Goal: Task Accomplishment & Management: Manage account settings

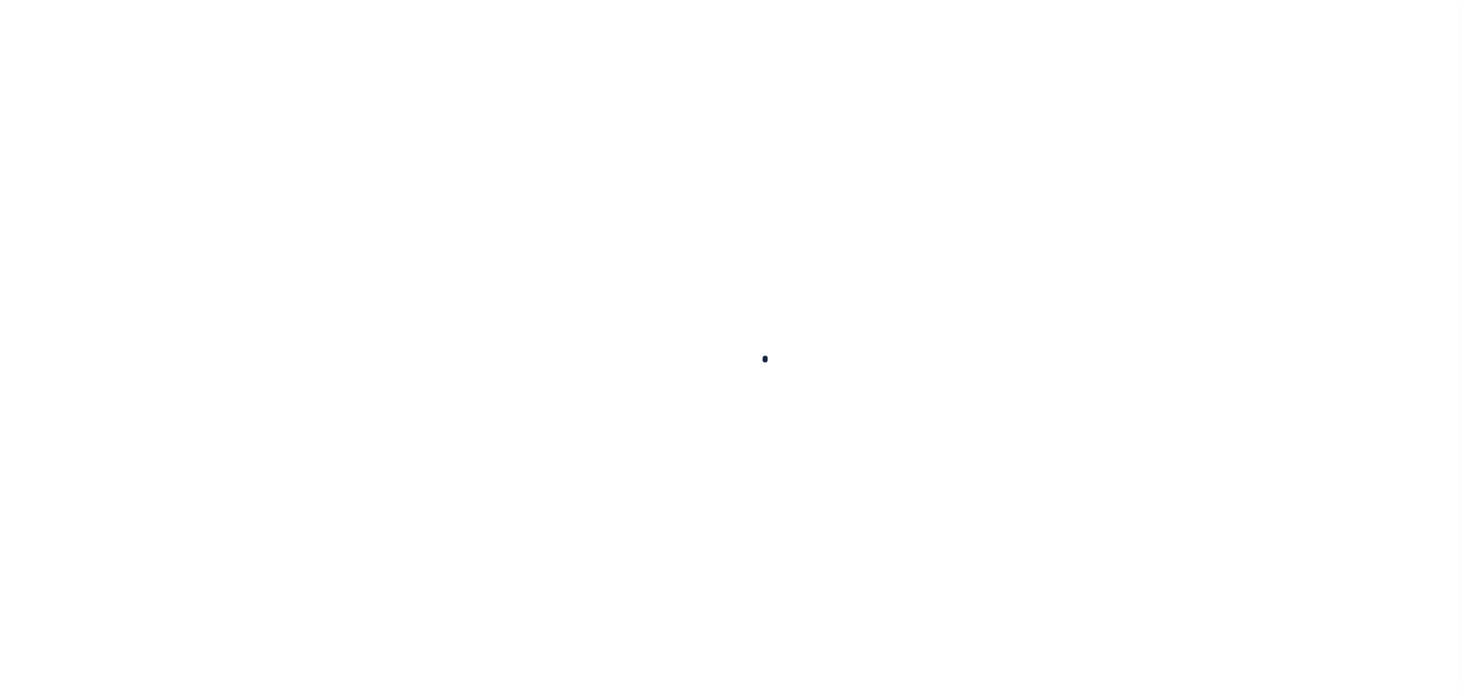
select select "100"
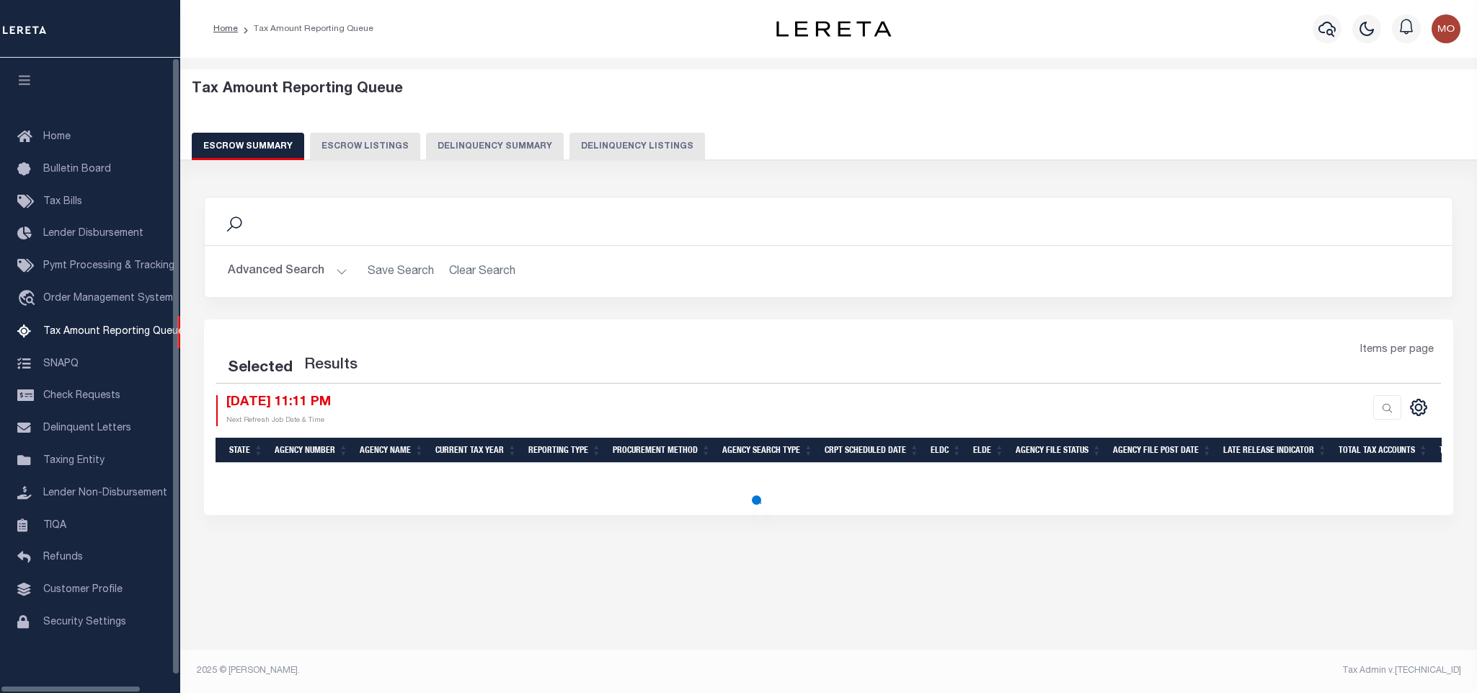
select select "100"
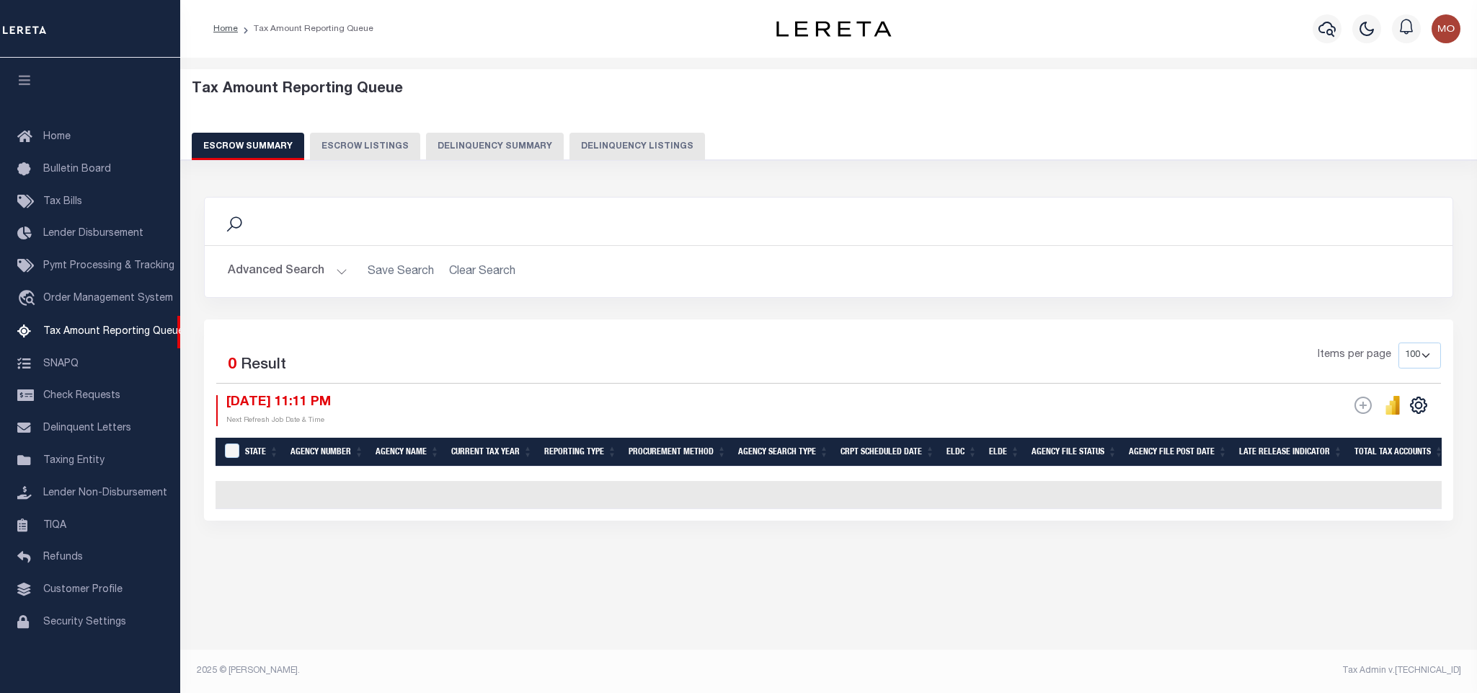
click at [626, 137] on button "Delinquency Listings" at bounding box center [638, 146] width 136 height 27
select select "100"
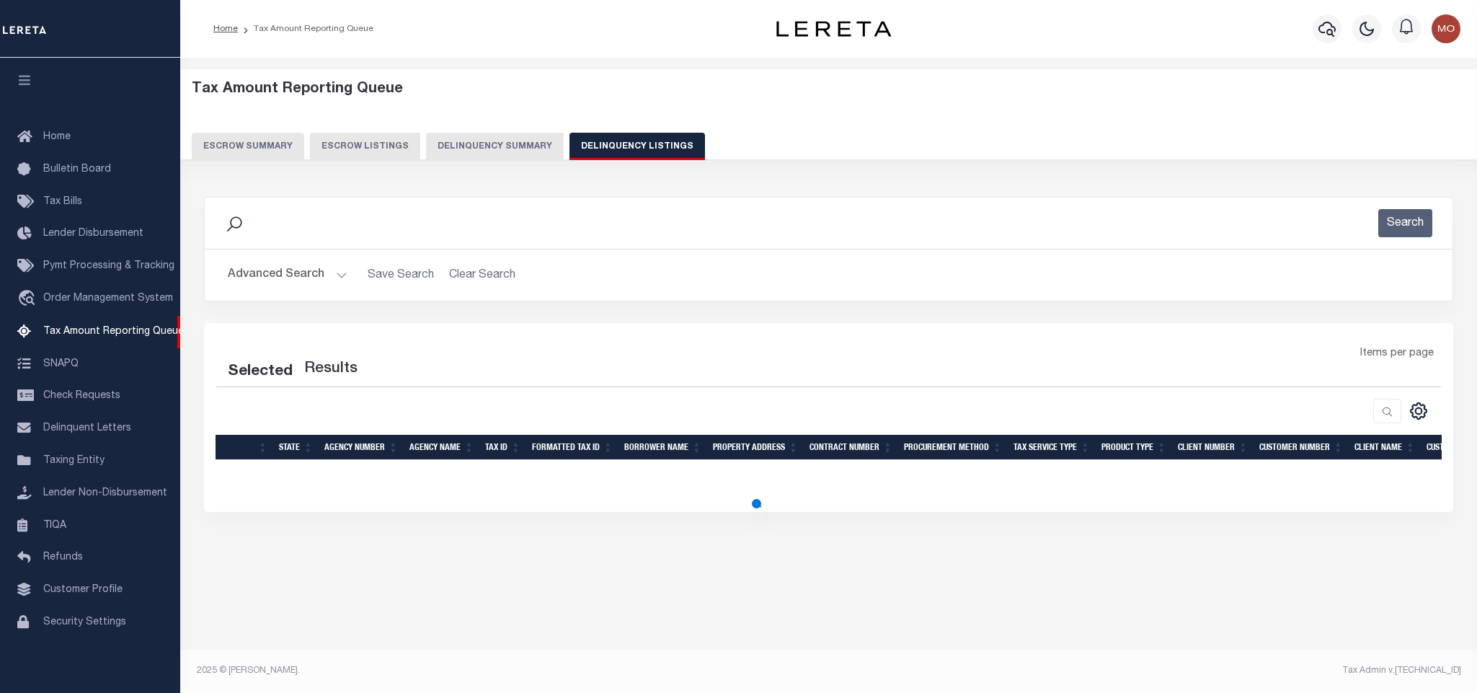
select select "100"
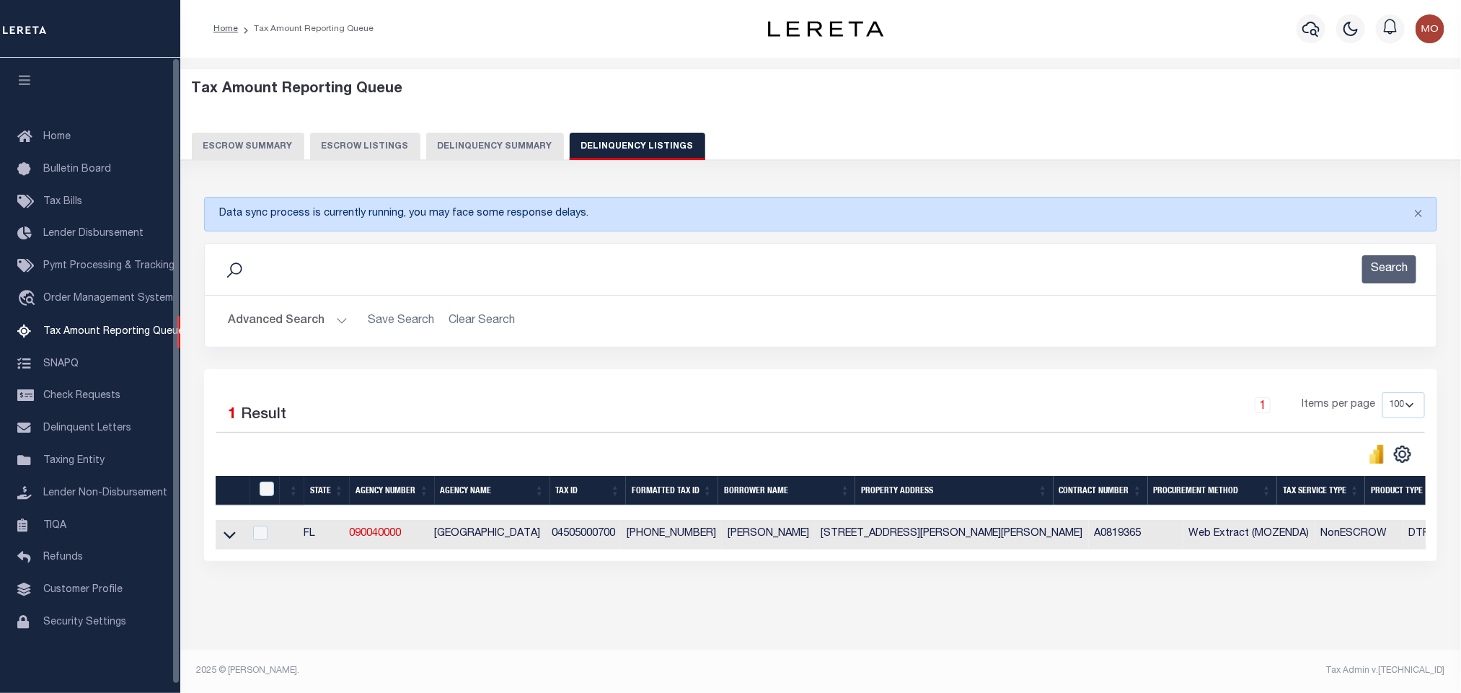
click at [251, 141] on button "Escrow Summary" at bounding box center [248, 146] width 112 height 27
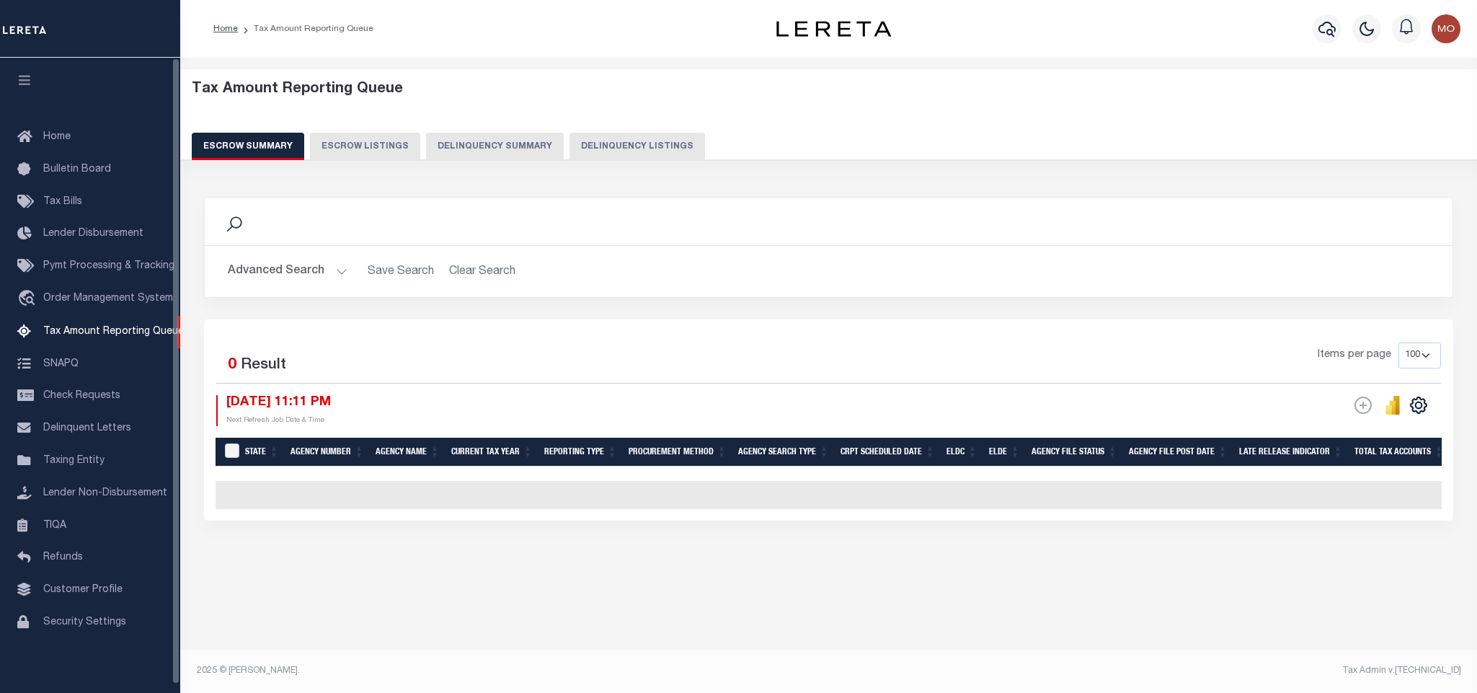
drag, startPoint x: 628, startPoint y: 154, endPoint x: 504, endPoint y: 136, distance: 125.2
click at [628, 154] on button "Delinquency Listings" at bounding box center [638, 146] width 136 height 27
select select "100"
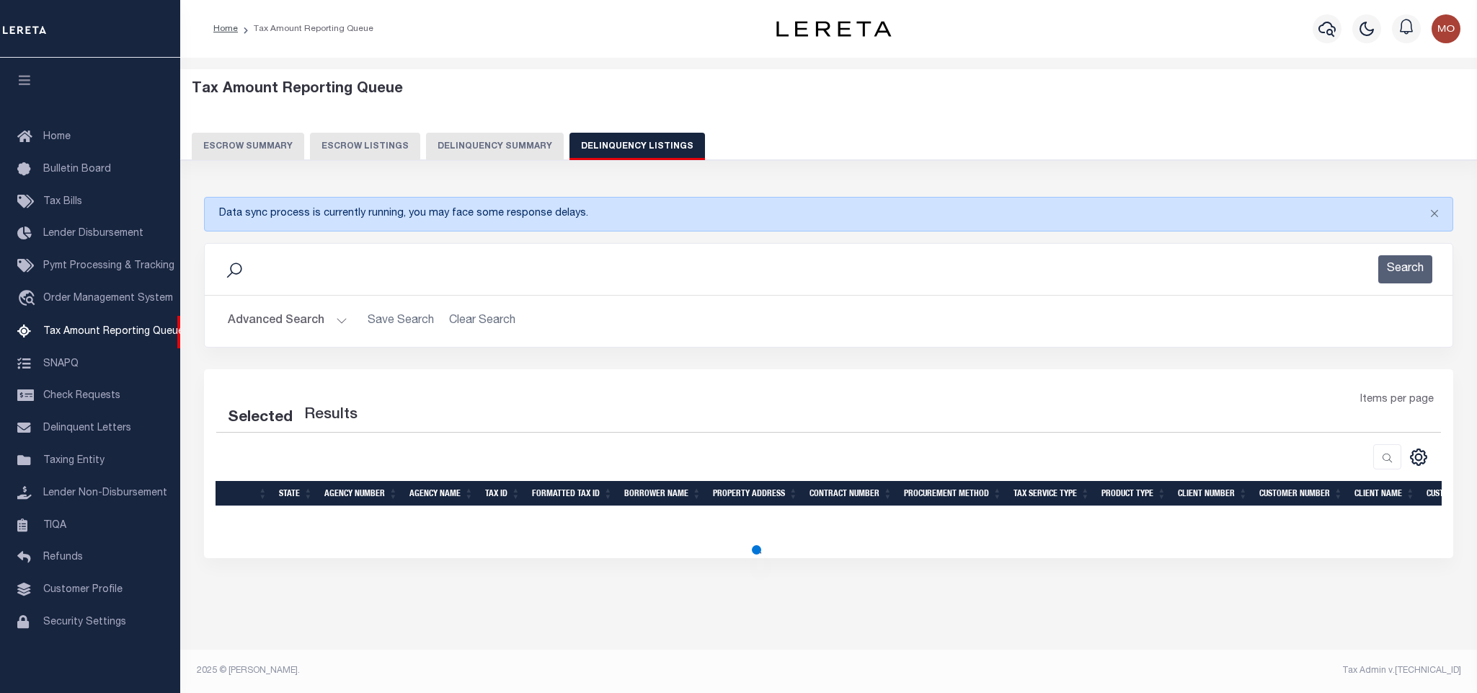
click at [337, 324] on button "Advanced Search" at bounding box center [288, 321] width 120 height 28
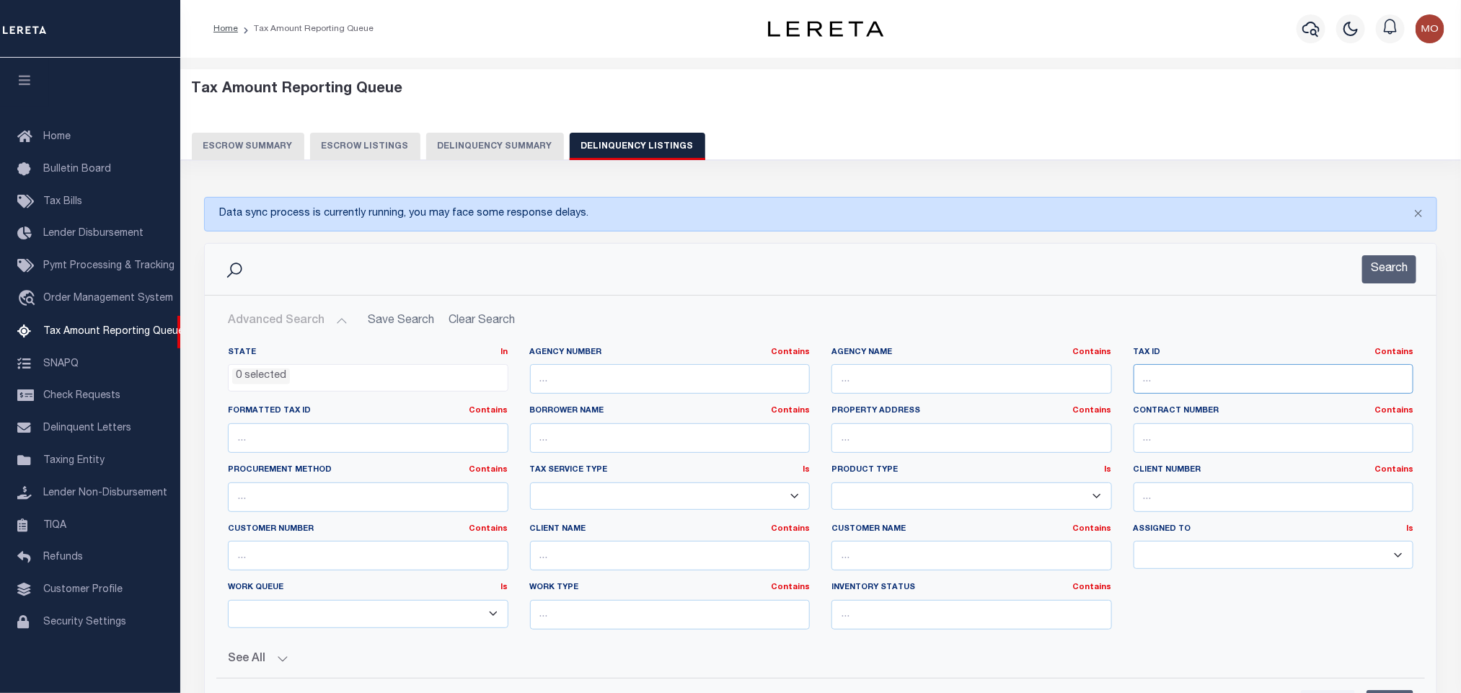
click at [1209, 384] on input "text" at bounding box center [1273, 379] width 280 height 30
paste input "110524-006074-006-00"
type input "110524-006074-006-00"
click at [1394, 271] on button "Search" at bounding box center [1389, 269] width 54 height 28
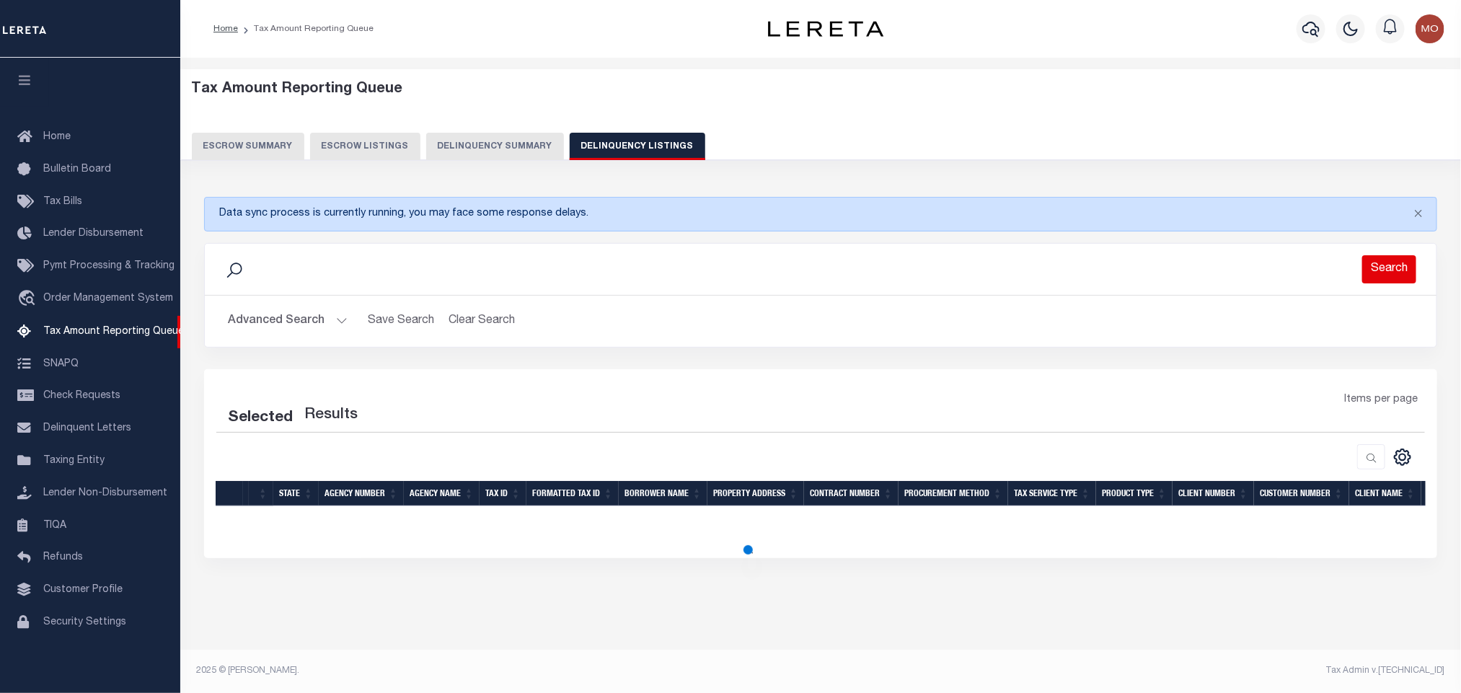
select select "100"
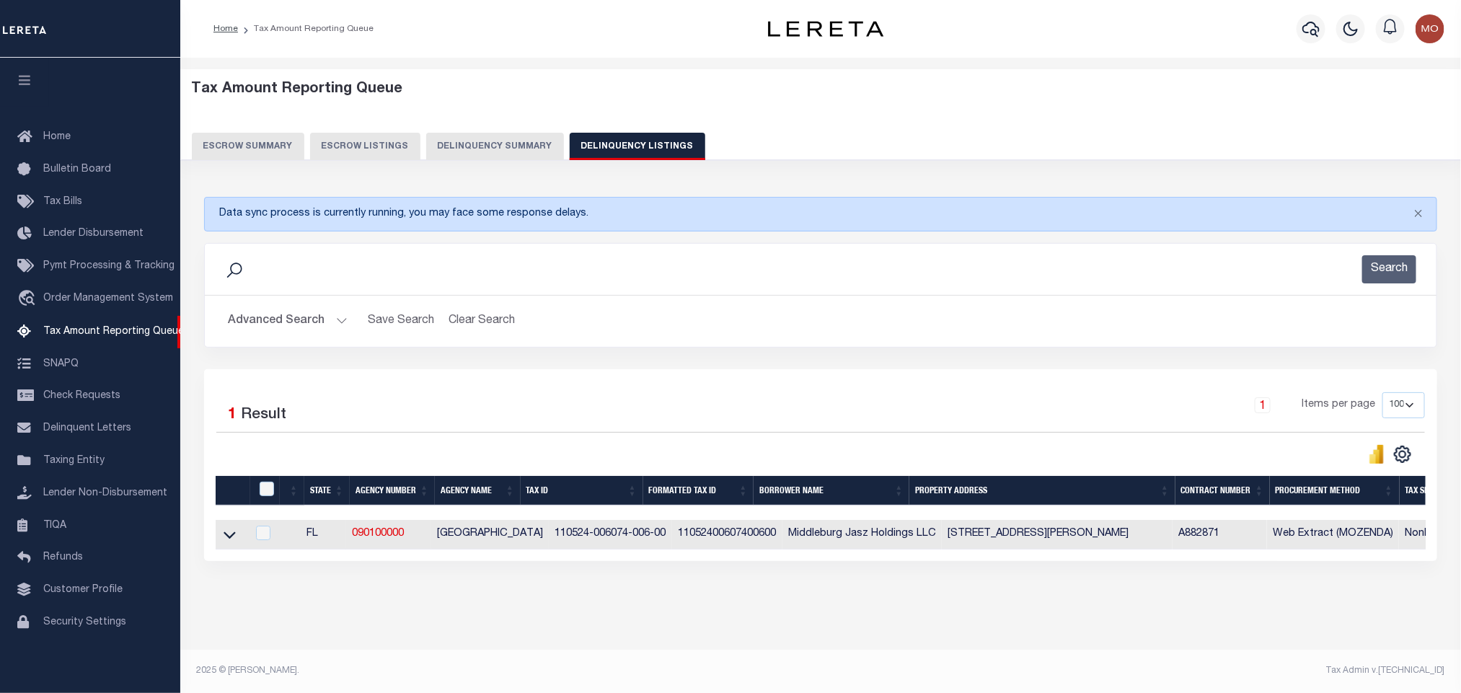
scroll to position [14, 0]
click at [227, 531] on icon at bounding box center [229, 534] width 12 height 7
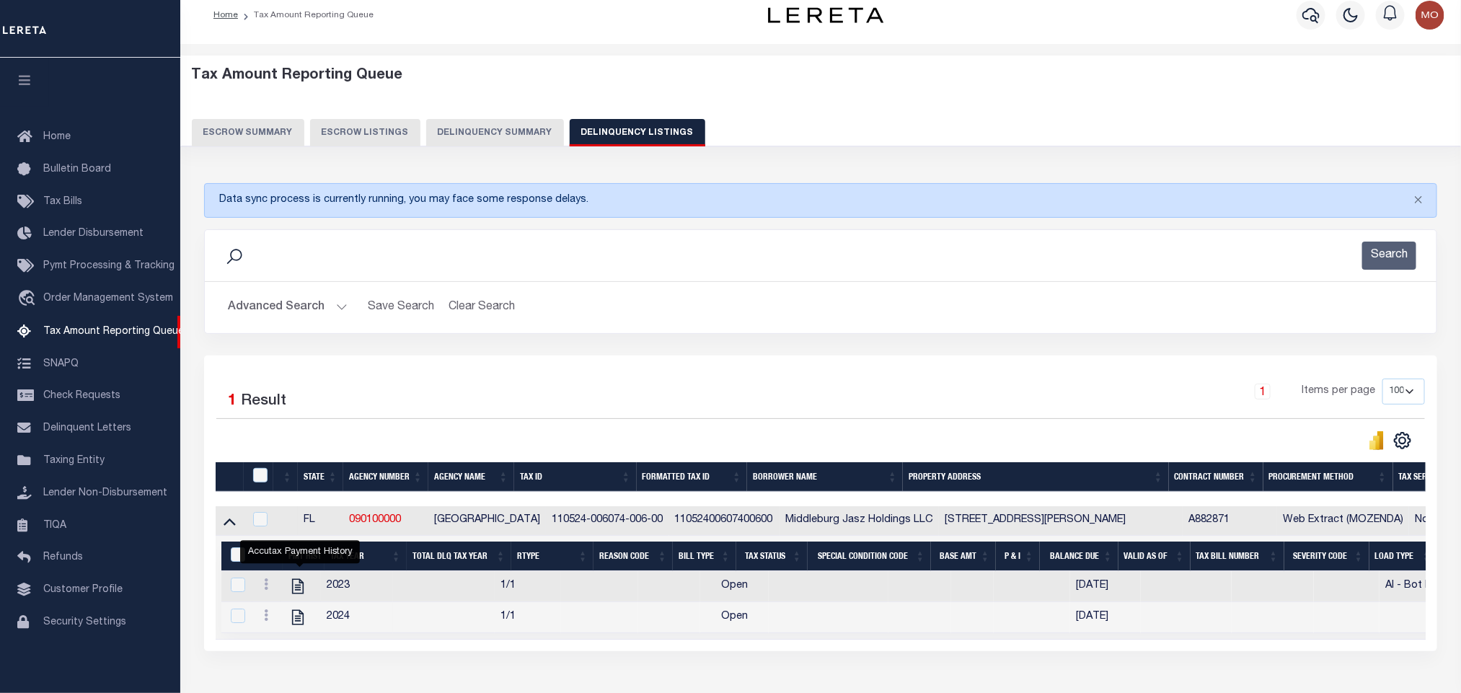
click at [337, 306] on button "Advanced Search" at bounding box center [288, 307] width 120 height 28
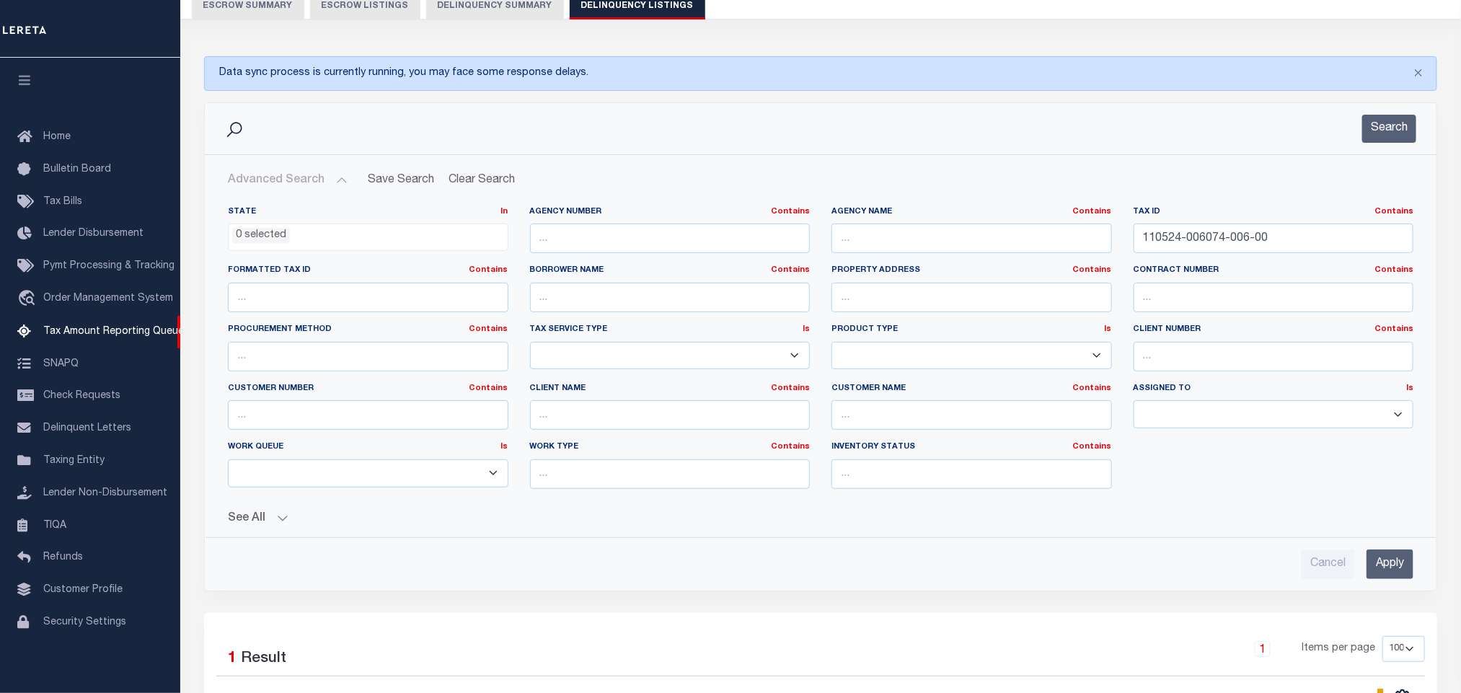
scroll to position [71, 0]
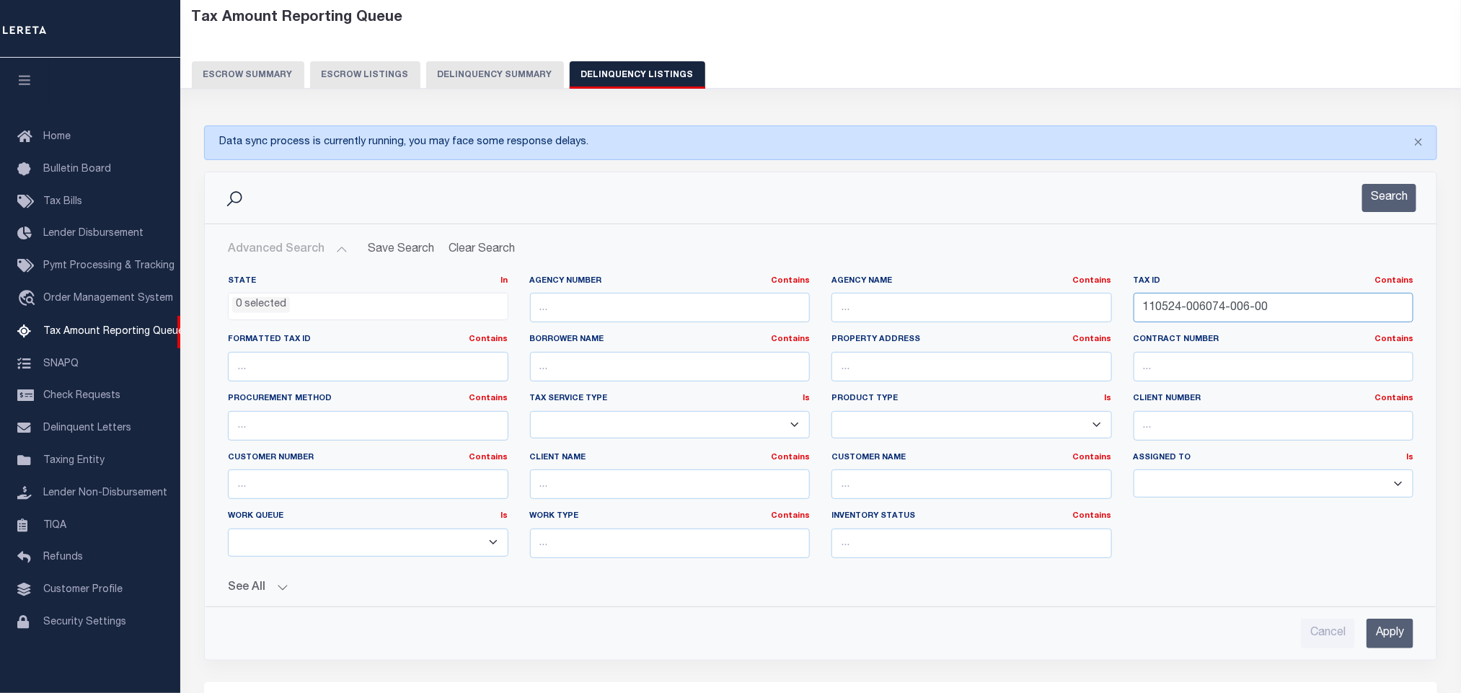
click at [1296, 306] on input "110524-006074-006-00" at bounding box center [1273, 308] width 280 height 30
drag, startPoint x: 1313, startPoint y: 309, endPoint x: 915, endPoint y: 333, distance: 398.7
click at [952, 338] on div "State In In AK AL AR AZ CA CO CT DC DE FL GA GU HI IA ID IL IN KS KY LA MA MD M…" at bounding box center [820, 422] width 1207 height 294
paste input "384700109"
click at [1389, 202] on button "Search" at bounding box center [1389, 198] width 54 height 28
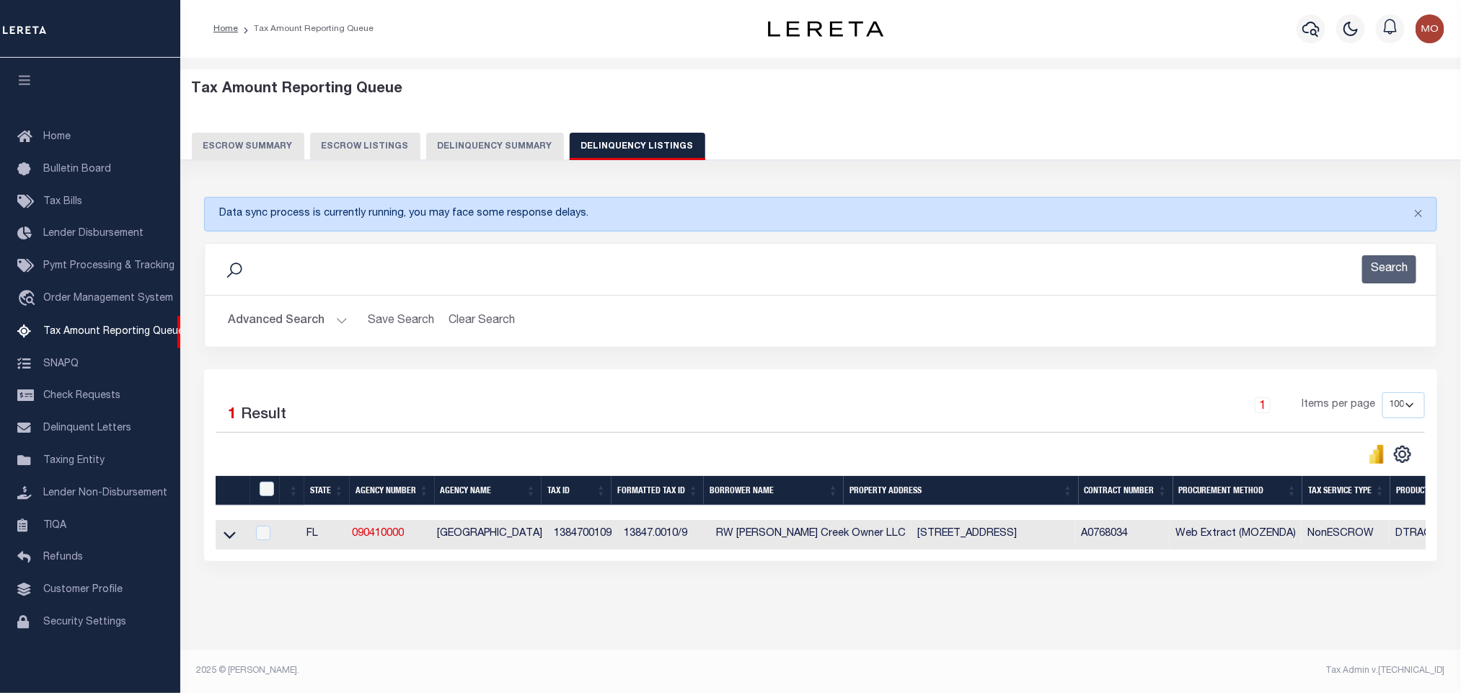
scroll to position [14, 0]
click at [231, 531] on icon at bounding box center [229, 534] width 12 height 7
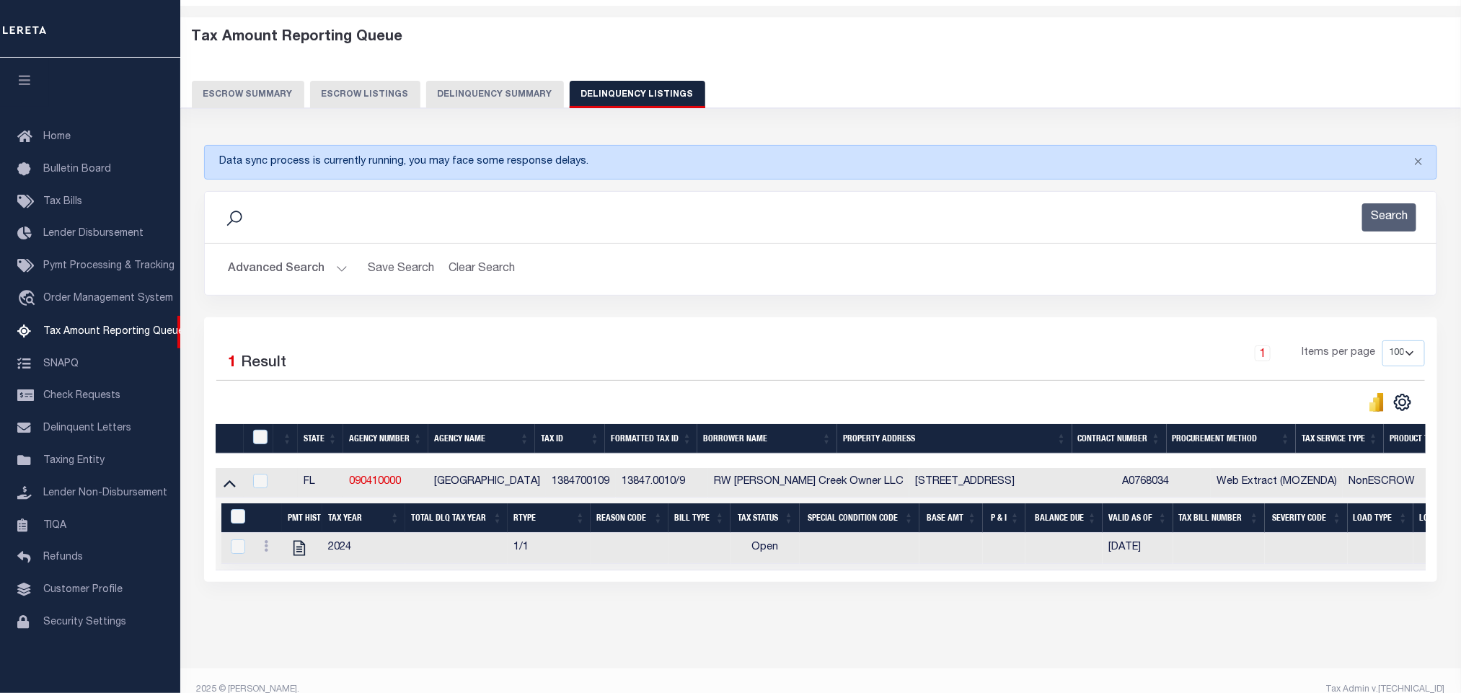
scroll to position [87, 0]
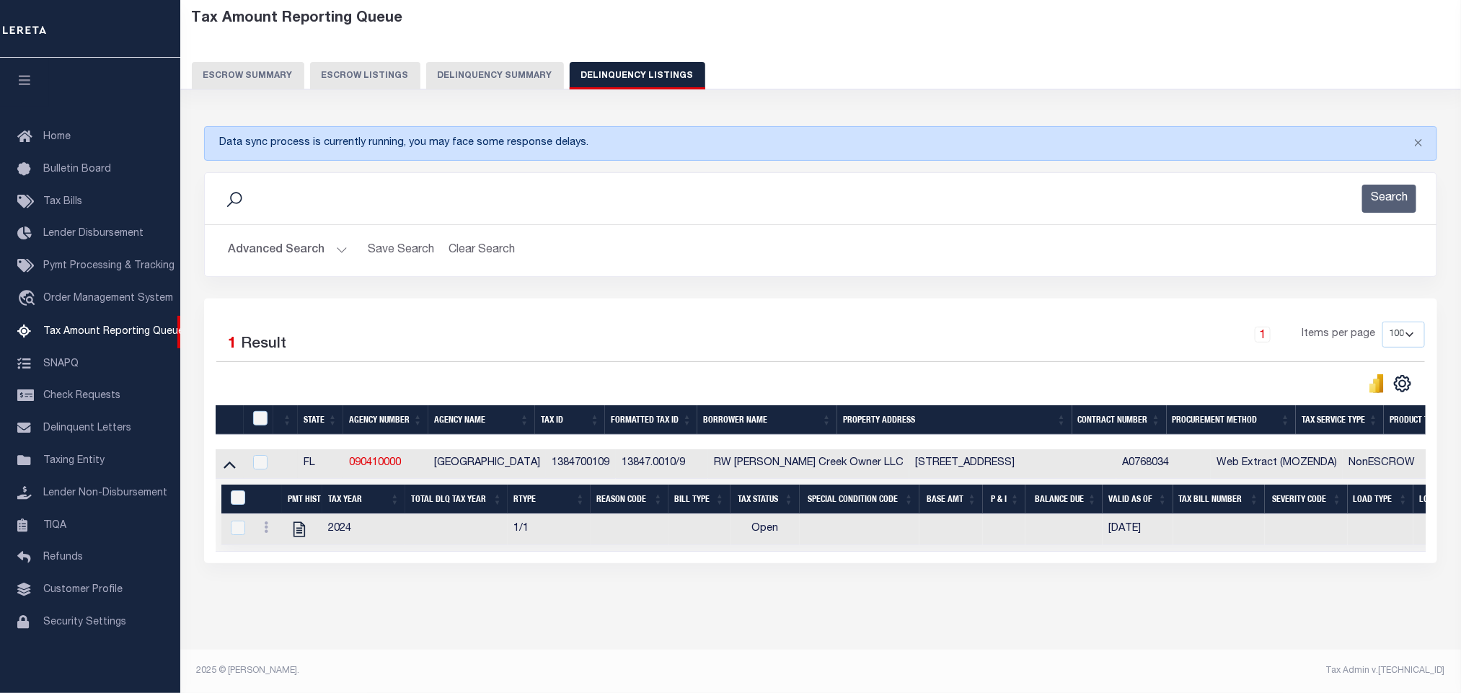
click at [335, 236] on button "Advanced Search" at bounding box center [288, 250] width 120 height 28
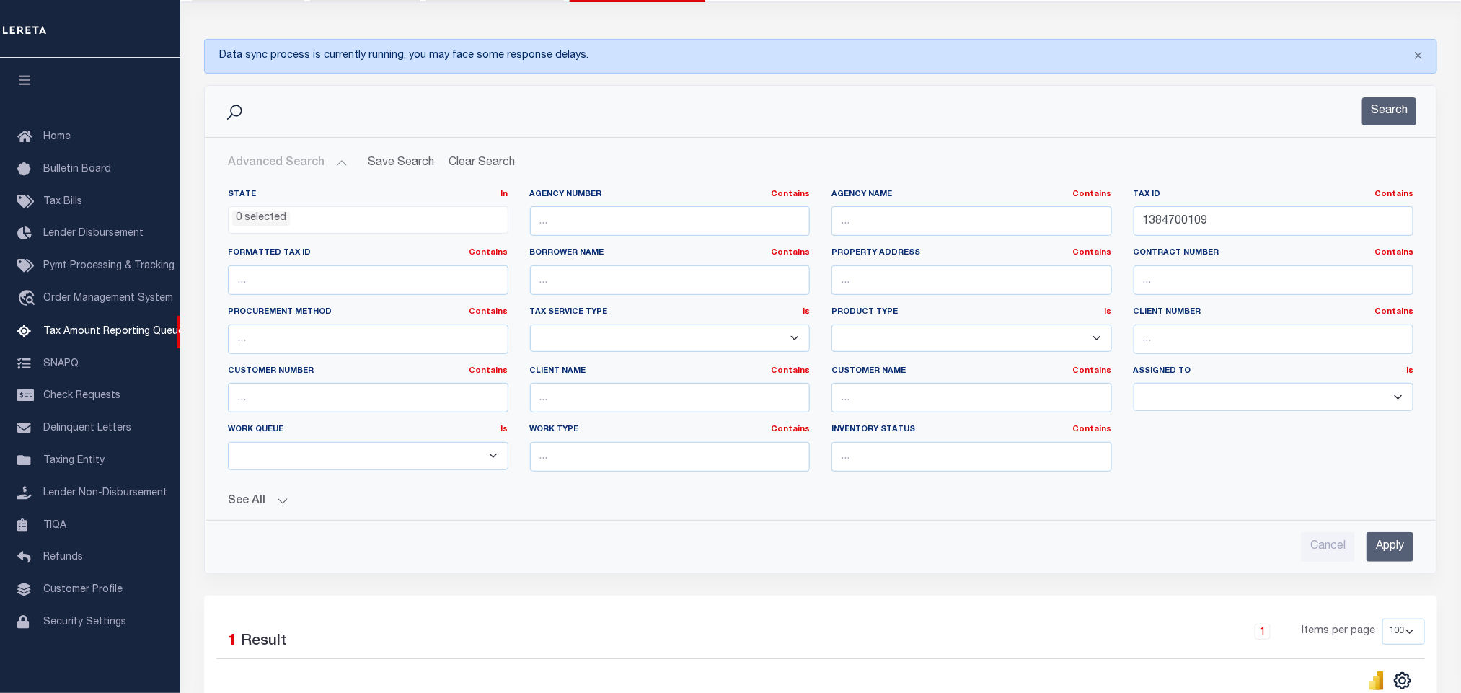
scroll to position [150, 0]
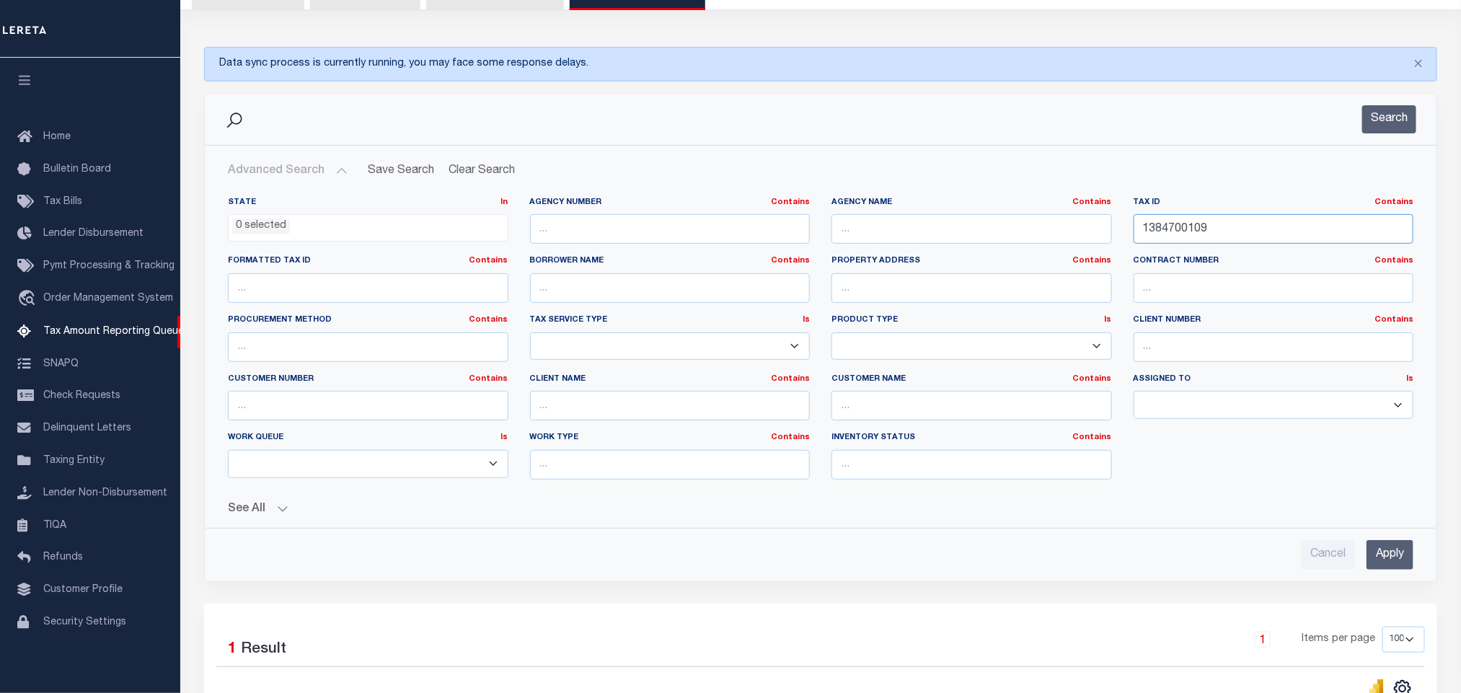
drag, startPoint x: 1265, startPoint y: 236, endPoint x: 839, endPoint y: 210, distance: 426.9
click at [857, 210] on div "State In In AK AL AR AZ CA CO CT DC DE FL GA GU HI IA ID IL IN KS KY LA MA MD M…" at bounding box center [820, 344] width 1207 height 294
paste input "3180660050000"
click at [1371, 117] on button "Search" at bounding box center [1389, 119] width 54 height 28
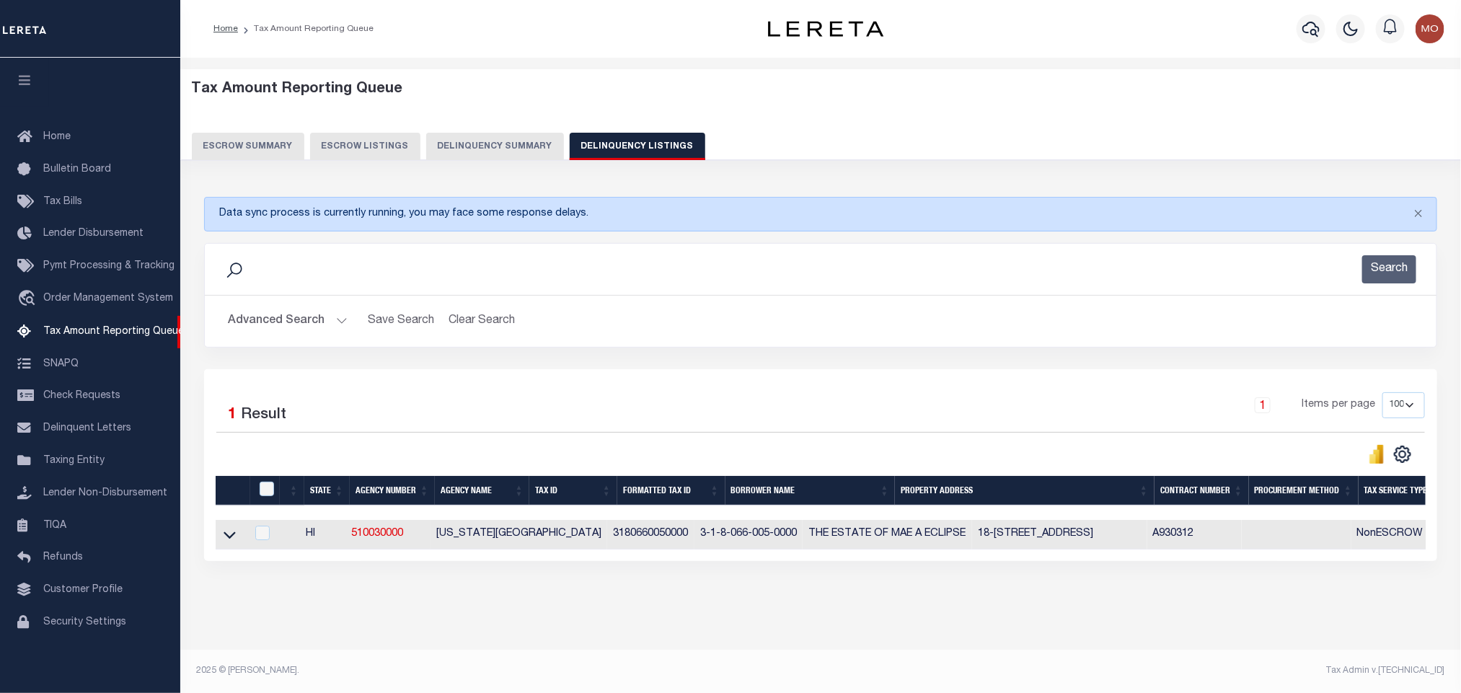
scroll to position [14, 0]
click at [226, 527] on icon at bounding box center [229, 534] width 12 height 15
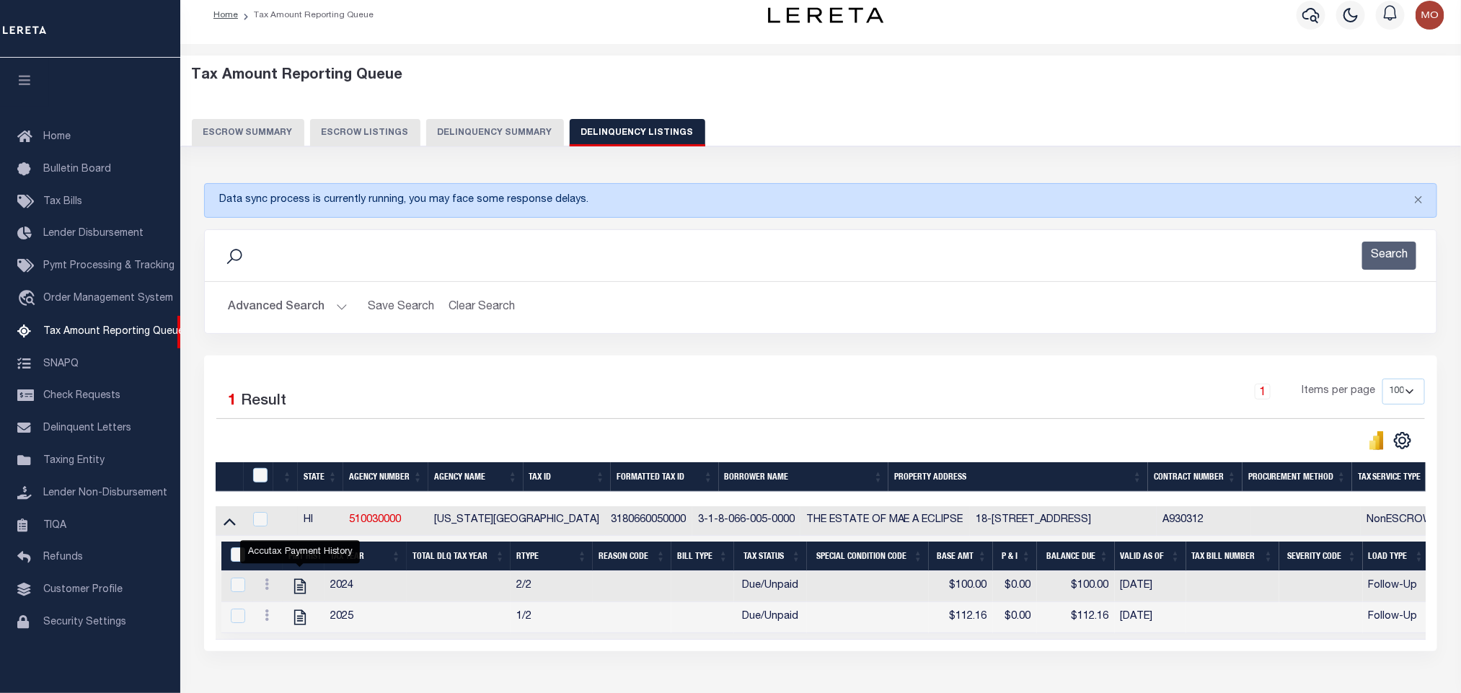
click at [329, 304] on button "Advanced Search" at bounding box center [288, 307] width 120 height 28
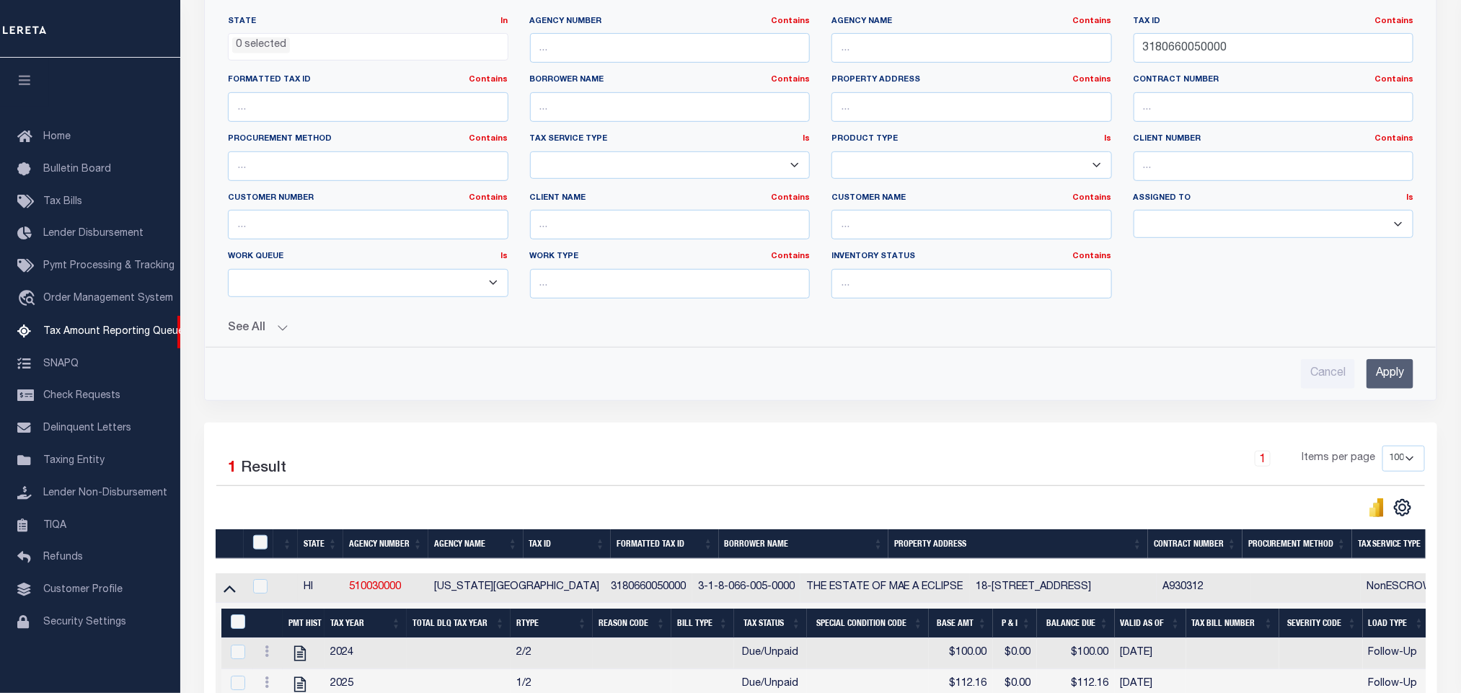
scroll to position [184, 0]
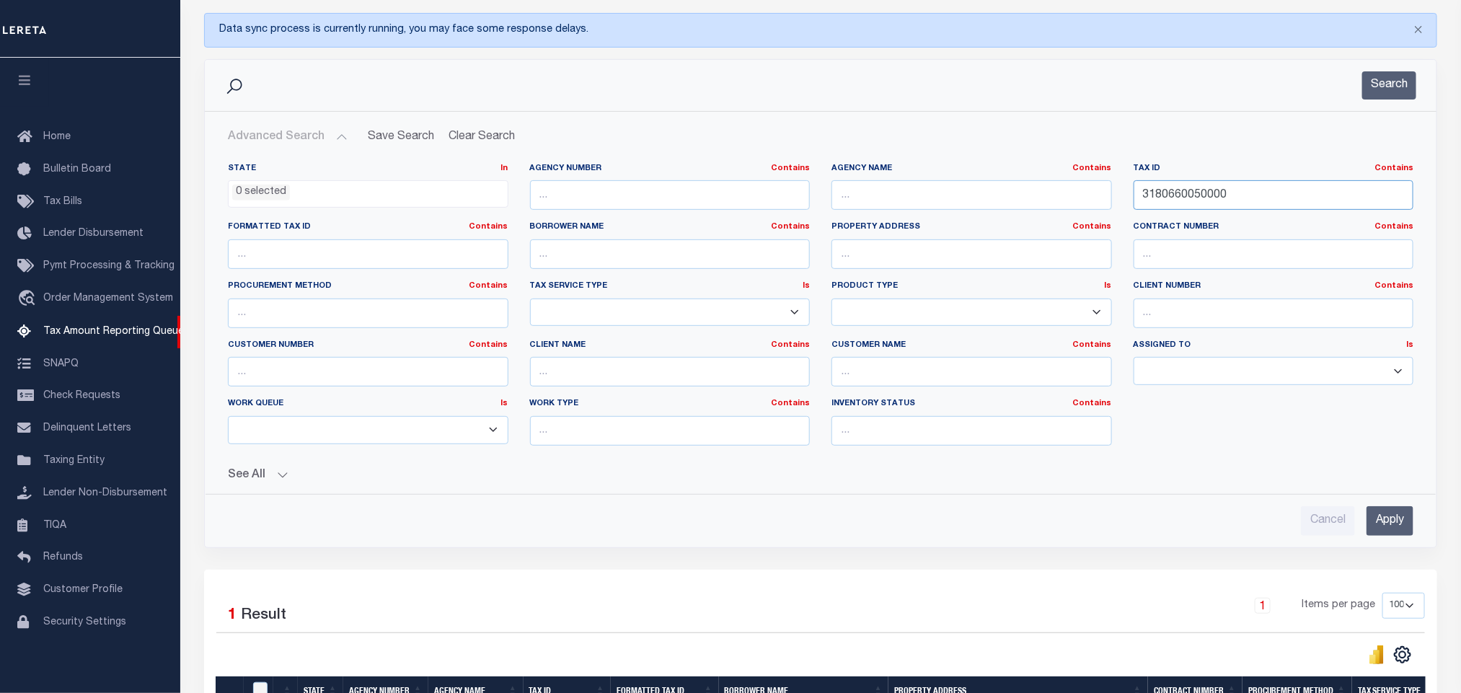
drag, startPoint x: 1239, startPoint y: 200, endPoint x: 915, endPoint y: 195, distance: 324.4
click at [943, 195] on div "State In In AK AL AR AZ CA CO CT DC DE FL GA GU HI IA ID IL IN KS KY LA MA MD M…" at bounding box center [820, 310] width 1207 height 294
paste input "04-001783"
click at [1395, 87] on button "Search" at bounding box center [1389, 85] width 54 height 28
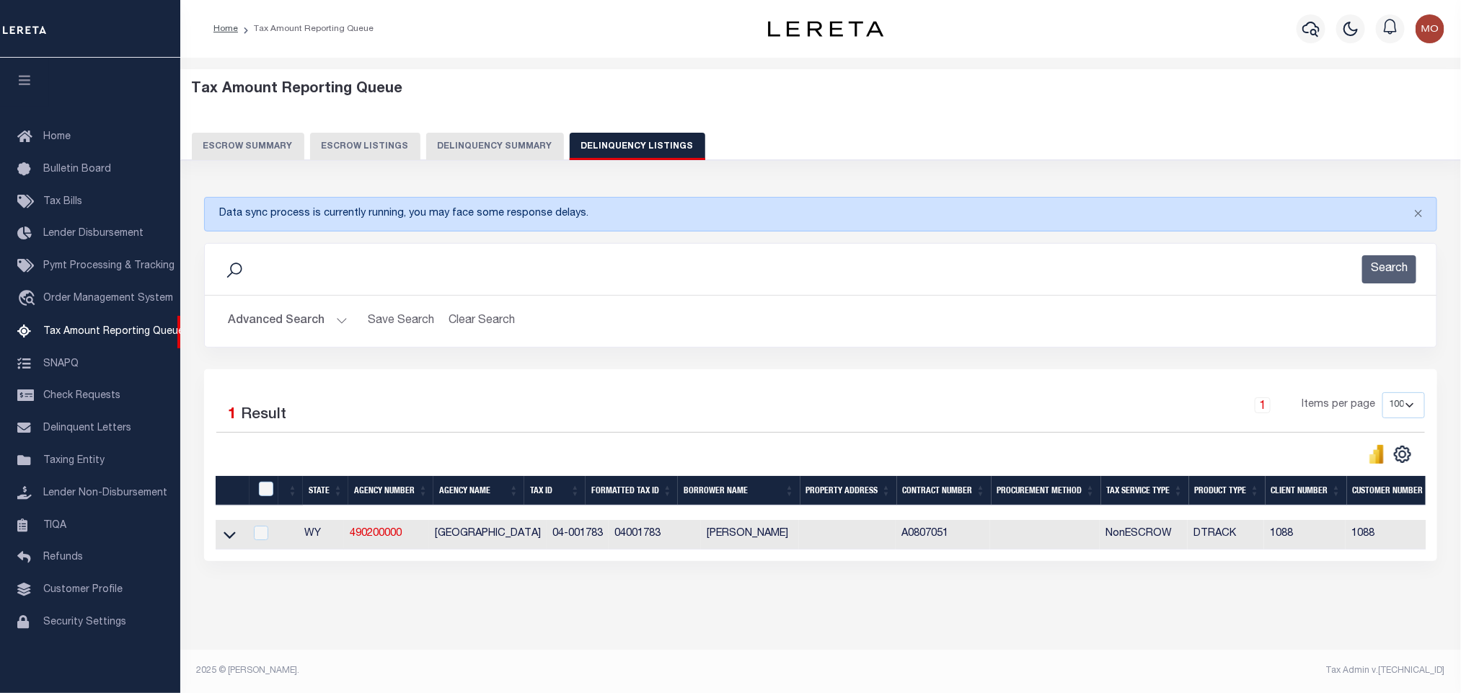
scroll to position [14, 0]
click at [225, 528] on icon at bounding box center [229, 534] width 12 height 15
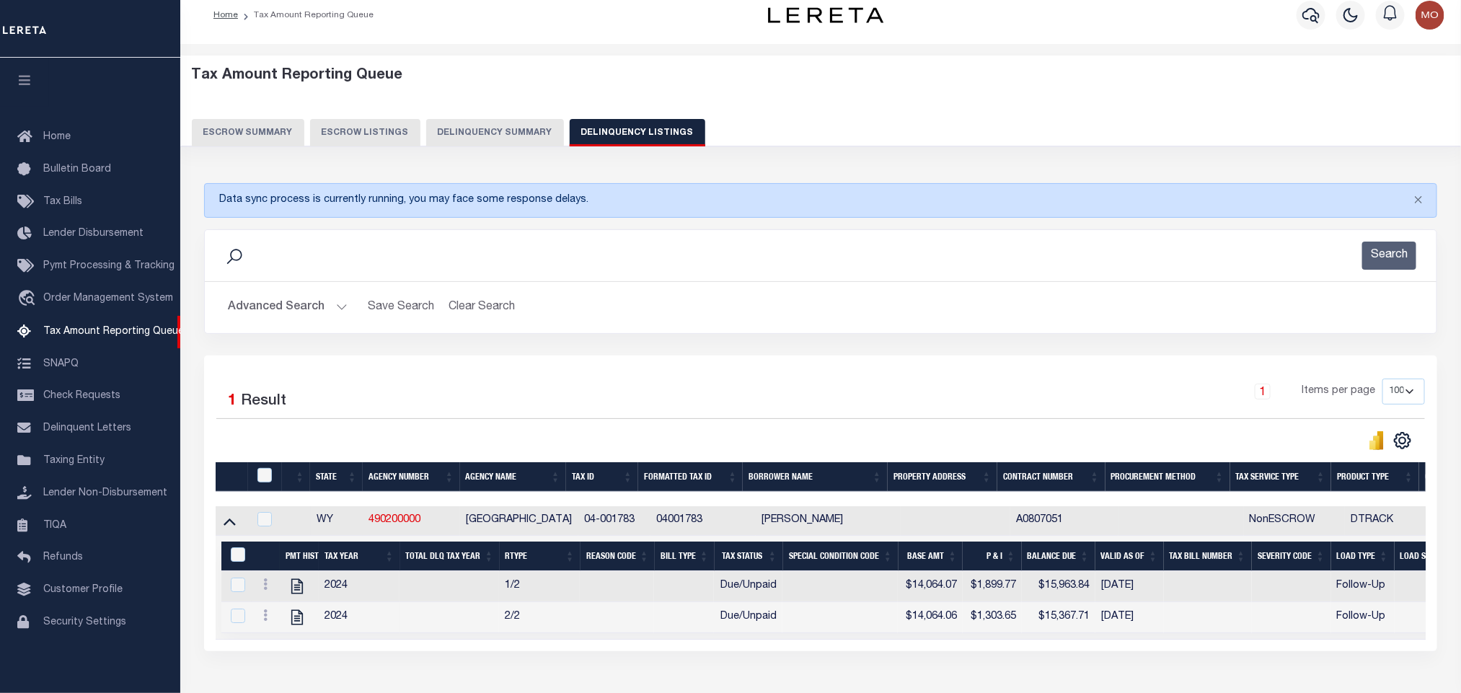
click at [337, 309] on button "Advanced Search" at bounding box center [288, 307] width 120 height 28
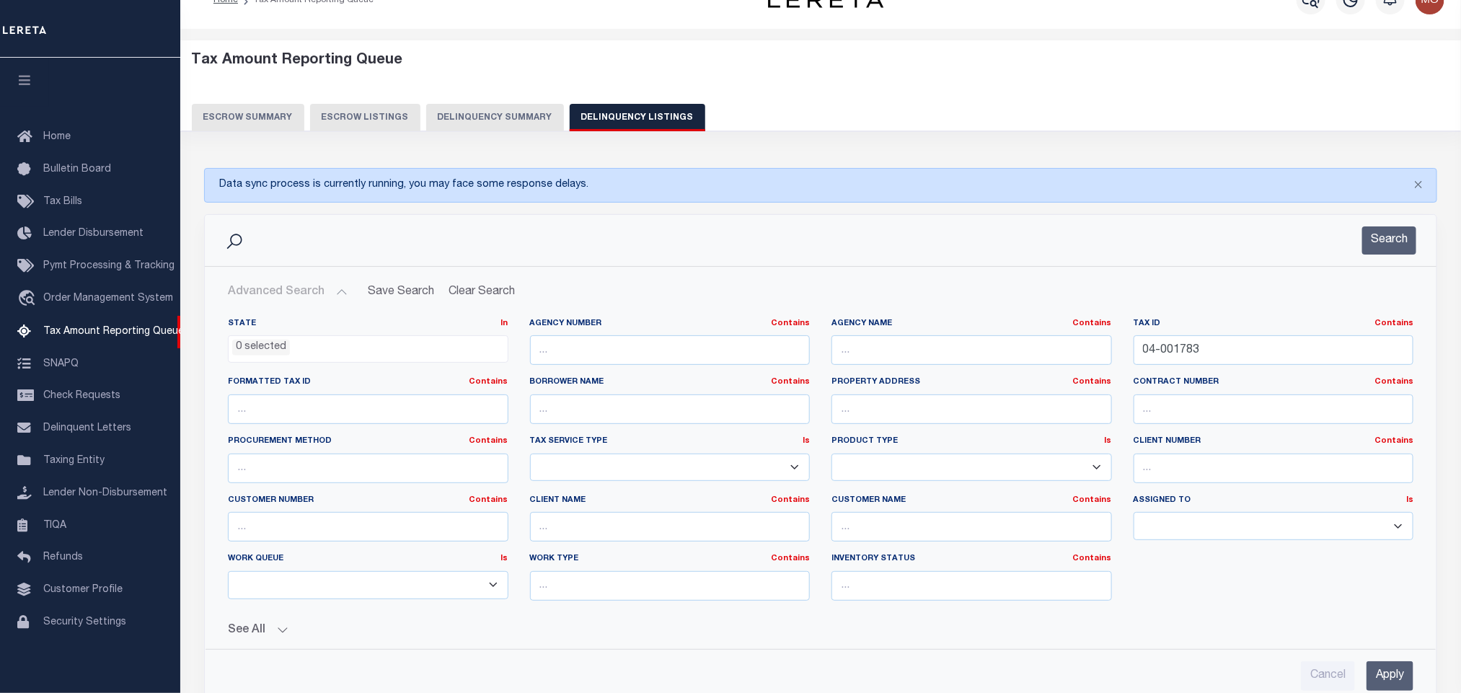
scroll to position [0, 0]
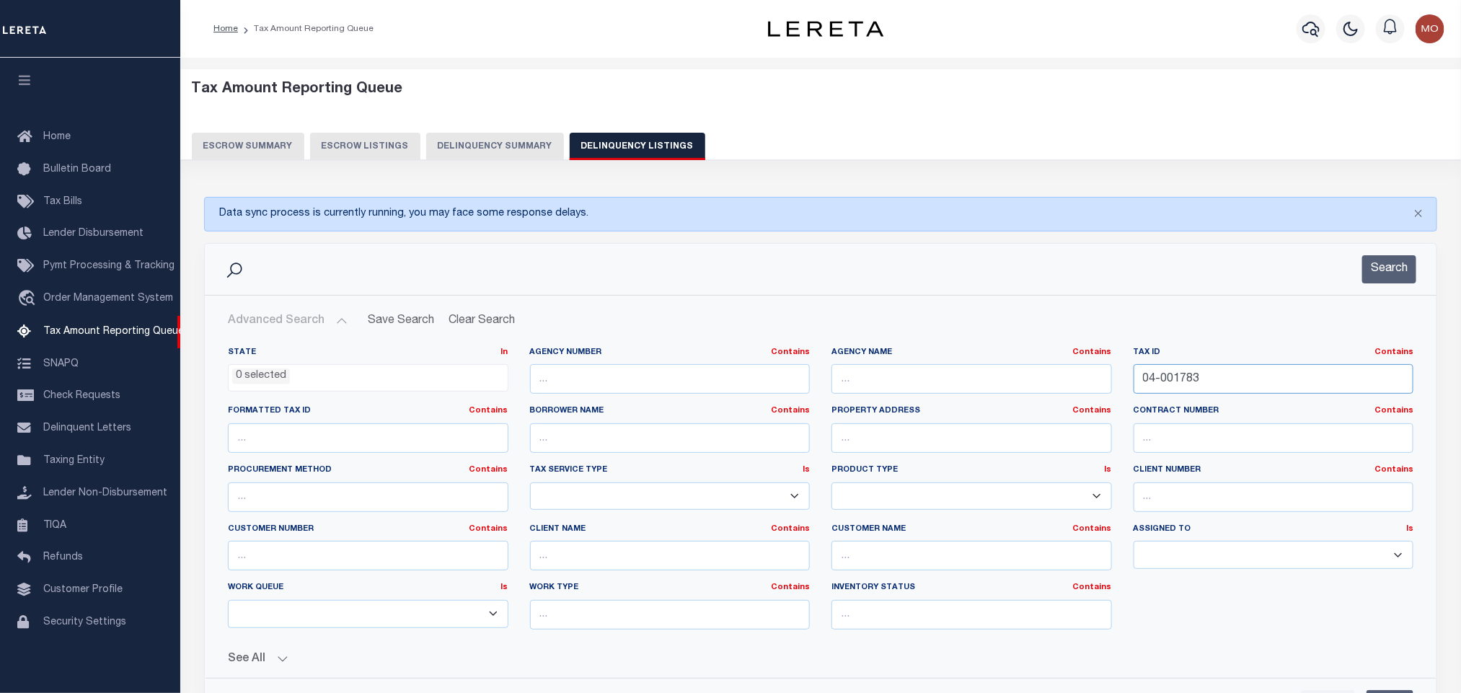
drag, startPoint x: 1234, startPoint y: 383, endPoint x: 894, endPoint y: 368, distance: 339.9
click at [928, 373] on div "State In In AK AL AR AZ CA CO CT DC DE FL GA GU HI IA ID IL IN KS KY LA MA MD M…" at bounding box center [820, 494] width 1207 height 294
paste input "33258"
click at [1373, 262] on button "Search" at bounding box center [1389, 269] width 54 height 28
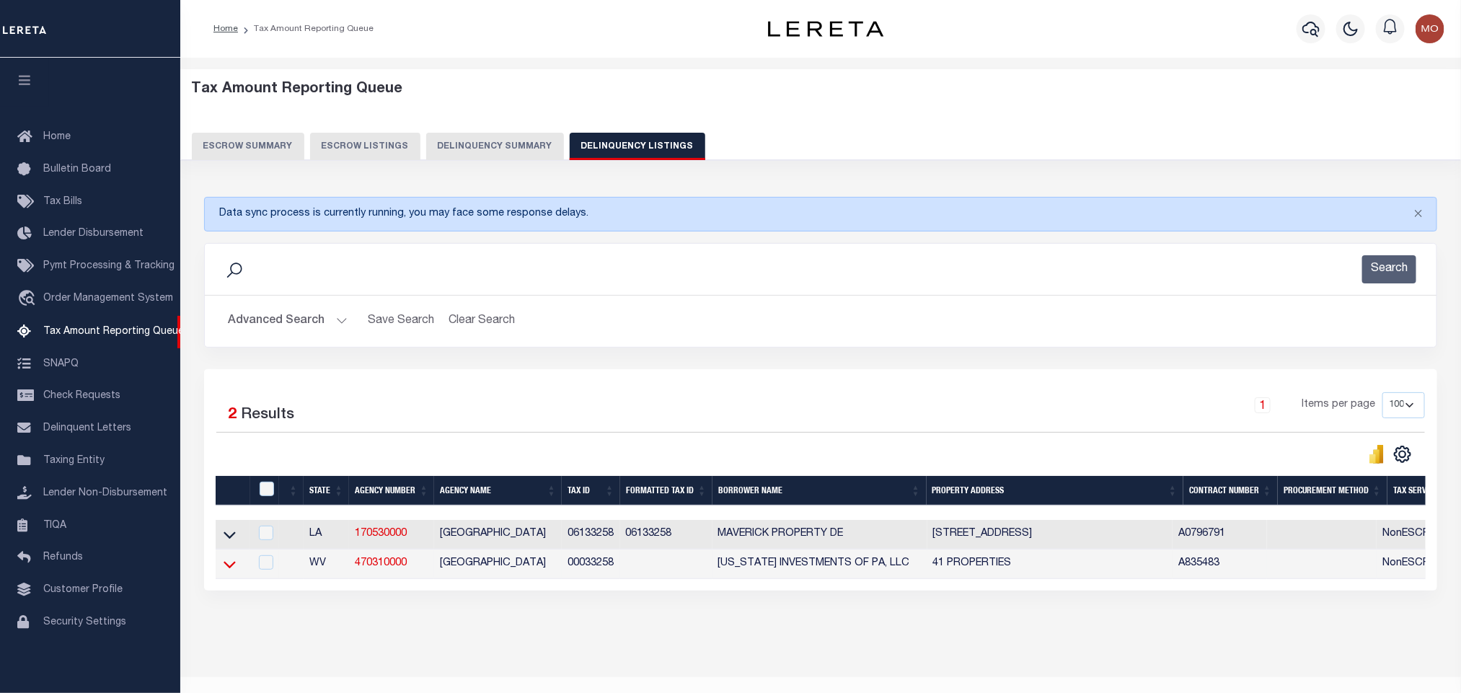
click at [231, 571] on icon at bounding box center [229, 564] width 12 height 15
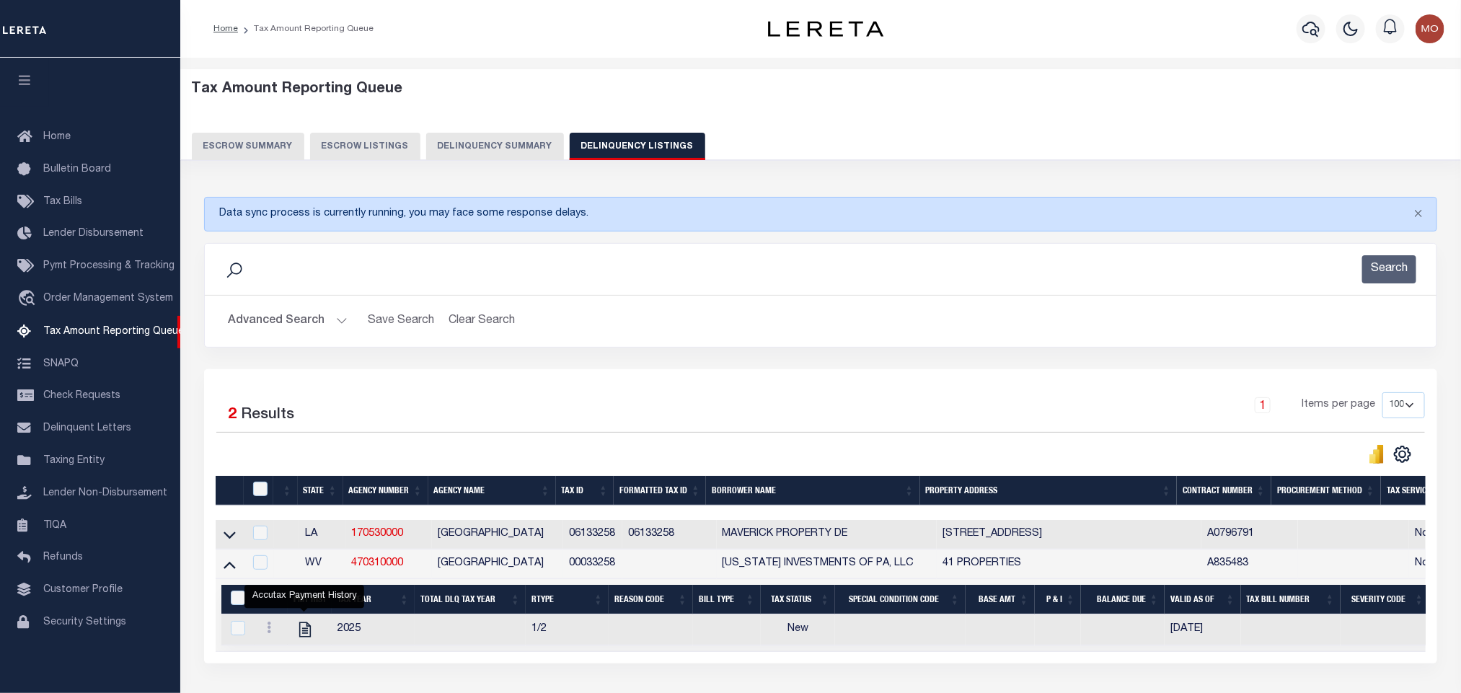
click at [340, 323] on button "Advanced Search" at bounding box center [288, 321] width 120 height 28
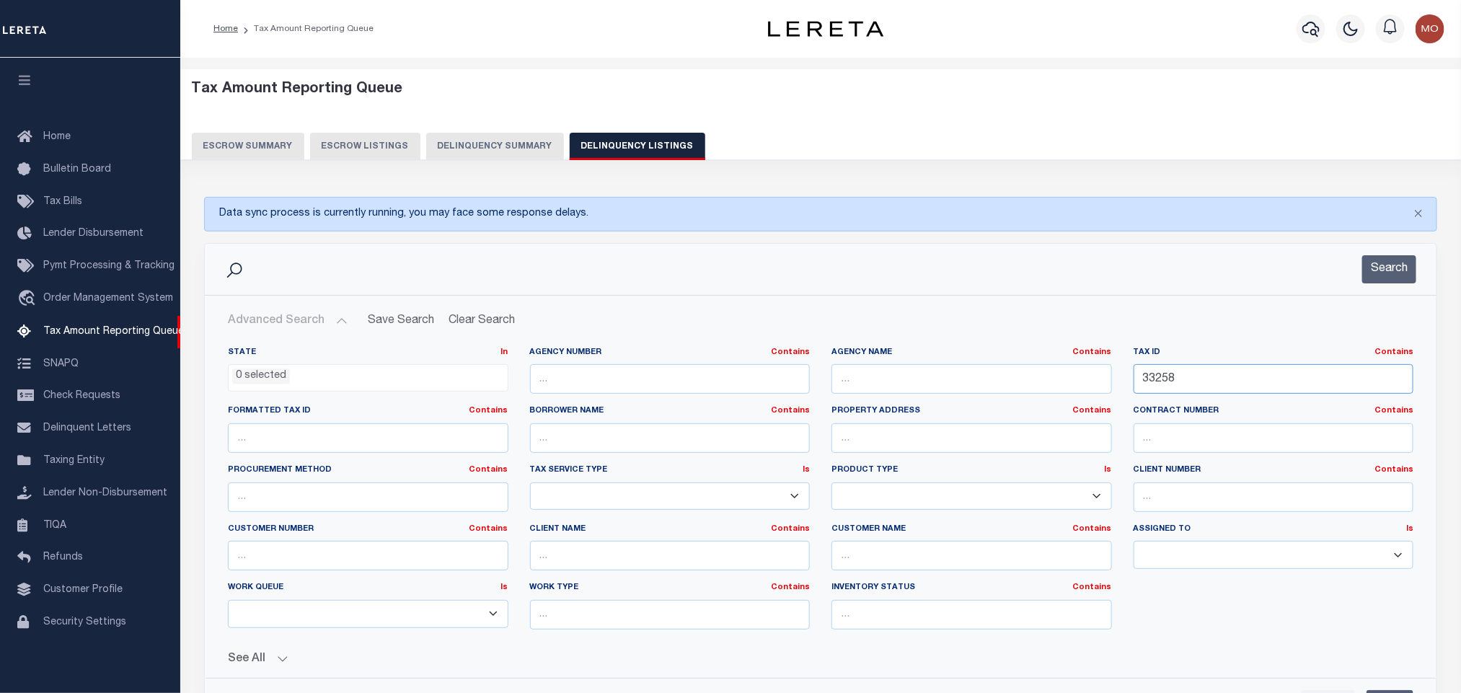
drag, startPoint x: 1209, startPoint y: 385, endPoint x: 957, endPoint y: 379, distance: 252.4
click at [958, 381] on div "State In In AK AL AR AZ CA CO CT DC DE FL GA GU HI IA ID IL IN KS KY LA MA MD M…" at bounding box center [820, 494] width 1207 height 294
drag, startPoint x: 1086, startPoint y: 397, endPoint x: 794, endPoint y: 358, distance: 294.6
click at [811, 373] on div "State In In AK AL AR AZ CA CO CT DC DE FL GA GU HI IA ID IL IN KS KY LA MA MD M…" at bounding box center [820, 494] width 1207 height 294
paste input "77102"
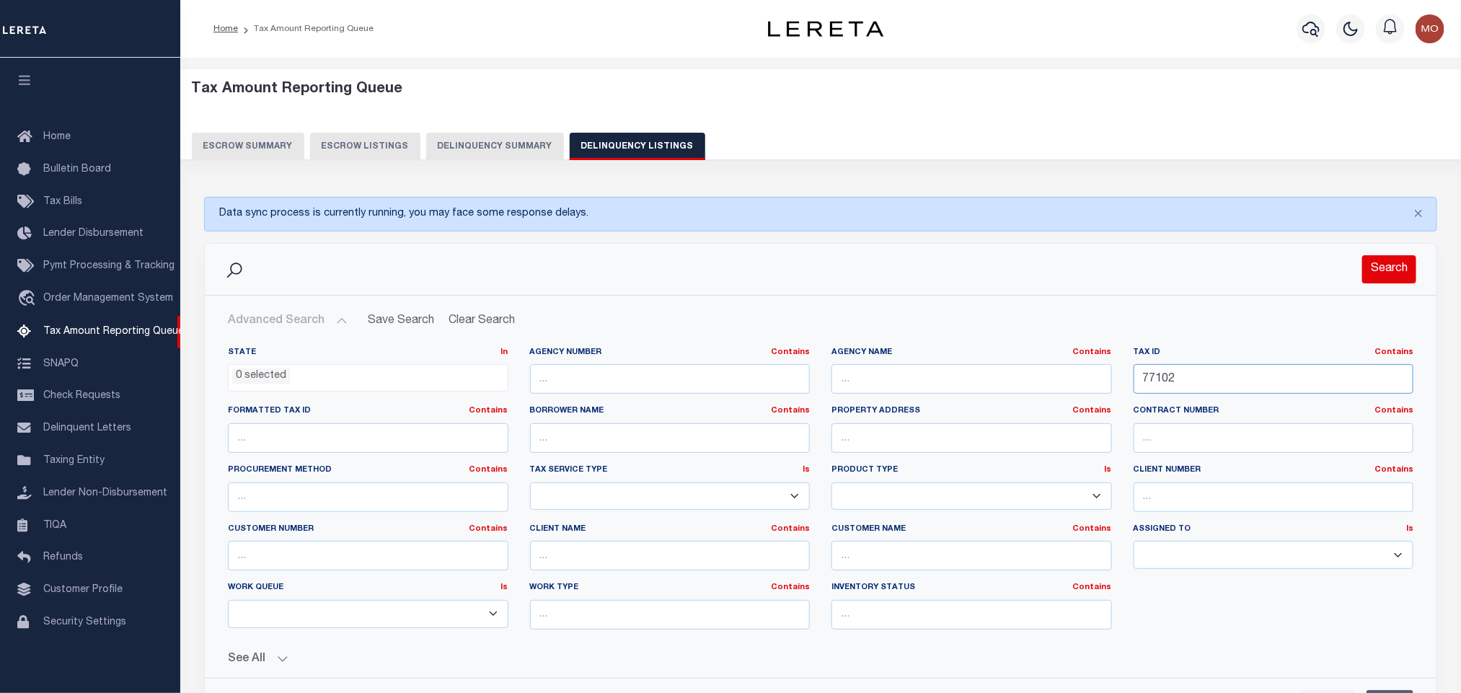
type input "77102"
click at [1394, 273] on button "Search" at bounding box center [1389, 269] width 54 height 28
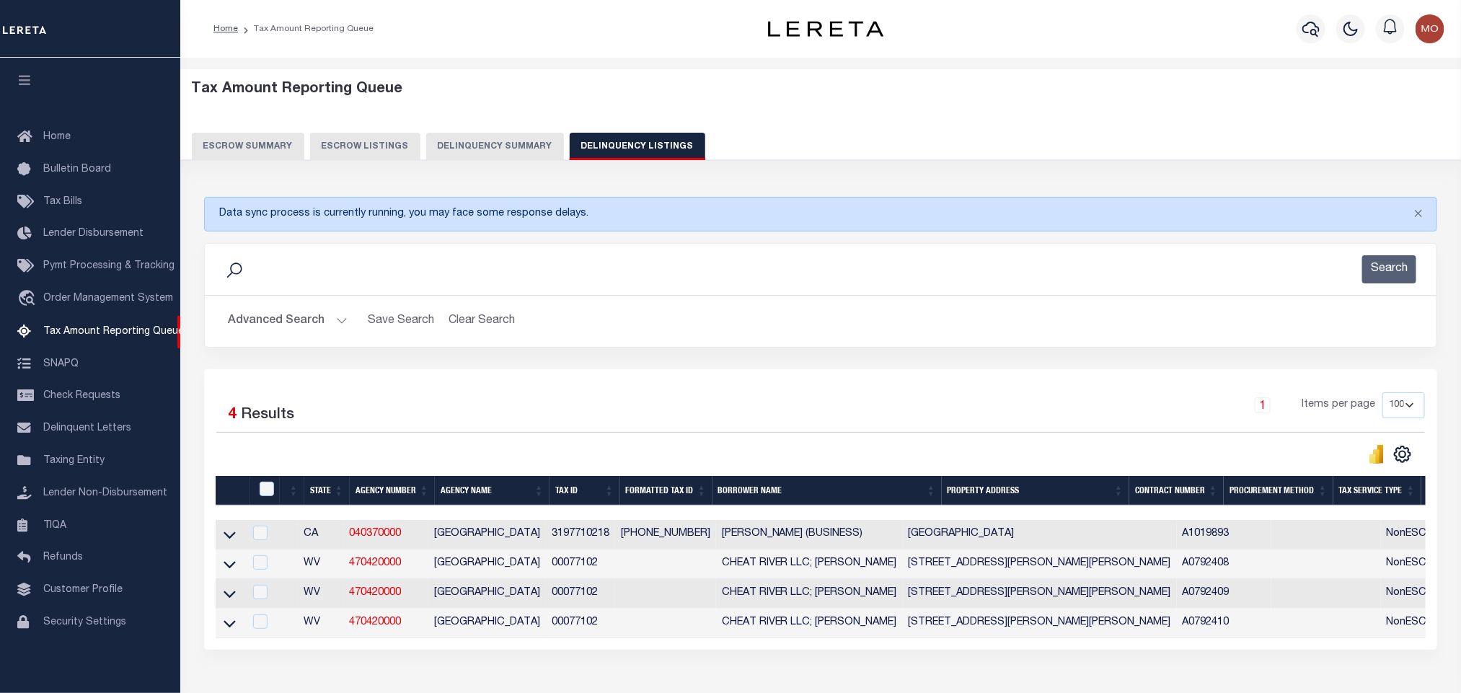
click at [572, 565] on td "00077102" at bounding box center [580, 564] width 69 height 30
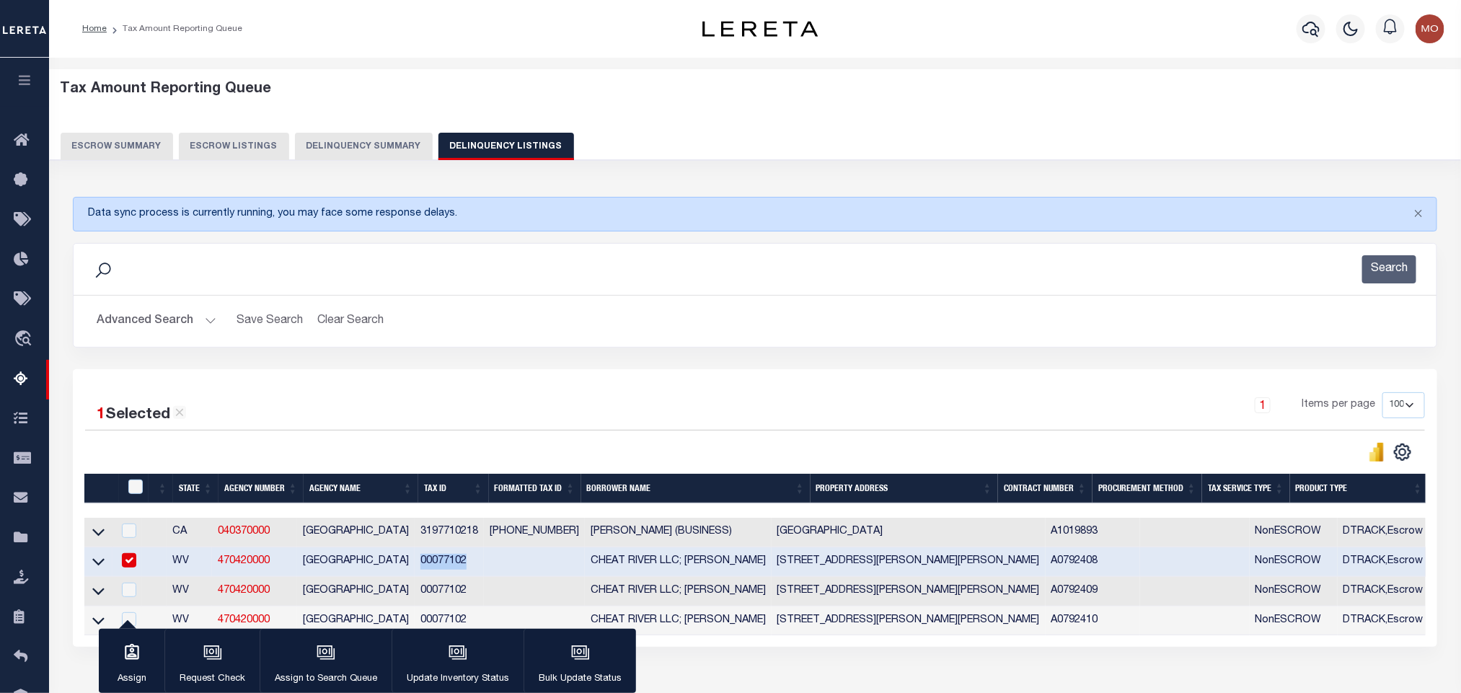
click at [484, 565] on td "00077102" at bounding box center [449, 562] width 69 height 30
checkbox input "false"
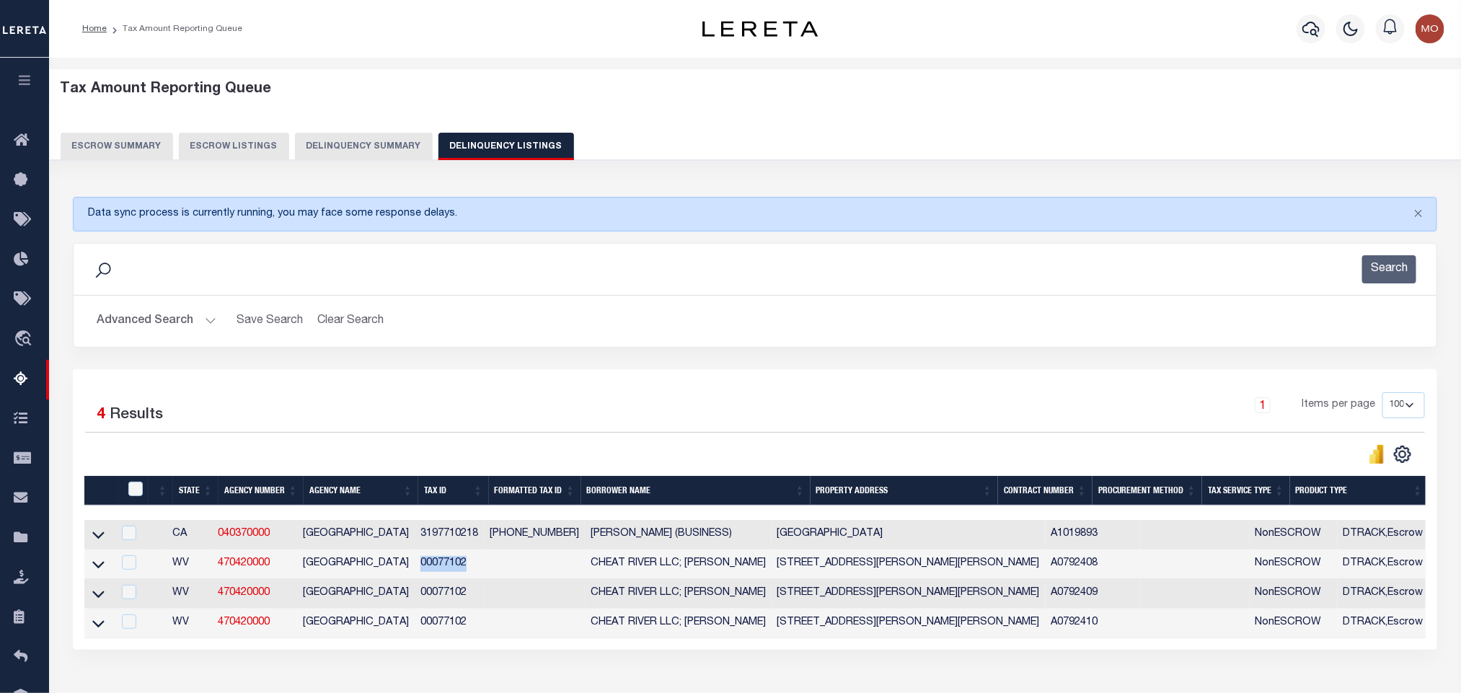
copy td "00077102"
click at [211, 323] on button "Advanced Search" at bounding box center [157, 321] width 120 height 28
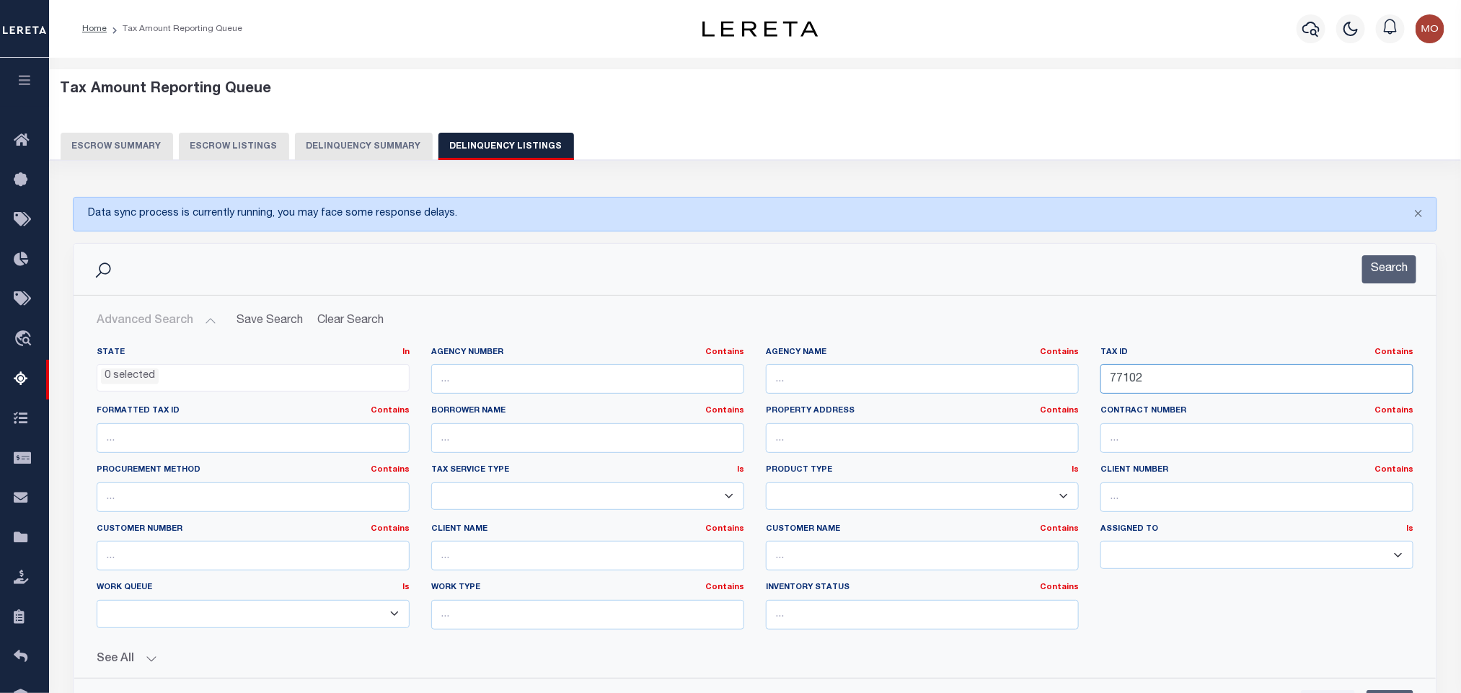
drag, startPoint x: 1027, startPoint y: 401, endPoint x: 814, endPoint y: 384, distance: 214.1
click at [846, 390] on div "State In In AK AL AR AZ CA CO CT DC DE FL GA GU HI IA ID IL IN KS KY LA MA MD M…" at bounding box center [755, 494] width 1338 height 294
paste input "1991"
click at [1374, 275] on button "Search" at bounding box center [1389, 269] width 54 height 28
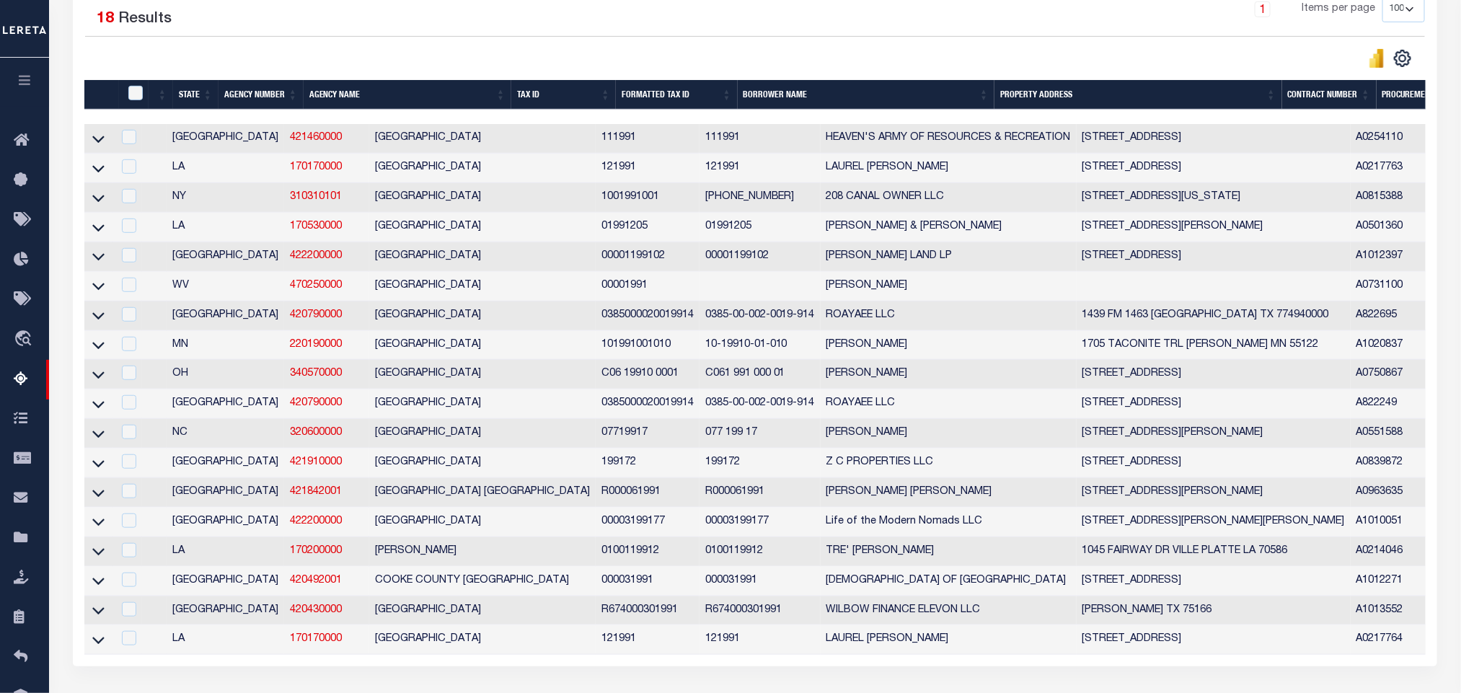
scroll to position [433, 0]
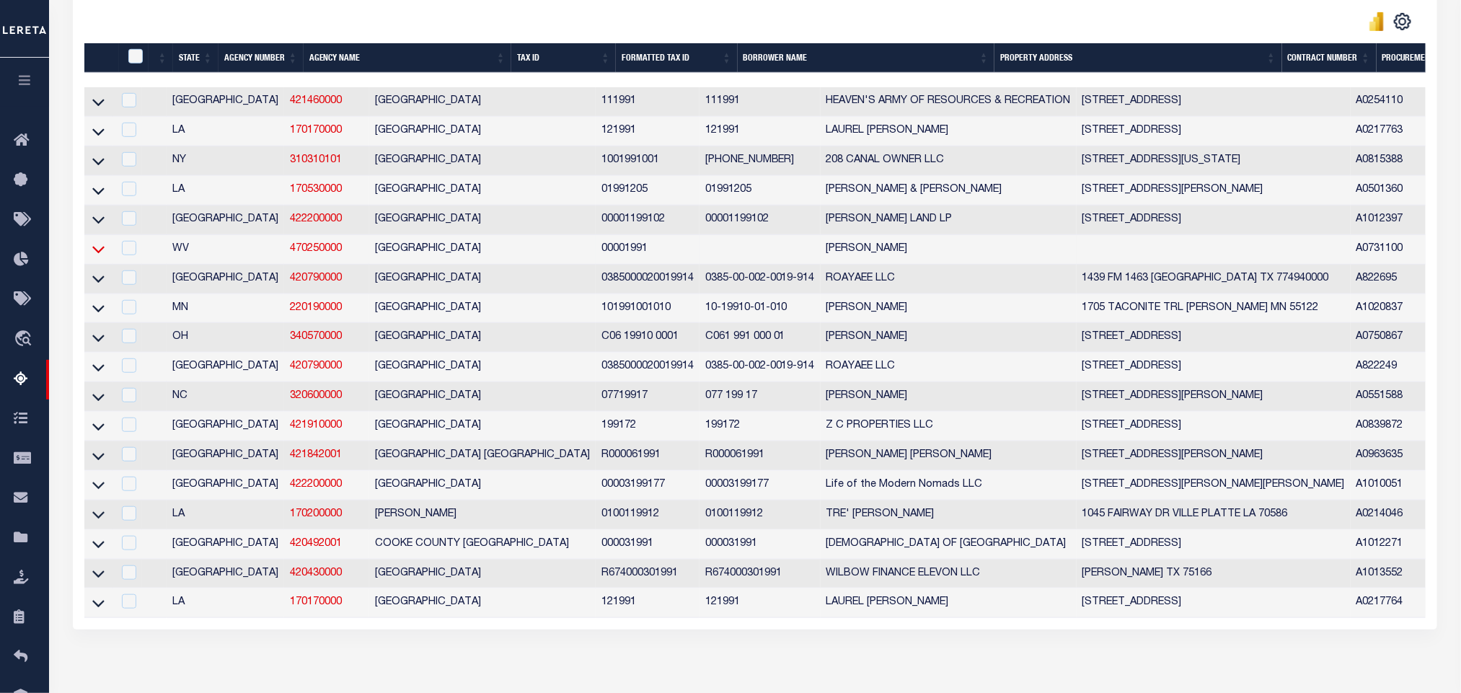
click at [99, 255] on icon at bounding box center [98, 249] width 12 height 15
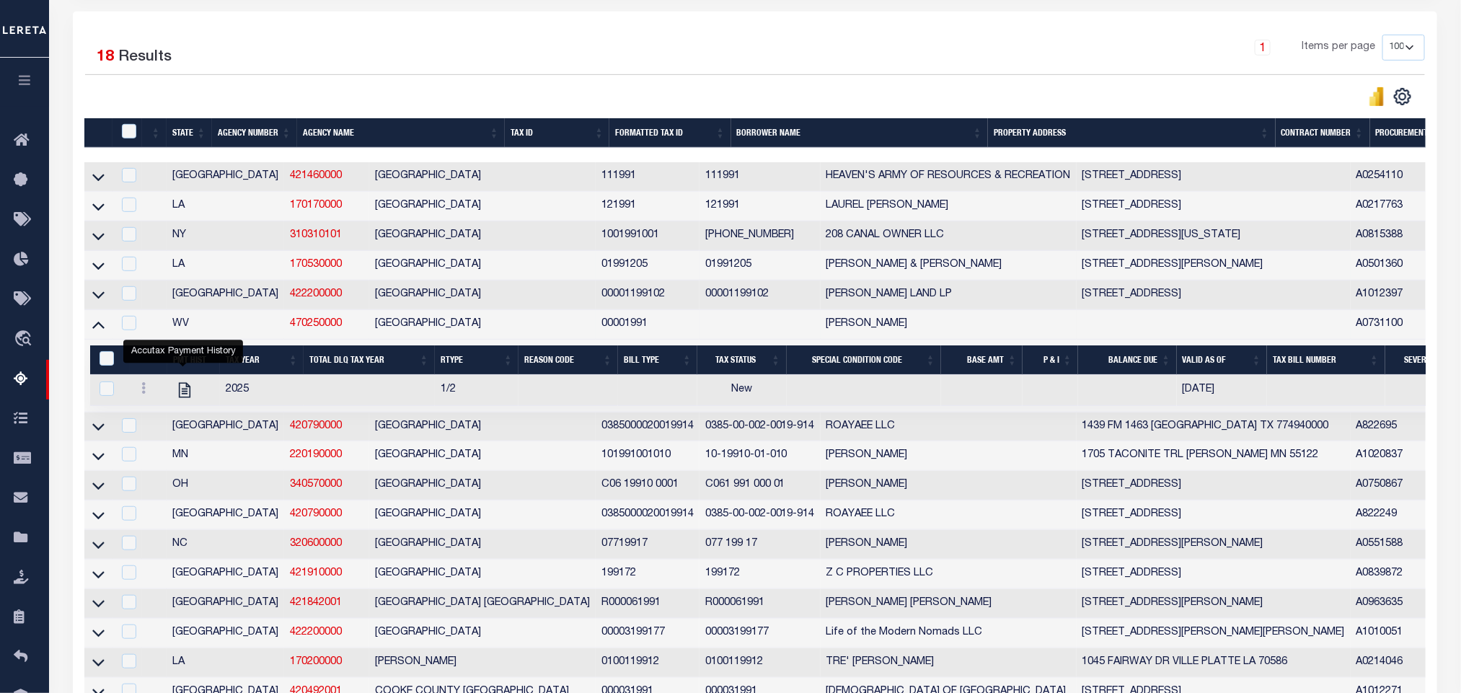
scroll to position [0, 0]
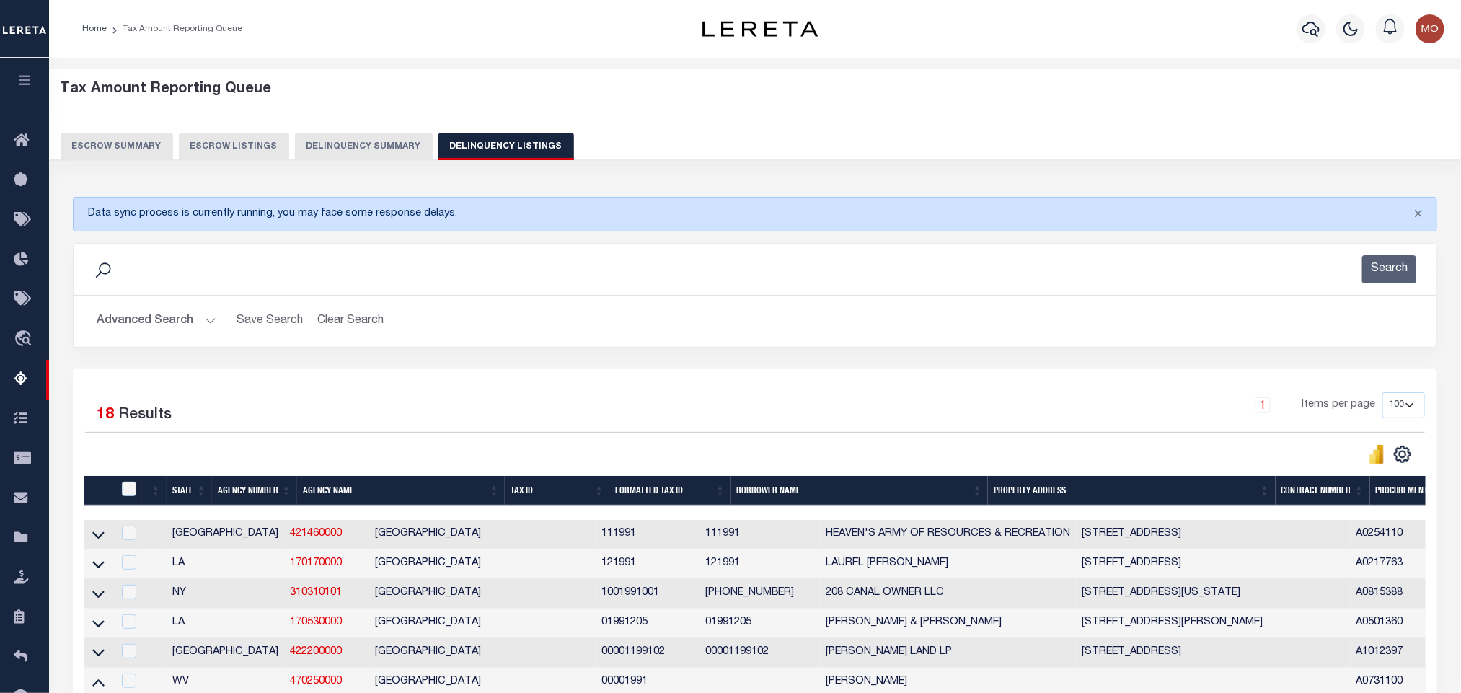
click at [206, 319] on button "Advanced Search" at bounding box center [157, 321] width 120 height 28
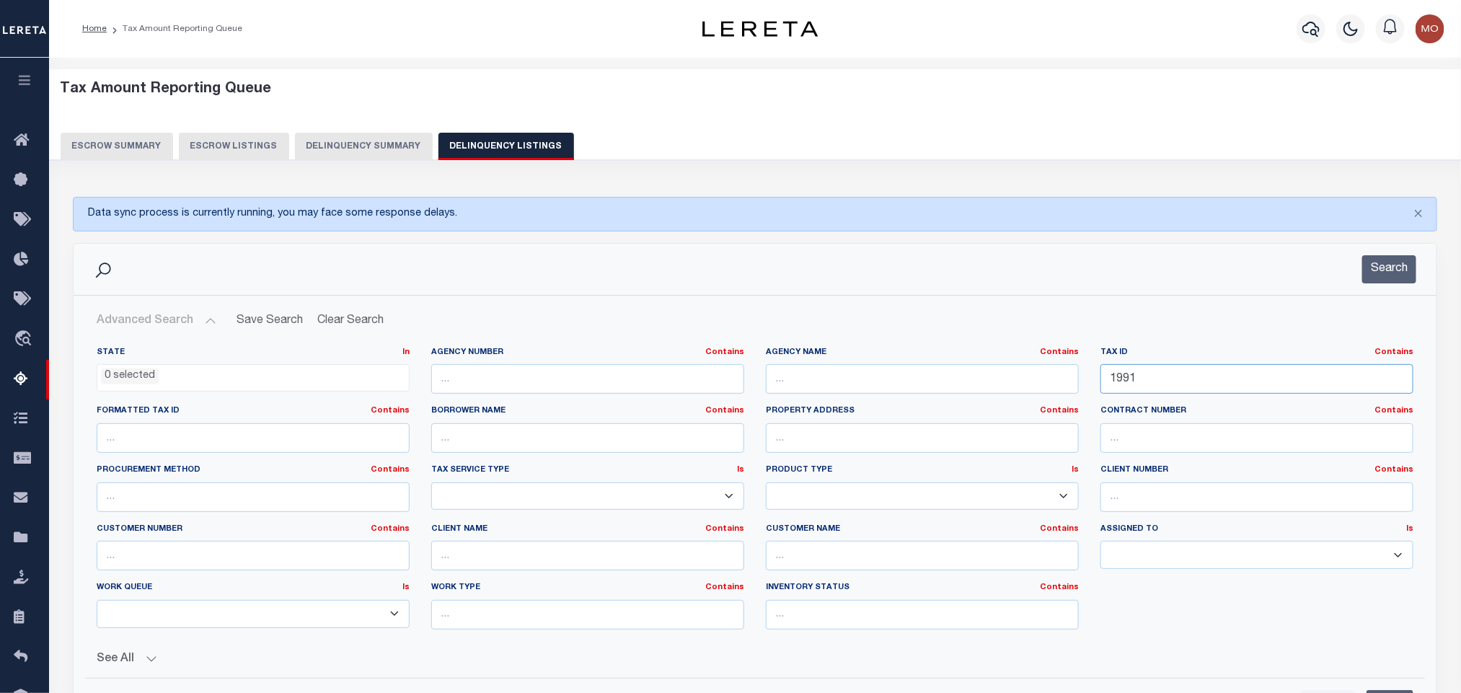
drag, startPoint x: 1186, startPoint y: 384, endPoint x: 725, endPoint y: 383, distance: 461.4
click at [763, 404] on div "State In In AK AL AR AZ CA CO CT DC DE FL GA GU HI IA ID IL IN KS KY LA MA MD M…" at bounding box center [755, 494] width 1338 height 294
paste input "6049037"
click at [1396, 270] on button "Search" at bounding box center [1389, 269] width 54 height 28
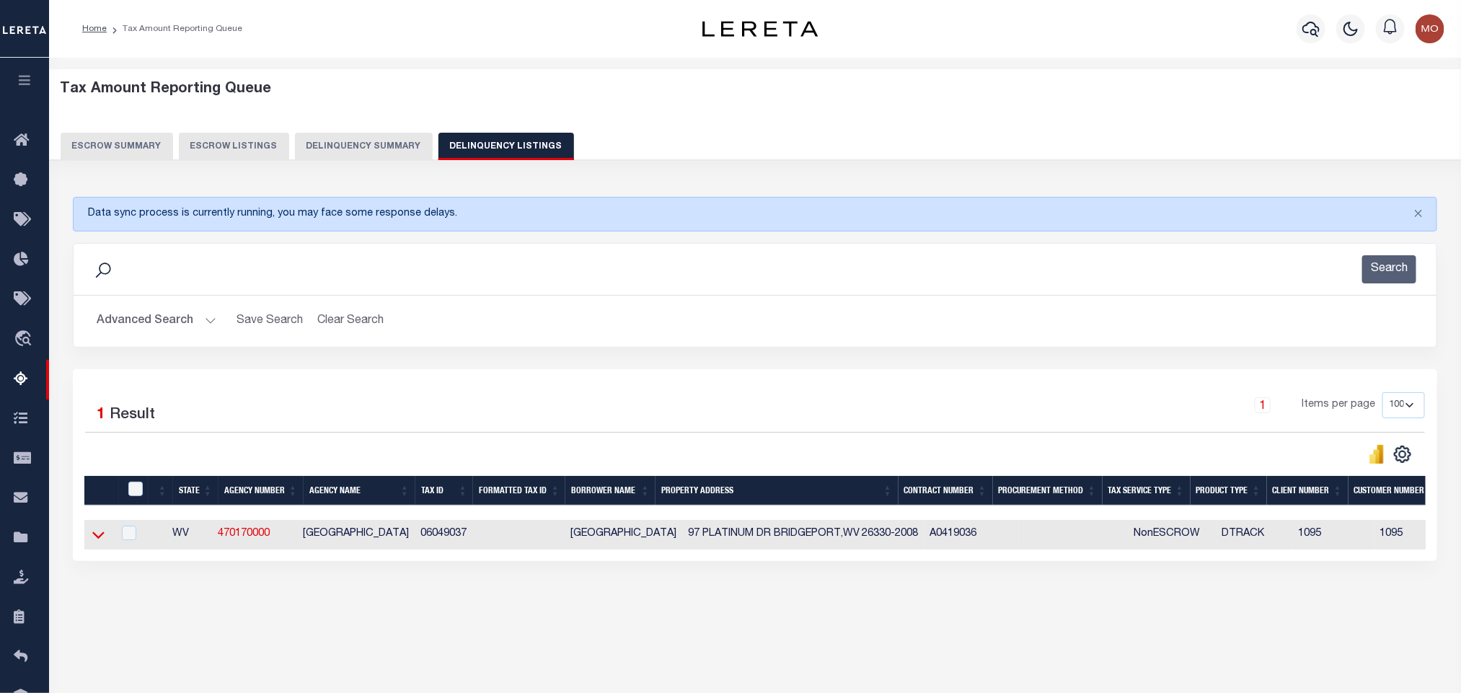
click at [98, 541] on icon at bounding box center [98, 534] width 12 height 15
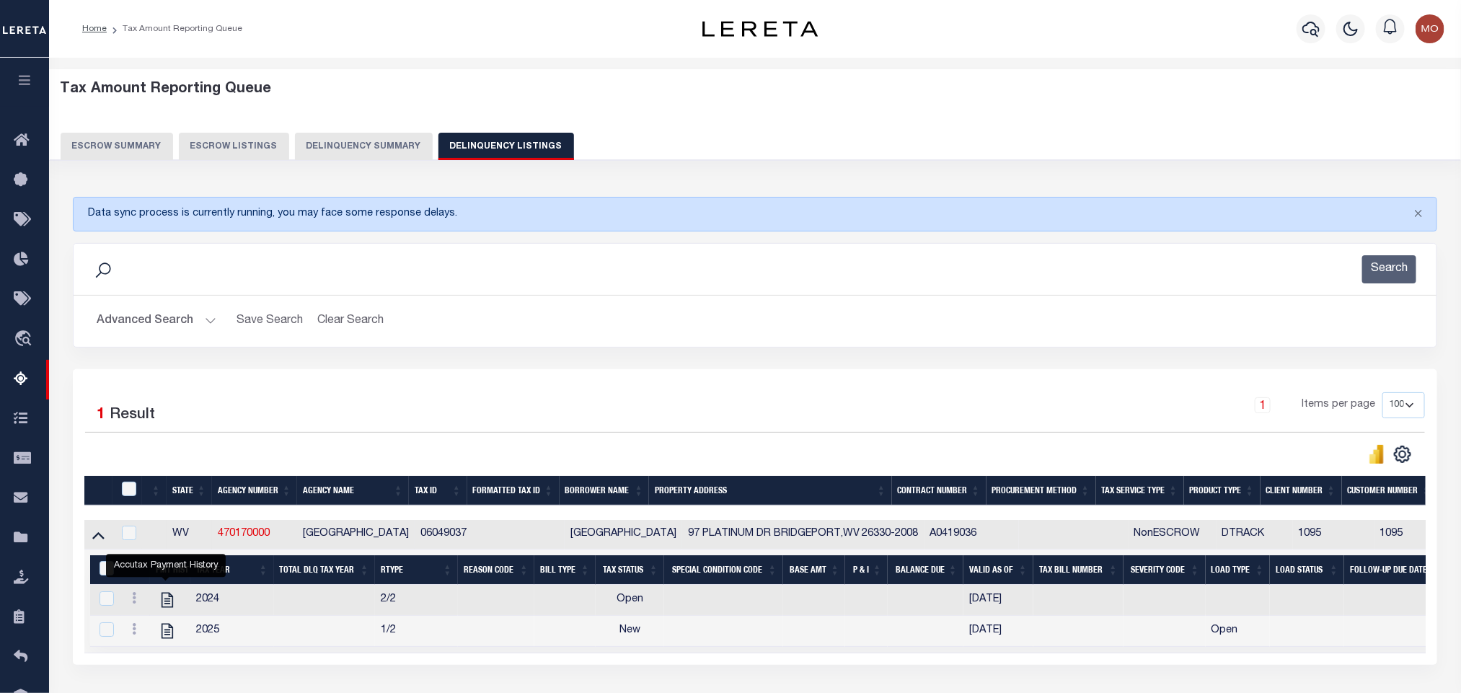
click at [214, 324] on button "Advanced Search" at bounding box center [157, 321] width 120 height 28
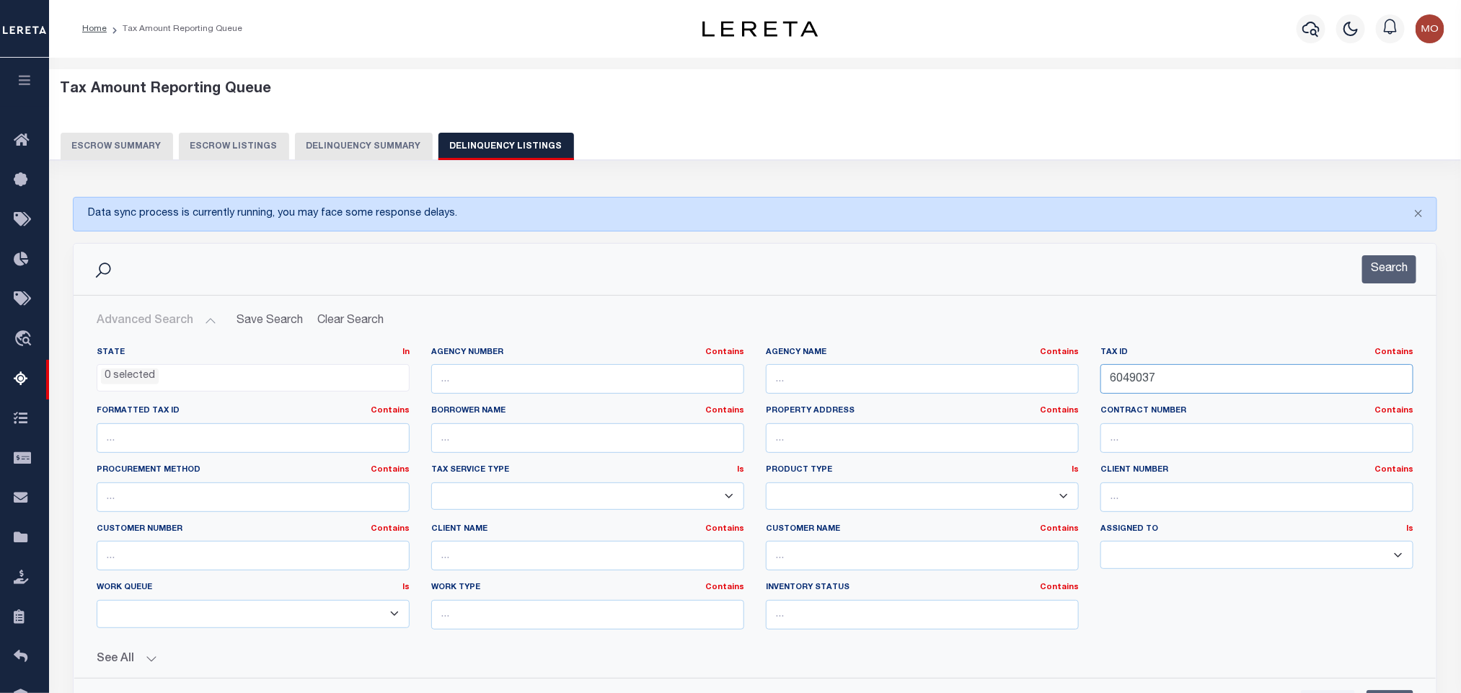
drag, startPoint x: 1174, startPoint y: 387, endPoint x: 935, endPoint y: 394, distance: 239.4
click at [957, 402] on div "State In In AK AL AR AZ CA CO CT DC DE FL GA GU HI IA ID IL IN KS KY LA MA MD M…" at bounding box center [755, 494] width 1338 height 294
paste input "1703001801250000"
click at [1386, 275] on button "Search" at bounding box center [1389, 269] width 54 height 28
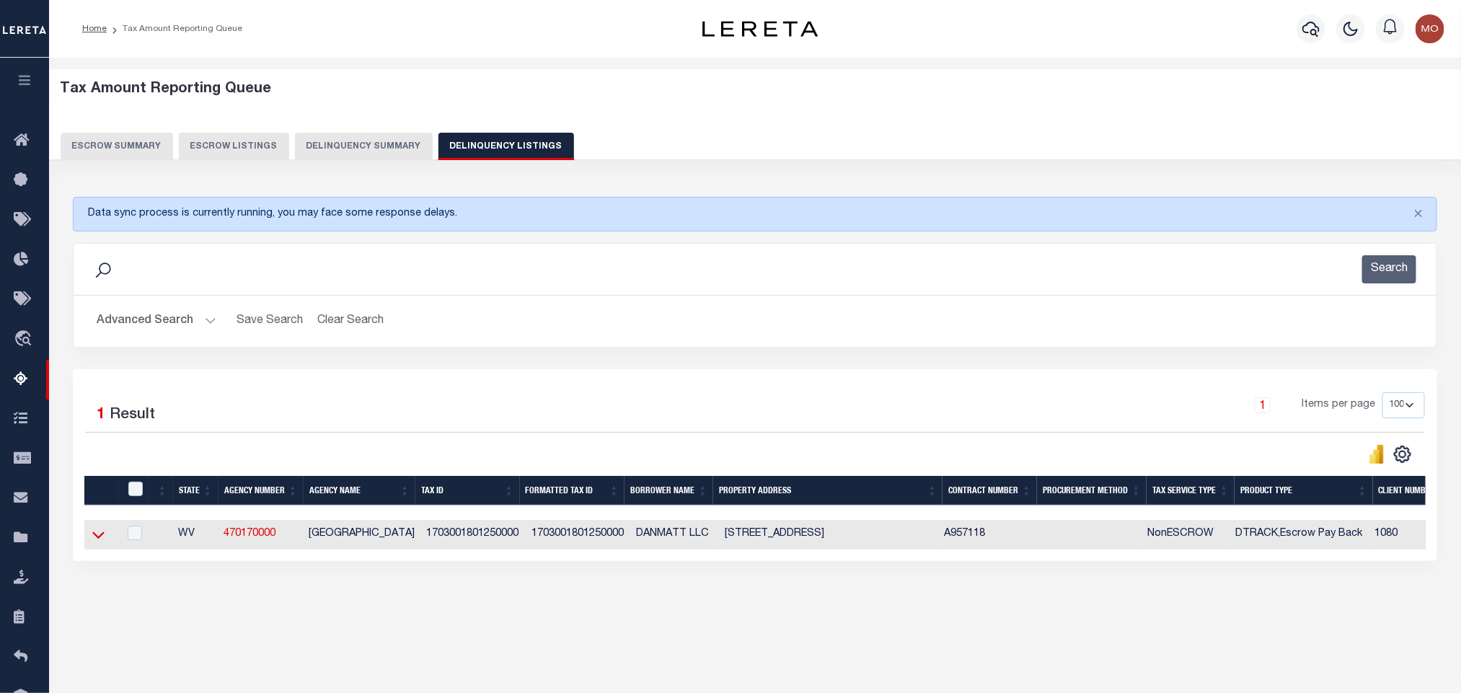
click at [102, 539] on icon at bounding box center [98, 534] width 12 height 15
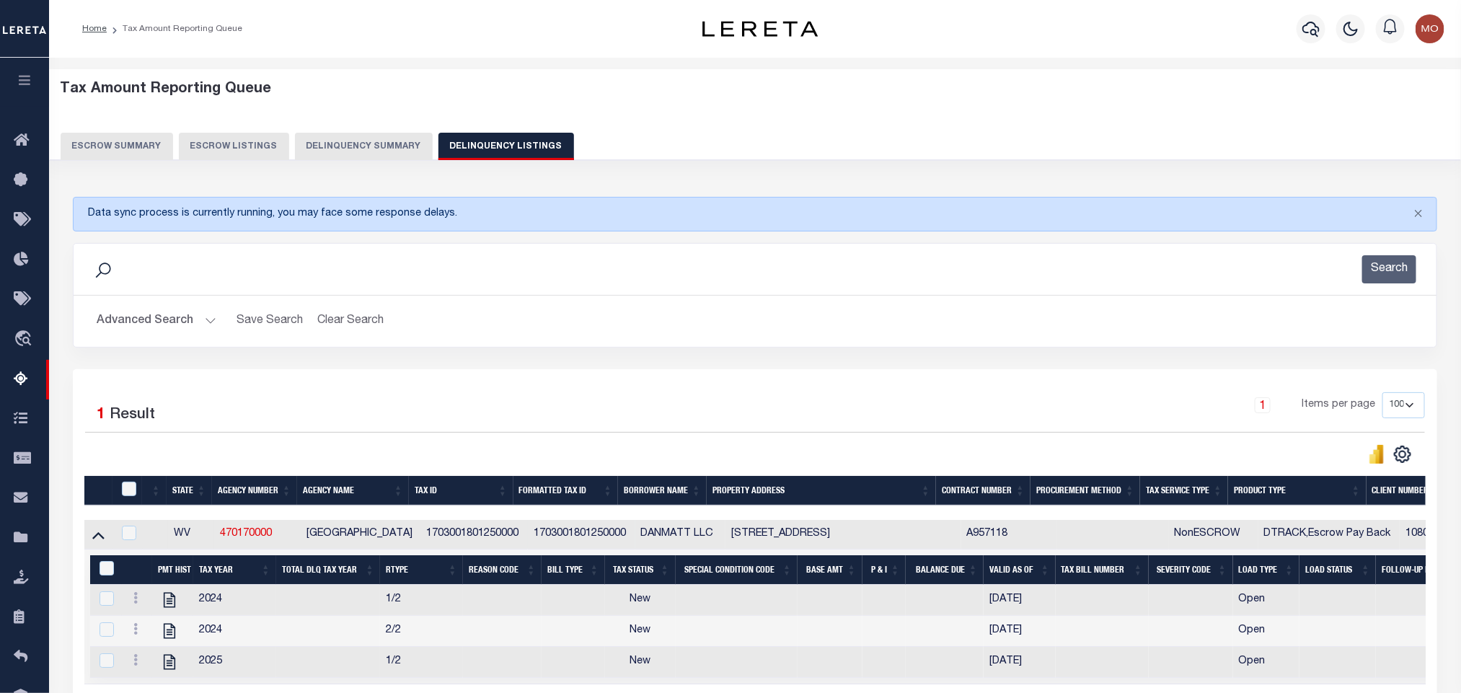
click at [203, 319] on button "Advanced Search" at bounding box center [157, 321] width 120 height 28
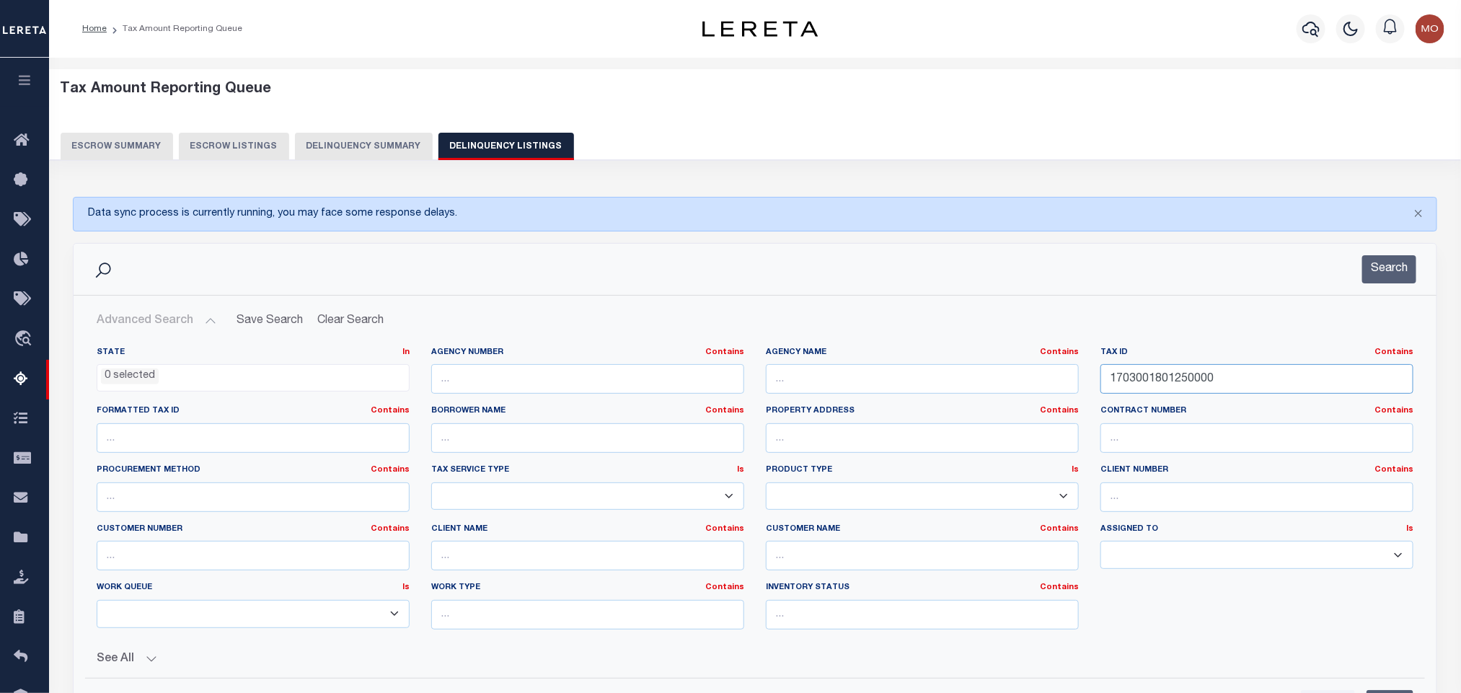
drag, startPoint x: 1110, startPoint y: 398, endPoint x: 915, endPoint y: 385, distance: 195.1
click at [853, 396] on div "State In In AK AL AR AZ CA CO CT DC DE FL GA GU HI IA ID IL IN KS KY LA MA MD M…" at bounding box center [755, 494] width 1338 height 294
paste input "20300030039"
click at [1387, 273] on button "Search" at bounding box center [1389, 269] width 54 height 28
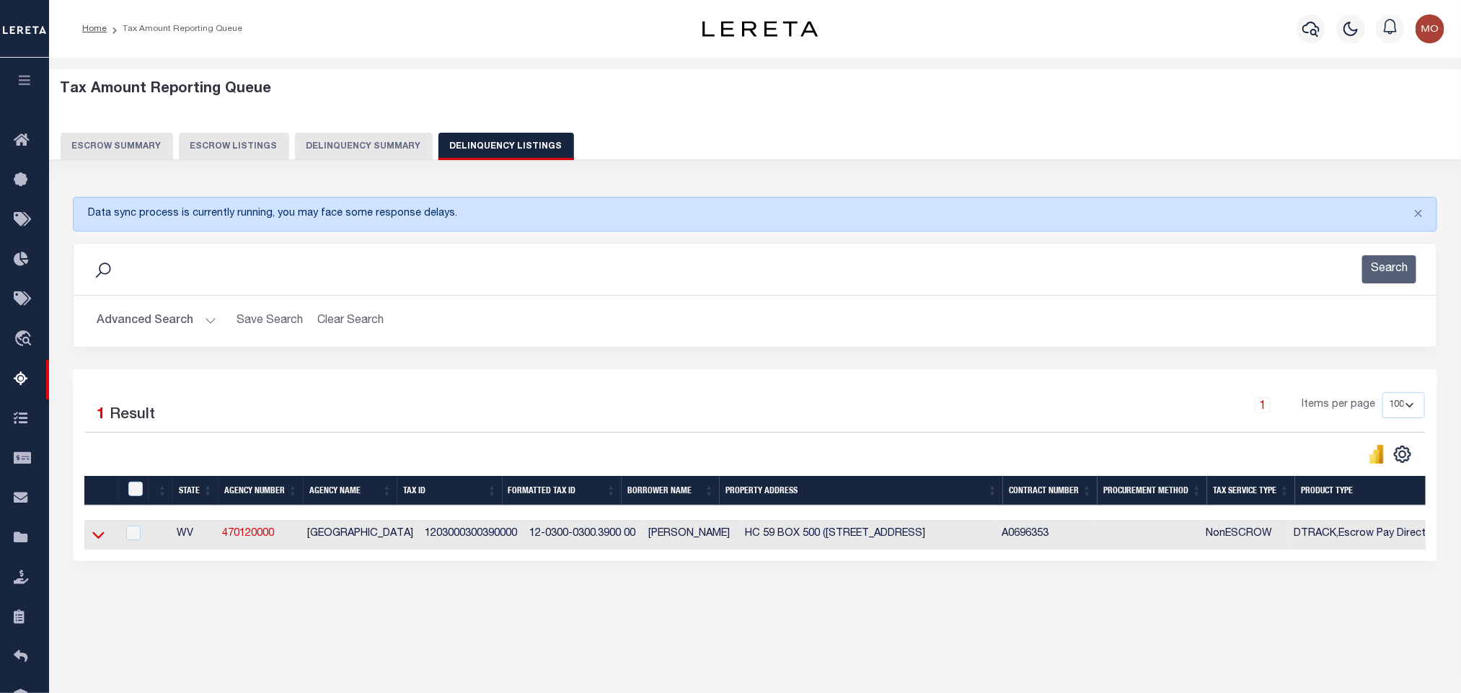
click at [99, 539] on icon at bounding box center [98, 534] width 12 height 7
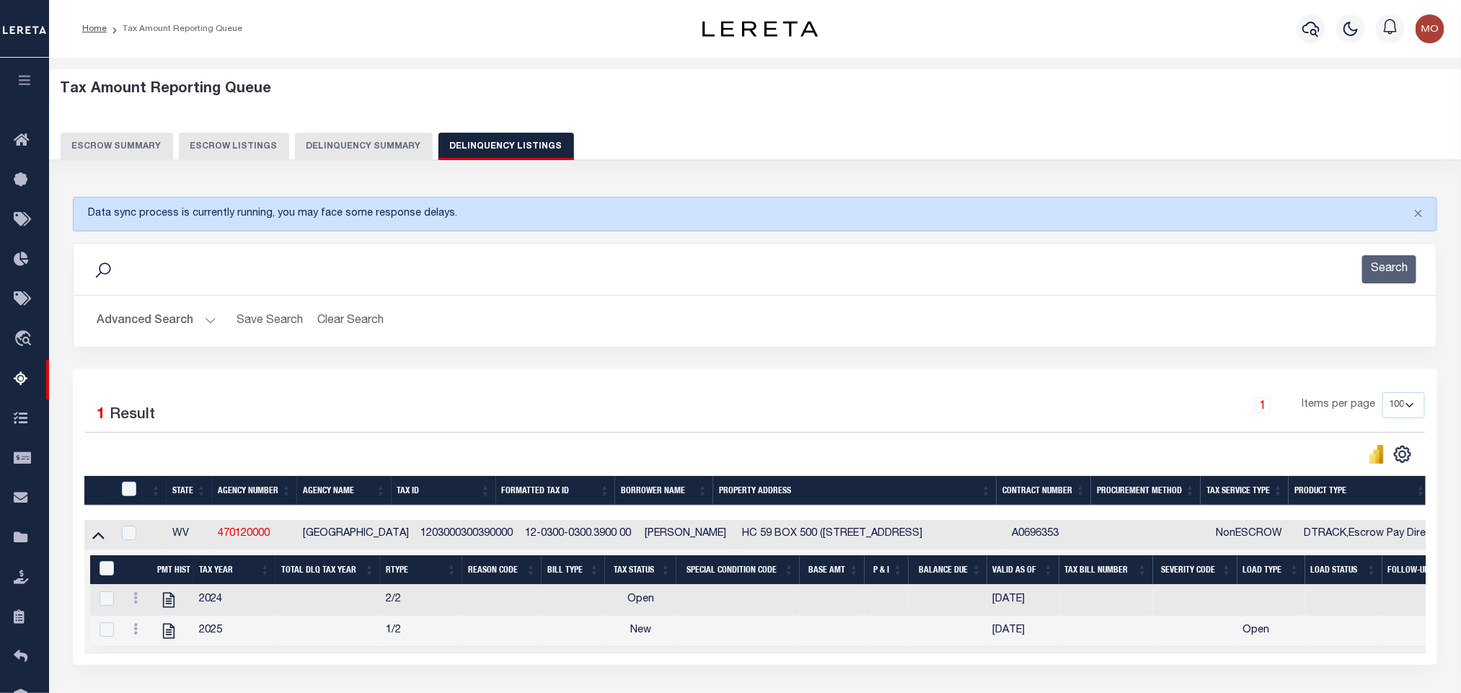
click at [212, 322] on button "Advanced Search" at bounding box center [157, 321] width 120 height 28
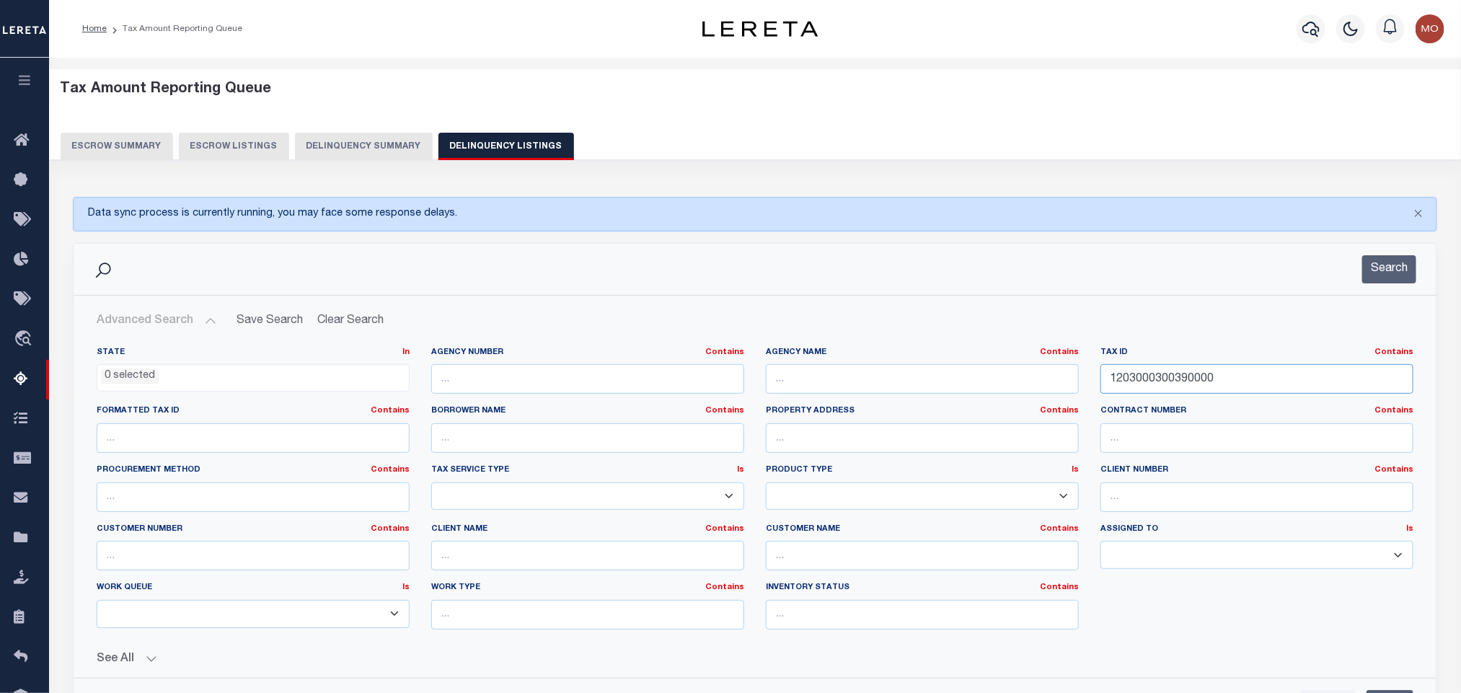
click at [1207, 384] on input "1203000300390000" at bounding box center [1256, 379] width 313 height 30
drag, startPoint x: 1223, startPoint y: 388, endPoint x: 1024, endPoint y: 402, distance: 199.5
click at [1039, 402] on div "State In In AK AL AR AZ CA CO CT DC DE FL GA GU HI IA ID IL IN KS KY LA MA MD M…" at bounding box center [755, 494] width 1338 height 294
paste input "17G A 01400"
type input "117G A 01400 000"
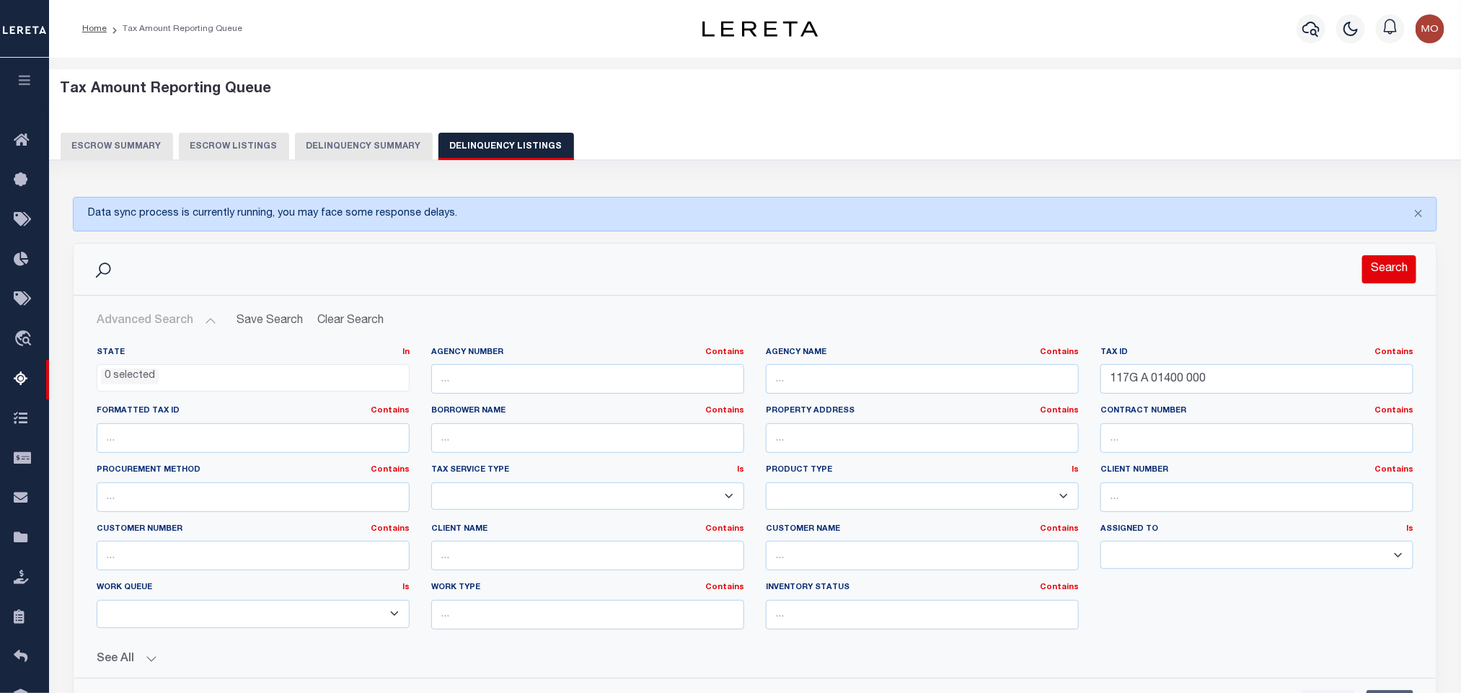
click at [1385, 269] on button "Search" at bounding box center [1389, 269] width 54 height 28
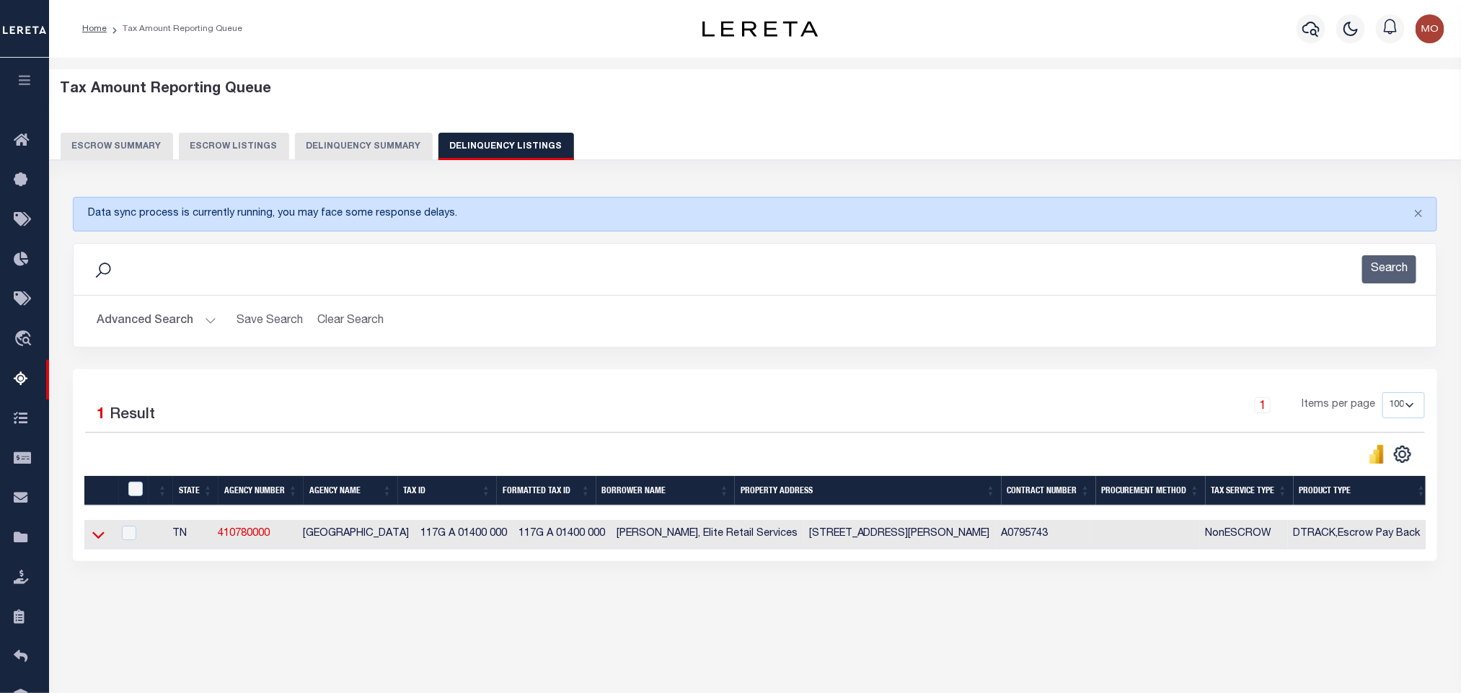
click at [97, 542] on icon at bounding box center [98, 534] width 12 height 15
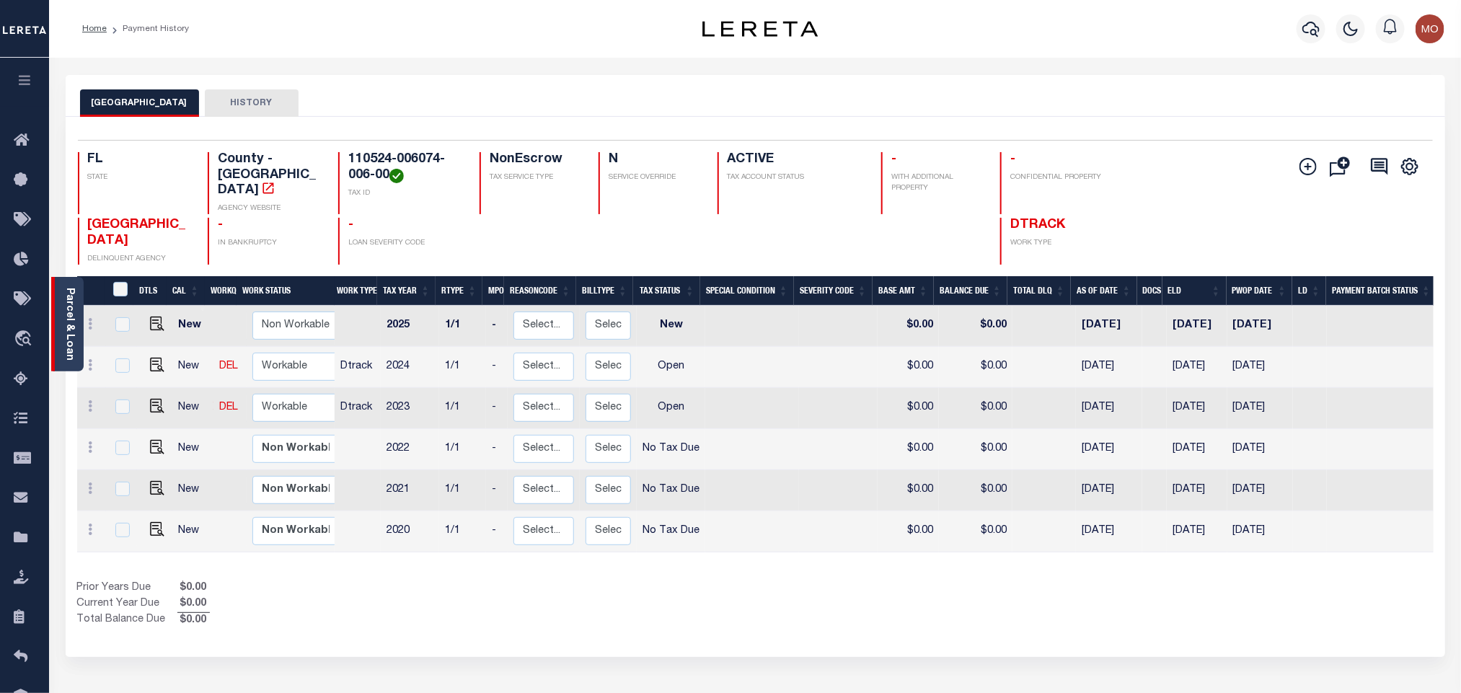
click at [72, 346] on link "Parcel & Loan" at bounding box center [69, 324] width 10 height 73
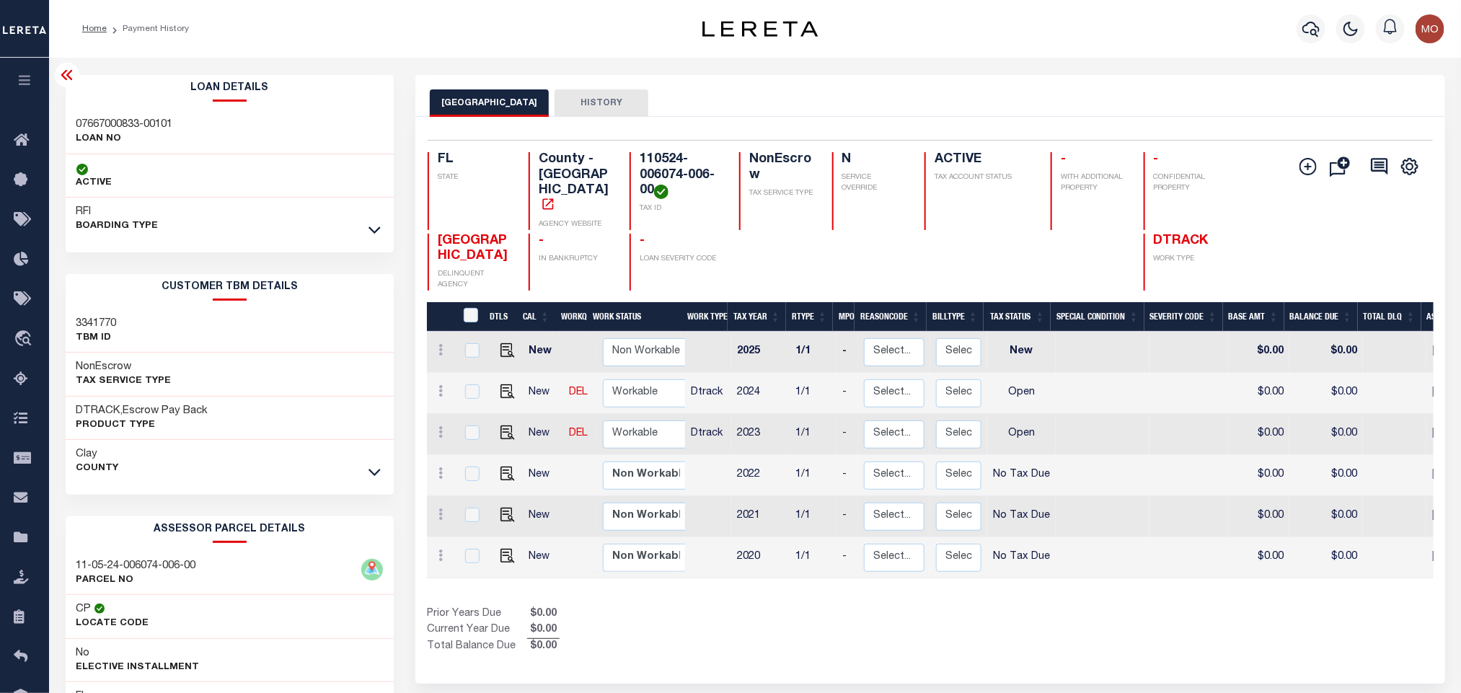
click at [151, 564] on h3 "11-05-24-006074-006-00" at bounding box center [136, 566] width 120 height 14
copy div "11-05-24-006074-006-00"
drag, startPoint x: 1060, startPoint y: 653, endPoint x: 1106, endPoint y: 636, distance: 49.3
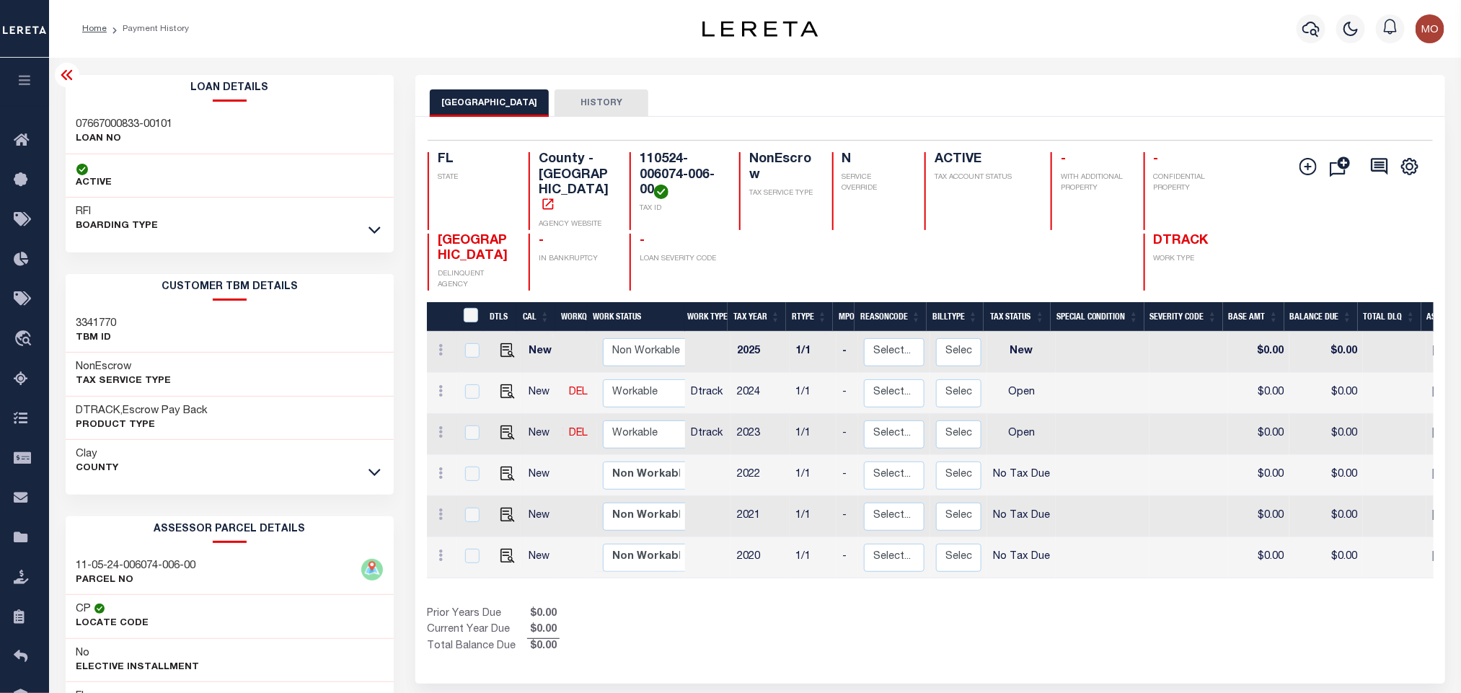
click at [1060, 653] on div "Selected 6 Results 1 Items per page 25 50 100 FL STATE TAX ID N" at bounding box center [929, 400] width 1029 height 567
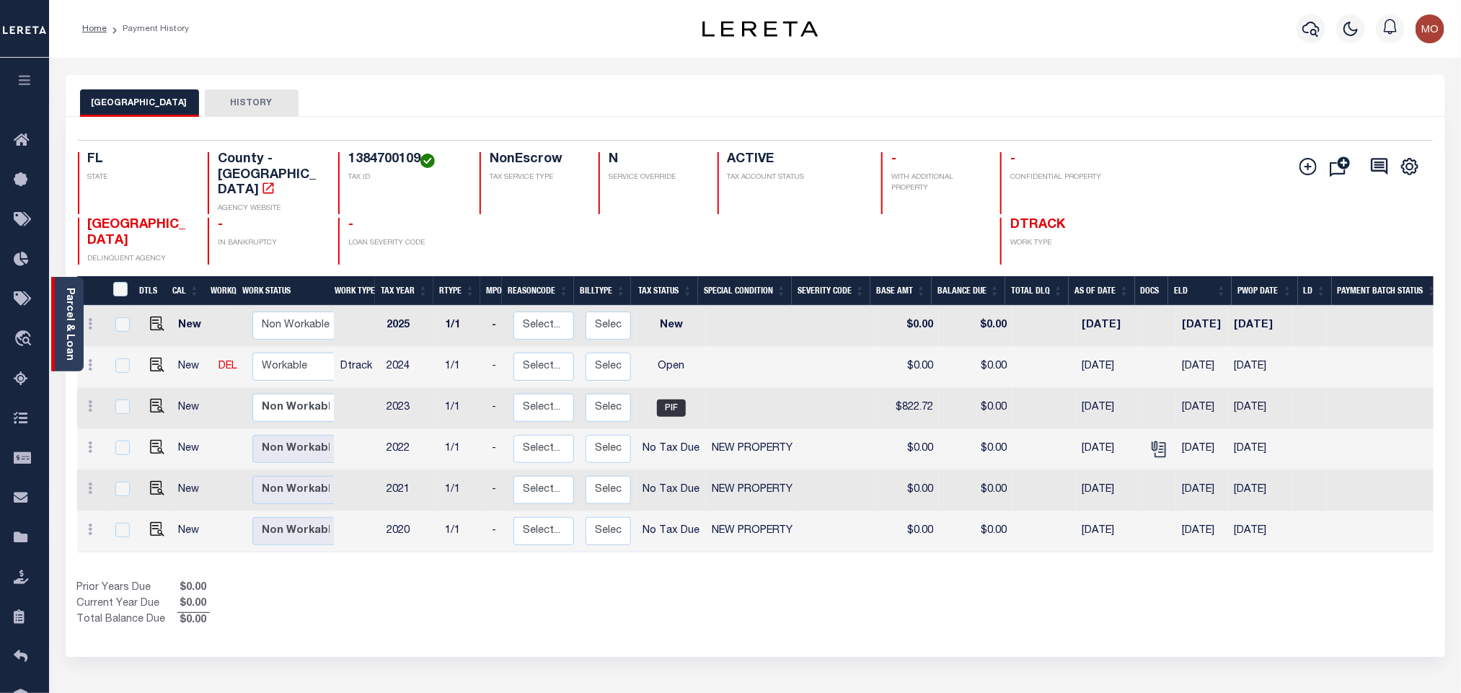
click at [68, 323] on link "Parcel & Loan" at bounding box center [69, 324] width 10 height 73
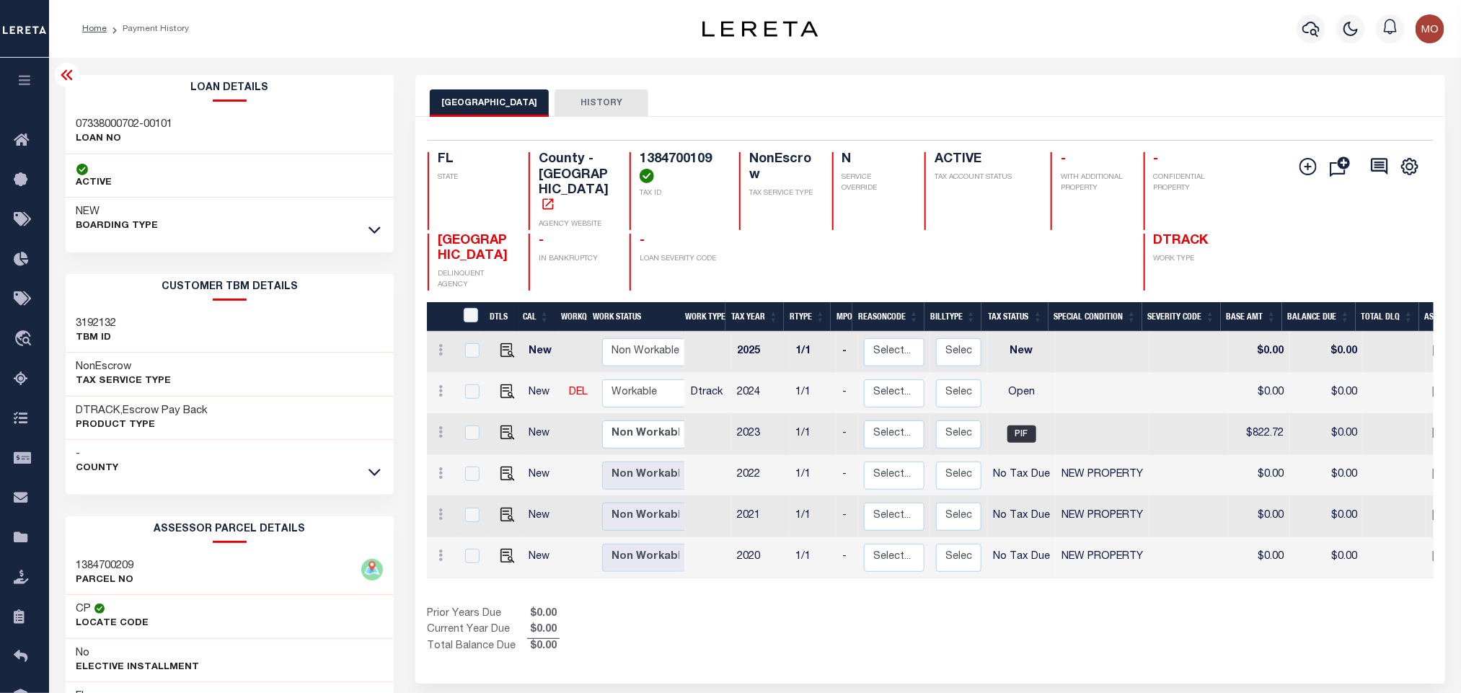
click at [678, 164] on h4 "1384700109" at bounding box center [680, 167] width 82 height 31
copy h4 "1384700109"
click at [690, 161] on h4 "1384700109" at bounding box center [680, 167] width 82 height 31
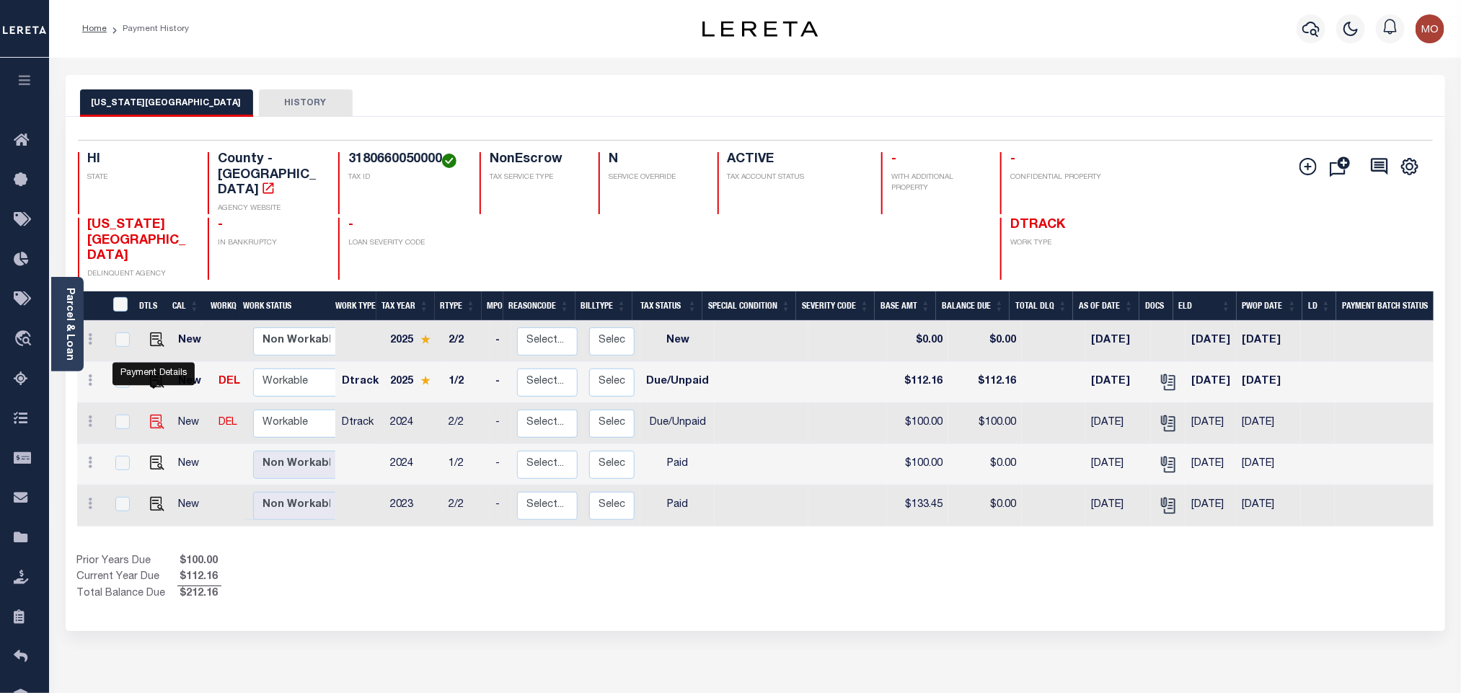
click at [152, 415] on img "" at bounding box center [157, 422] width 14 height 14
checkbox input "true"
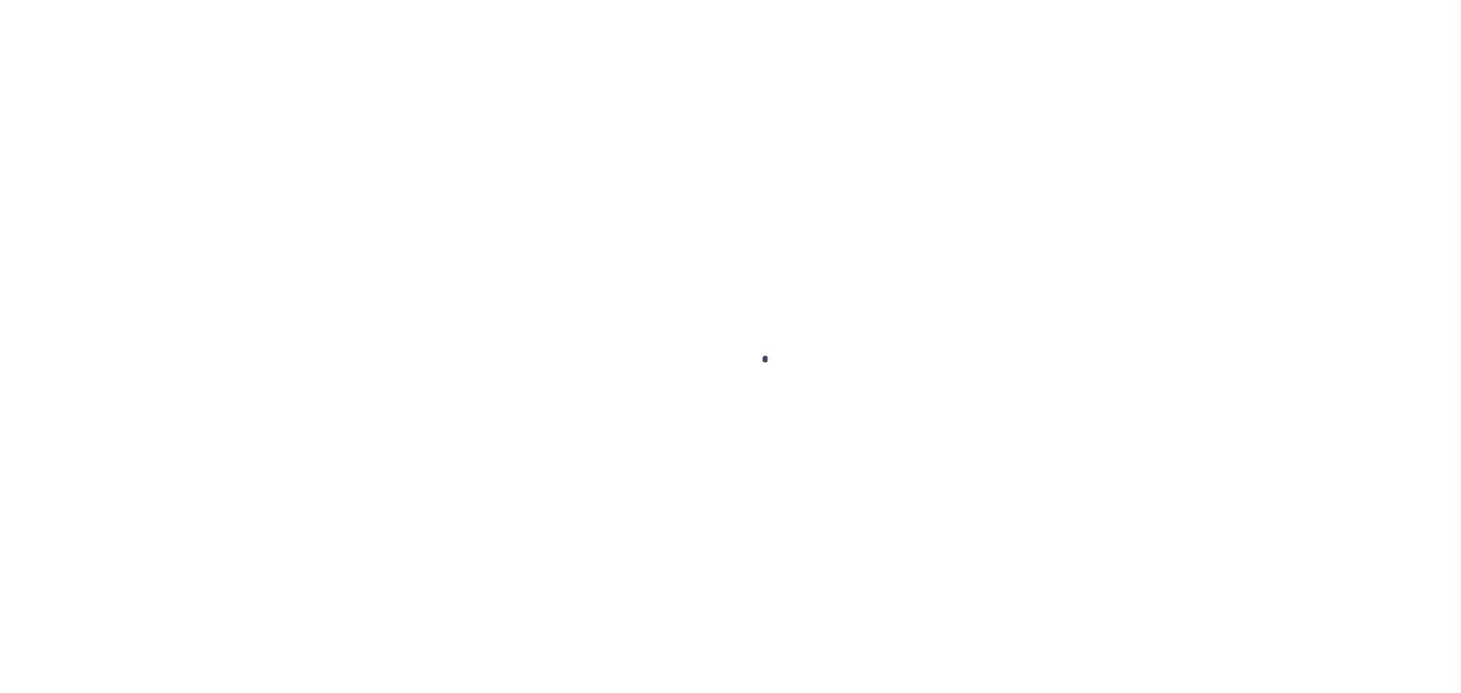
checkbox input "false"
type input "[DATE]"
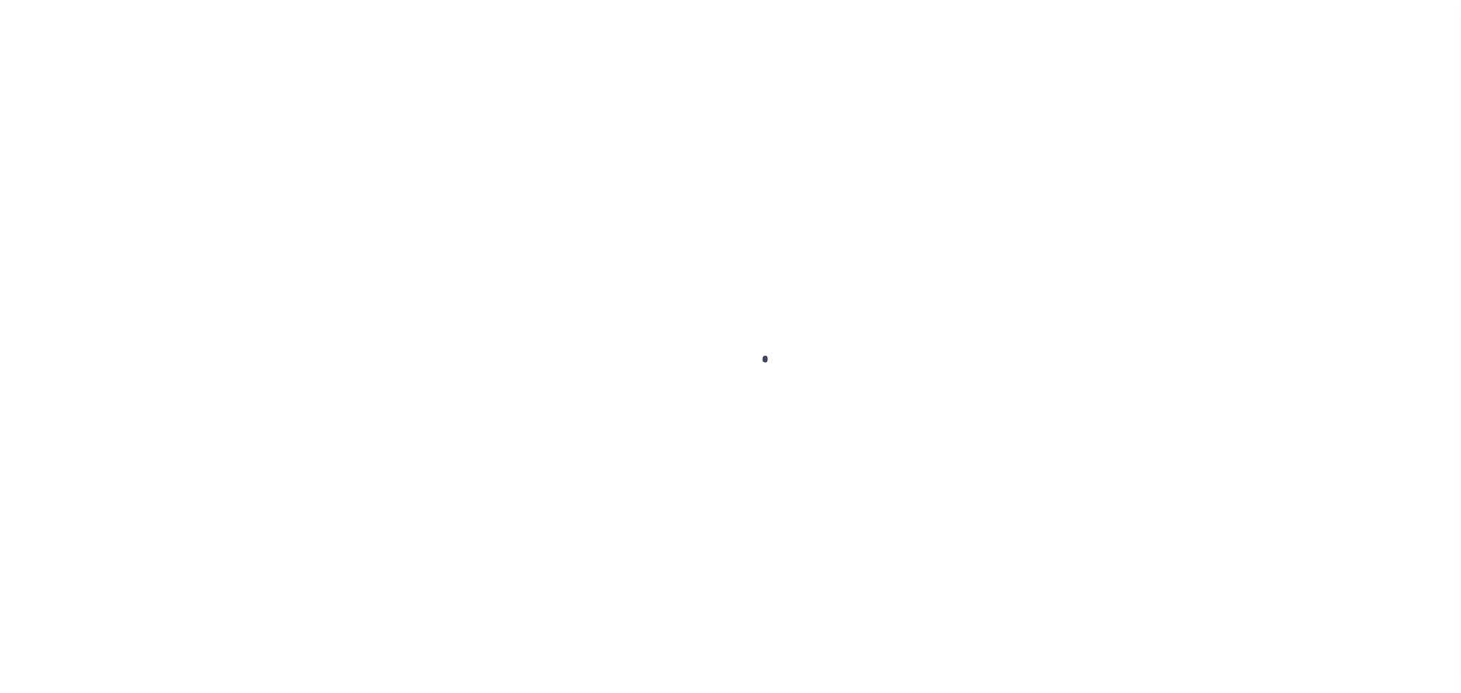
type input "[DATE]"
select select "DUE"
type input "$100"
type input "$0"
type input "$100"
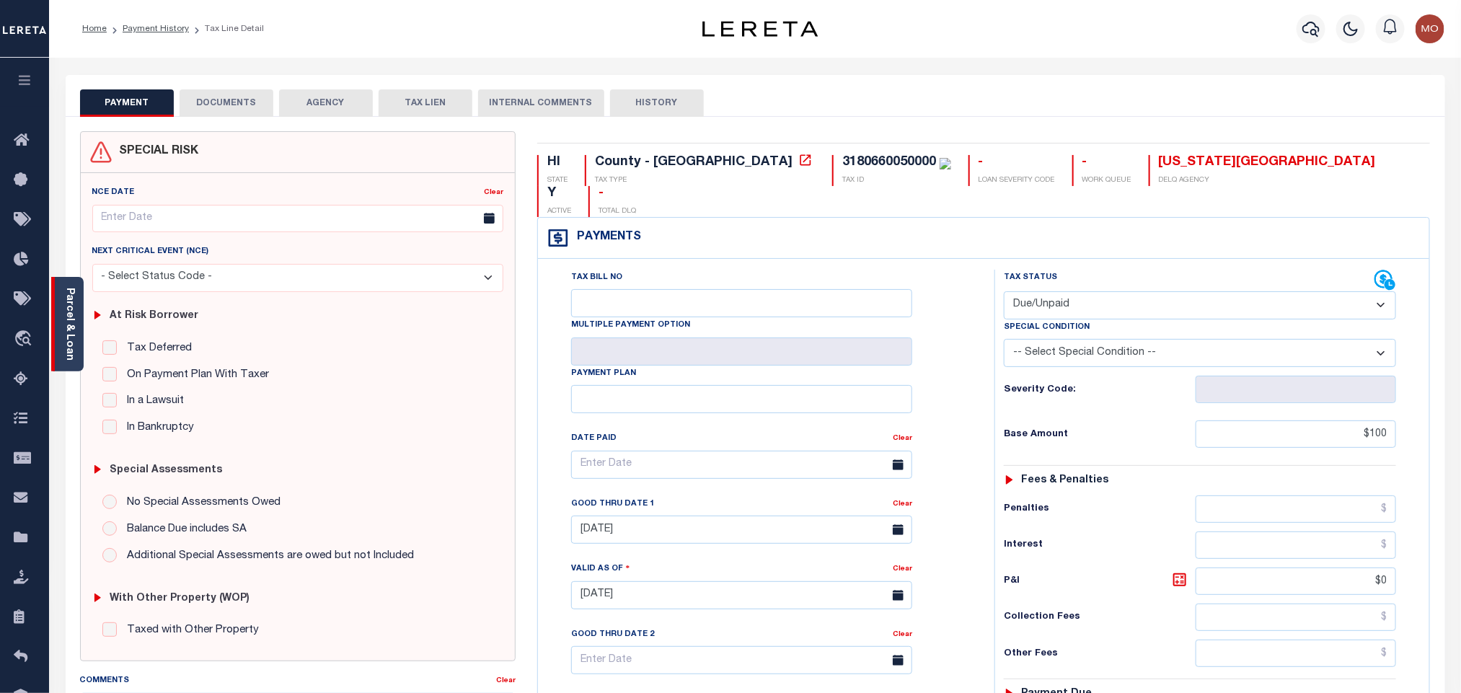
click at [72, 322] on link "Parcel & Loan" at bounding box center [69, 324] width 10 height 73
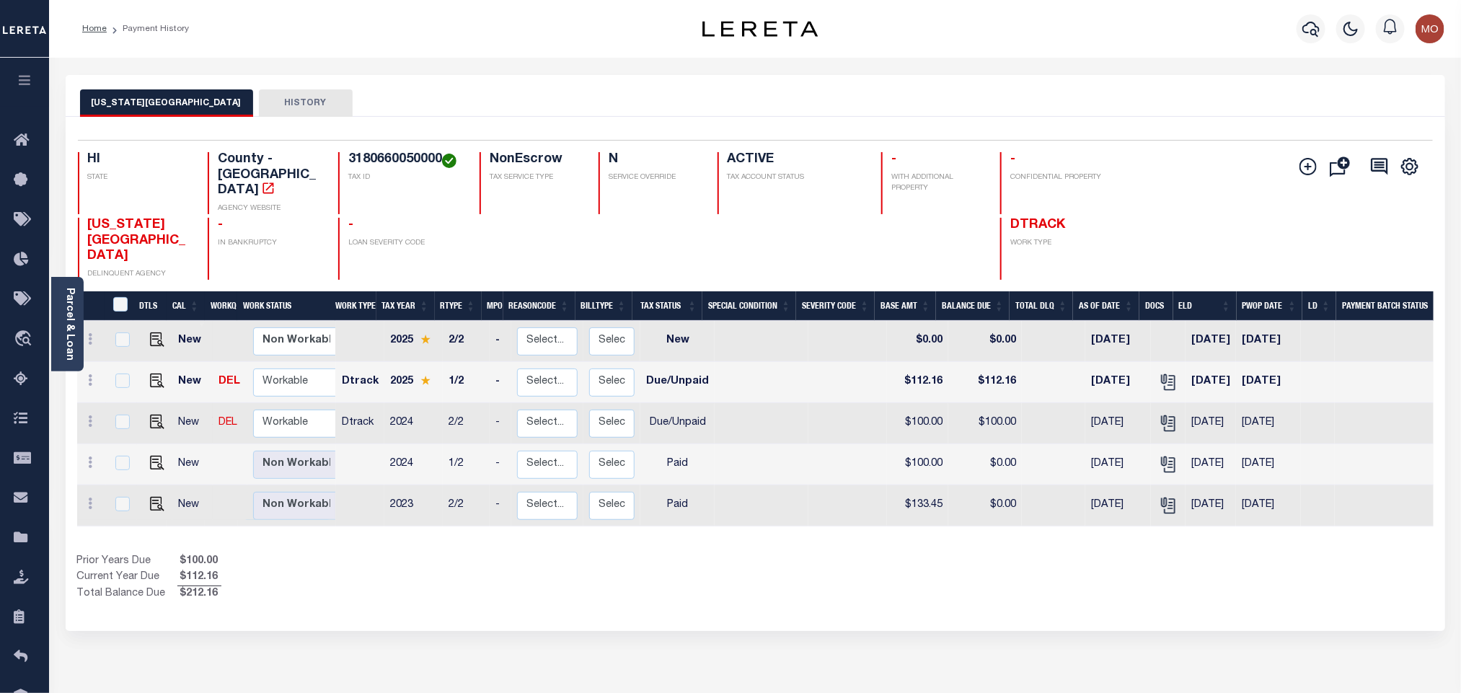
click at [381, 159] on h4 "3180660050000" at bounding box center [405, 160] width 114 height 16
copy h4 "3180660050000"
click at [74, 308] on link "Parcel & Loan" at bounding box center [69, 324] width 10 height 73
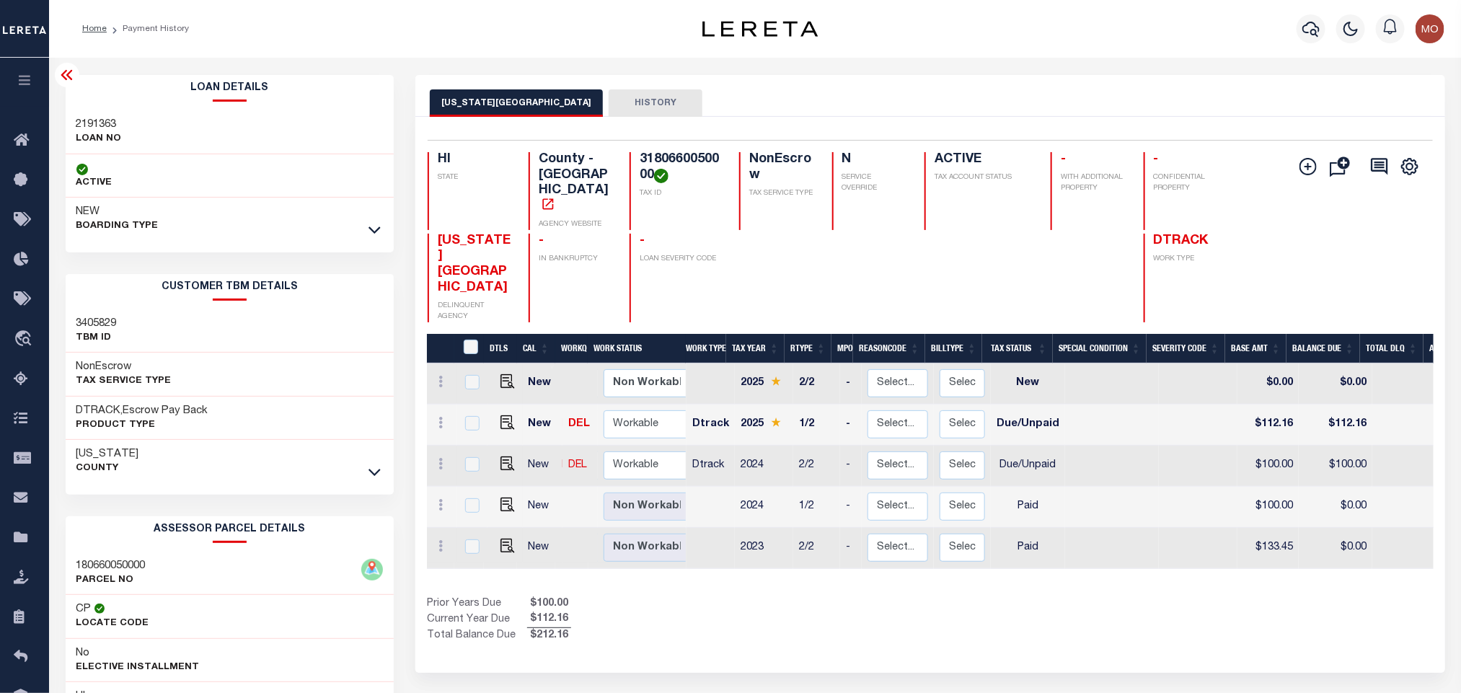
drag, startPoint x: 833, startPoint y: 576, endPoint x: 824, endPoint y: 572, distance: 9.7
click at [833, 596] on div "Prior Years Due $100.00 Current Year Due $112.16 Total Balance Due $212.16" at bounding box center [678, 620] width 503 height 48
click at [95, 118] on h3 "2191363" at bounding box center [98, 125] width 45 height 14
copy h3 "2191363"
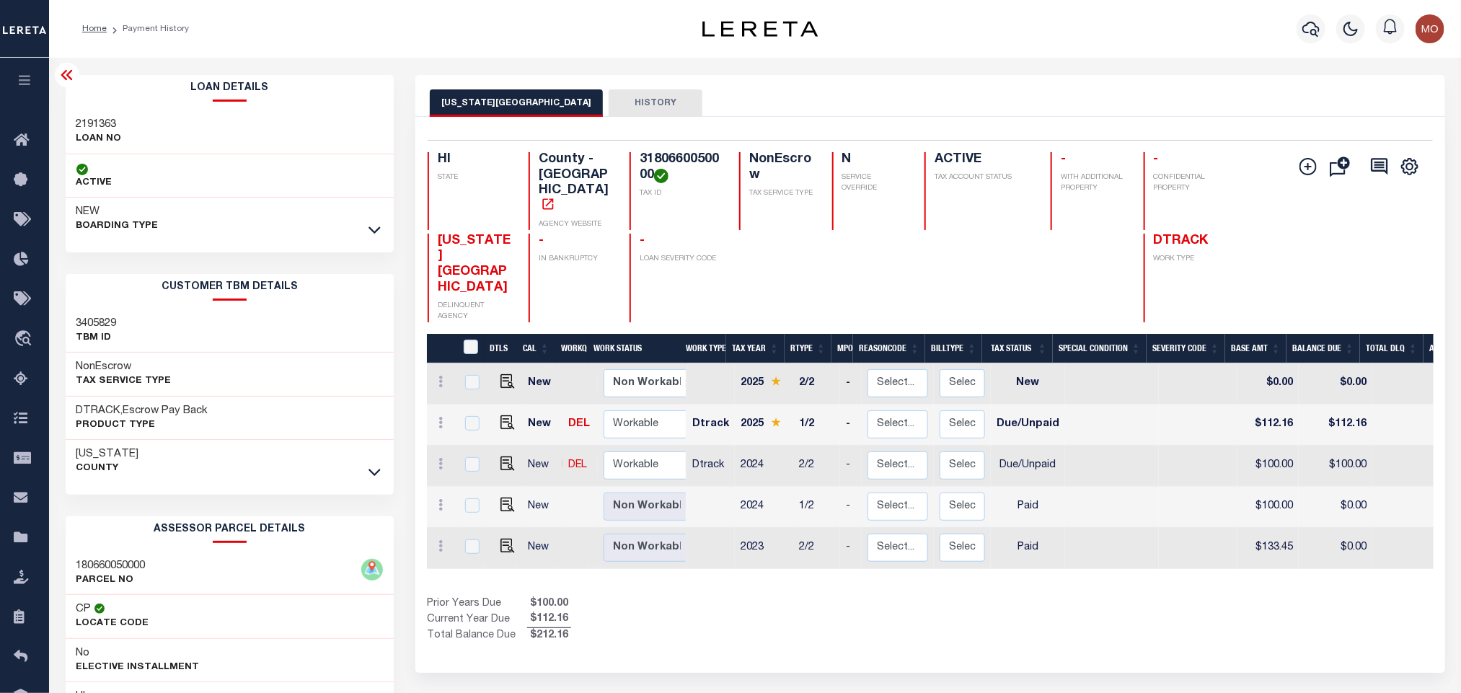
click at [688, 165] on h4 "3180660050000" at bounding box center [680, 167] width 82 height 31
copy h4 "3180660050000"
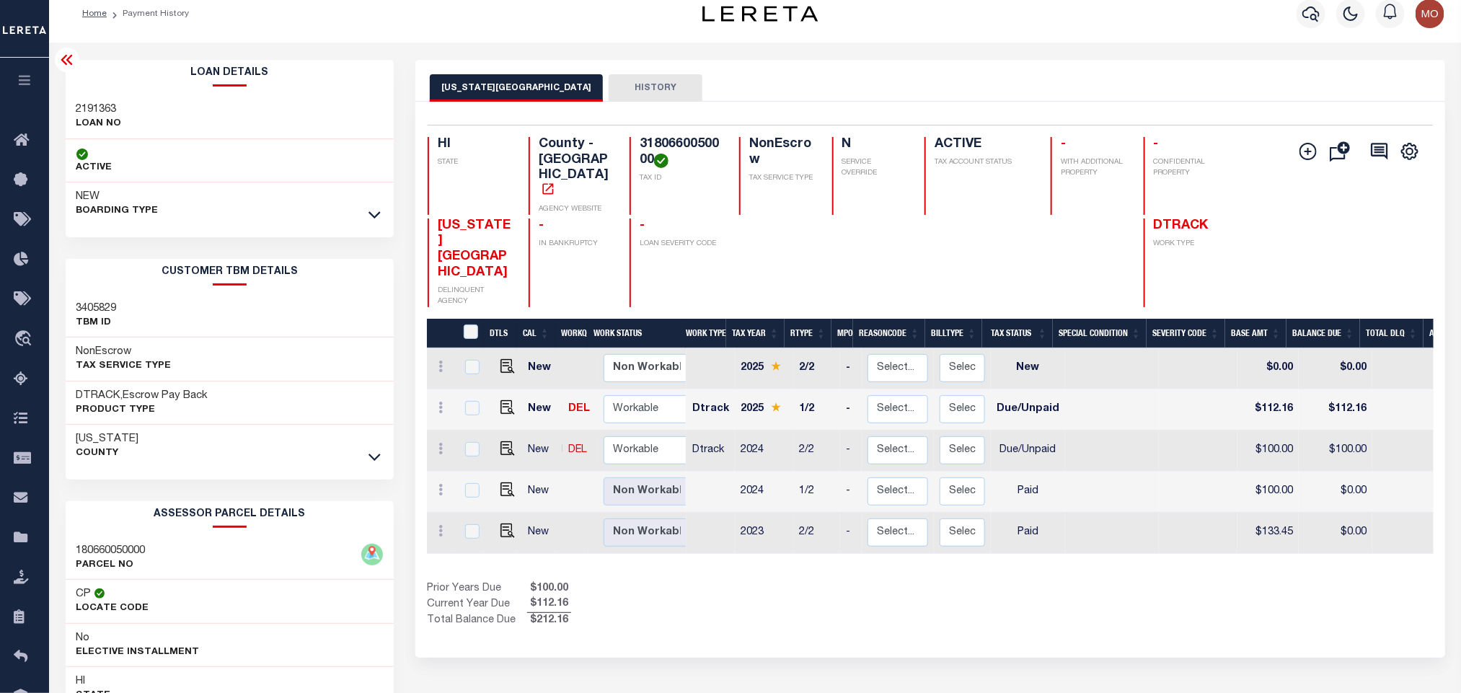
scroll to position [201, 0]
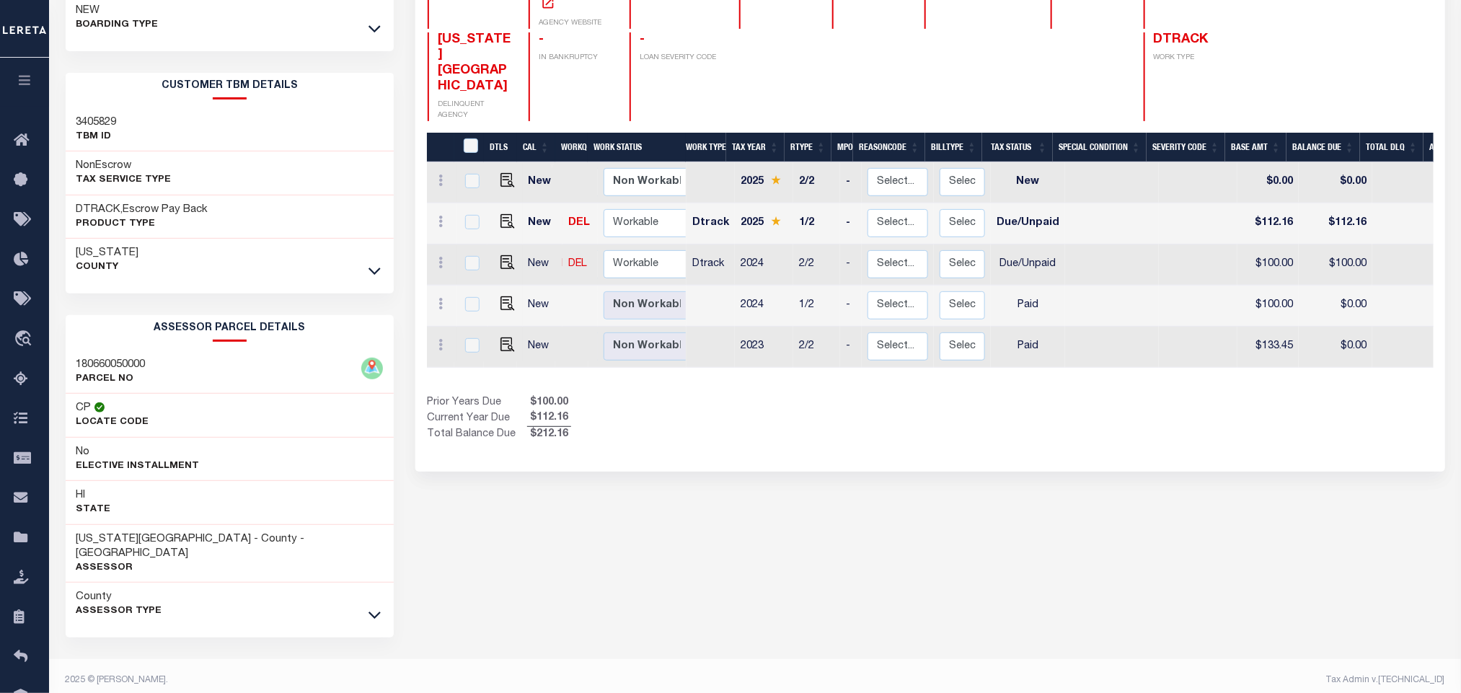
drag, startPoint x: 662, startPoint y: 480, endPoint x: 468, endPoint y: 518, distance: 197.5
click at [651, 484] on div "HAWAII COUNTY HISTORY Selected 5 Results" at bounding box center [929, 288] width 1050 height 828
drag, startPoint x: 76, startPoint y: 541, endPoint x: 159, endPoint y: 546, distance: 82.3
click at [159, 546] on h3 "HAWAII COUNTY - County - HI" at bounding box center [229, 546] width 307 height 29
copy h3 "[US_STATE][GEOGRAPHIC_DATA]"
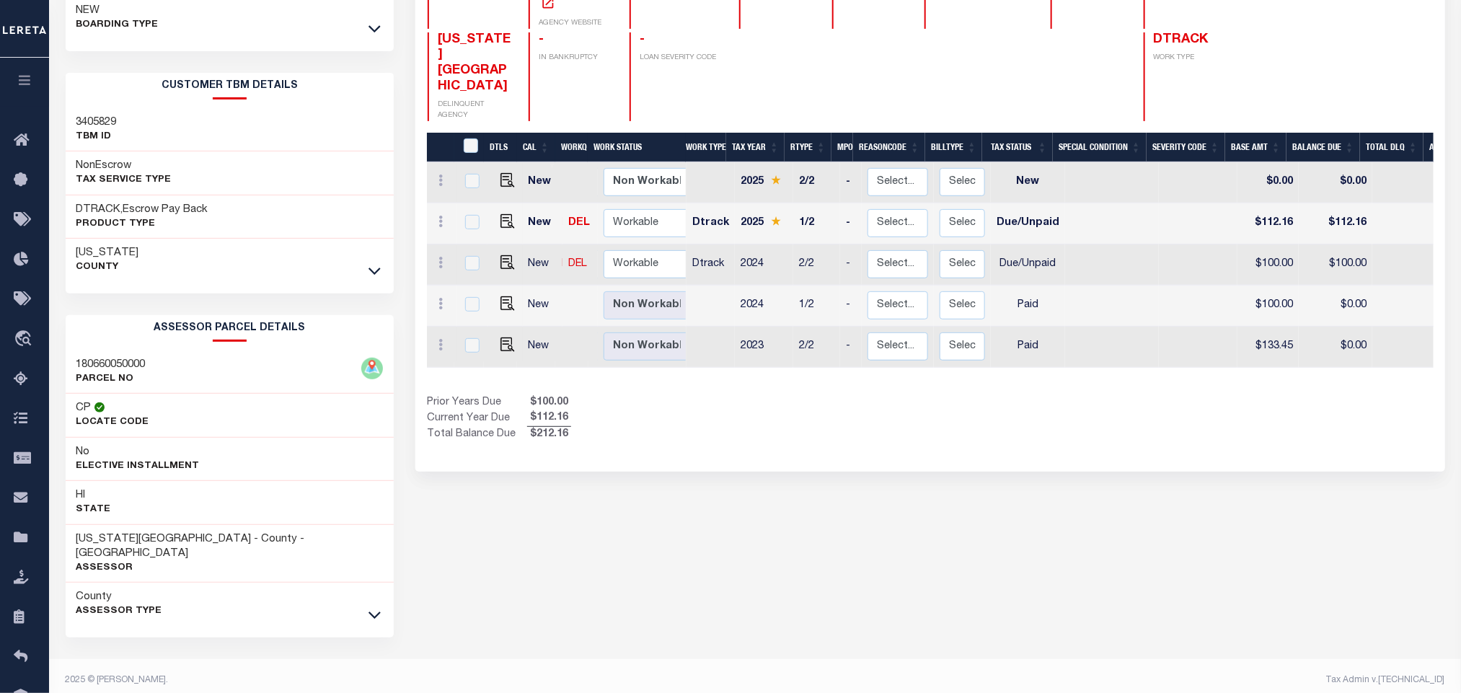
click at [995, 492] on div "HAWAII COUNTY HISTORY Selected 5 Results" at bounding box center [929, 288] width 1050 height 828
click at [504, 255] on img "" at bounding box center [507, 262] width 14 height 14
checkbox input "true"
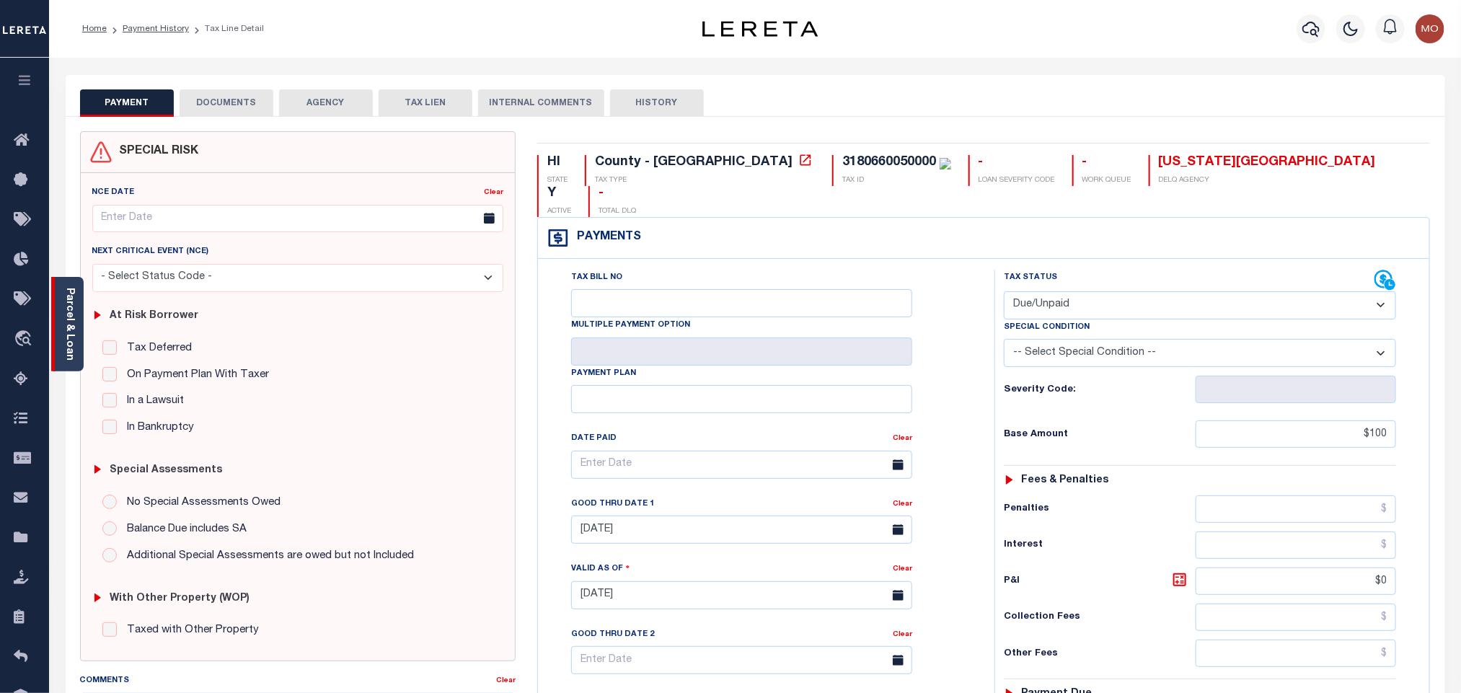
click at [61, 320] on div "Parcel & Loan" at bounding box center [67, 324] width 32 height 94
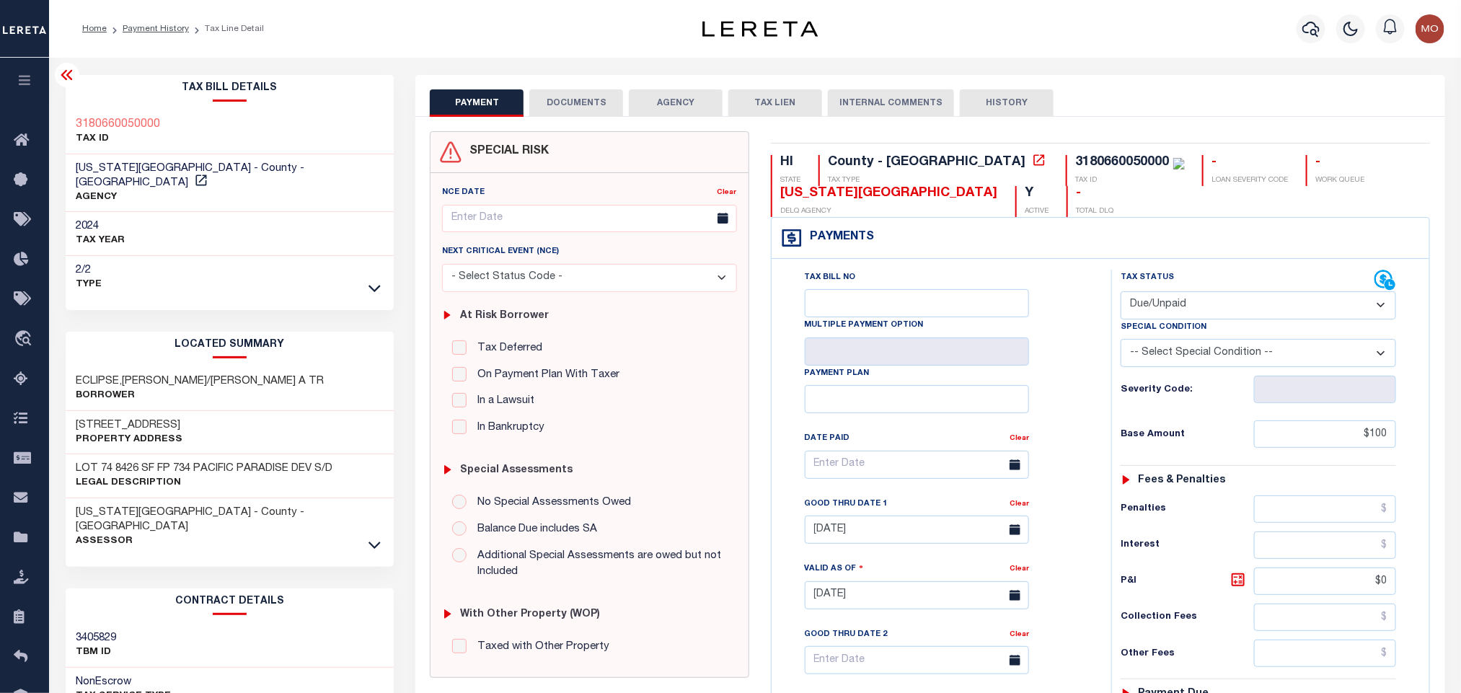
click at [1170, 295] on select "- Select Status Code - Open Due/Unpaid Paid Incomplete No Tax Due Internal Refu…" at bounding box center [1257, 305] width 275 height 28
select select "PYD"
click at [1120, 293] on select "- Select Status Code - Open Due/Unpaid Paid Incomplete No Tax Due Internal Refu…" at bounding box center [1257, 305] width 275 height 28
type input "[DATE]"
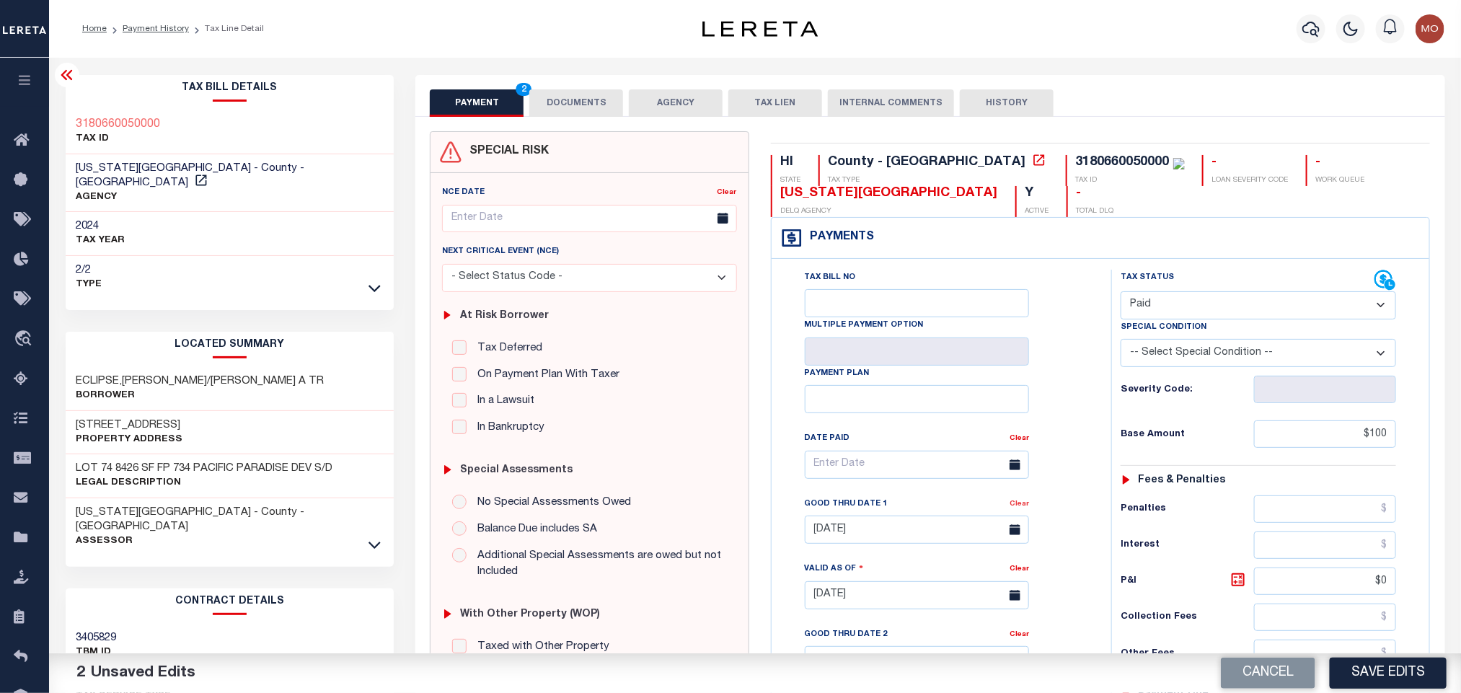
click at [1019, 508] on link "Clear" at bounding box center [1018, 503] width 19 height 7
click at [1065, 433] on div "Tax Bill No Multiple Payment Option Payment Plan Clear" at bounding box center [938, 472] width 304 height 404
drag, startPoint x: 1311, startPoint y: 438, endPoint x: 1523, endPoint y: 454, distance: 212.6
click at [1460, 454] on html "Home Payment History Tax Line Detail" at bounding box center [730, 546] width 1461 height 1093
paste input "100."
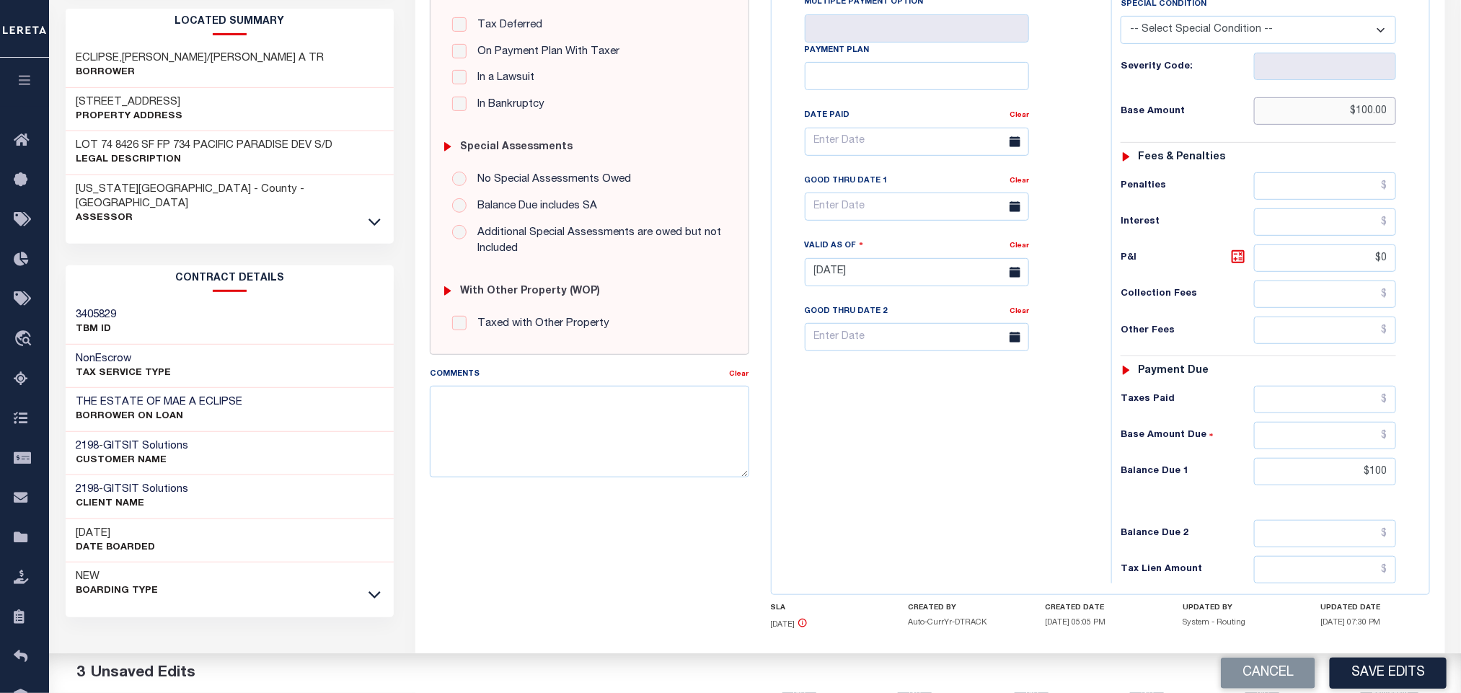
scroll to position [324, 0]
type input "$100.00"
drag, startPoint x: 1314, startPoint y: 255, endPoint x: 1590, endPoint y: 297, distance: 279.3
click at [1460, 297] on html "Home Payment History Tax Line Detail" at bounding box center [730, 222] width 1461 height 1093
drag, startPoint x: 1434, startPoint y: 479, endPoint x: 1528, endPoint y: 485, distance: 93.9
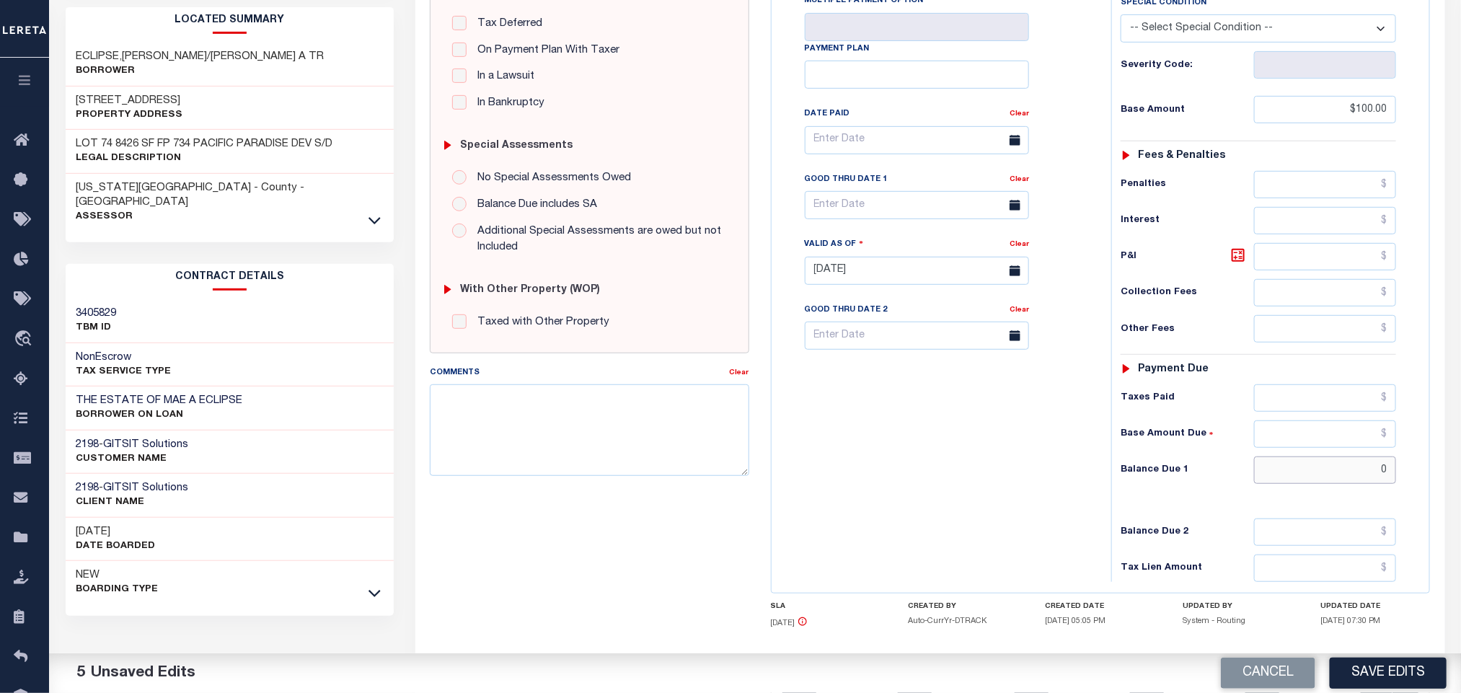
click at [1460, 485] on html "Home Payment History Tax Line Detail" at bounding box center [730, 222] width 1461 height 1093
type input "$0.00"
click at [859, 465] on div "Tax Bill No Multiple Payment Option Payment Plan Clear" at bounding box center [937, 263] width 325 height 637
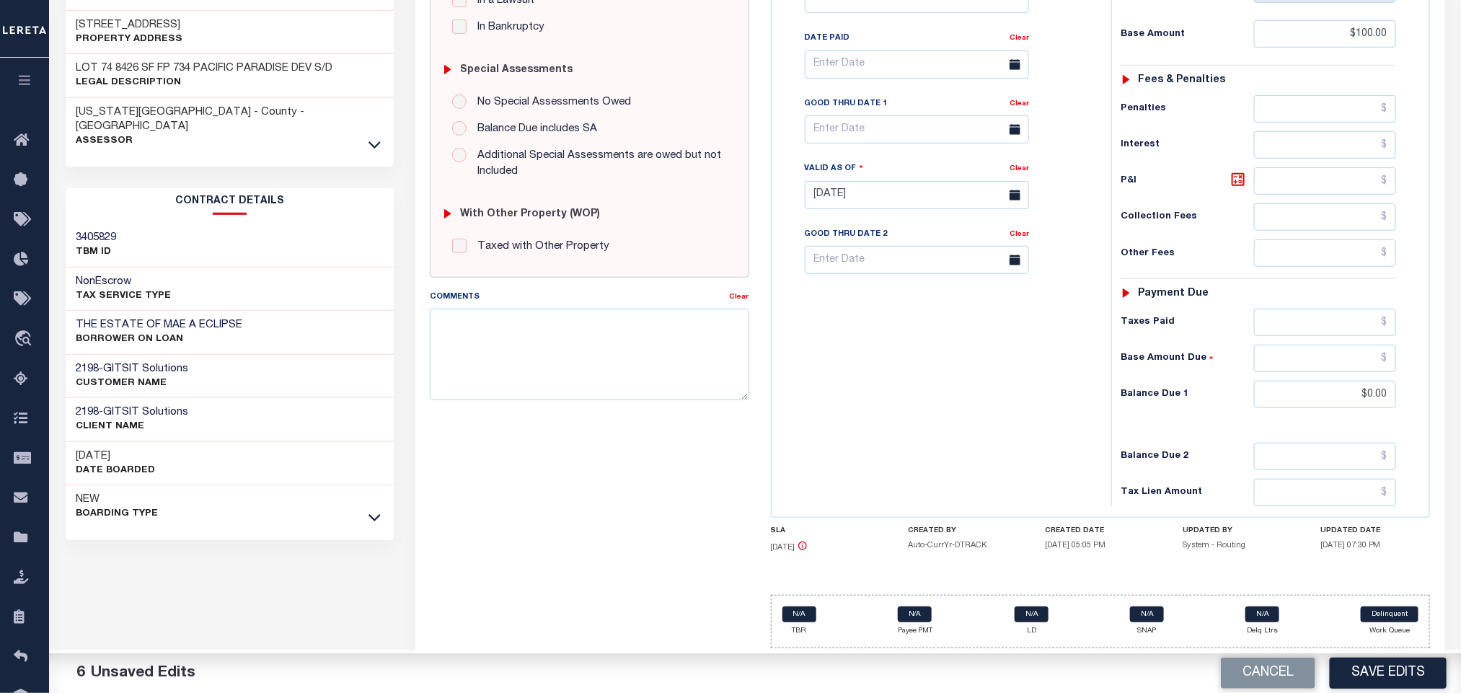
click at [941, 381] on div "Tax Bill No Multiple Payment Option Payment Plan Clear" at bounding box center [937, 188] width 325 height 637
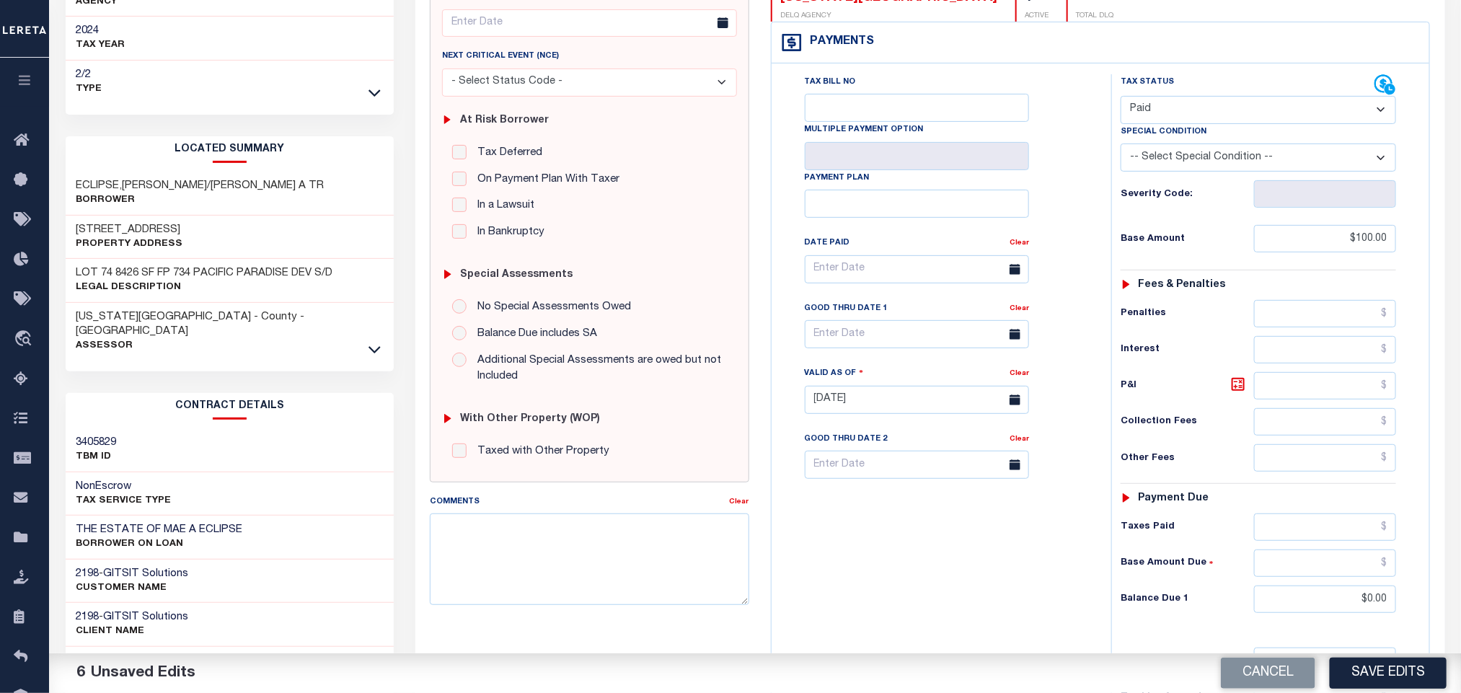
scroll to position [0, 0]
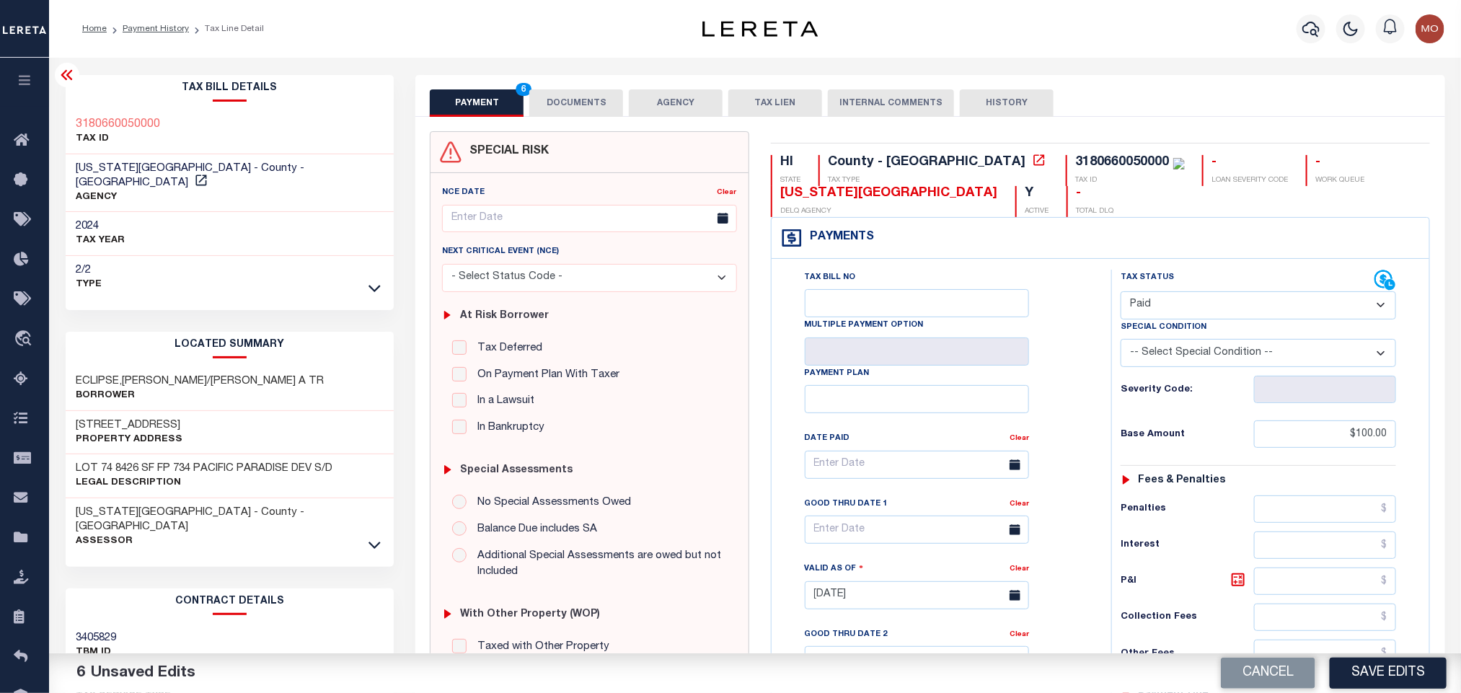
click at [1054, 296] on div "Tax Bill No Multiple Payment Option Payment Plan Clear" at bounding box center [938, 472] width 304 height 404
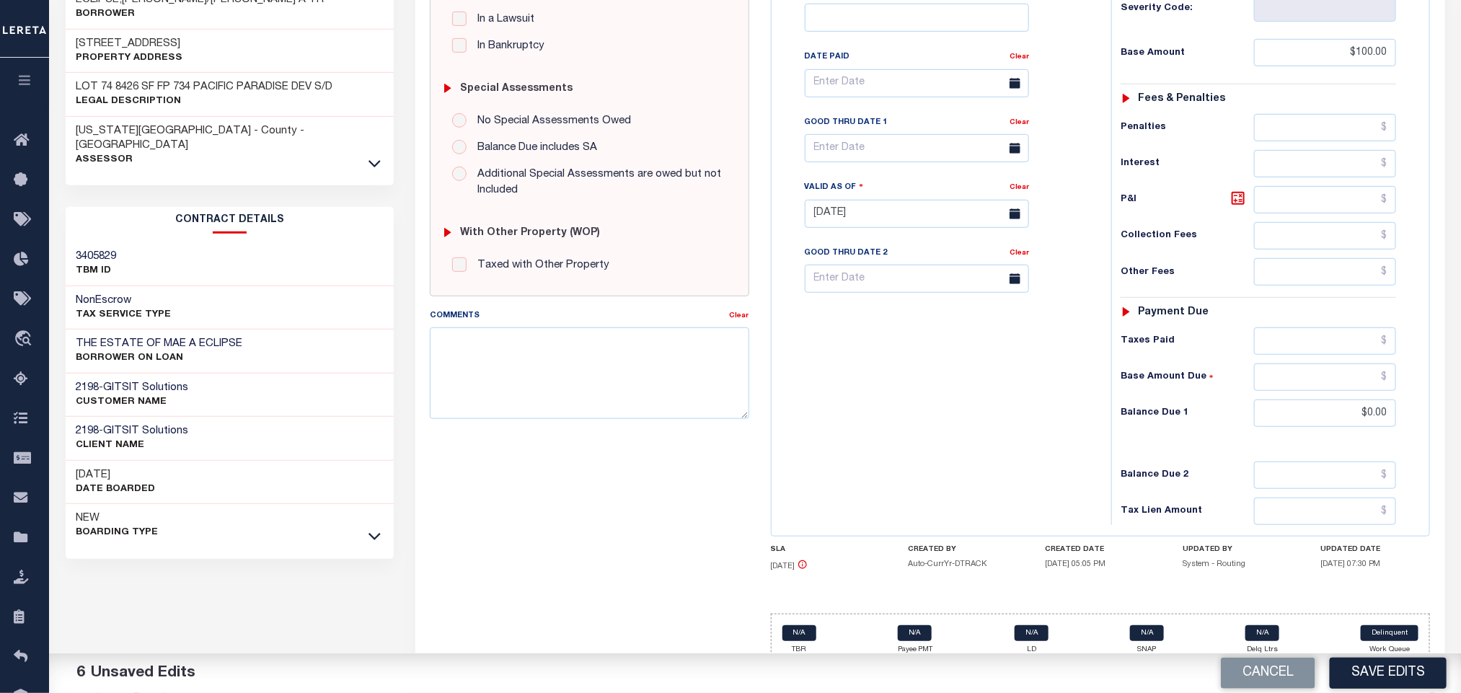
scroll to position [413, 0]
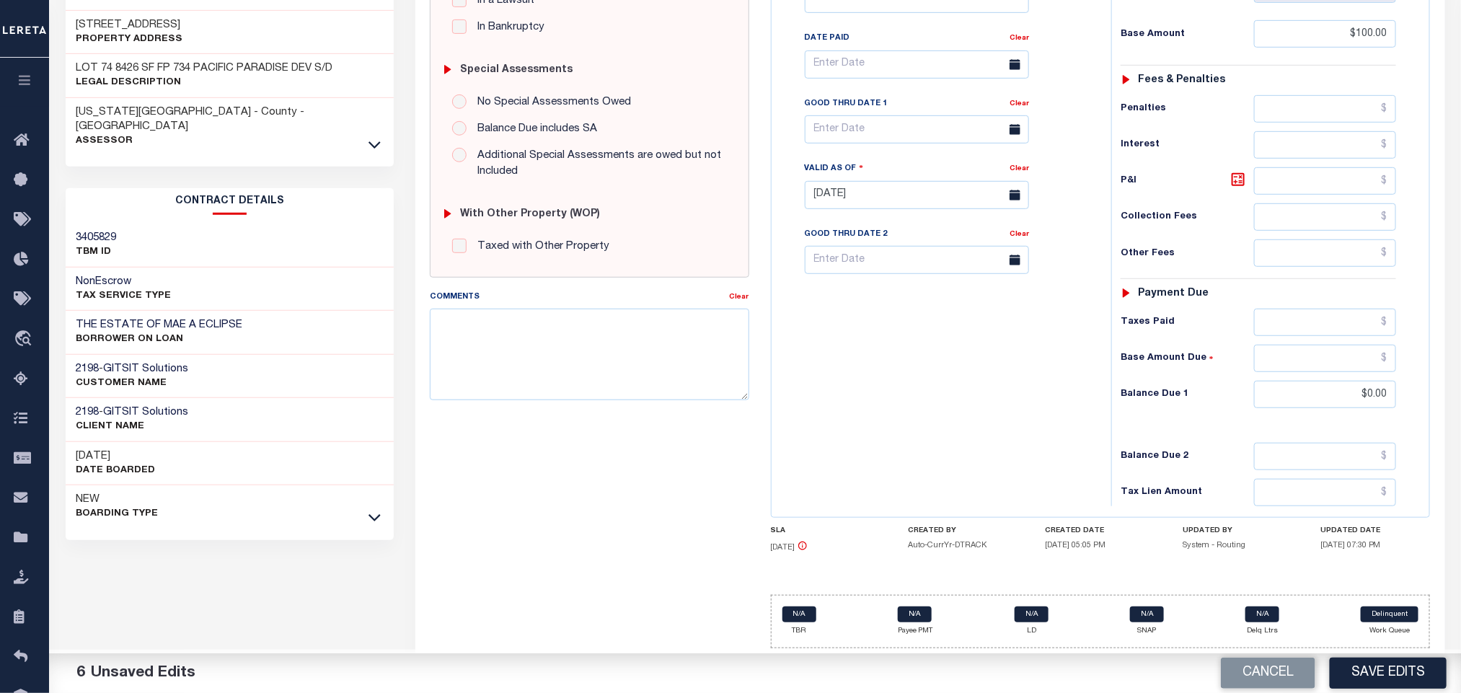
click at [913, 413] on div "Tax Bill No Multiple Payment Option Payment Plan Clear" at bounding box center [937, 188] width 325 height 637
click at [552, 337] on textarea "Comments" at bounding box center [589, 354] width 319 height 91
paste textarea "Please refer 2025 3/4 line for Tax Supporting Document"
click at [539, 314] on textarea "Please refer 2025 3/4 line for Tax Supporting Document" at bounding box center [589, 354] width 319 height 91
type textarea "Please refer 2025 1/2 line for Tax Supporting Document"
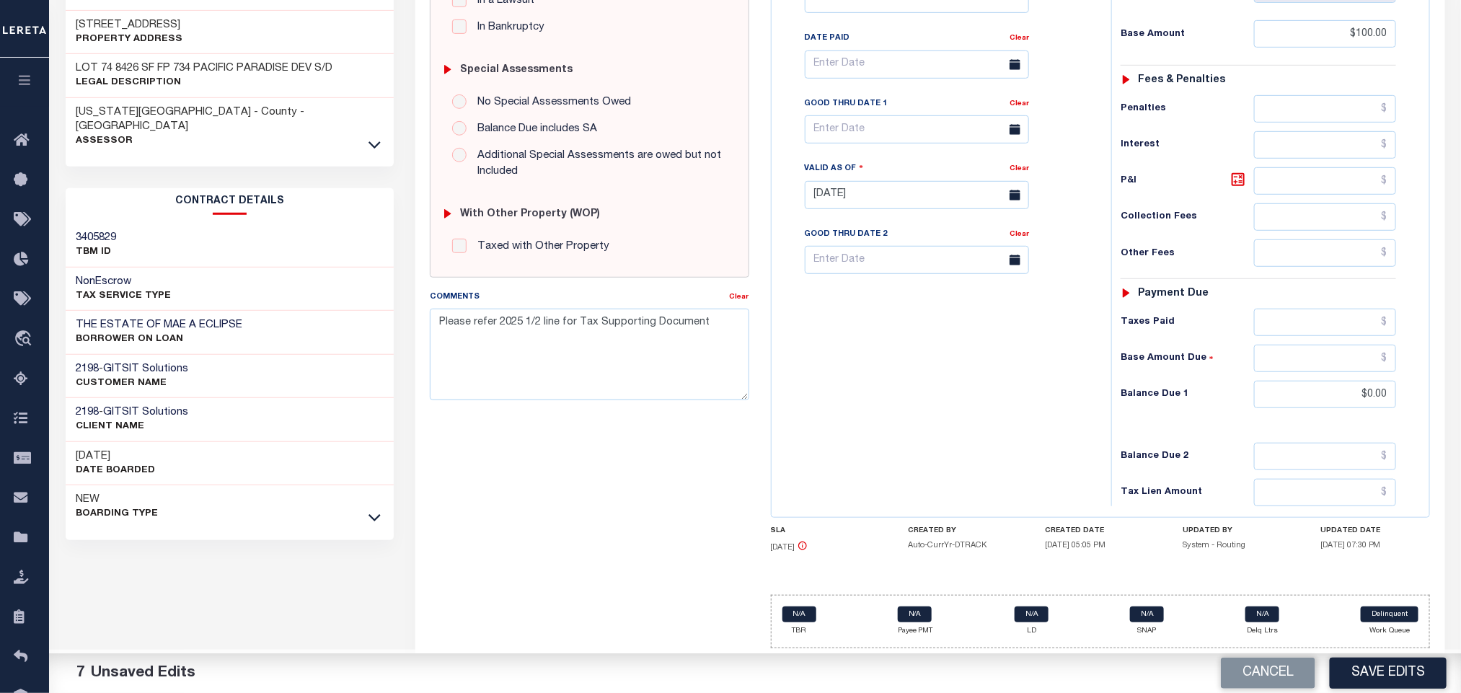
click at [1021, 391] on div "Tax Bill No Multiple Payment Option Payment Plan Clear" at bounding box center [937, 188] width 325 height 637
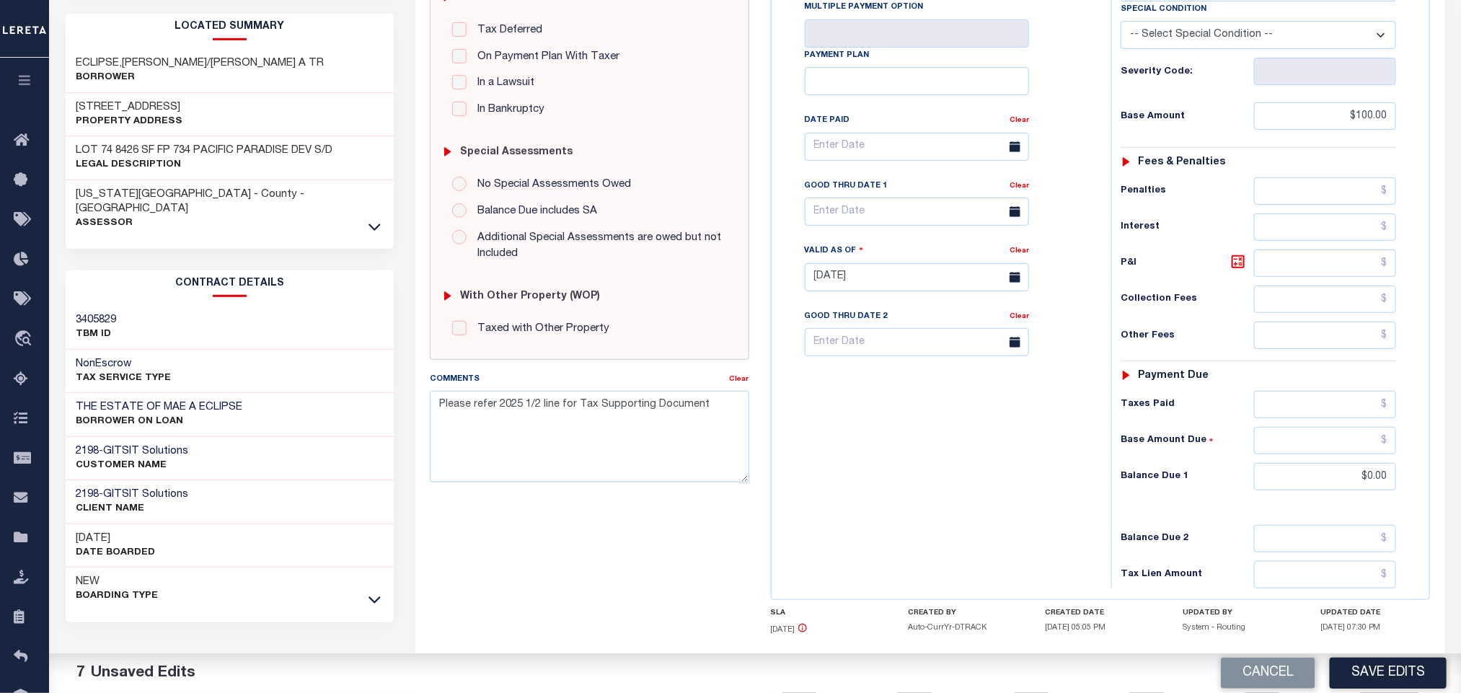
scroll to position [197, 0]
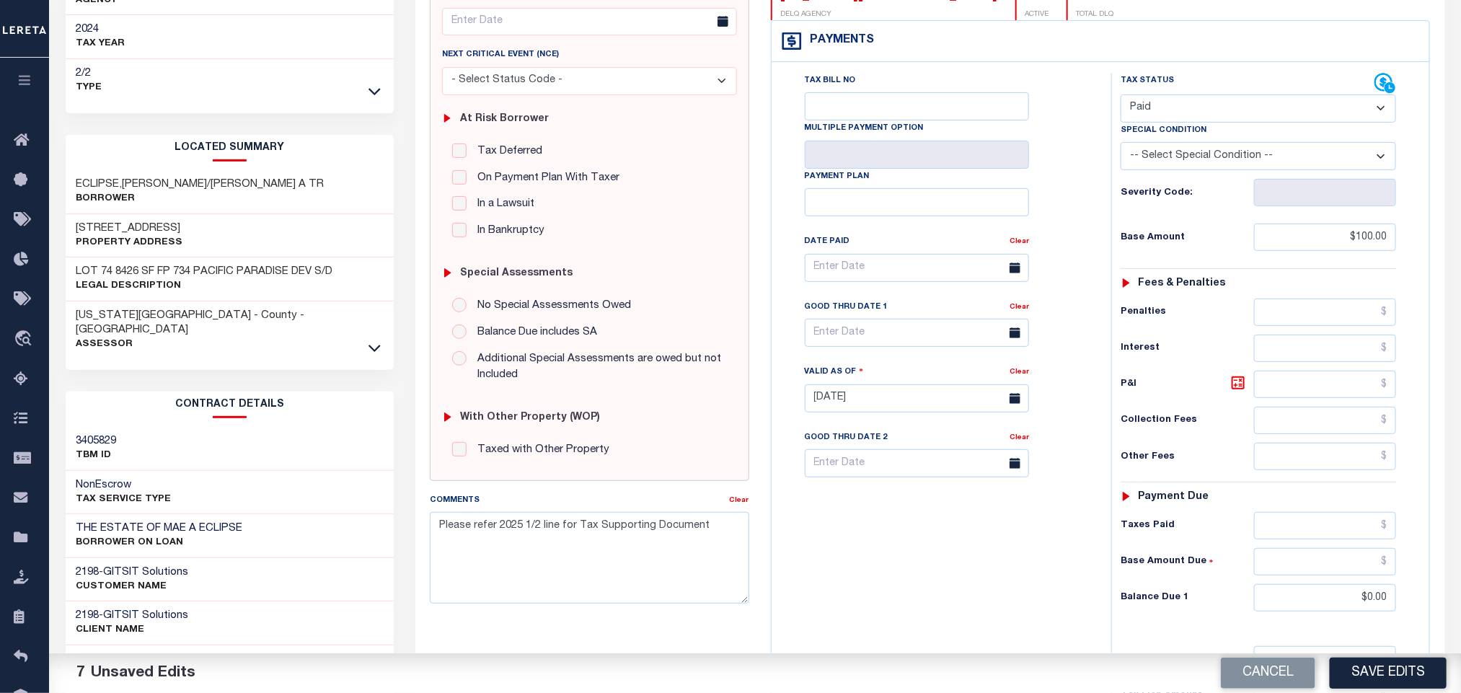
click at [1058, 256] on div "Tax Bill No Multiple Payment Option Payment Plan Clear" at bounding box center [938, 275] width 304 height 404
click at [1372, 666] on button "Save Edits" at bounding box center [1387, 672] width 117 height 31
checkbox input "false"
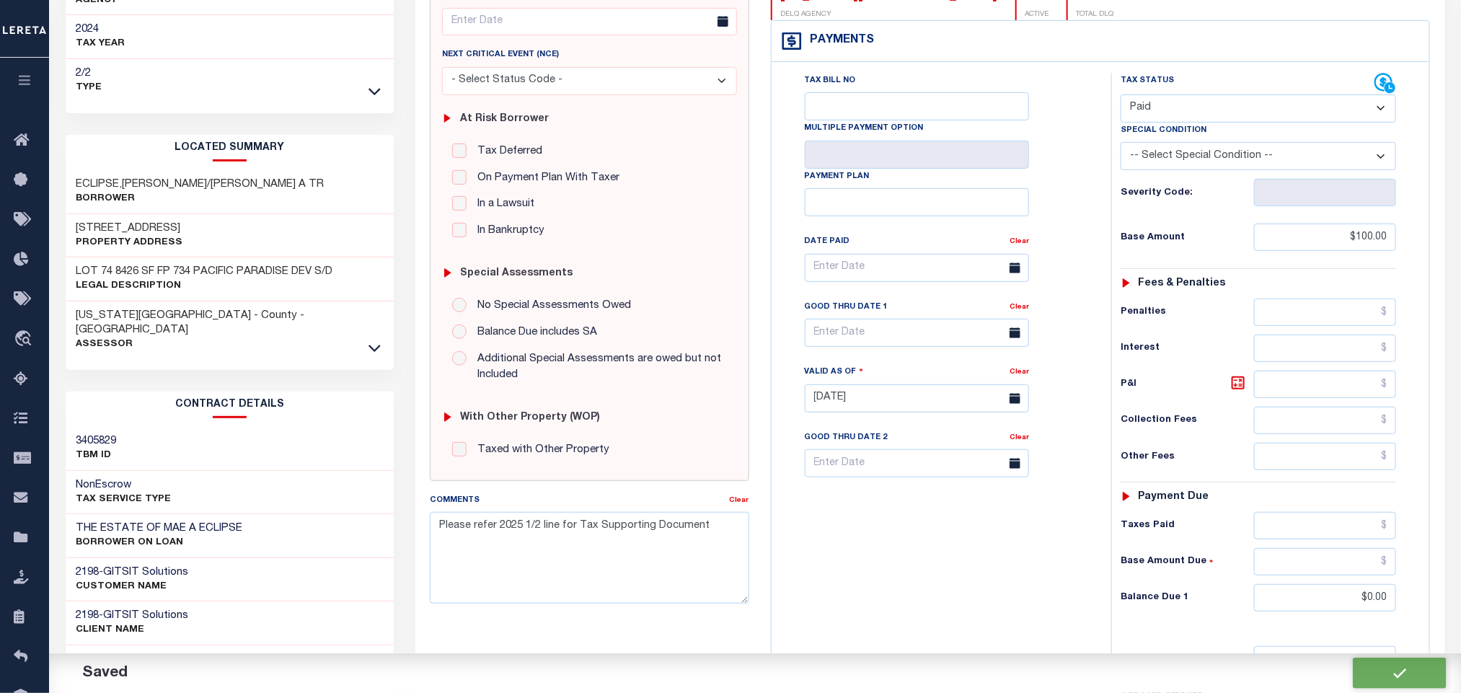
checkbox input "false"
type input "$100"
type input "$0"
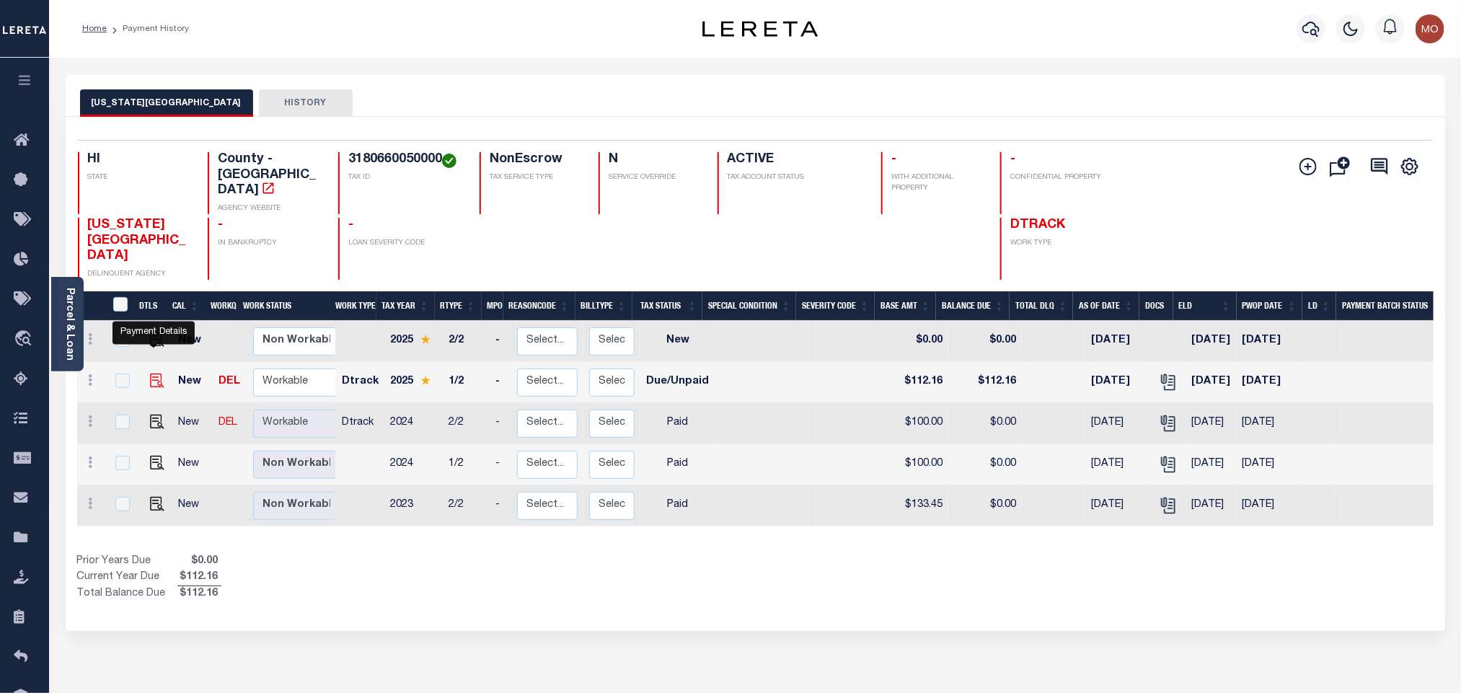
click at [158, 373] on img "" at bounding box center [157, 380] width 14 height 14
checkbox input "true"
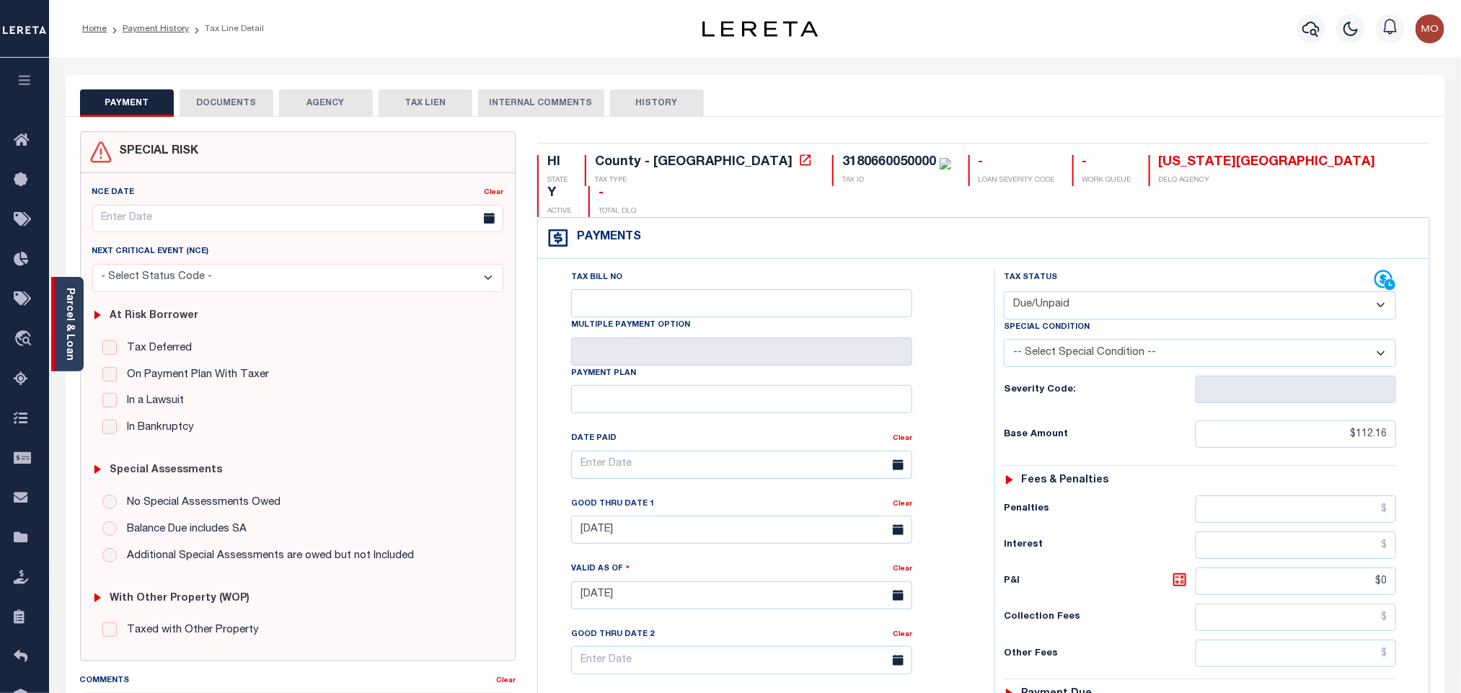
click at [79, 290] on div "Parcel & Loan" at bounding box center [67, 324] width 32 height 94
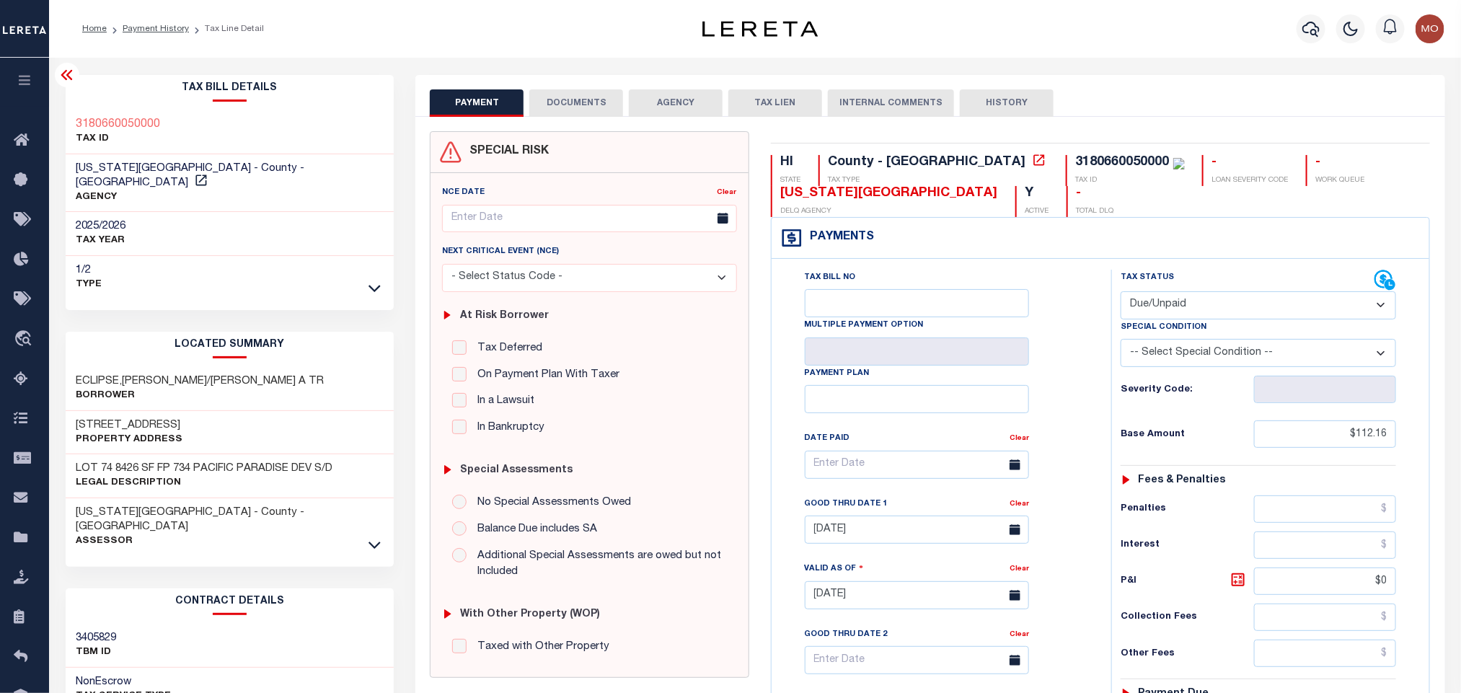
click at [1164, 303] on select "- Select Status Code - Open Due/Unpaid Paid Incomplete No Tax Due Internal Refu…" at bounding box center [1257, 305] width 275 height 28
select select "PYD"
click at [1120, 293] on select "- Select Status Code - Open Due/Unpaid Paid Incomplete No Tax Due Internal Refu…" at bounding box center [1257, 305] width 275 height 28
type input "10/08/2025"
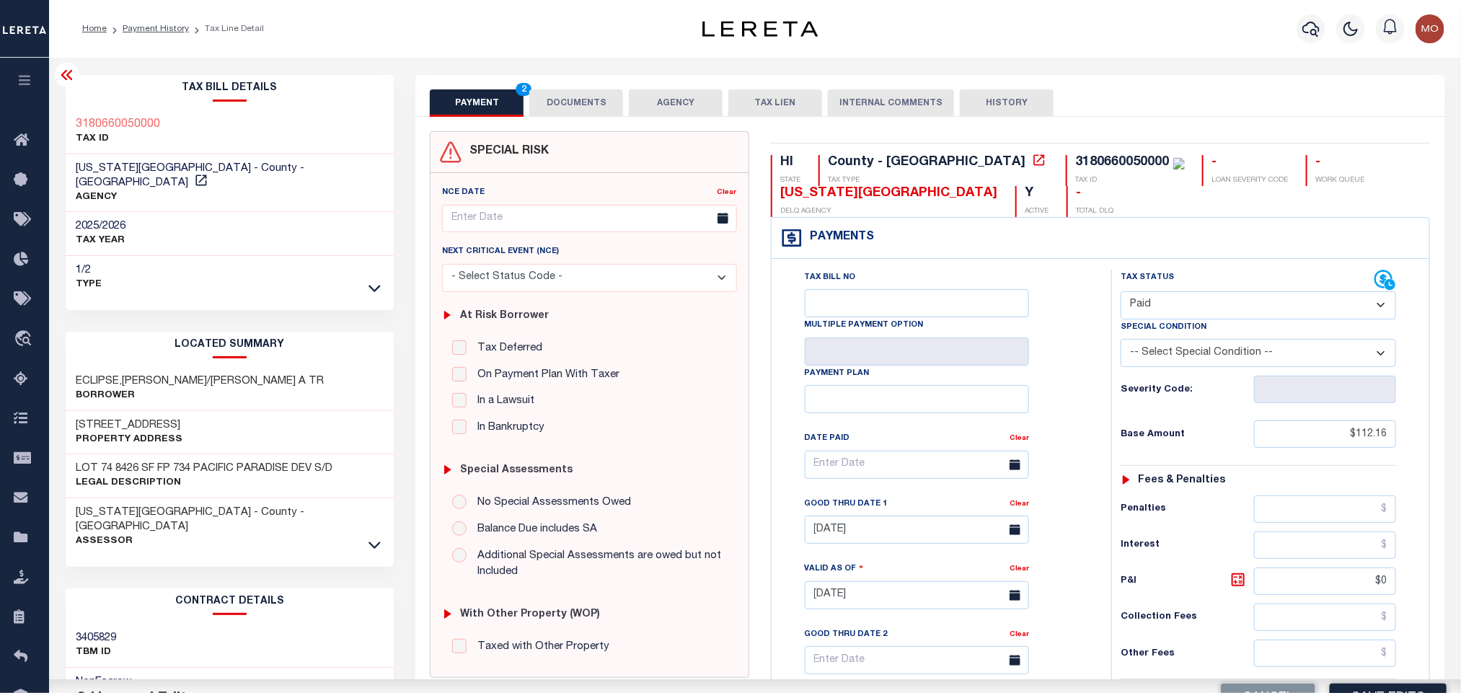
click at [1084, 383] on div "Tax Bill No Multiple Payment Option Payment Plan Clear" at bounding box center [938, 472] width 304 height 404
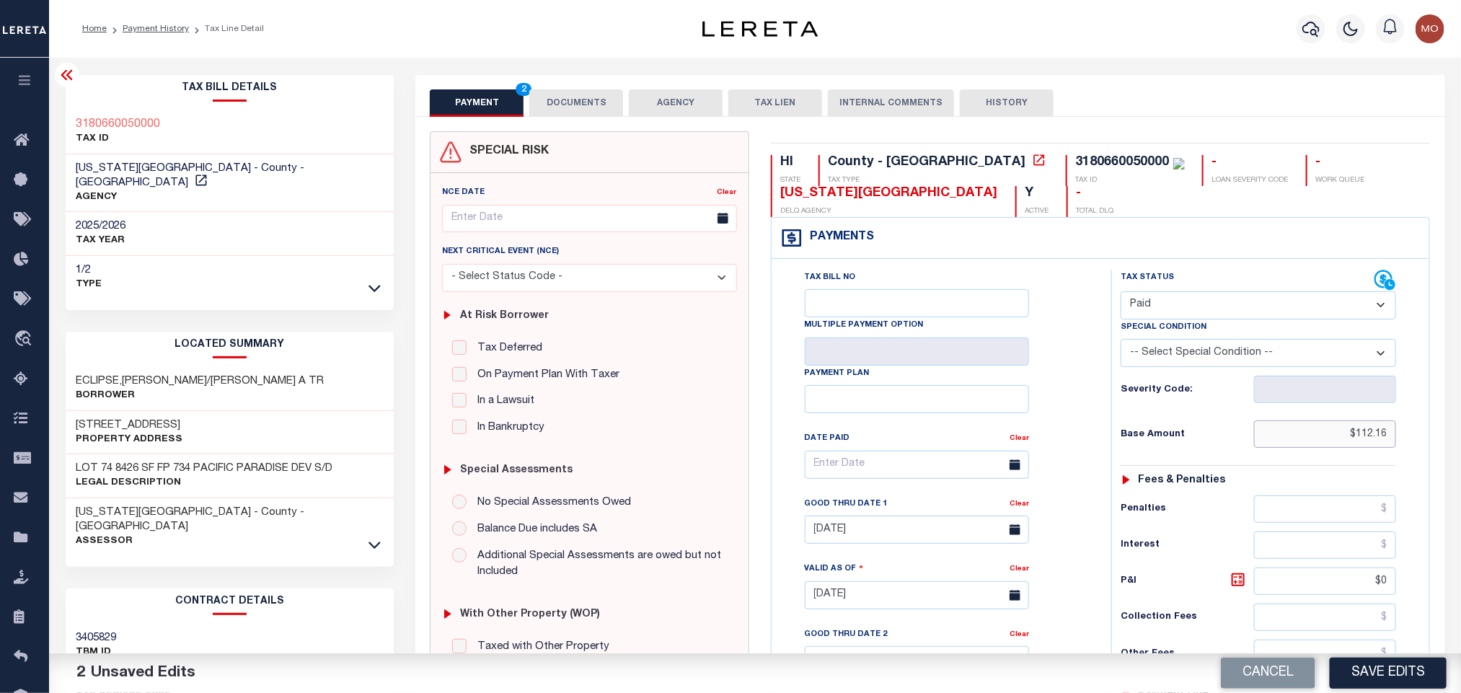
click at [1317, 444] on input "$112.16" at bounding box center [1325, 433] width 143 height 27
drag, startPoint x: 1314, startPoint y: 444, endPoint x: 1473, endPoint y: 459, distance: 160.0
click at [1460, 459] on html "Home Payment History Tax Line Detail" at bounding box center [730, 550] width 1461 height 1100
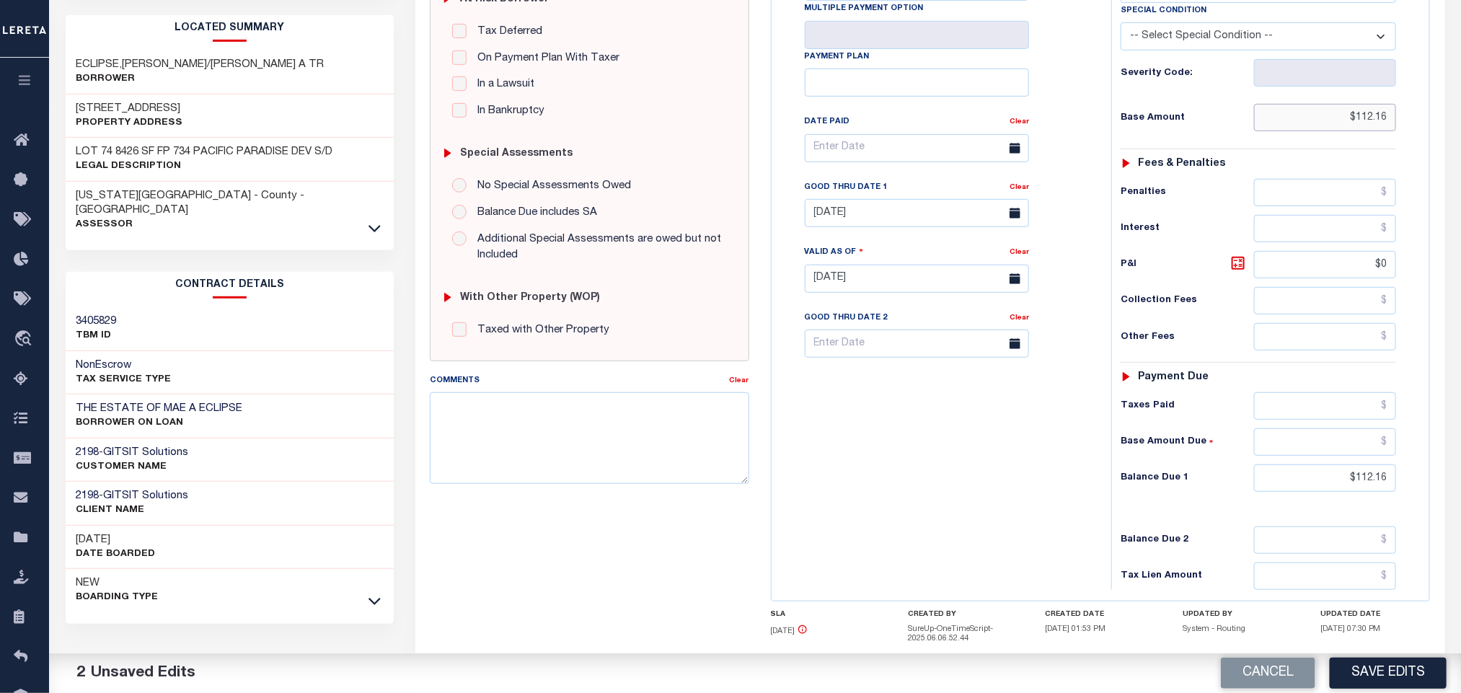
scroll to position [324, 0]
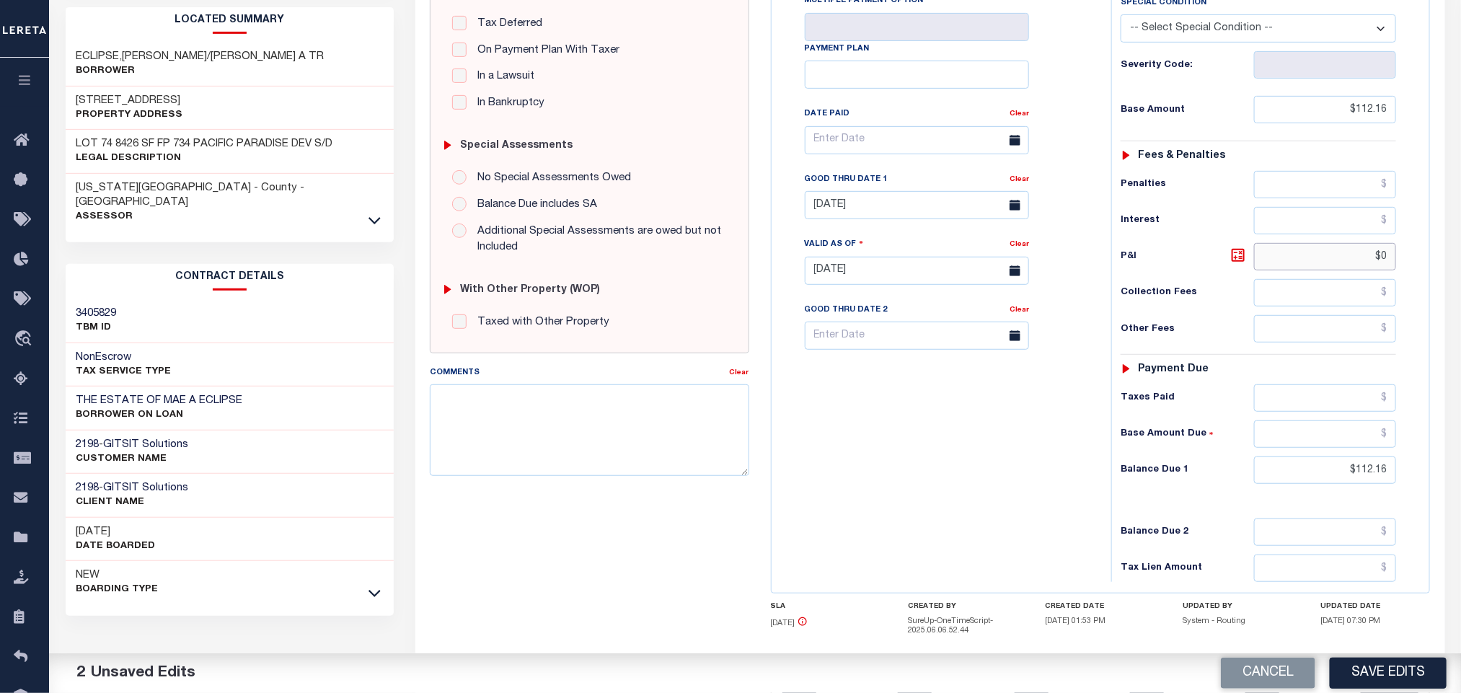
drag, startPoint x: 1341, startPoint y: 256, endPoint x: 1622, endPoint y: 297, distance: 284.1
click at [1460, 297] on html "Home Payment History Tax Line Detail" at bounding box center [730, 226] width 1461 height 1100
drag, startPoint x: 1314, startPoint y: 484, endPoint x: 1497, endPoint y: 505, distance: 184.9
click at [1460, 505] on html "Home Payment History Tax Line Detail" at bounding box center [730, 226] width 1461 height 1100
type input "$0.00"
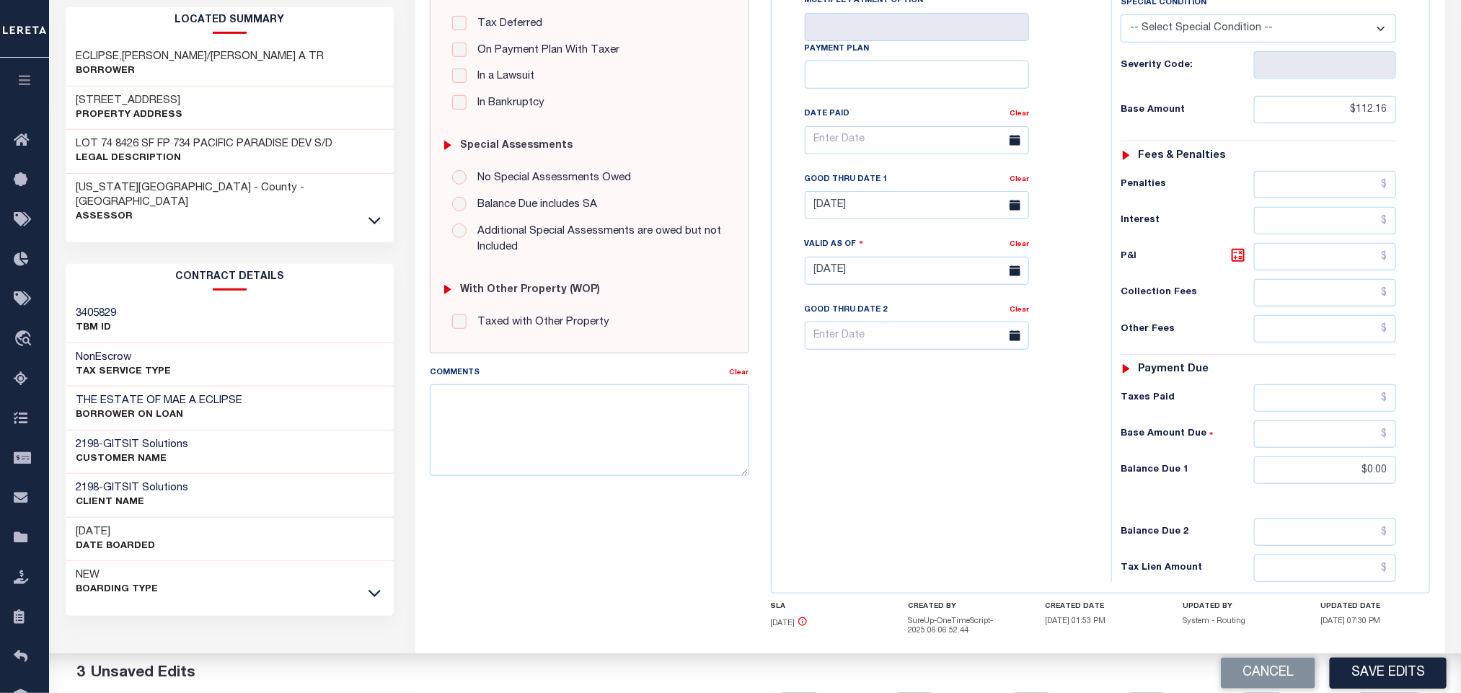
click at [826, 509] on div "Tax Bill No Multiple Payment Option Payment Plan Clear" at bounding box center [937, 263] width 325 height 637
click at [1014, 183] on link "Clear" at bounding box center [1018, 179] width 19 height 7
click at [1077, 178] on div "Tax Bill No Multiple Payment Option Payment Plan Clear" at bounding box center [938, 147] width 304 height 404
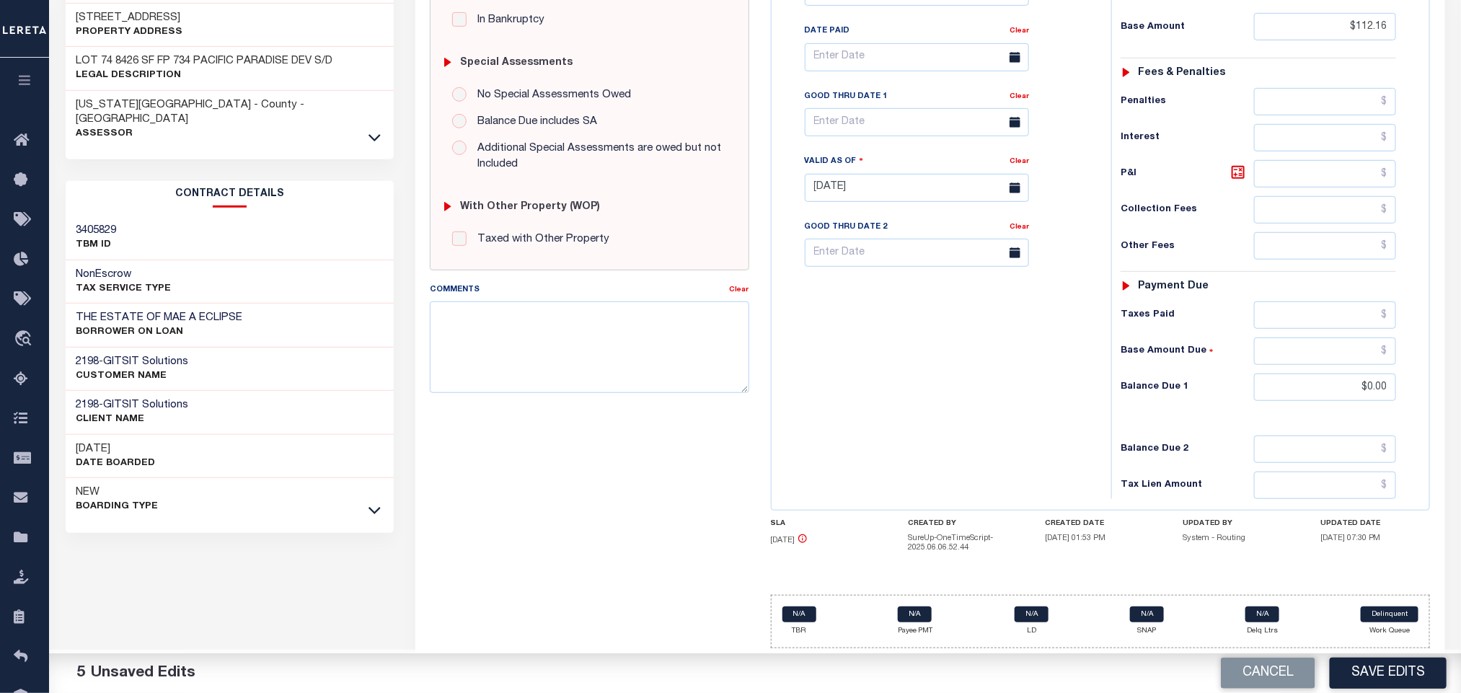
click at [935, 378] on div "Tax Bill No Multiple Payment Option Payment Plan Clear" at bounding box center [937, 180] width 325 height 637
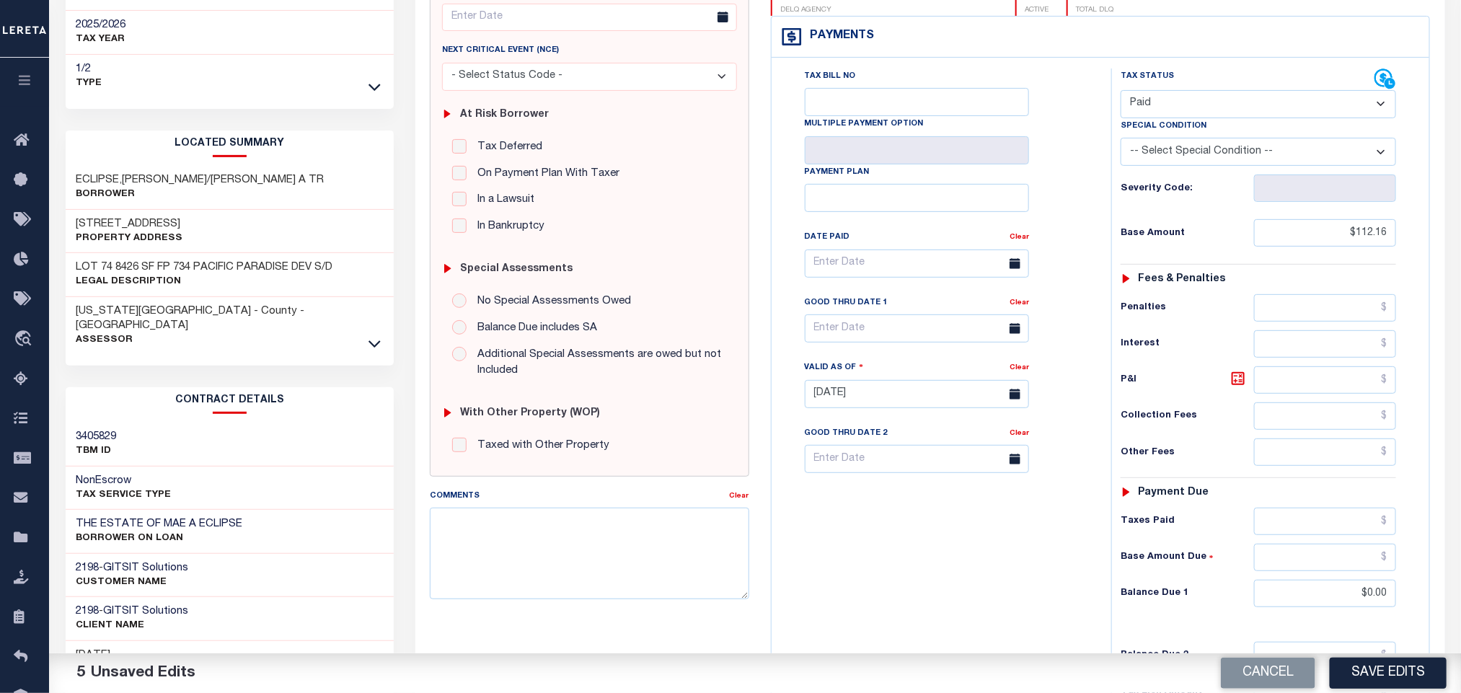
scroll to position [0, 0]
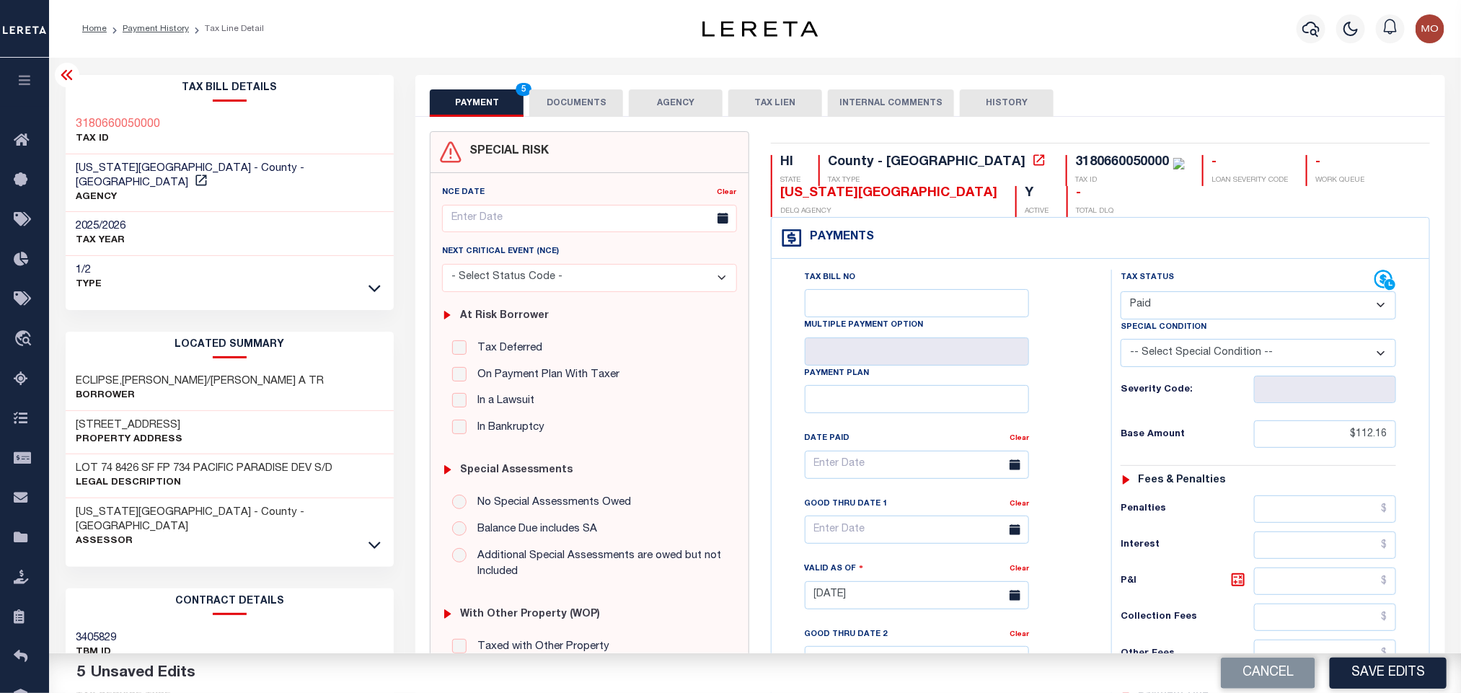
click at [593, 115] on button "DOCUMENTS" at bounding box center [576, 102] width 94 height 27
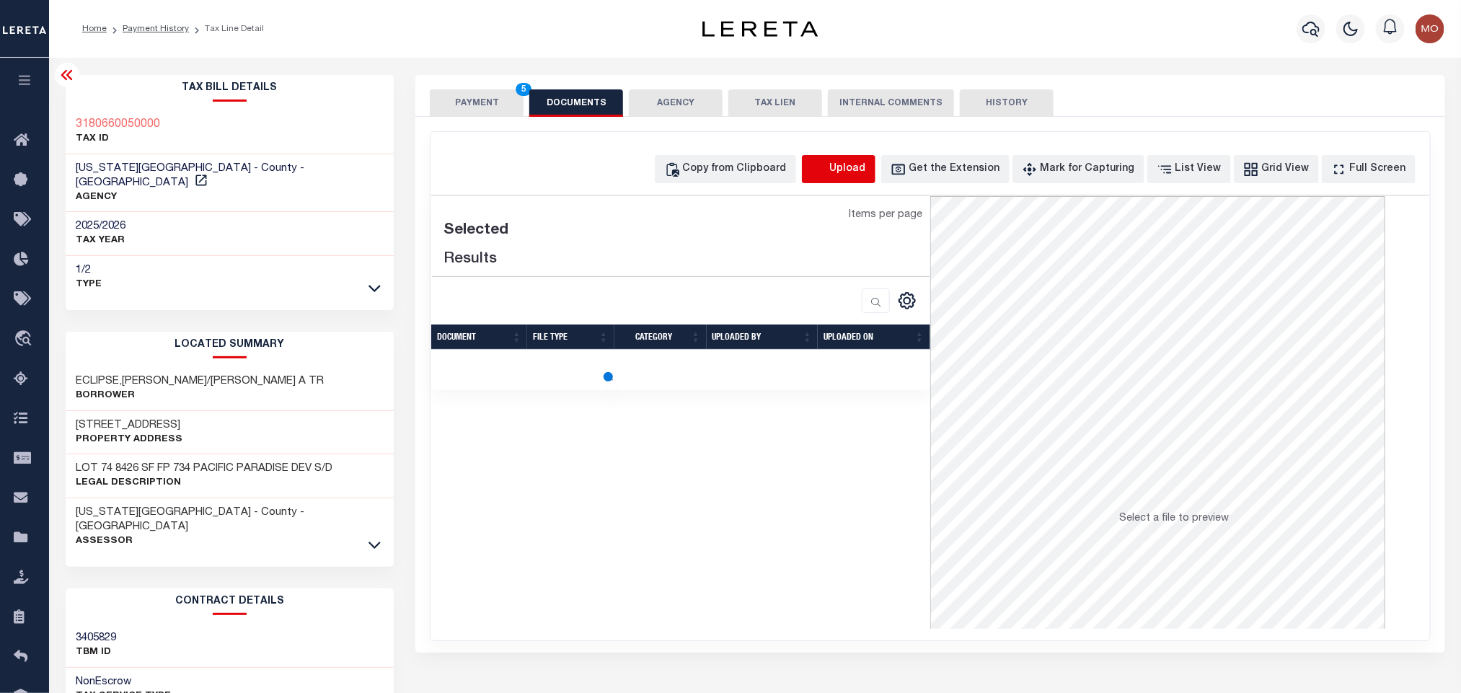
click at [827, 172] on icon "button" at bounding box center [819, 169] width 16 height 16
select select "POP"
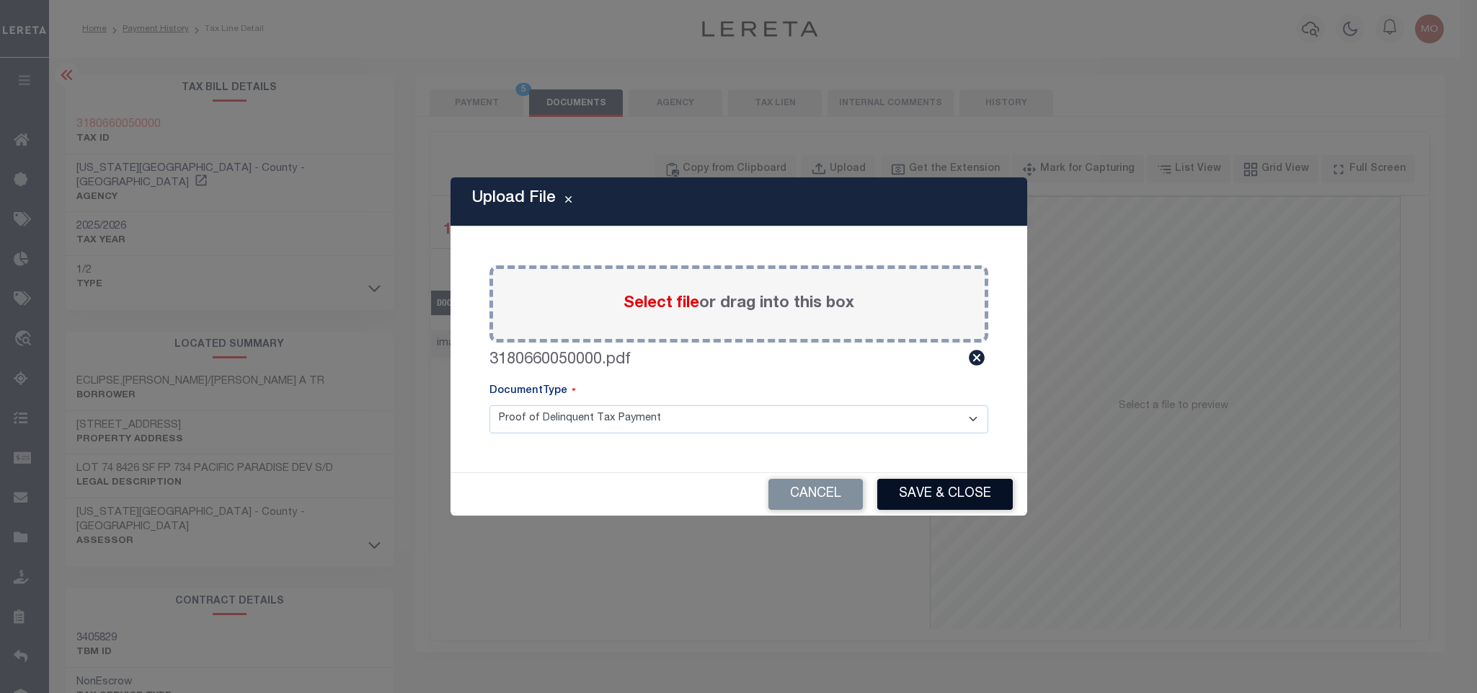
click at [929, 482] on button "Save & Close" at bounding box center [945, 494] width 136 height 31
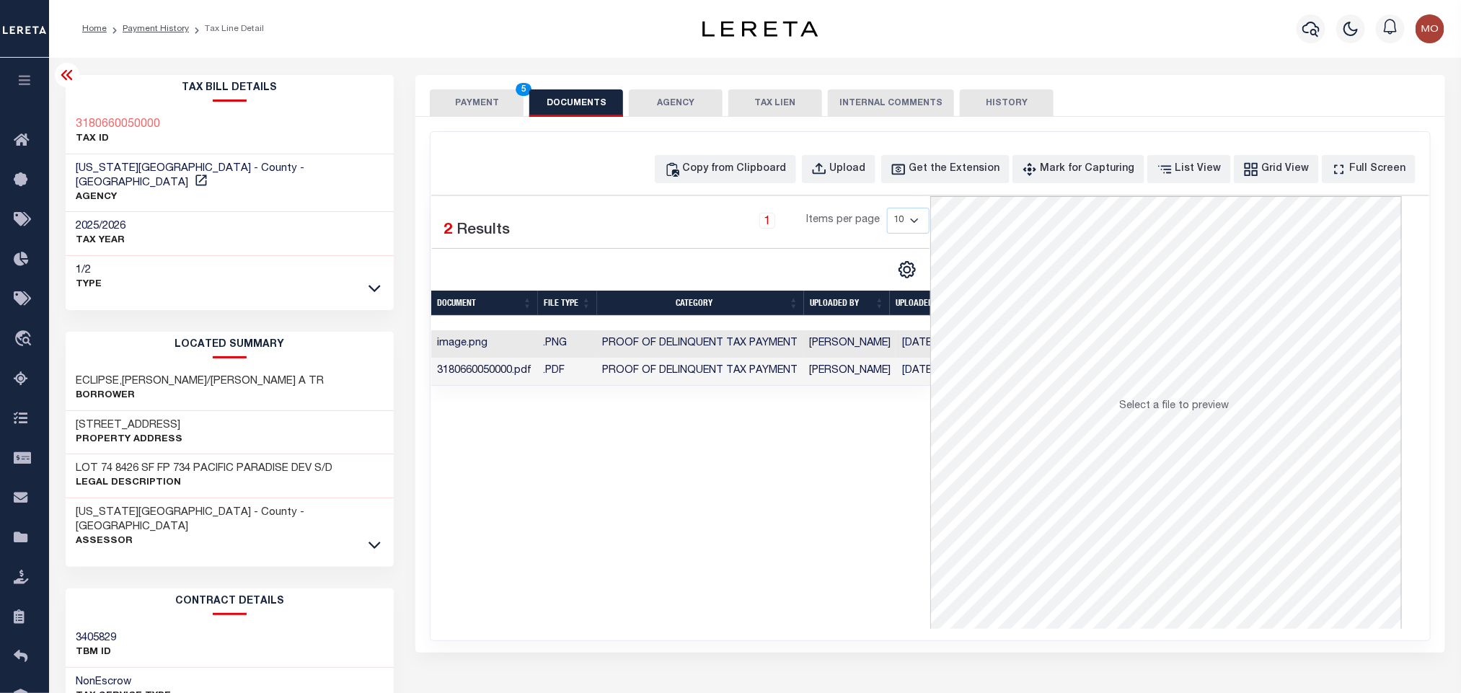
click at [487, 99] on button "PAYMENT 5" at bounding box center [477, 102] width 94 height 27
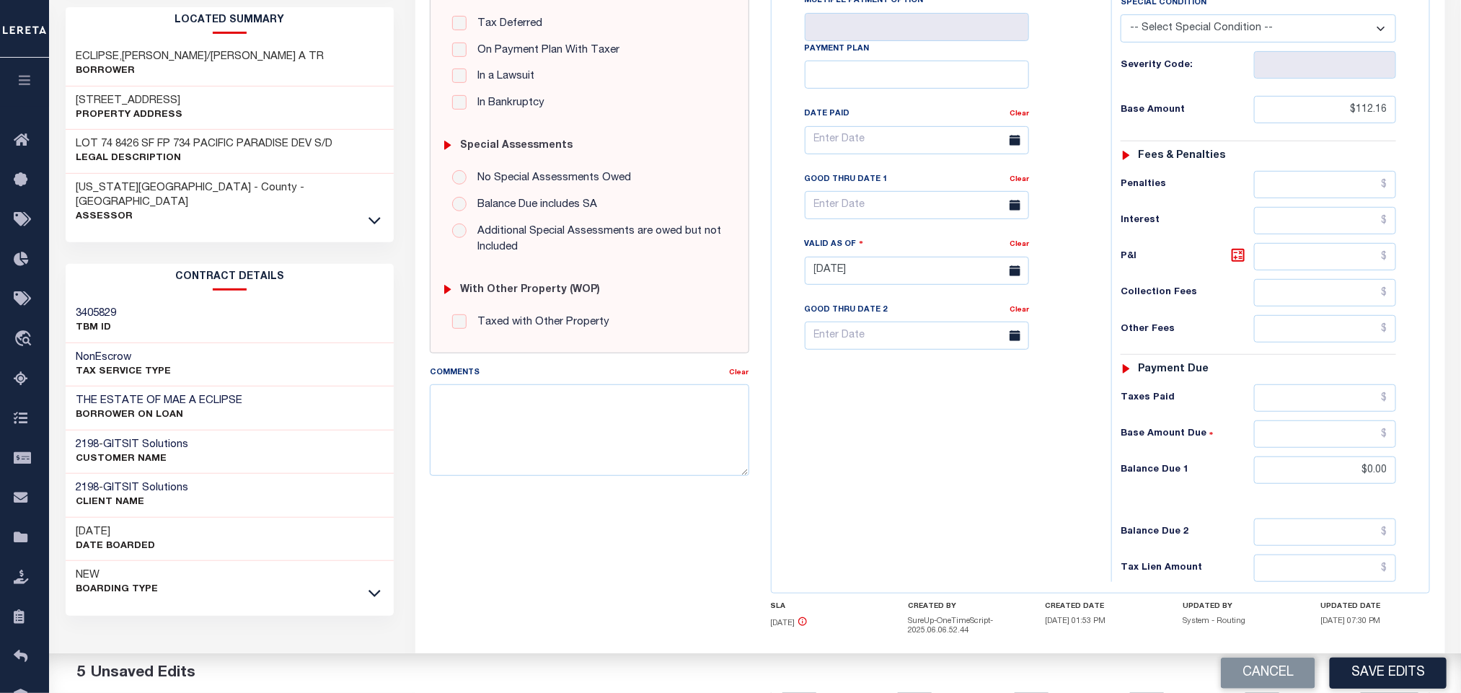
scroll to position [415, 0]
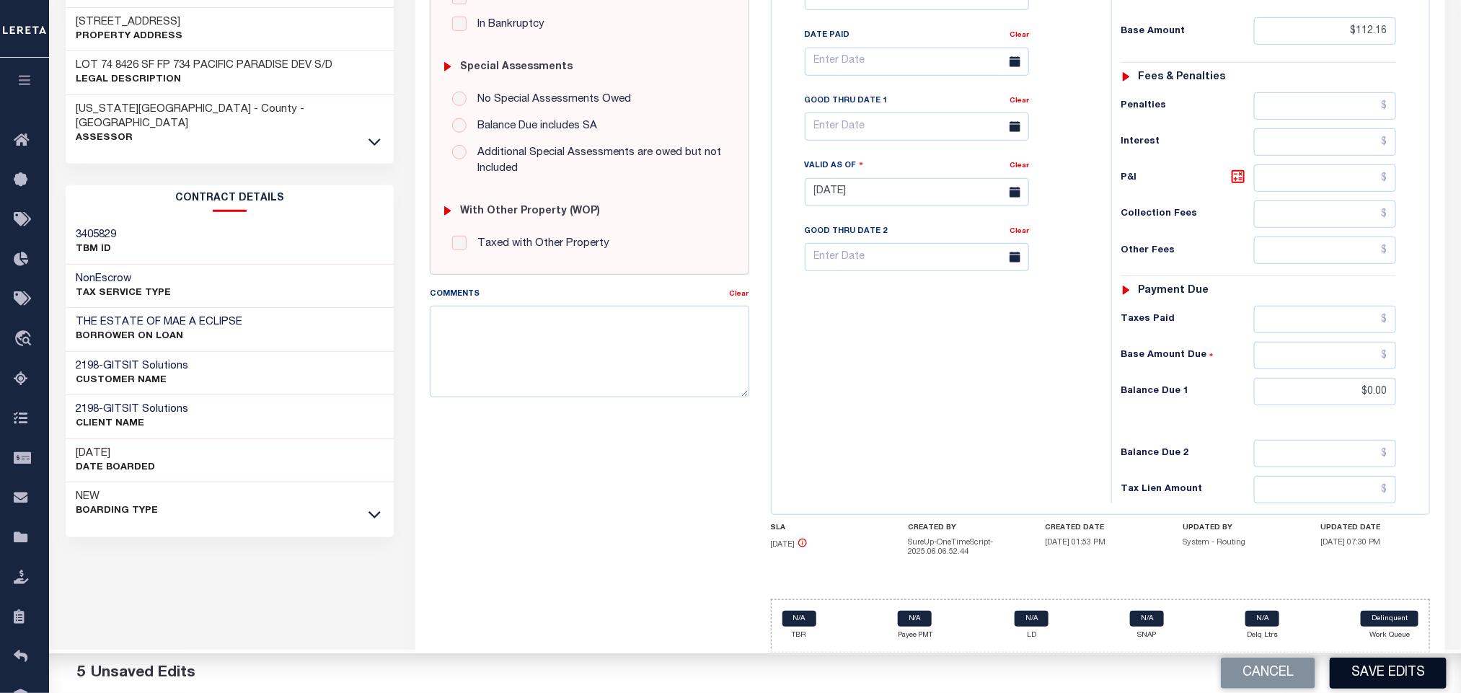
click at [1385, 666] on button "Save Edits" at bounding box center [1387, 672] width 117 height 31
checkbox input "false"
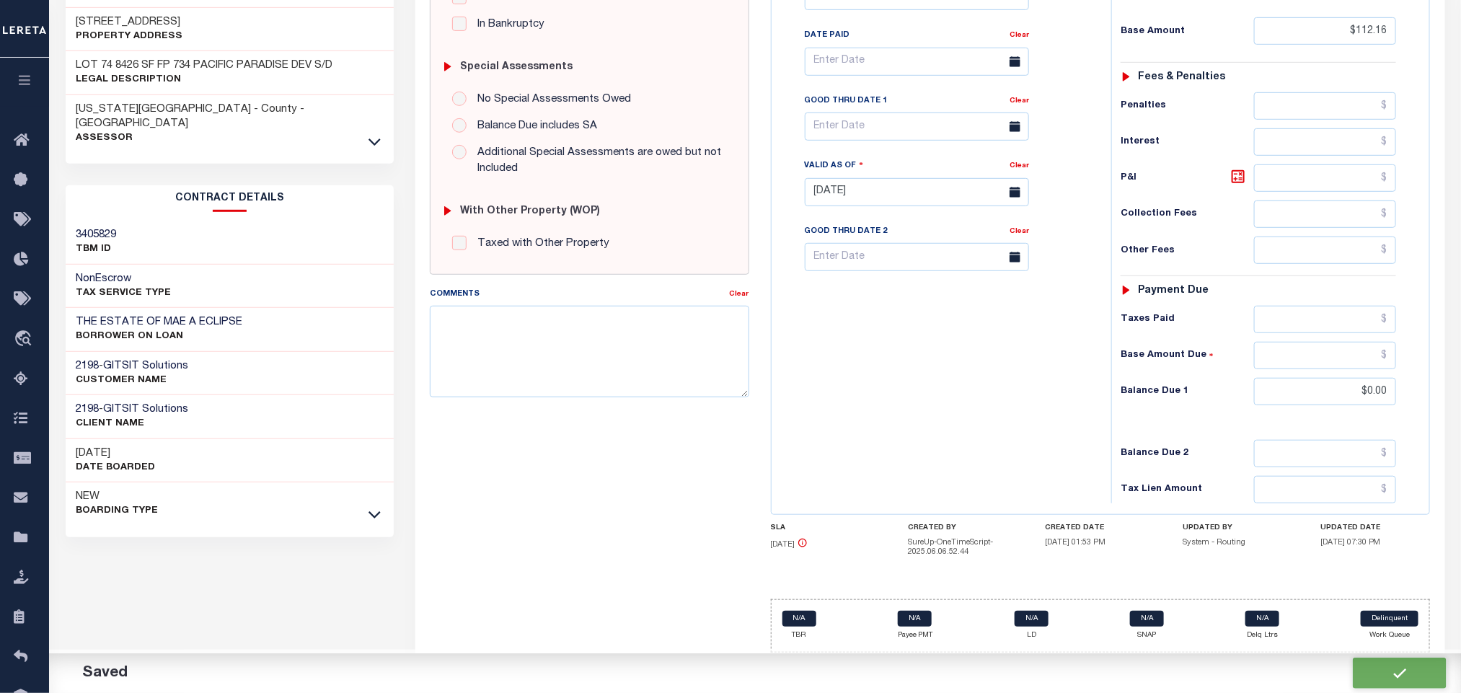
type input "$112.16"
type input "$0"
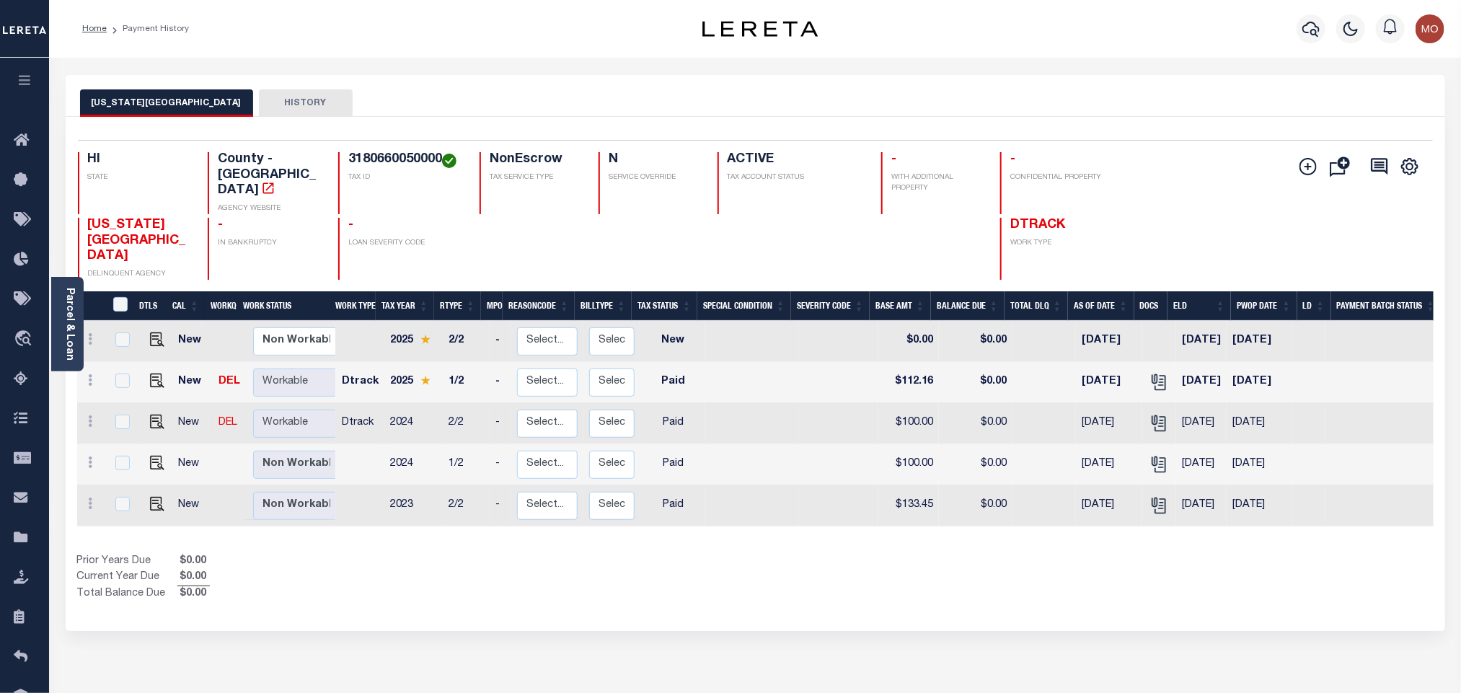
click at [944, 588] on div "Selected 5 Results 1 Items per page 25 50 100 HI STATE TAX ID N" at bounding box center [755, 374] width 1379 height 514
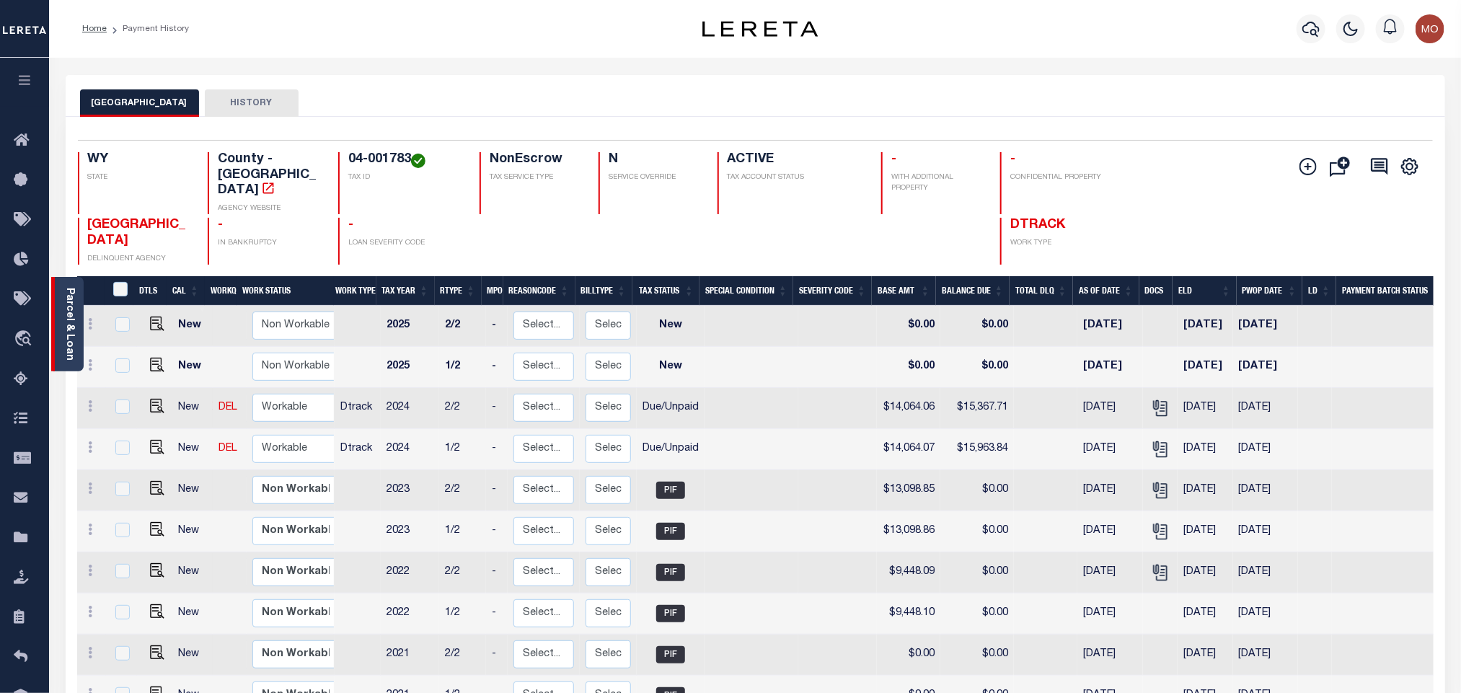
click at [68, 314] on link "Parcel & Loan" at bounding box center [69, 324] width 10 height 73
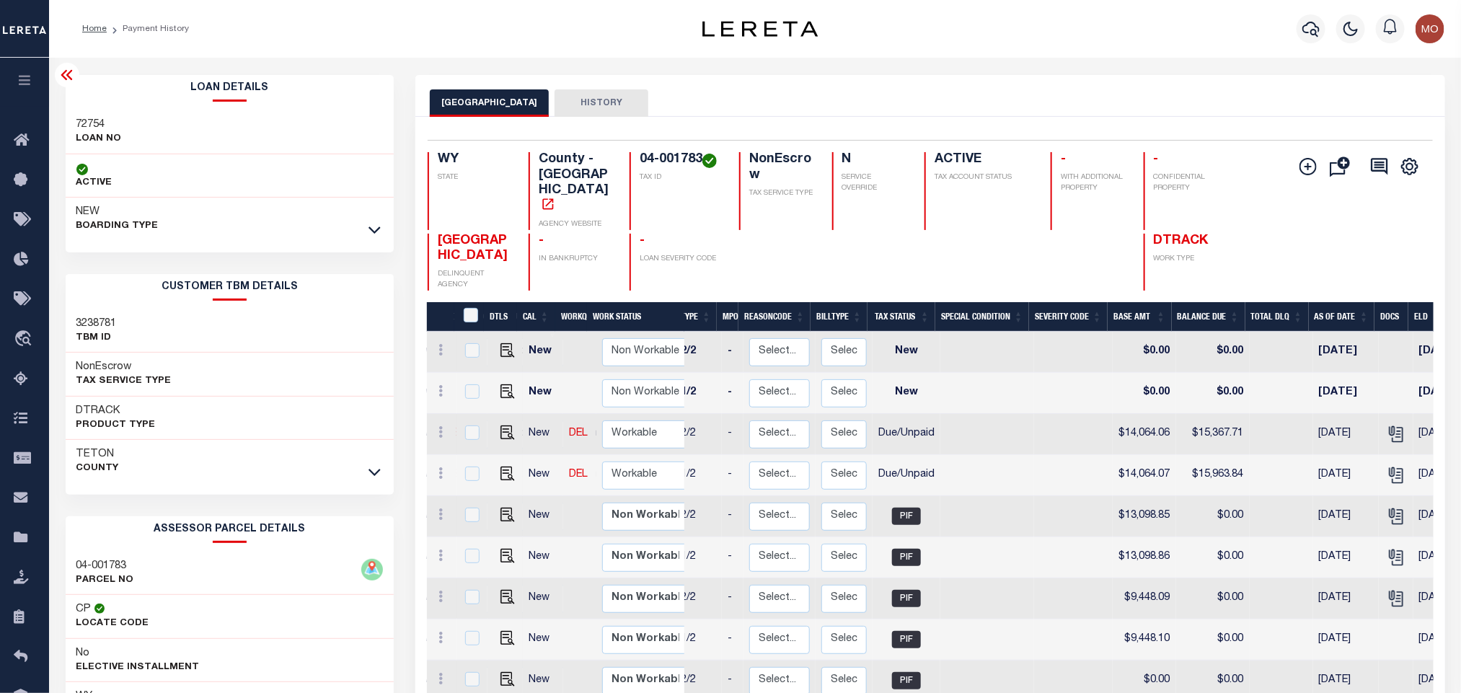
click at [668, 161] on h4 "04-001783" at bounding box center [680, 160] width 82 height 16
copy div "04-001783"
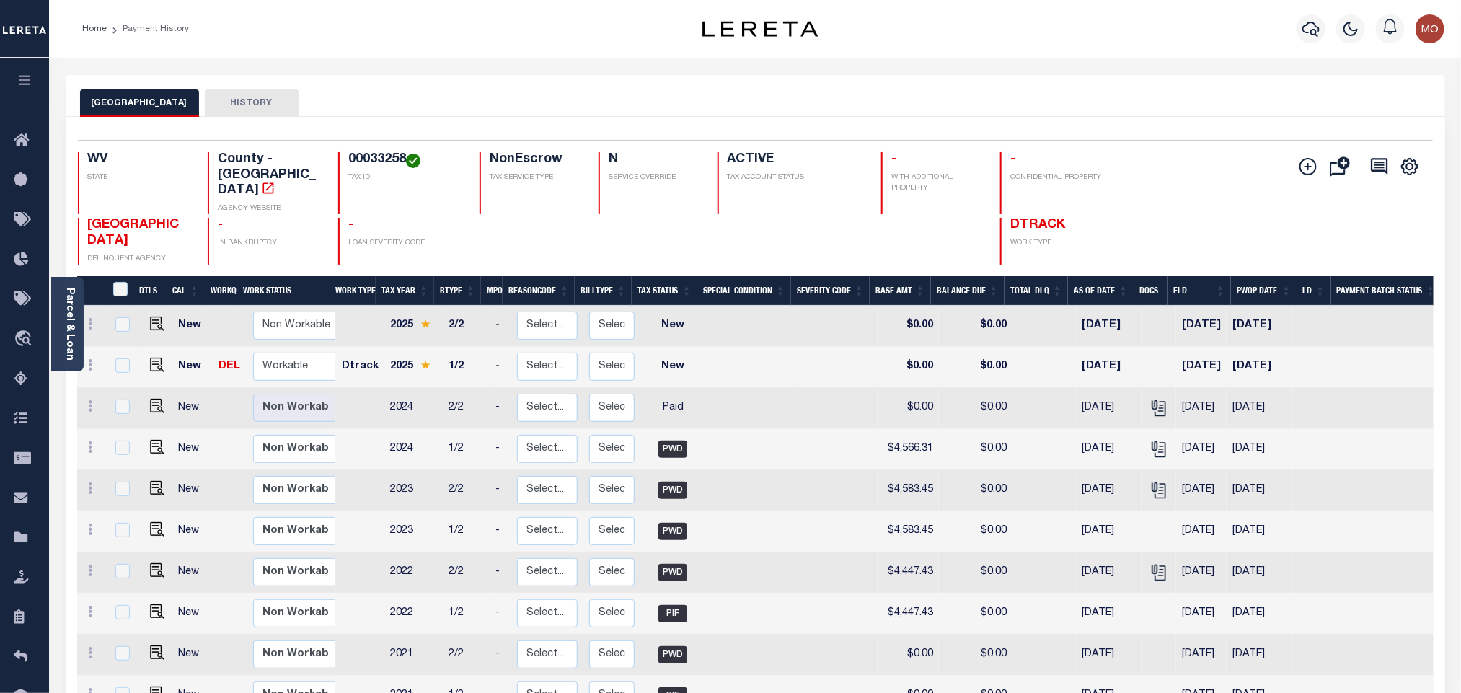
click at [373, 160] on h4 "00033258" at bounding box center [405, 160] width 114 height 16
copy h4 "00033258"
click at [74, 327] on link "Parcel & Loan" at bounding box center [69, 324] width 10 height 73
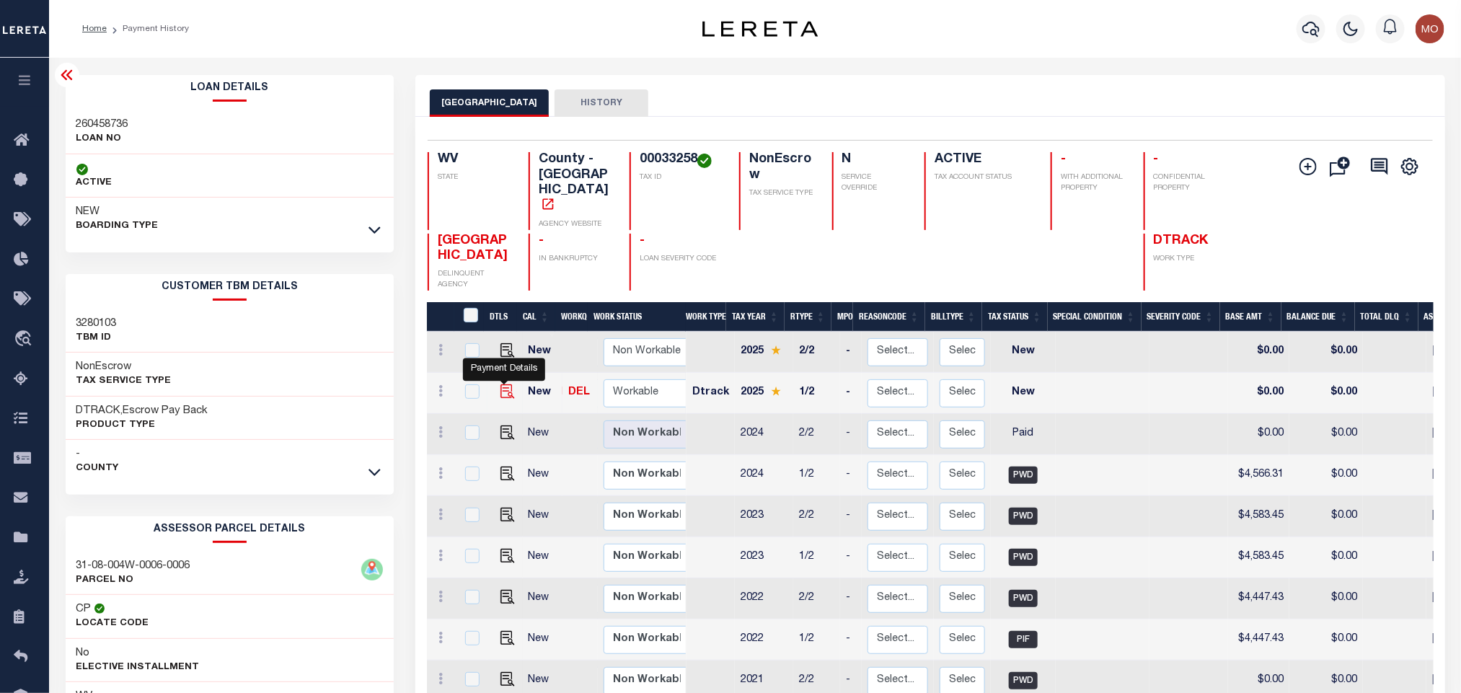
click at [500, 384] on img "" at bounding box center [507, 391] width 14 height 14
checkbox input "true"
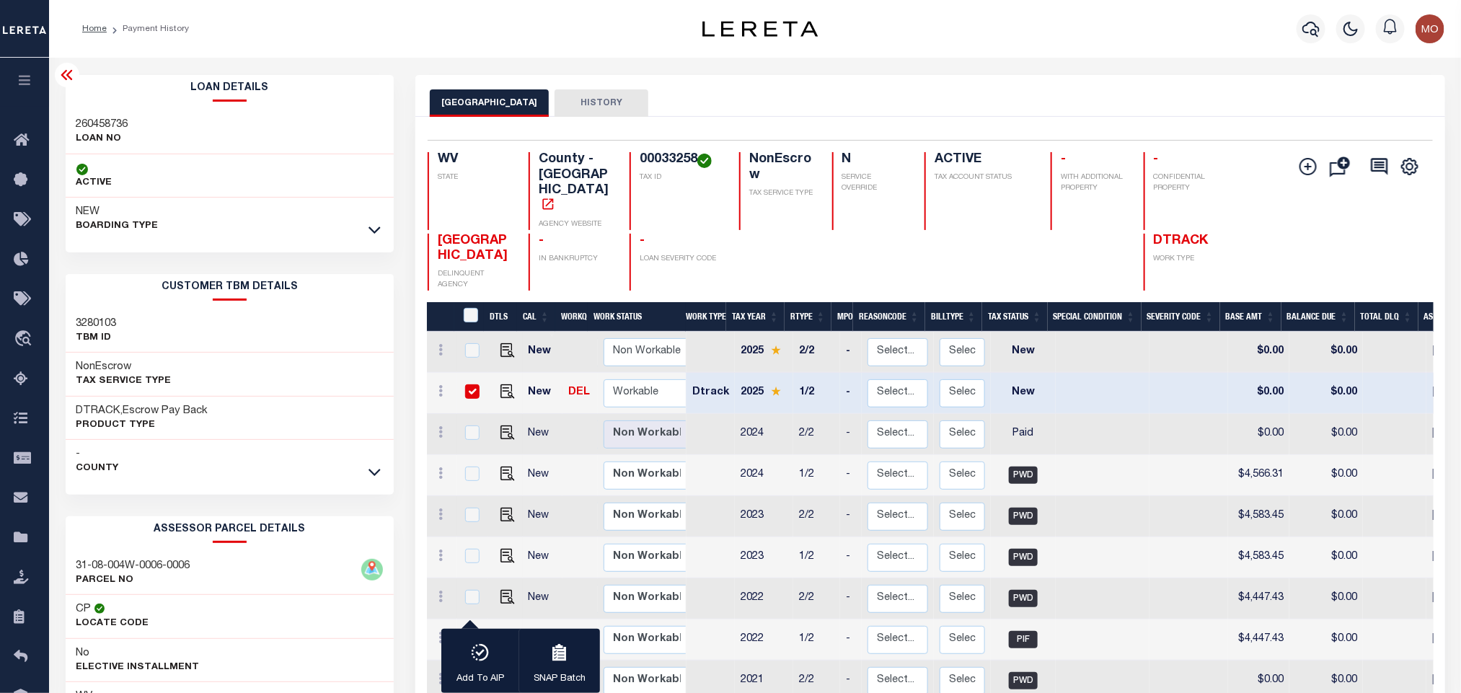
click at [108, 126] on h3 "260458736" at bounding box center [102, 125] width 52 height 14
copy h3 "260458736"
click at [666, 167] on h4 "00033258" at bounding box center [680, 160] width 82 height 16
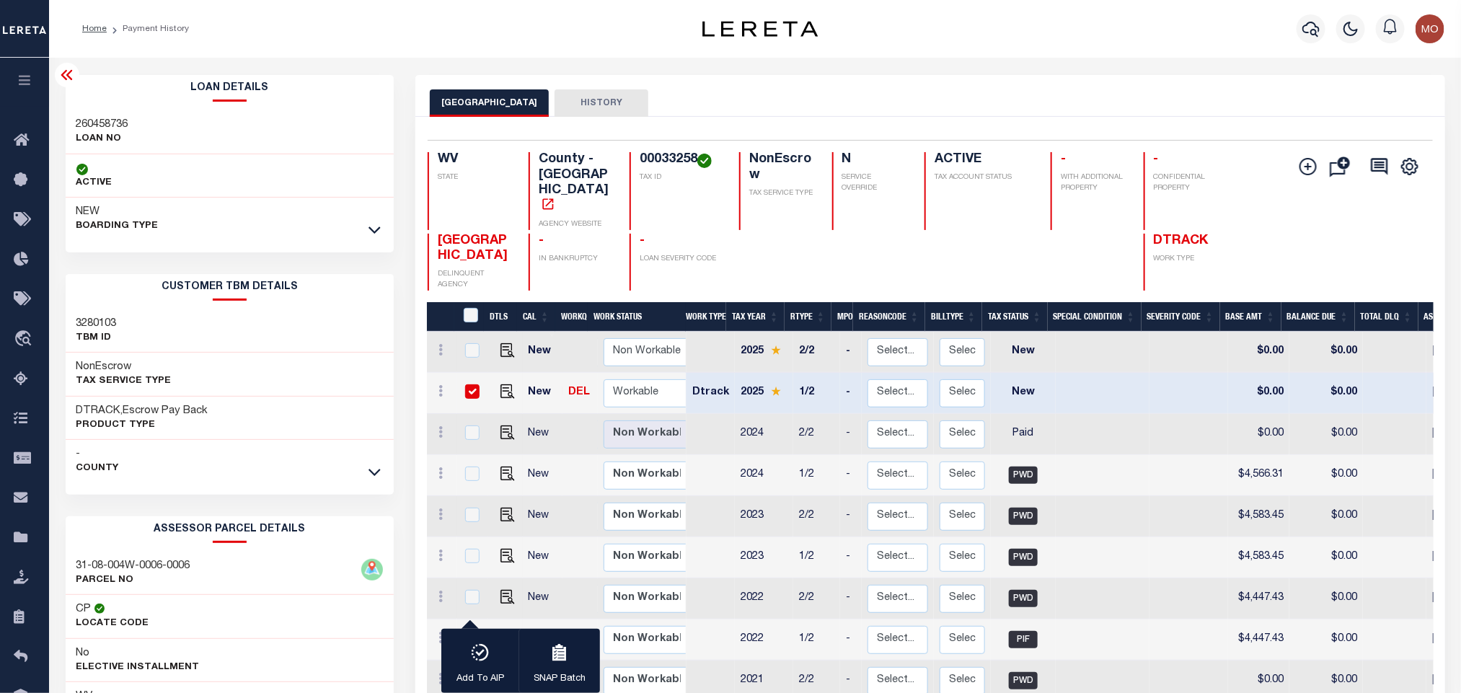
copy h4 "00033258"
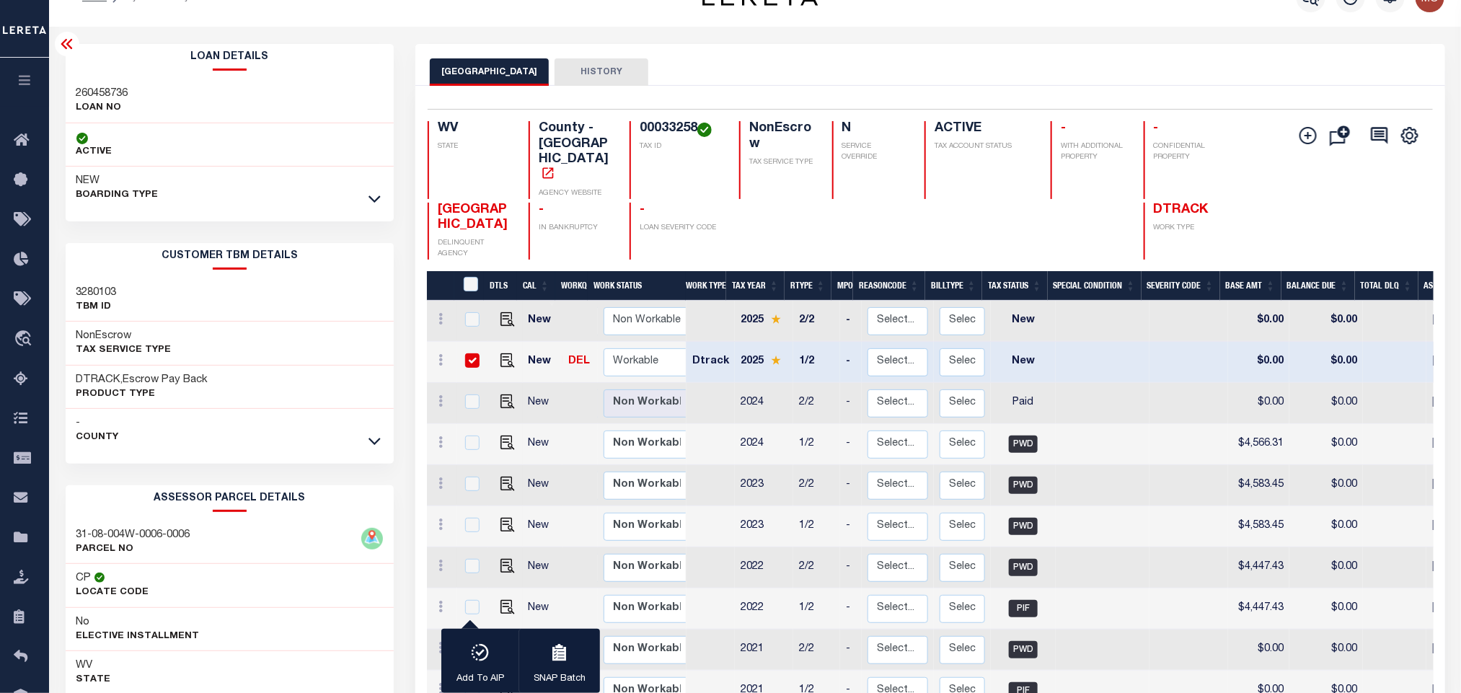
scroll to position [245, 0]
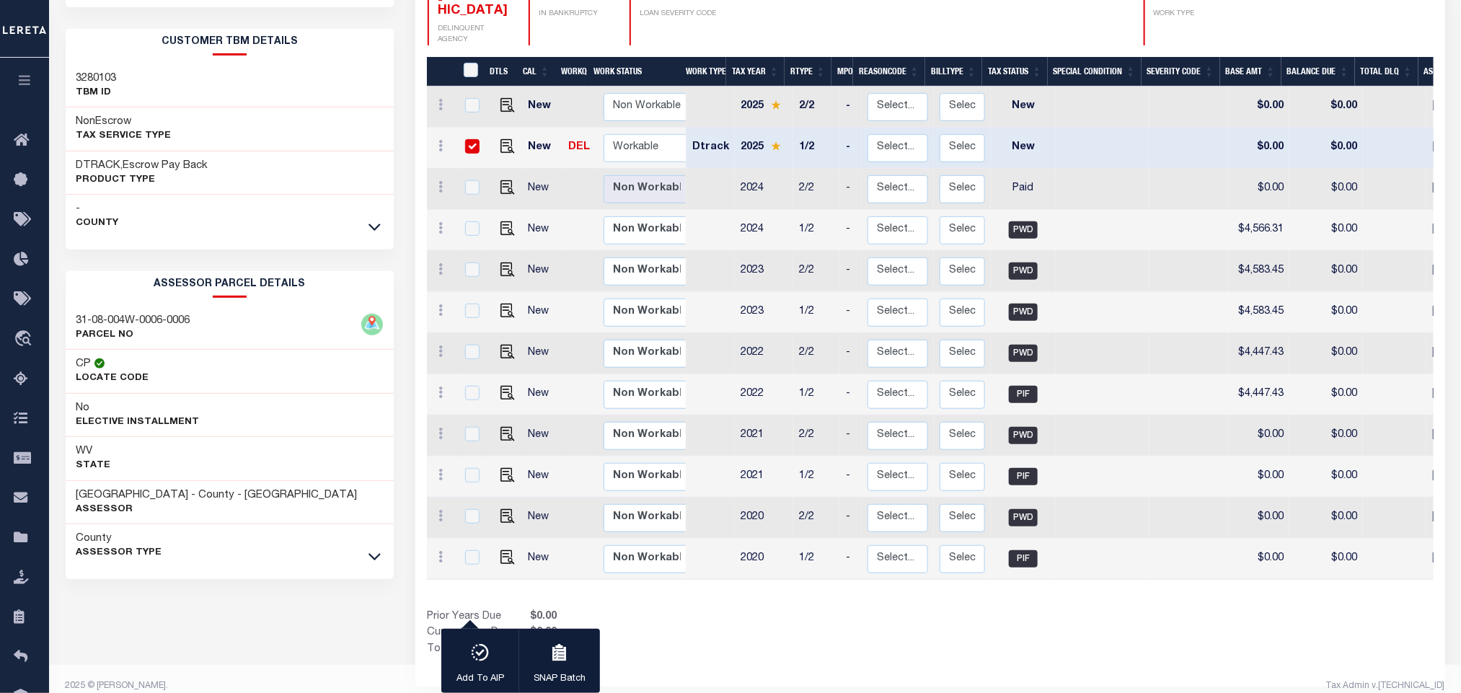
click at [169, 616] on div "Loan Details 260458736 LOAN NO ACTIVE NEW BOARDING TYPE" at bounding box center [230, 237] width 329 height 814
drag, startPoint x: 76, startPoint y: 493, endPoint x: 195, endPoint y: 500, distance: 119.1
click at [195, 500] on h3 "[GEOGRAPHIC_DATA] - County - [GEOGRAPHIC_DATA]" at bounding box center [216, 495] width 281 height 14
copy h3 "[GEOGRAPHIC_DATA]"
drag, startPoint x: 1017, startPoint y: 619, endPoint x: 1012, endPoint y: 564, distance: 54.3
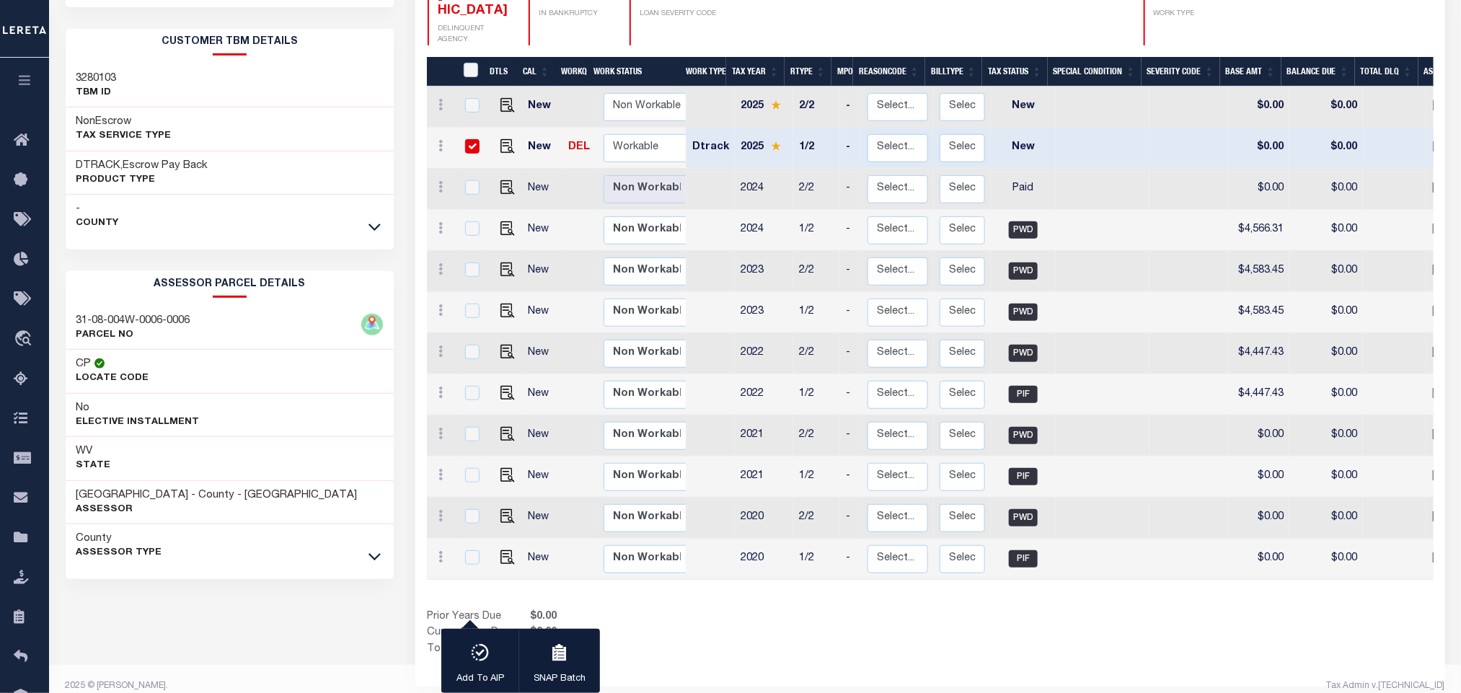
click at [1017, 619] on div "Show Tax Lines before Bill Release Date Prior Years Due $0.00 Current Year Due …" at bounding box center [930, 633] width 1006 height 48
click at [500, 139] on img "" at bounding box center [507, 146] width 14 height 14
checkbox input "false"
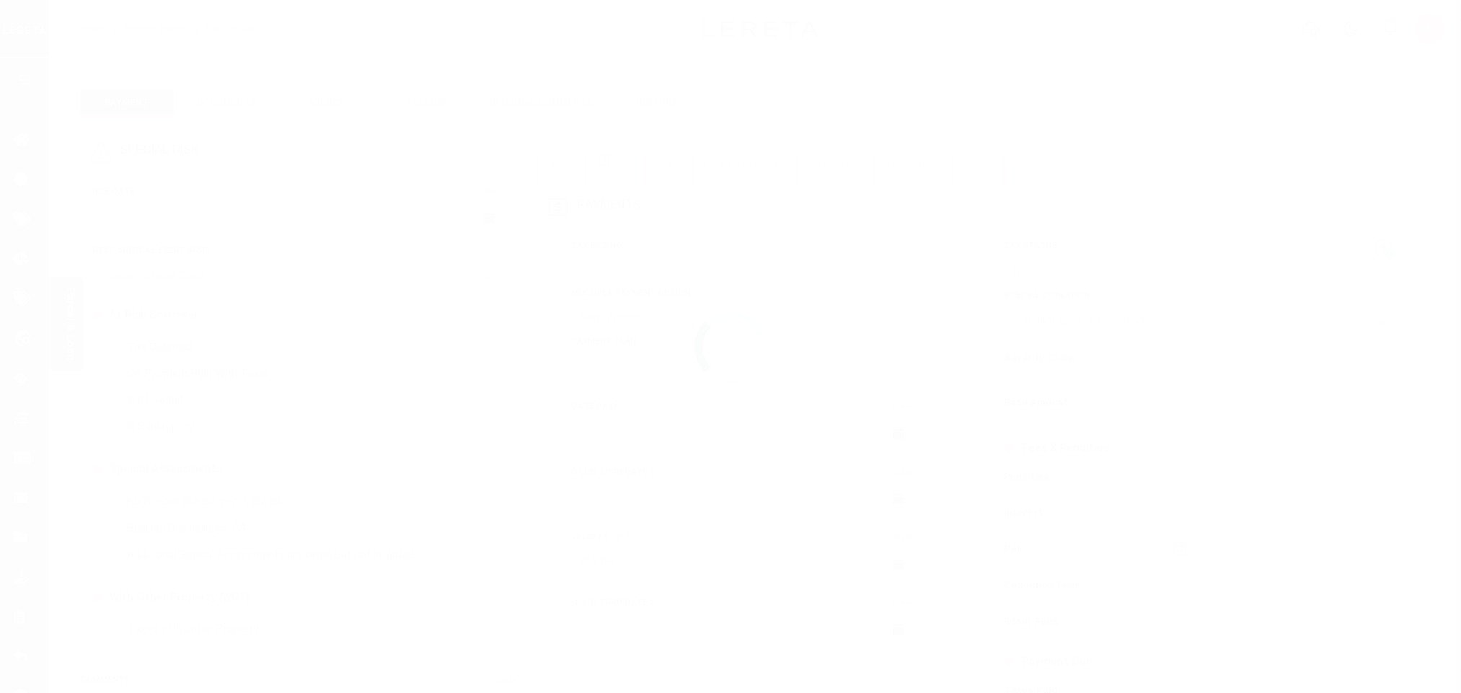
select select "NW2"
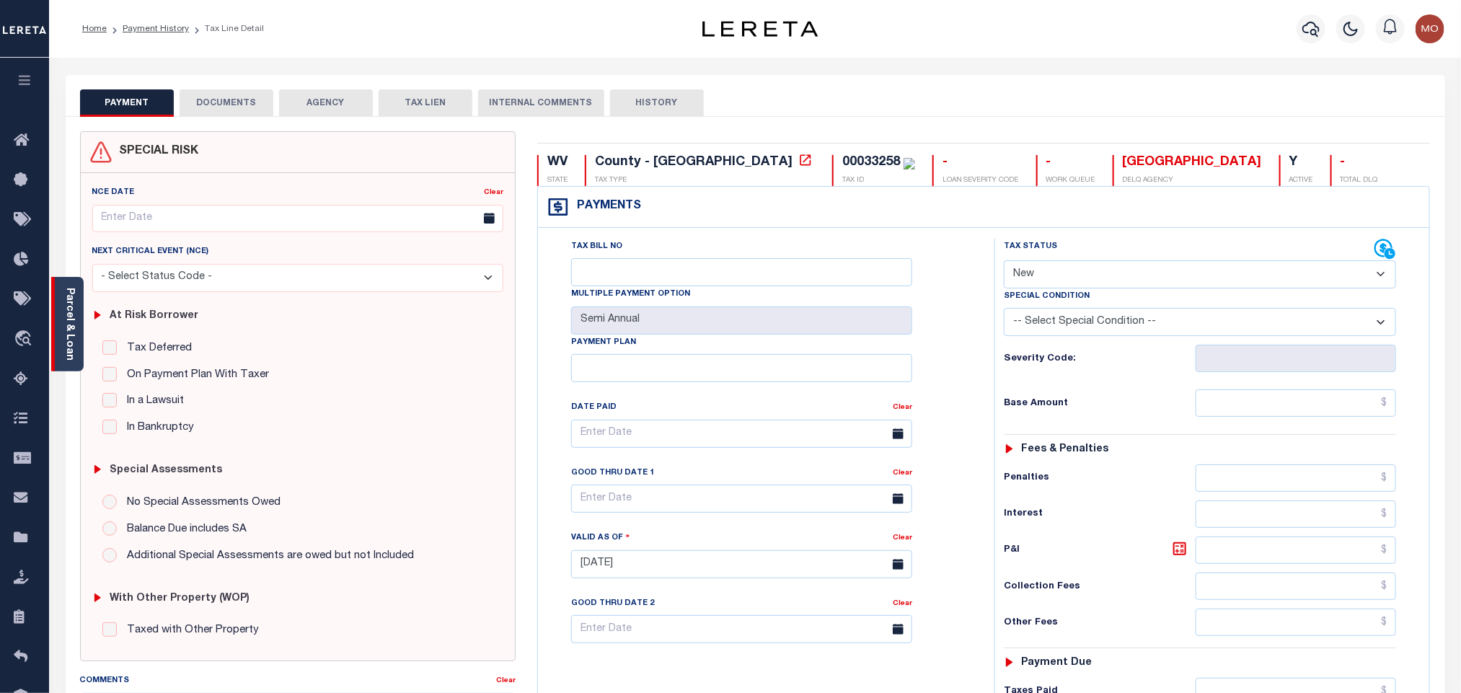
click at [69, 311] on link "Parcel & Loan" at bounding box center [69, 324] width 10 height 73
click at [66, 296] on link "Parcel & Loan" at bounding box center [69, 324] width 10 height 73
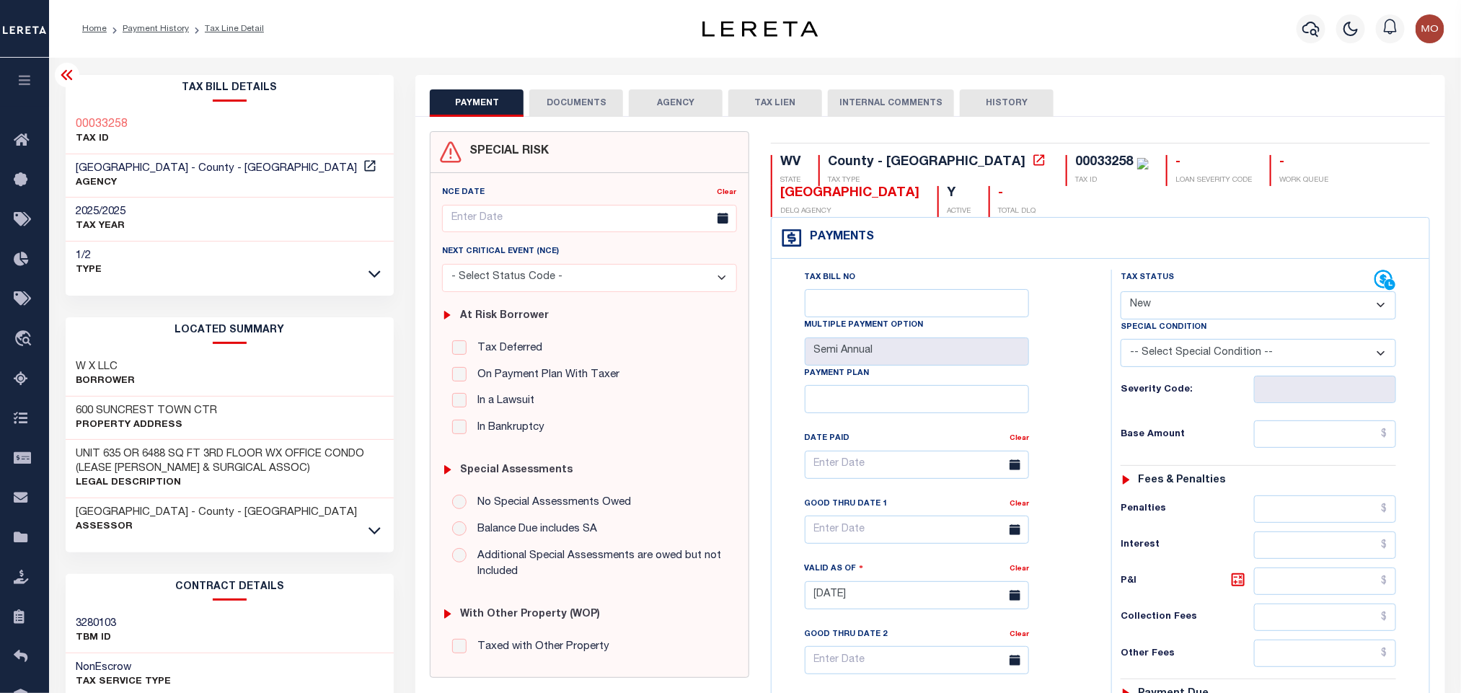
click at [1183, 295] on select "- Select Status Code - Open Due/Unpaid Paid Incomplete No Tax Due Internal Refu…" at bounding box center [1257, 305] width 275 height 28
select select "PYD"
click at [1120, 293] on select "- Select Status Code - Open Due/Unpaid Paid Incomplete No Tax Due Internal Refu…" at bounding box center [1257, 305] width 275 height 28
type input "10/09/2025"
click at [1082, 401] on div "Tax Bill No Multiple Payment Option Semi Annual Payment Plan Clear Clear Valid …" at bounding box center [938, 472] width 304 height 404
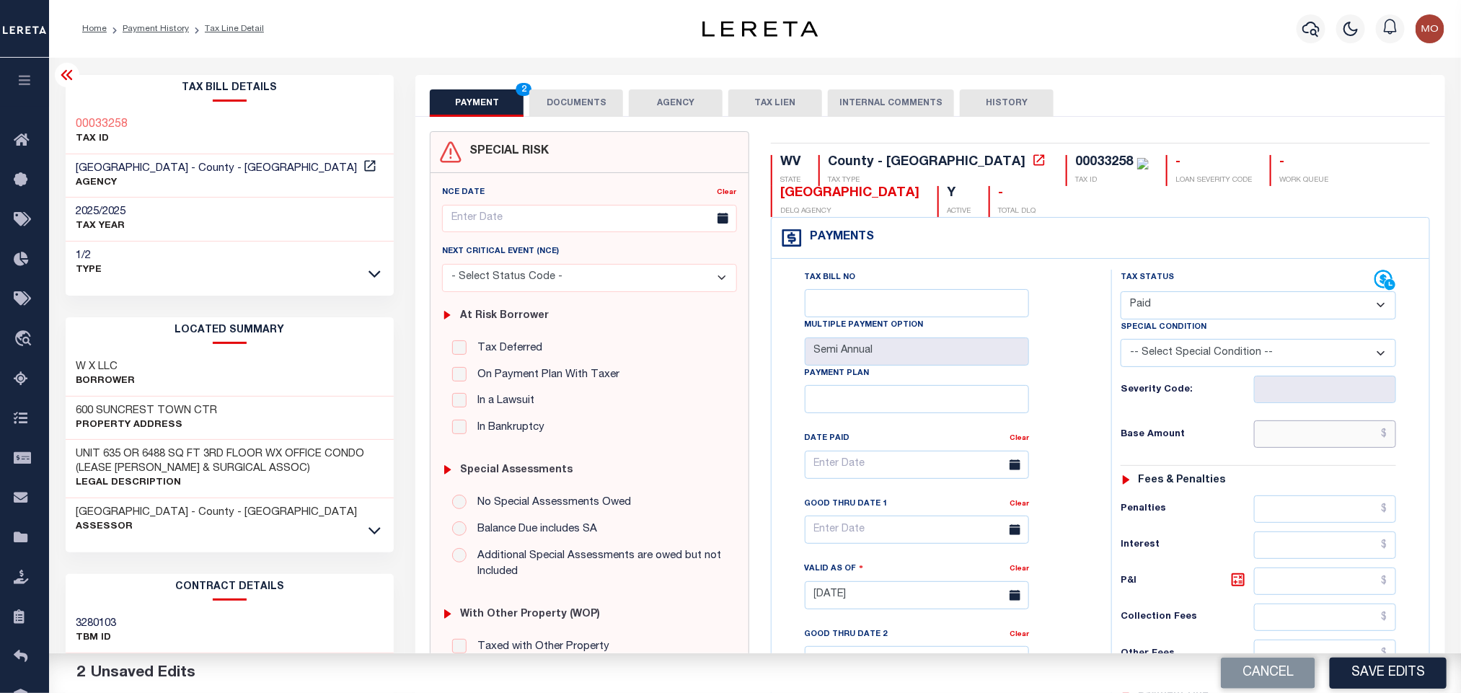
click at [1285, 437] on input "text" at bounding box center [1325, 433] width 143 height 27
click at [1354, 435] on input "text" at bounding box center [1325, 433] width 143 height 27
click at [1311, 433] on input "text" at bounding box center [1325, 433] width 143 height 27
paste input "4587.28"
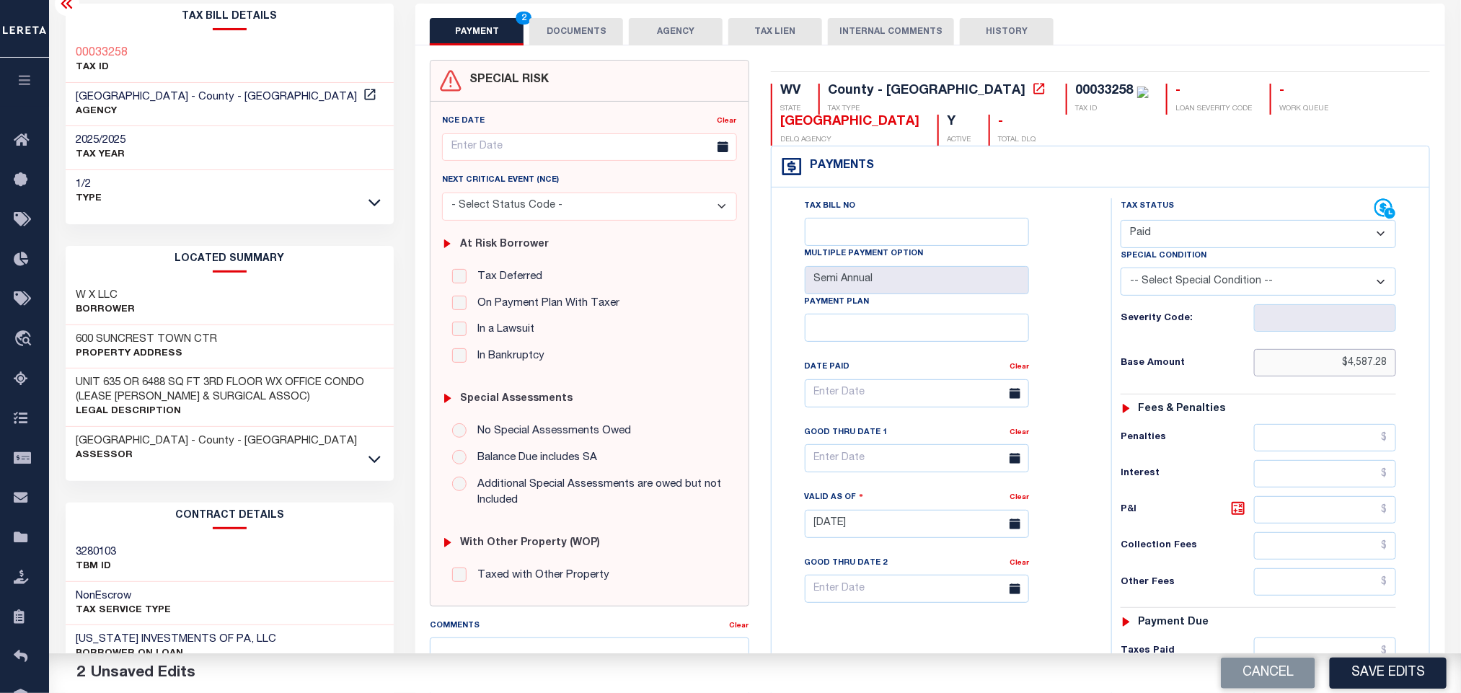
scroll to position [420, 0]
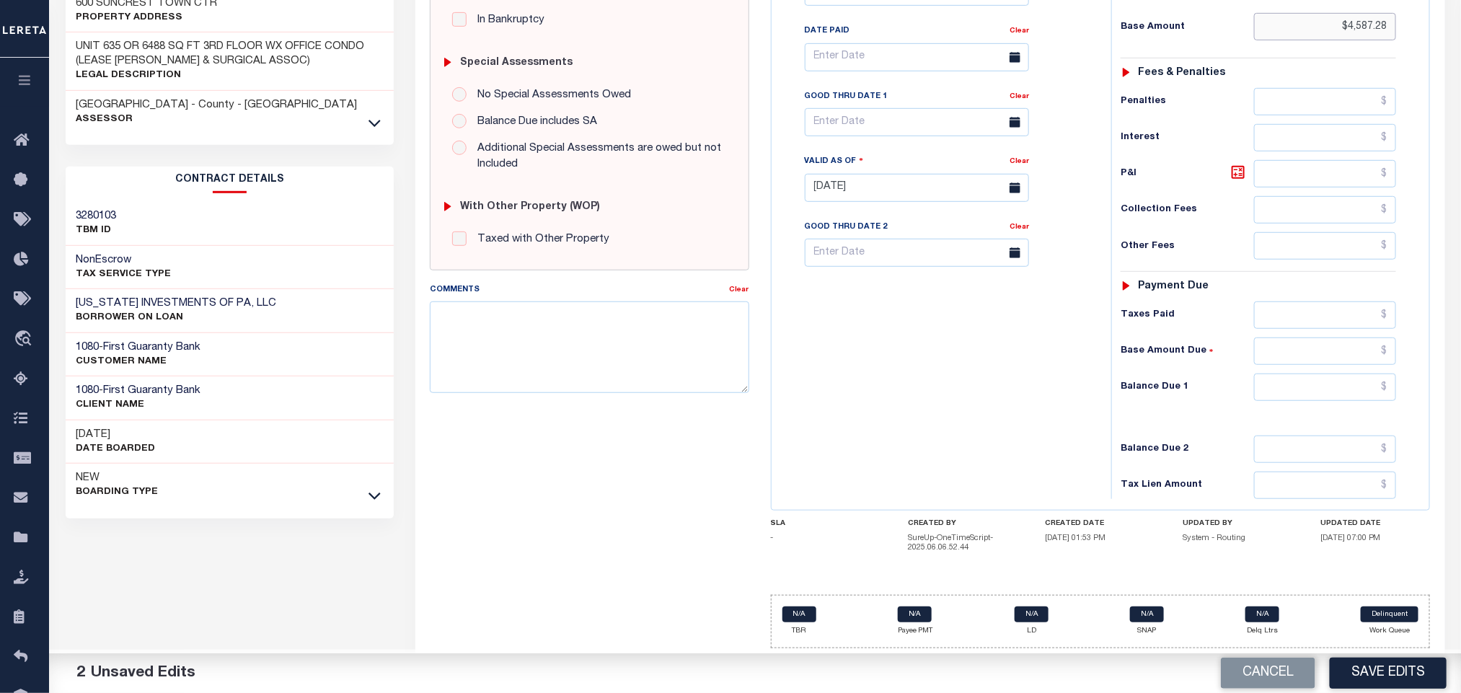
type input "$4,587.28"
drag, startPoint x: 1294, startPoint y: 383, endPoint x: 1268, endPoint y: 398, distance: 30.0
click at [1280, 394] on input "0" at bounding box center [1325, 386] width 143 height 27
type input "$0.00"
drag, startPoint x: 879, startPoint y: 391, endPoint x: 898, endPoint y: 392, distance: 19.5
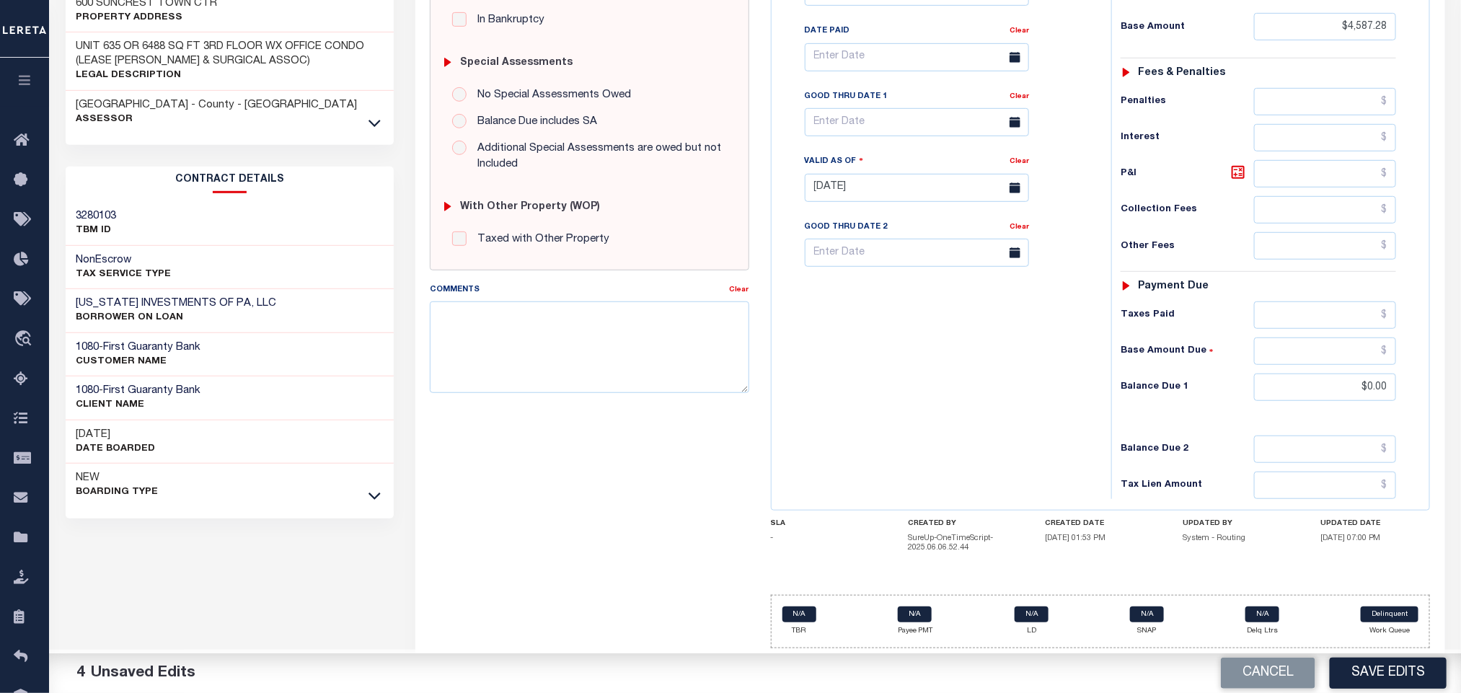
click at [898, 392] on div "Tax Bill No Multiple Payment Option Semi Annual Payment Plan Clear" at bounding box center [937, 180] width 325 height 637
click at [917, 426] on div "Tax Bill No Multiple Payment Option Semi Annual Payment Plan Clear" at bounding box center [937, 180] width 325 height 637
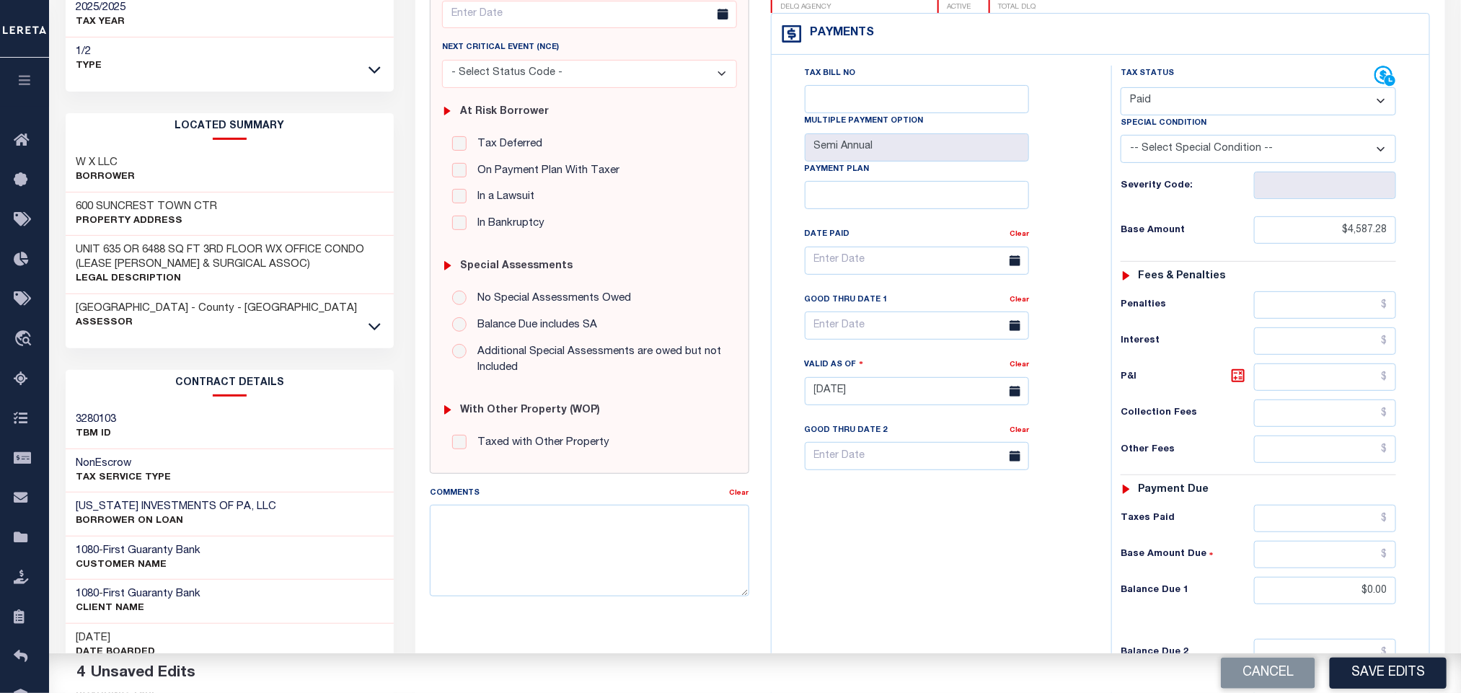
scroll to position [0, 0]
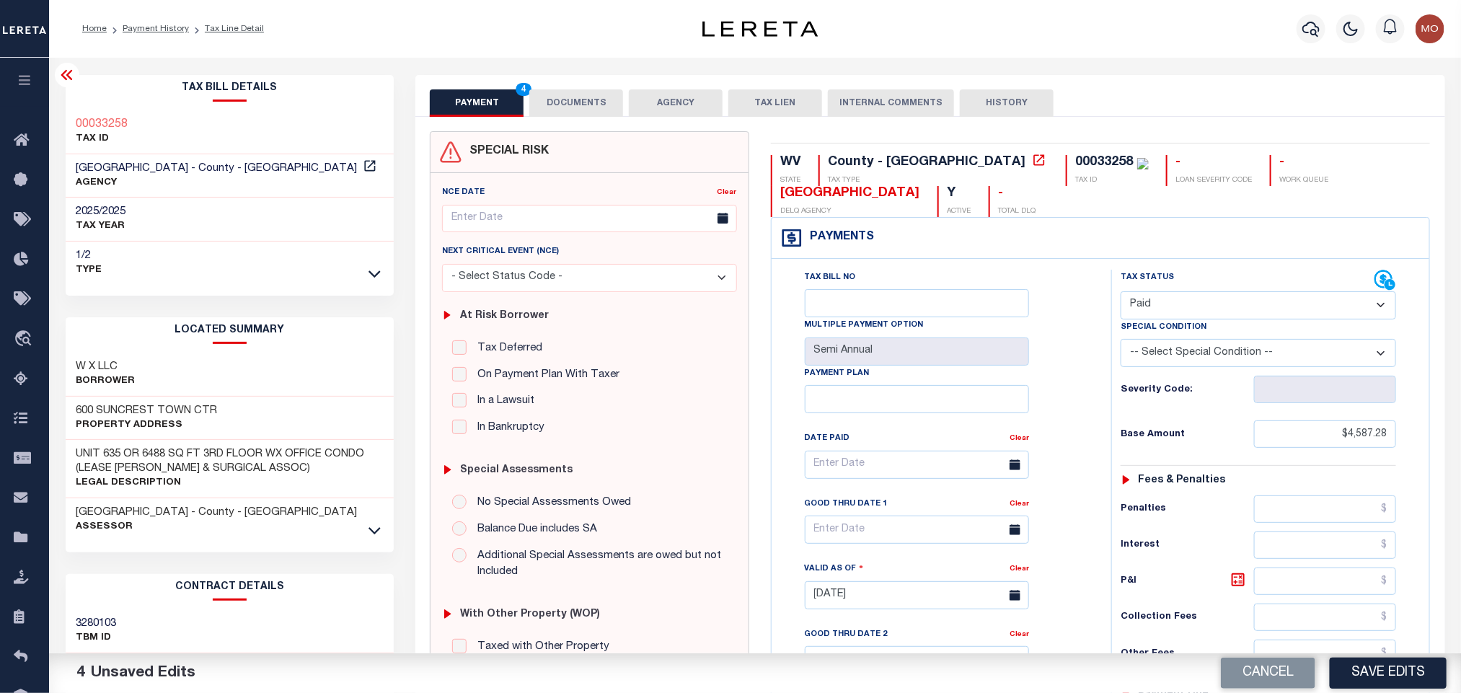
click at [1048, 344] on div "Tax Bill No Multiple Payment Option Semi Annual Payment Plan Clear Clear Valid …" at bounding box center [938, 472] width 304 height 404
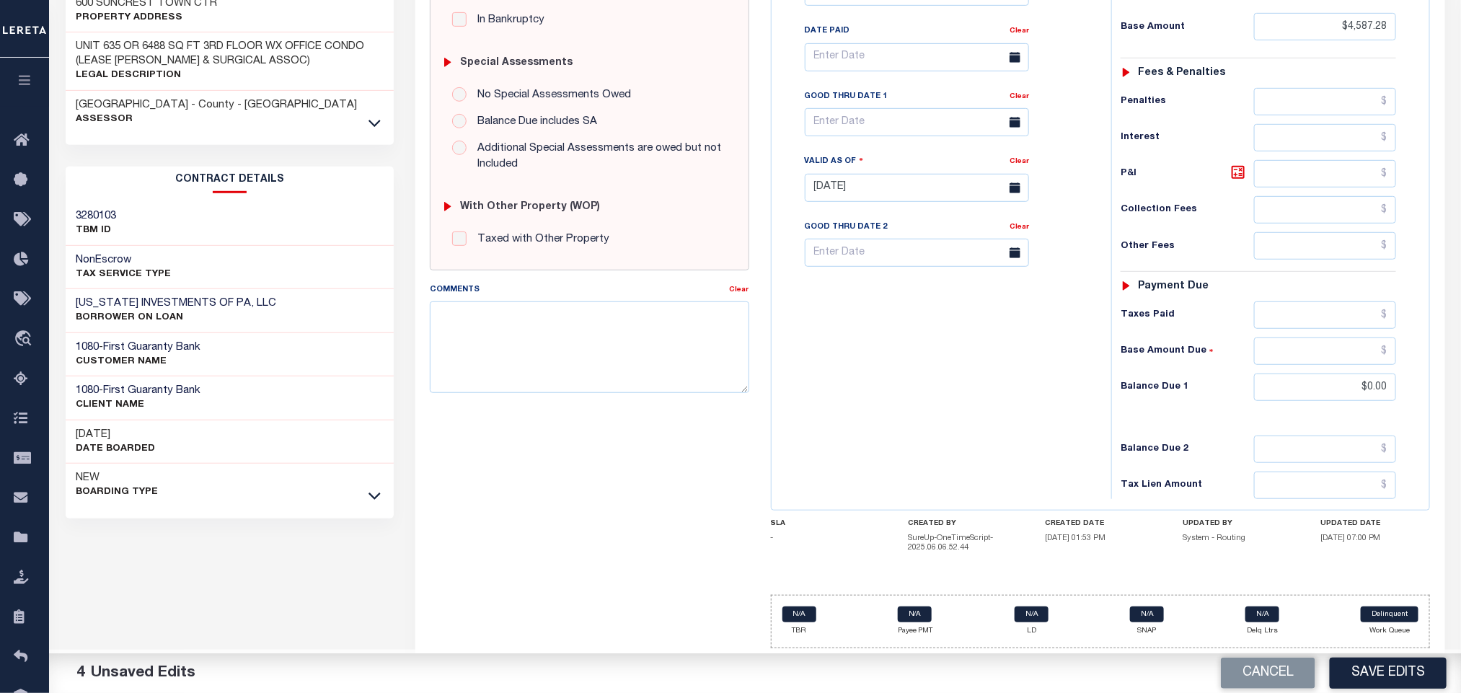
click at [945, 431] on div "Tax Bill No Multiple Payment Option Semi Annual Payment Plan Clear" at bounding box center [937, 180] width 325 height 637
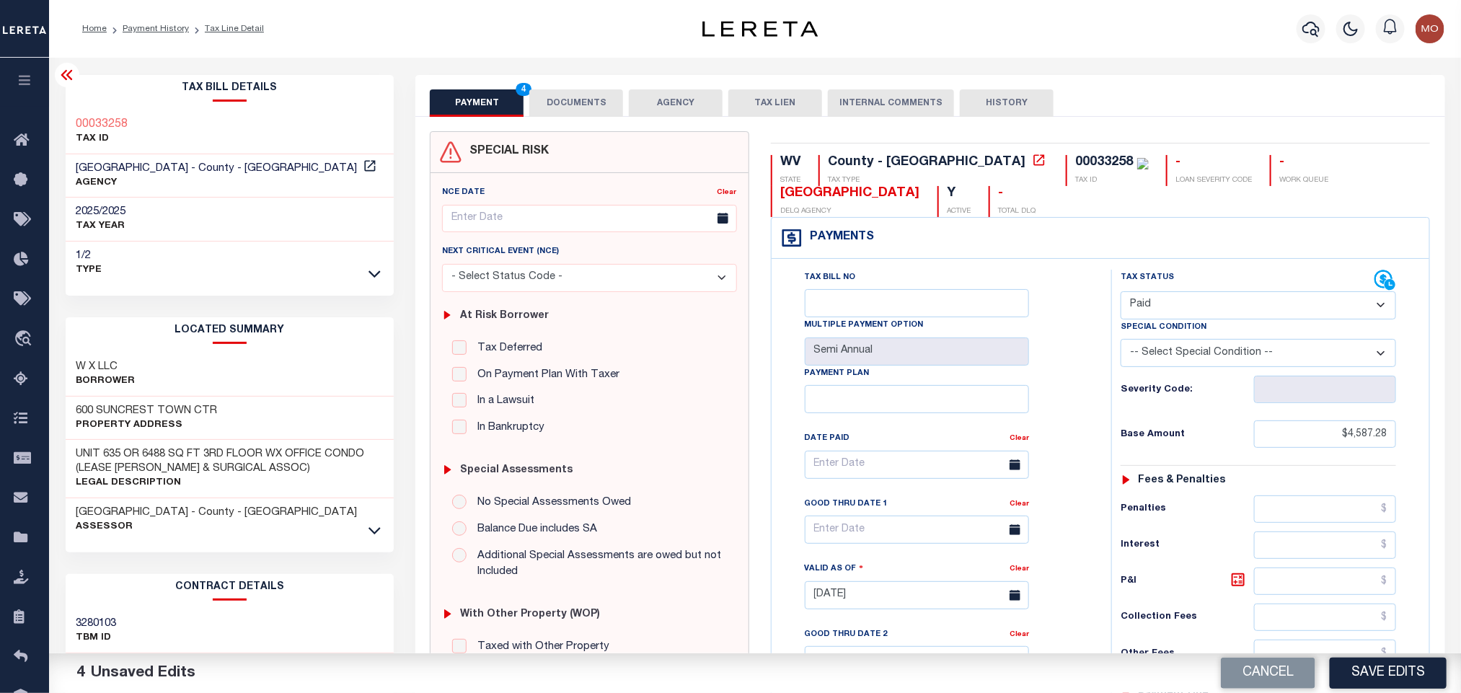
click at [589, 104] on button "DOCUMENTS" at bounding box center [576, 102] width 94 height 27
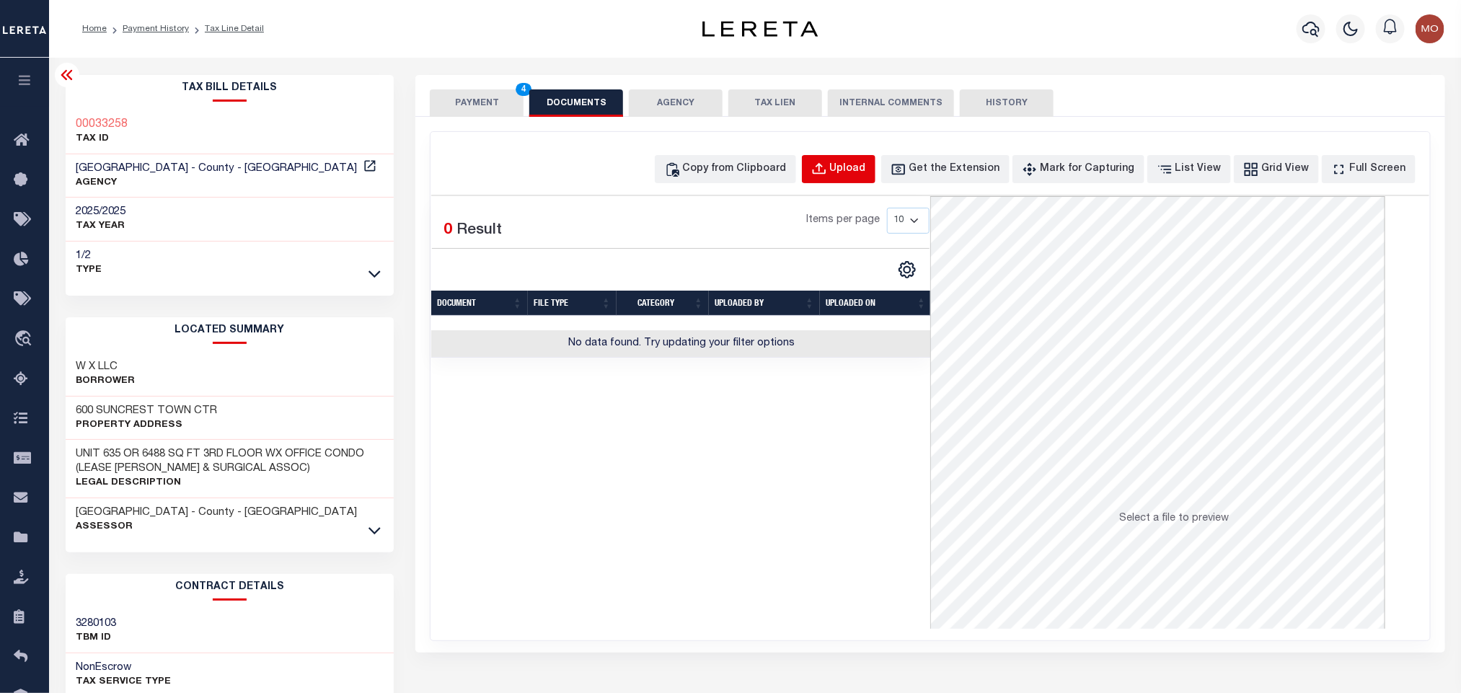
click at [866, 174] on div "Upload" at bounding box center [848, 169] width 36 height 16
select select "POP"
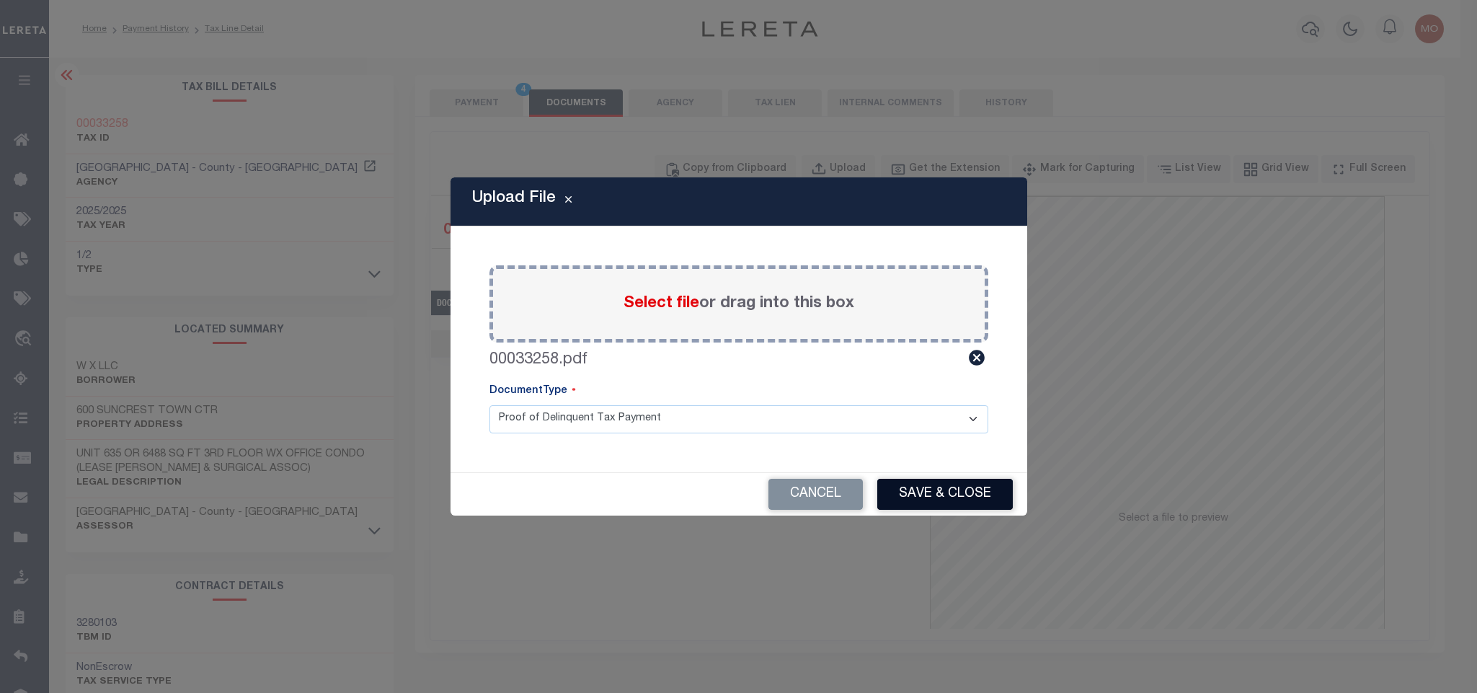
click at [920, 493] on button "Save & Close" at bounding box center [945, 494] width 136 height 31
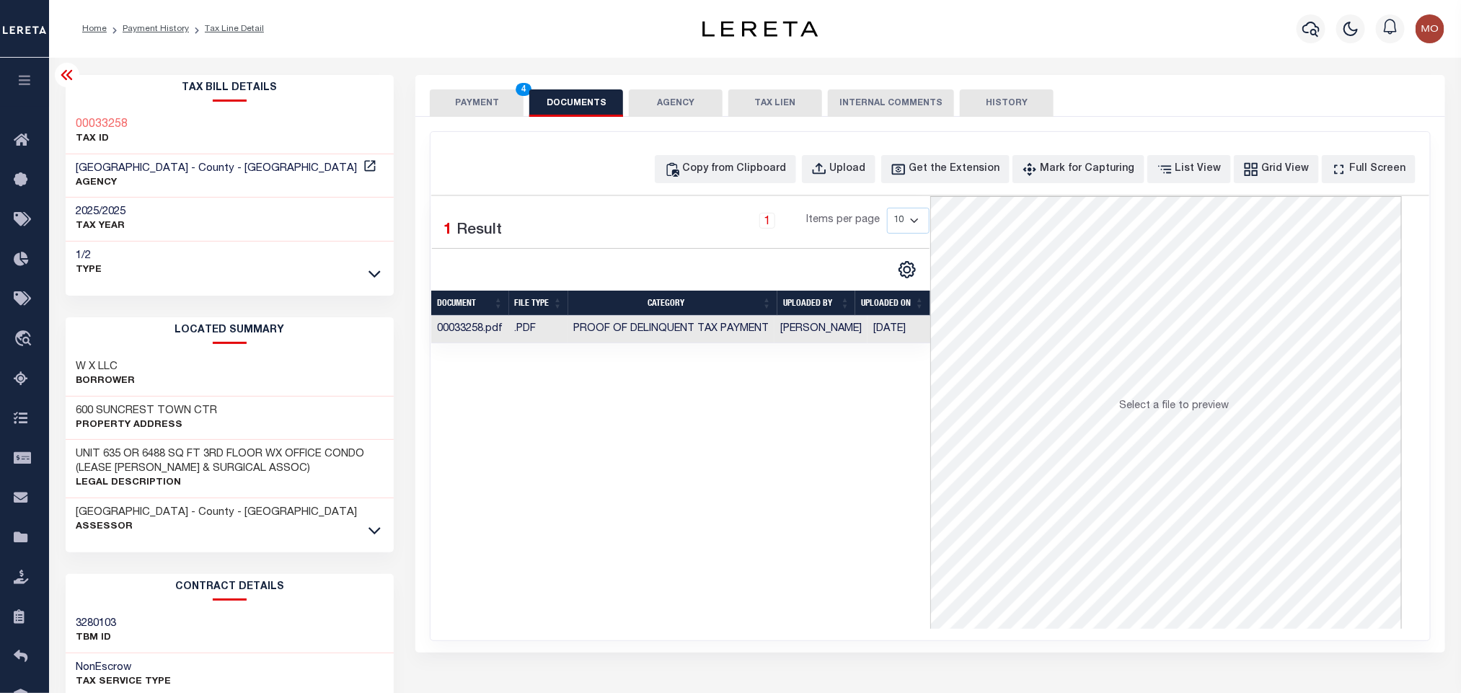
drag, startPoint x: 705, startPoint y: 500, endPoint x: 500, endPoint y: 273, distance: 306.2
click at [705, 500] on div "Selected 1 Result 1 Items per page 10 25 50 100" at bounding box center [680, 412] width 499 height 433
click at [487, 110] on button "PAYMENT 4" at bounding box center [477, 102] width 94 height 27
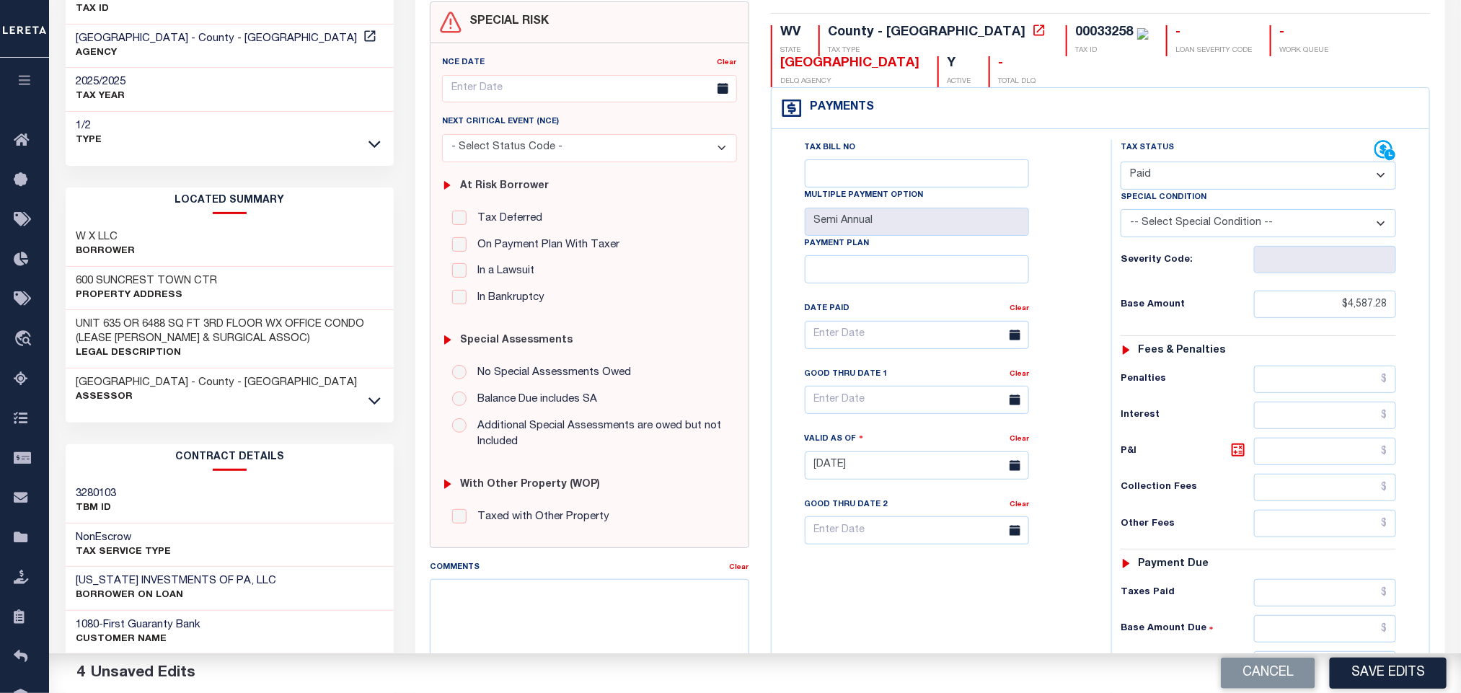
scroll to position [415, 0]
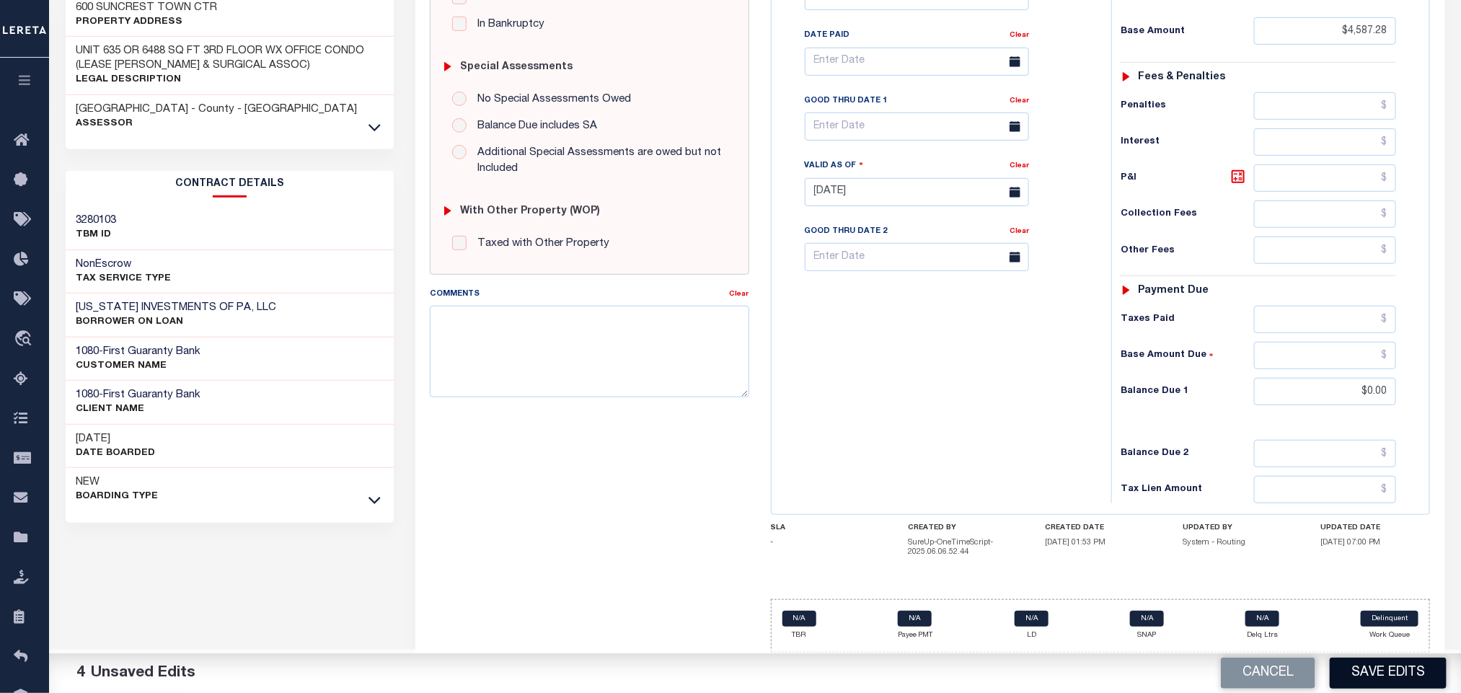
click at [1359, 664] on button "Save Edits" at bounding box center [1387, 672] width 117 height 31
checkbox input "false"
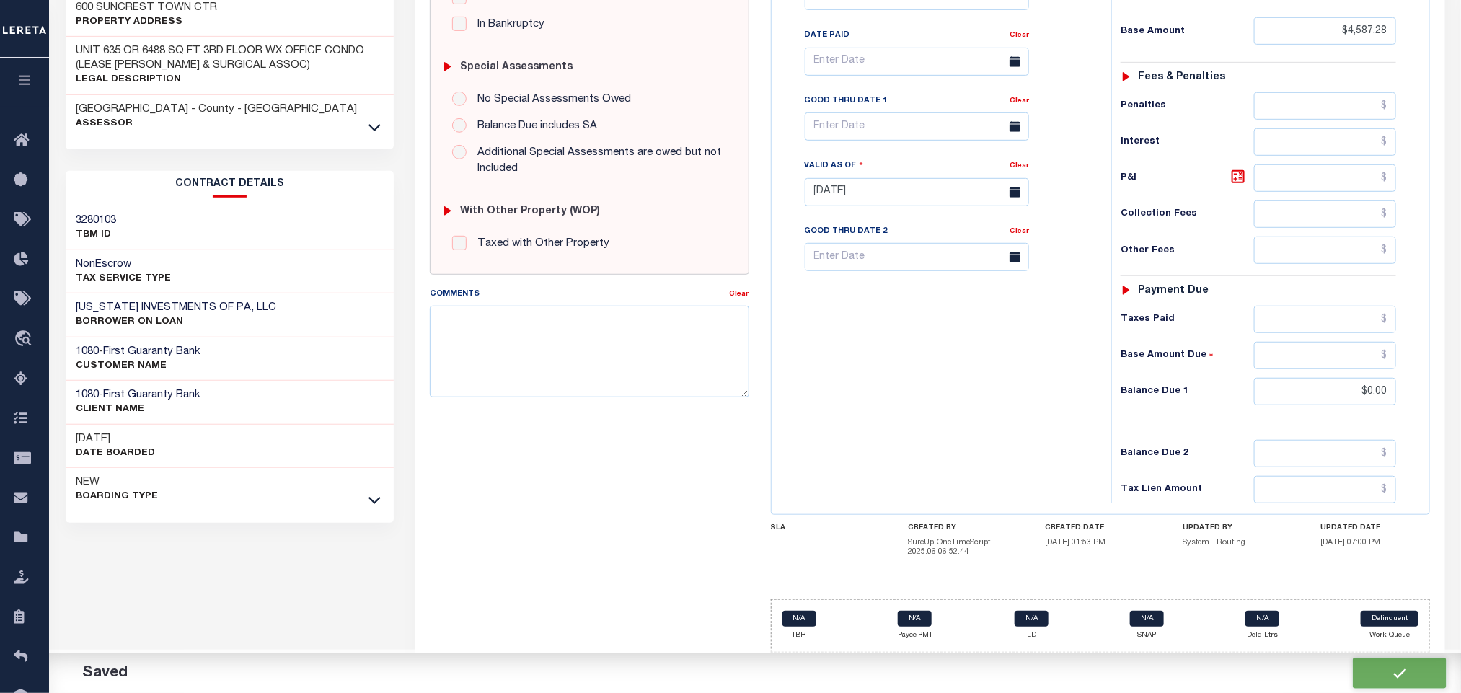
type input "$4,587.28"
type input "$0"
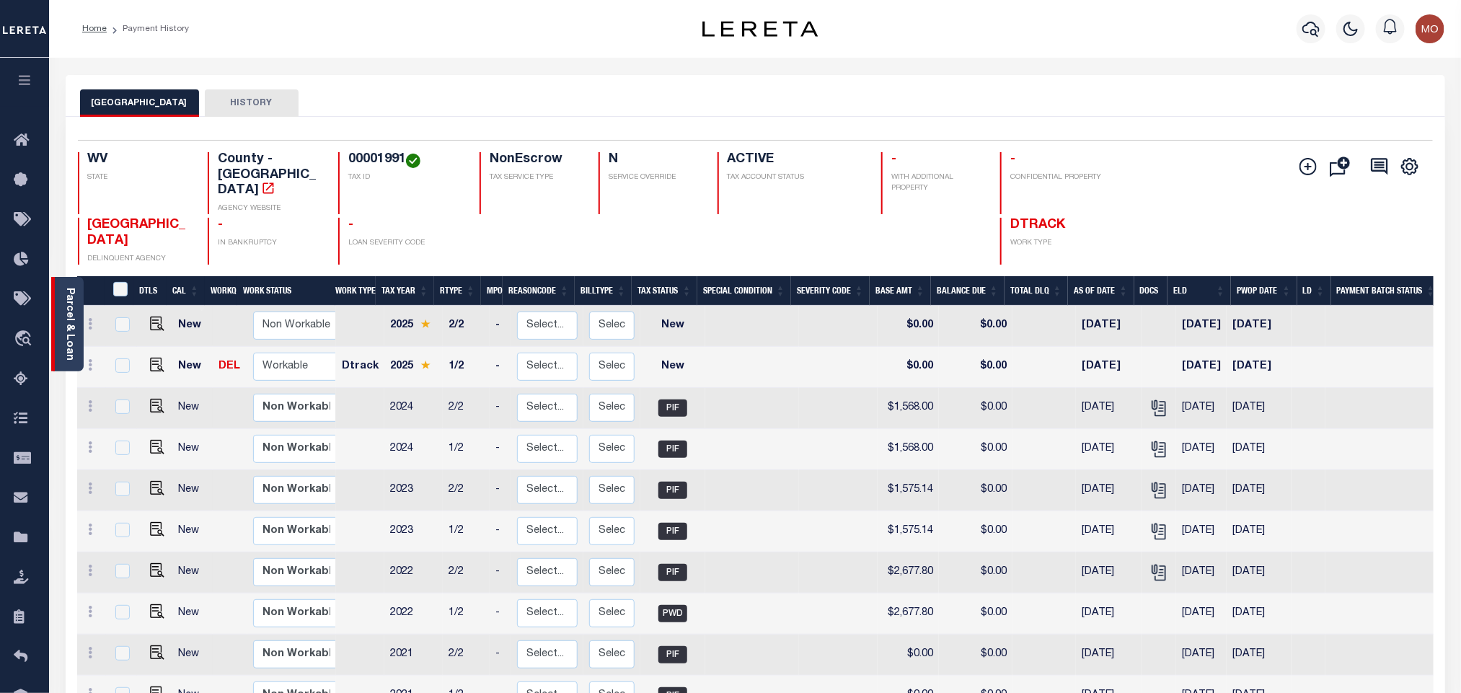
click at [71, 329] on link "Parcel & Loan" at bounding box center [69, 324] width 10 height 73
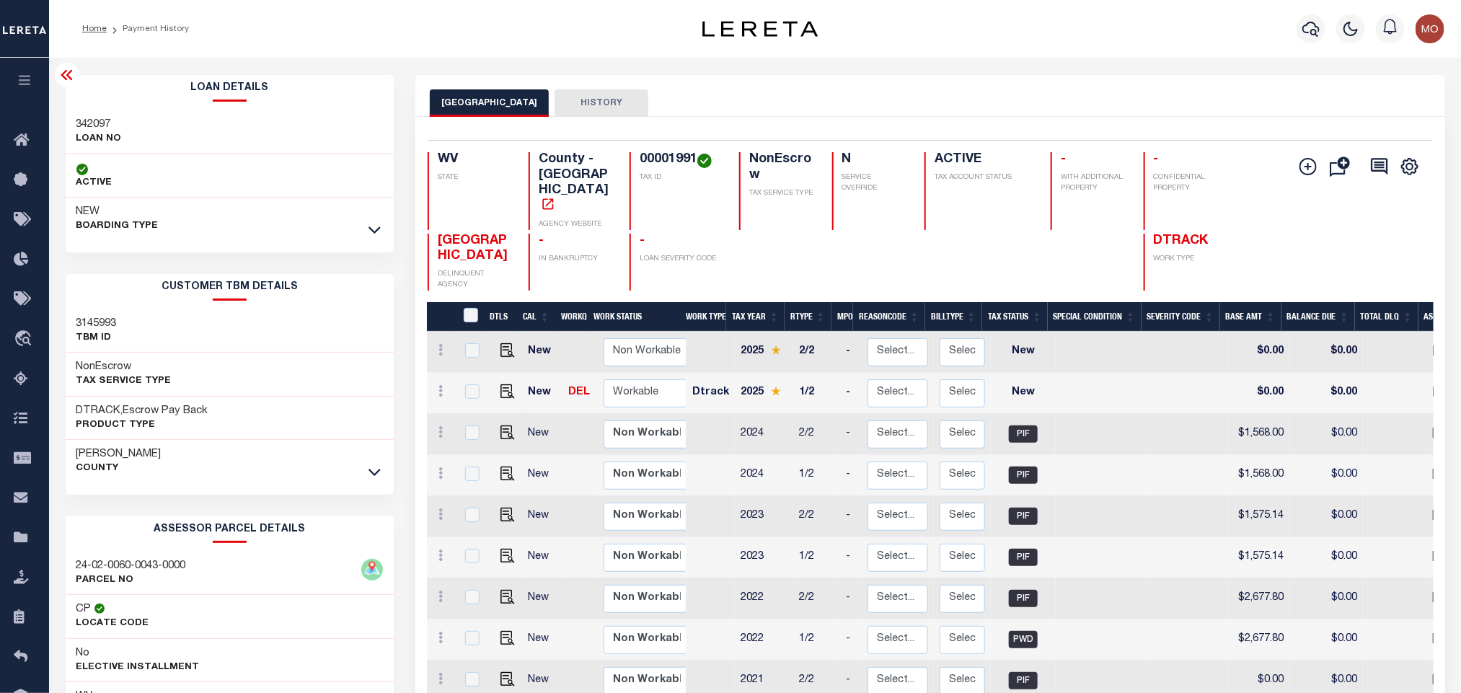
click at [658, 165] on h4 "00001991" at bounding box center [680, 160] width 82 height 16
click at [658, 164] on h4 "00001991" at bounding box center [680, 160] width 82 height 16
copy h4 "00001991"
click at [78, 124] on h3 "342097" at bounding box center [98, 125] width 45 height 14
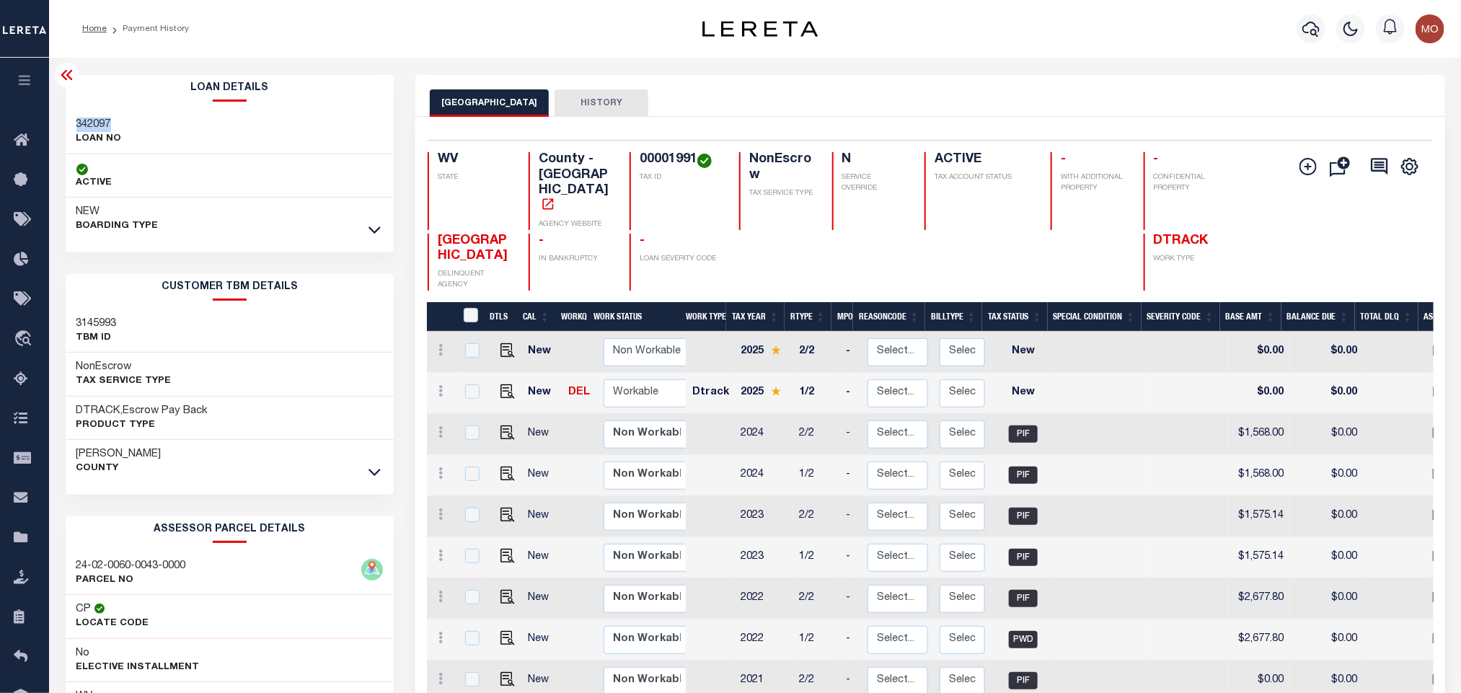
copy h3 "342097"
click at [657, 154] on h4 "00001991" at bounding box center [680, 160] width 82 height 16
copy h4 "00001991"
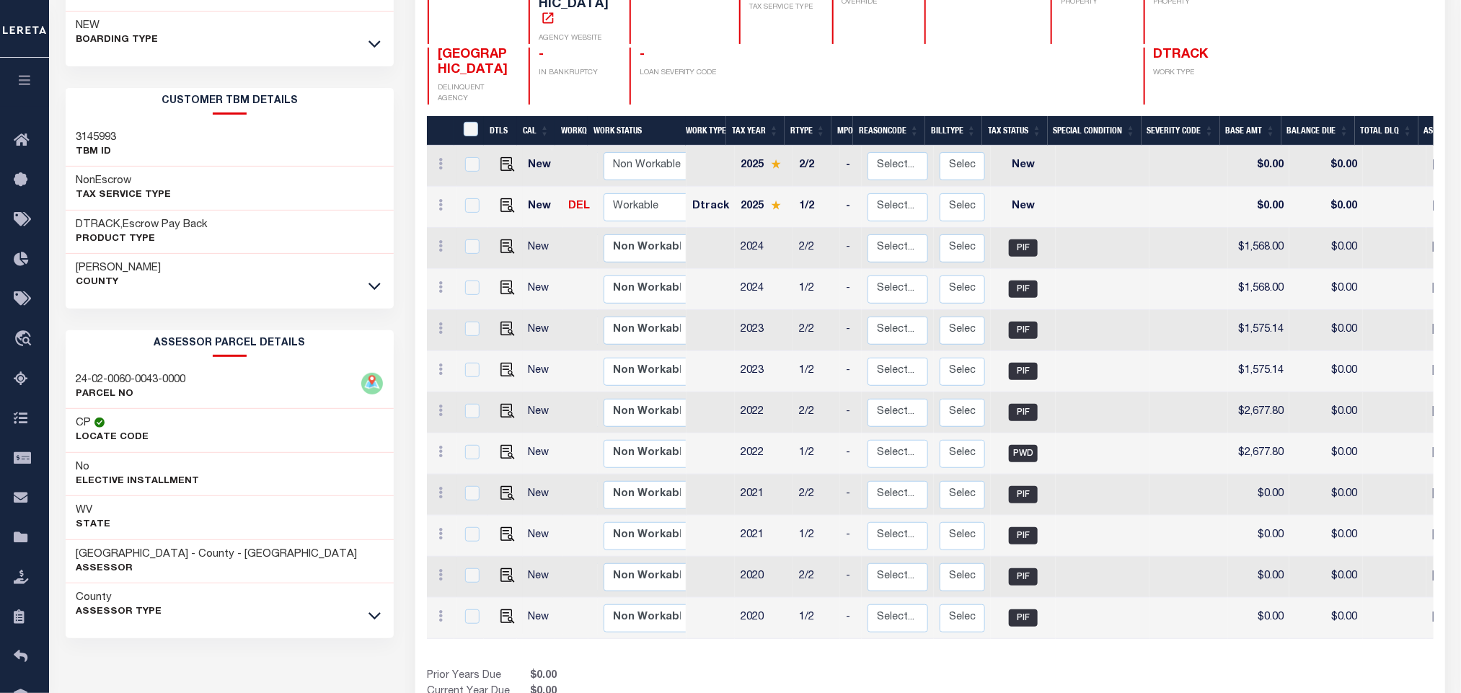
scroll to position [229, 0]
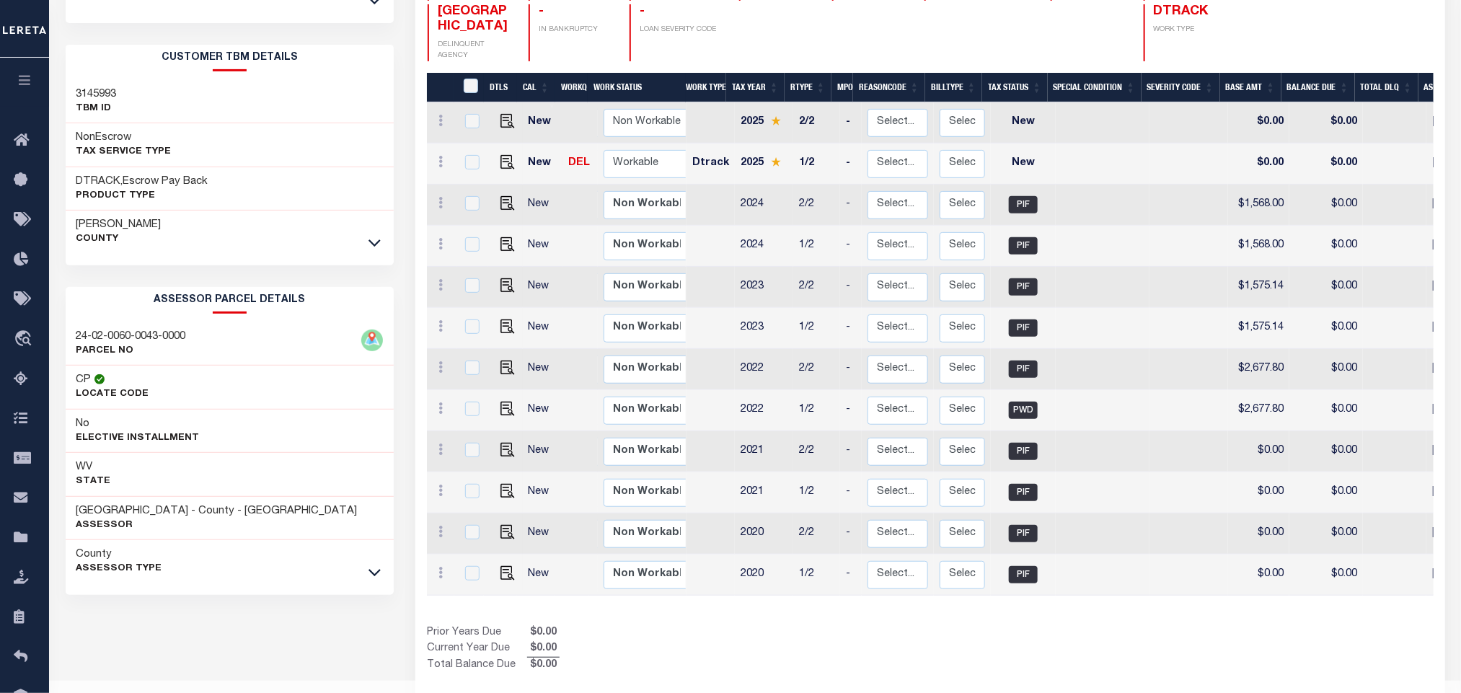
click at [640, 625] on div "Prior Years Due $0.00 Current Year Due $0.00 Total Balance Due $0.00" at bounding box center [678, 649] width 503 height 48
drag, startPoint x: 69, startPoint y: 513, endPoint x: 164, endPoint y: 513, distance: 95.2
click at [164, 513] on div "MARION COUNTY - County - WV Assessor" at bounding box center [230, 519] width 329 height 44
copy h3 "[GEOGRAPHIC_DATA]"
click at [1032, 625] on div "Show Tax Lines before Bill Release Date Prior Years Due $0.00 Current Year Due …" at bounding box center [930, 649] width 1006 height 48
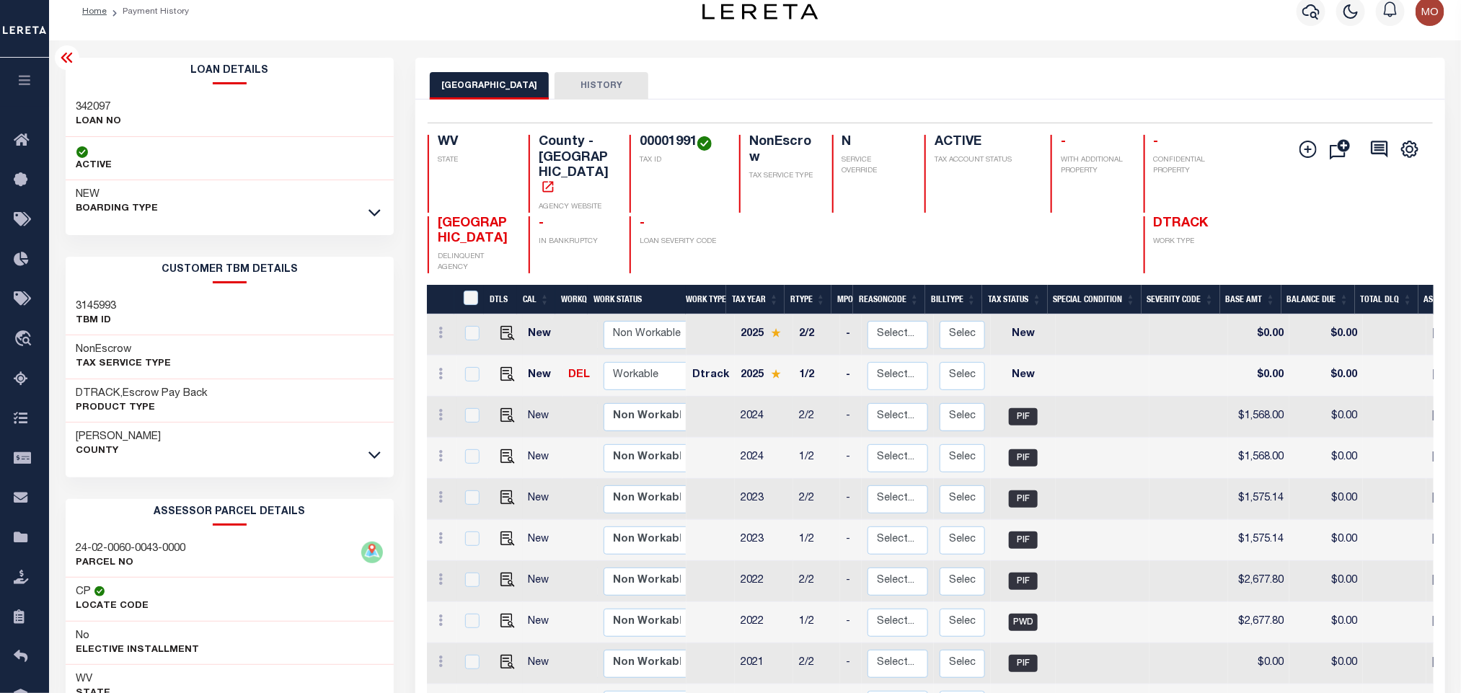
scroll to position [13, 0]
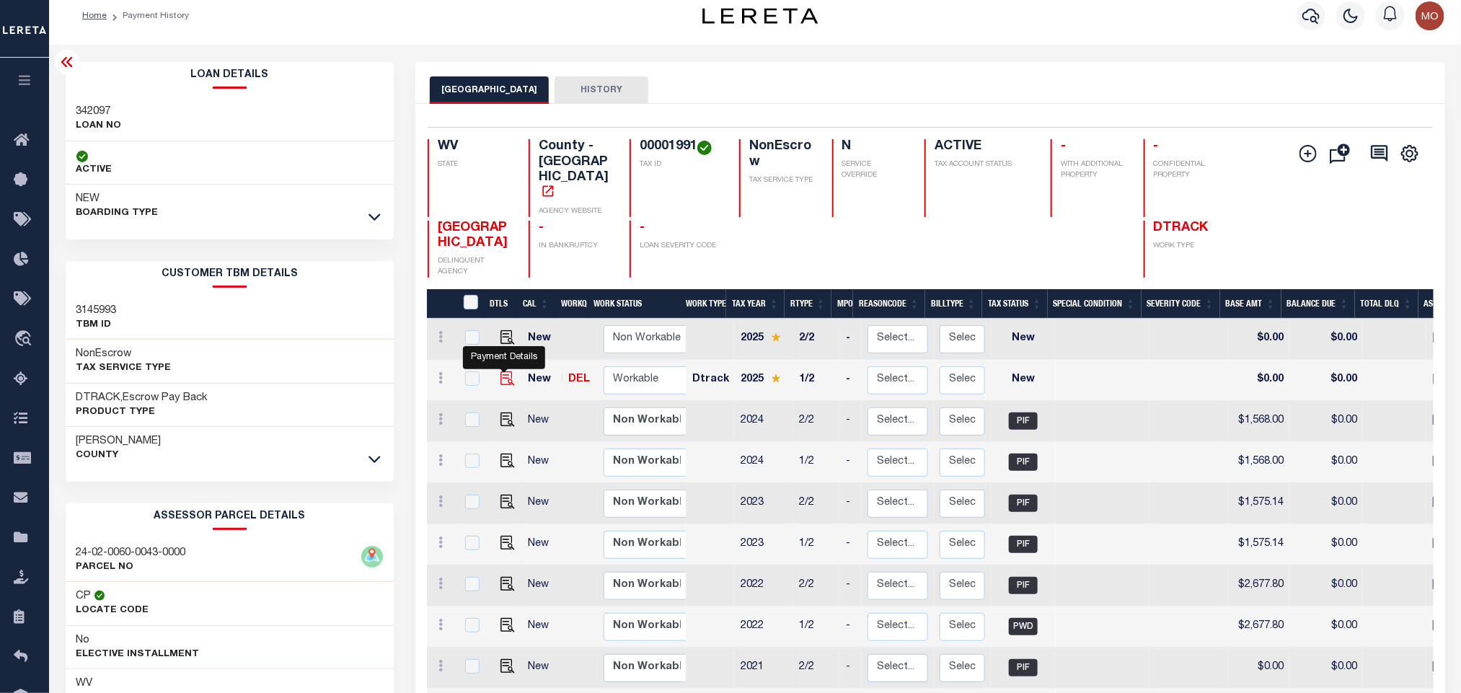
click at [502, 371] on img "" at bounding box center [507, 378] width 14 height 14
checkbox input "true"
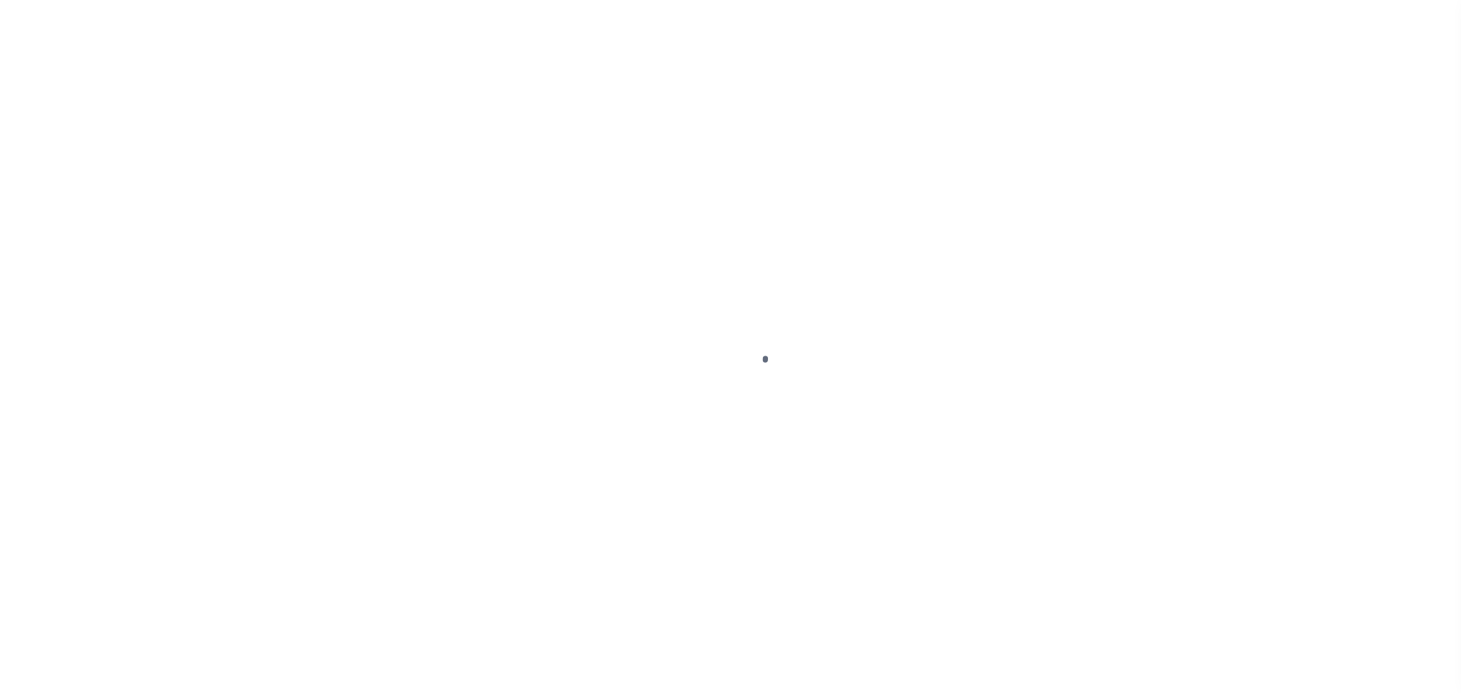
checkbox input "false"
type input "Semi Annual"
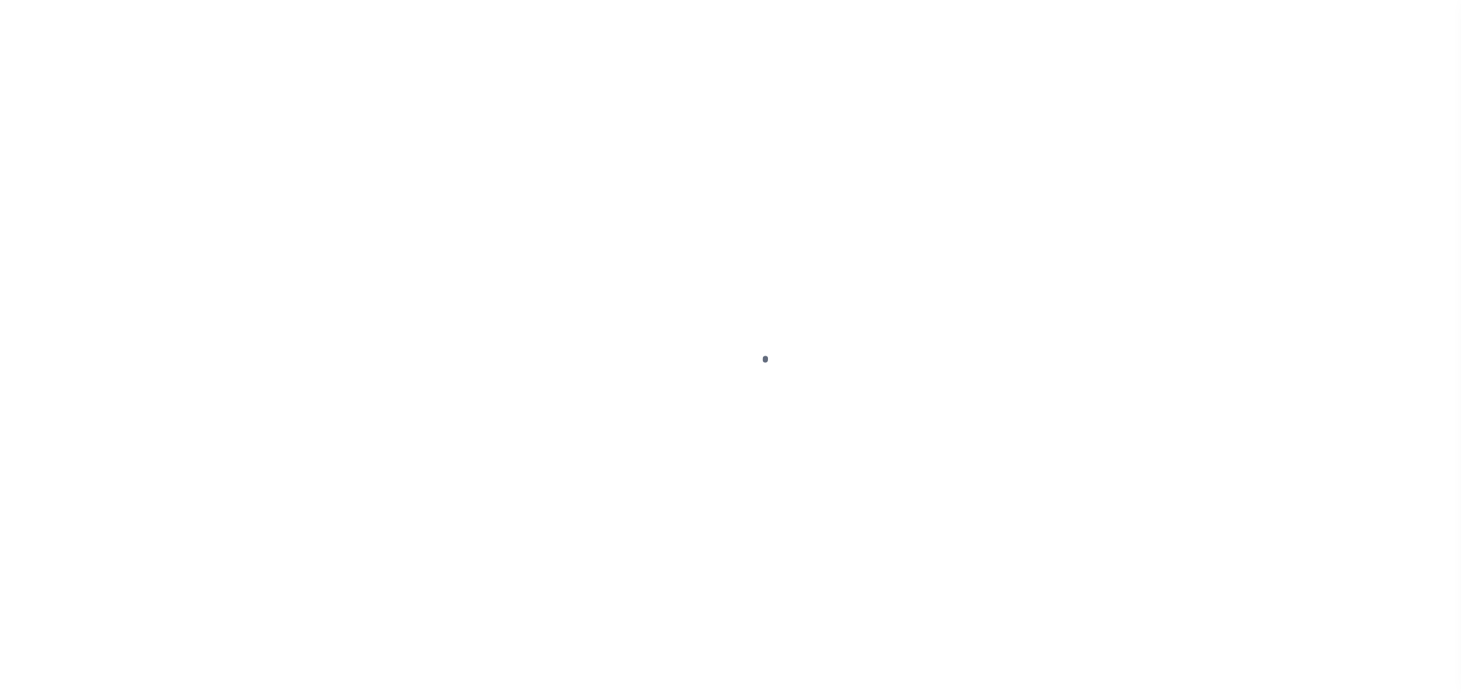
type input "[DATE]"
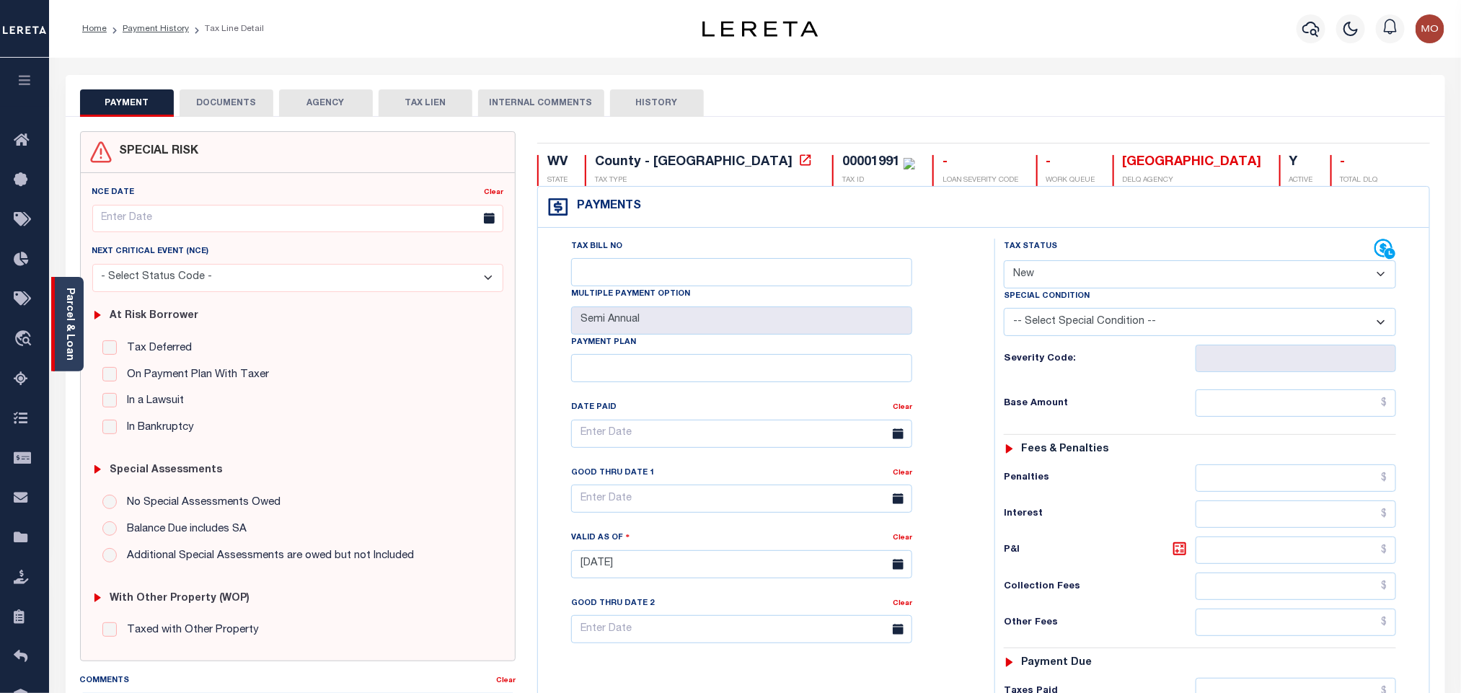
click at [67, 298] on link "Parcel & Loan" at bounding box center [69, 324] width 10 height 73
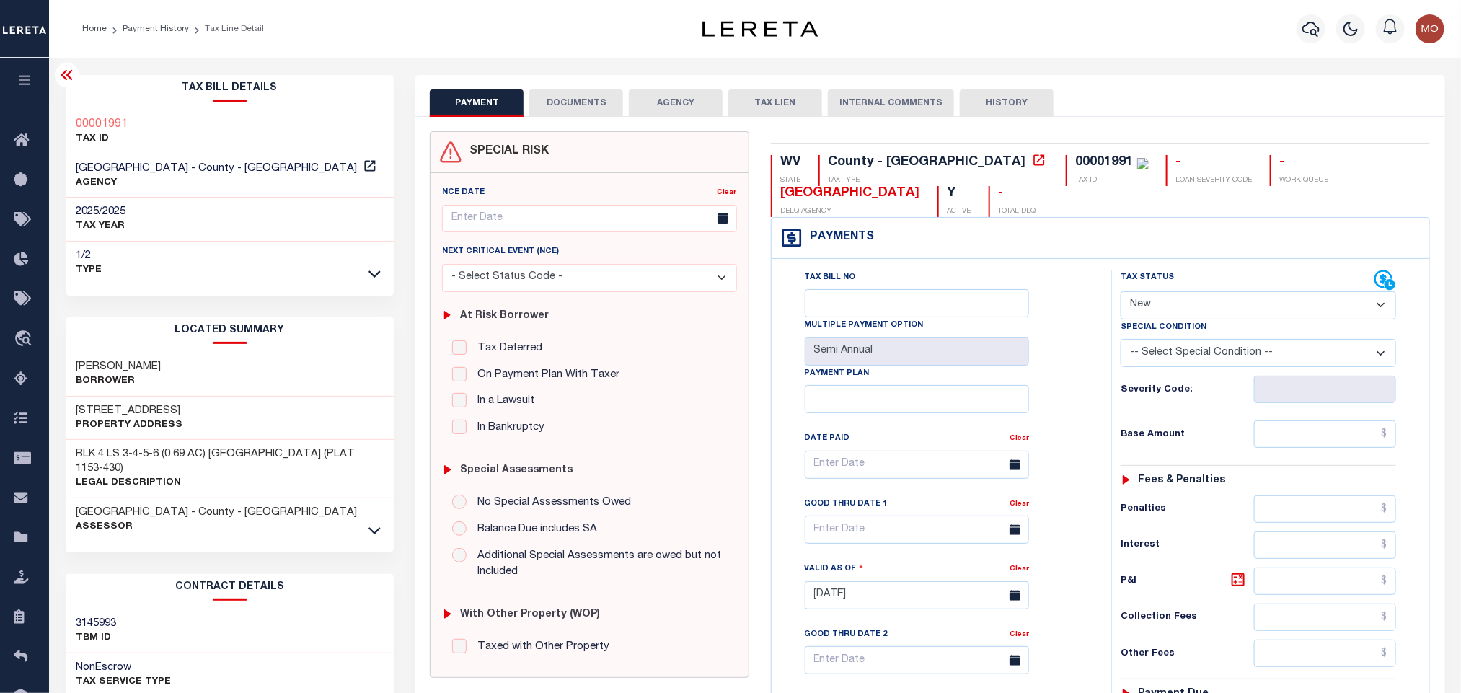
click at [1053, 324] on div "Tax Bill No Multiple Payment Option Semi Annual Payment Plan Clear Clear Valid …" at bounding box center [938, 472] width 304 height 404
click at [1177, 311] on select "- Select Status Code - Open Due/Unpaid Paid Incomplete No Tax Due Internal Refu…" at bounding box center [1257, 305] width 275 height 28
select select "DUE"
click at [1120, 293] on select "- Select Status Code - Open Due/Unpaid Paid Incomplete No Tax Due Internal Refu…" at bounding box center [1257, 305] width 275 height 28
type input "[DATE]"
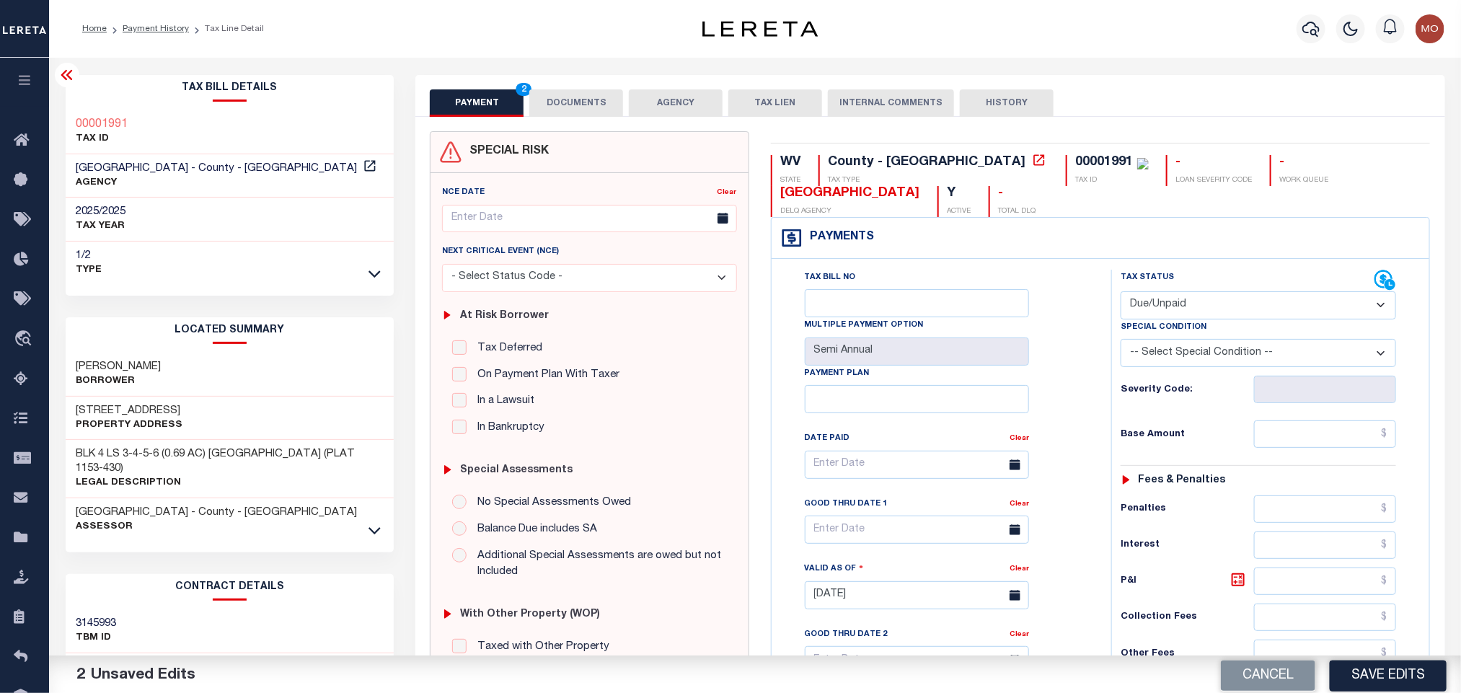
click at [1060, 364] on div "Tax Bill No Multiple Payment Option Semi Annual Payment Plan Clear Clear Valid …" at bounding box center [938, 472] width 304 height 404
click at [1356, 448] on input "text" at bounding box center [1325, 433] width 143 height 27
paste input "1508.77"
type input "$1,508.77"
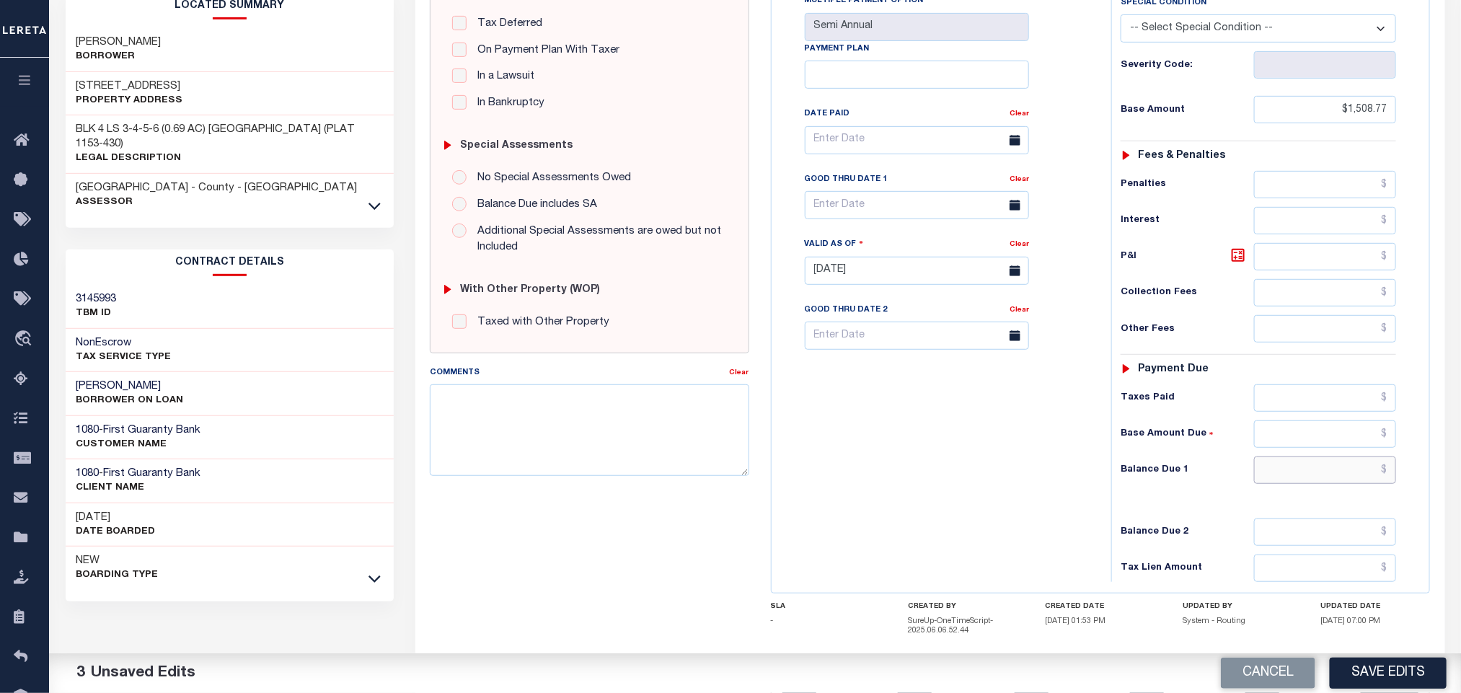
click at [1292, 474] on input "text" at bounding box center [1325, 469] width 143 height 27
paste input "1520.09"
type input "$1,520.09"
click at [1238, 264] on icon at bounding box center [1237, 255] width 17 height 17
type input "$11.32"
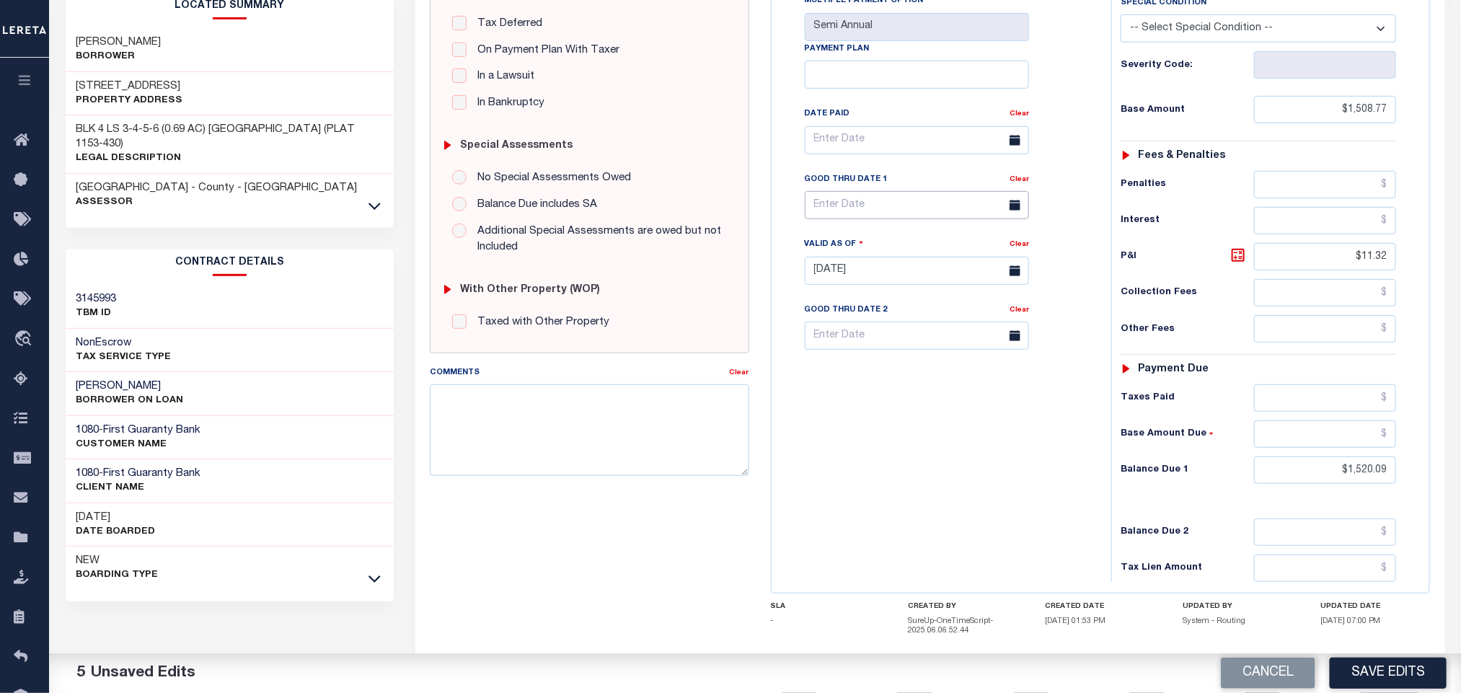
click at [877, 226] on body "Home Payment History Tax Line Detail" at bounding box center [730, 226] width 1461 height 1100
click at [950, 327] on span "9" at bounding box center [948, 324] width 28 height 28
type input "[DATE]"
click at [943, 465] on div "Tax Bill No Multiple Payment Option Semi Annual Payment Plan Clear" at bounding box center [937, 263] width 325 height 637
click at [1014, 468] on div "Tax Bill No Multiple Payment Option Semi Annual Payment Plan Clear" at bounding box center [937, 263] width 325 height 637
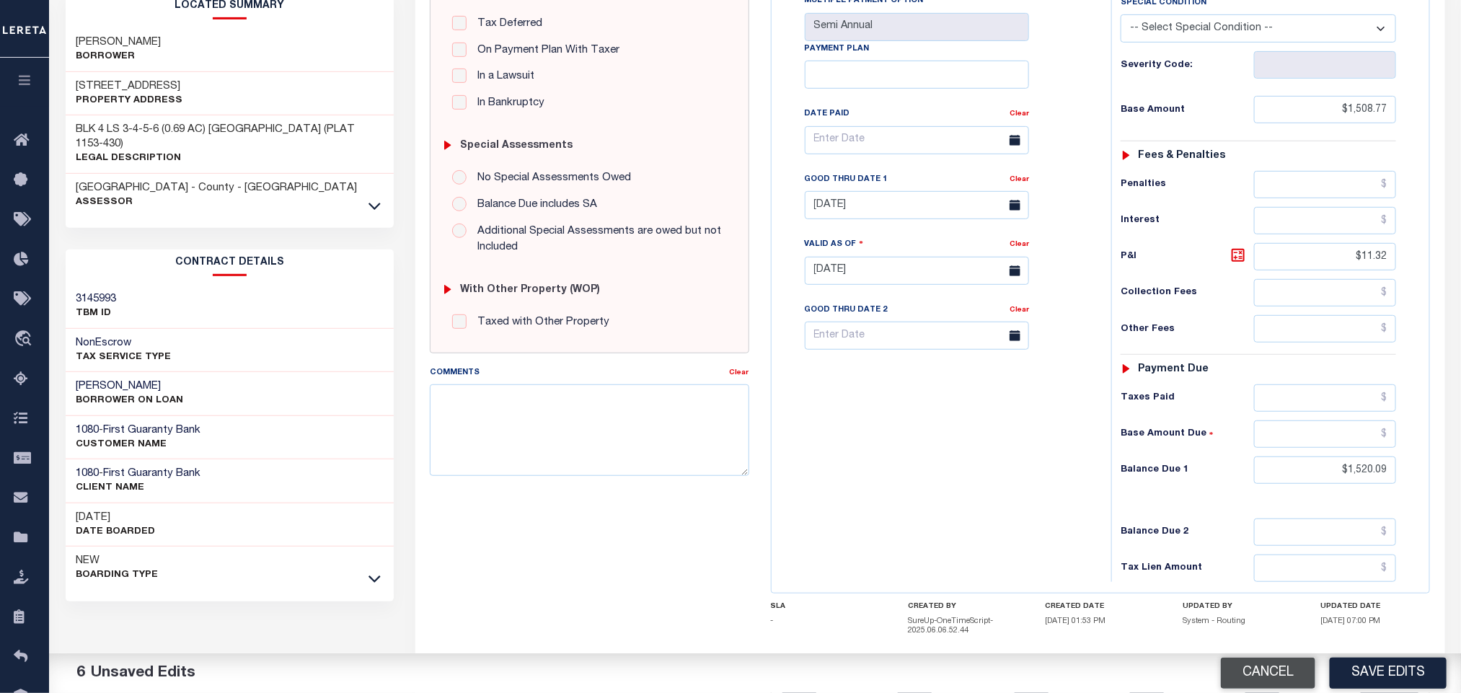
click at [1261, 673] on button "Cancel" at bounding box center [1268, 672] width 94 height 31
type input "[DATE]"
select select "NW2"
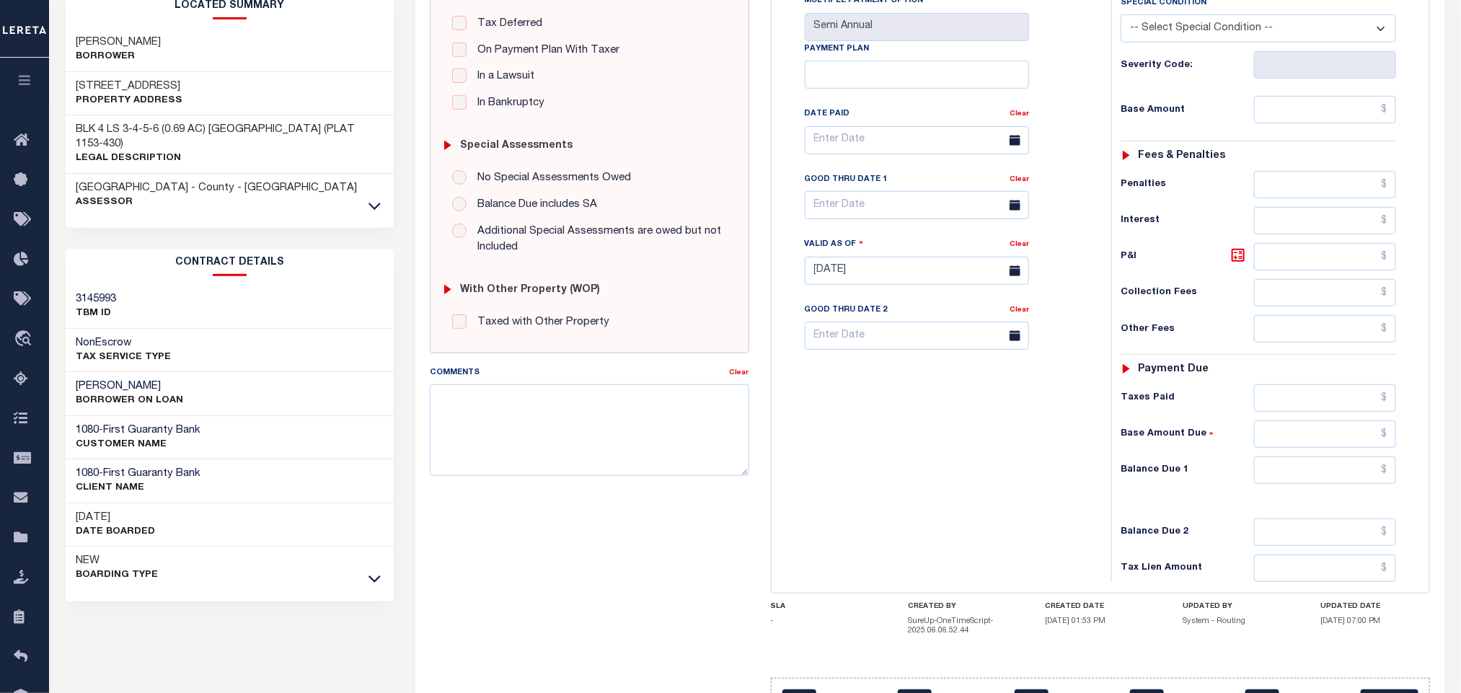
click at [942, 531] on div "Tax Bill No Multiple Payment Option Semi Annual Payment Plan Clear" at bounding box center [937, 263] width 325 height 637
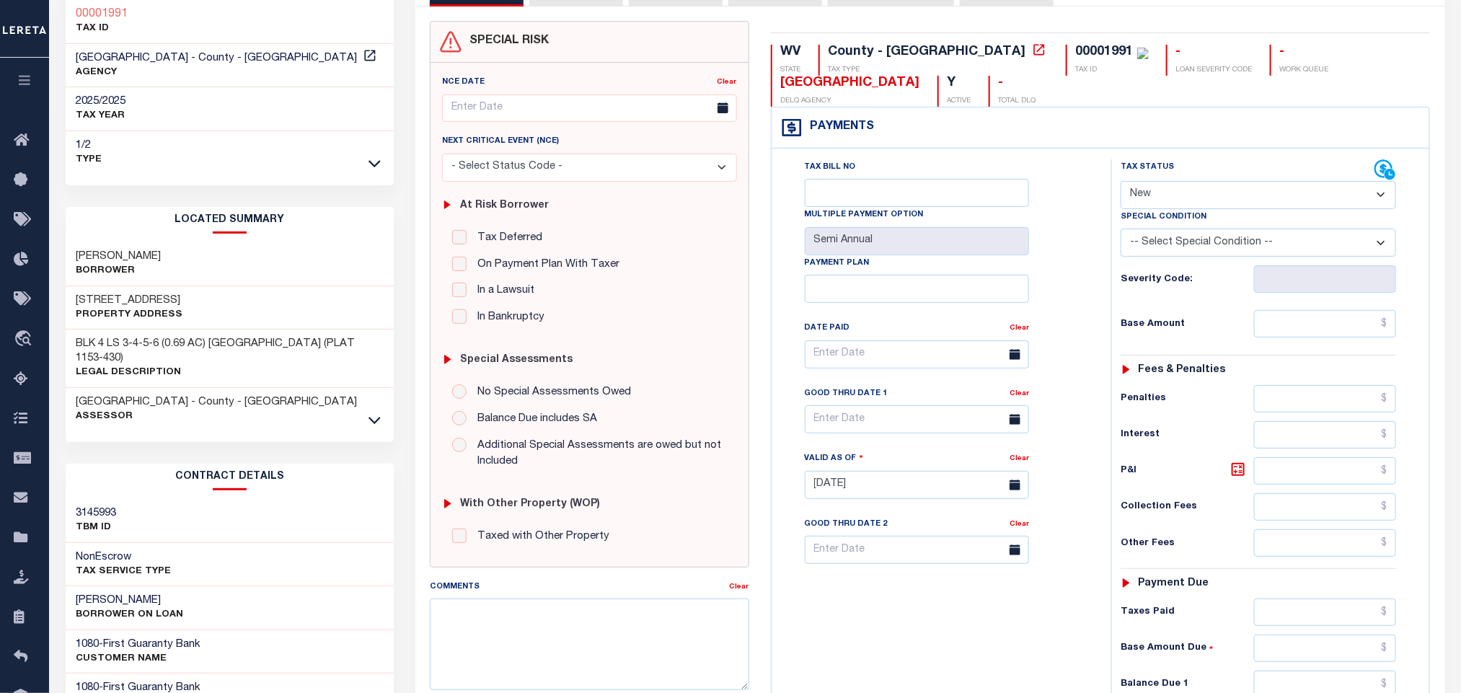
scroll to position [108, 0]
click at [1073, 279] on div "Tax Bill No Multiple Payment Option Semi Annual Payment Plan Clear Clear Valid …" at bounding box center [938, 363] width 304 height 404
click at [1177, 198] on select "- Select Status Code - Open Due/Unpaid Paid Incomplete No Tax Due Internal Refu…" at bounding box center [1257, 197] width 275 height 28
select select "DUE"
click at [1120, 185] on select "- Select Status Code - Open Due/Unpaid Paid Incomplete No Tax Due Internal Refu…" at bounding box center [1257, 197] width 275 height 28
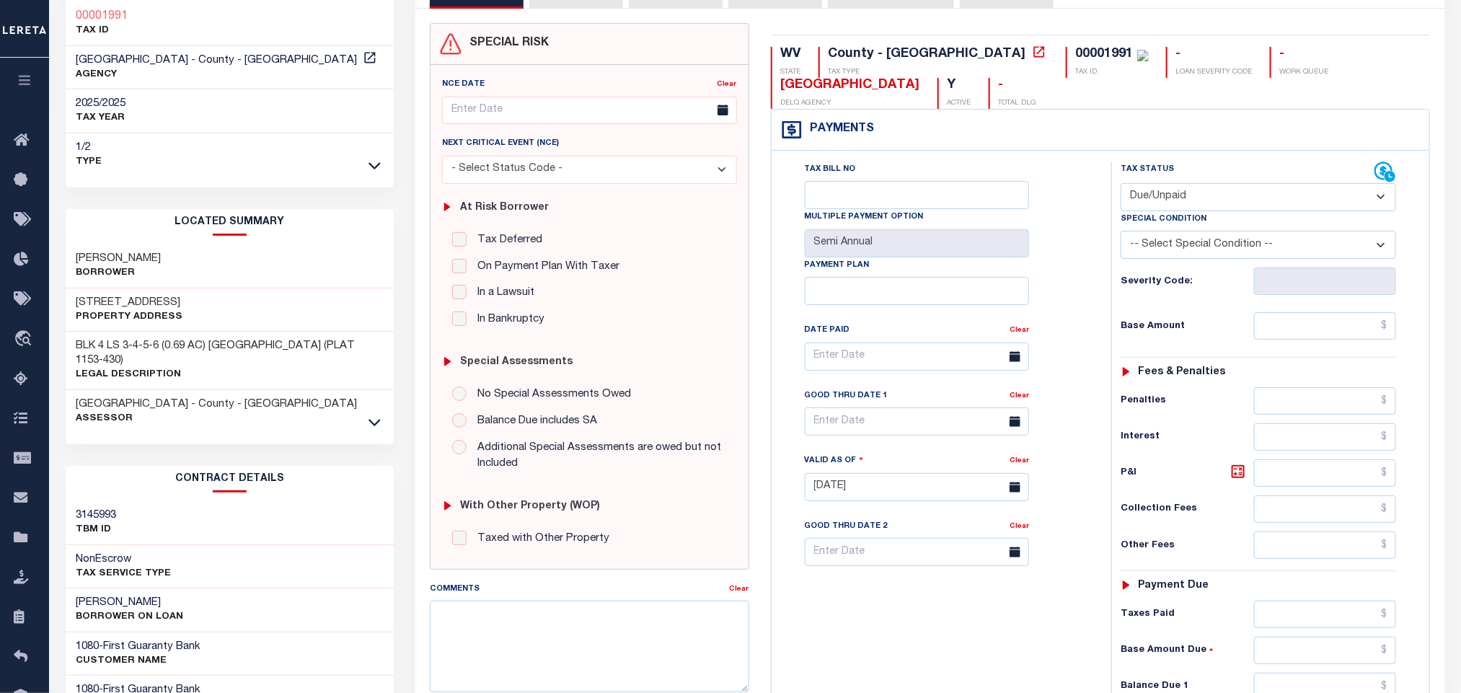
type input "[DATE]"
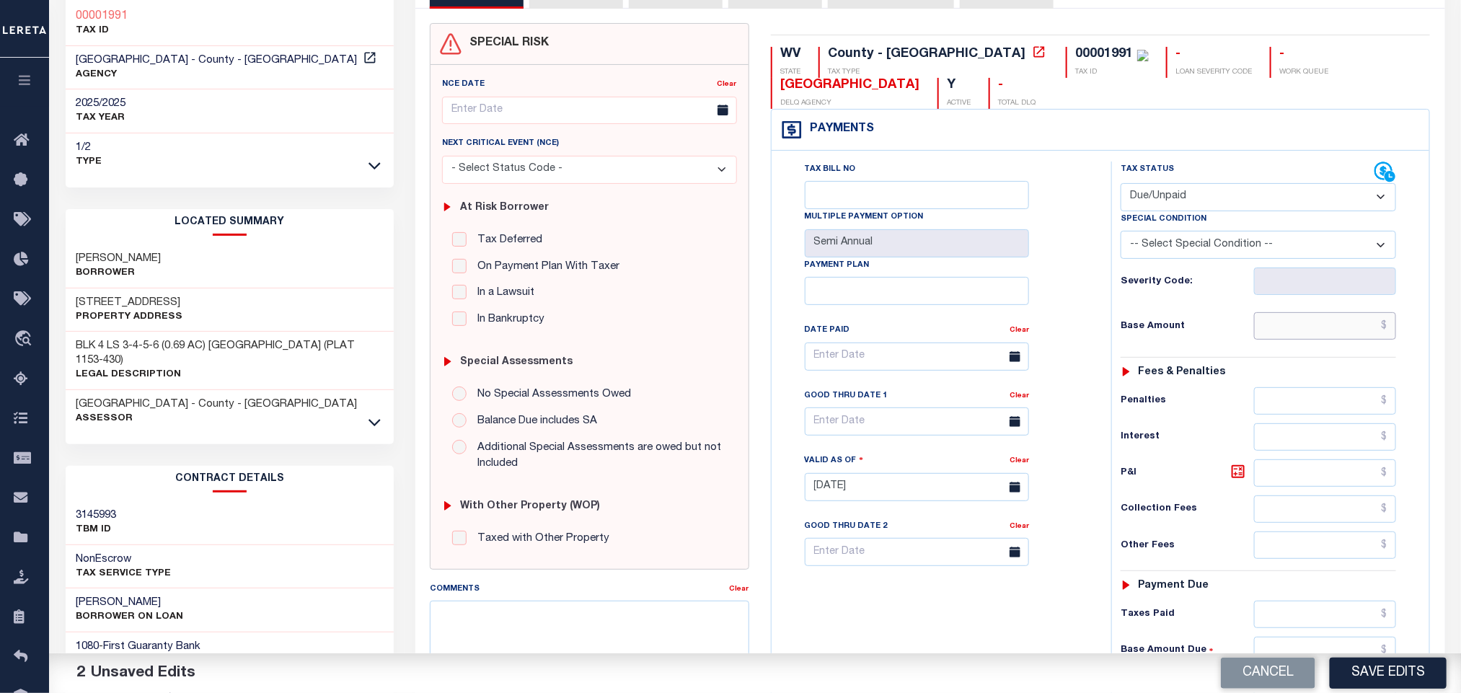
click at [1298, 331] on input "text" at bounding box center [1325, 325] width 143 height 27
paste input "1508.77"
type input "$1,508.77"
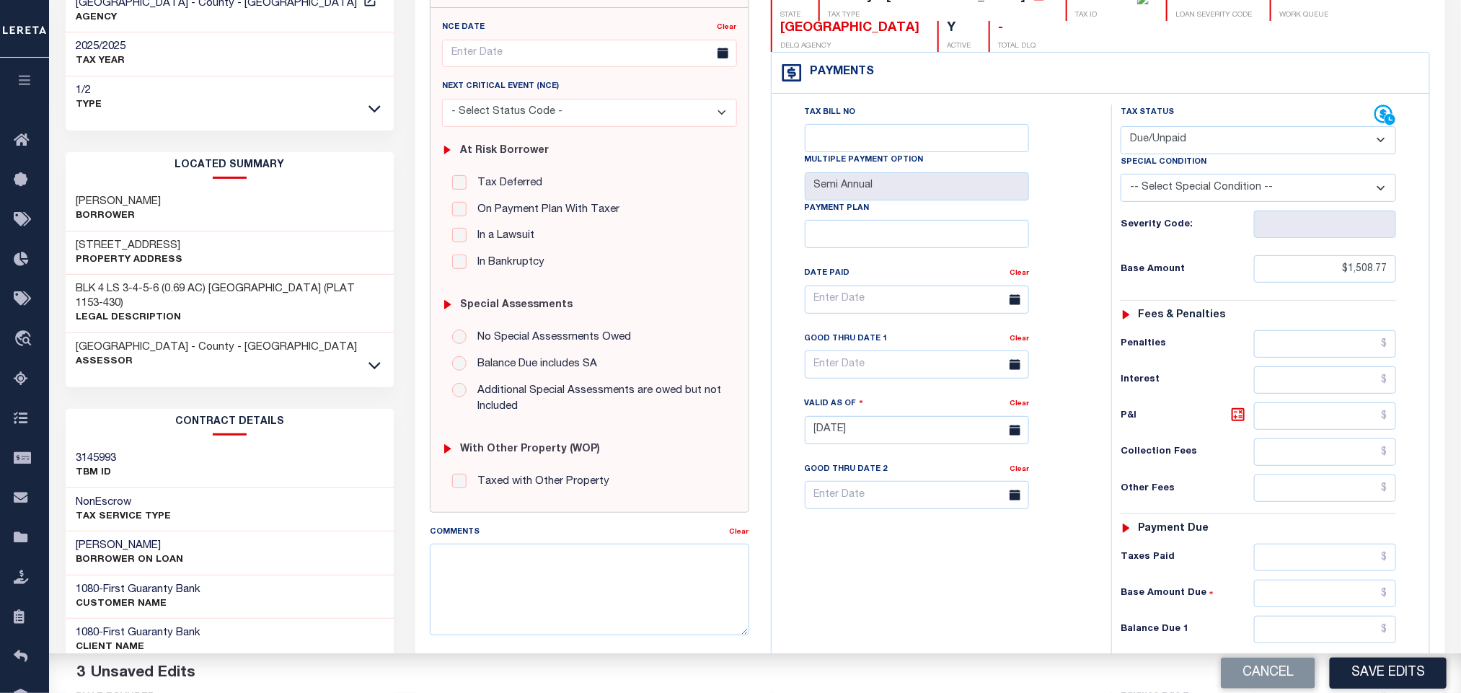
scroll to position [324, 0]
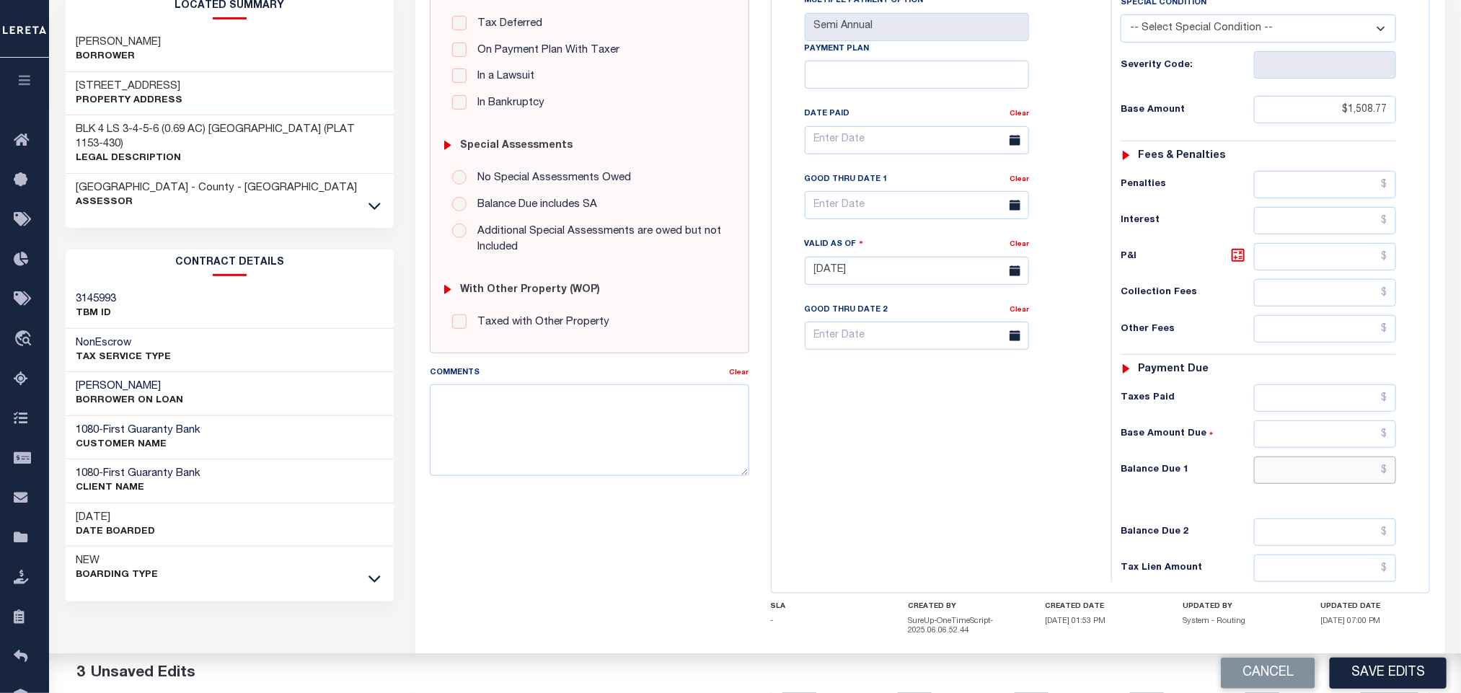
click at [1291, 480] on input "text" at bounding box center [1325, 469] width 143 height 27
paste input "1520.09"
type input "$1,520.09"
click at [1248, 267] on link at bounding box center [1241, 257] width 25 height 20
type input "$11.32"
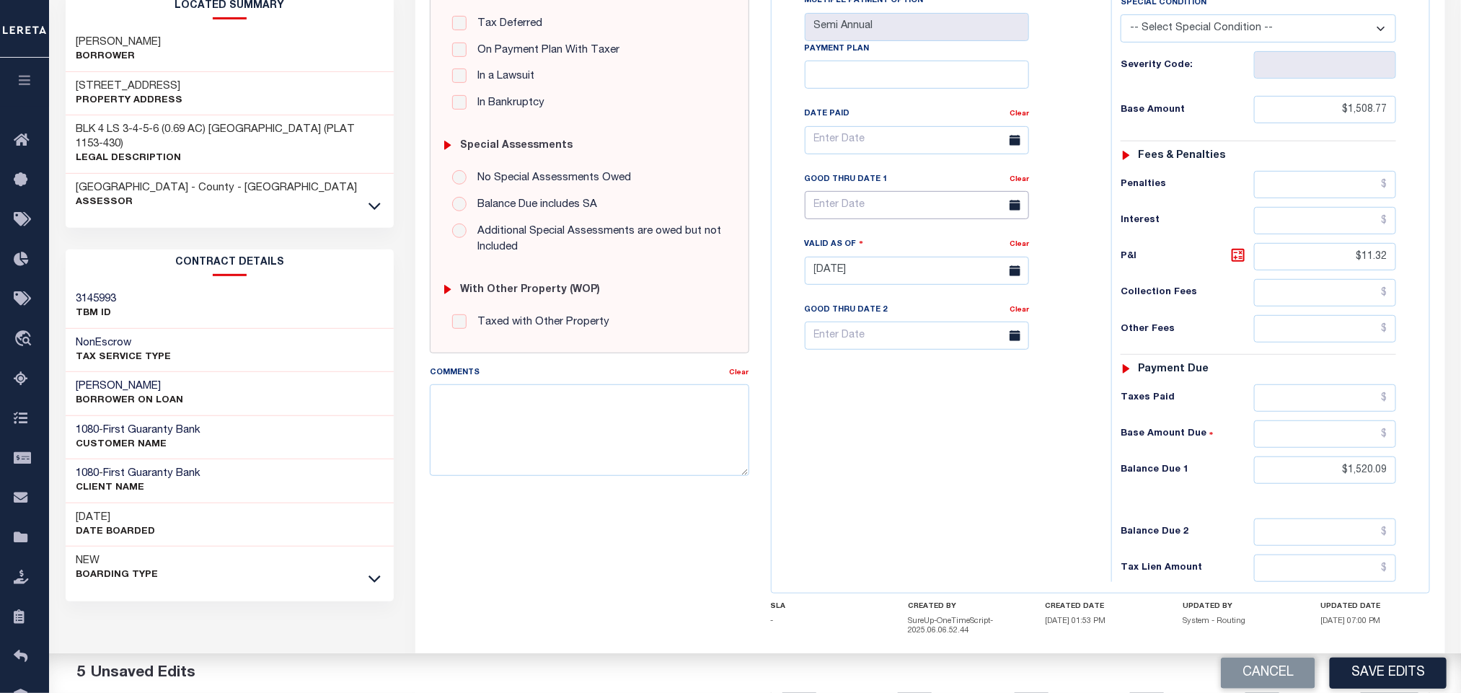
click at [839, 206] on input "text" at bounding box center [917, 205] width 224 height 28
click at [978, 412] on span "31" at bounding box center [979, 408] width 28 height 28
type input "10/31/2025"
click at [1013, 505] on div "Tax Bill No Multiple Payment Option Semi Annual Payment Plan Clear" at bounding box center [937, 263] width 325 height 637
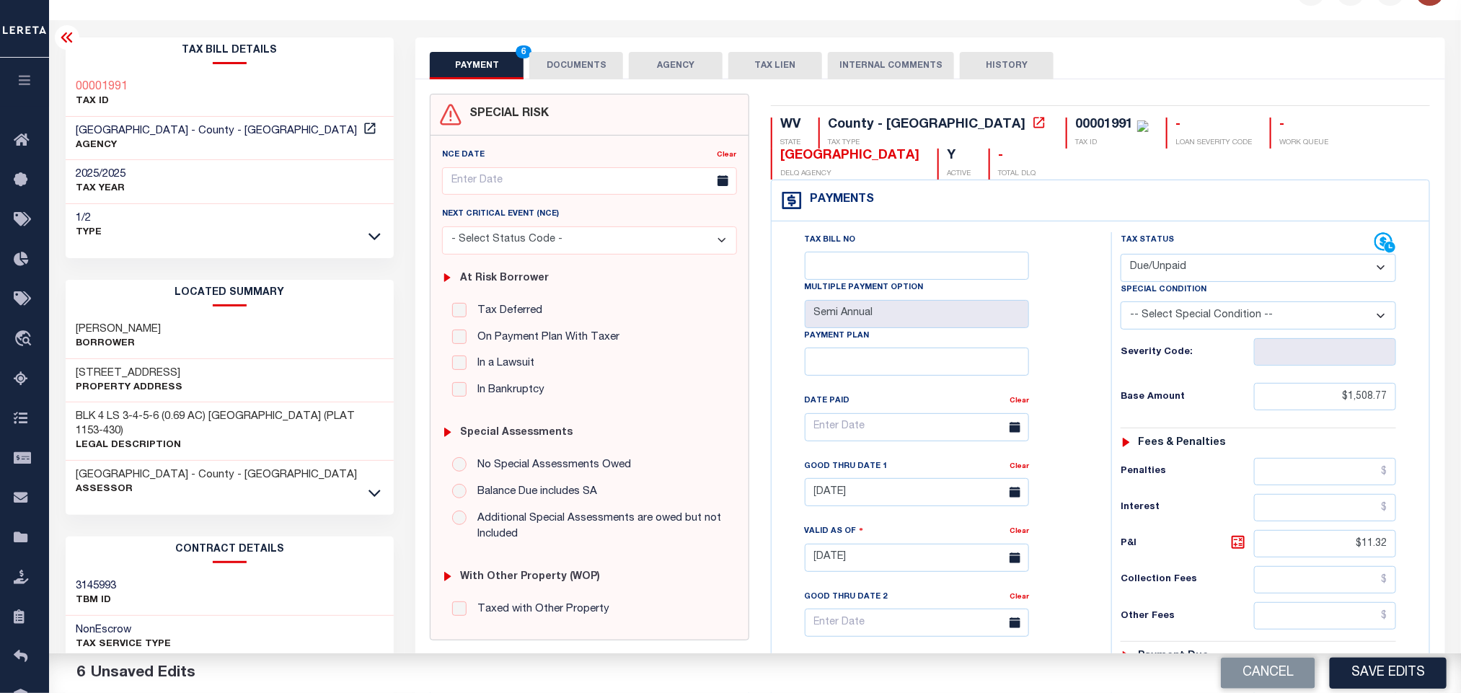
scroll to position [0, 0]
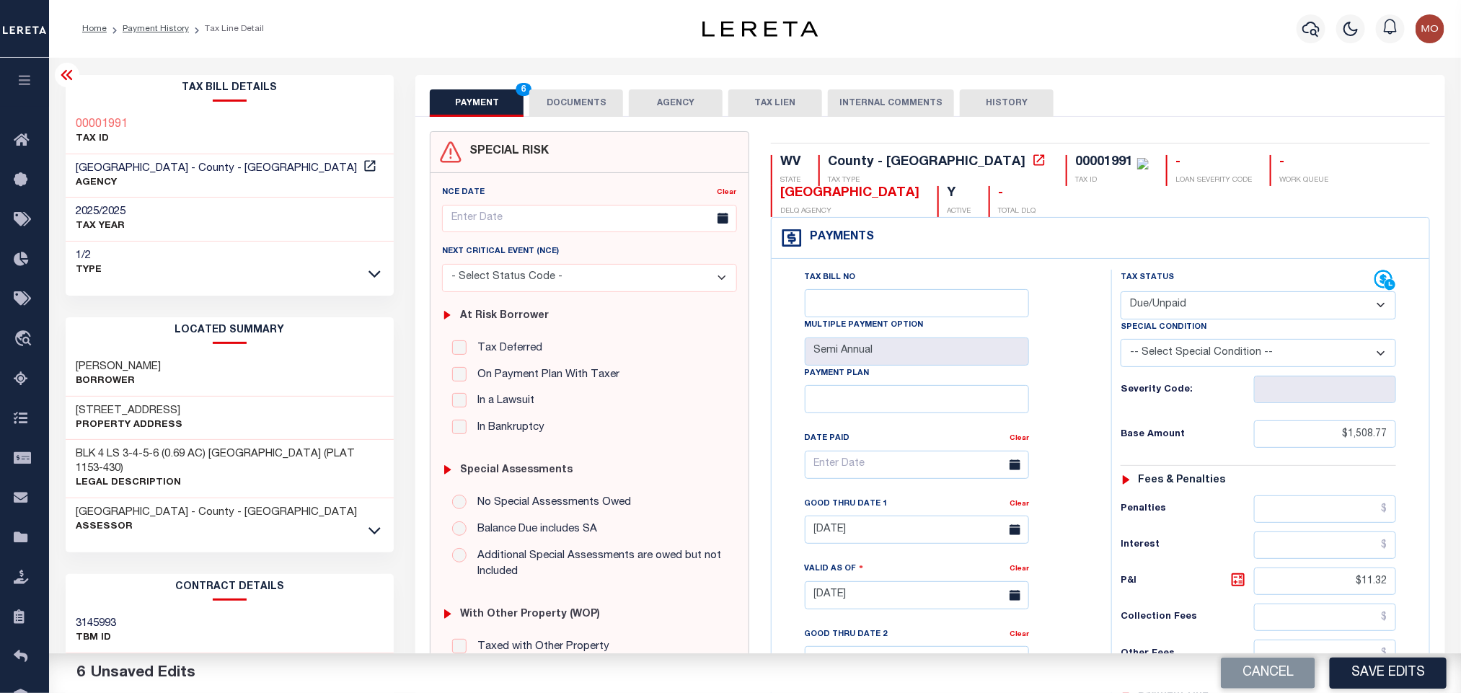
click at [1240, 0] on div "Home Payment History Tax Line Detail" at bounding box center [755, 29] width 1412 height 58
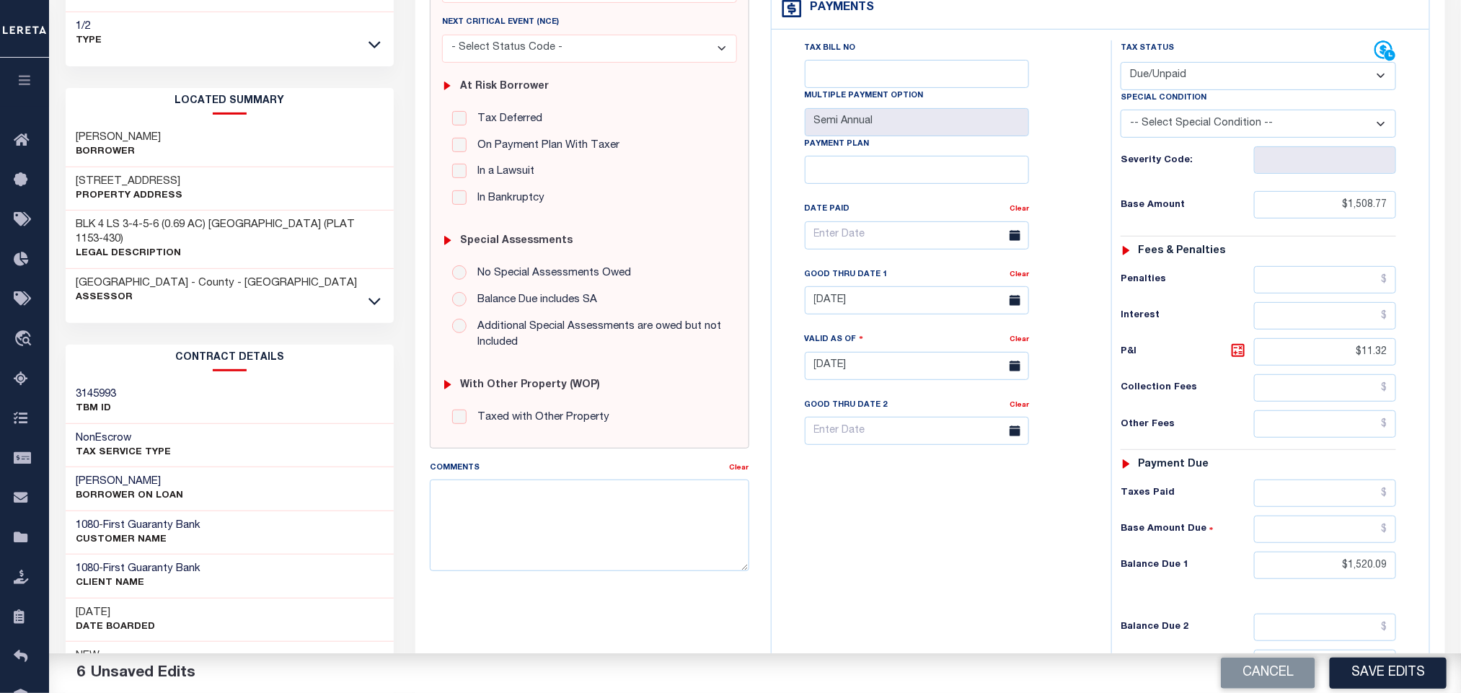
scroll to position [420, 0]
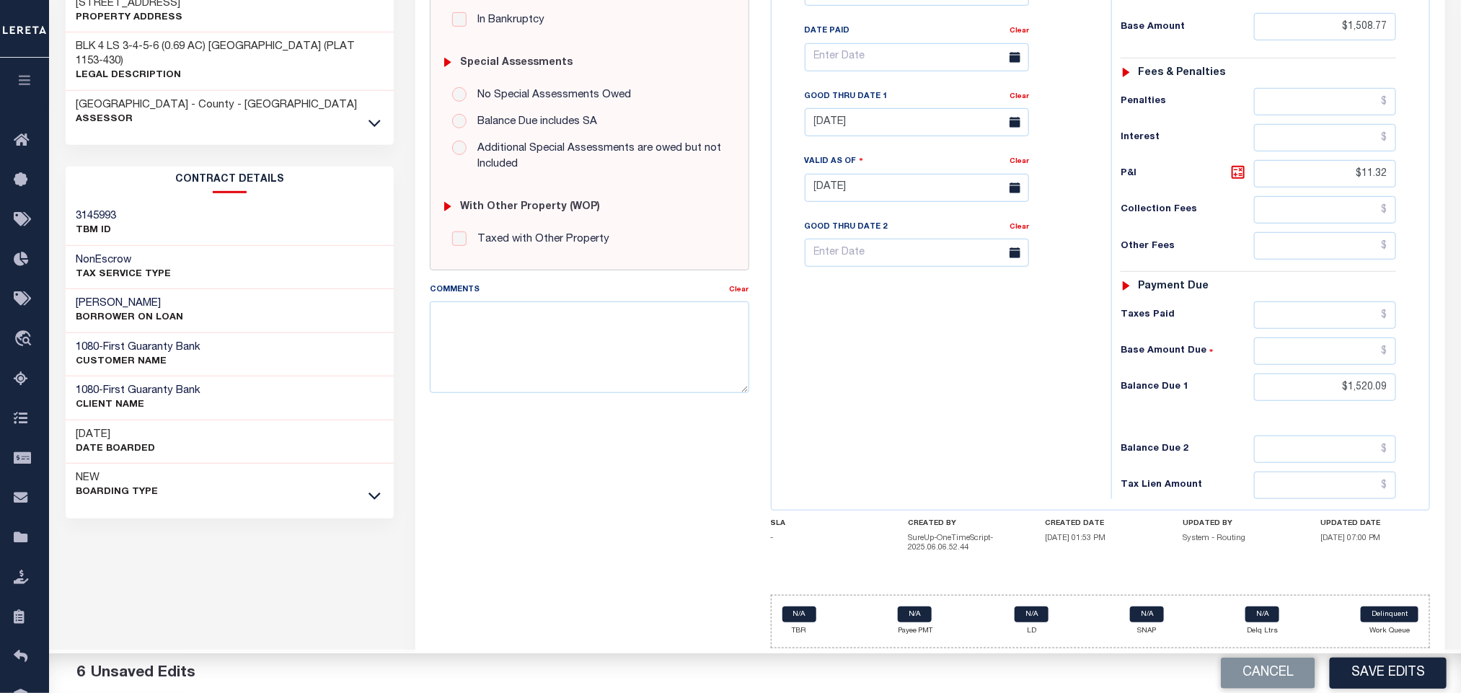
click at [948, 480] on div "Tax Bill No Multiple Payment Option Semi Annual Payment Plan Clear" at bounding box center [937, 180] width 325 height 637
click at [946, 465] on div "Tax Bill No Multiple Payment Option Semi Annual Payment Plan Clear" at bounding box center [937, 180] width 325 height 637
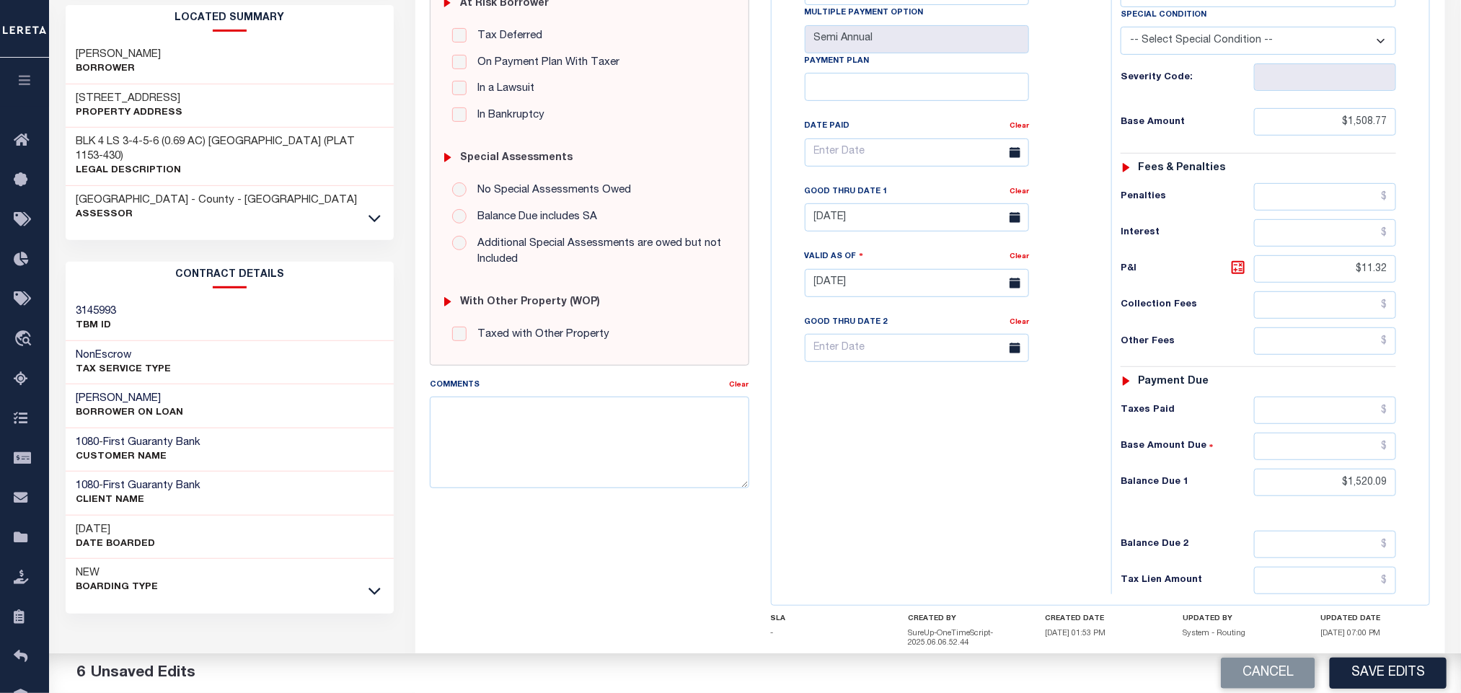
scroll to position [0, 0]
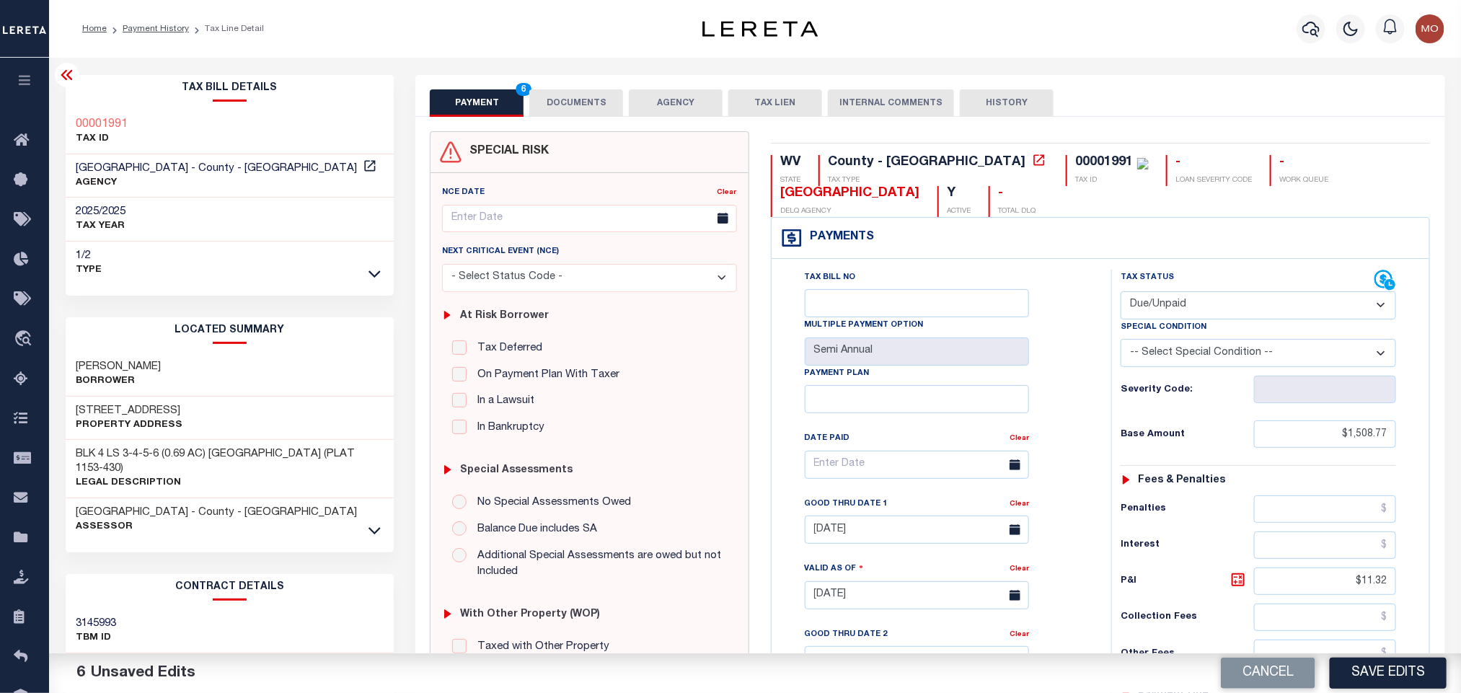
click at [574, 97] on button "DOCUMENTS" at bounding box center [576, 102] width 94 height 27
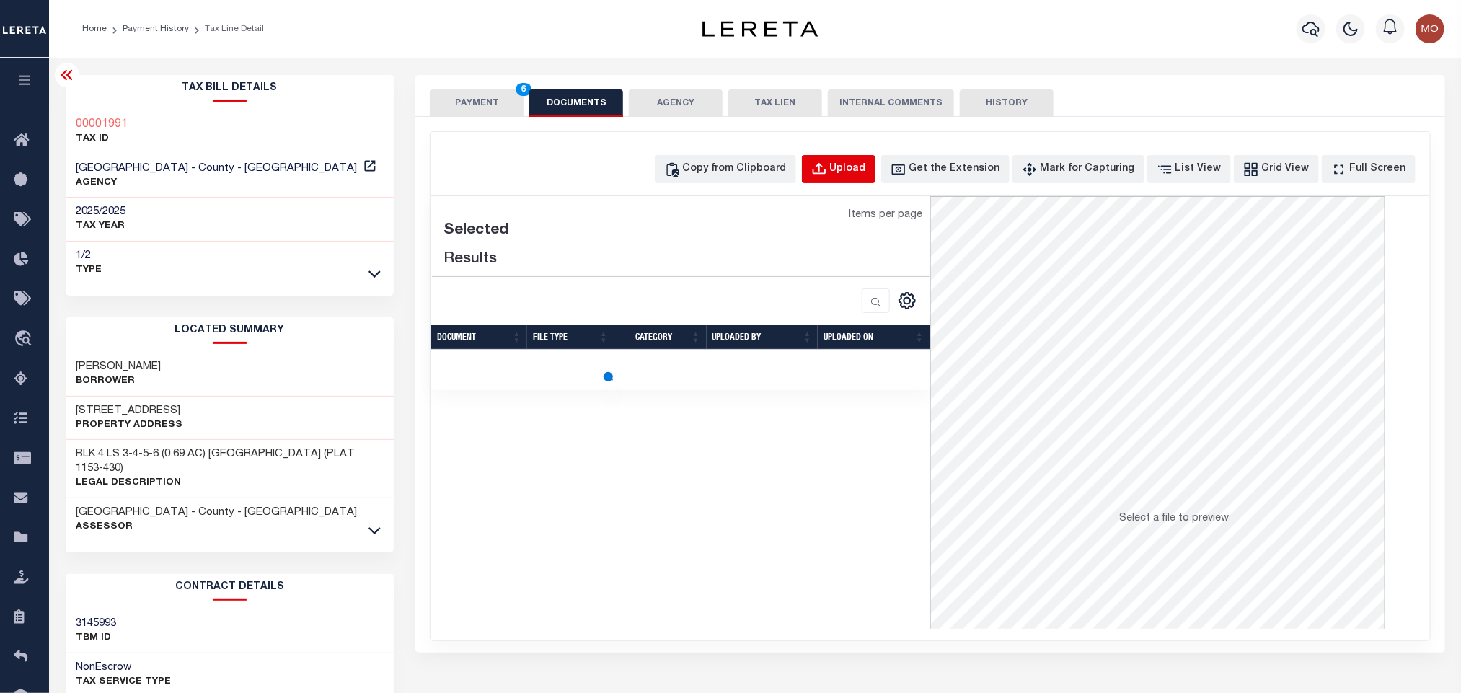
click at [865, 173] on div "Upload" at bounding box center [848, 169] width 36 height 16
select select "POP"
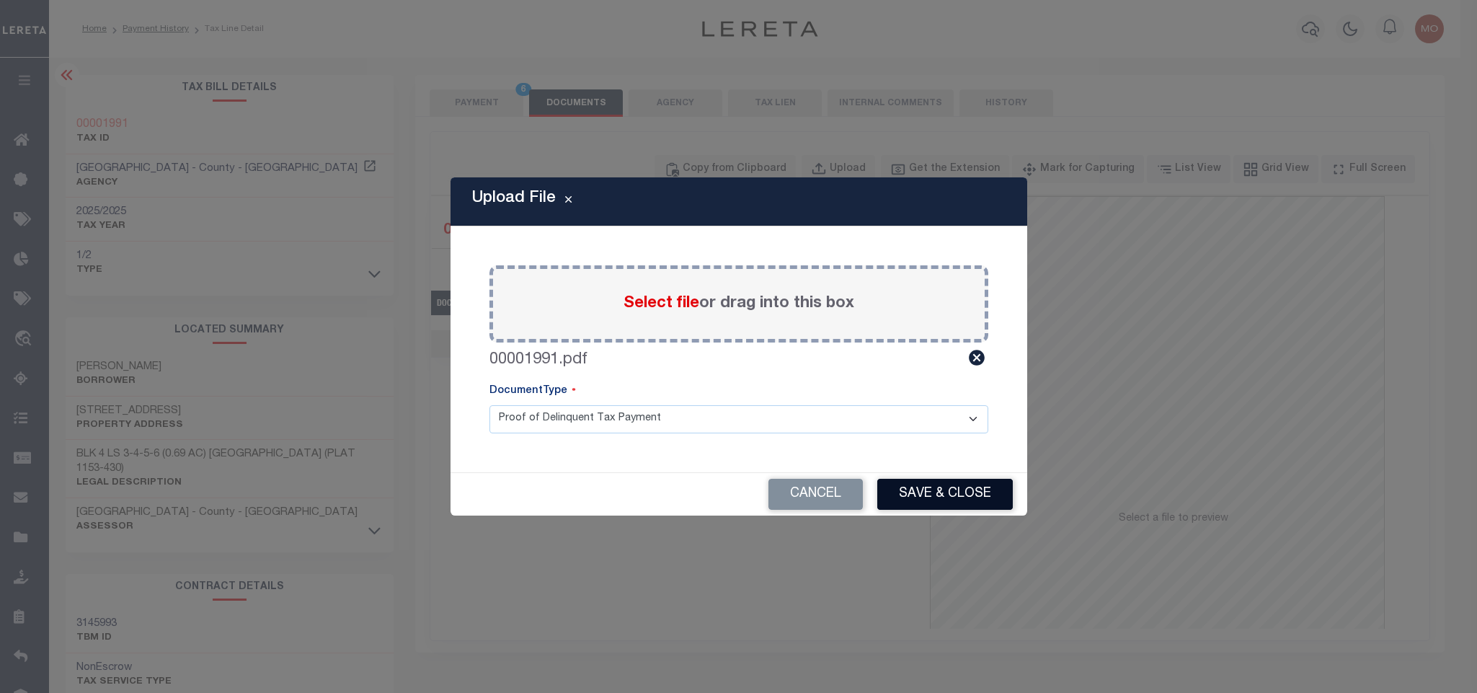
click at [934, 491] on button "Save & Close" at bounding box center [945, 494] width 136 height 31
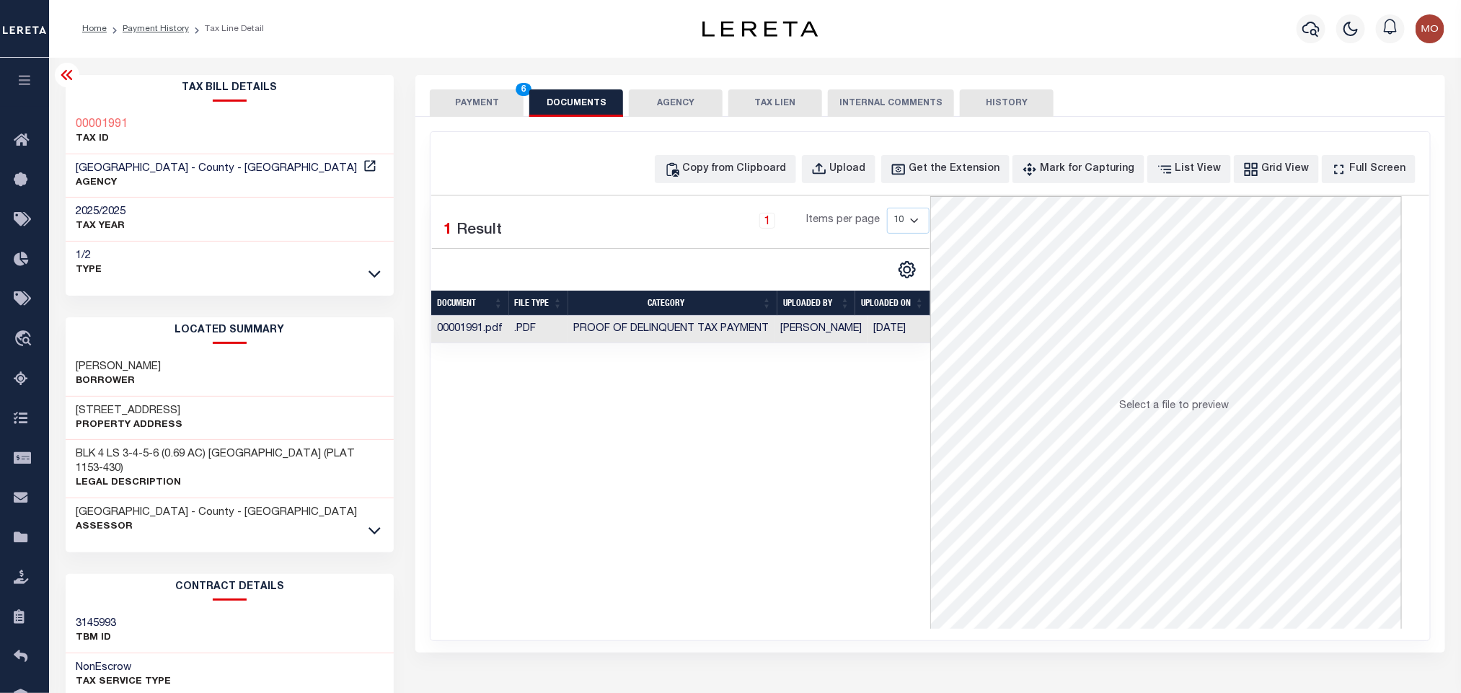
drag, startPoint x: 725, startPoint y: 469, endPoint x: 585, endPoint y: 102, distance: 393.4
click at [725, 471] on div "Selected 1 Result 1 Items per page 10 25 50 100" at bounding box center [680, 412] width 499 height 433
click at [464, 100] on button "PAYMENT 6" at bounding box center [477, 102] width 94 height 27
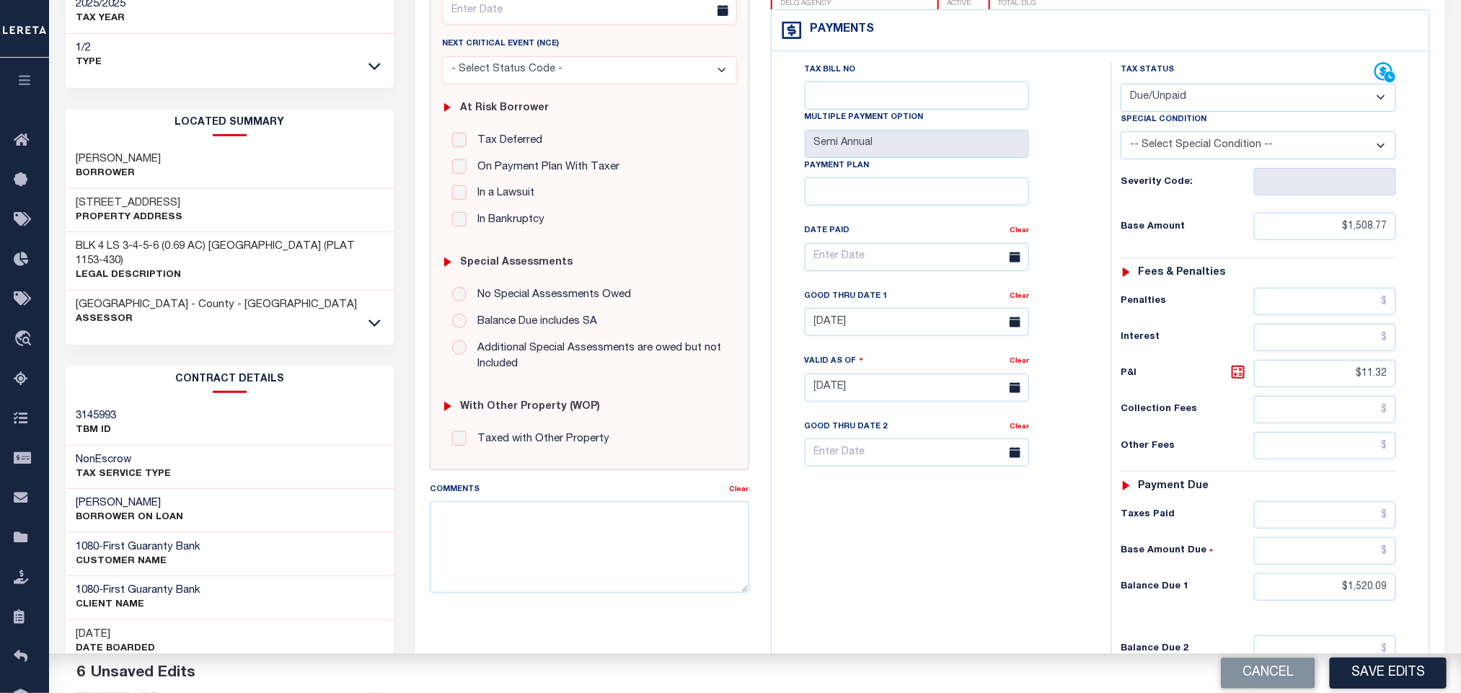
scroll to position [216, 0]
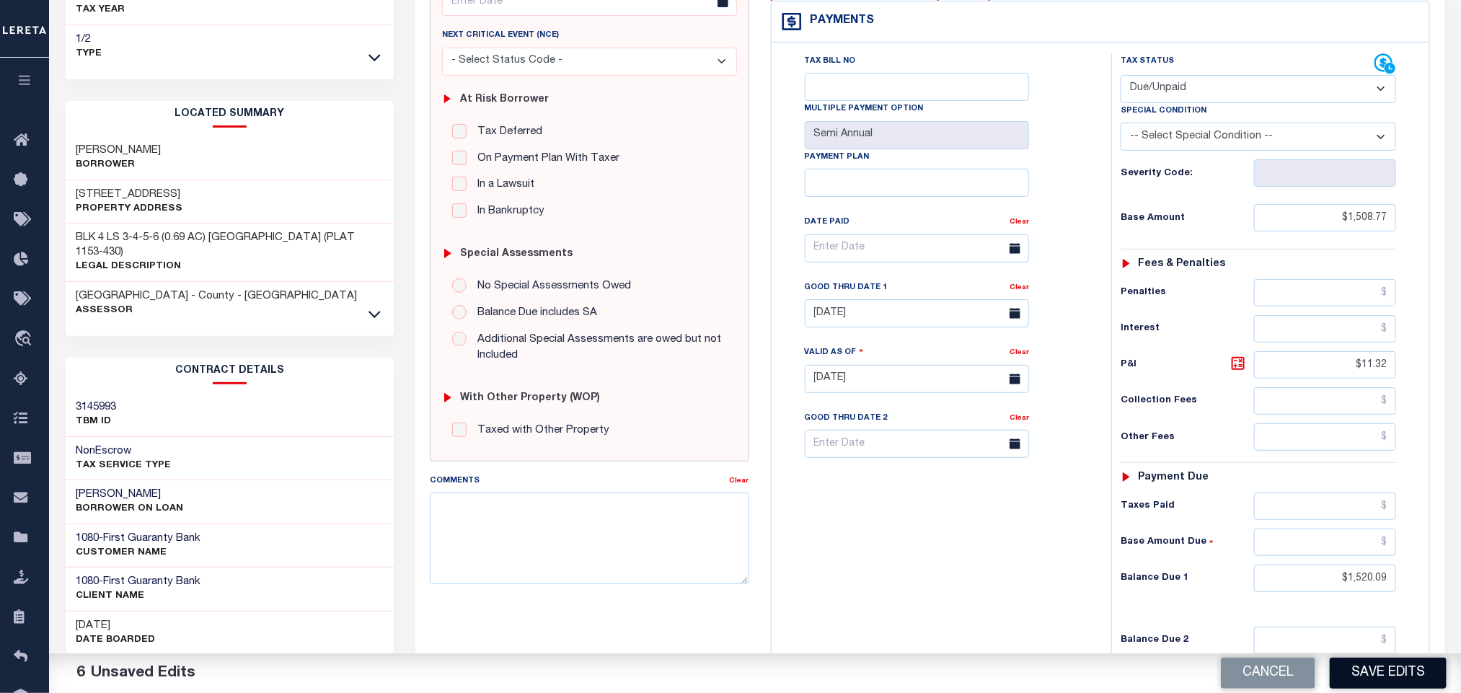
click at [1356, 663] on button "Save Edits" at bounding box center [1387, 672] width 117 height 31
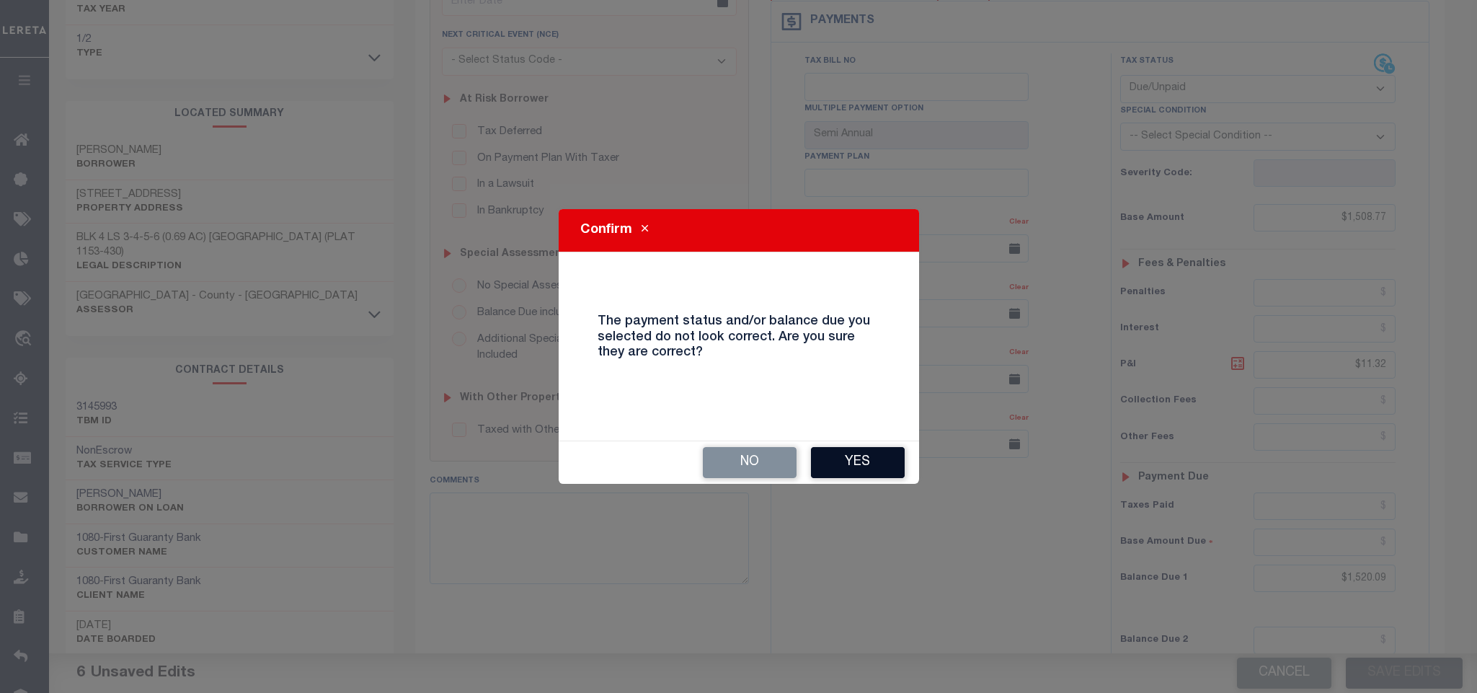
click at [861, 461] on button "Yes" at bounding box center [858, 462] width 94 height 31
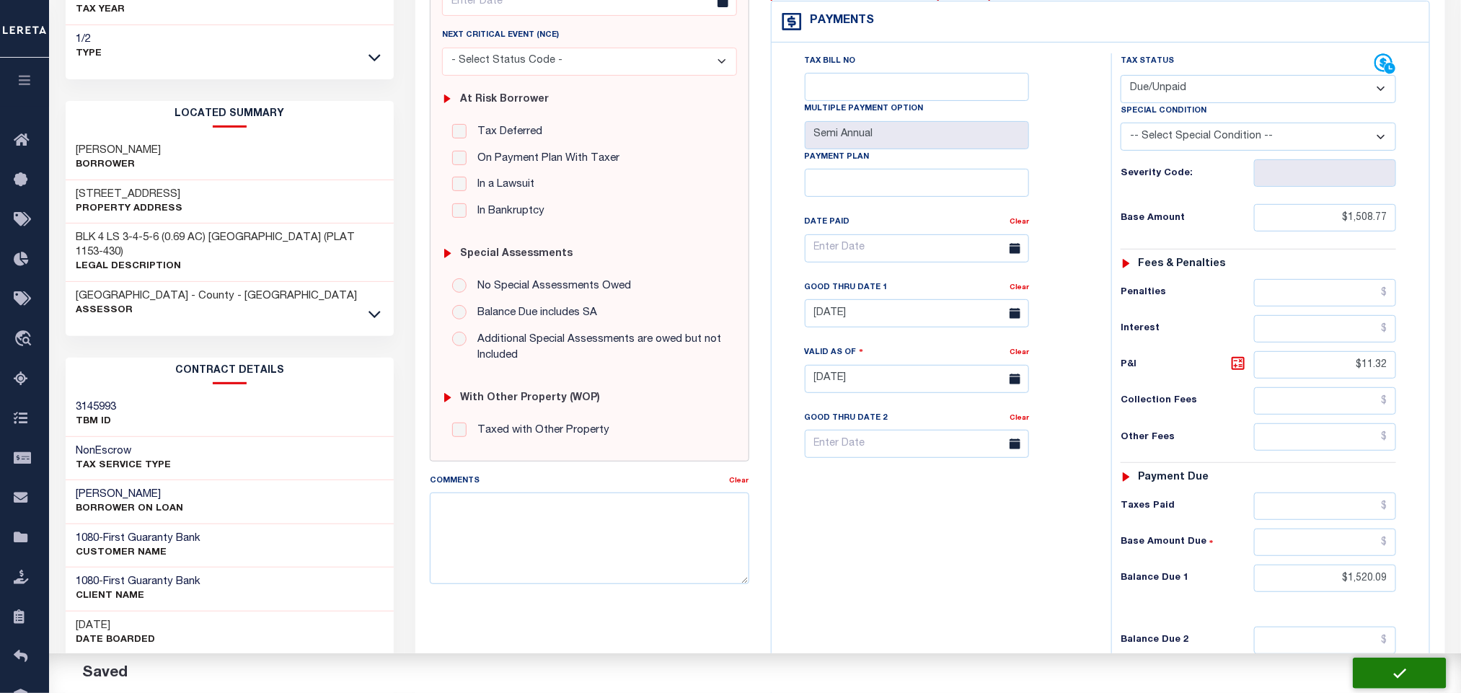
checkbox input "false"
type input "$1,508.77"
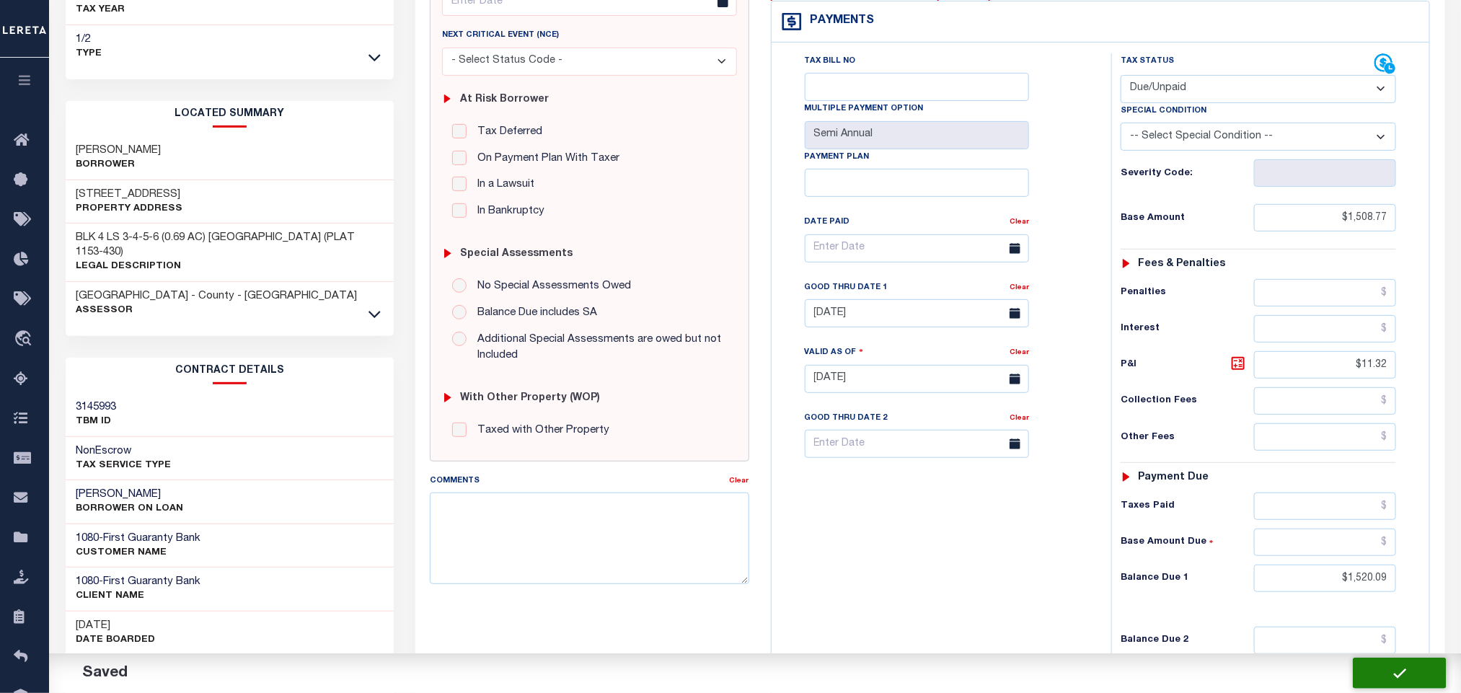
type input "$11.32"
type input "$1,520.09"
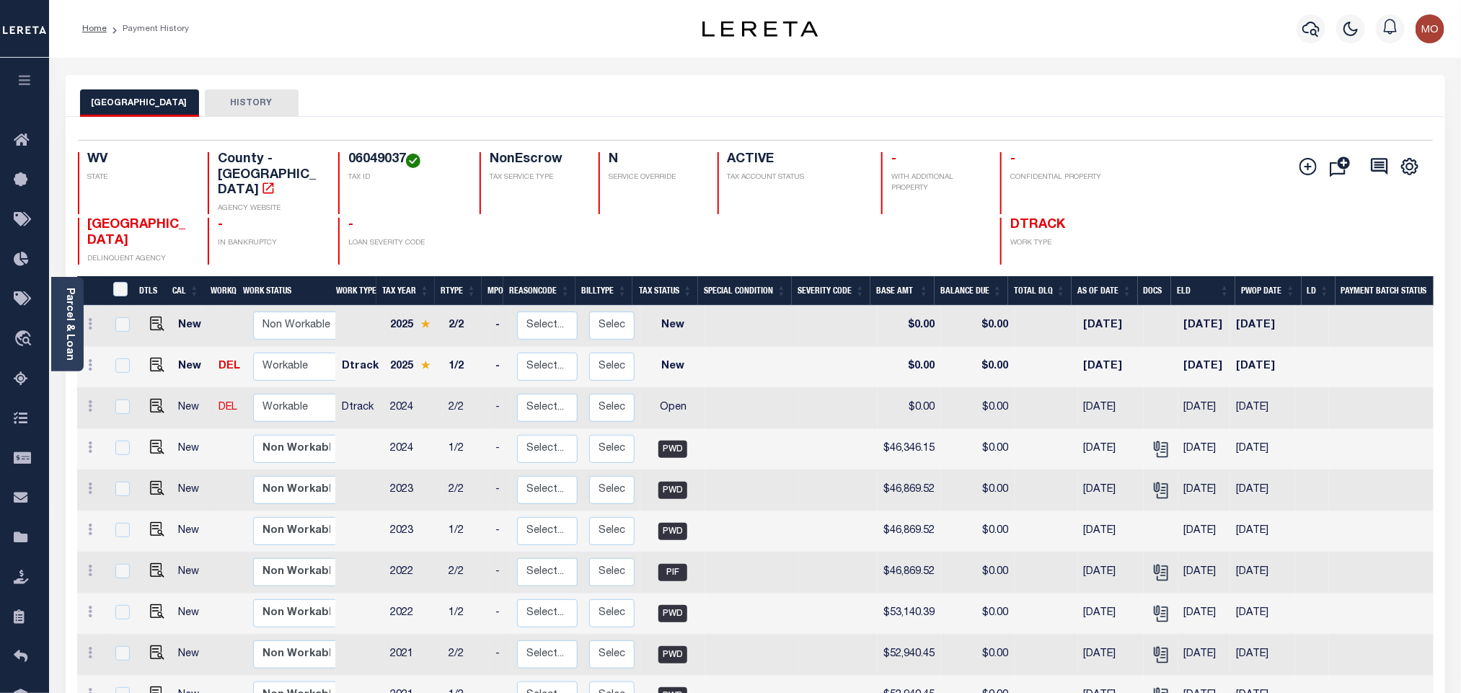
click at [364, 160] on h4 "06049037" at bounding box center [405, 160] width 114 height 16
copy h4 "06049037"
click at [71, 329] on link "Parcel & Loan" at bounding box center [69, 324] width 10 height 73
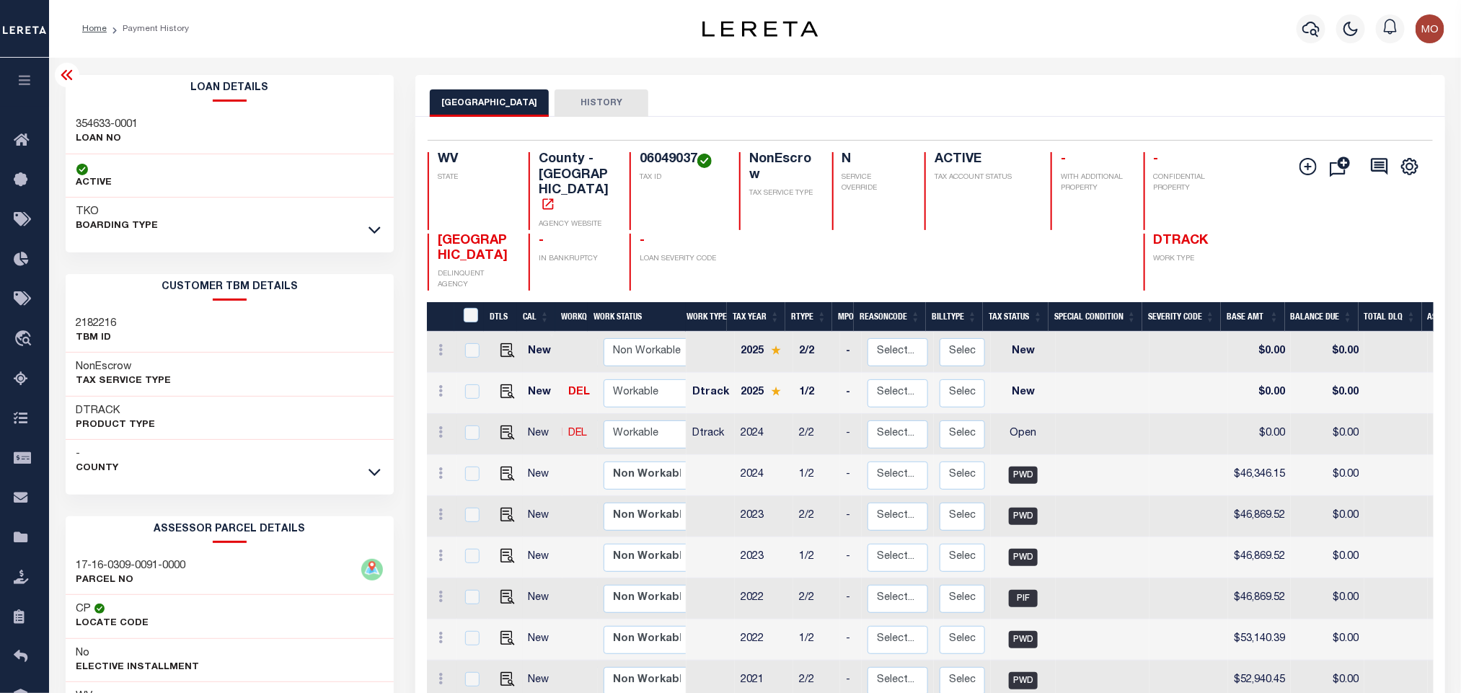
click at [112, 124] on h3 "354633-0001" at bounding box center [107, 125] width 62 height 14
copy div "354633-0001"
click at [664, 159] on h4 "06049037" at bounding box center [680, 160] width 82 height 16
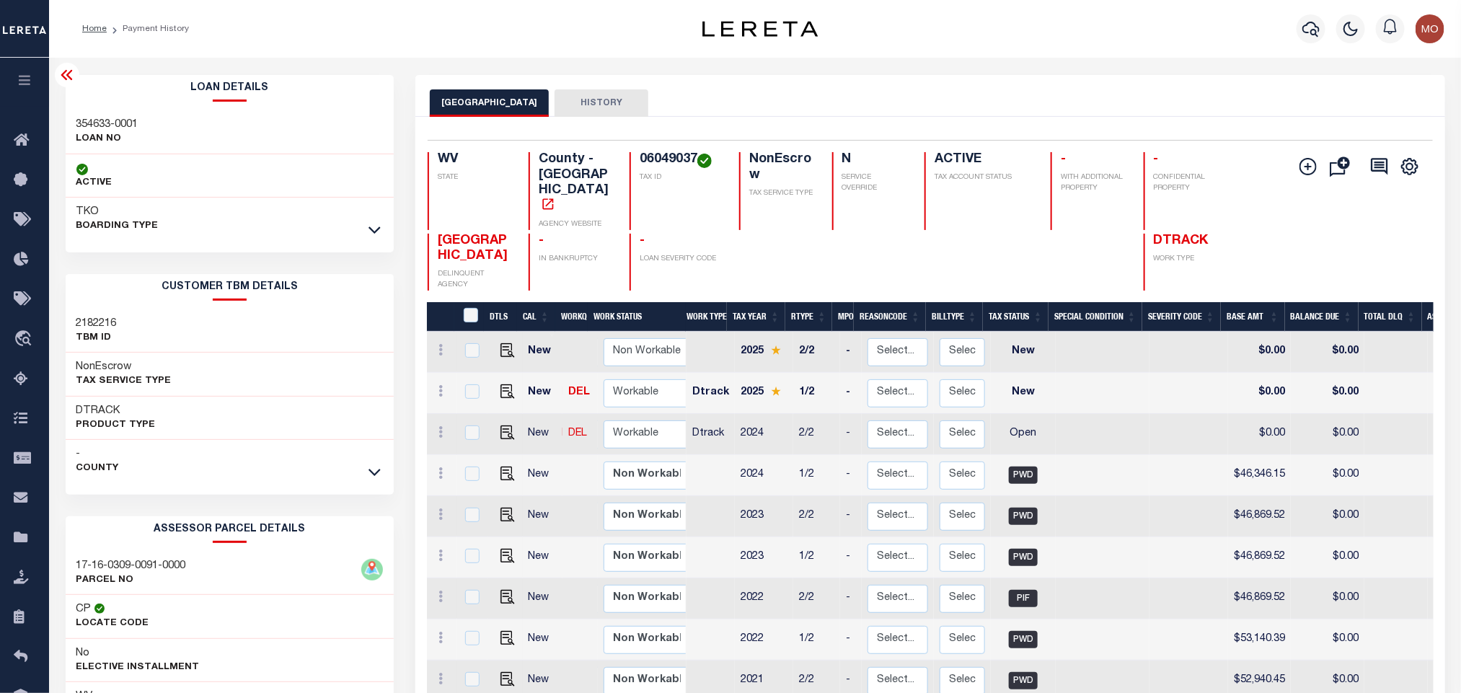
click at [664, 159] on h4 "06049037" at bounding box center [680, 160] width 82 height 16
copy h4 "06049037"
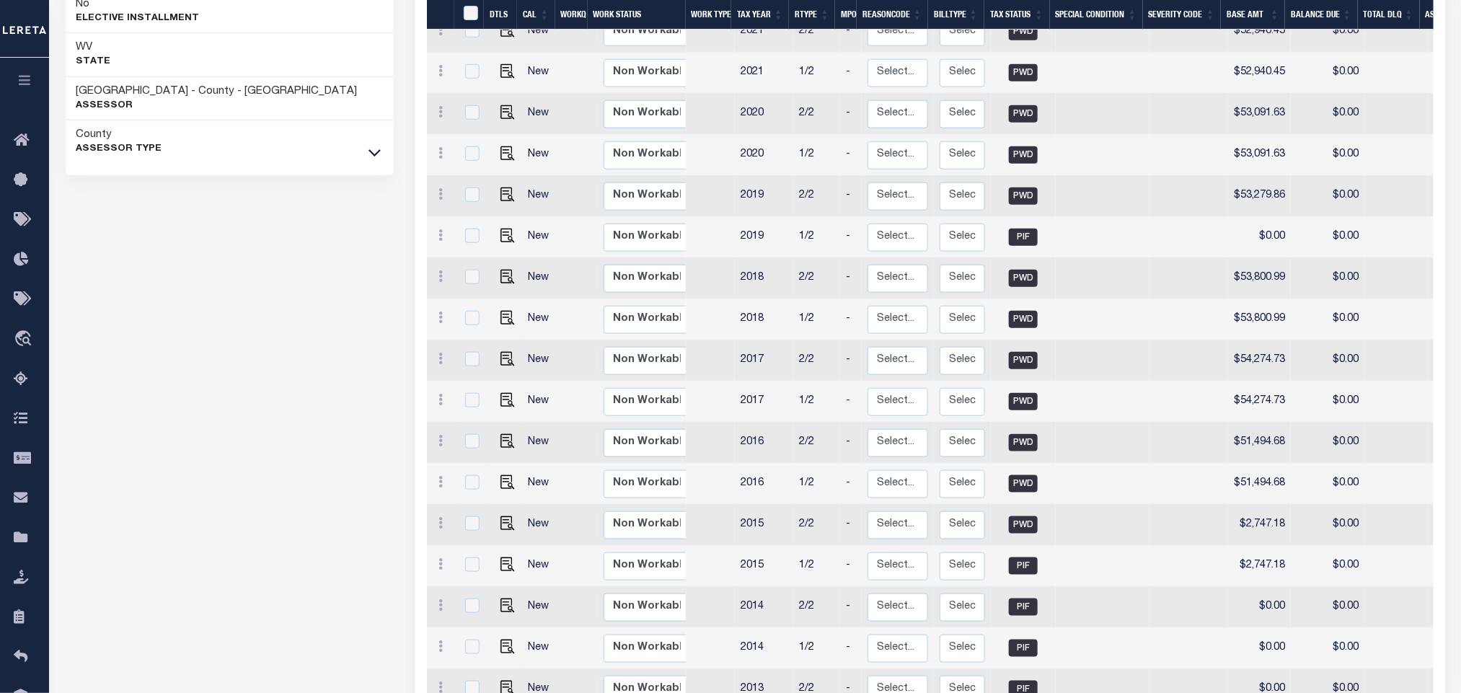
click at [239, 427] on div "Loan Details 354633-0001 LOAN NO" at bounding box center [230, 154] width 350 height 1457
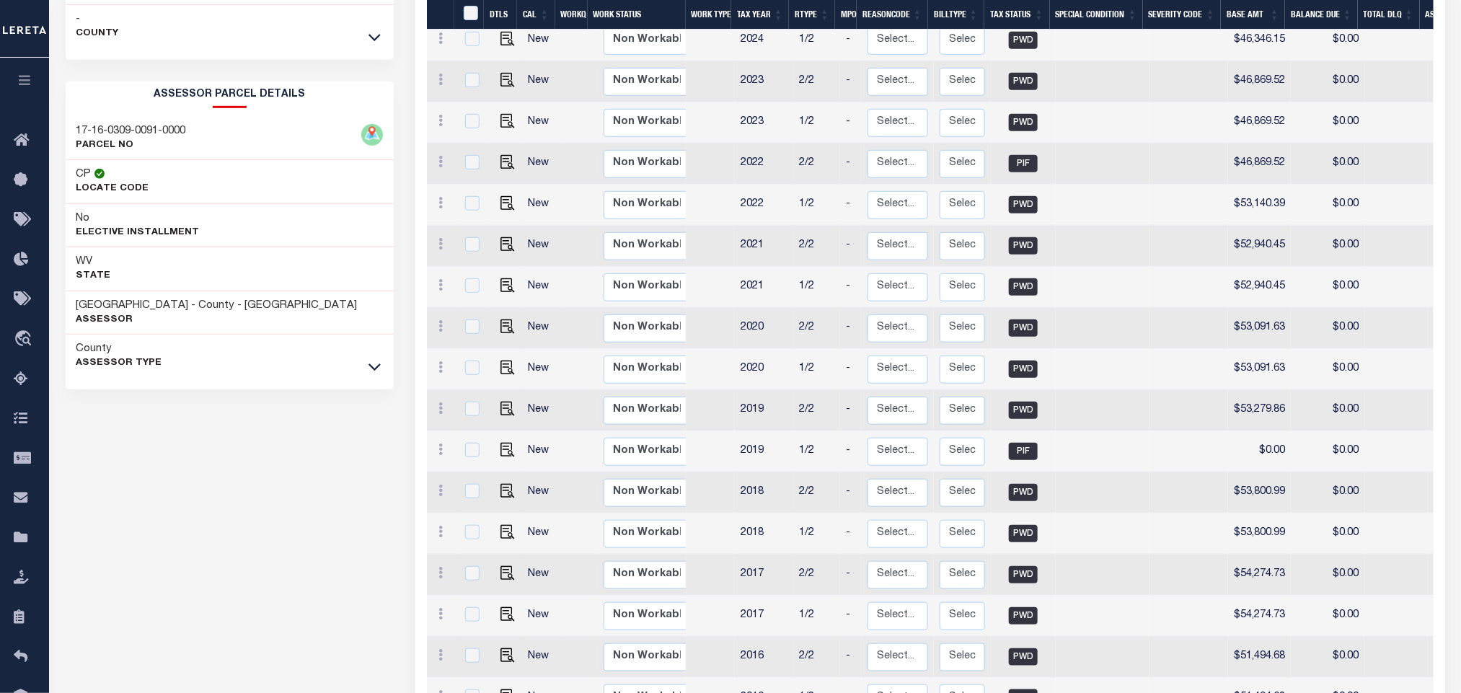
scroll to position [433, 0]
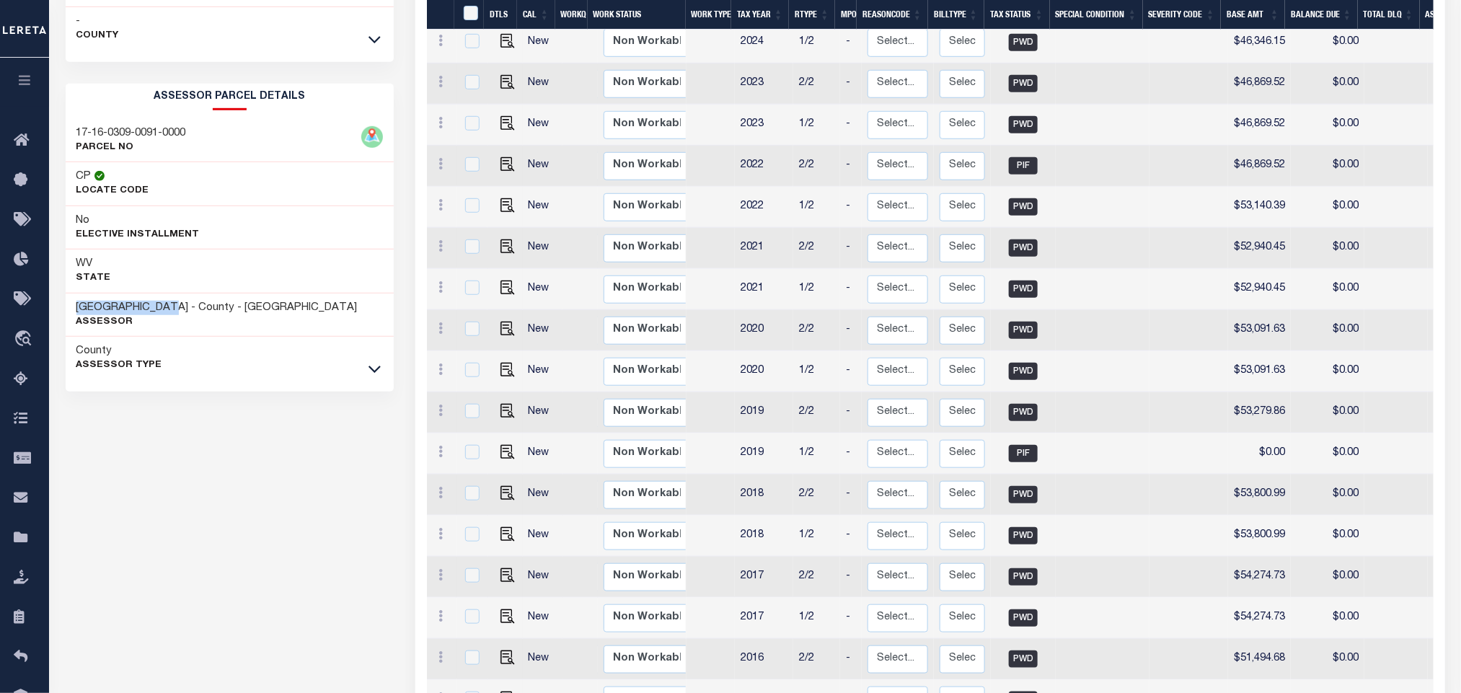
drag, startPoint x: 74, startPoint y: 311, endPoint x: 180, endPoint y: 309, distance: 105.3
click at [180, 309] on div "HARRISON COUNTY - County - WV Assessor" at bounding box center [230, 315] width 329 height 44
copy h3 "[GEOGRAPHIC_DATA]"
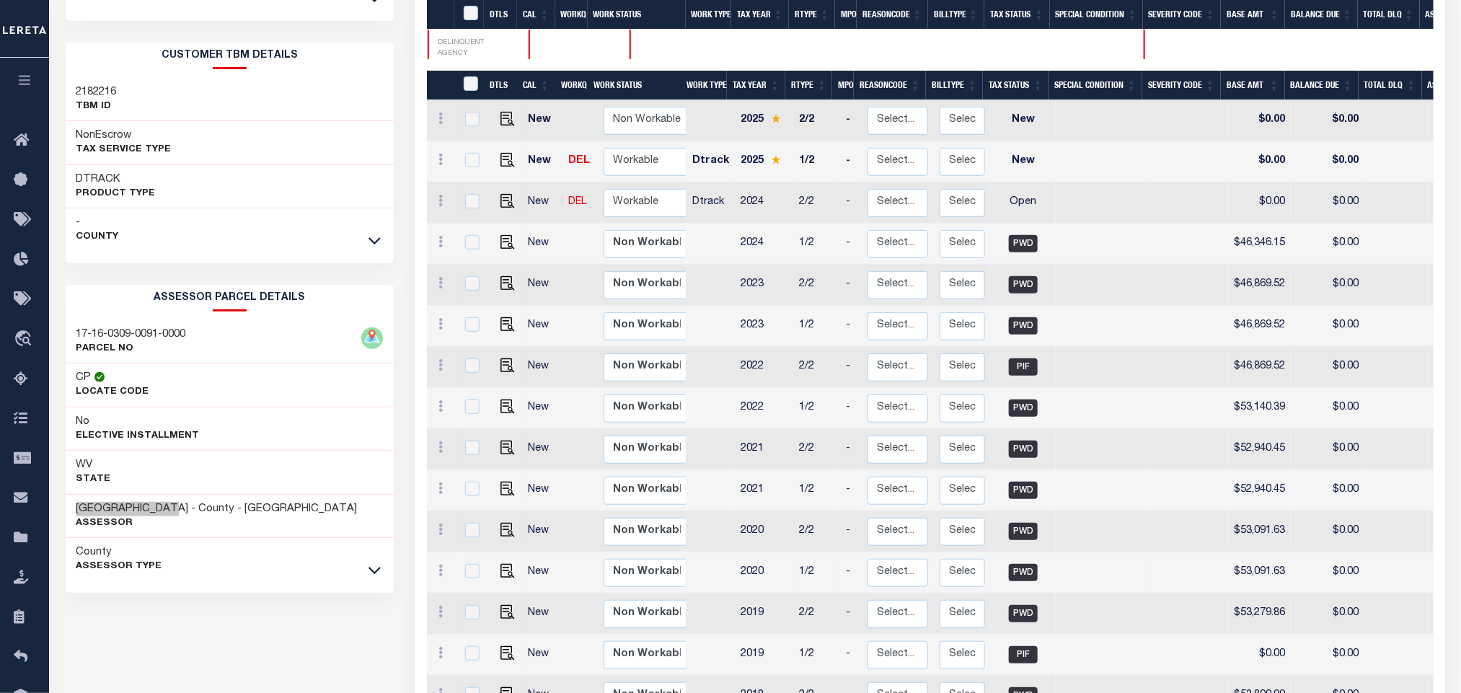
scroll to position [108, 0]
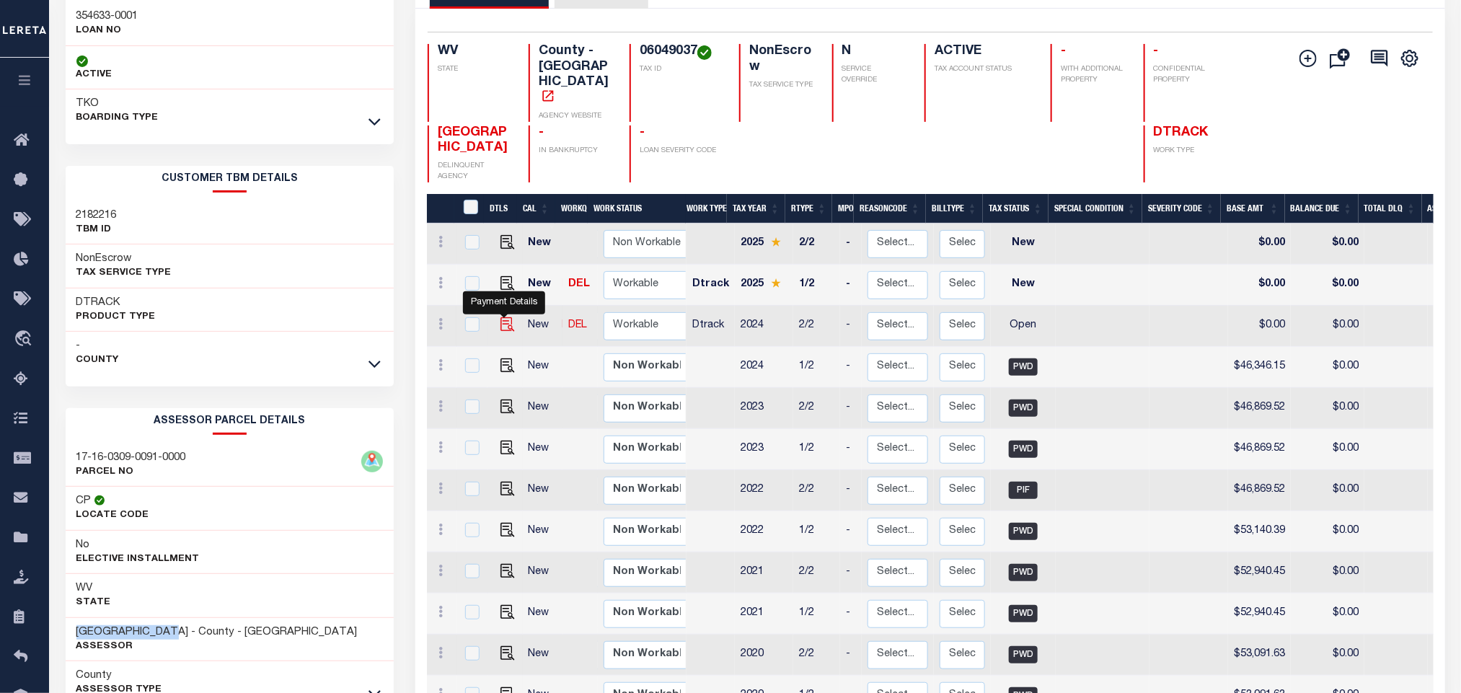
click at [500, 317] on img "" at bounding box center [507, 324] width 14 height 14
checkbox input "true"
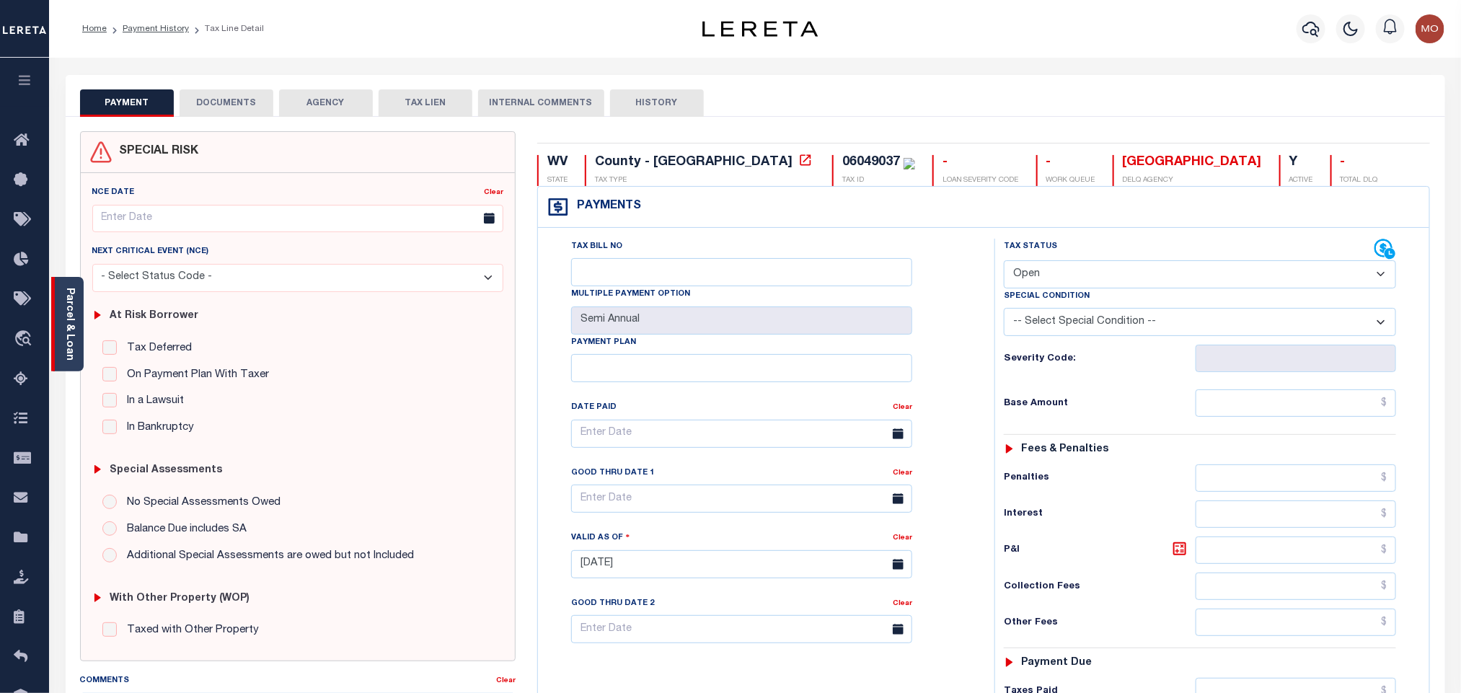
click at [69, 342] on link "Parcel & Loan" at bounding box center [69, 324] width 10 height 73
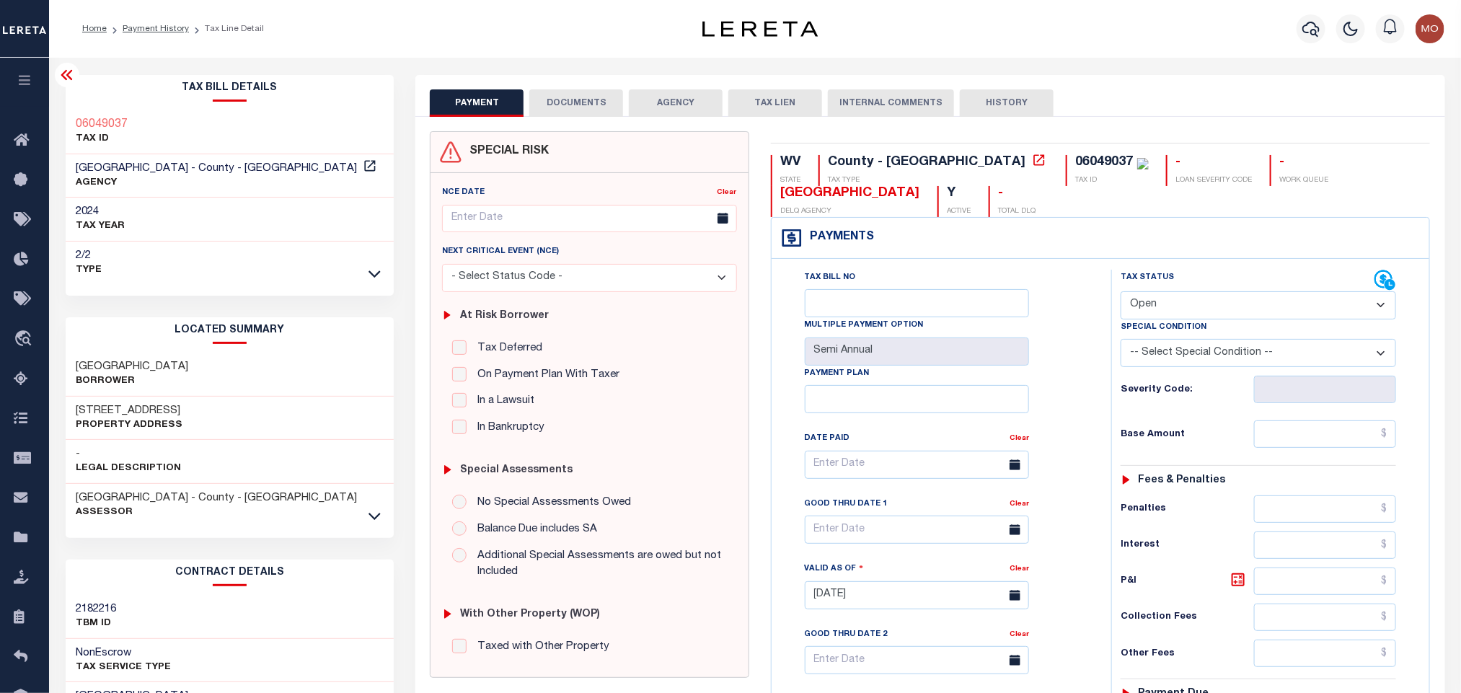
click at [1157, 306] on select "- Select Status Code - Open Due/Unpaid Paid Incomplete No Tax Due Internal Refu…" at bounding box center [1257, 305] width 275 height 28
select select "PYD"
click at [1120, 293] on select "- Select Status Code - Open Due/Unpaid Paid Incomplete No Tax Due Internal Refu…" at bounding box center [1257, 305] width 275 height 28
type input "[DATE]"
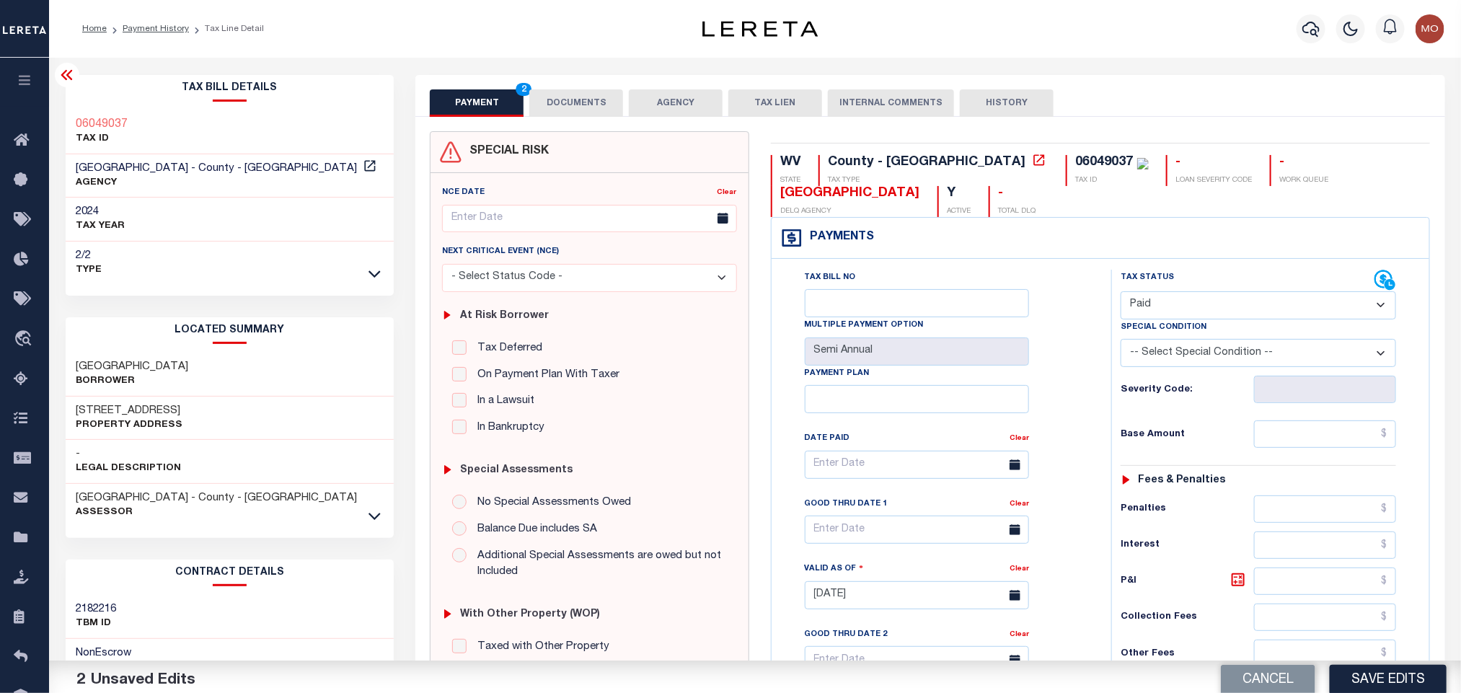
click at [1084, 400] on div "Tax Bill No Multiple Payment Option Semi Annual Payment Plan Clear Clear Valid …" at bounding box center [938, 472] width 304 height 404
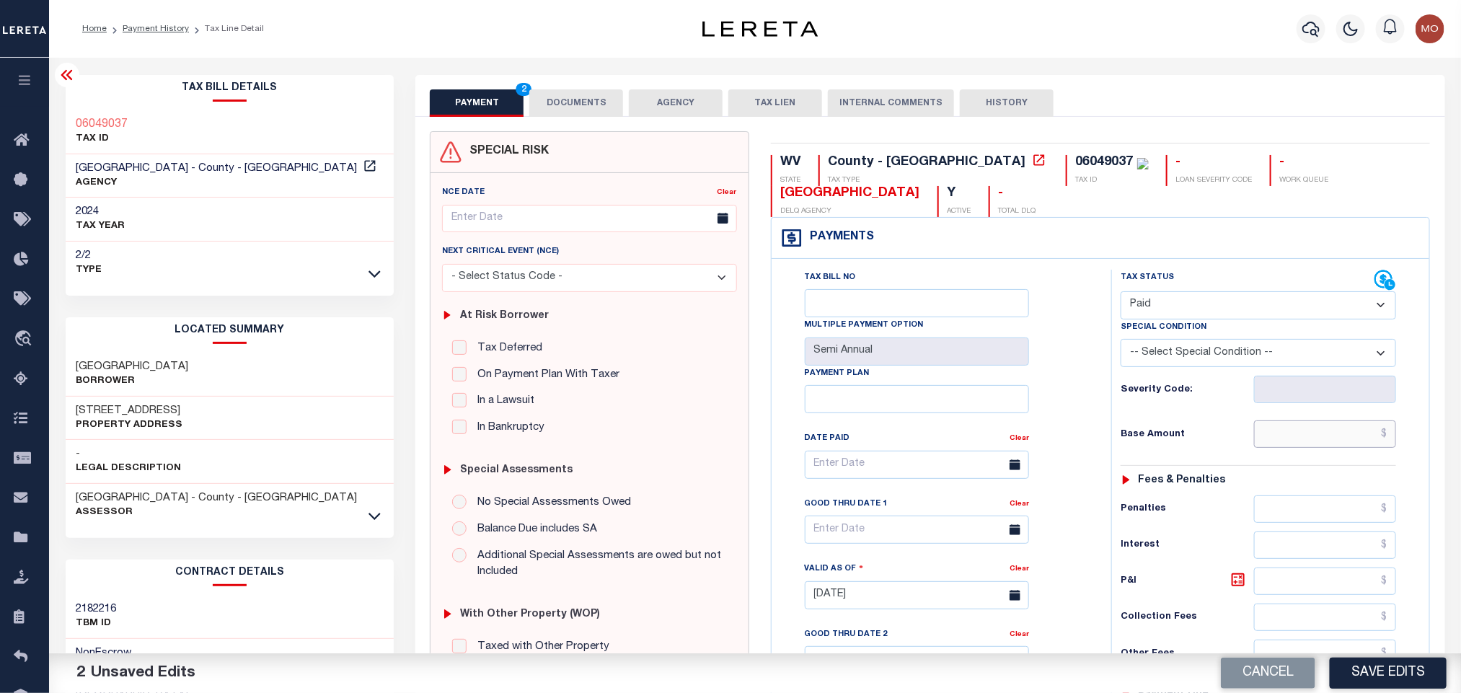
click at [1283, 439] on input "text" at bounding box center [1325, 433] width 143 height 27
paste input "46346.15"
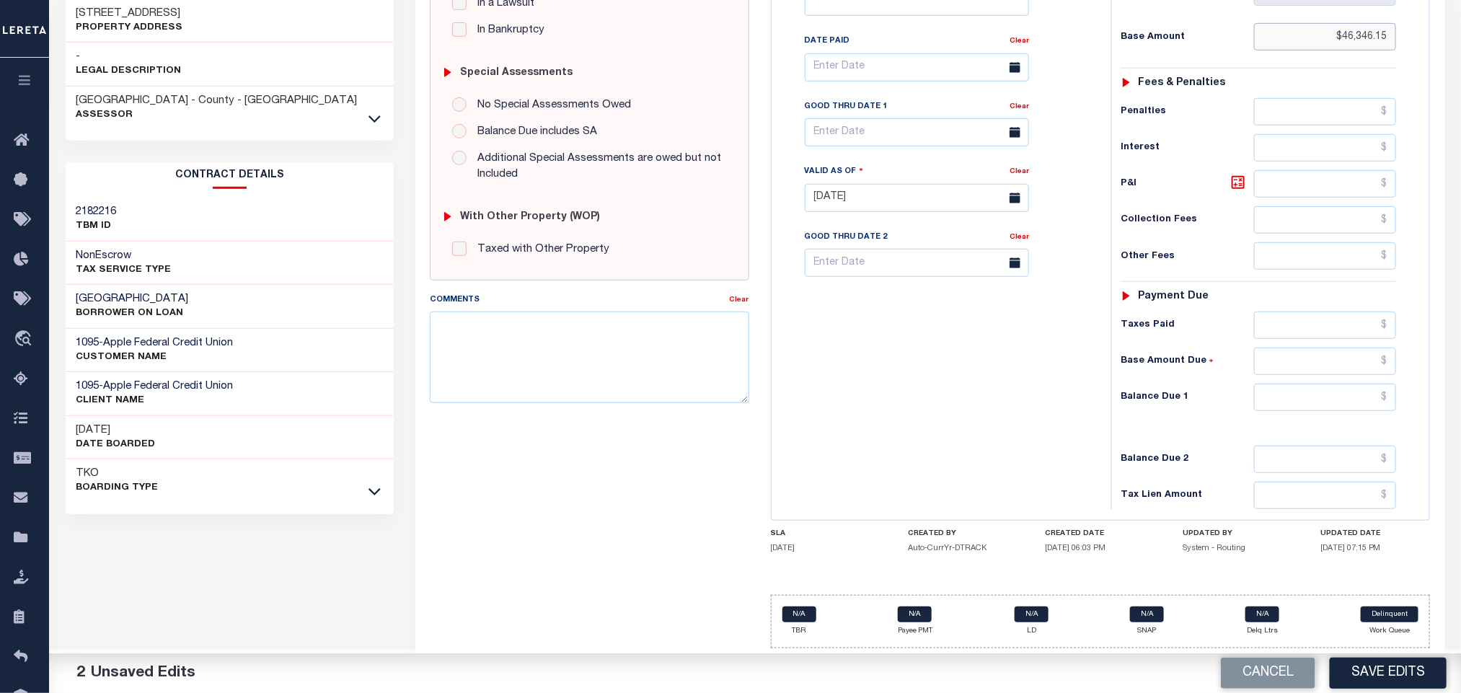
type input "$46,346.15"
click at [1296, 392] on input "text" at bounding box center [1325, 397] width 143 height 27
type input "$0.00"
click at [876, 416] on div "Tax Bill No Multiple Payment Option Semi Annual Payment Plan Clear" at bounding box center [937, 190] width 325 height 637
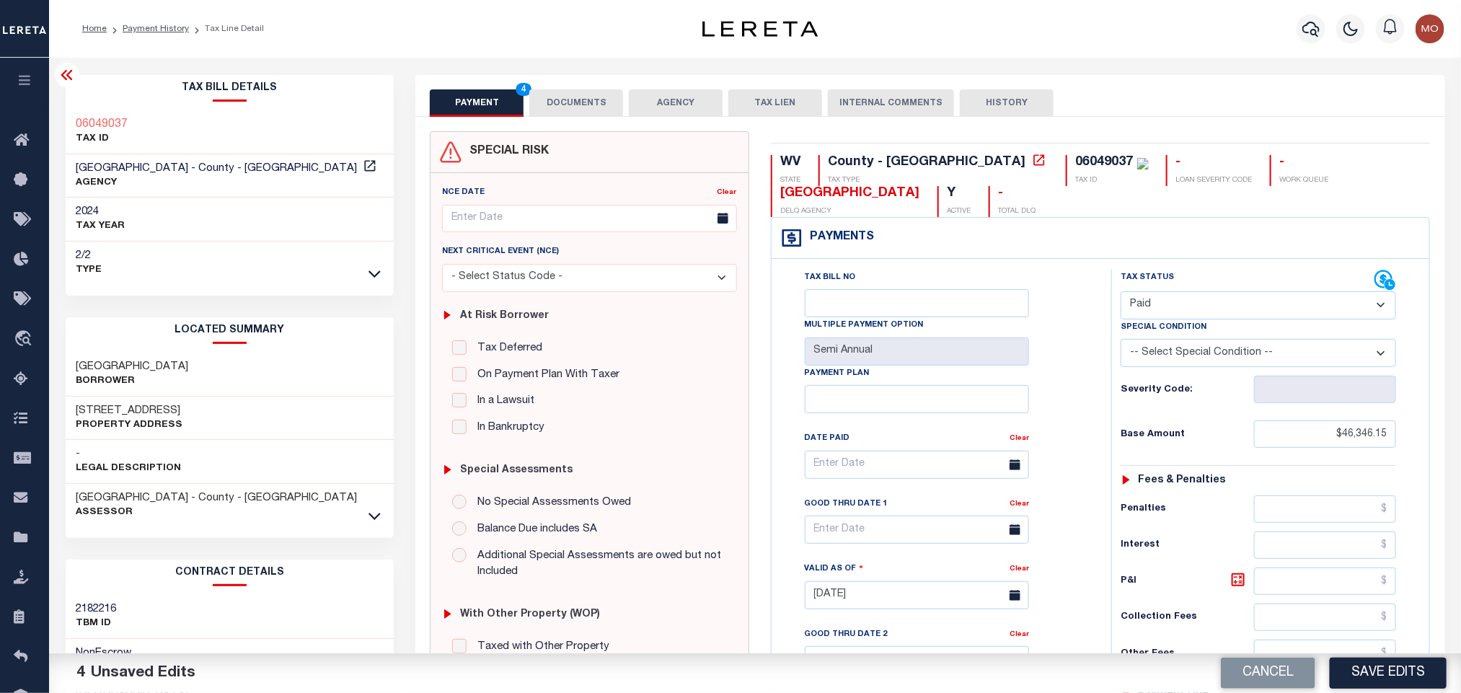
scroll to position [324, 0]
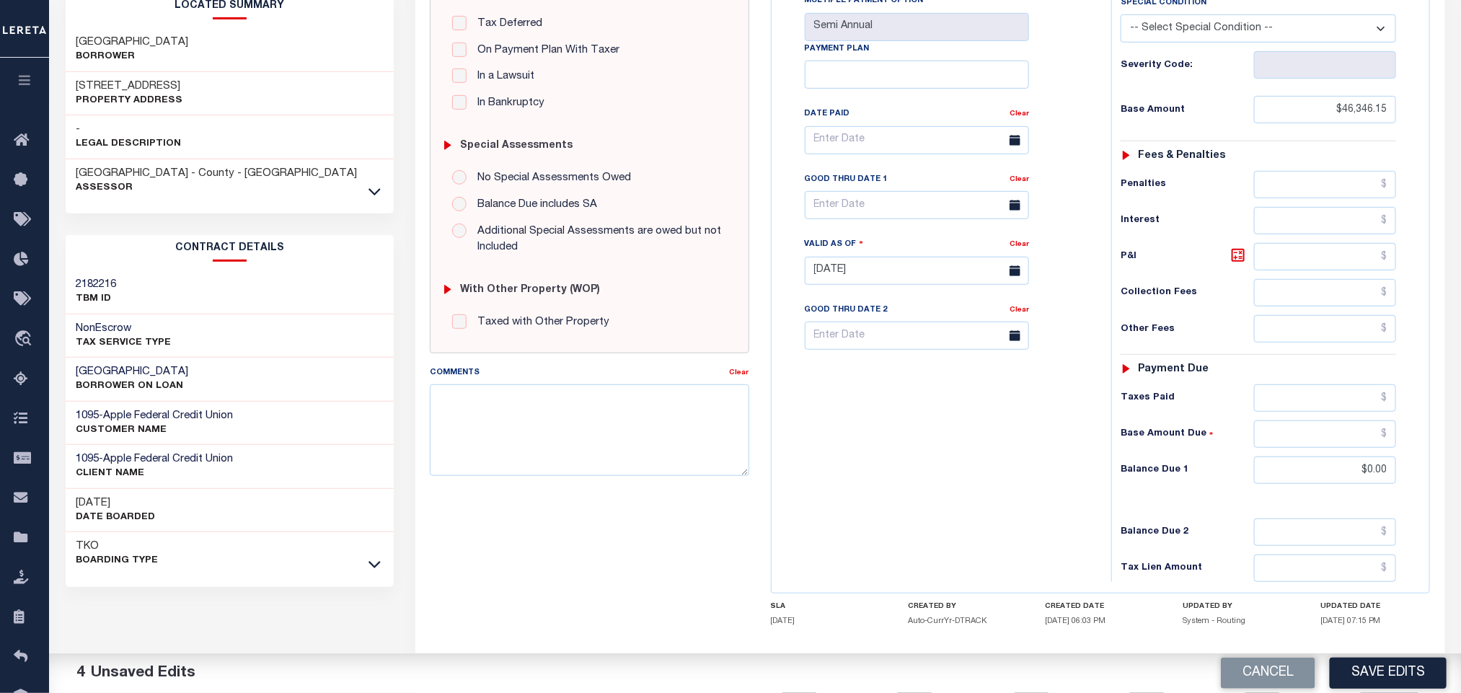
drag, startPoint x: 857, startPoint y: 418, endPoint x: 872, endPoint y: 444, distance: 29.7
click at [857, 418] on div "Tax Bill No Multiple Payment Option Semi Annual Payment Plan Clear" at bounding box center [937, 263] width 325 height 637
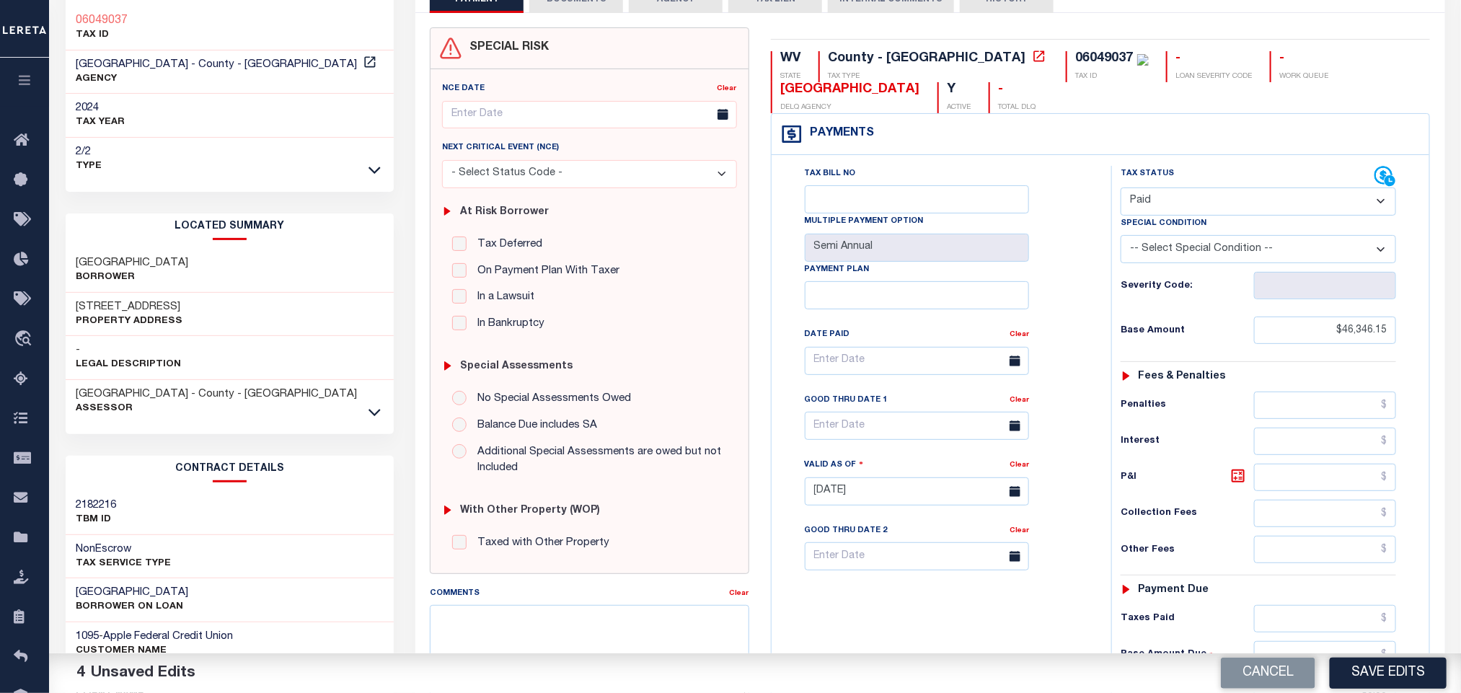
scroll to position [0, 0]
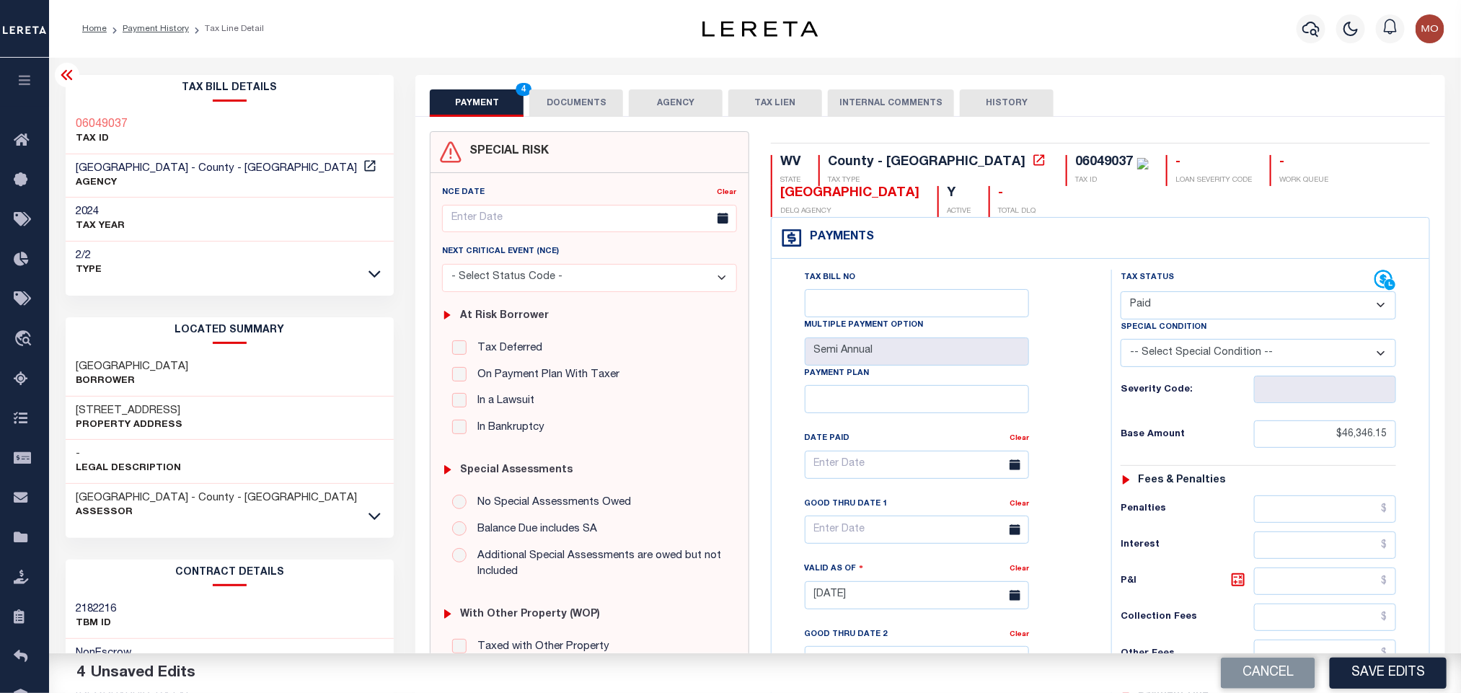
click at [584, 111] on button "DOCUMENTS" at bounding box center [576, 102] width 94 height 27
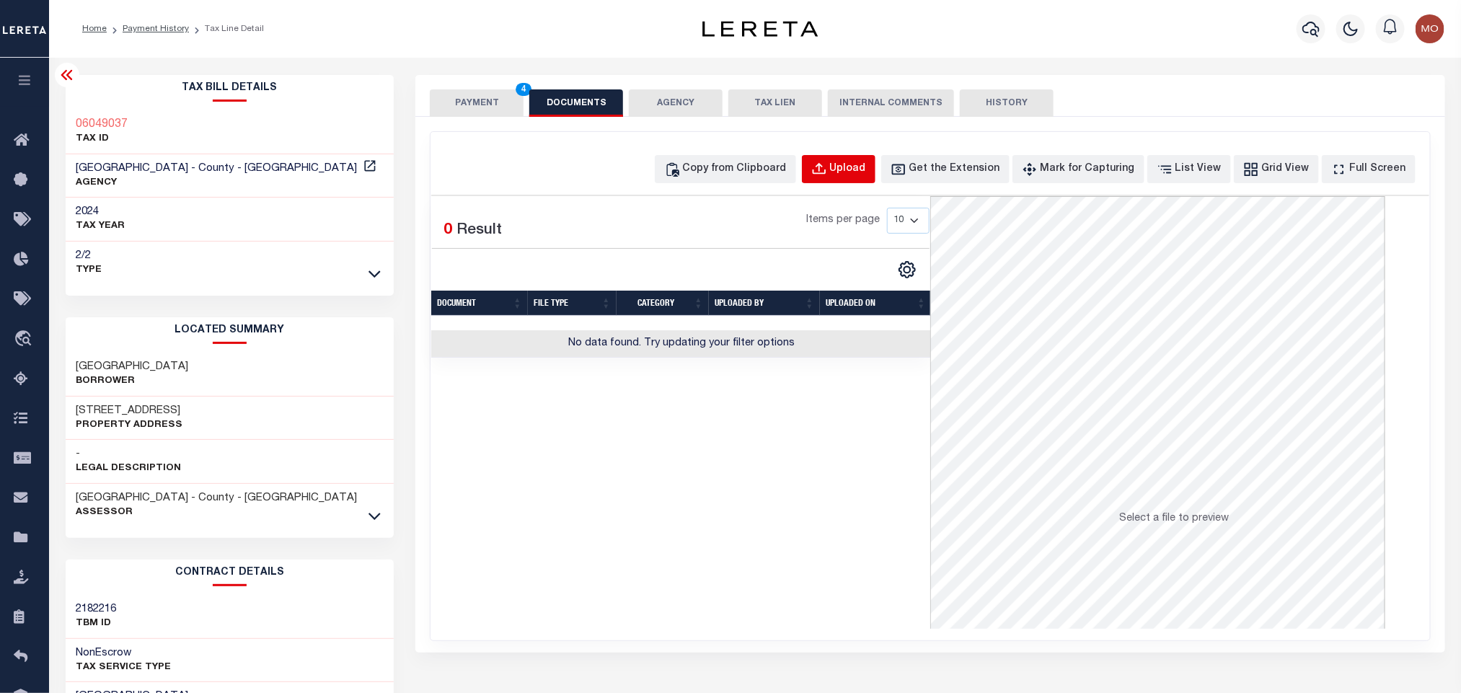
click at [865, 169] on div "Upload" at bounding box center [848, 169] width 36 height 16
select select "POP"
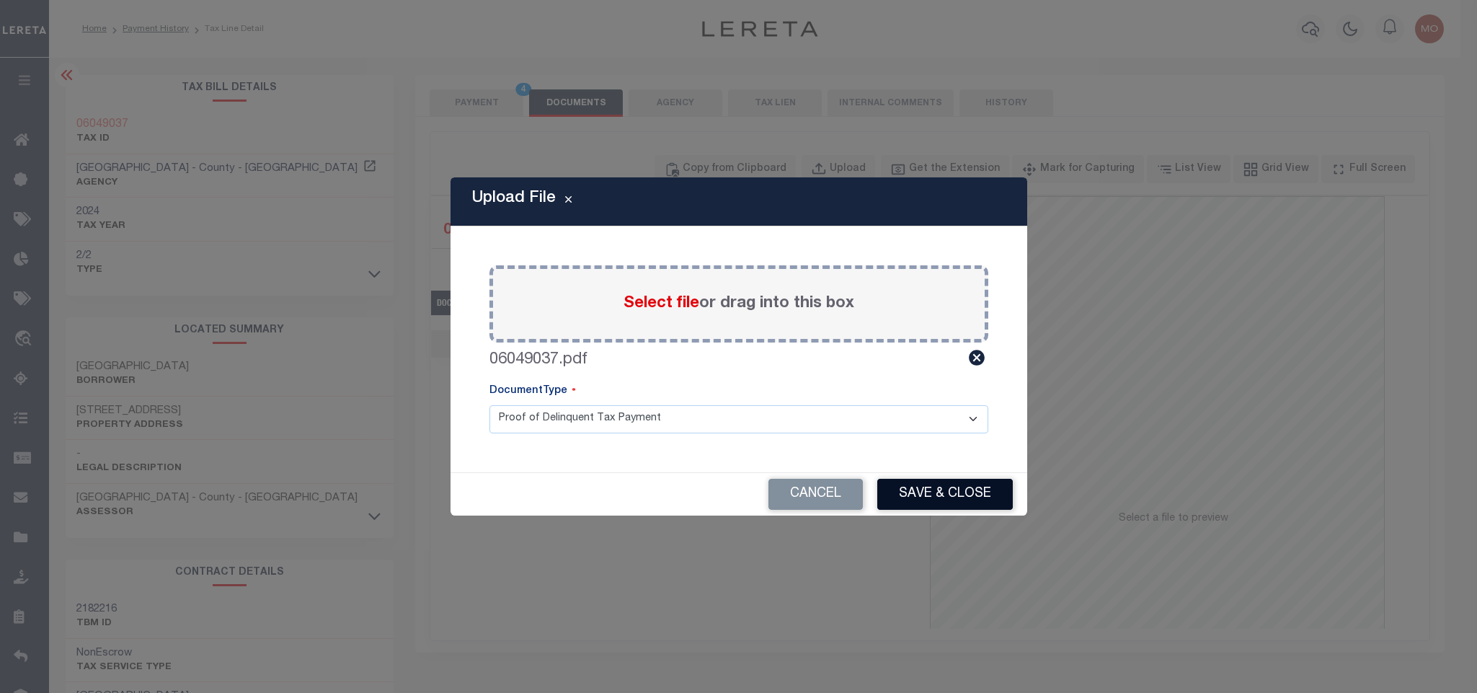
click at [954, 485] on button "Save & Close" at bounding box center [945, 494] width 136 height 31
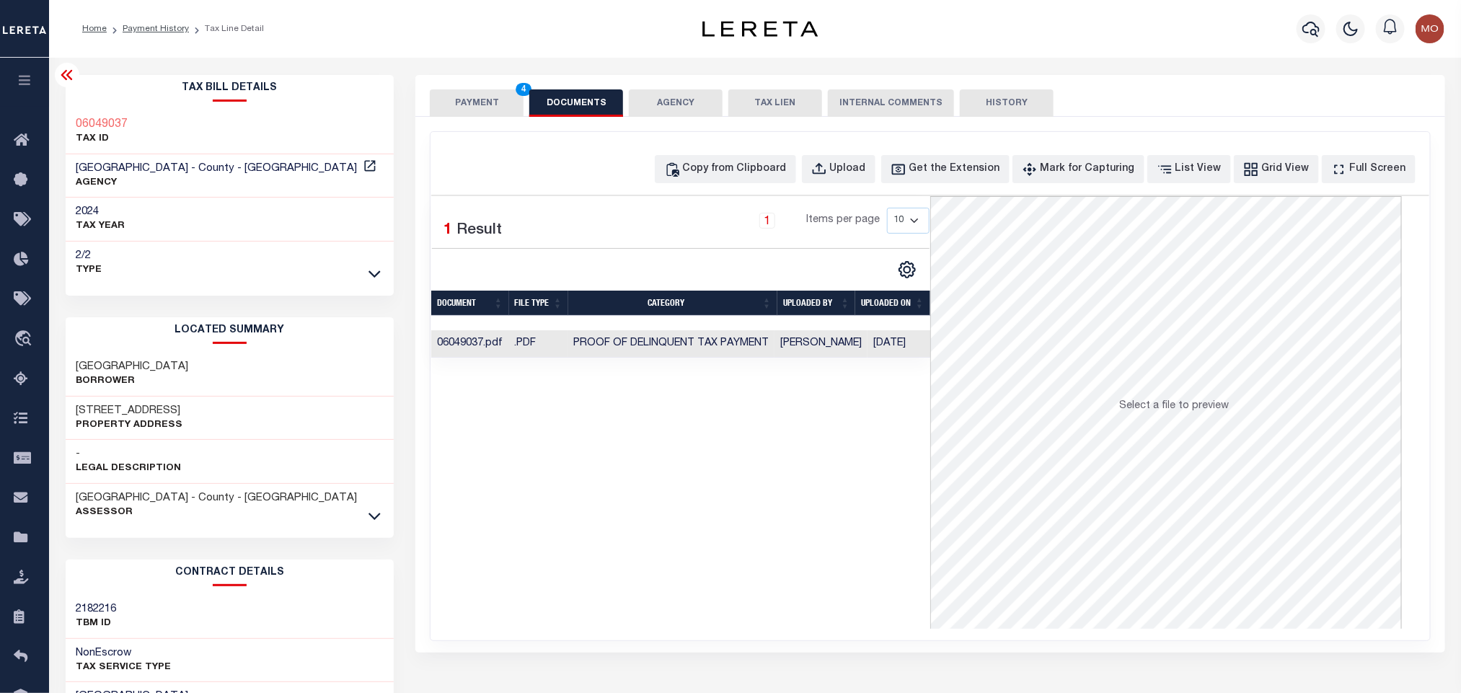
drag, startPoint x: 706, startPoint y: 455, endPoint x: 588, endPoint y: 252, distance: 234.8
click at [706, 455] on div "Selected 1 Result 1 Items per page 10 25 50 100" at bounding box center [680, 412] width 499 height 433
click at [483, 95] on button "PAYMENT 4" at bounding box center [477, 102] width 94 height 27
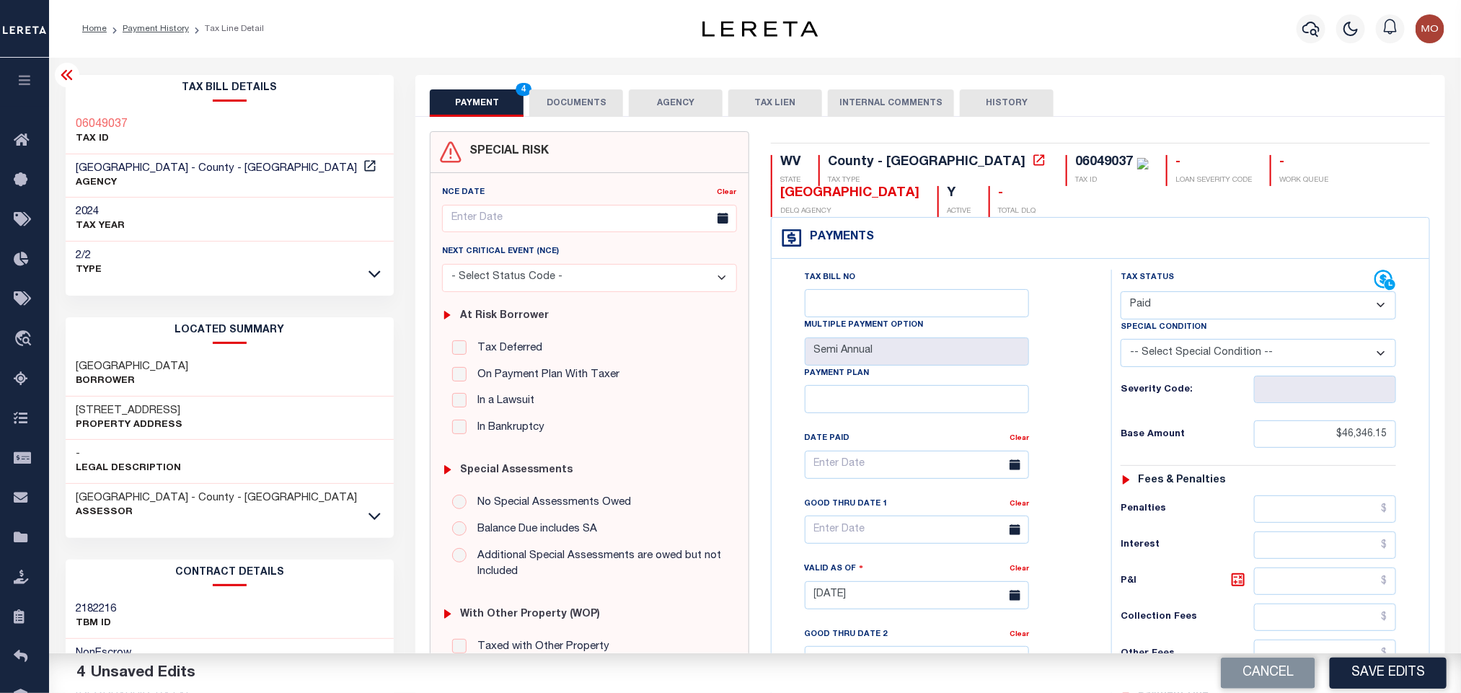
click at [1077, 378] on div "Tax Bill No Multiple Payment Option Semi Annual Payment Plan Clear Clear Valid …" at bounding box center [938, 472] width 304 height 404
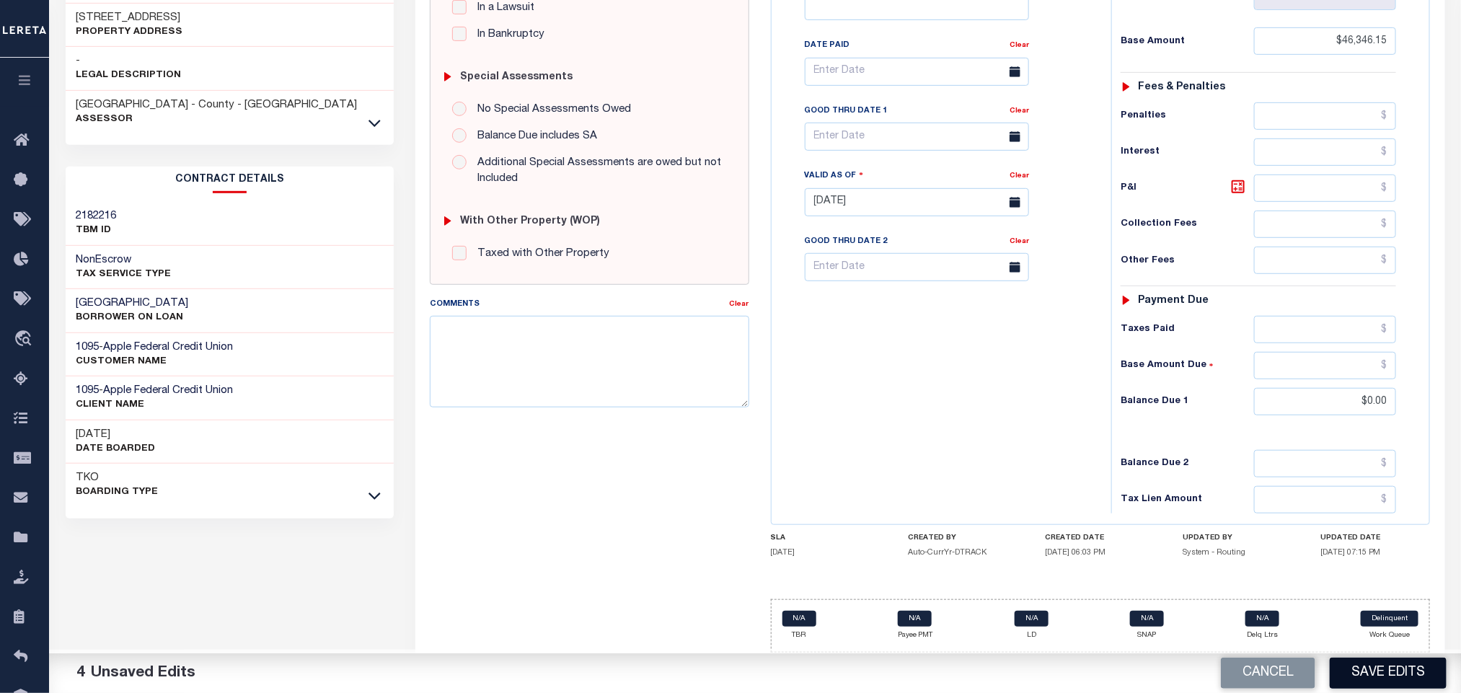
click at [1376, 675] on button "Save Edits" at bounding box center [1387, 672] width 117 height 31
checkbox input "false"
type input "$46,346.15"
type input "$0"
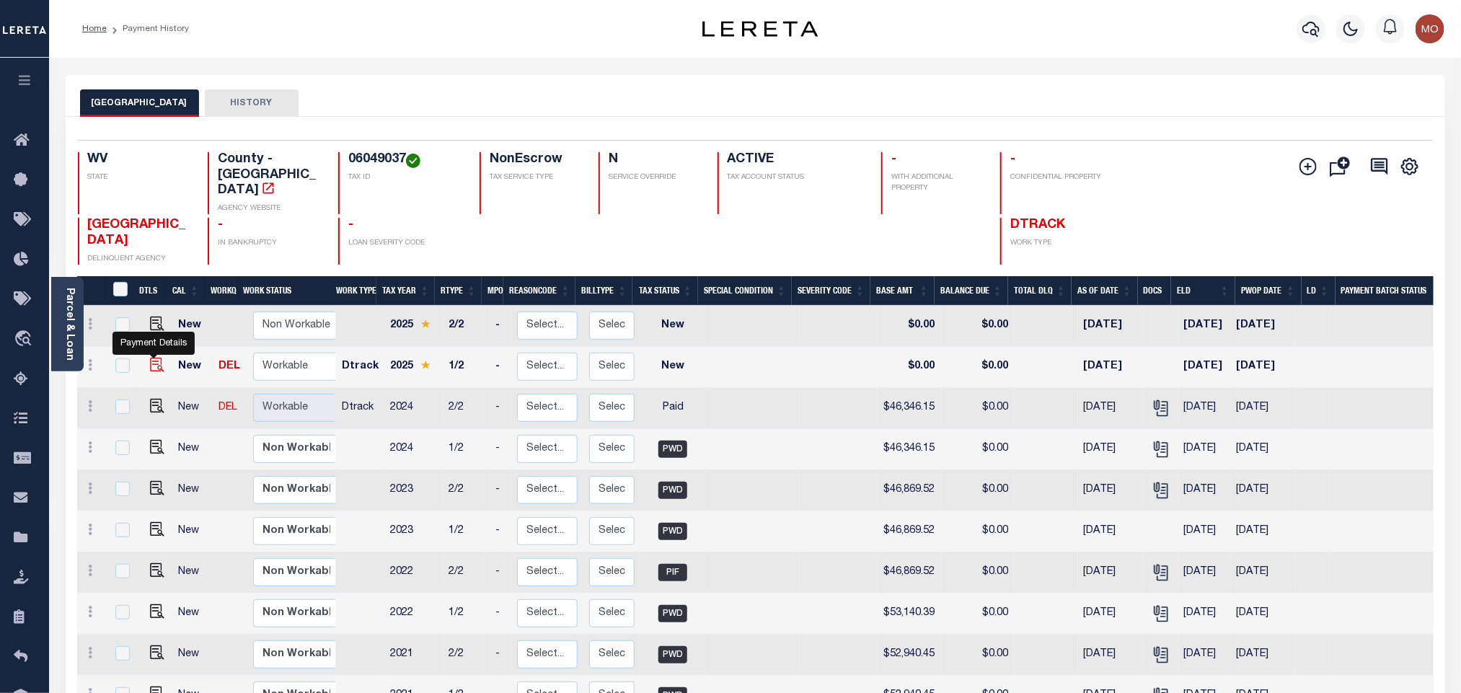
click at [154, 358] on img "" at bounding box center [157, 365] width 14 height 14
checkbox input "true"
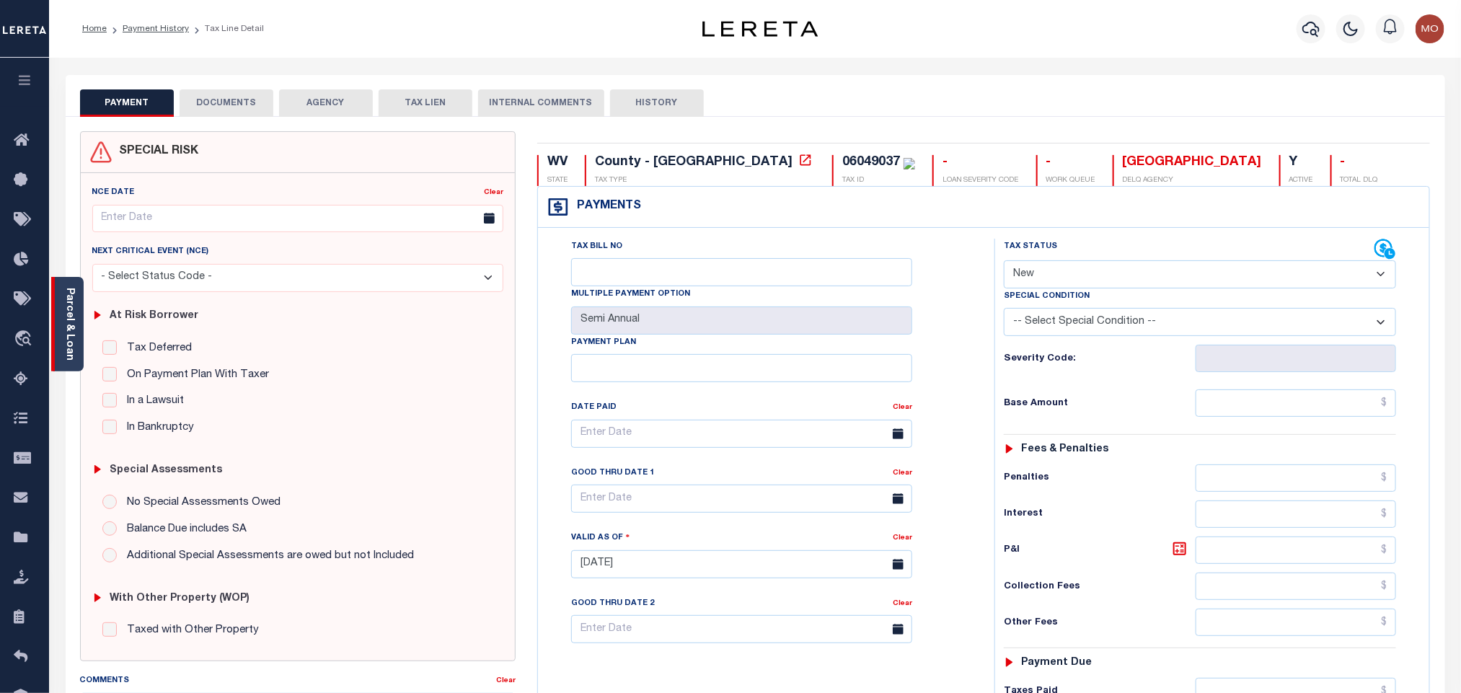
click at [78, 332] on div "Parcel & Loan" at bounding box center [67, 324] width 32 height 94
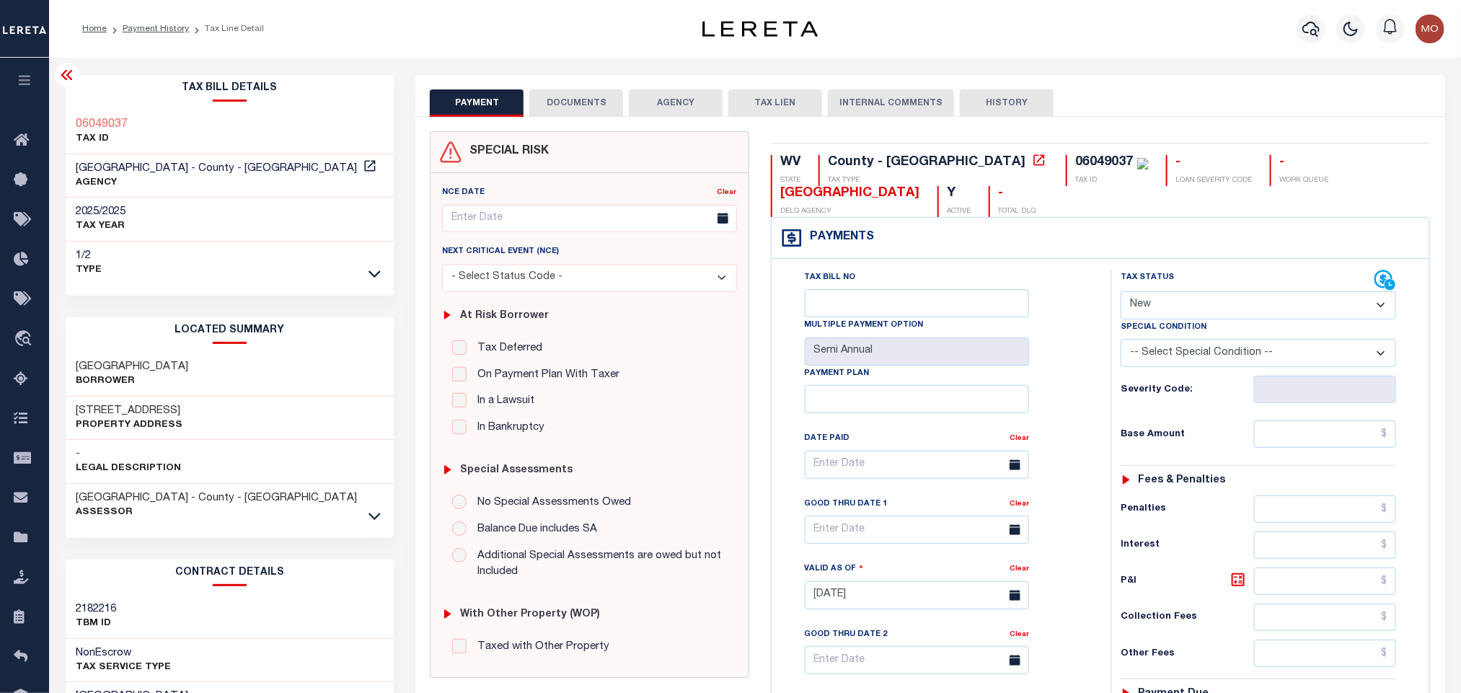
click at [1177, 295] on select "- Select Status Code - Open Due/Unpaid Paid Incomplete No Tax Due Internal Refu…" at bounding box center [1257, 305] width 275 height 28
select select "PYD"
click at [1120, 293] on select "- Select Status Code - Open Due/Unpaid Paid Incomplete No Tax Due Internal Refu…" at bounding box center [1257, 305] width 275 height 28
type input "[DATE]"
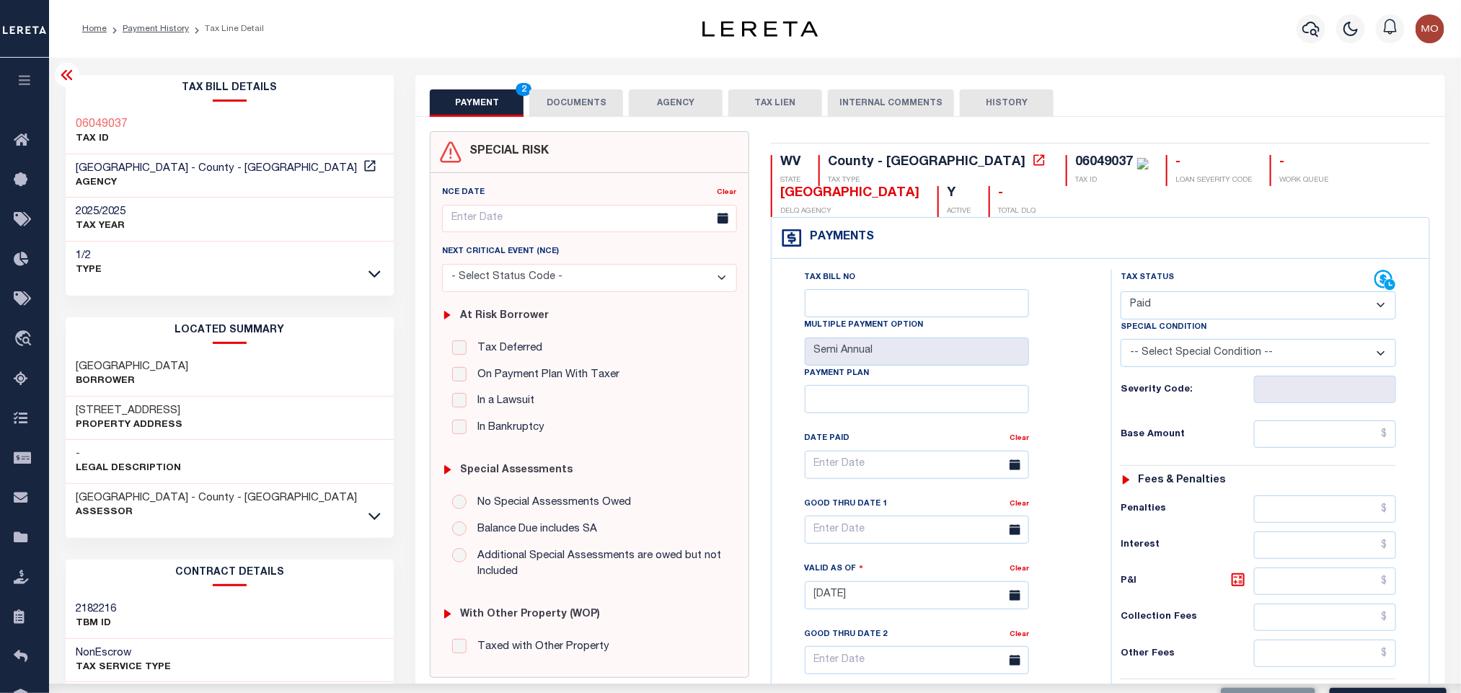
click at [1080, 392] on div "Tax Bill No Multiple Payment Option Semi Annual Payment Plan Clear Clear Valid …" at bounding box center [938, 472] width 304 height 404
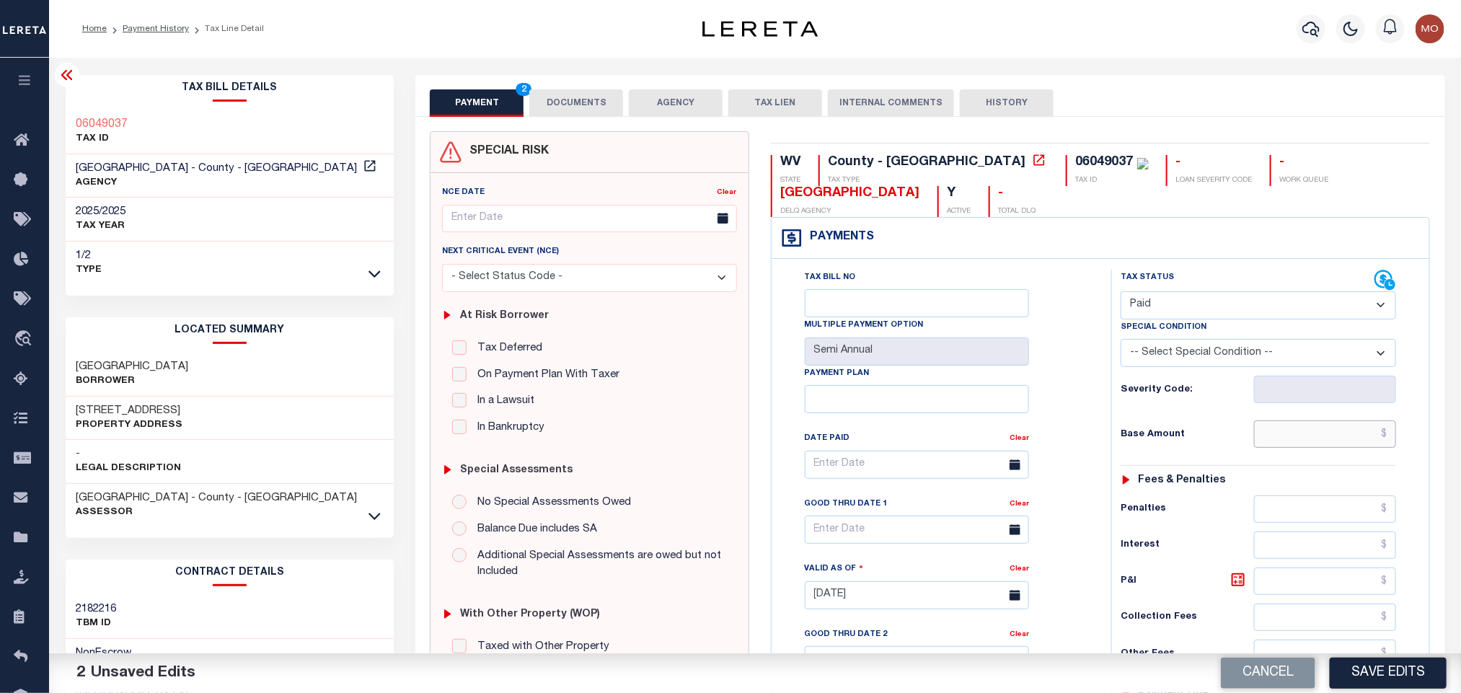
click at [1285, 446] on input "text" at bounding box center [1325, 433] width 143 height 27
paste input "46900.31"
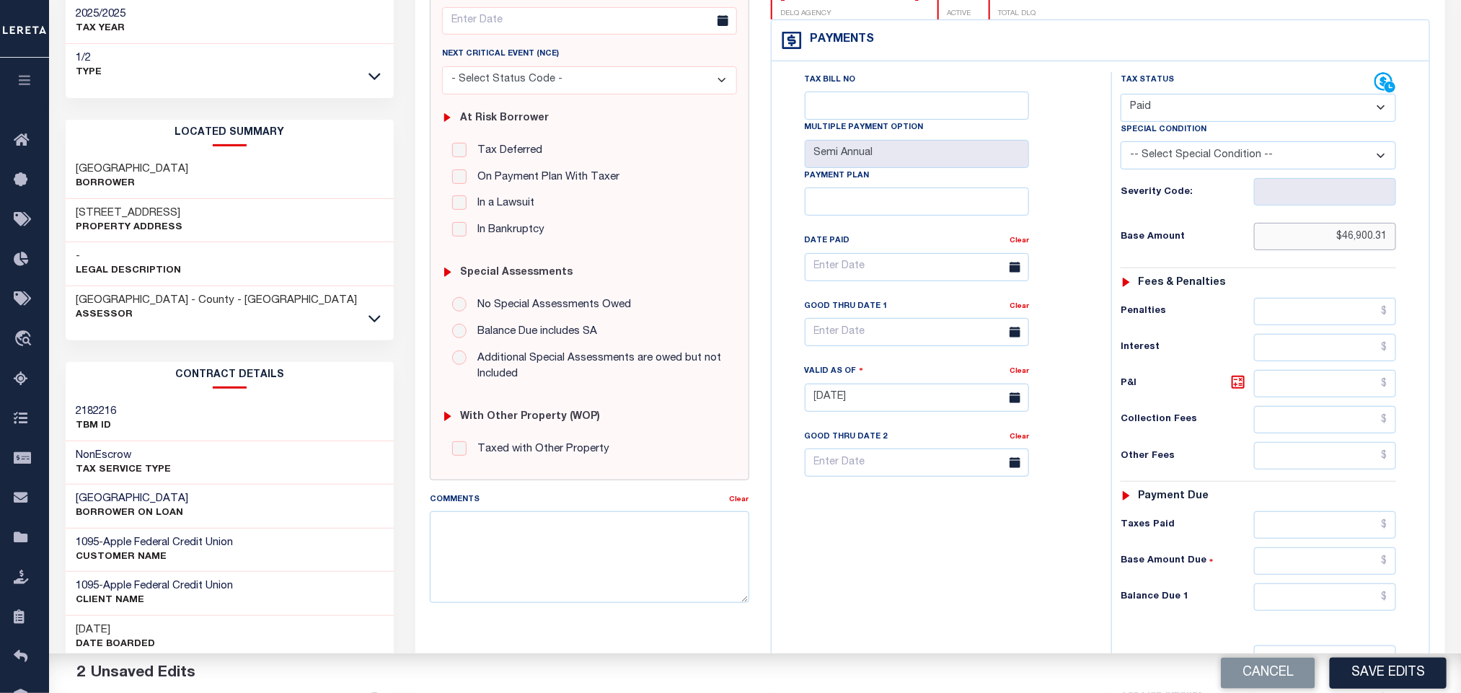
scroll to position [411, 0]
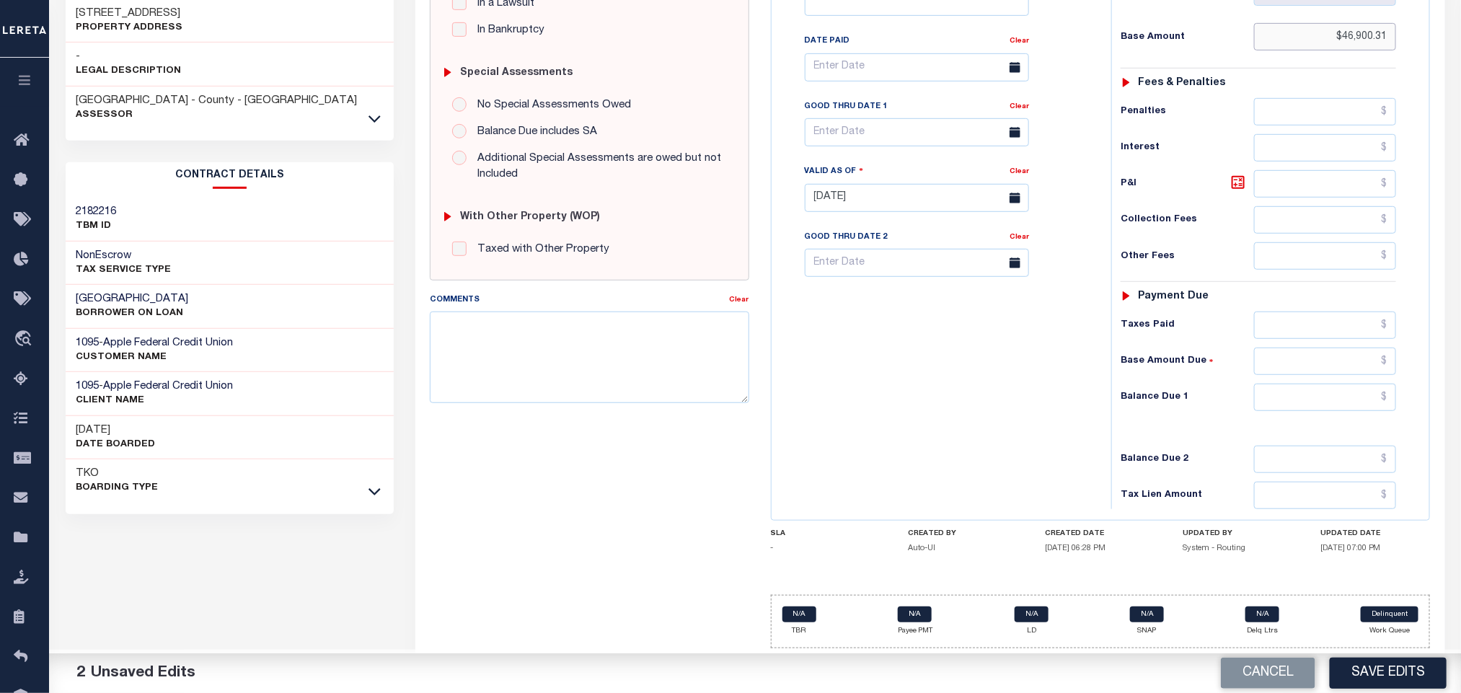
type input "$46,900.31"
click at [1276, 400] on input "text" at bounding box center [1325, 397] width 143 height 27
type input "$0.00"
click at [826, 368] on div "Tax Bill No Multiple Payment Option Semi Annual Payment Plan Clear" at bounding box center [937, 190] width 325 height 637
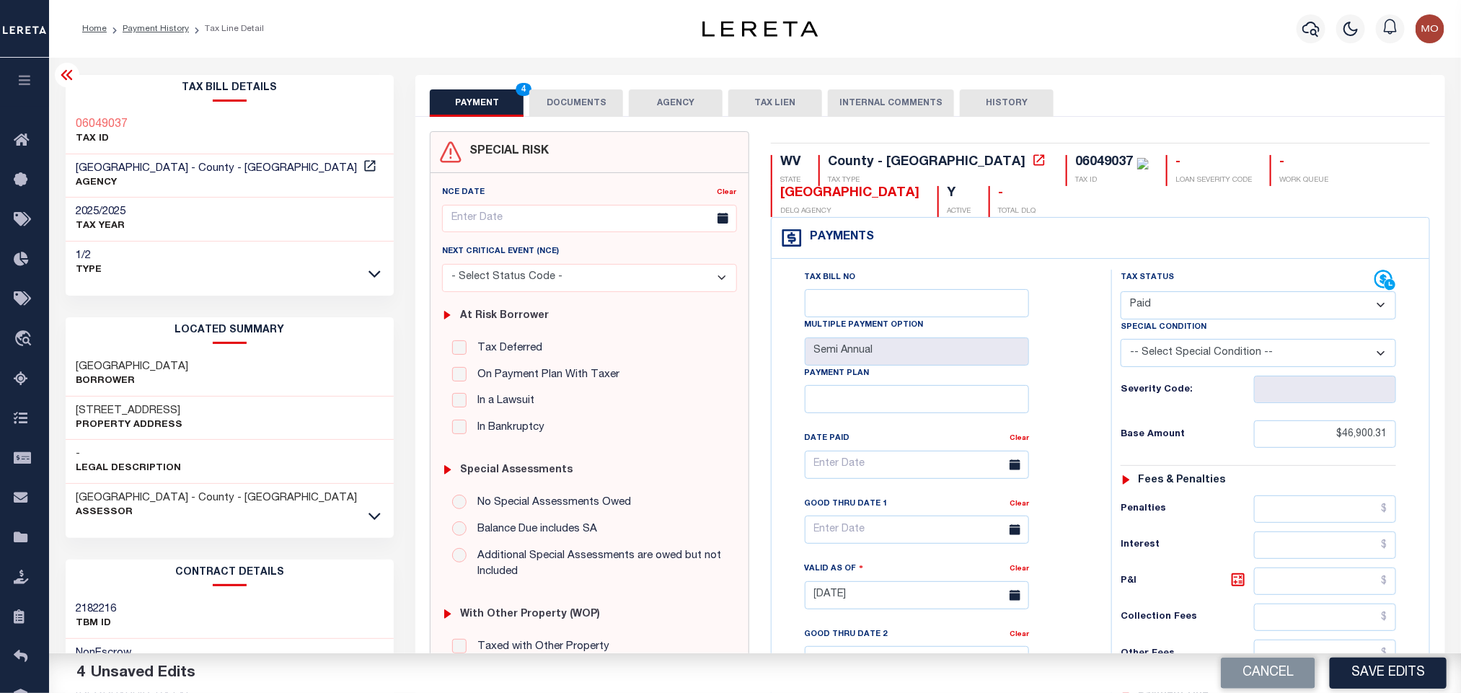
click at [574, 105] on button "DOCUMENTS" at bounding box center [576, 102] width 94 height 27
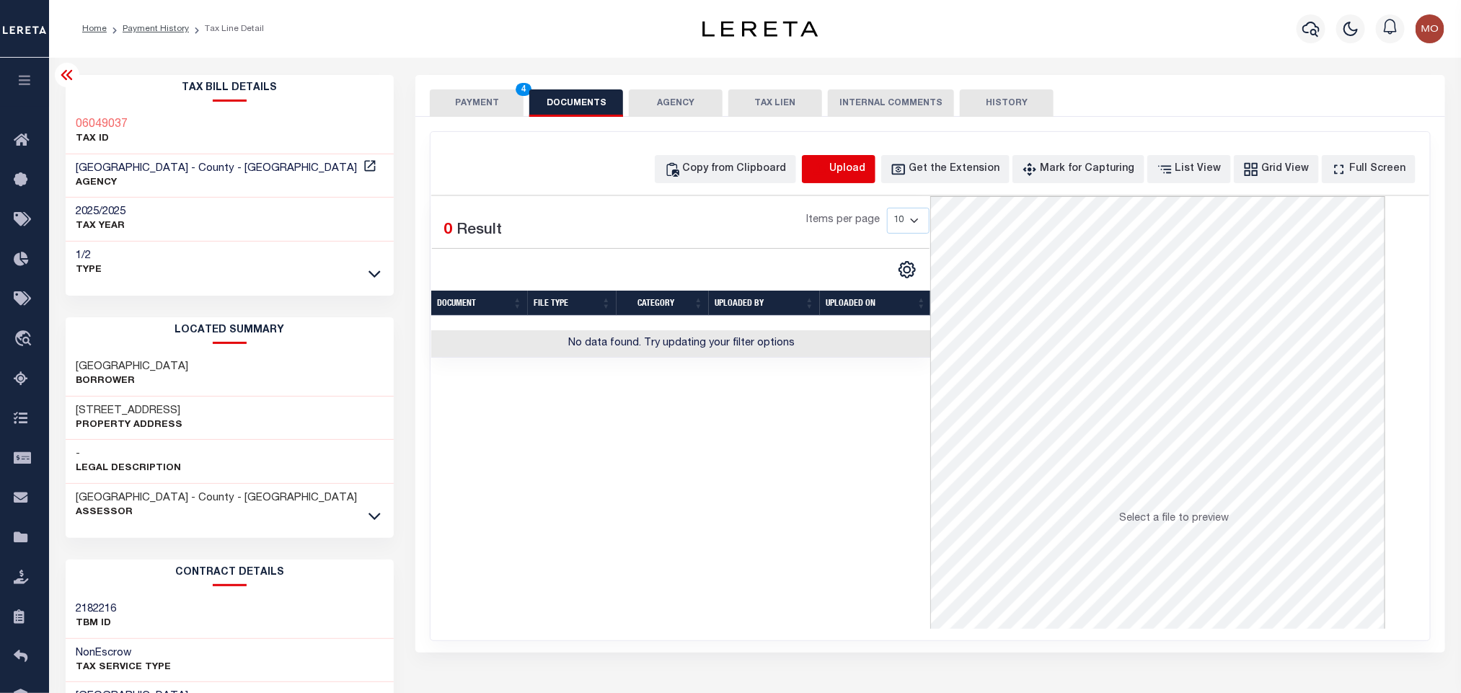
click at [827, 173] on icon "button" at bounding box center [819, 169] width 16 height 16
select select "POP"
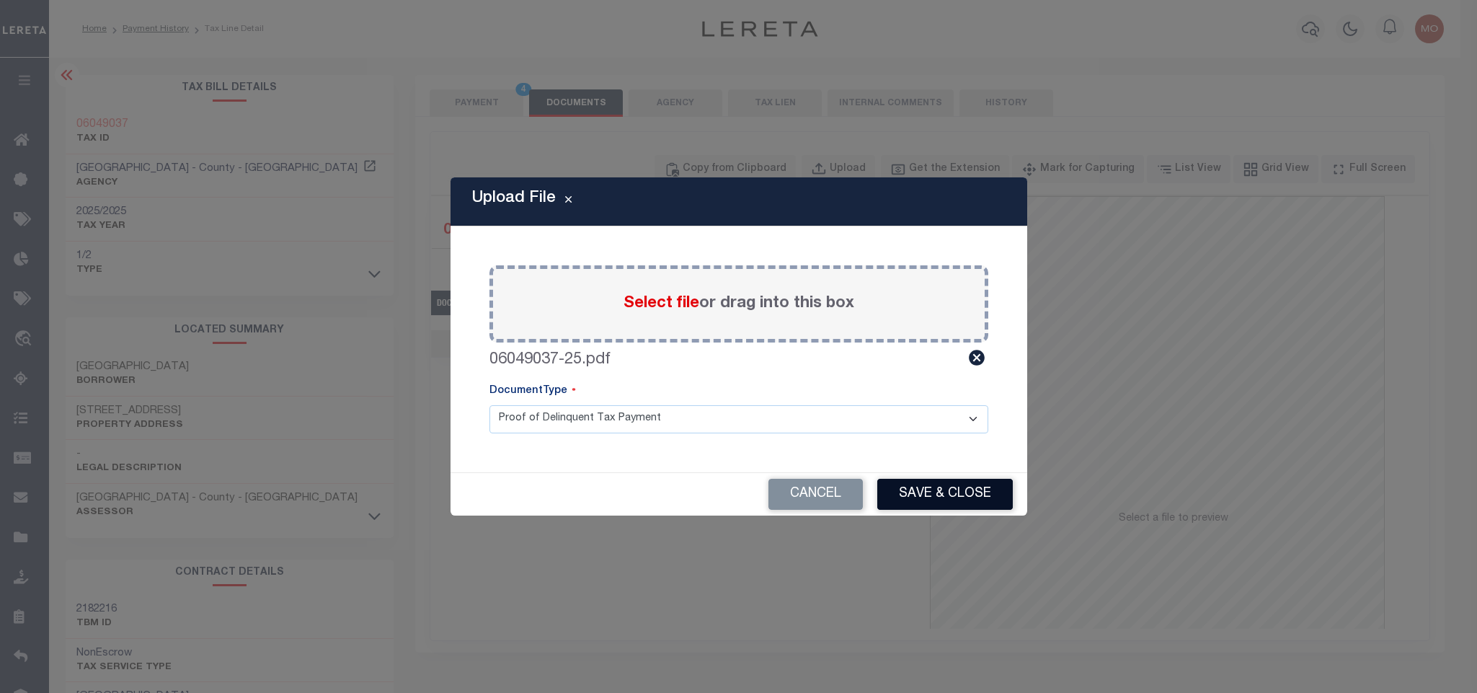
click at [926, 492] on button "Save & Close" at bounding box center [945, 494] width 136 height 31
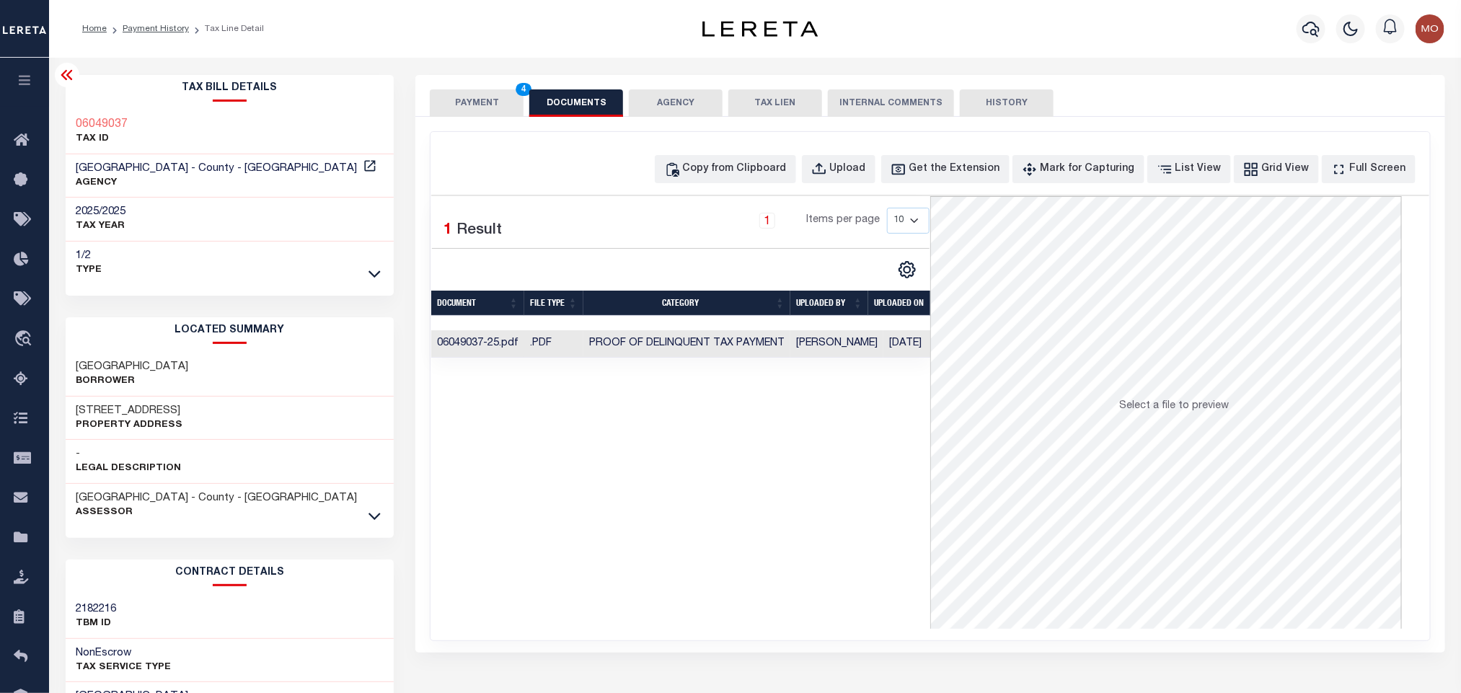
click at [701, 487] on div "Selected 1 Result 1 Items per page 10 25 50 100" at bounding box center [680, 412] width 499 height 433
click at [465, 99] on button "PAYMENT 4" at bounding box center [477, 102] width 94 height 27
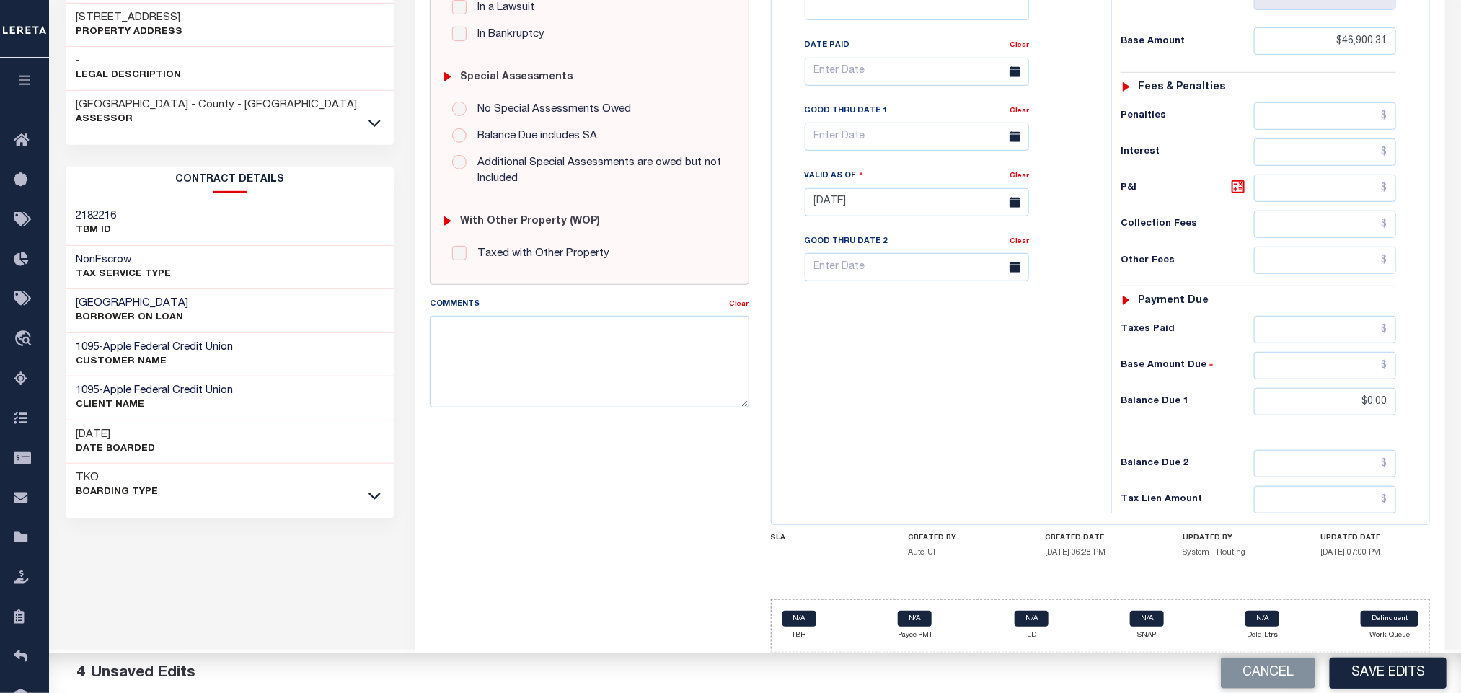
scroll to position [407, 0]
click at [1380, 678] on button "Save Edits" at bounding box center [1387, 672] width 117 height 31
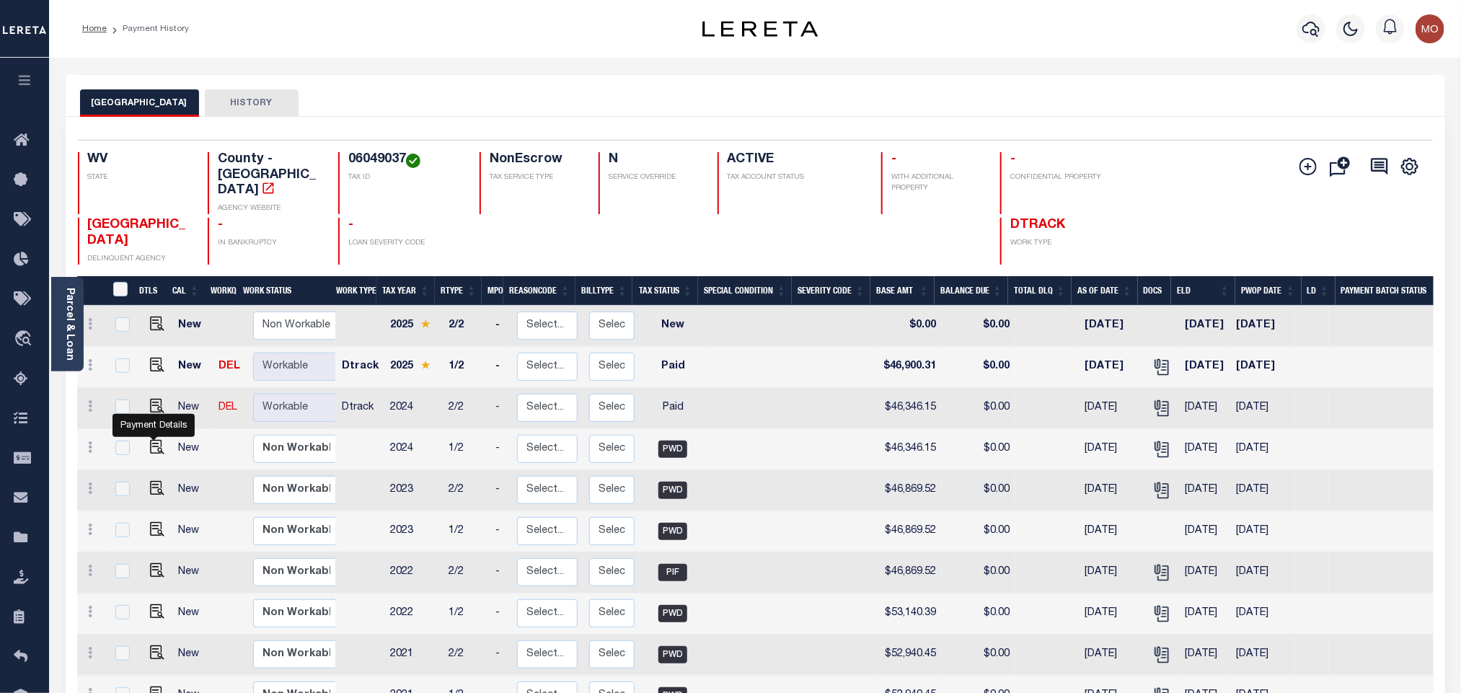
drag, startPoint x: 156, startPoint y: 430, endPoint x: 242, endPoint y: 430, distance: 85.8
click at [156, 440] on img "" at bounding box center [157, 447] width 14 height 14
checkbox input "true"
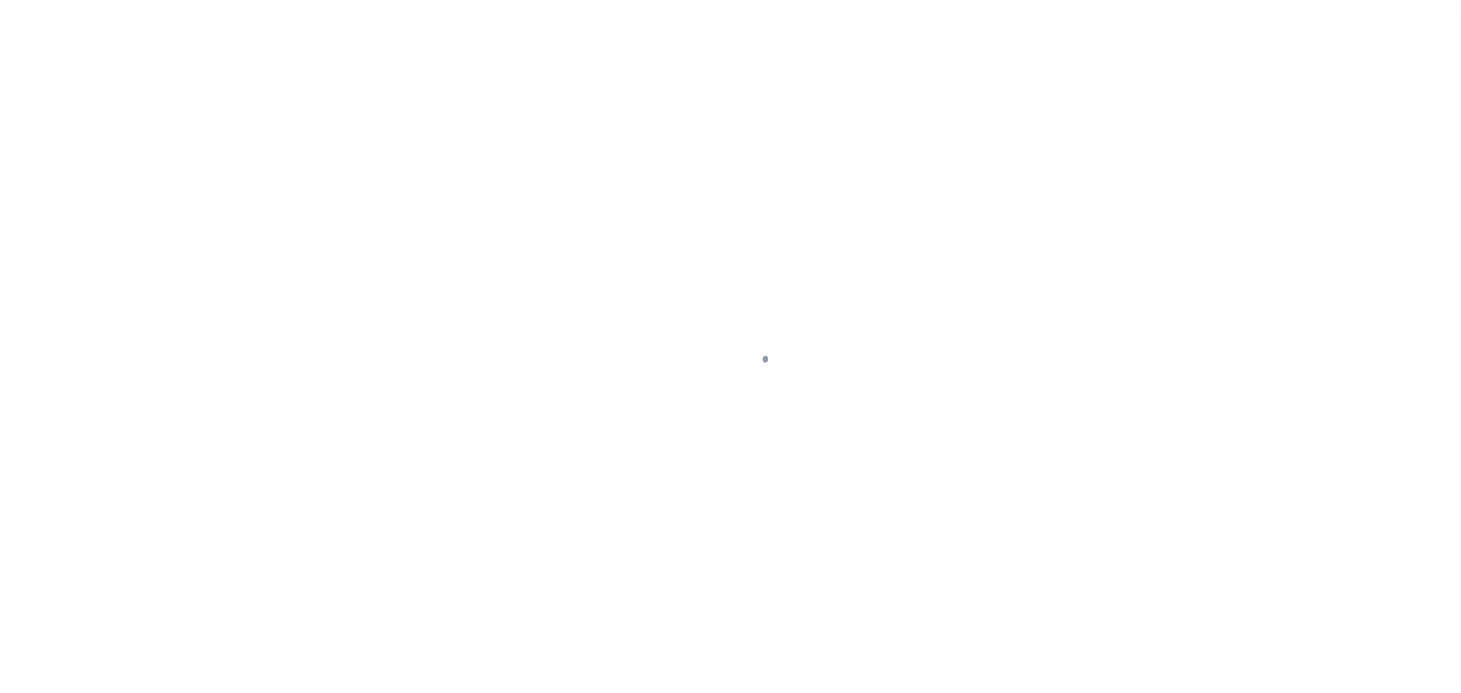
checkbox input "false"
type input "Semi Annual"
type input "[DATE]"
type input "$46,346.15"
type input "$45,187.5"
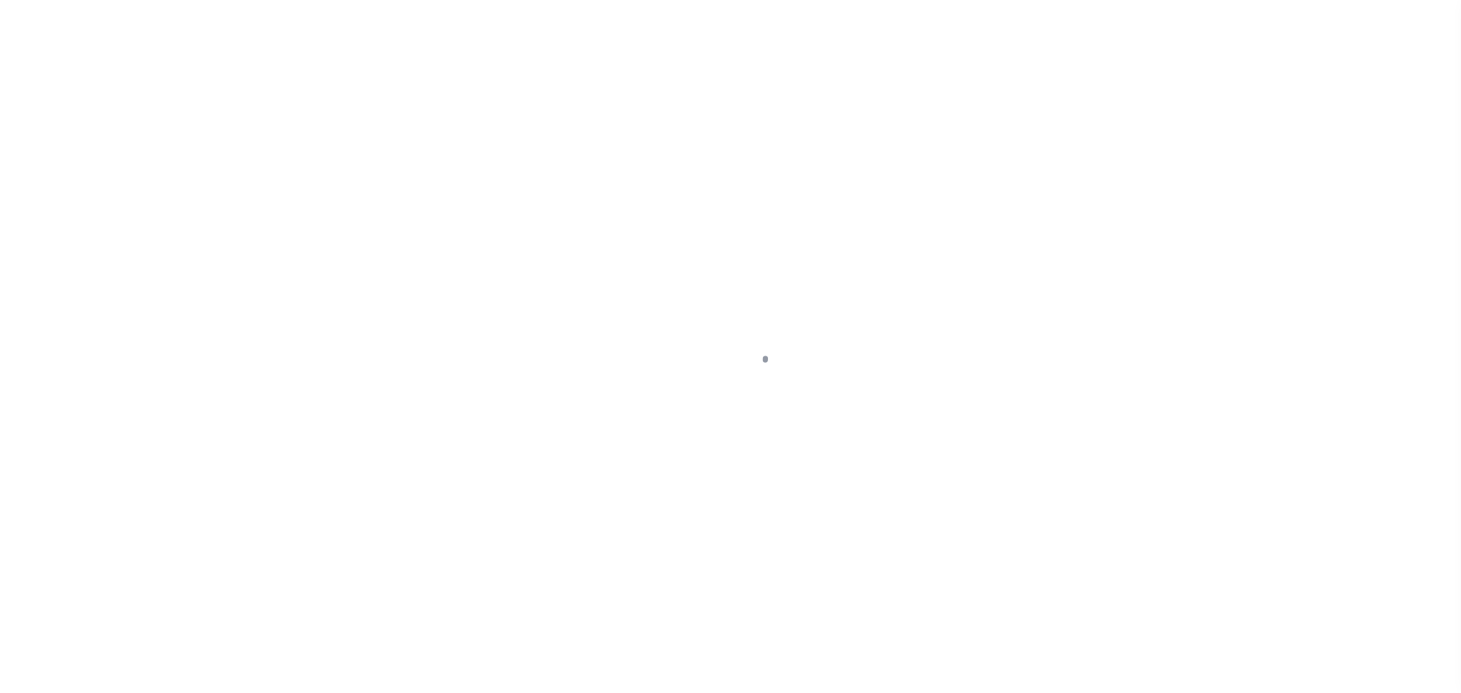
type input "$0"
select select "PWD"
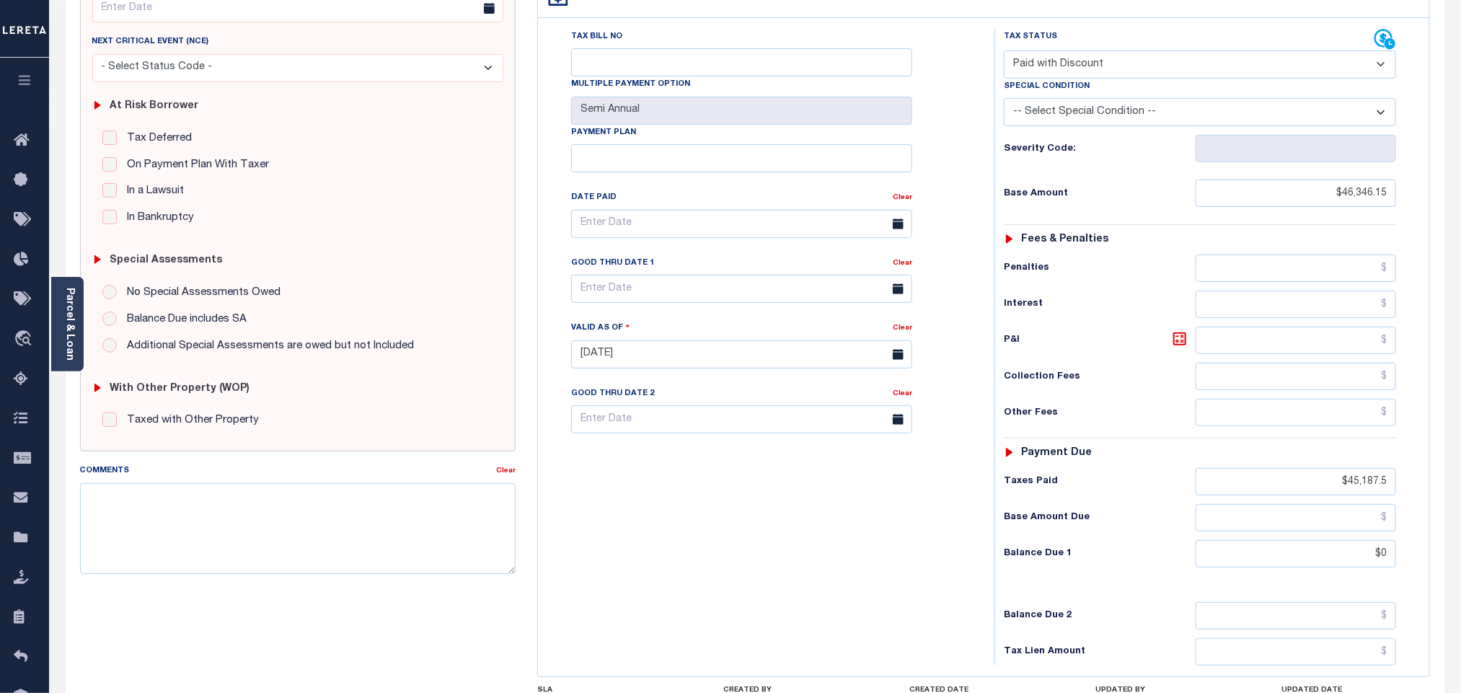
scroll to position [324, 0]
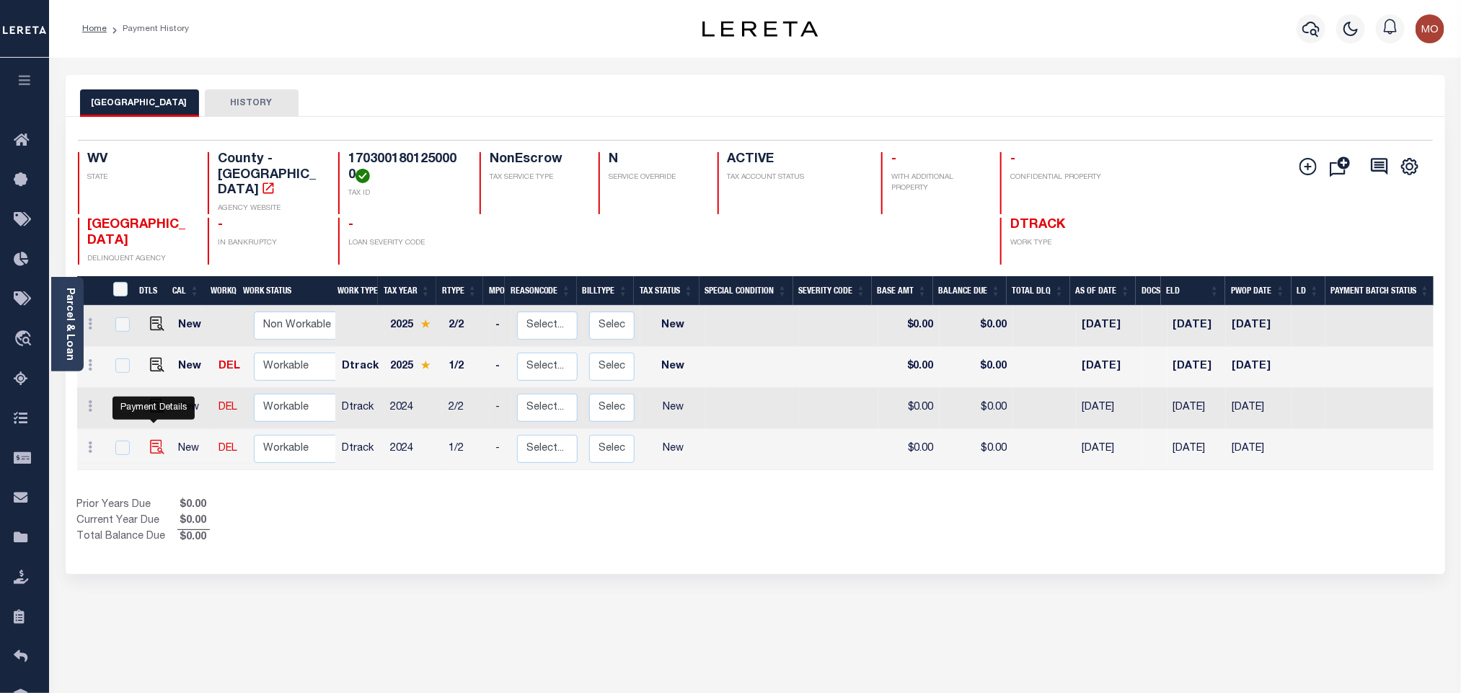
click at [154, 440] on img "" at bounding box center [157, 447] width 14 height 14
checkbox input "true"
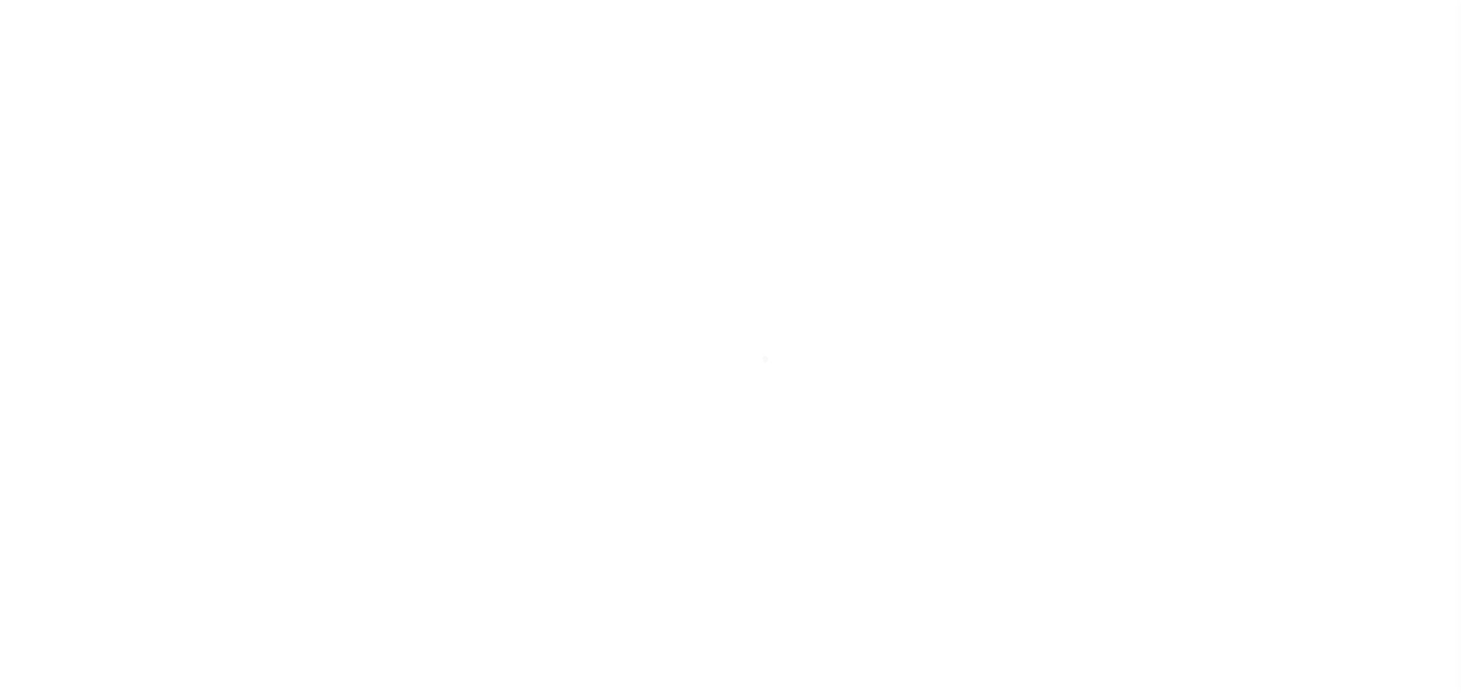
select select "NW2"
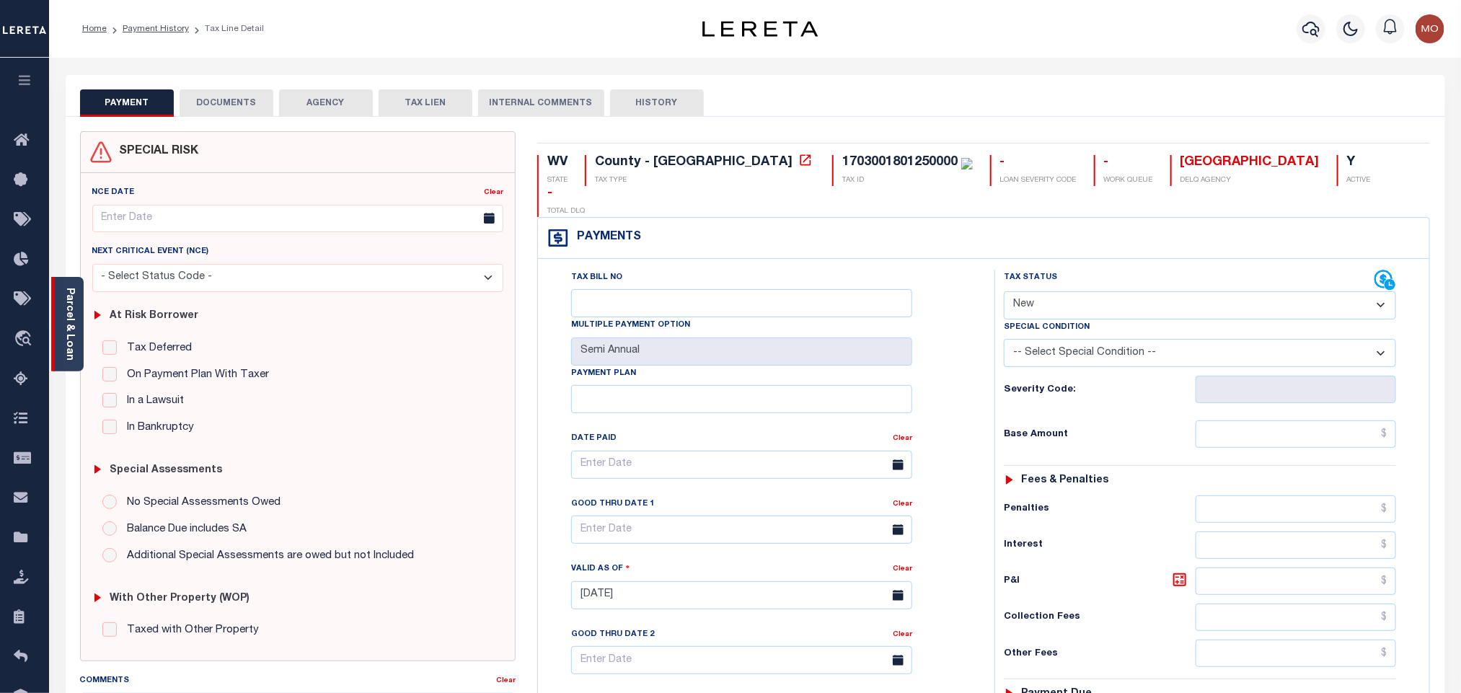
click at [74, 316] on link "Parcel & Loan" at bounding box center [69, 324] width 10 height 73
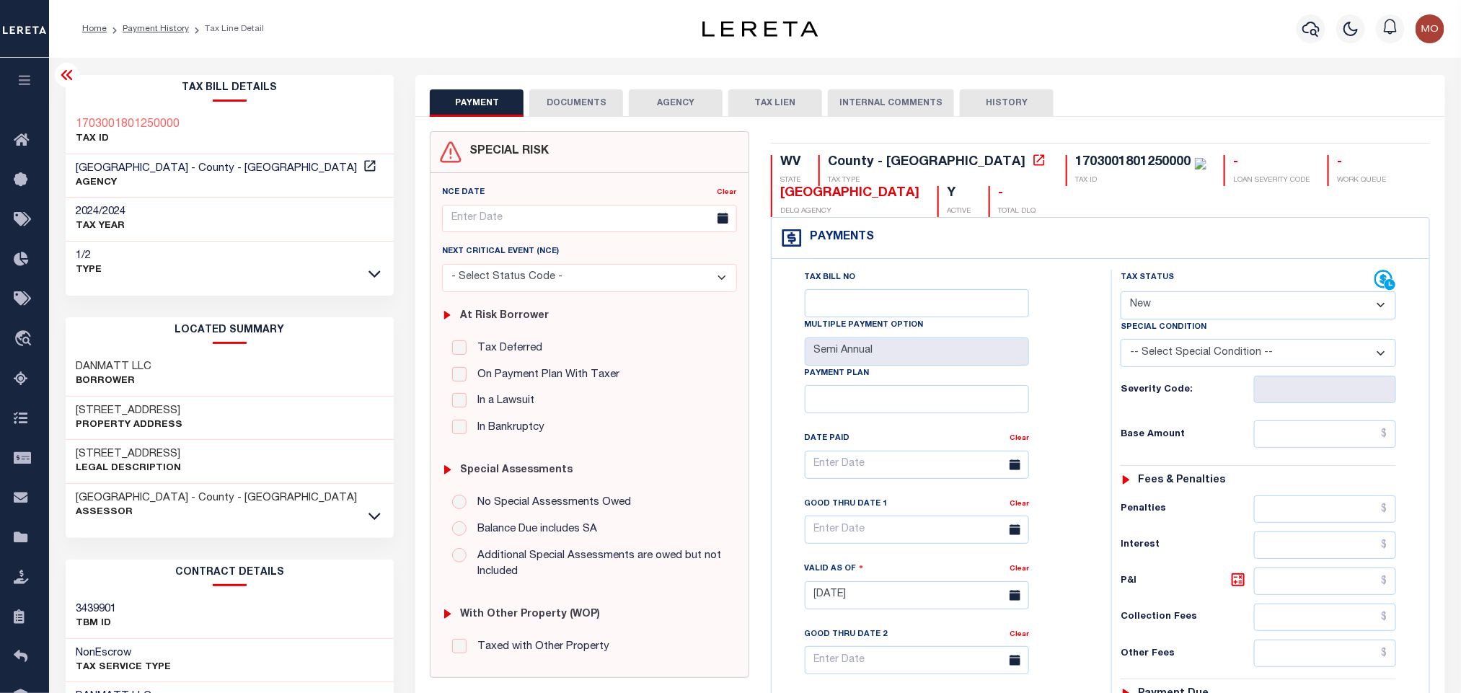
click at [97, 366] on h3 "DANMATT LLC" at bounding box center [114, 367] width 76 height 14
copy div "DANMATT LLC"
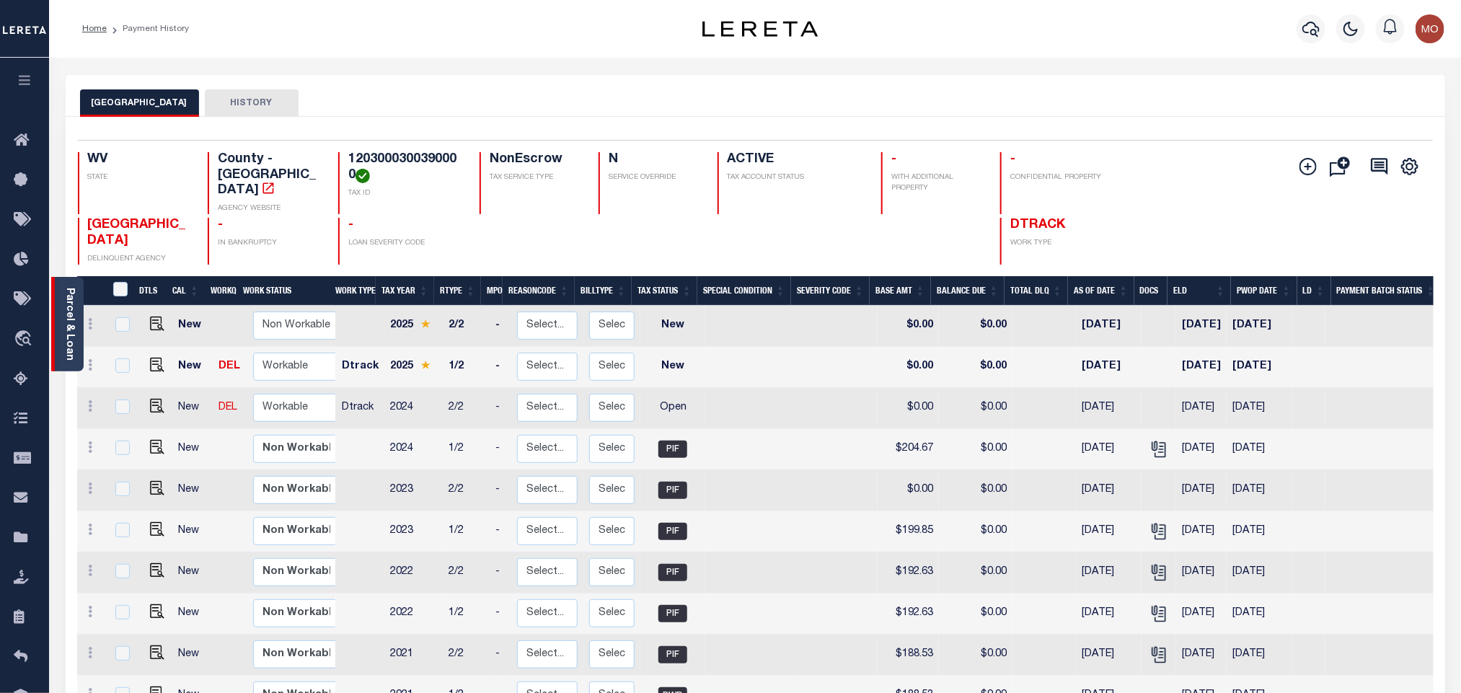
click at [74, 321] on link "Parcel & Loan" at bounding box center [69, 324] width 10 height 73
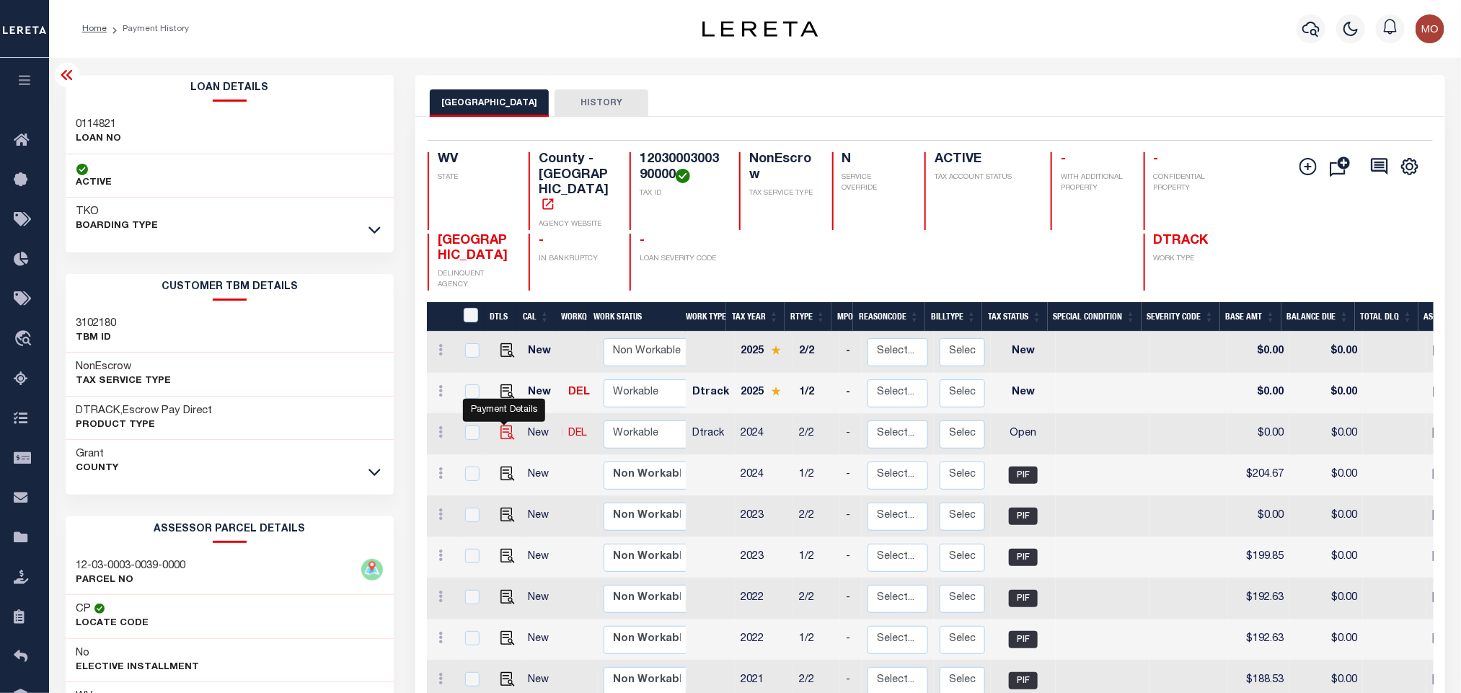
click at [505, 425] on img "" at bounding box center [507, 432] width 14 height 14
checkbox input "true"
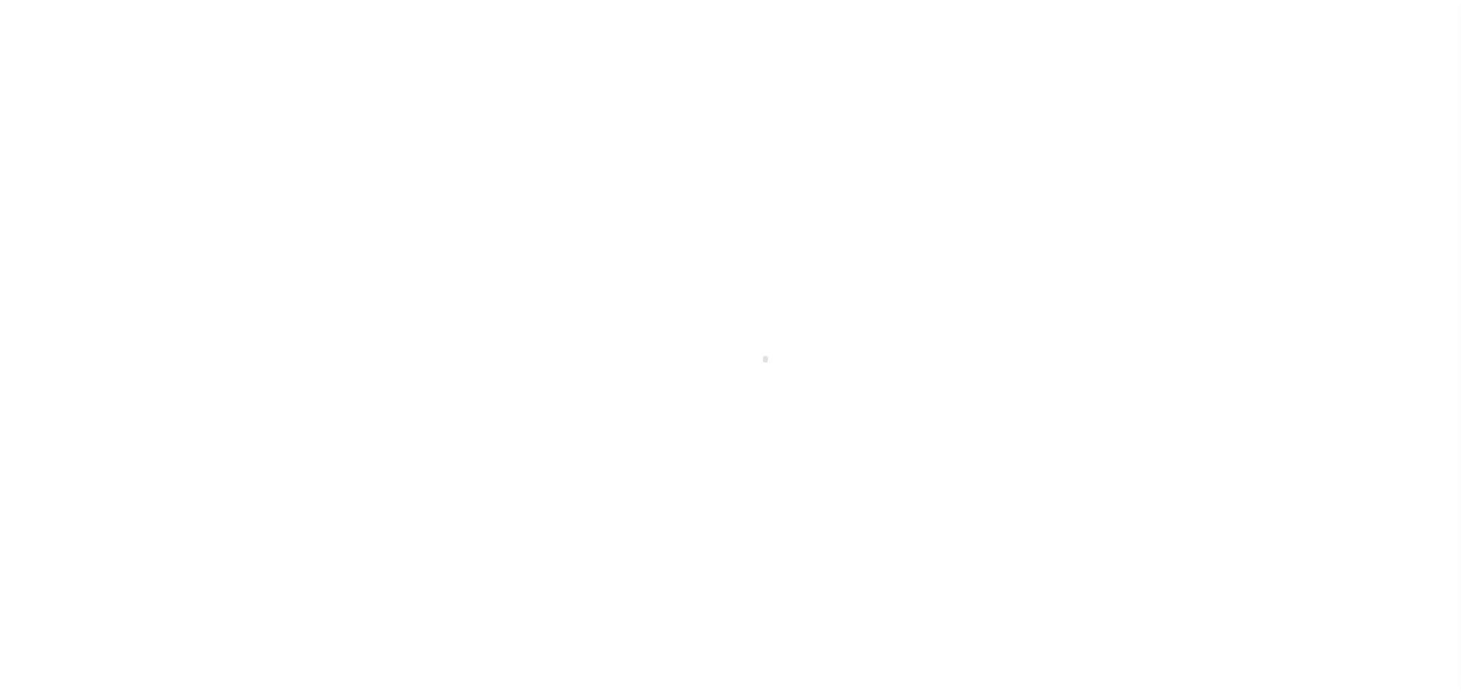
select select "OP2"
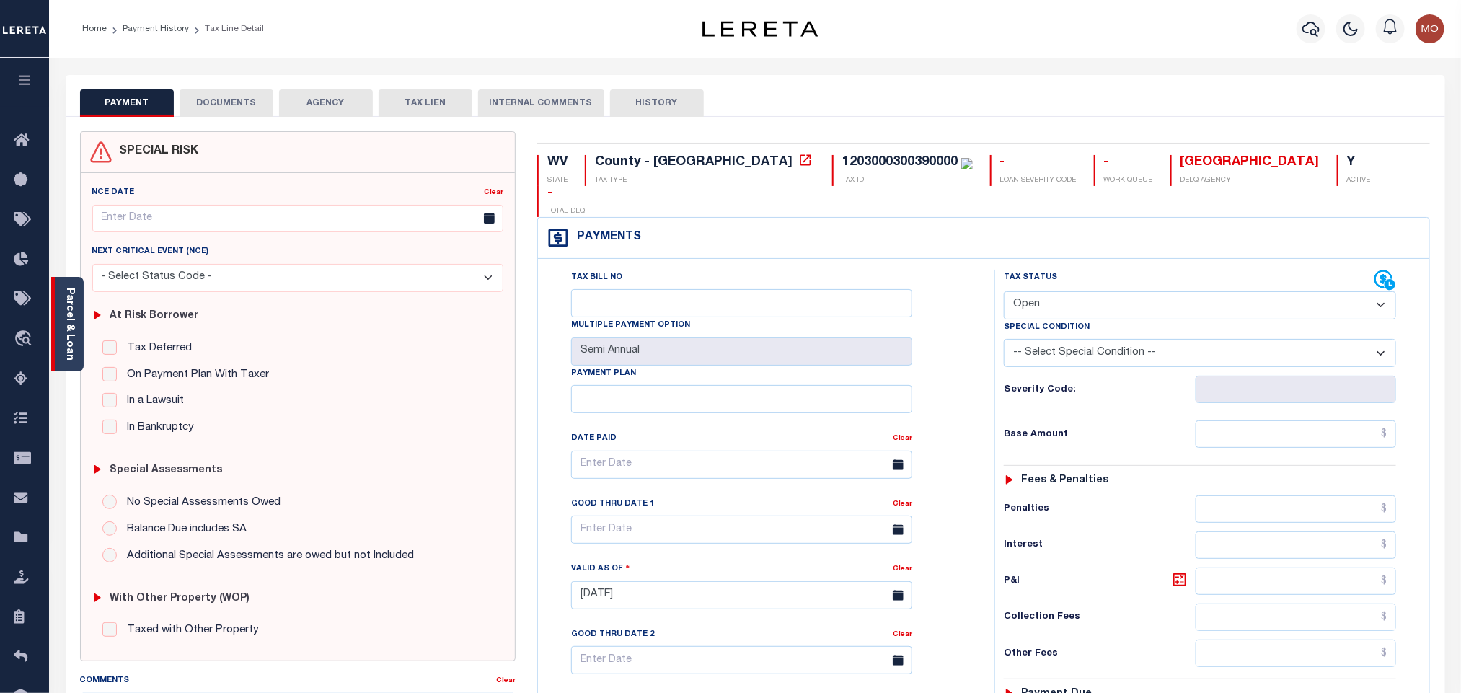
click at [68, 319] on link "Parcel & Loan" at bounding box center [69, 324] width 10 height 73
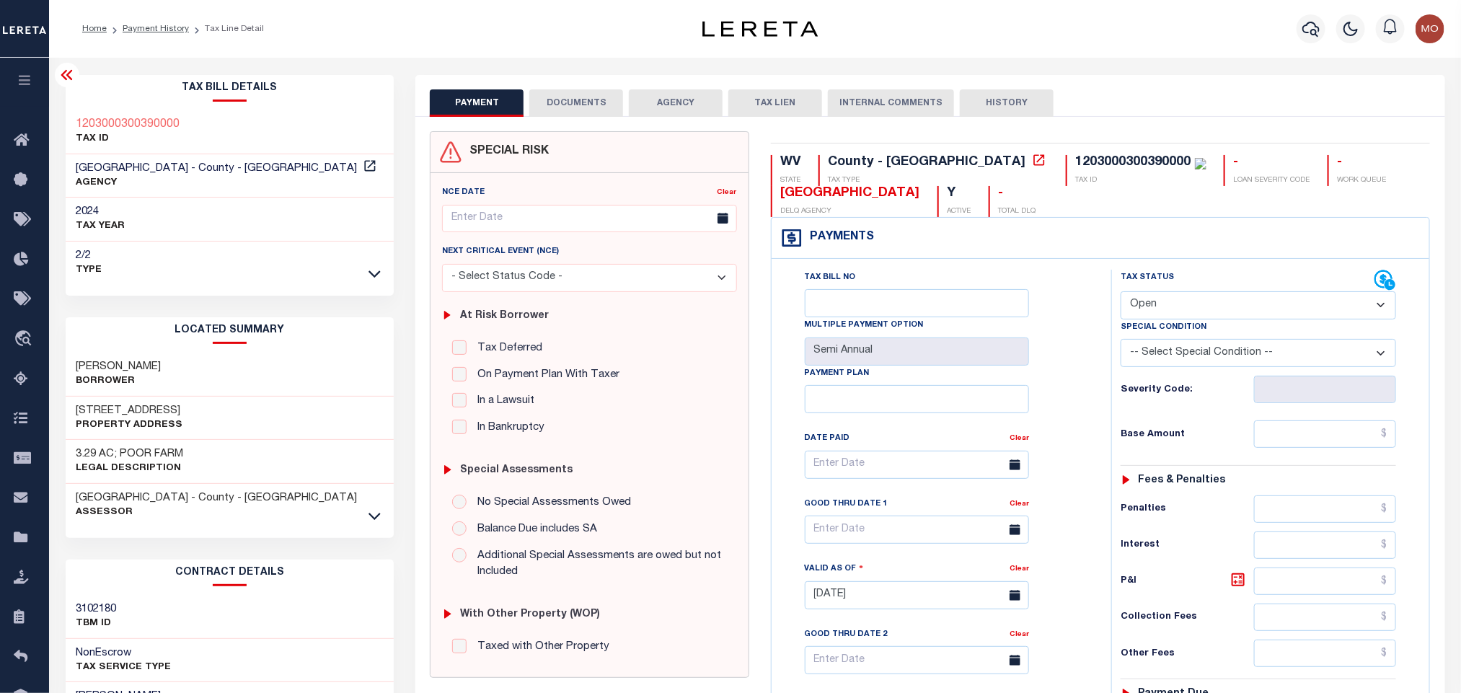
click at [110, 366] on h3 "SIMMONS FRANK" at bounding box center [118, 367] width 85 height 14
copy div "SIMMONS FRANK"
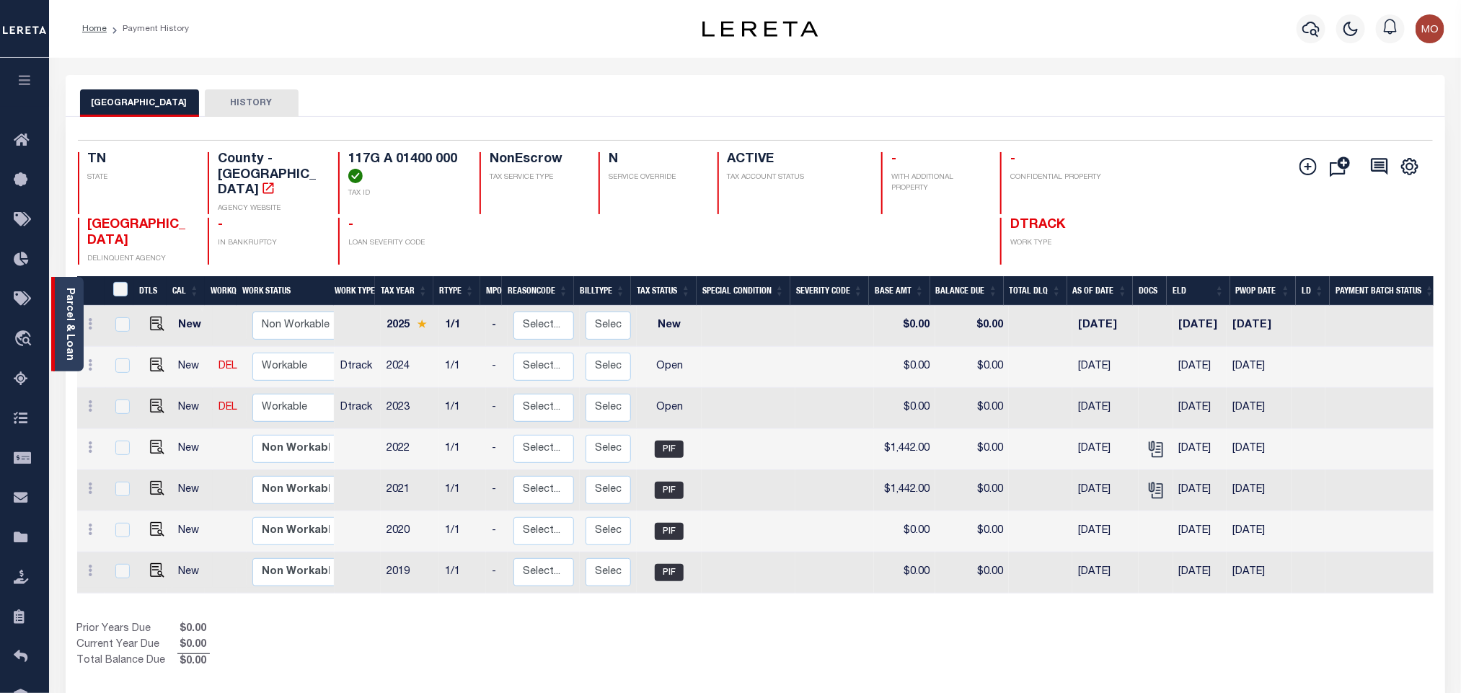
click at [64, 311] on link "Parcel & Loan" at bounding box center [69, 324] width 10 height 73
click at [79, 314] on div "Parcel & Loan" at bounding box center [67, 324] width 32 height 94
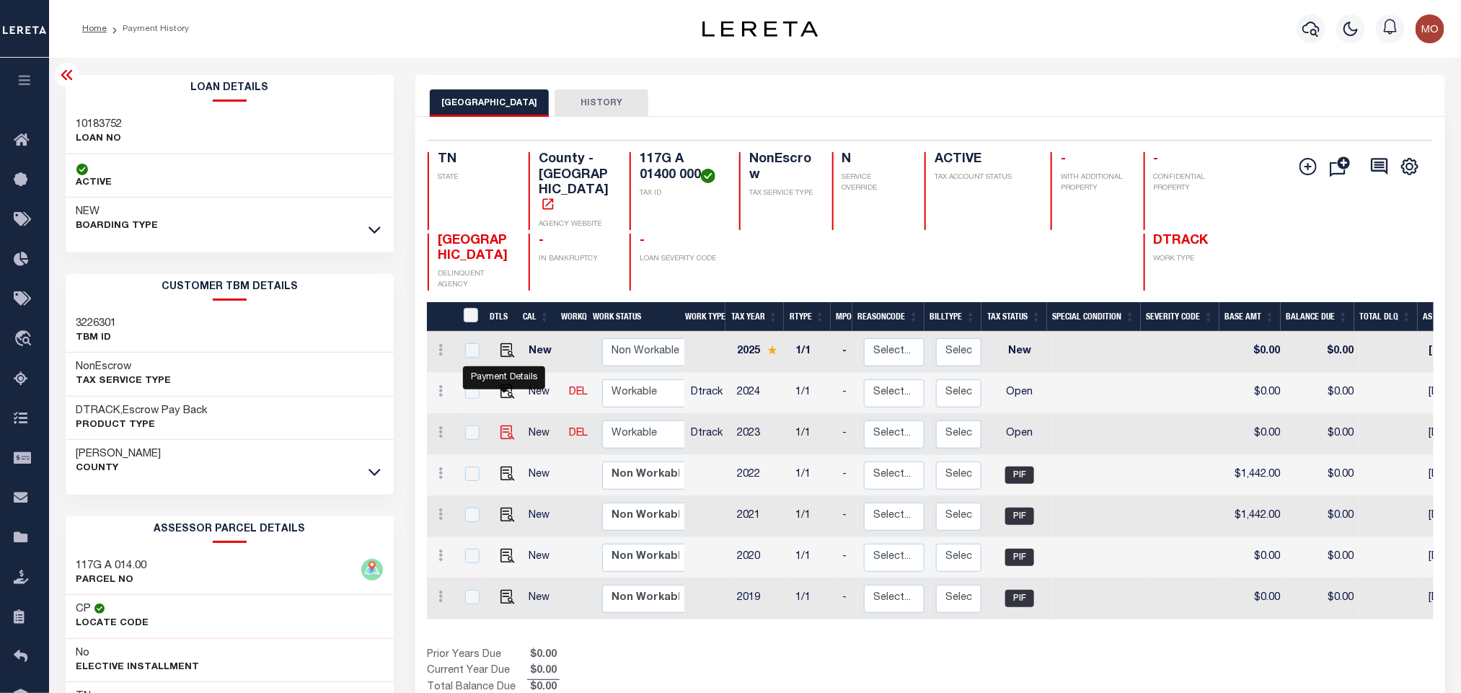
click at [502, 425] on img "" at bounding box center [507, 432] width 14 height 14
checkbox input "true"
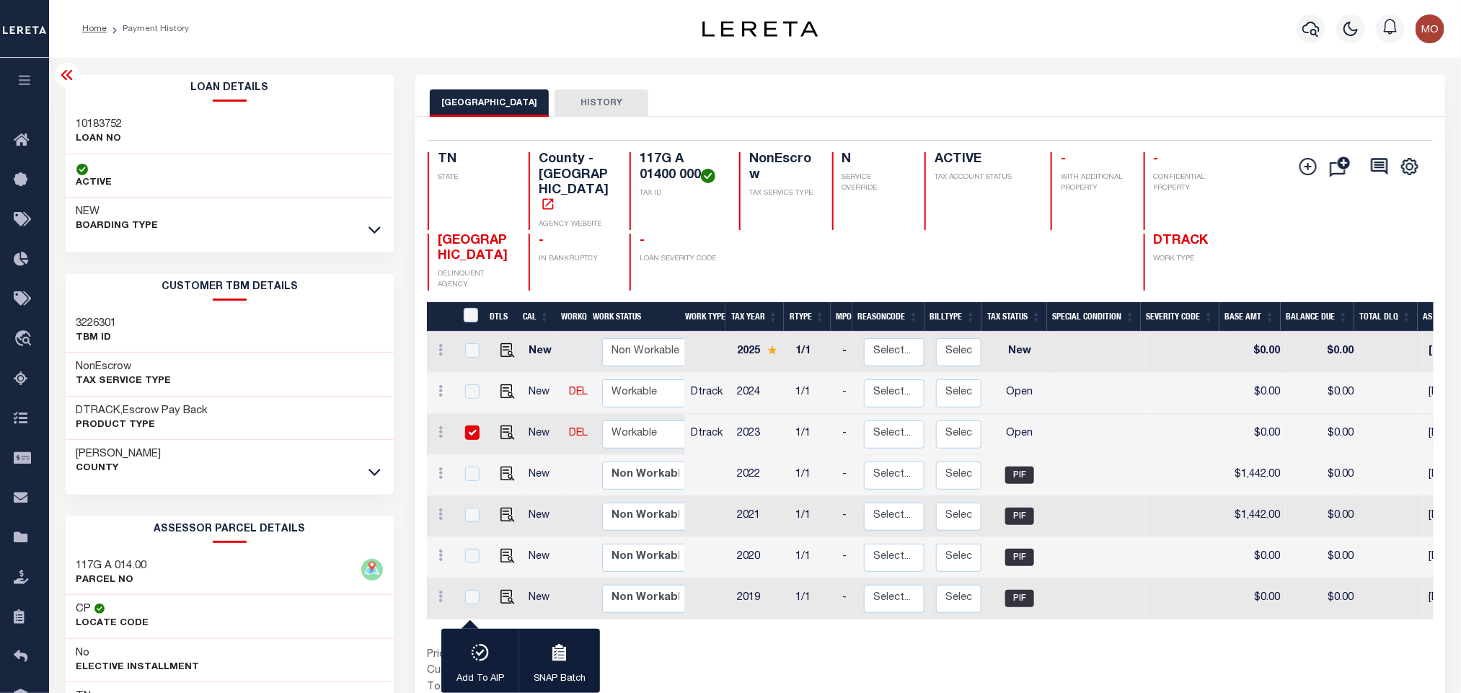
click at [115, 128] on h3 "10183752" at bounding box center [99, 125] width 46 height 14
copy h3 "10183752"
click at [660, 167] on h4 "117G A 01400 000" at bounding box center [680, 167] width 82 height 31
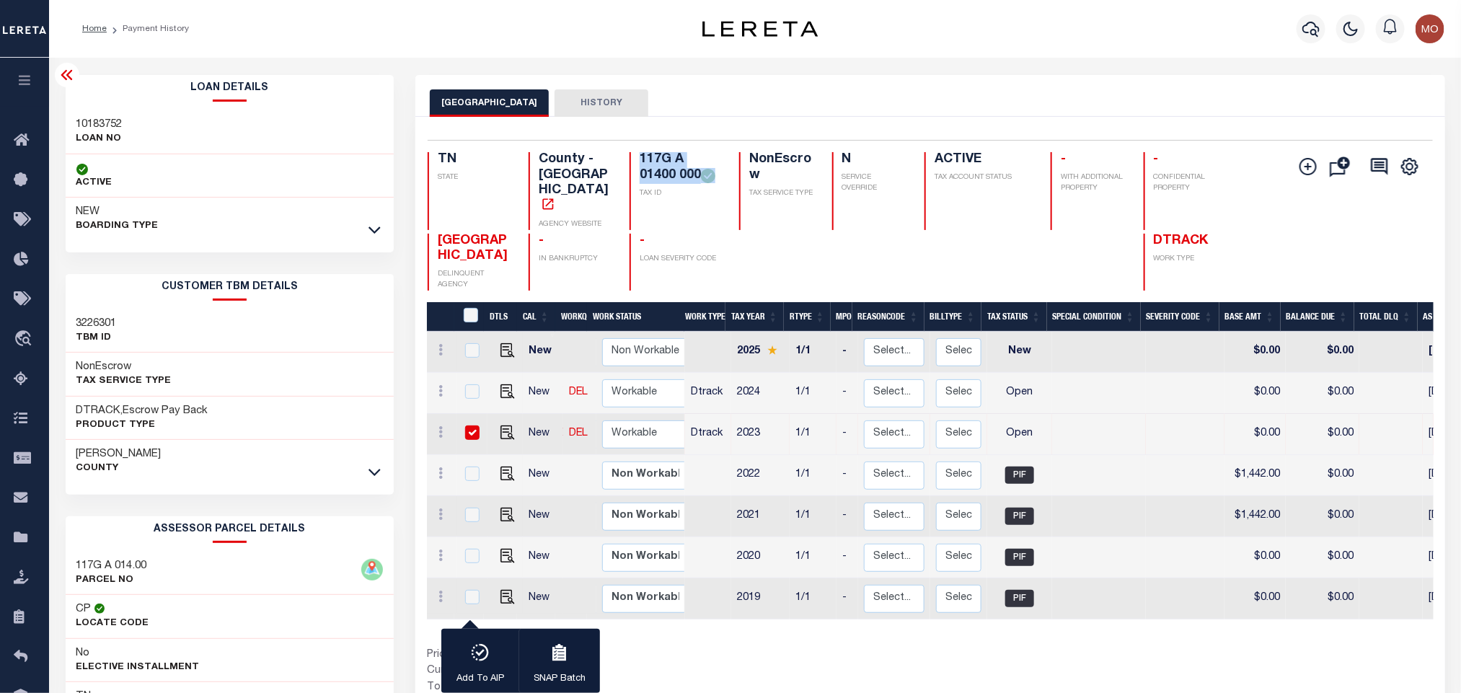
click at [660, 167] on h4 "117G A 01400 000" at bounding box center [680, 167] width 82 height 31
copy div "117G A 01400 000"
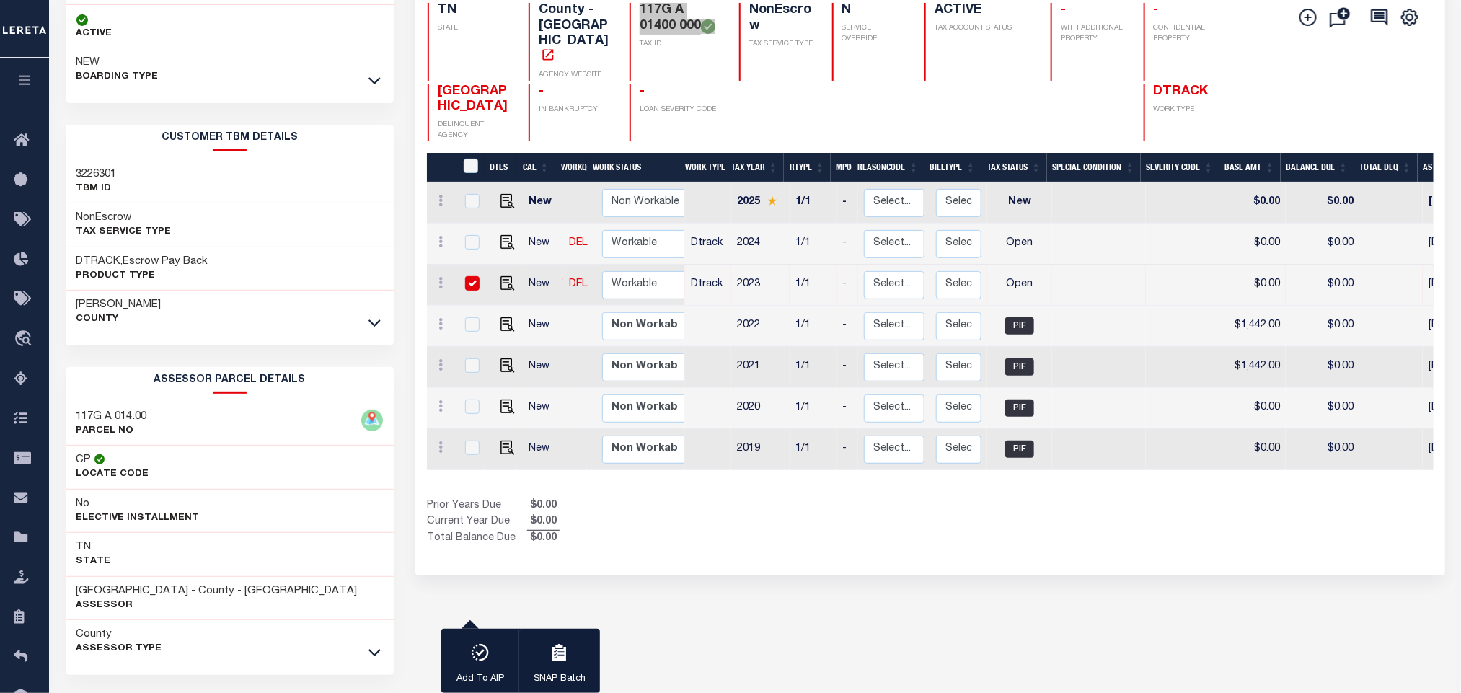
scroll to position [201, 0]
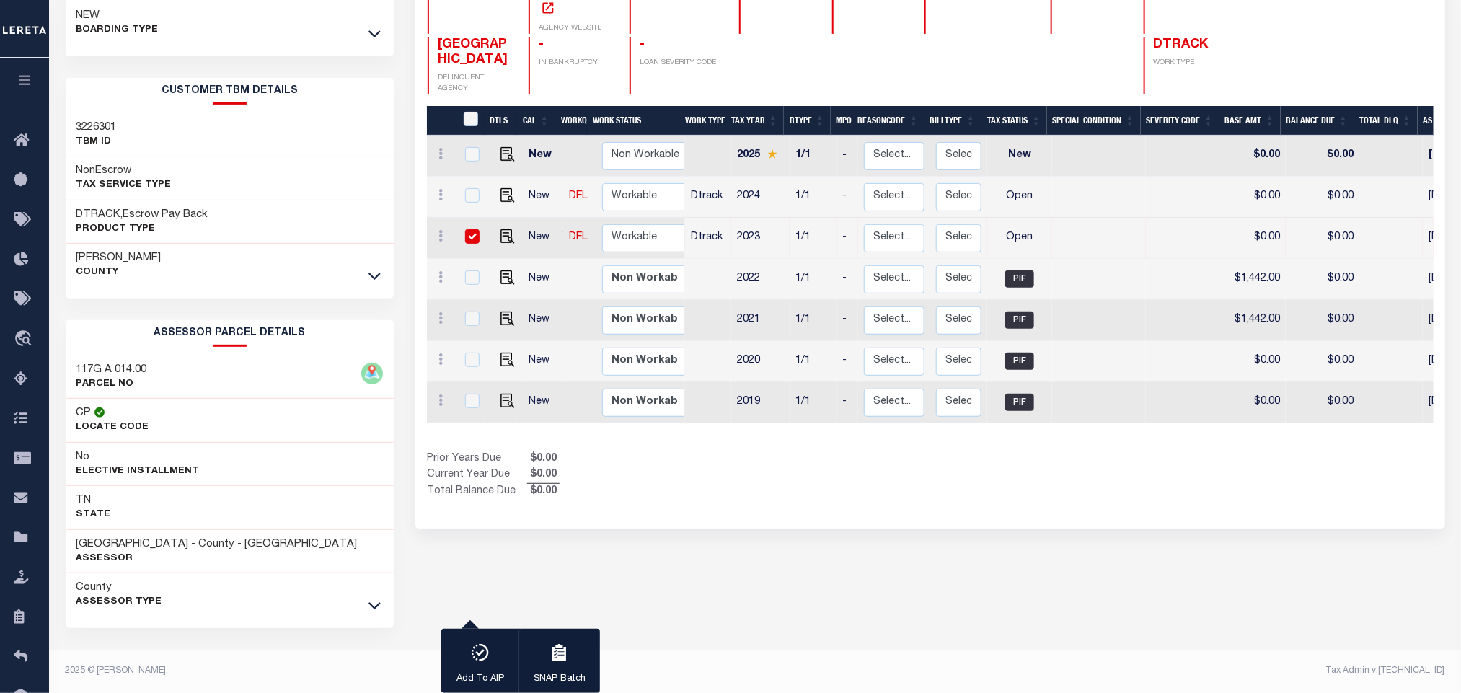
click at [879, 601] on div "SEVIER COUNTY HISTORY 1 Selected 7 1" at bounding box center [929, 286] width 1050 height 814
drag, startPoint x: 87, startPoint y: 541, endPoint x: 161, endPoint y: 541, distance: 73.5
click at [161, 541] on div "SEVIER COUNTY - County - TN Assessor" at bounding box center [230, 552] width 329 height 44
copy h3 "[GEOGRAPHIC_DATA]"
click at [500, 229] on img "" at bounding box center [507, 236] width 14 height 14
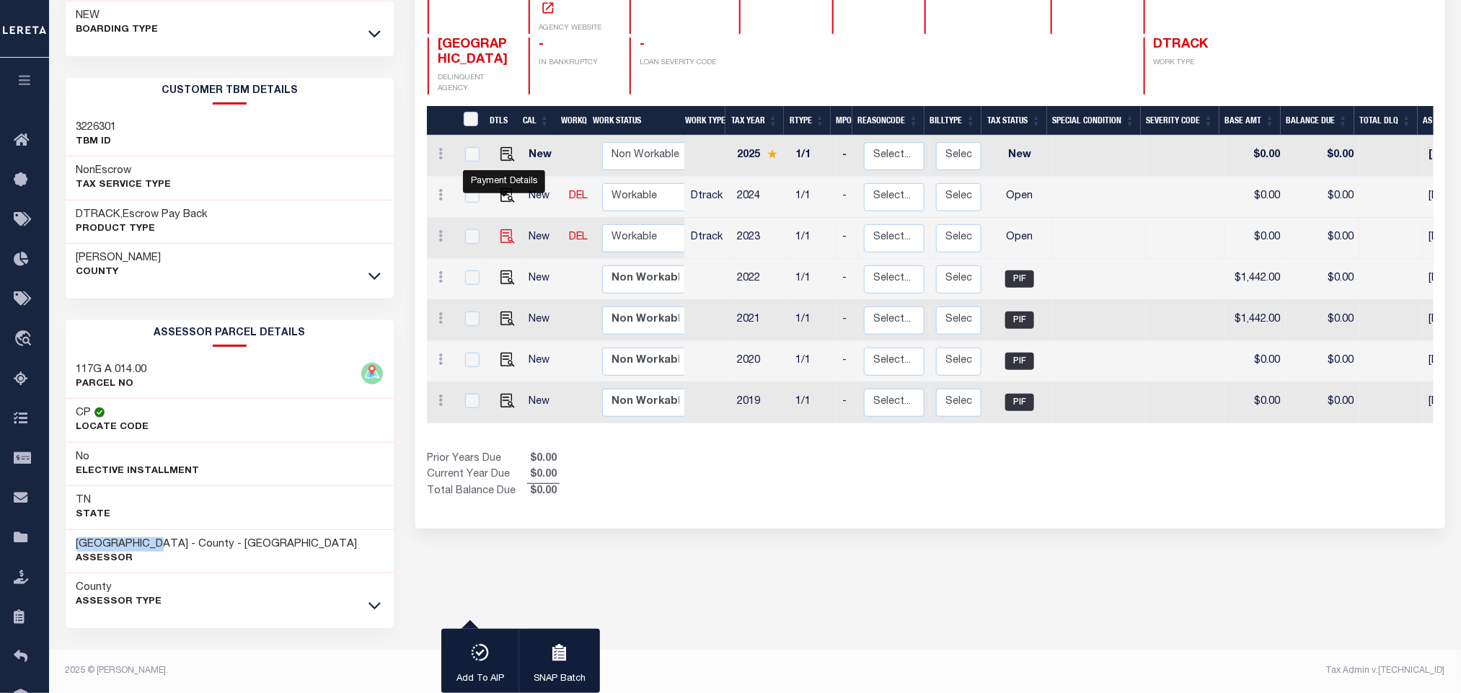
checkbox input "false"
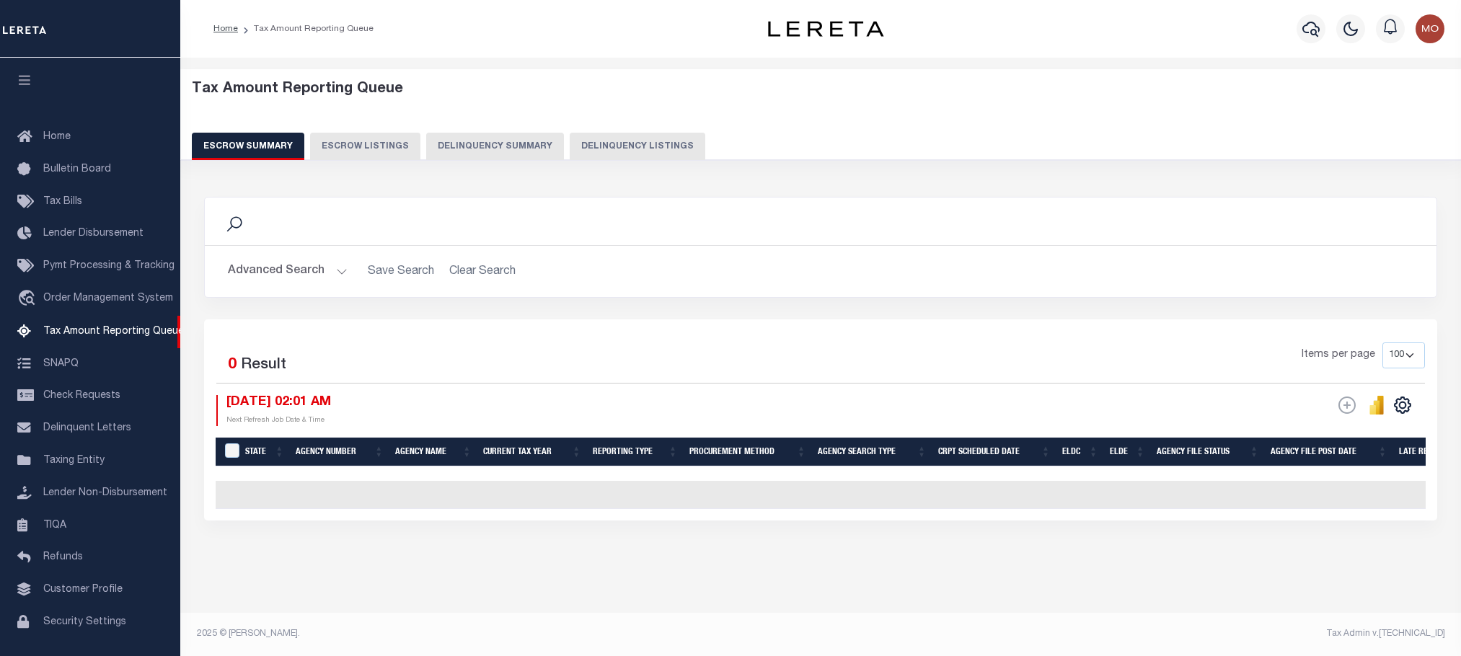
select select "100"
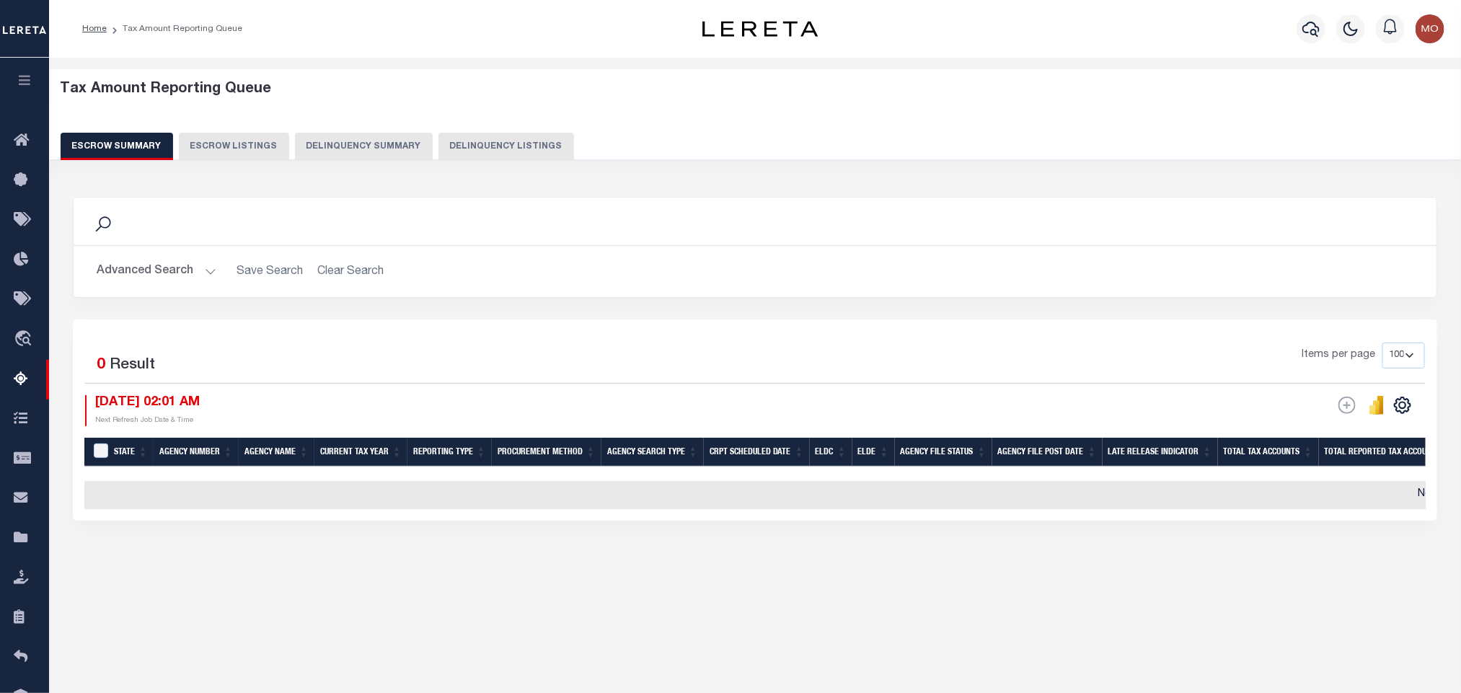
click at [469, 154] on button "Delinquency Listings" at bounding box center [506, 146] width 136 height 27
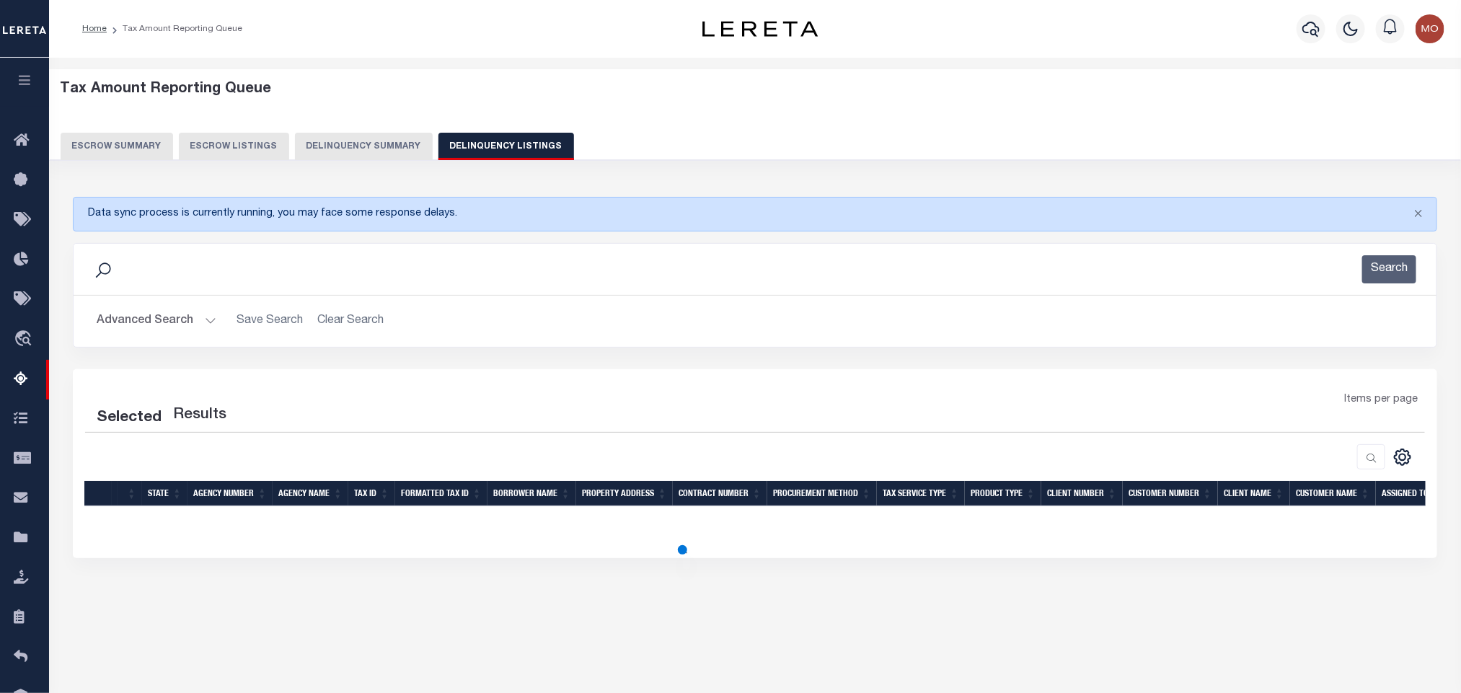
select select "100"
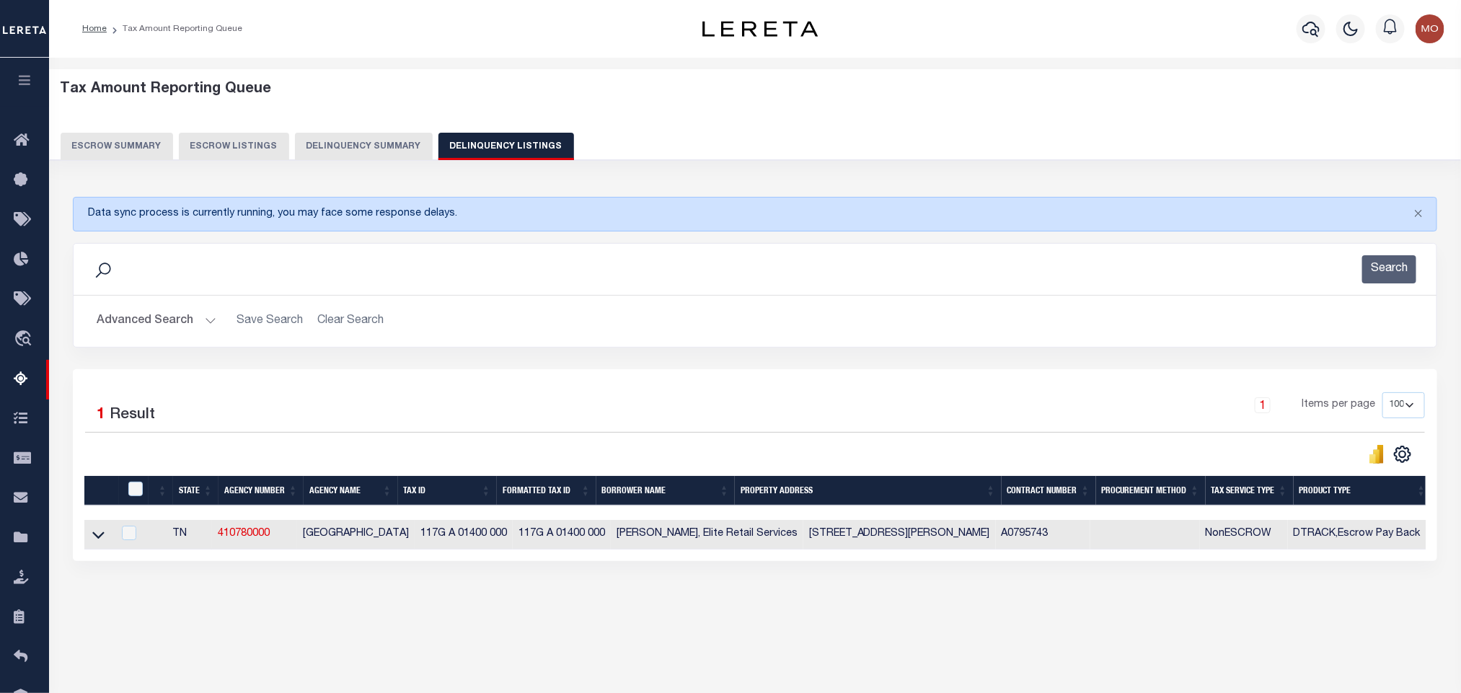
click at [205, 323] on button "Advanced Search" at bounding box center [157, 321] width 120 height 28
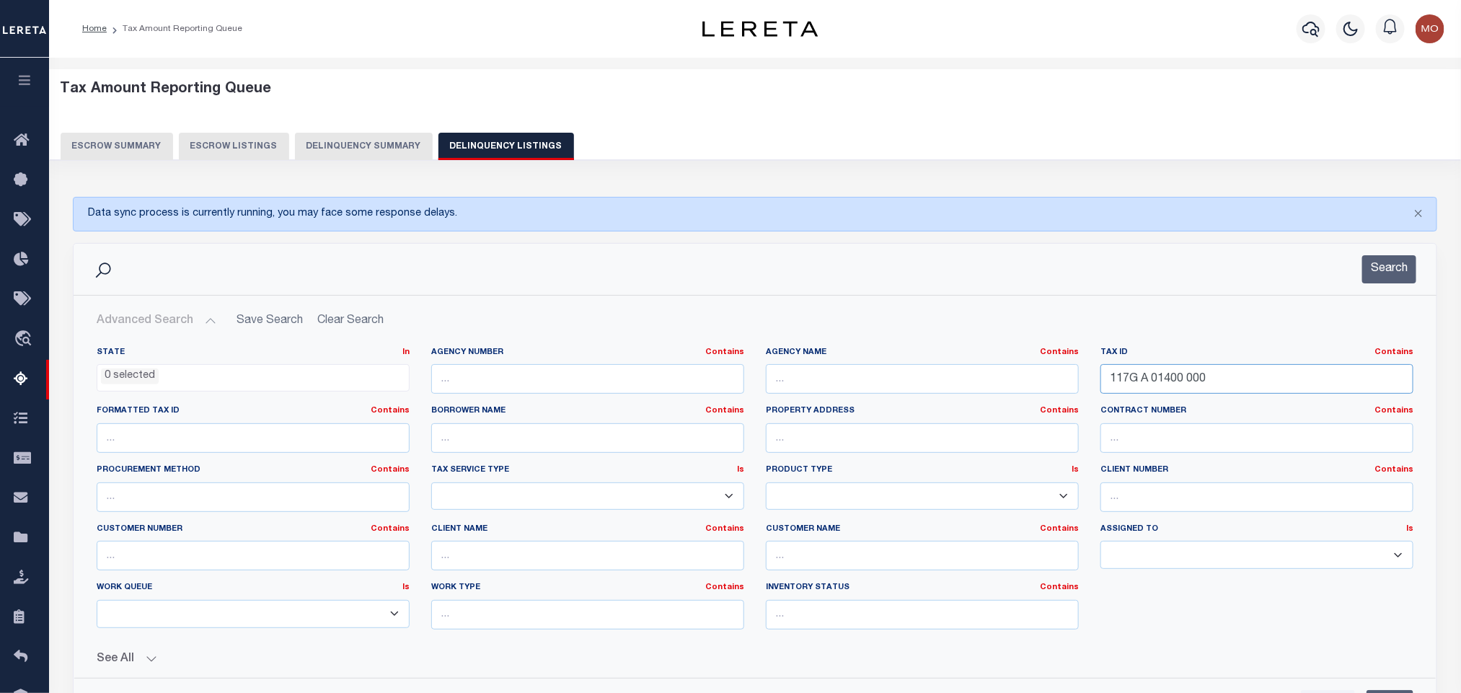
drag, startPoint x: 1231, startPoint y: 378, endPoint x: 880, endPoint y: 399, distance: 351.0
click at [887, 402] on div "State In In AK AL AR AZ CA CO CT DC DE FL GA GU HI IA ID IL IN KS KY LA MA MD M…" at bounding box center [755, 494] width 1338 height 294
paste input "77102"
type input "77102"
click at [1391, 277] on button "Search" at bounding box center [1389, 269] width 54 height 28
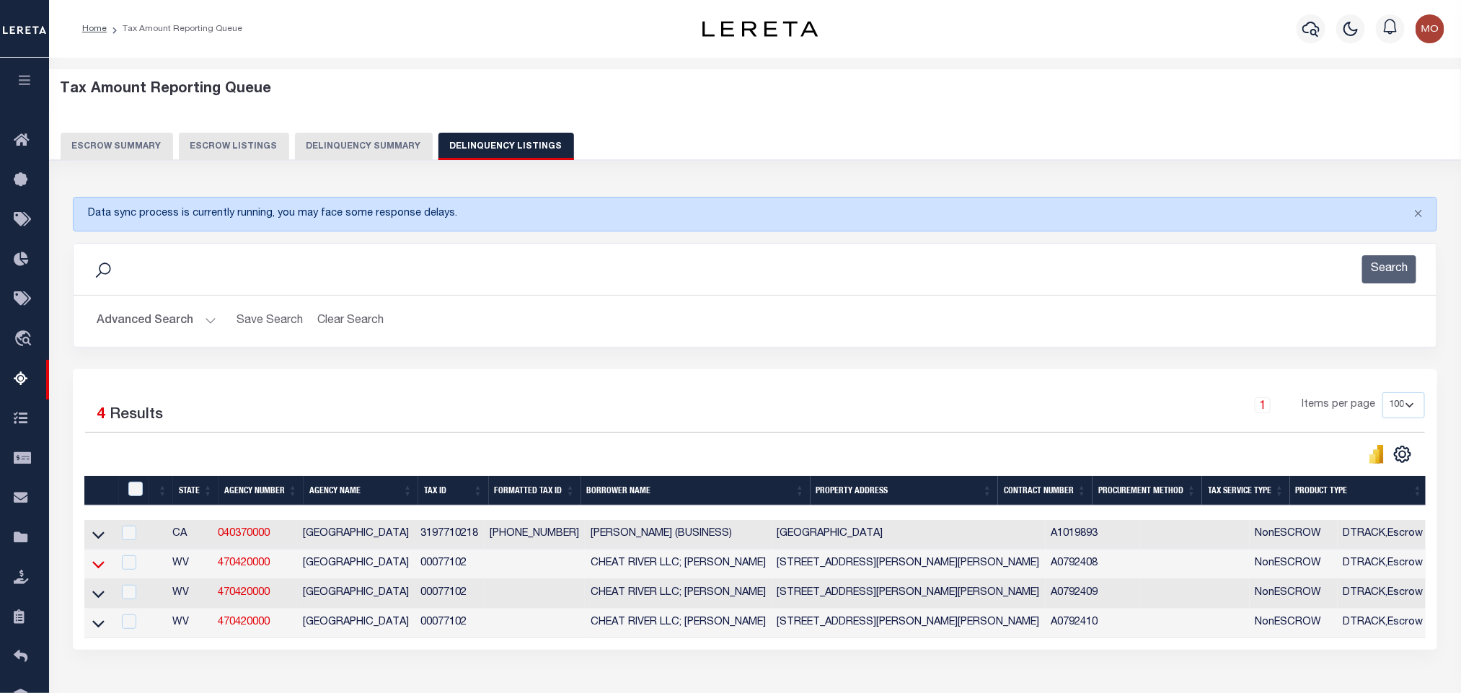
click at [96, 570] on icon at bounding box center [98, 564] width 12 height 15
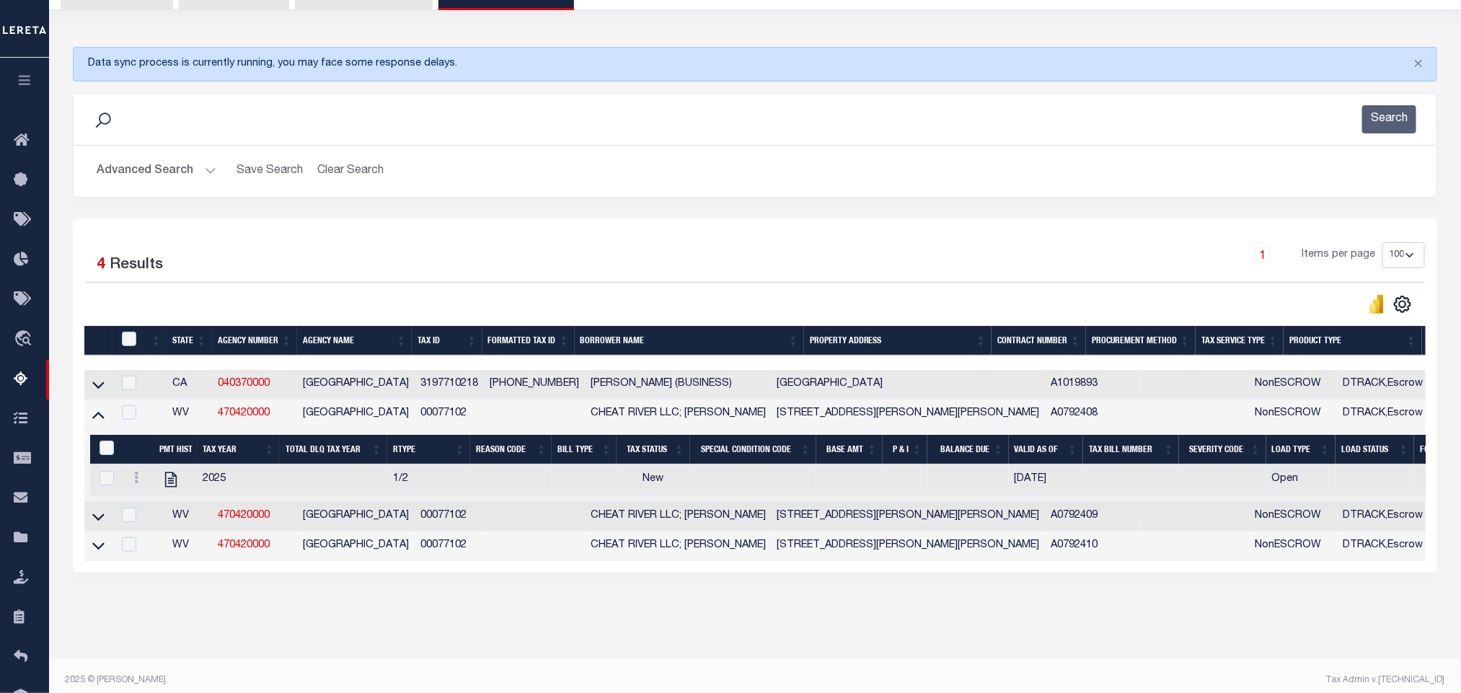
scroll to position [177, 0]
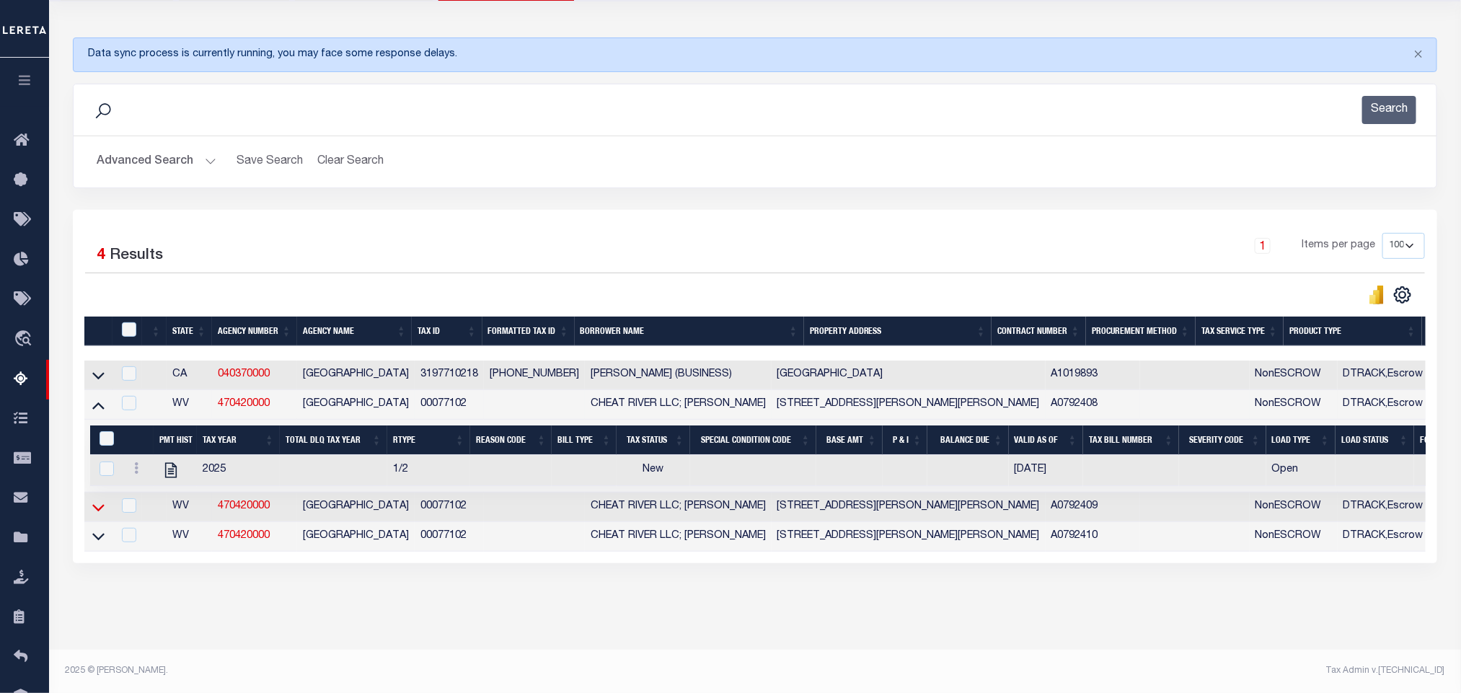
click at [97, 500] on icon at bounding box center [98, 507] width 12 height 15
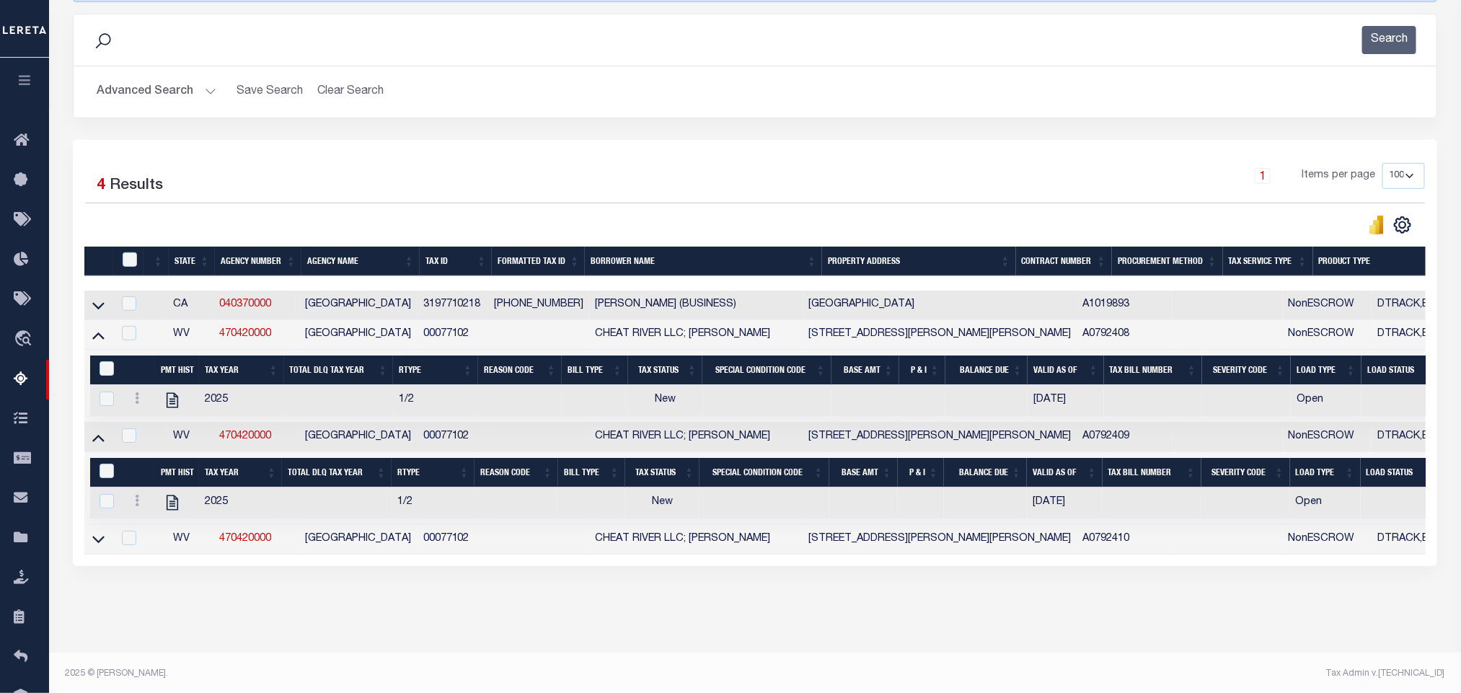
scroll to position [251, 0]
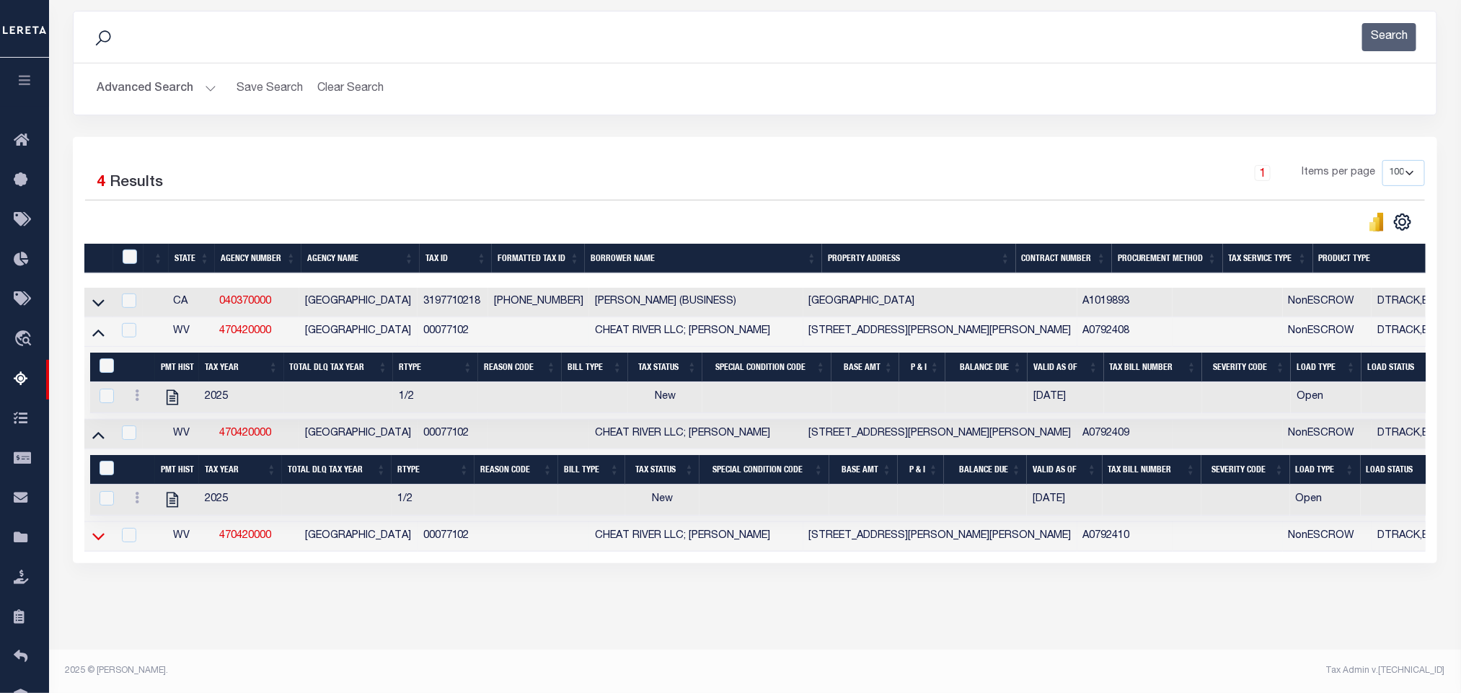
click at [97, 528] on icon at bounding box center [98, 535] width 12 height 15
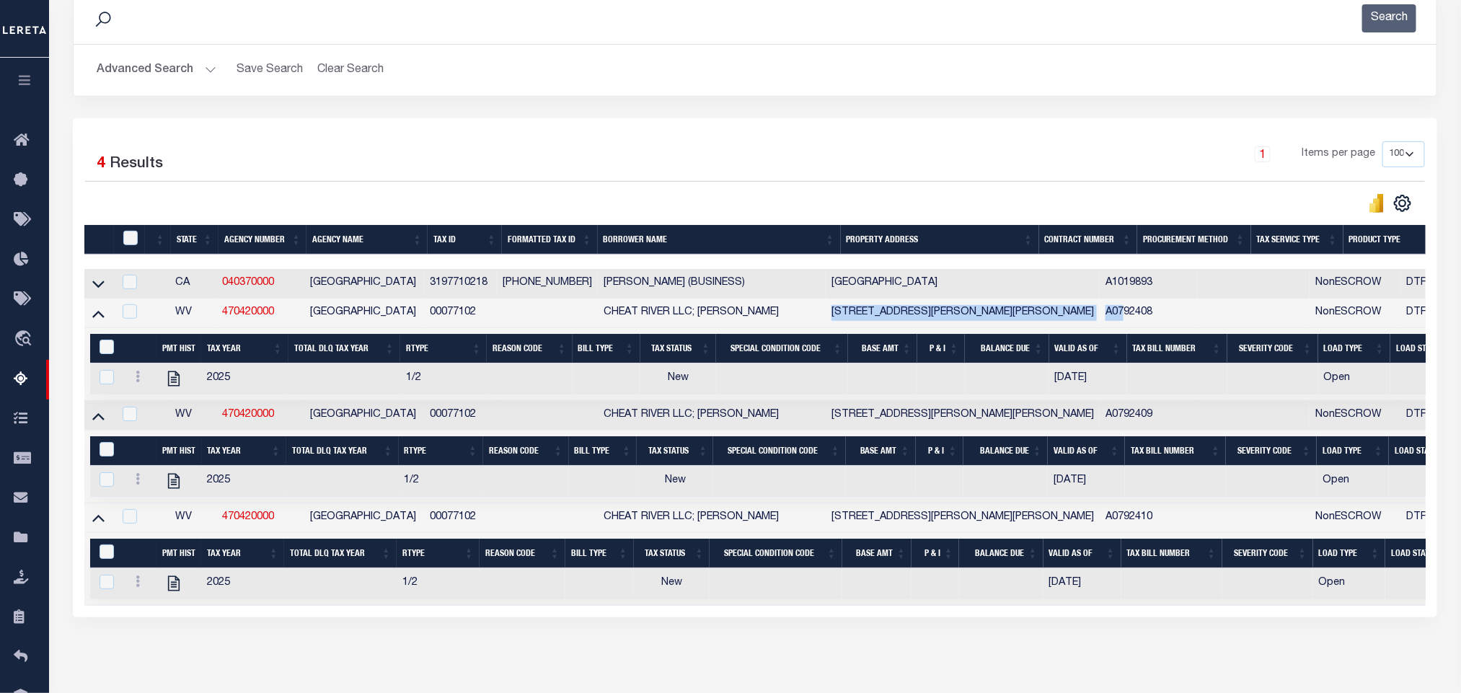
drag, startPoint x: 863, startPoint y: 321, endPoint x: 1084, endPoint y: 331, distance: 221.6
click at [1084, 328] on tr "WV 470420000 RANDOLPH COUNTY 00077102 CHEAT RIVER LLC; JOHANNES URPLEAINEN 46 F…" at bounding box center [1169, 313] width 2170 height 30
drag, startPoint x: 854, startPoint y: 425, endPoint x: 987, endPoint y: 425, distance: 132.7
click at [980, 425] on tr "WV 470420000 RANDOLPH COUNTY 00077102 CHEAT RIVER LLC; JOHANNES URPLEAINEN 72 F…" at bounding box center [1169, 416] width 2170 height 30
drag, startPoint x: 859, startPoint y: 526, endPoint x: 991, endPoint y: 530, distance: 132.7
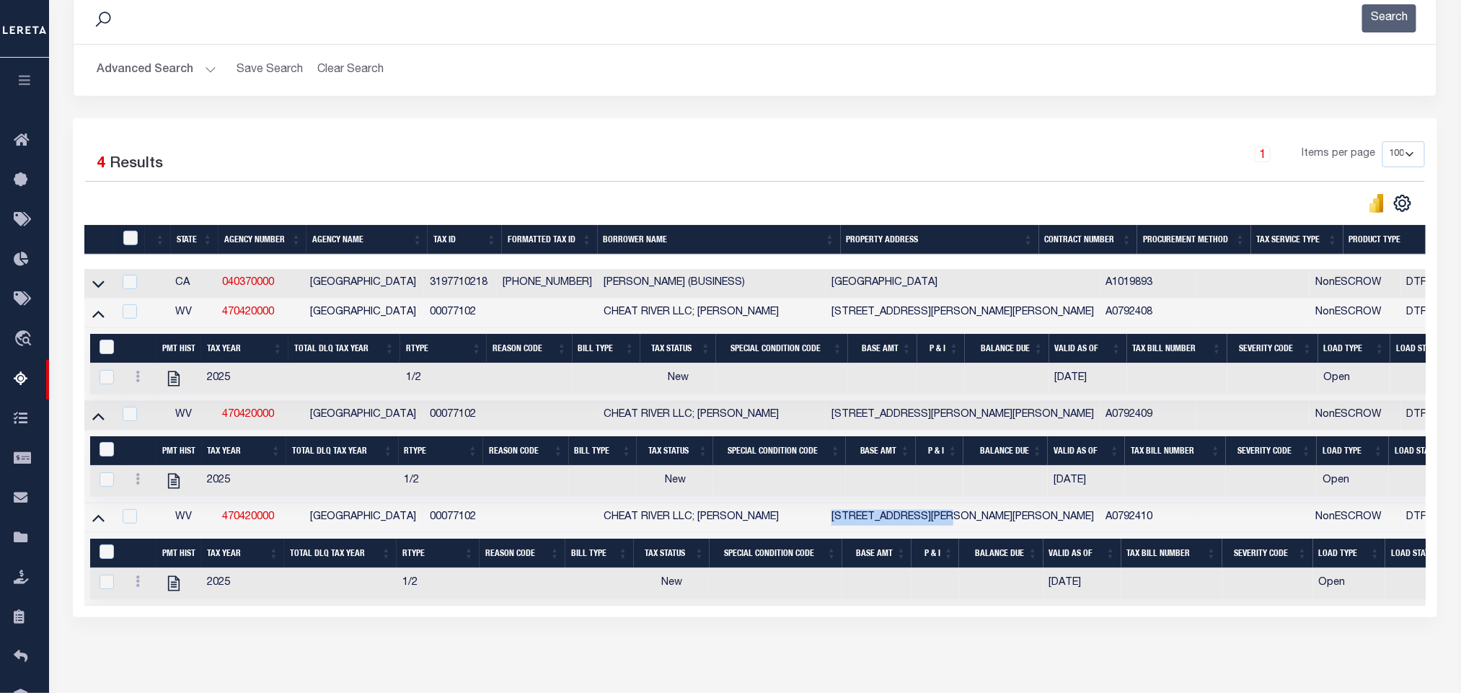
click at [987, 530] on td "90 FAULKNER RD ELKINS WV 26241" at bounding box center [962, 518] width 274 height 30
checkbox input "true"
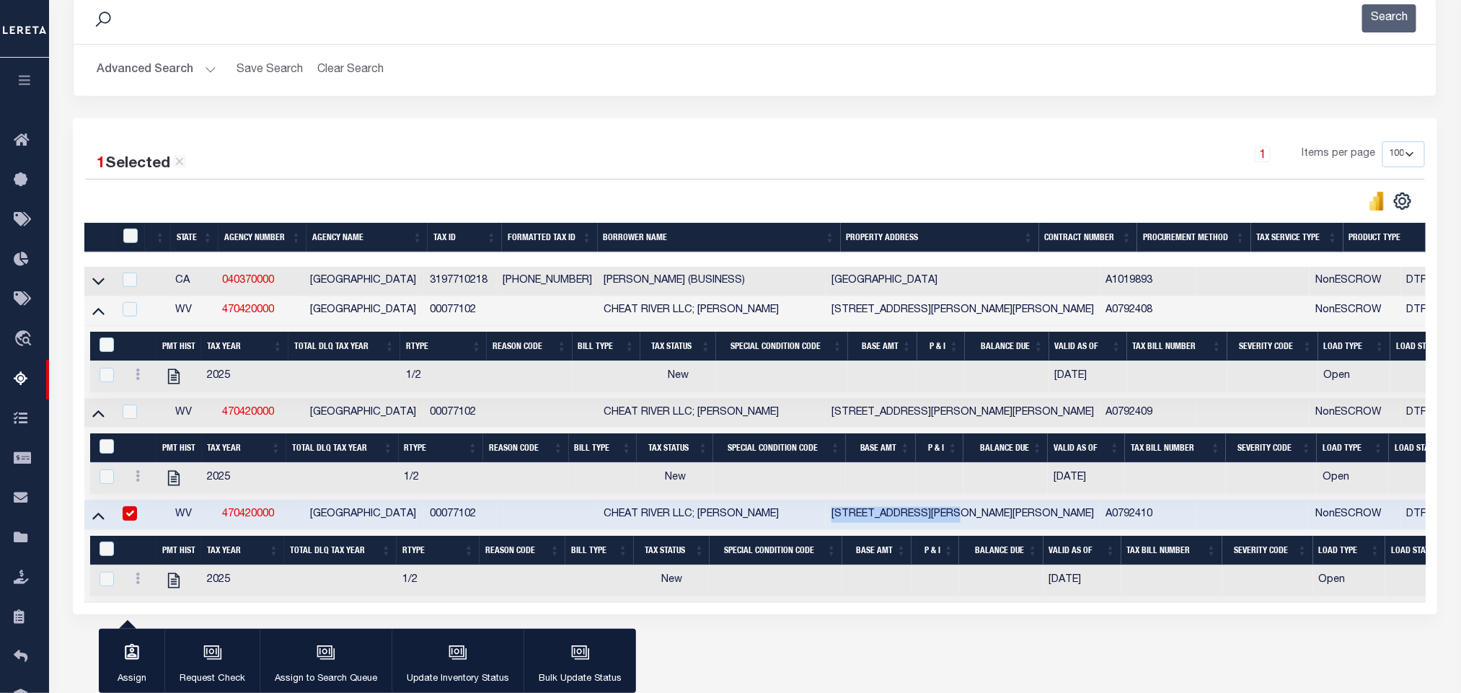
scroll to position [247, 0]
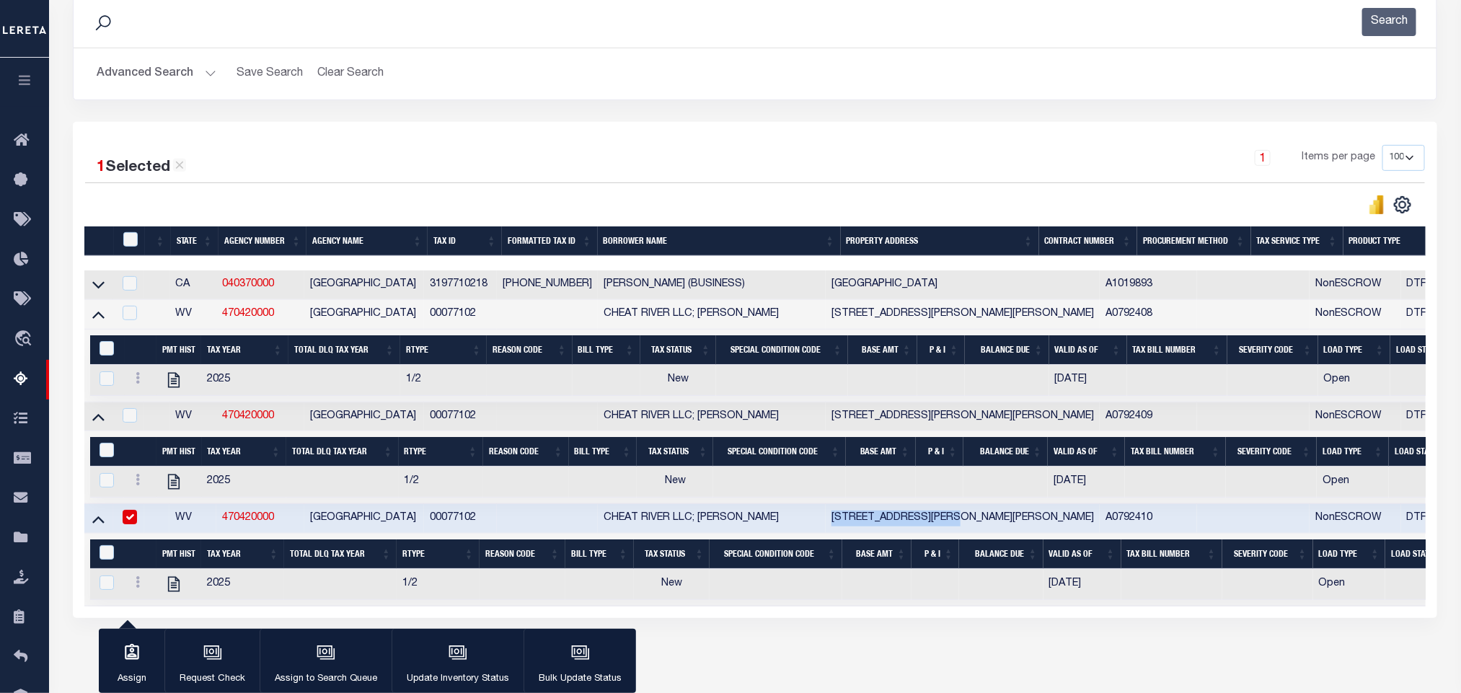
click at [206, 76] on button "Advanced Search" at bounding box center [157, 74] width 120 height 28
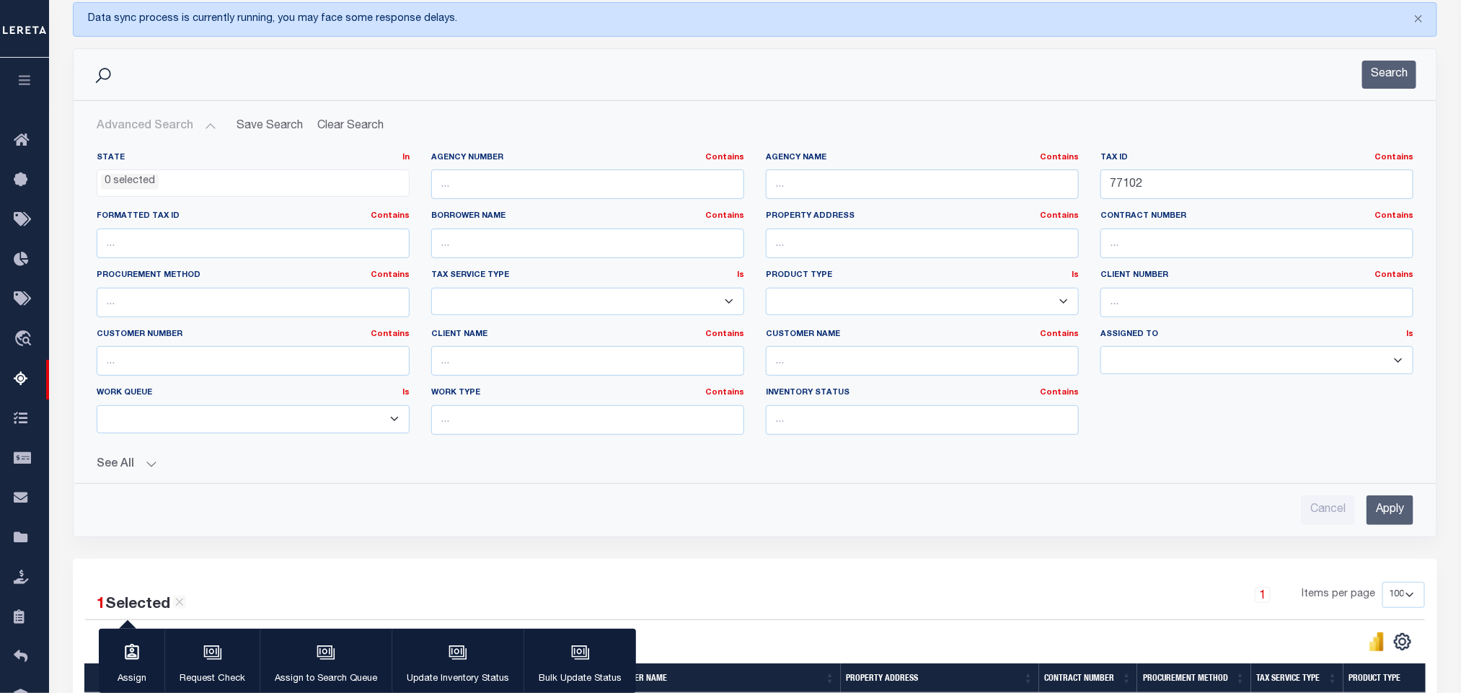
scroll to position [0, 0]
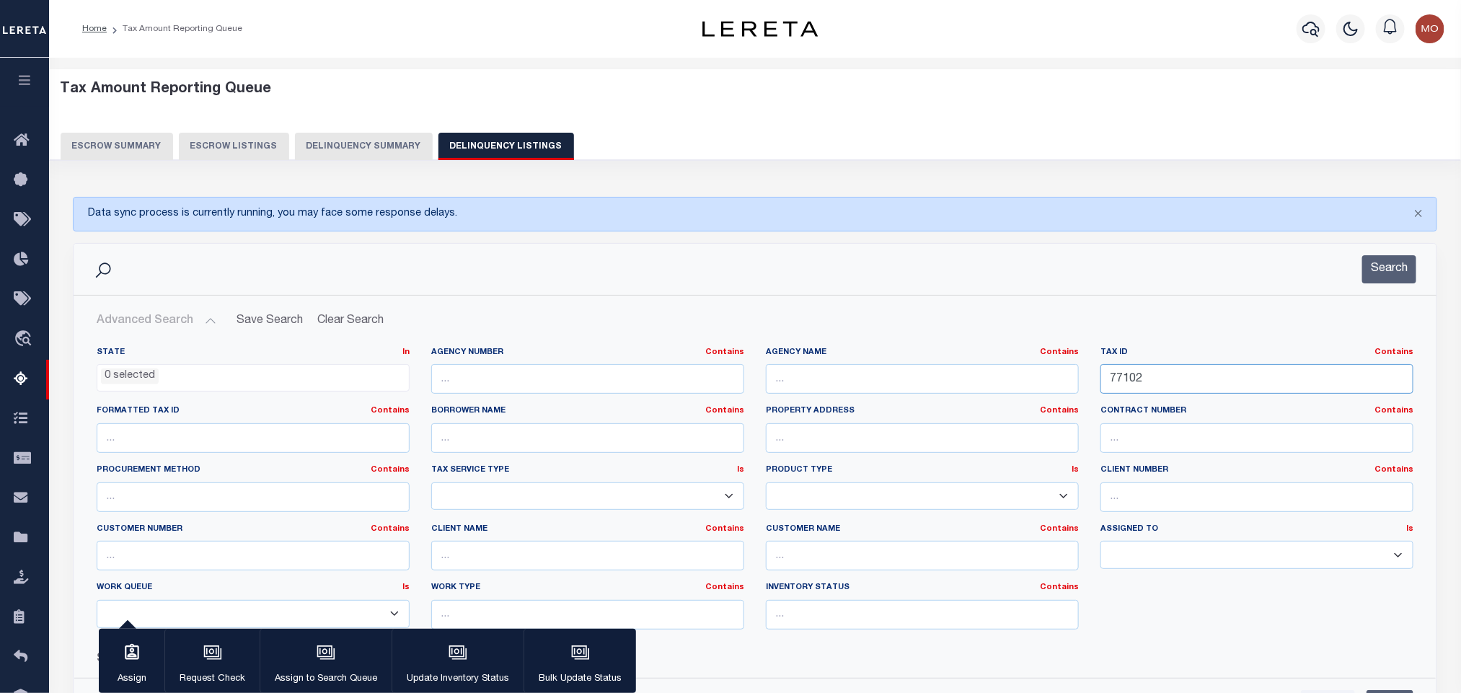
drag, startPoint x: 1168, startPoint y: 376, endPoint x: 903, endPoint y: 385, distance: 265.4
click at [956, 390] on div "State In In AK AL AR AZ CA CO CT DC DE FL GA GU HI IA ID IL IN KS KY LA MA MD M…" at bounding box center [755, 494] width 1338 height 294
paste input "2944"
click at [1395, 273] on button "Search" at bounding box center [1389, 269] width 54 height 28
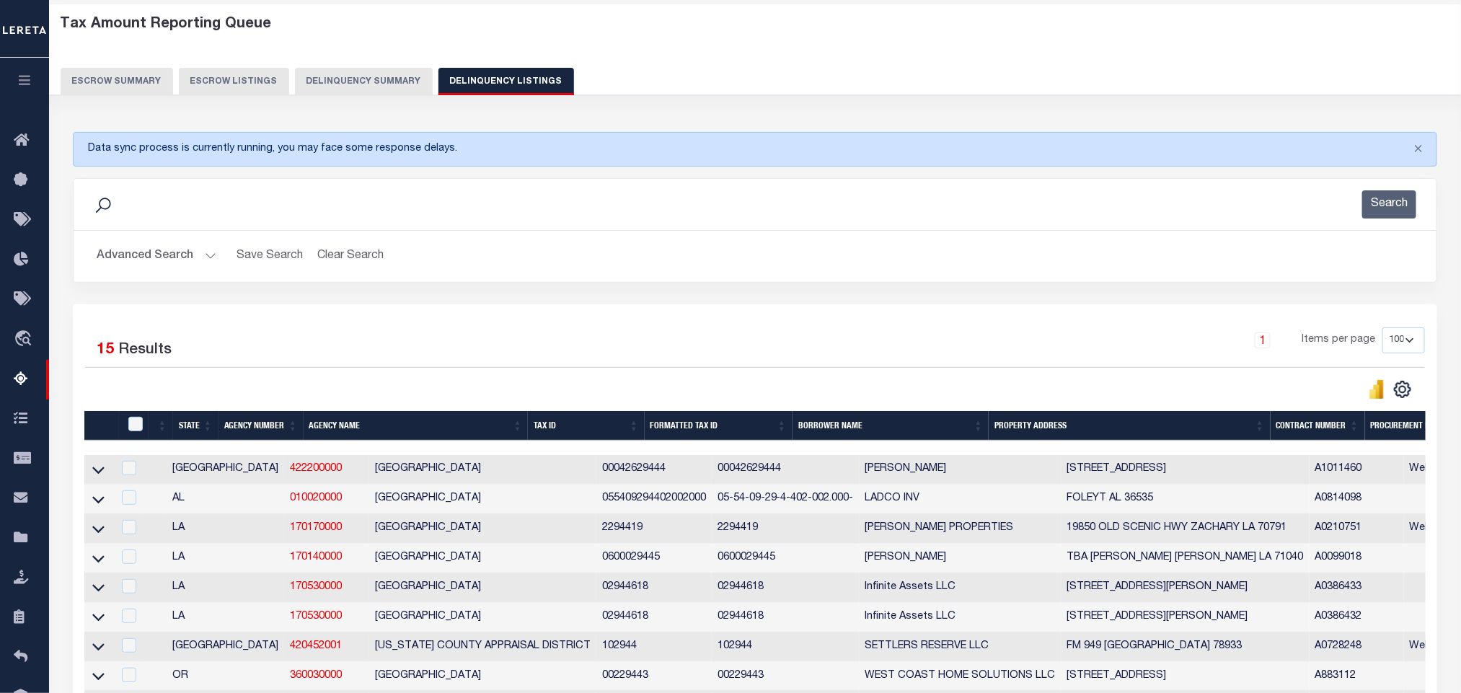
scroll to position [324, 0]
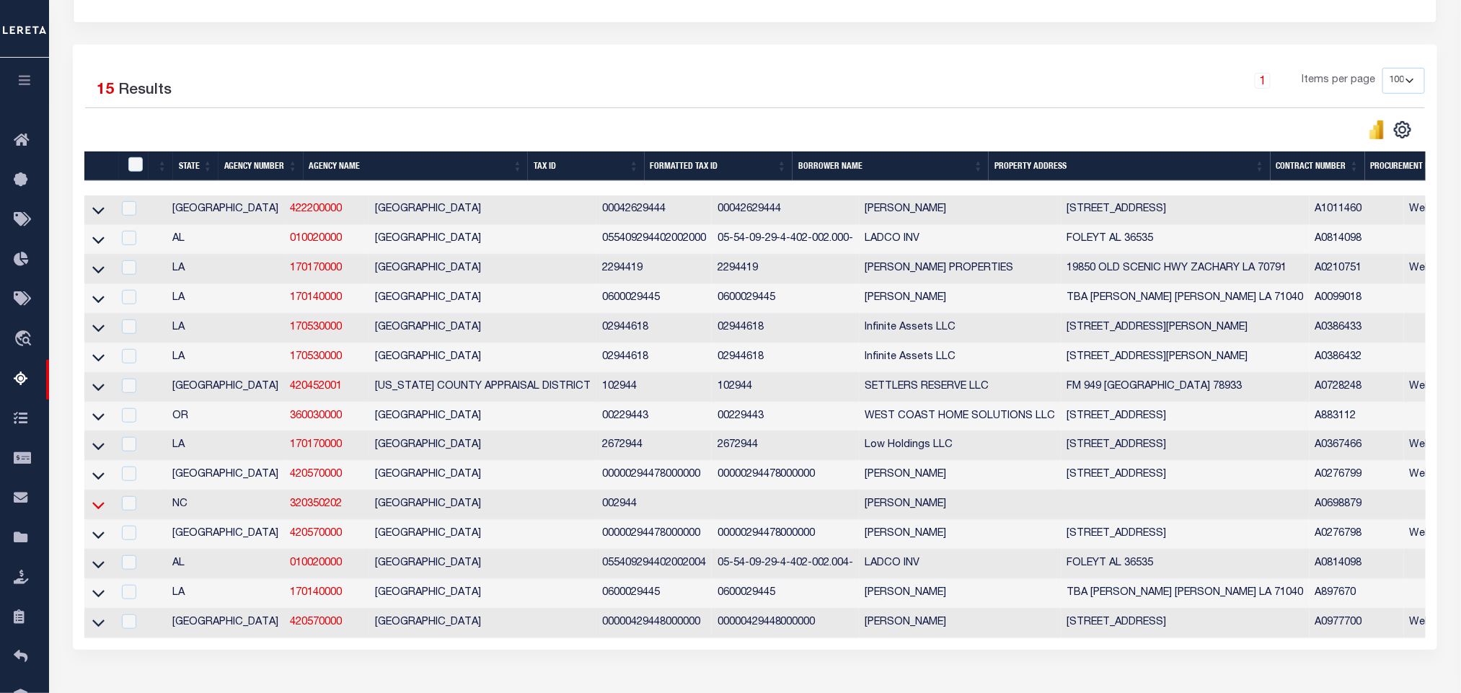
click at [100, 513] on icon at bounding box center [98, 504] width 12 height 15
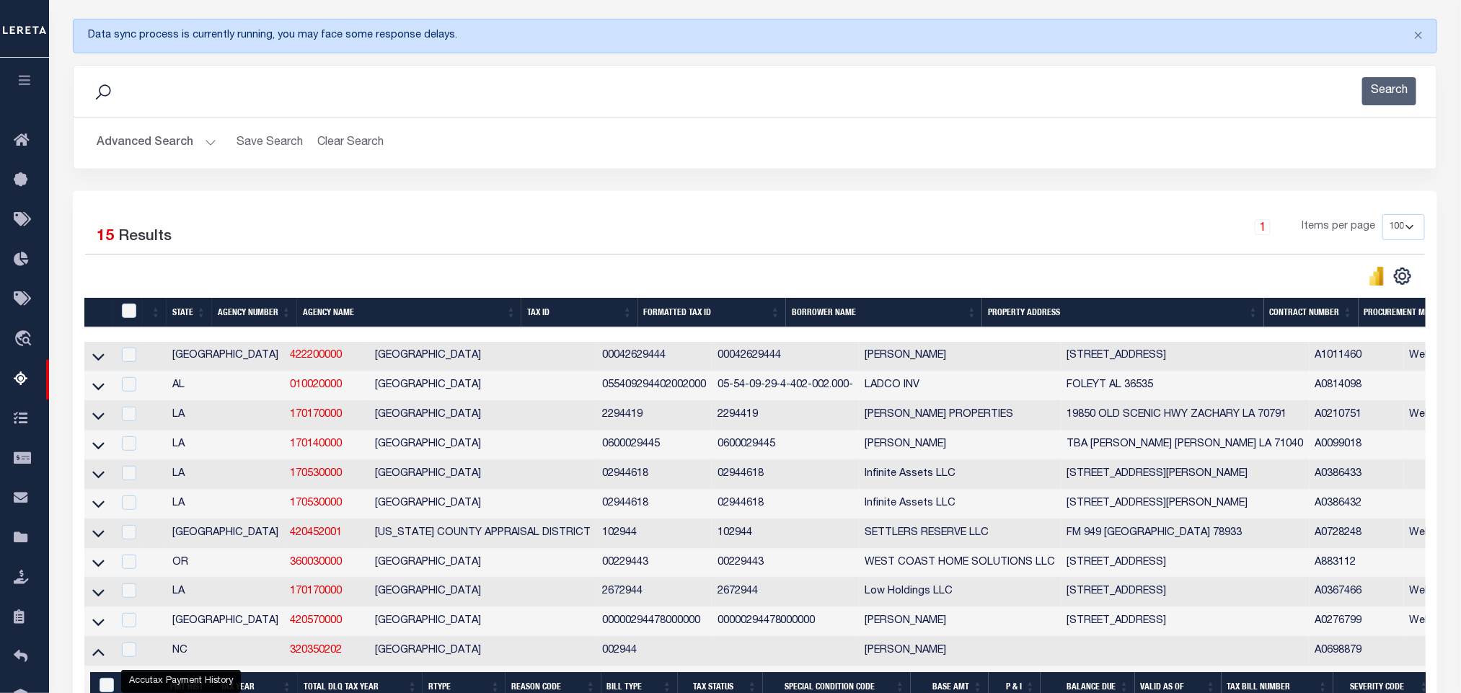
scroll to position [0, 0]
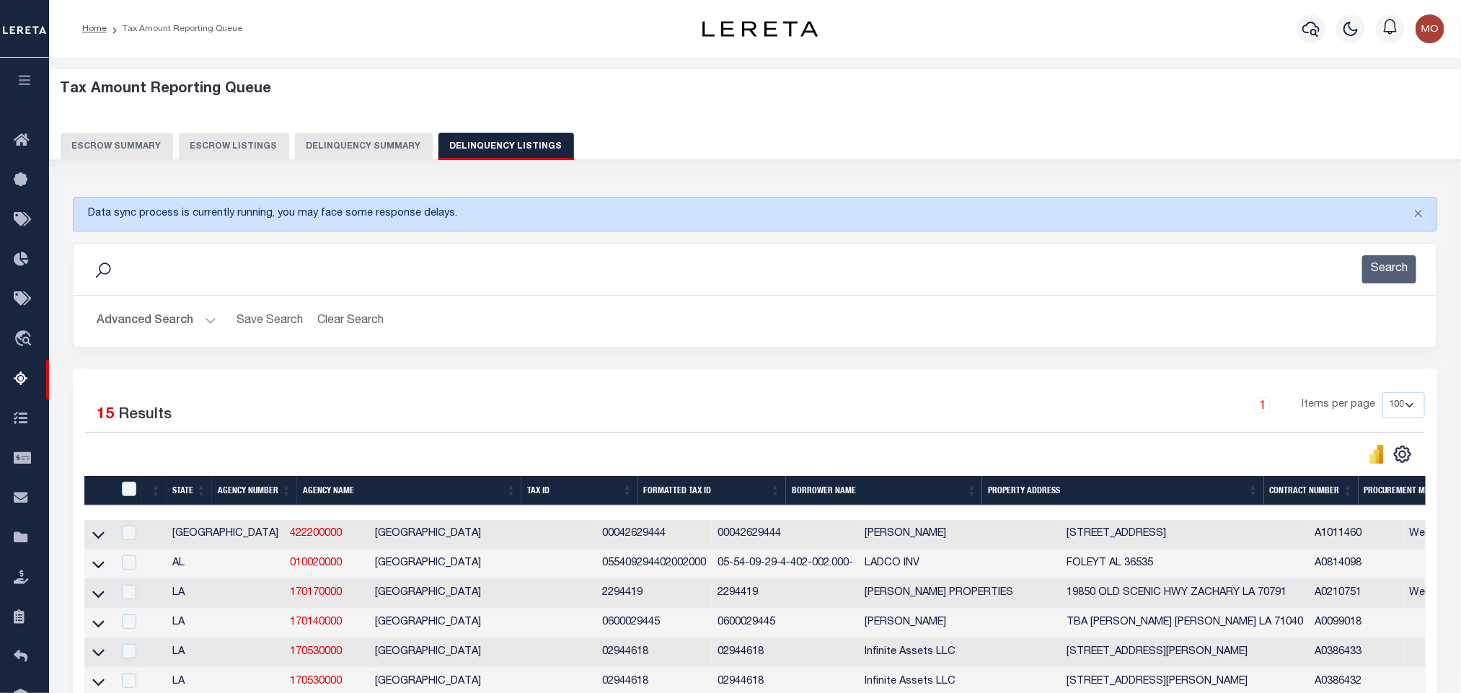
click at [210, 325] on button "Advanced Search" at bounding box center [157, 321] width 120 height 28
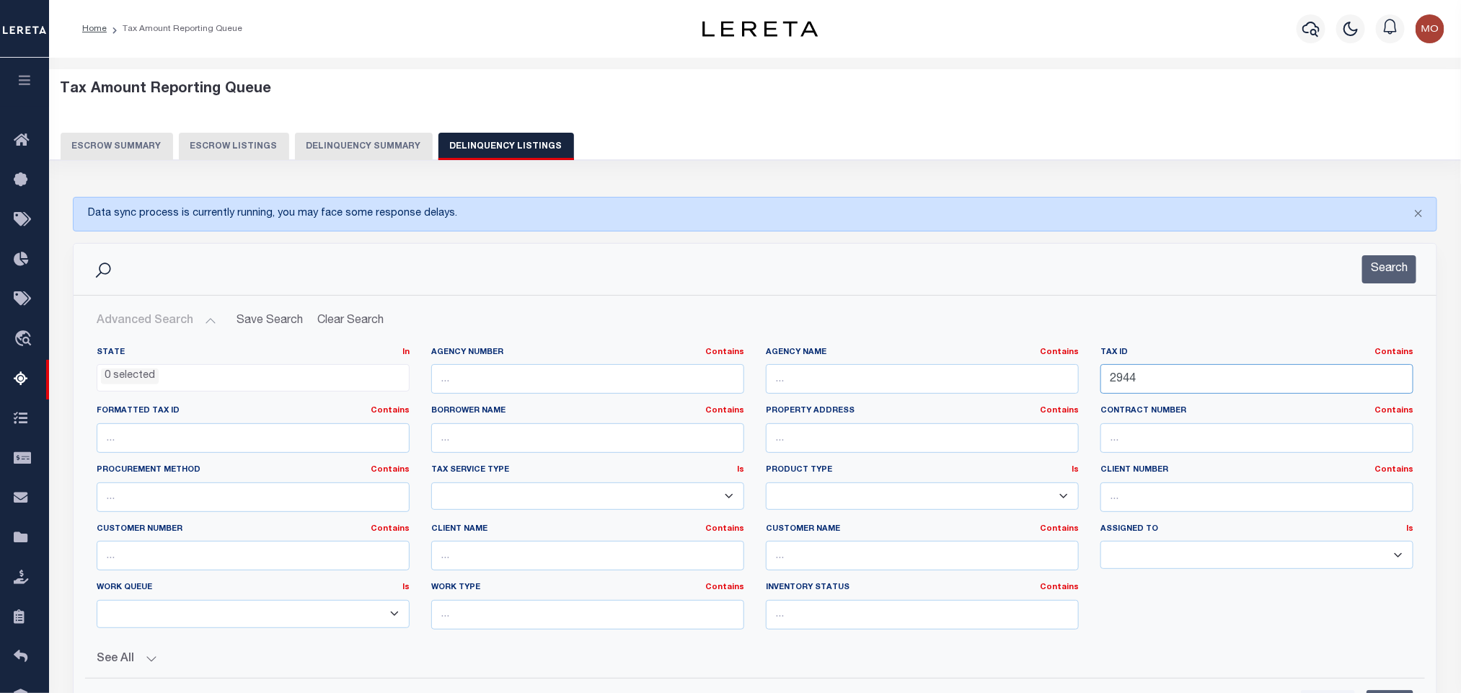
drag, startPoint x: 1173, startPoint y: 389, endPoint x: 885, endPoint y: 385, distance: 288.4
click at [917, 392] on div "State In In AK AL AR AZ CA CO CT DC DE FL GA GU HI IA ID IL IN KS KY LA MA MD M…" at bounding box center [755, 494] width 1338 height 294
paste input "50AJ007"
click at [1401, 279] on button "Search" at bounding box center [1389, 269] width 54 height 28
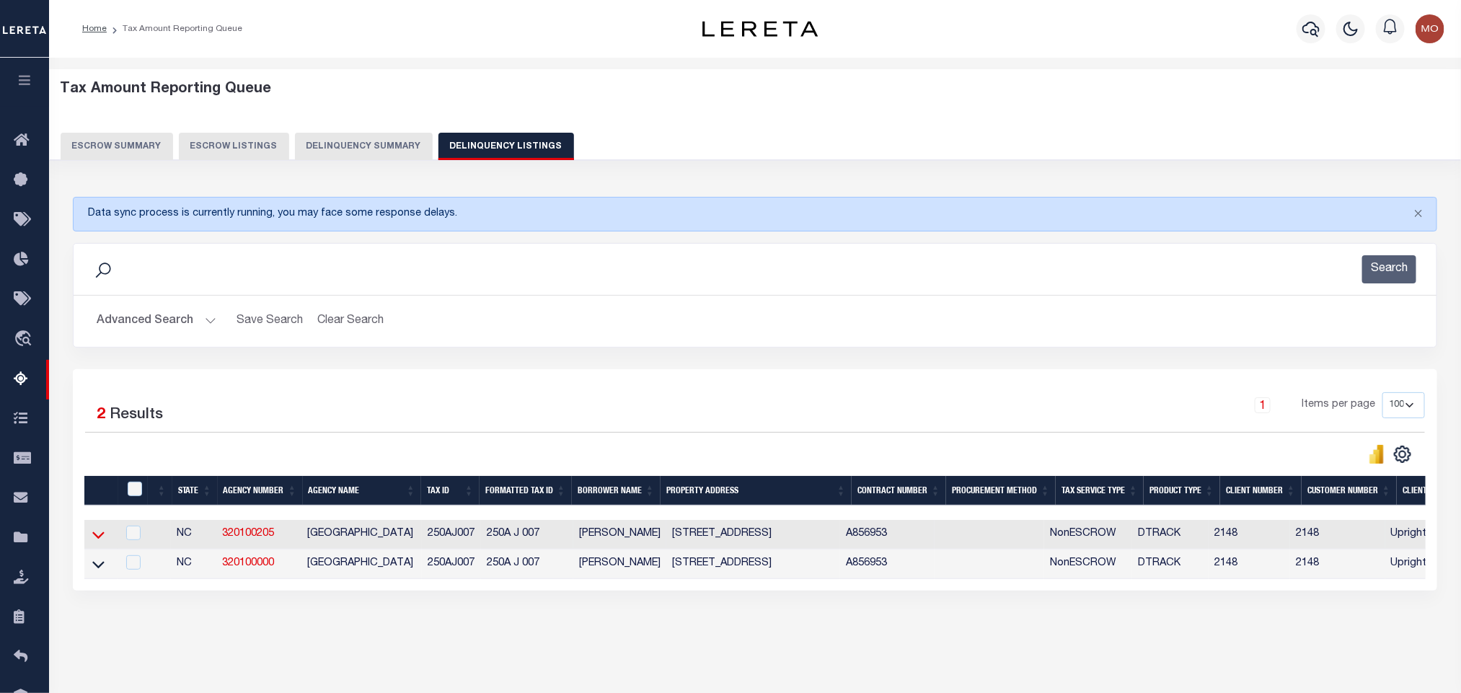
click at [95, 539] on icon at bounding box center [98, 534] width 12 height 15
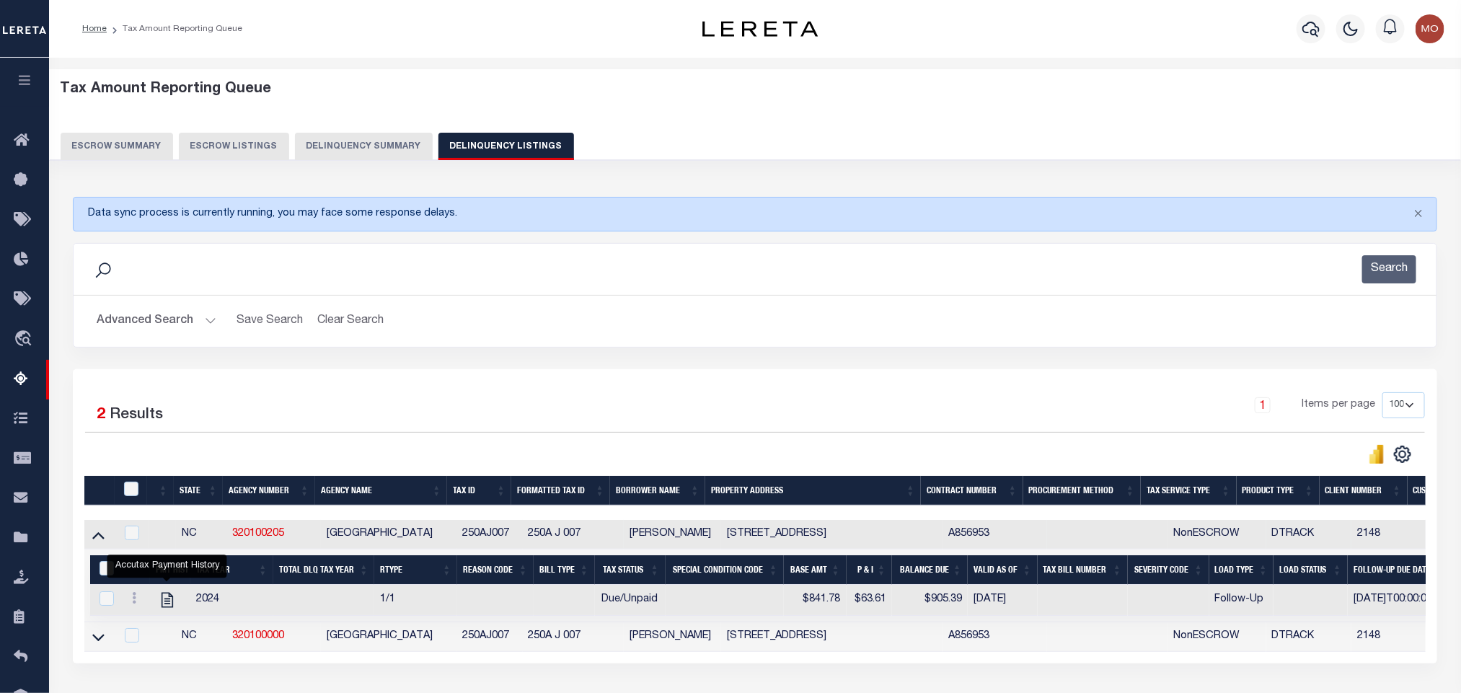
click at [208, 322] on button "Advanced Search" at bounding box center [157, 321] width 120 height 28
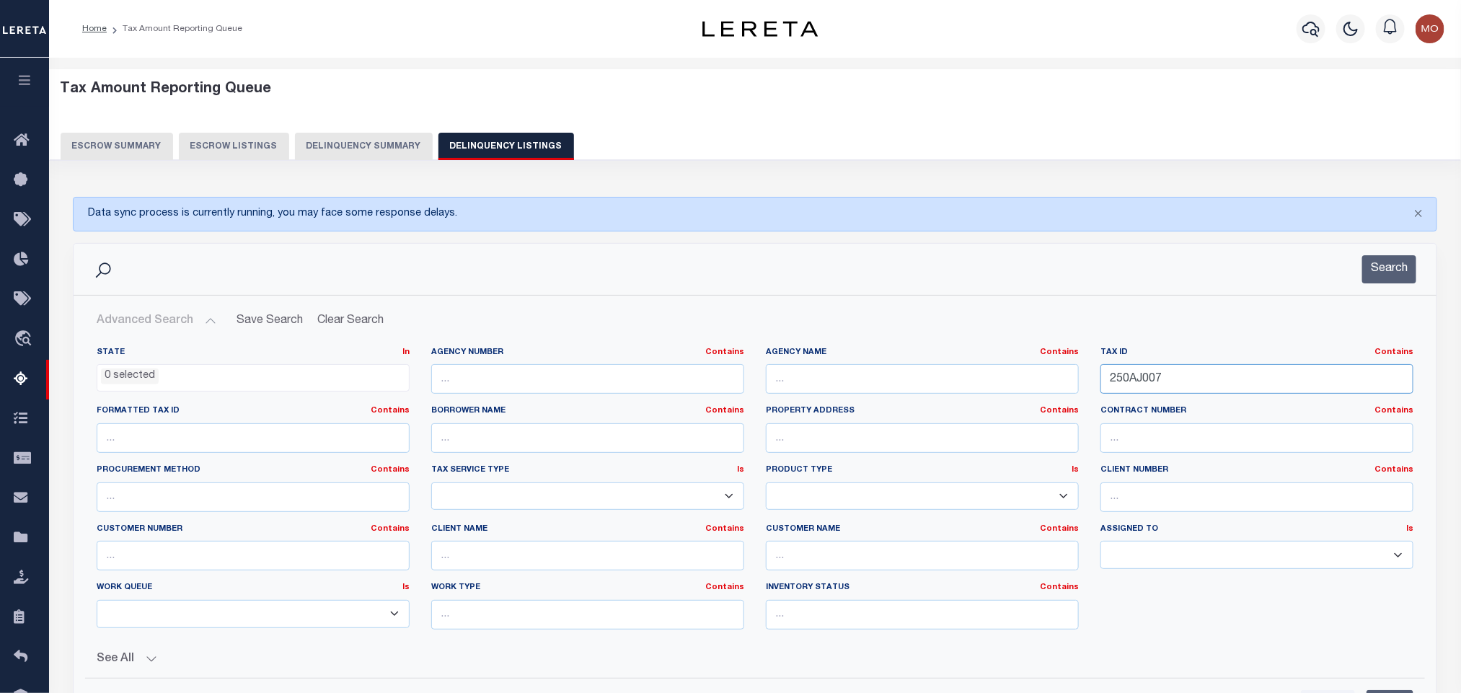
drag, startPoint x: 1184, startPoint y: 383, endPoint x: 789, endPoint y: 368, distance: 394.6
click at [816, 374] on div "State In In AK AL AR AZ CA CO CT DC DE FL GA GU HI IA ID IL IN KS KY LA MA MD M…" at bounding box center [755, 494] width 1338 height 294
paste input "61799"
click at [1383, 268] on button "Search" at bounding box center [1389, 269] width 54 height 28
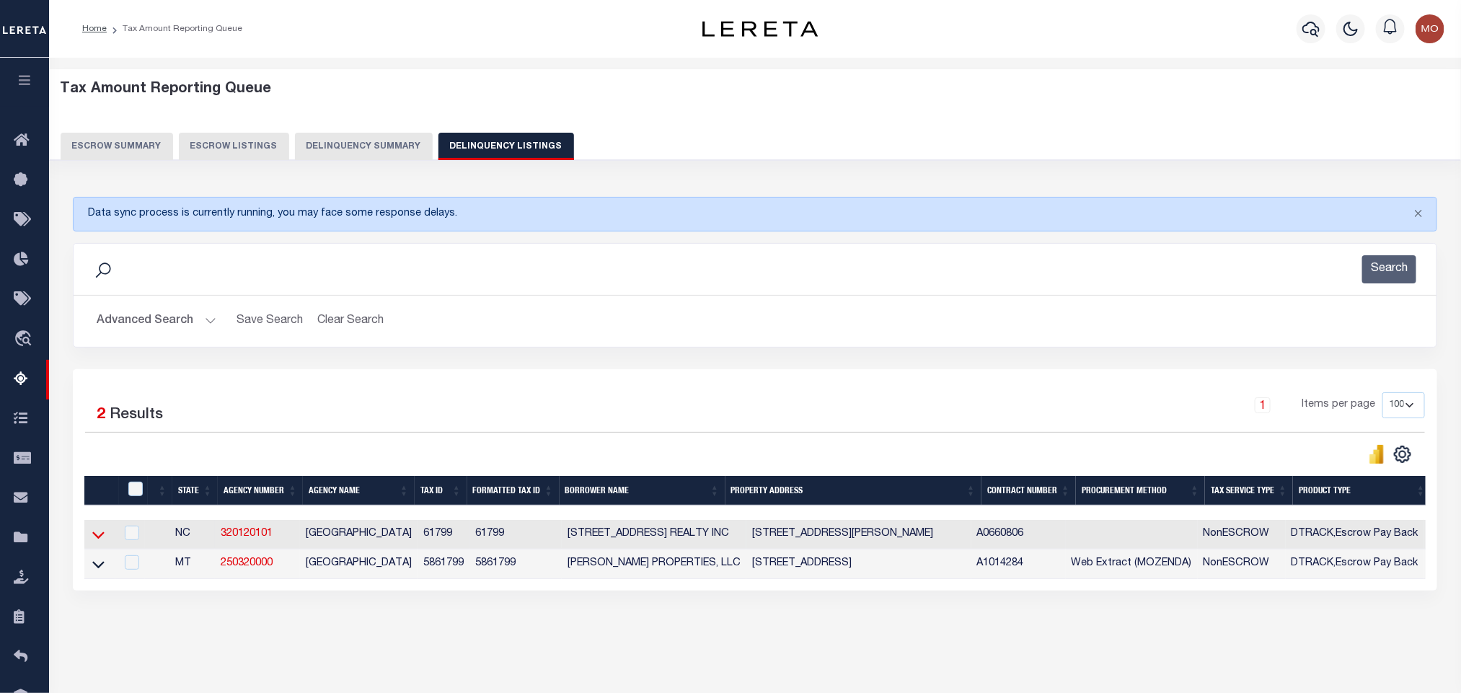
click at [97, 541] on icon at bounding box center [98, 534] width 12 height 15
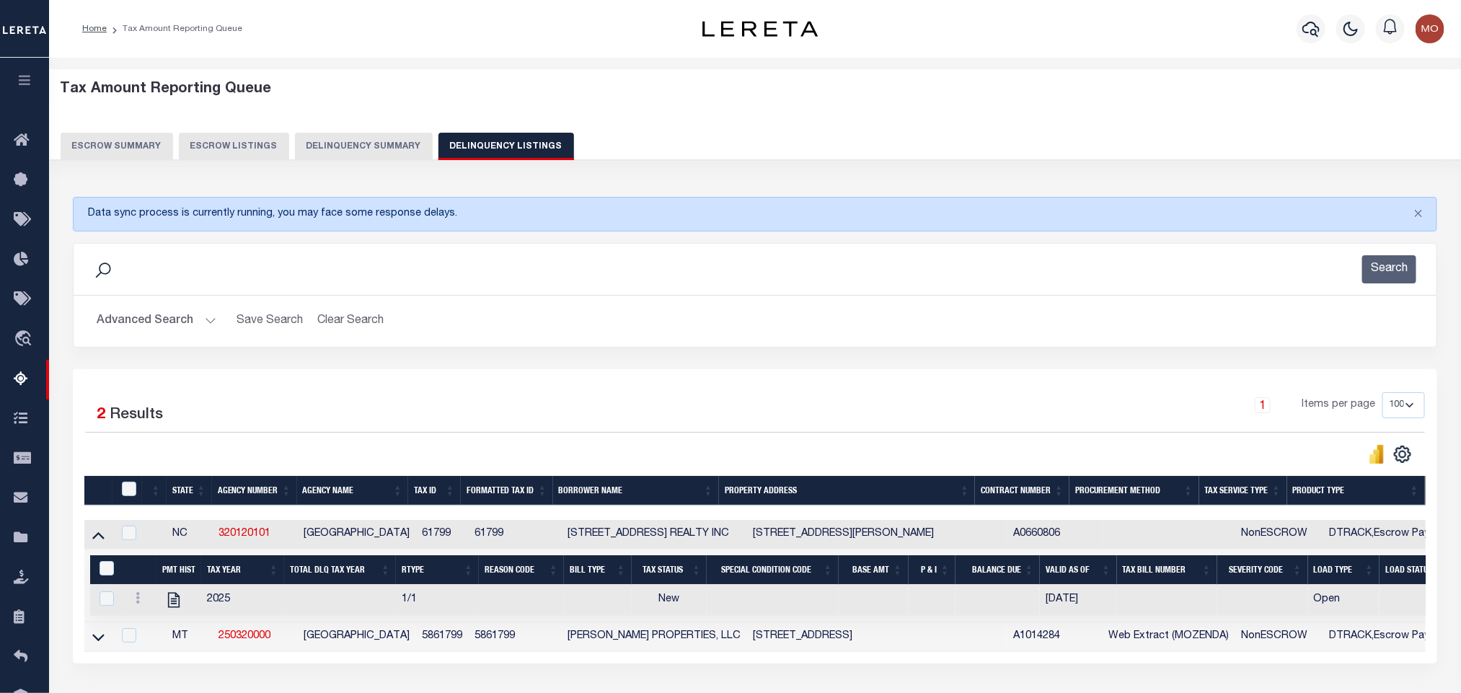
click at [206, 324] on button "Advanced Search" at bounding box center [157, 321] width 120 height 28
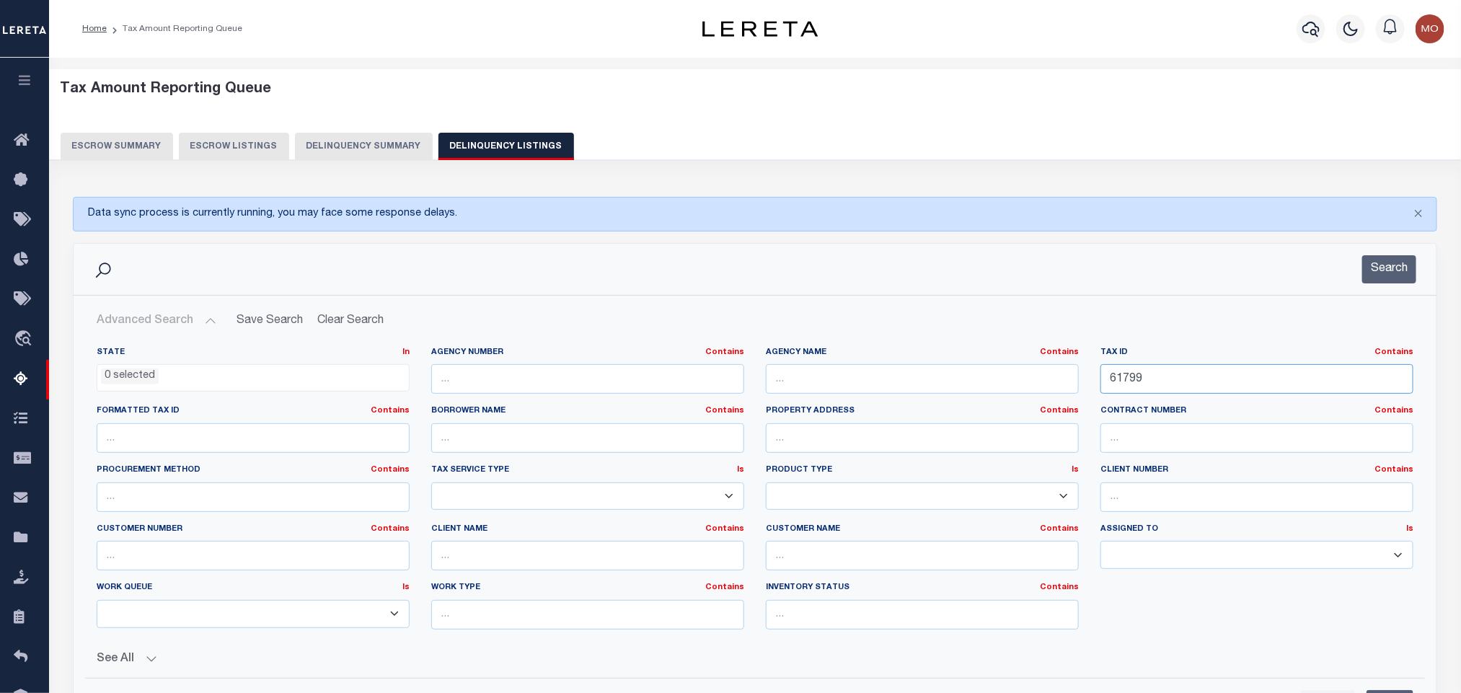
drag, startPoint x: 1184, startPoint y: 386, endPoint x: 918, endPoint y: 375, distance: 266.2
click at [947, 378] on div "State In In AK AL AR AZ CA CO CT DC DE FL GA GU HI IA ID IL IN KS KY LA MA MD M…" at bounding box center [755, 494] width 1338 height 294
paste input "09 45 2 16"
click at [1398, 279] on button "Search" at bounding box center [1389, 269] width 54 height 28
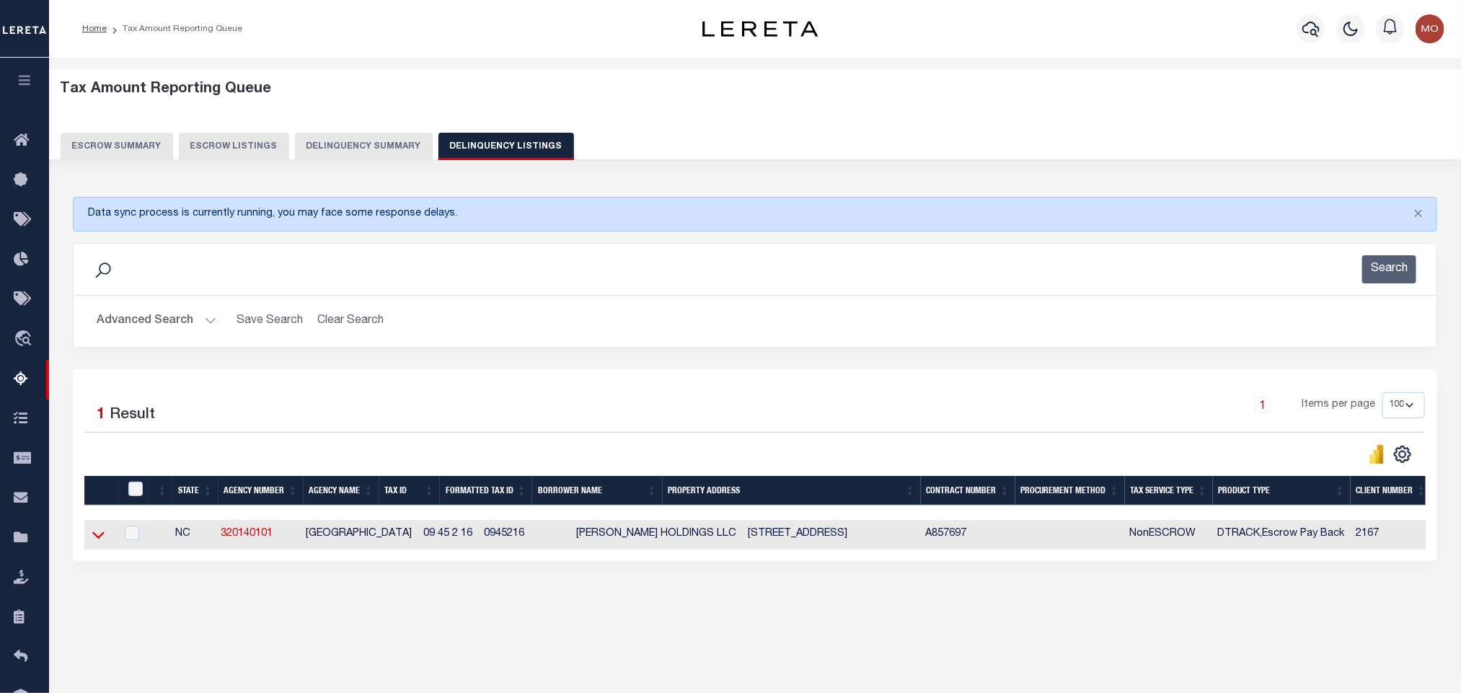
click at [96, 539] on icon at bounding box center [98, 534] width 12 height 7
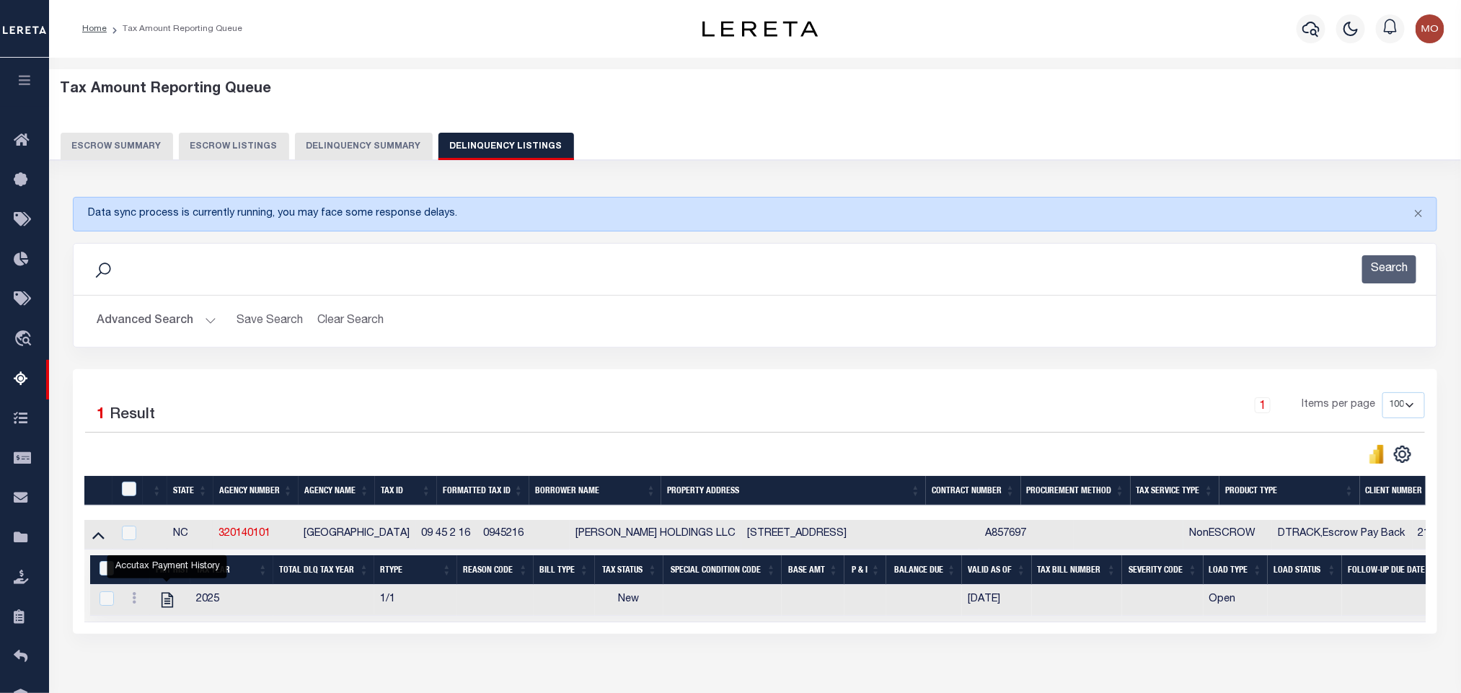
click at [211, 322] on button "Advanced Search" at bounding box center [157, 321] width 120 height 28
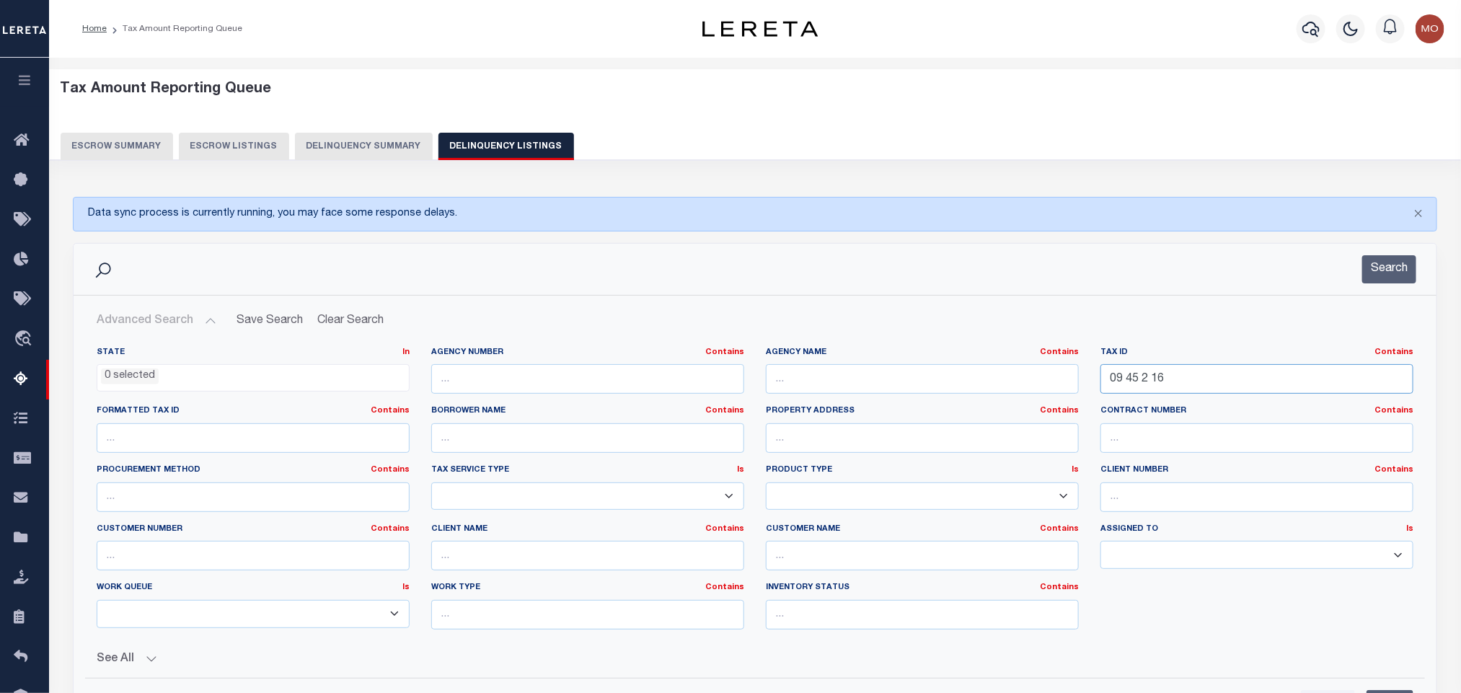
drag, startPoint x: 1212, startPoint y: 387, endPoint x: 798, endPoint y: 368, distance: 414.3
click at [883, 385] on div "State In In AK AL AR AZ CA CO CT DC DE FL GA GU HI IA ID IL IN KS KY LA MA MD M…" at bounding box center [755, 494] width 1338 height 294
paste input "34870"
click at [1376, 278] on button "Search" at bounding box center [1389, 269] width 54 height 28
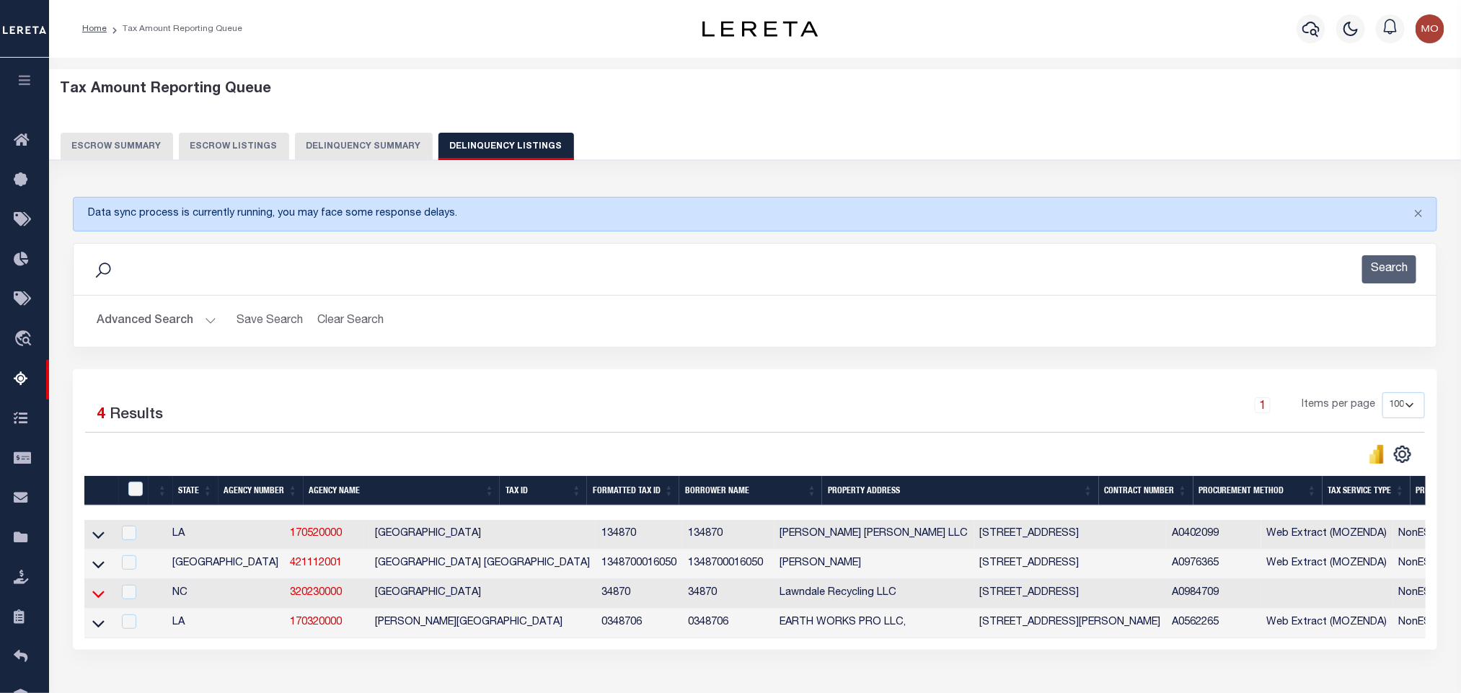
click at [99, 598] on icon at bounding box center [98, 593] width 12 height 7
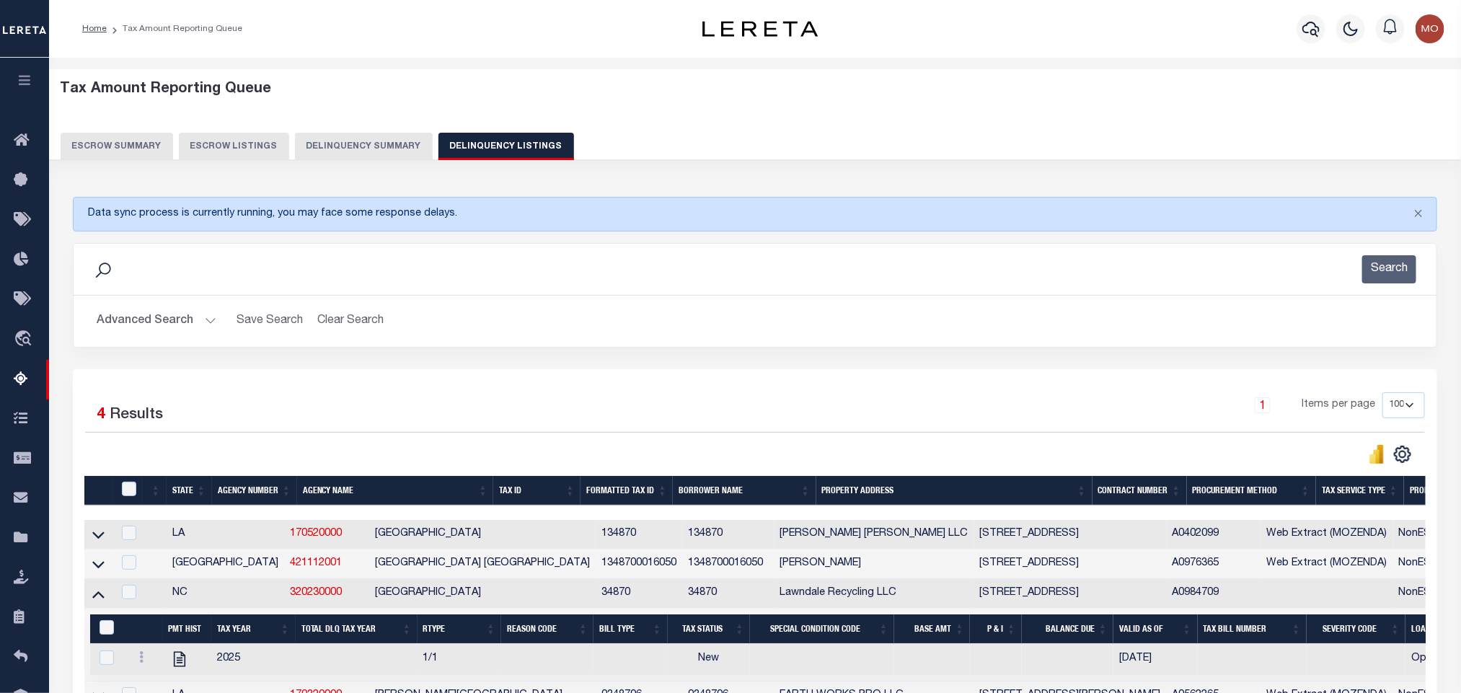
scroll to position [177, 0]
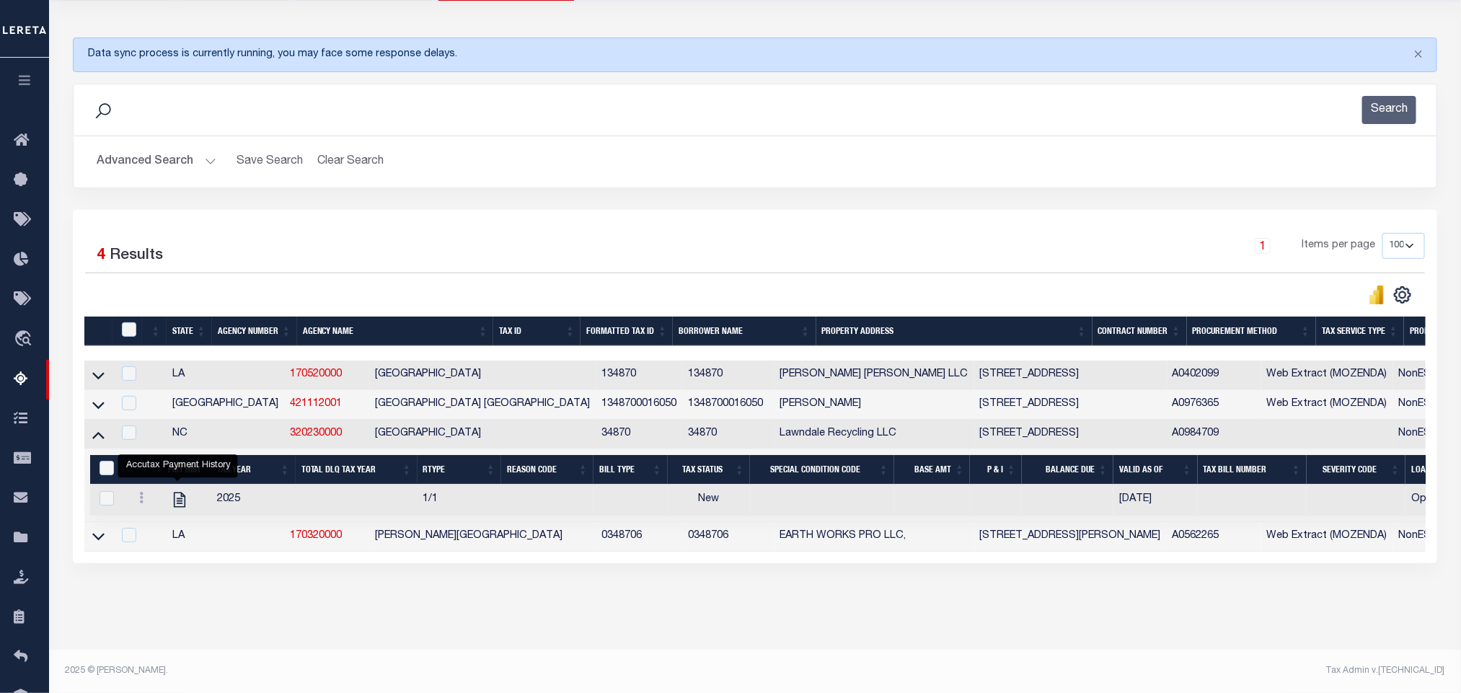
click at [202, 148] on button "Advanced Search" at bounding box center [157, 162] width 120 height 28
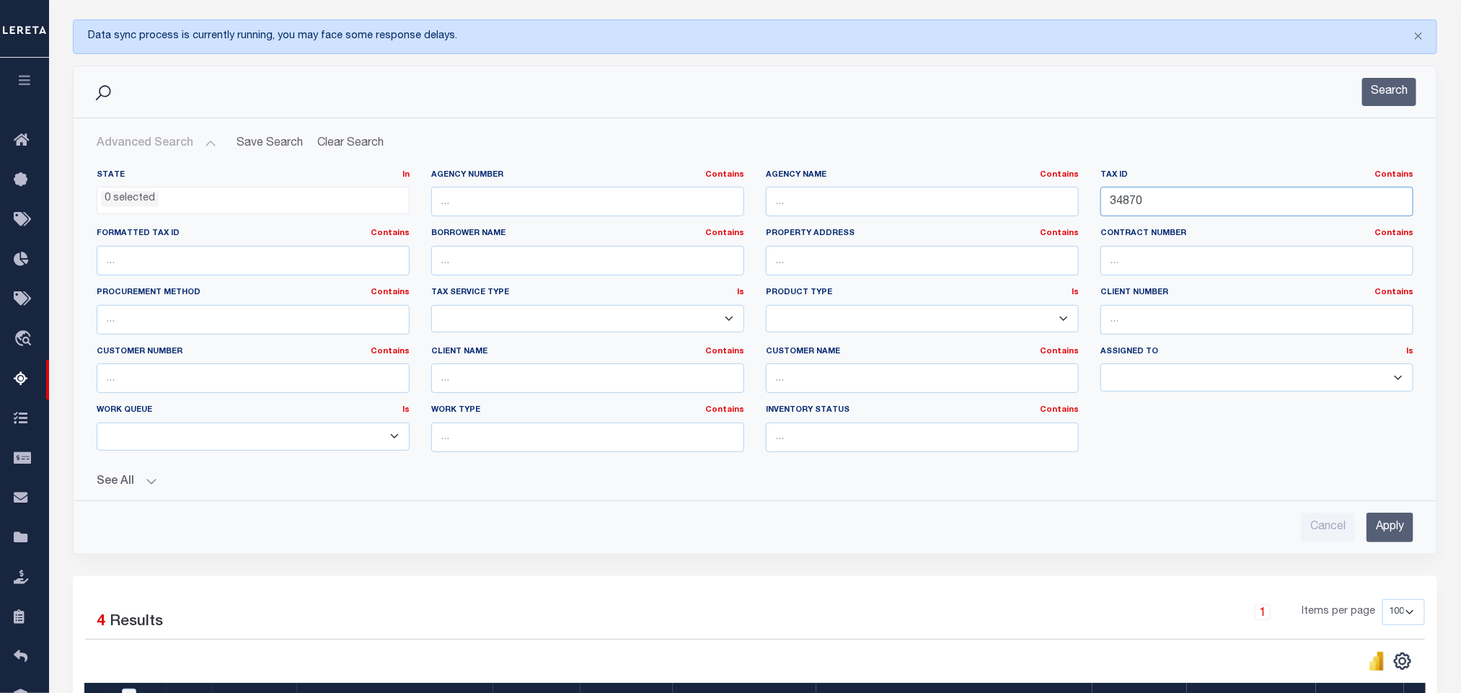
drag, startPoint x: 1170, startPoint y: 200, endPoint x: 889, endPoint y: 182, distance: 281.7
click at [889, 182] on div "State In In AK AL AR AZ CA CO CT DC DE FL GA GU HI IA ID IL IN KS KY LA MA MD M…" at bounding box center [755, 316] width 1338 height 294
paste input "11303C0000001"
click at [1376, 94] on button "Search" at bounding box center [1389, 92] width 54 height 28
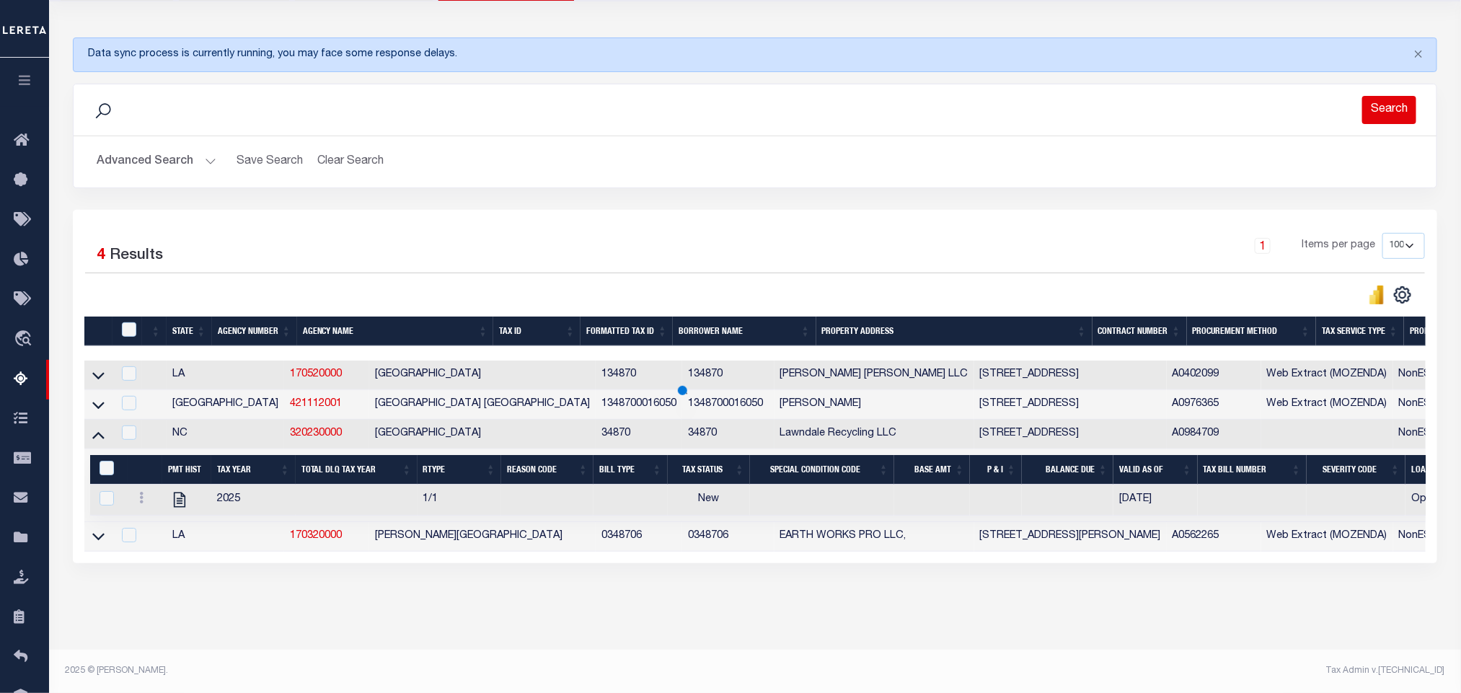
scroll to position [71, 0]
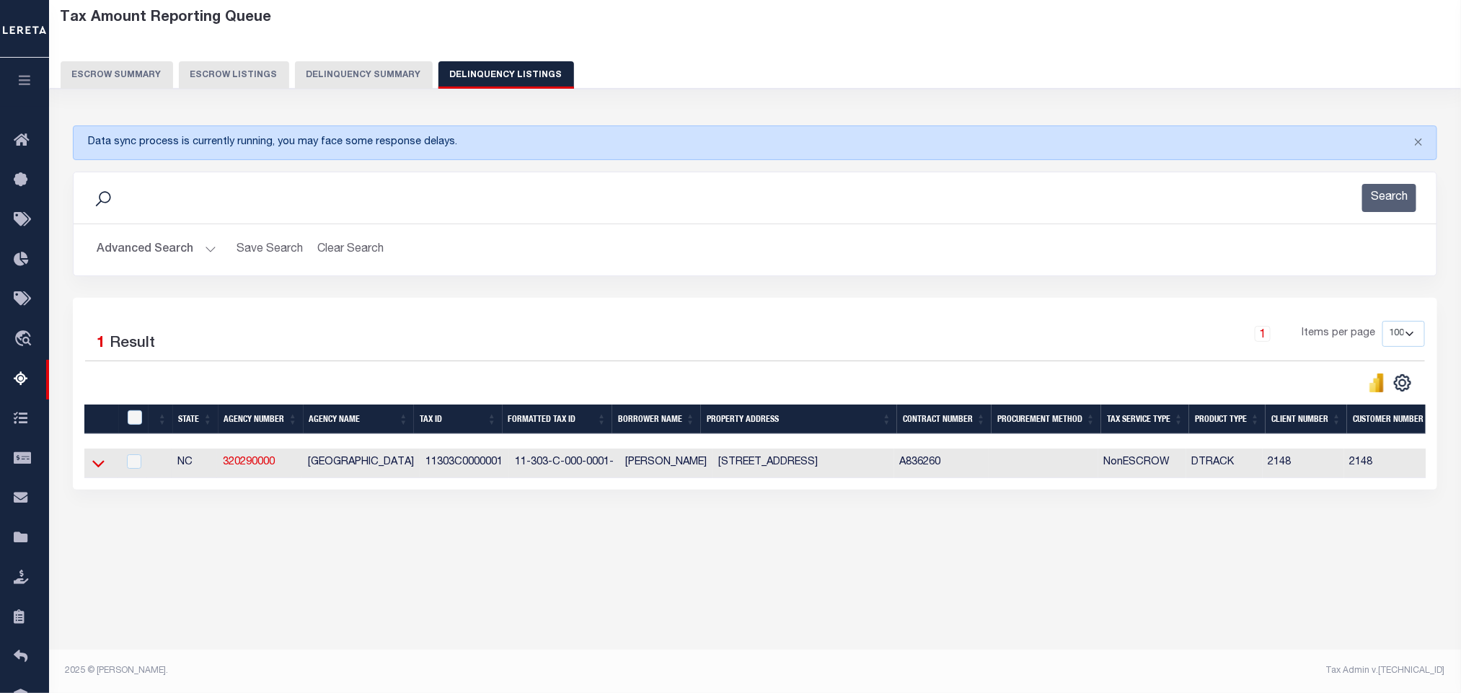
click at [98, 471] on icon at bounding box center [98, 463] width 12 height 15
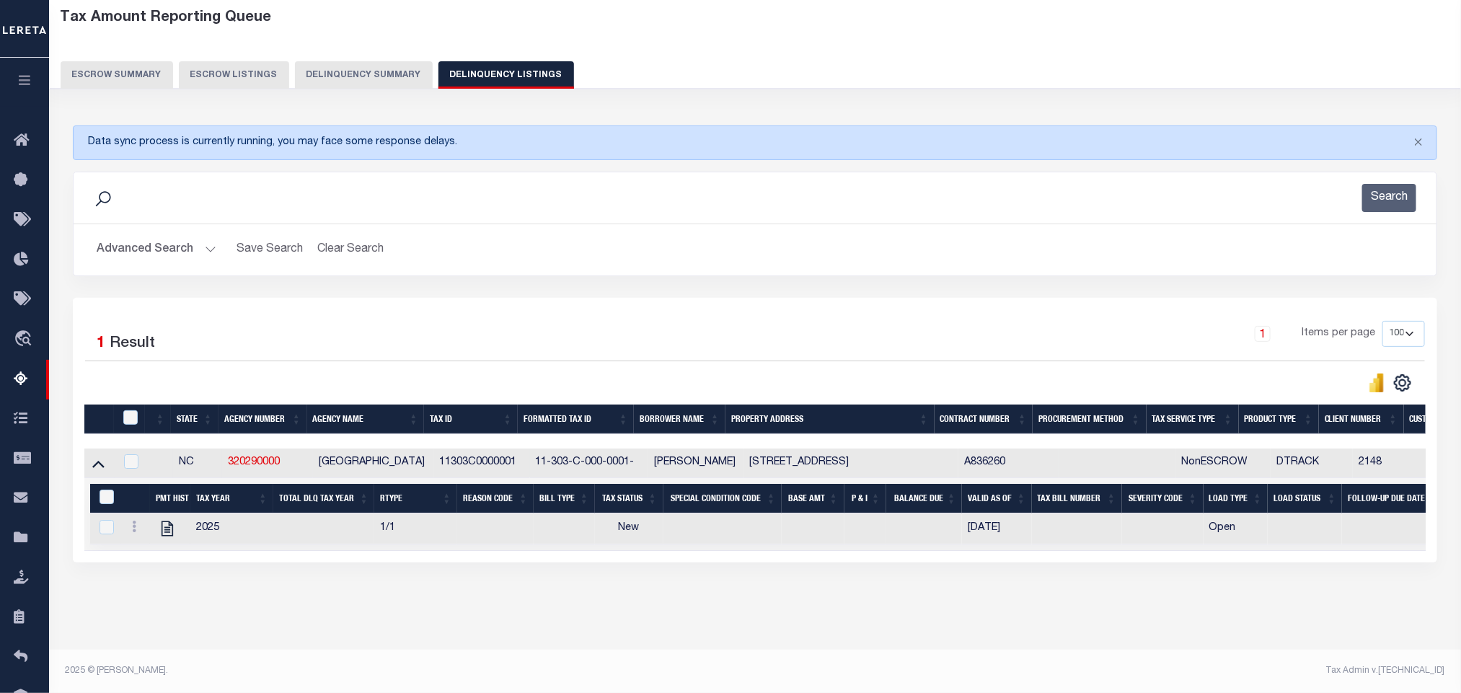
click at [208, 251] on button "Advanced Search" at bounding box center [157, 250] width 120 height 28
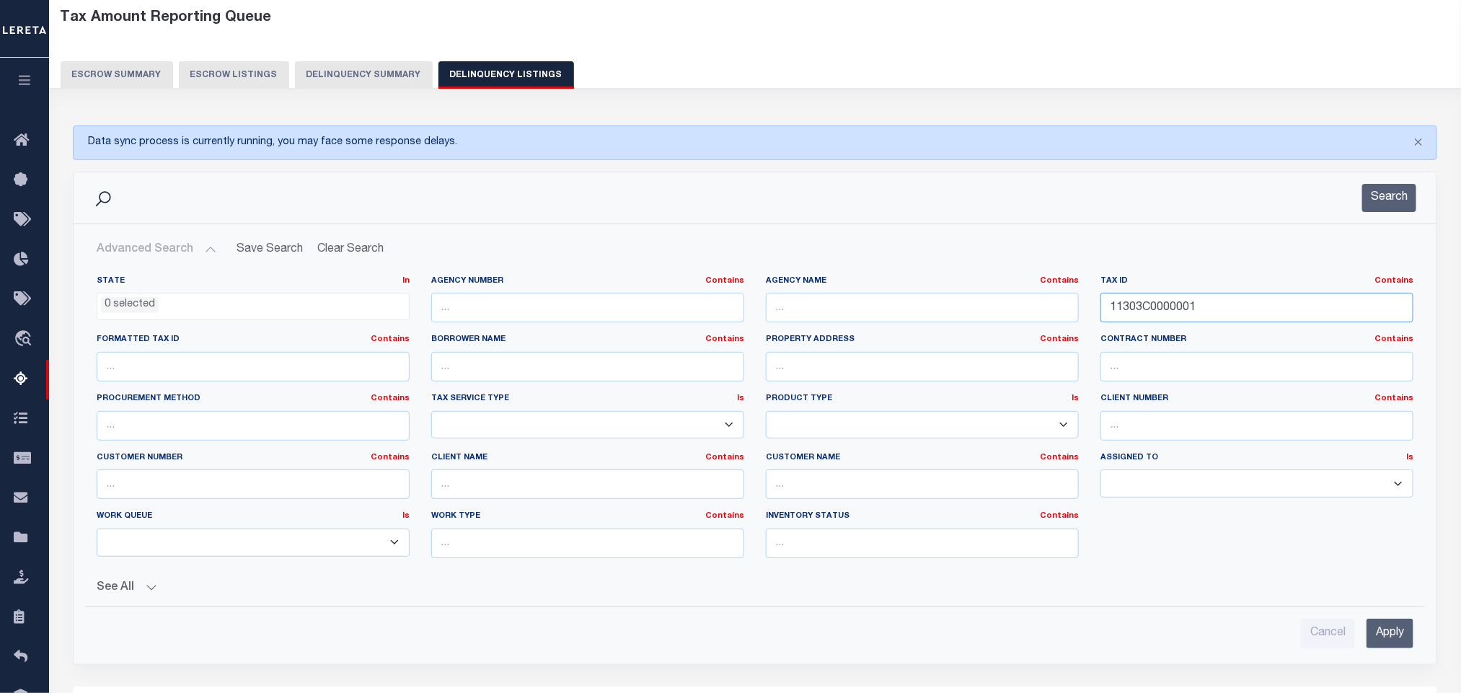
drag, startPoint x: 1246, startPoint y: 307, endPoint x: 662, endPoint y: 324, distance: 584.2
click at [680, 327] on div "State In In AK AL AR AZ CA CO CT DC DE FL GA GU HI IA ID IL IN KS KY LA MA MD M…" at bounding box center [755, 422] width 1338 height 294
paste input "6808-83-5852.000"
type input "6808-83-5852.000"
click at [1389, 200] on button "Search" at bounding box center [1389, 198] width 54 height 28
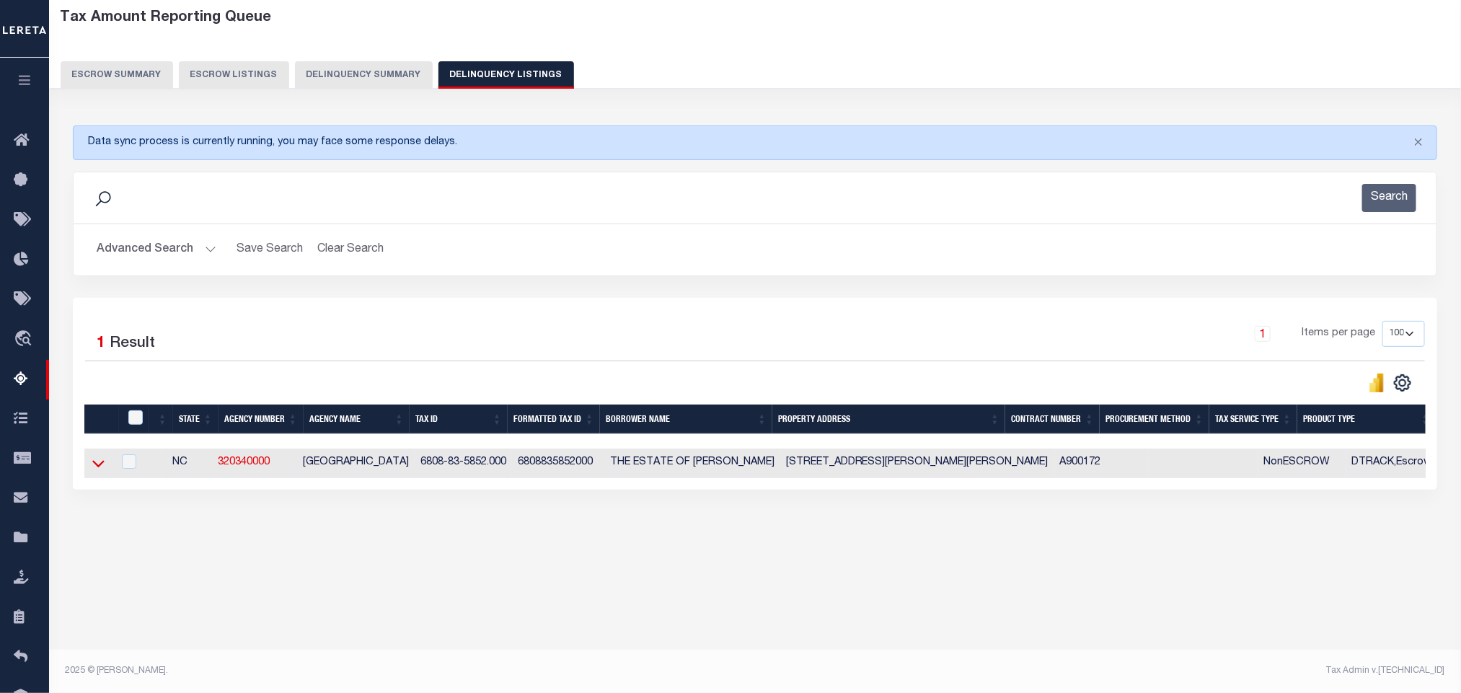
click at [97, 471] on icon at bounding box center [98, 463] width 12 height 15
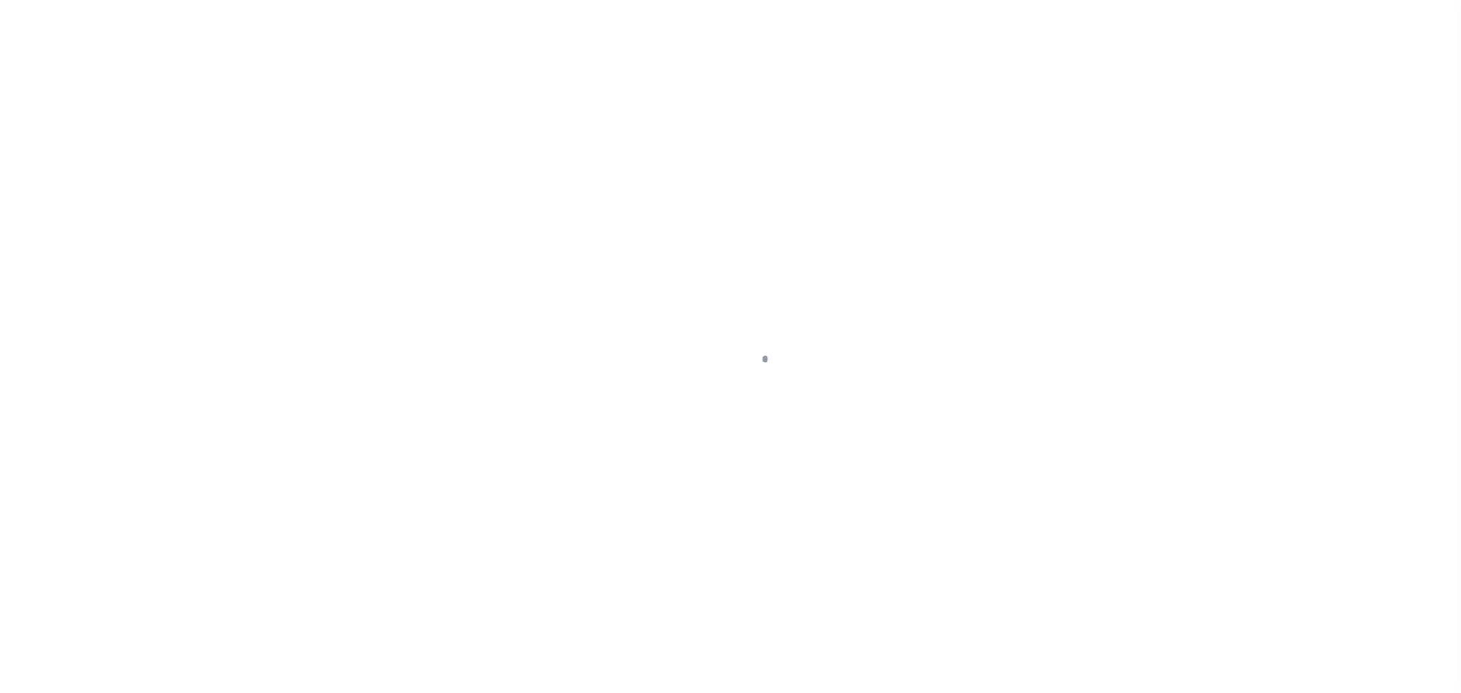
checkbox input "false"
type input "[DATE]"
select select "OP2"
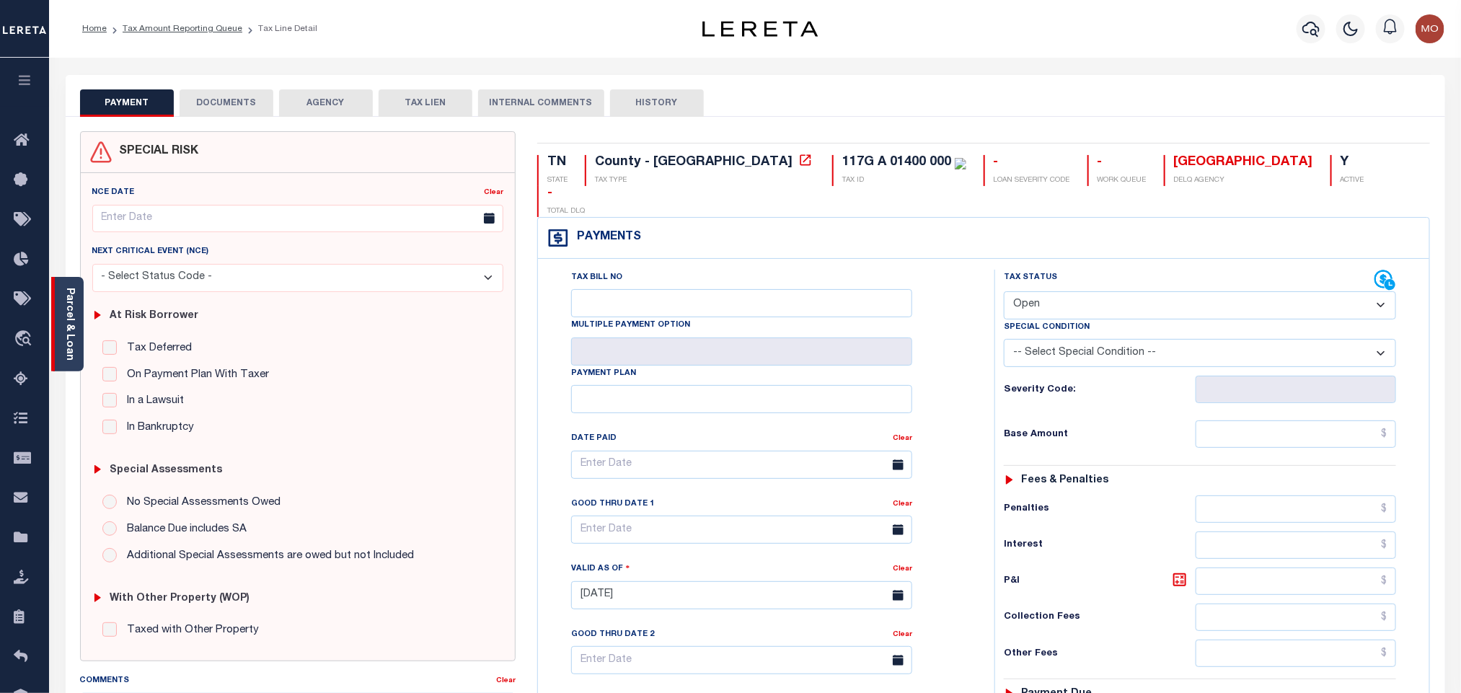
click at [79, 311] on div "Parcel & Loan" at bounding box center [67, 324] width 32 height 94
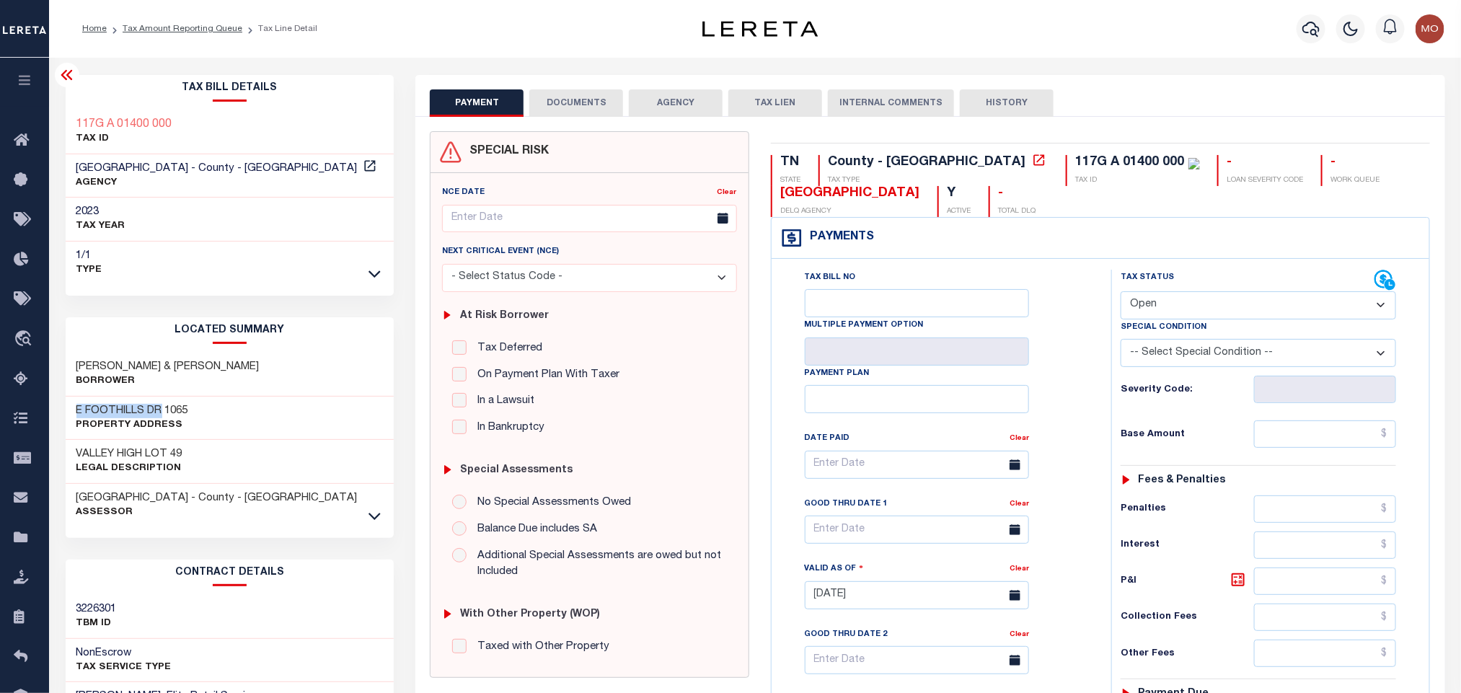
drag, startPoint x: 143, startPoint y: 414, endPoint x: 61, endPoint y: 412, distance: 82.2
click at [61, 412] on div "Tax Bill Details 117G A 01400 000 TAX ID AGENCY 2023 TAX YEAR 2025 1/1 Type" at bounding box center [230, 582] width 350 height 1015
copy h3 "E FOOTHILLS DR"
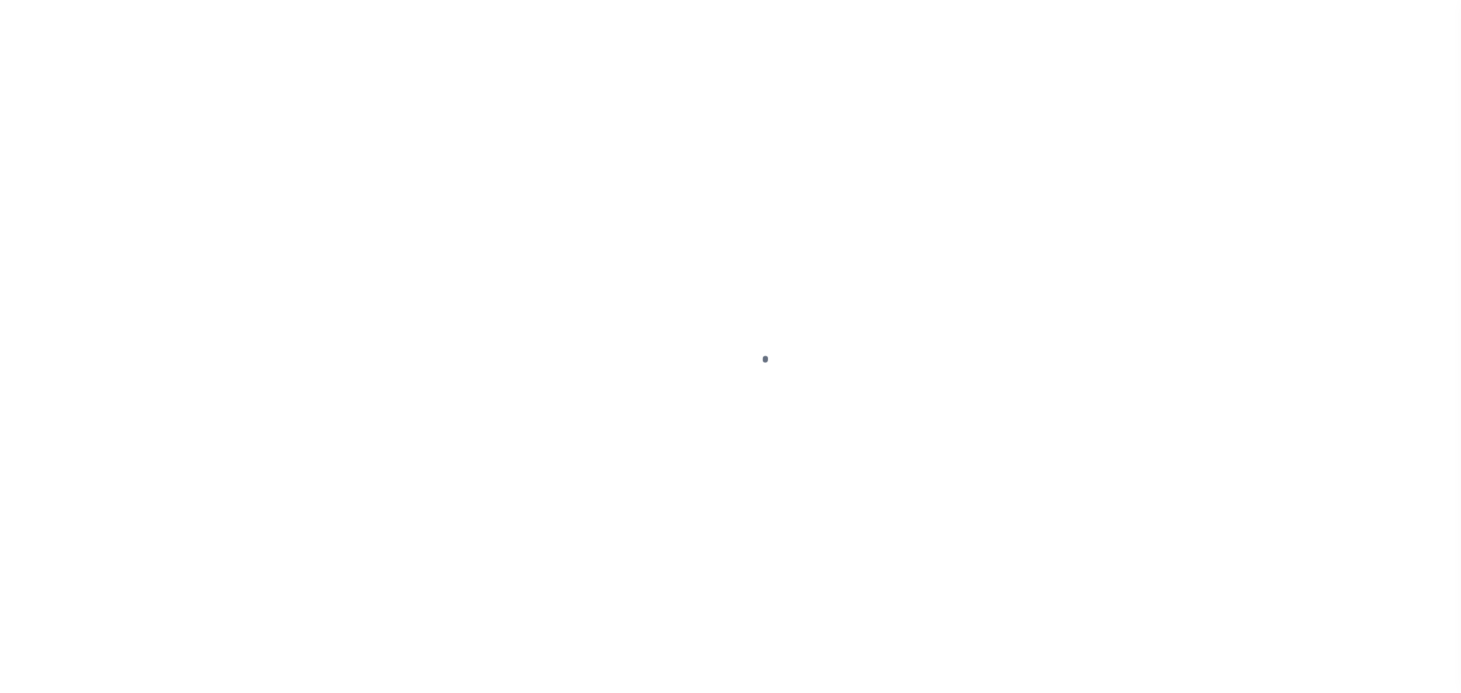
checkbox input "false"
type input "02/29/2024"
select select "OP2"
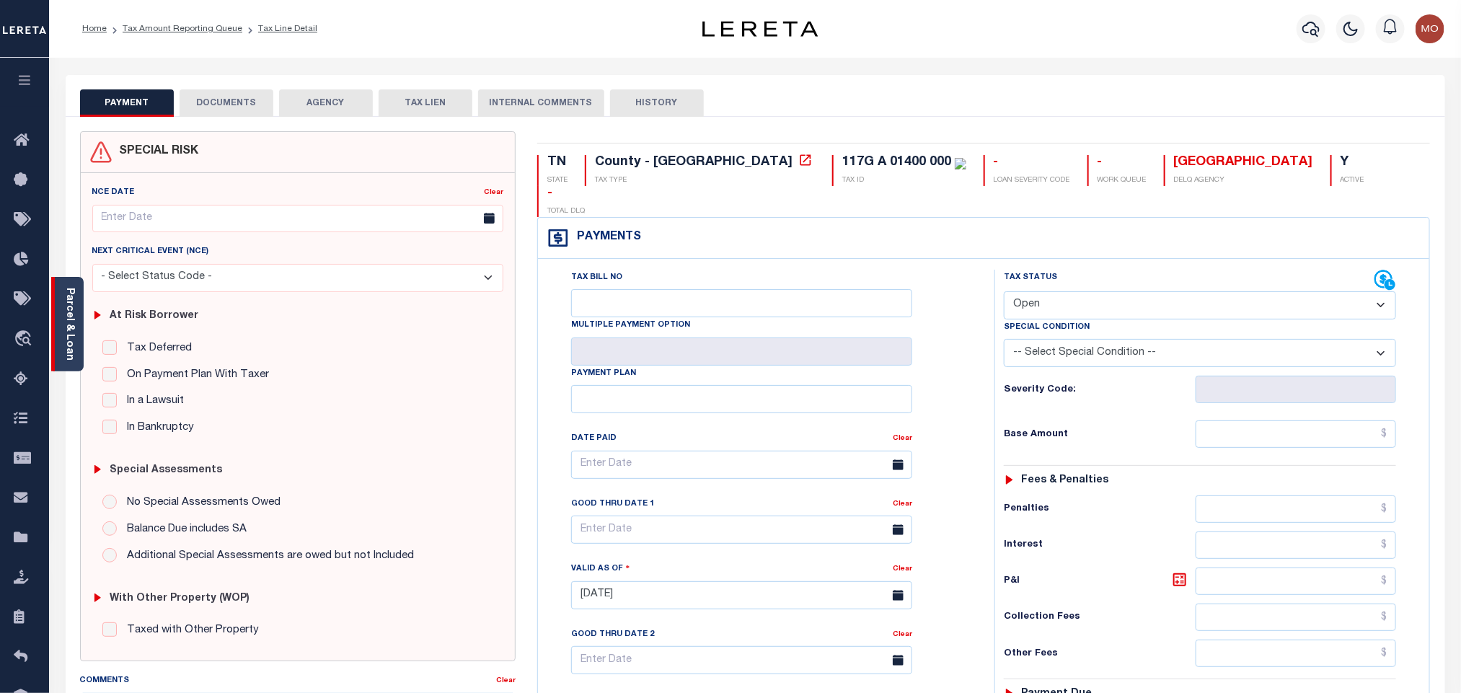
click at [70, 312] on link "Parcel & Loan" at bounding box center [69, 324] width 10 height 73
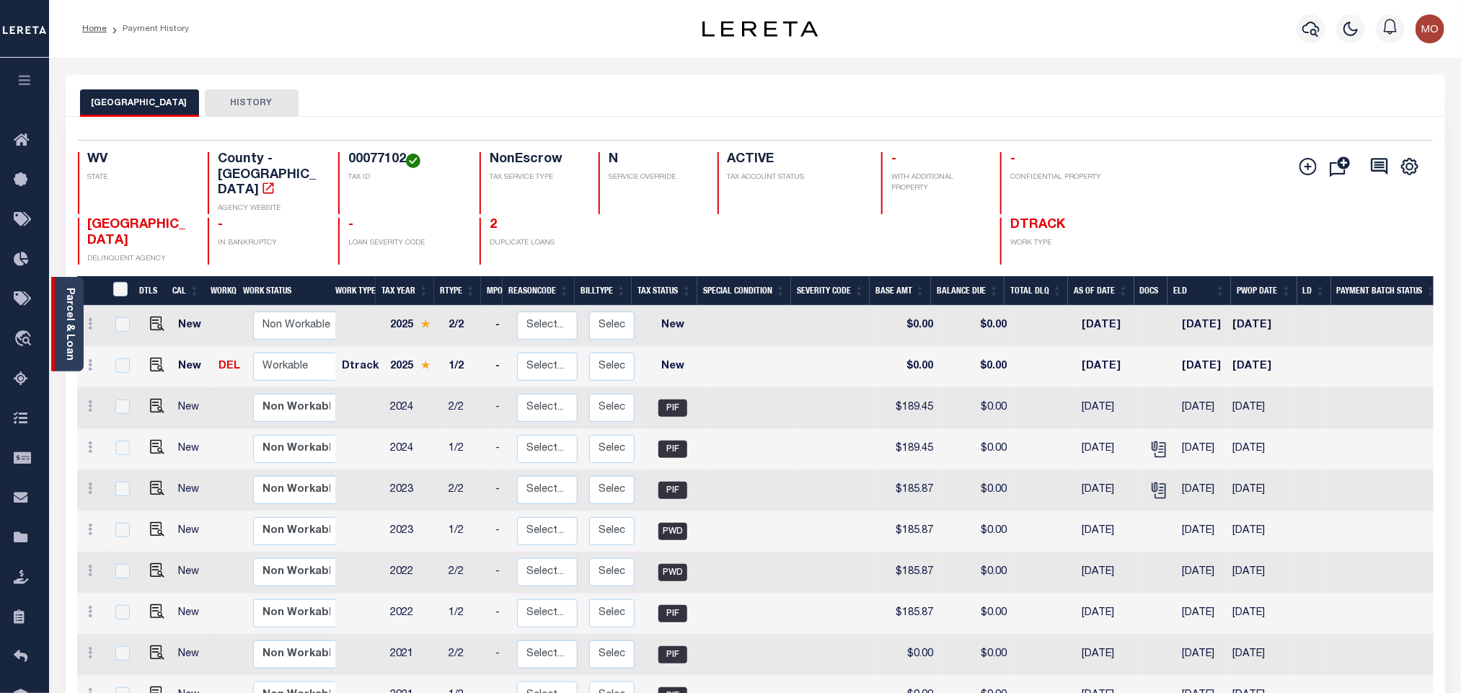
click at [71, 316] on link "Parcel & Loan" at bounding box center [69, 324] width 10 height 73
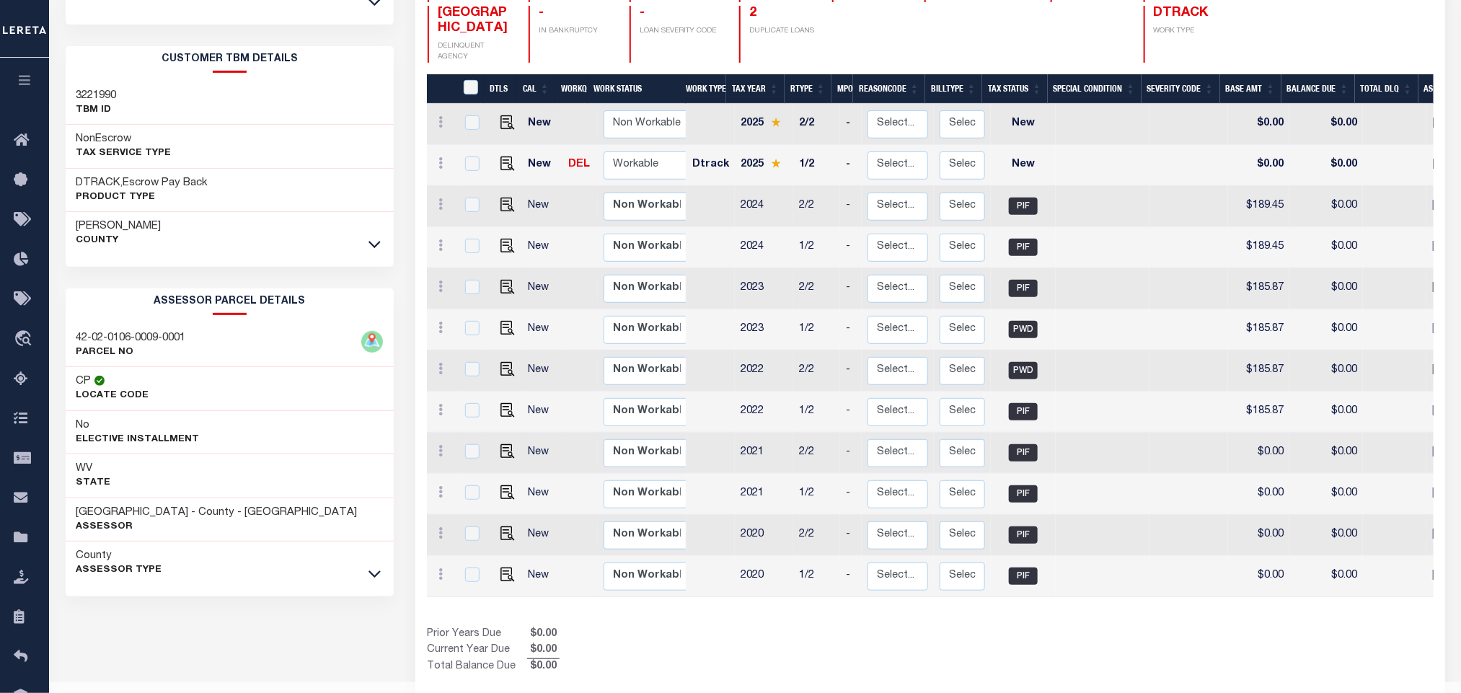
scroll to position [229, 0]
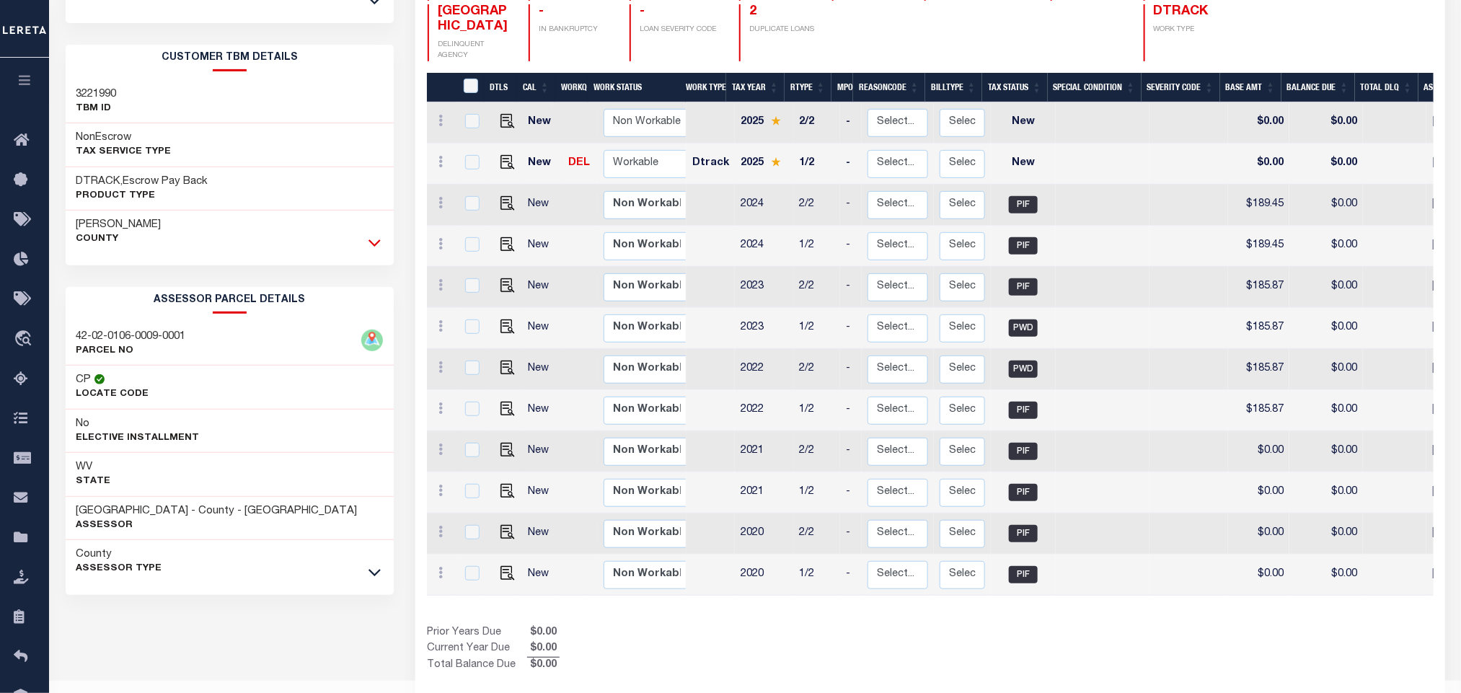
click at [376, 245] on icon at bounding box center [374, 242] width 12 height 15
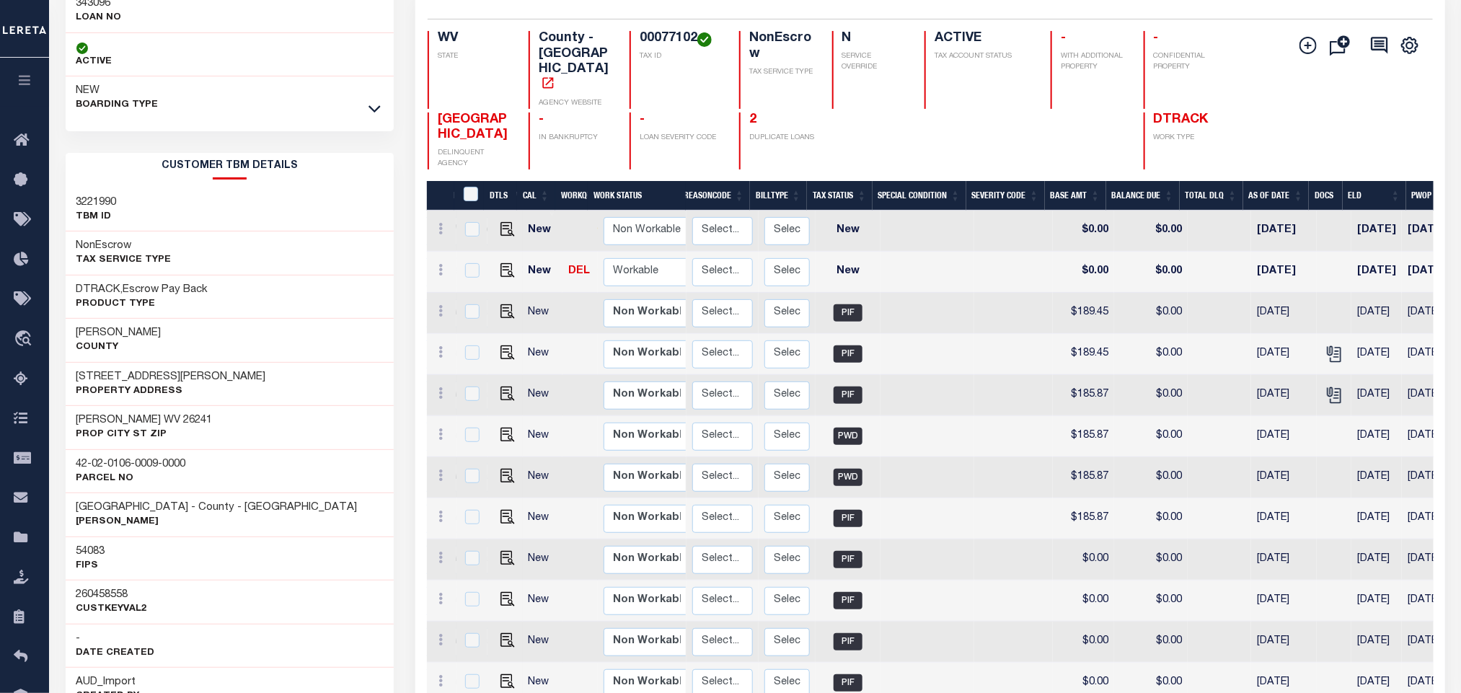
scroll to position [0, 188]
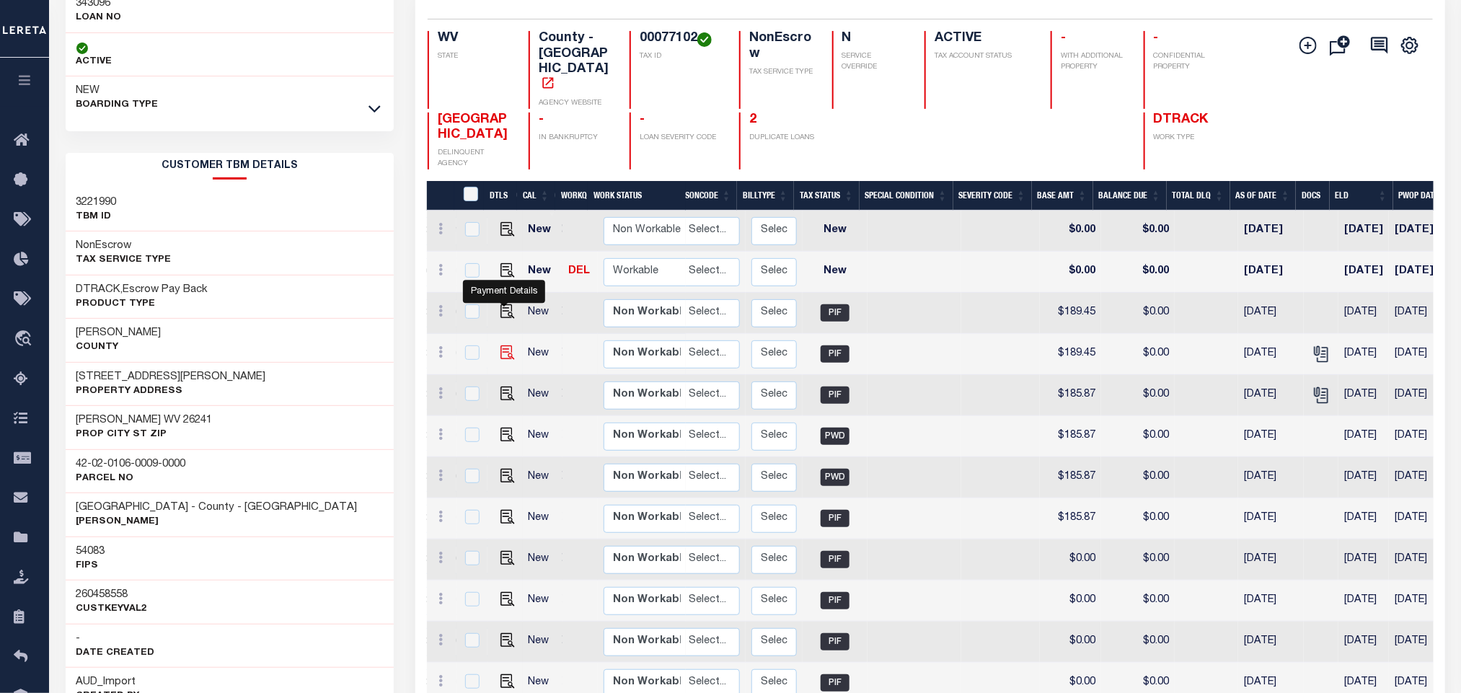
click at [502, 345] on img "" at bounding box center [507, 352] width 14 height 14
checkbox input "true"
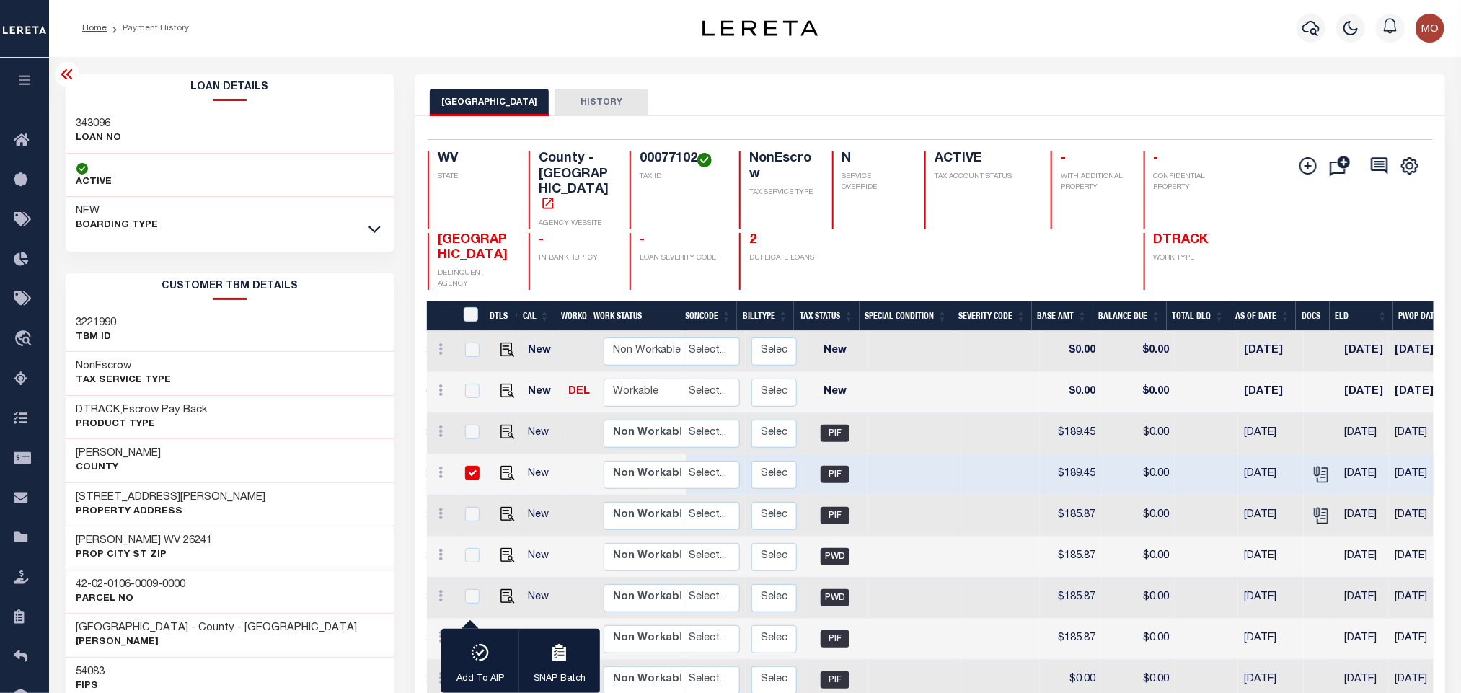
scroll to position [0, 0]
click at [93, 122] on h3 "343096" at bounding box center [98, 125] width 45 height 14
copy h3 "343096"
click at [662, 162] on h4 "00077102" at bounding box center [680, 160] width 82 height 16
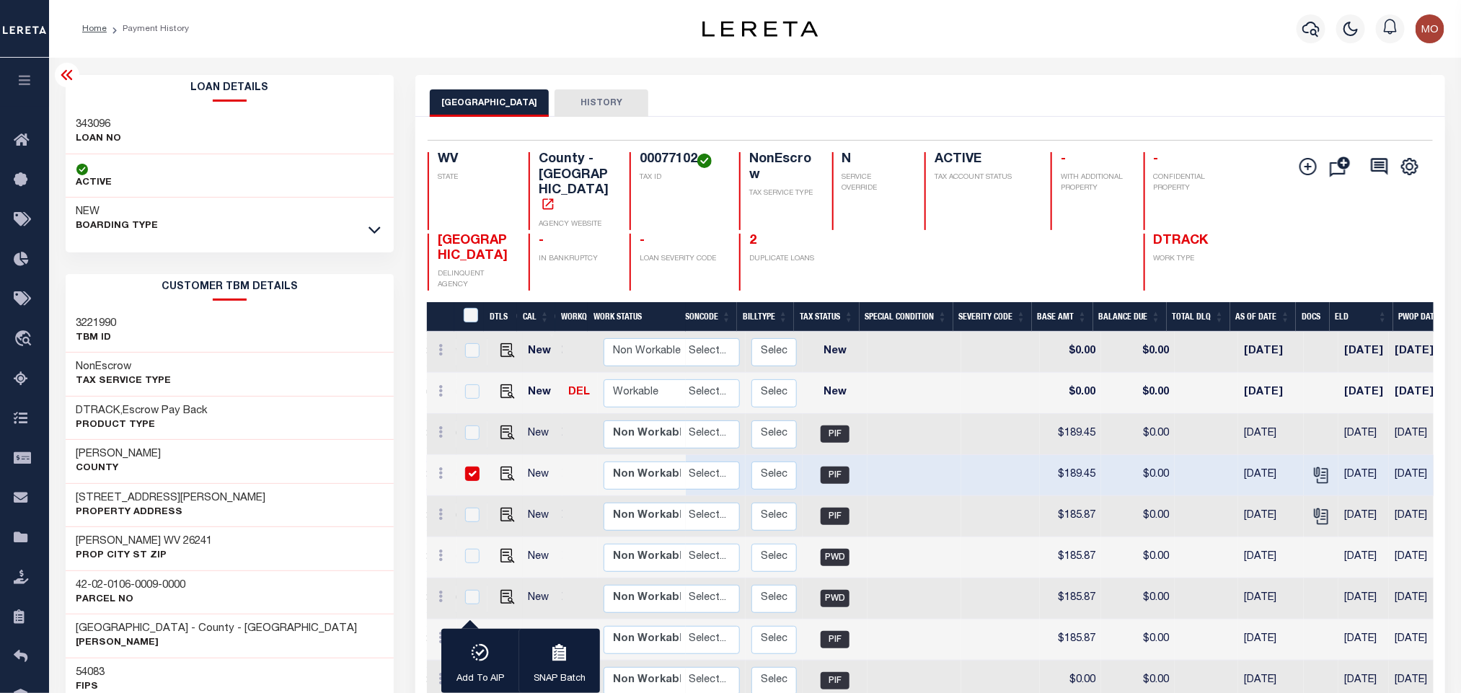
click at [662, 162] on h4 "00077102" at bounding box center [680, 160] width 82 height 16
copy h4 "00077102"
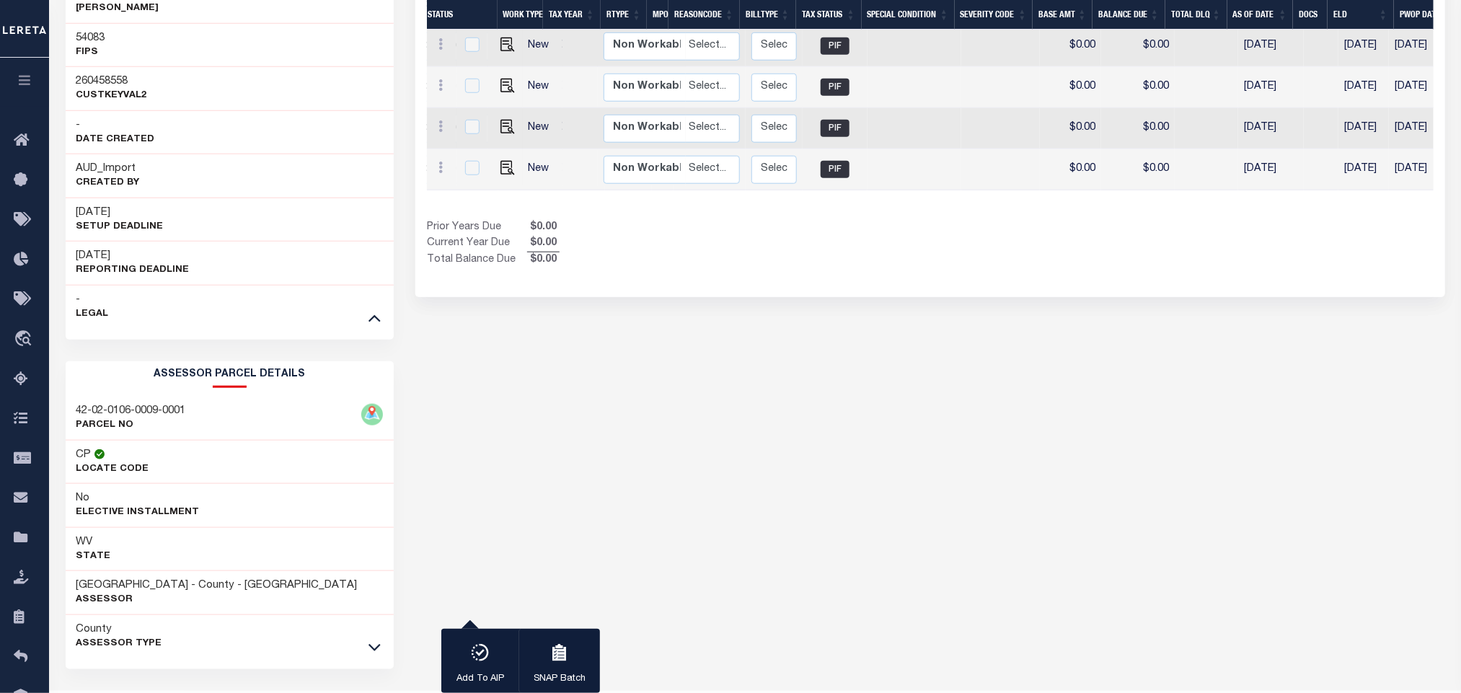
scroll to position [684, 0]
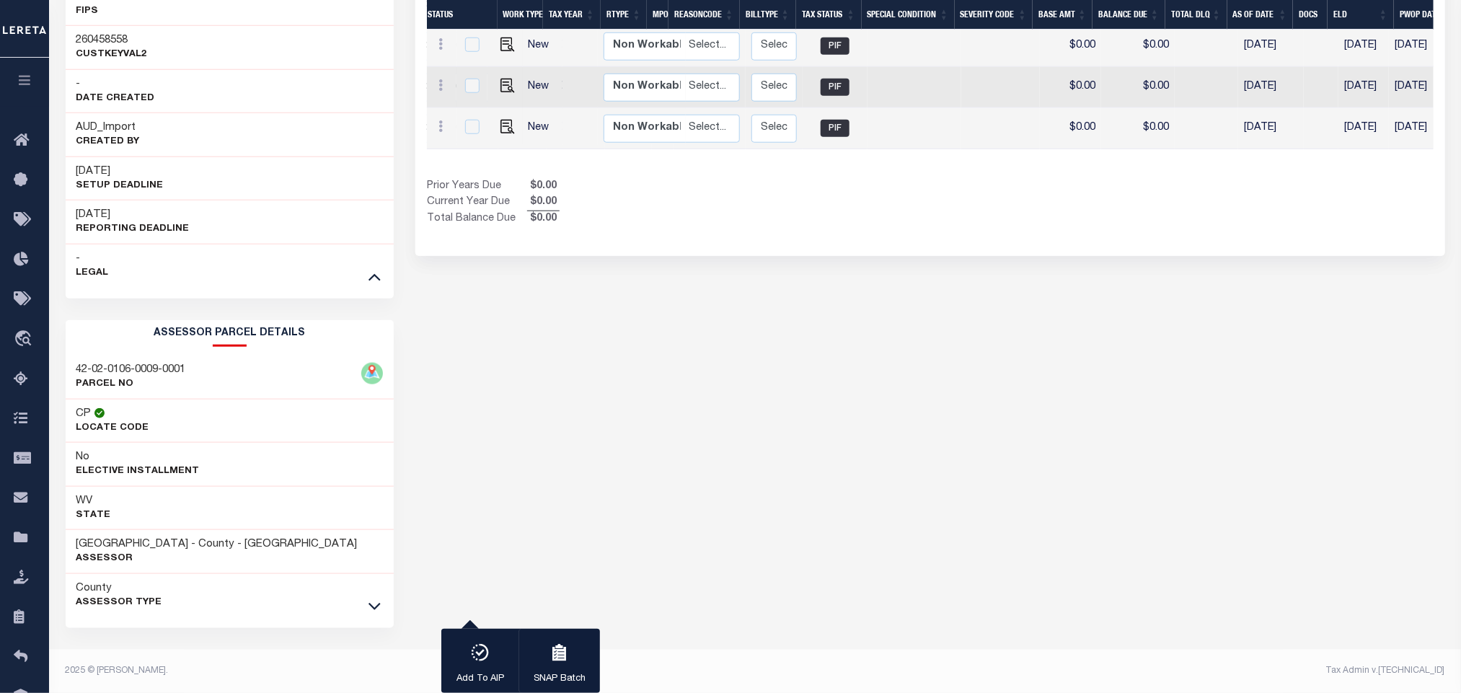
drag, startPoint x: 787, startPoint y: 443, endPoint x: 404, endPoint y: 500, distance: 386.9
click at [787, 443] on div "RANDOLPH COUNTY HISTORY 1 Selected 12 1" at bounding box center [929, 45] width 1050 height 1293
drag, startPoint x: 76, startPoint y: 543, endPoint x: 186, endPoint y: 541, distance: 110.3
click at [186, 541] on h3 "RANDOLPH COUNTY - County - WV" at bounding box center [216, 544] width 281 height 14
copy h3 "[GEOGRAPHIC_DATA]"
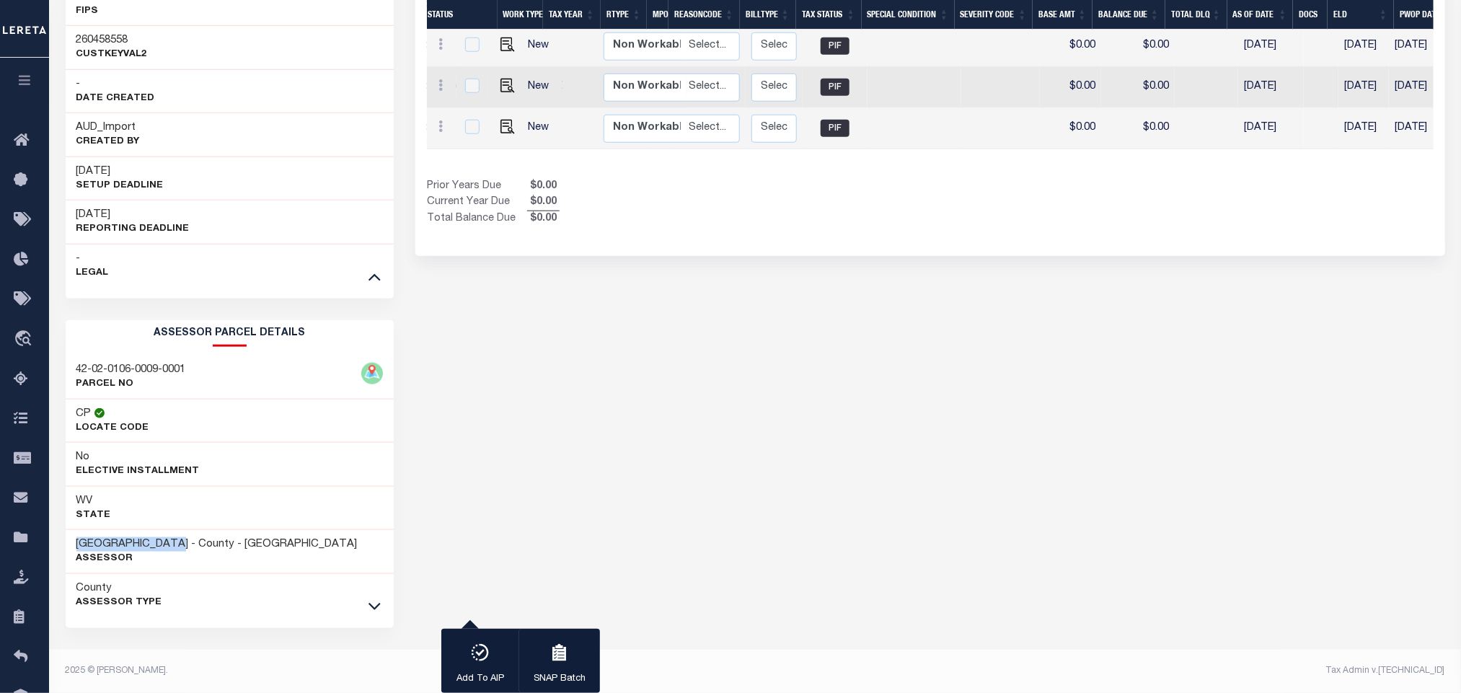
click at [1038, 407] on div "RANDOLPH COUNTY HISTORY 1 Selected 12 1" at bounding box center [929, 45] width 1050 height 1293
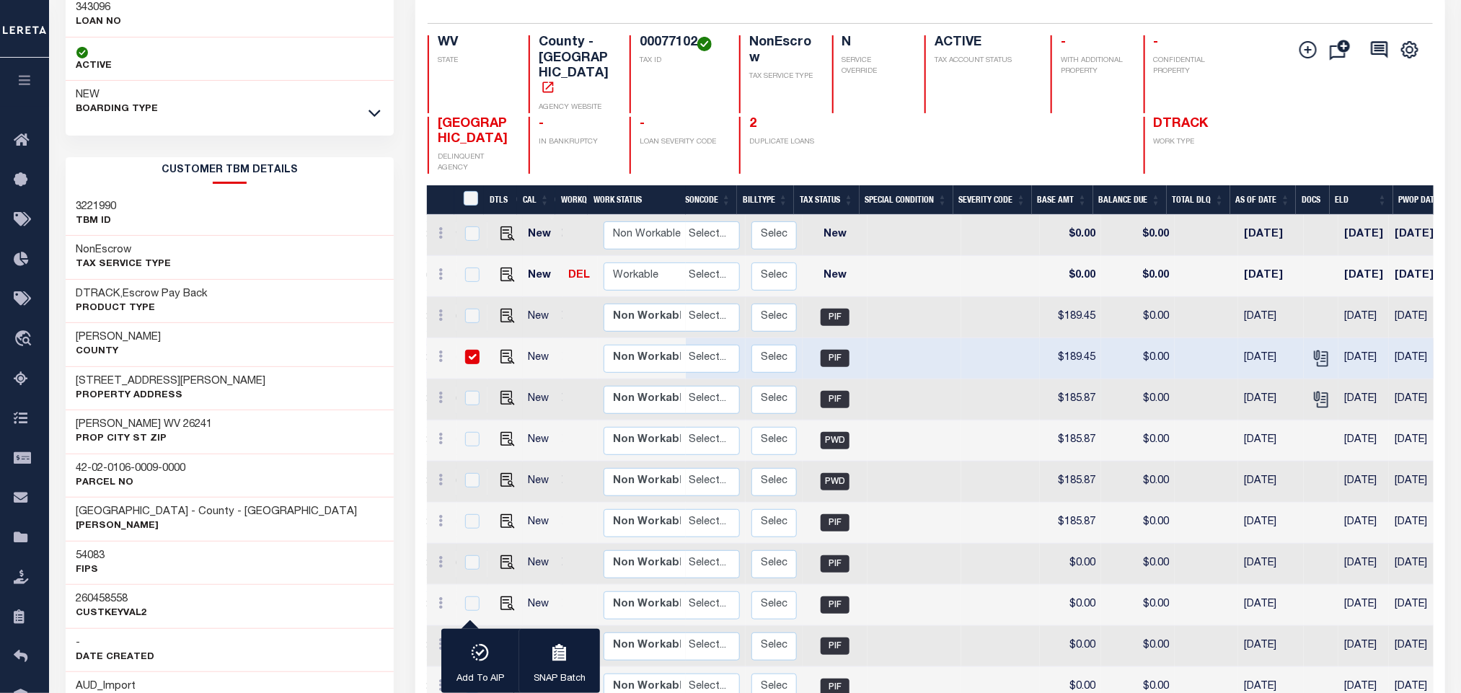
scroll to position [35, 0]
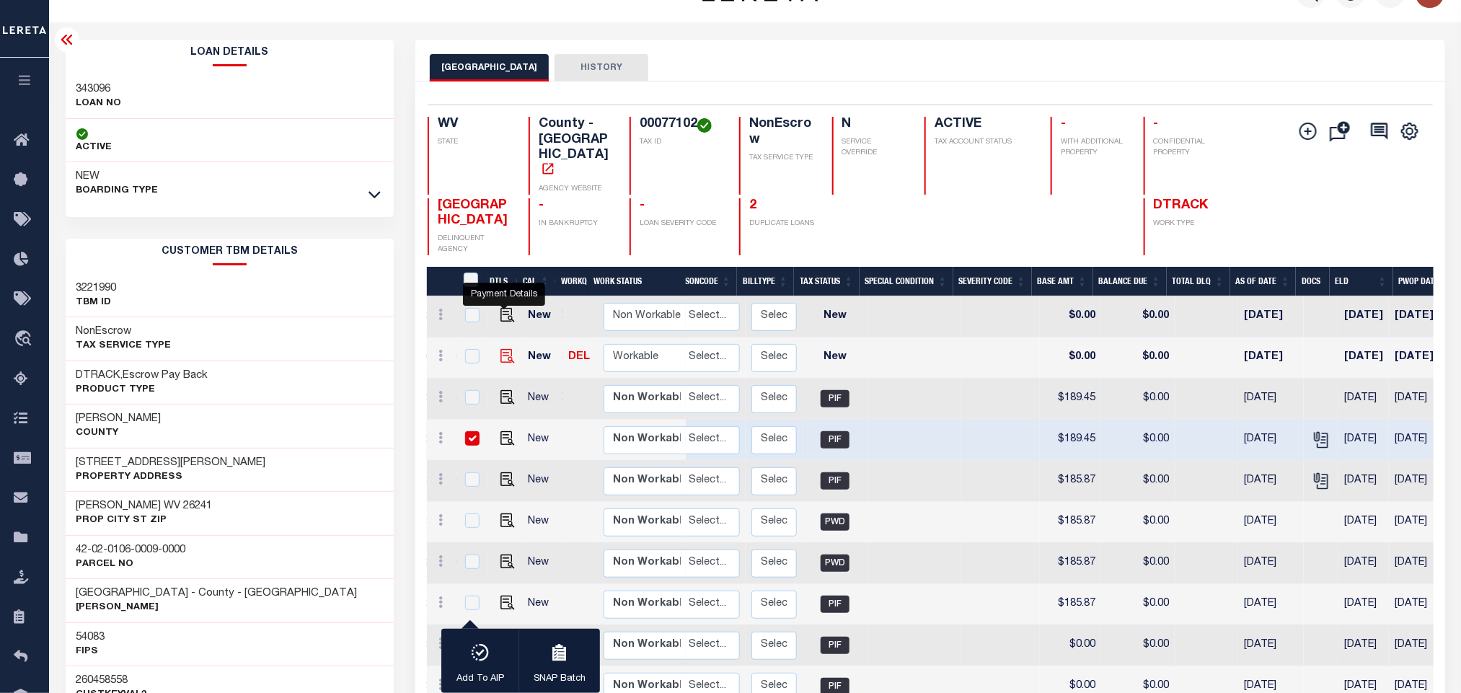
click at [502, 349] on img "" at bounding box center [507, 356] width 14 height 14
checkbox input "true"
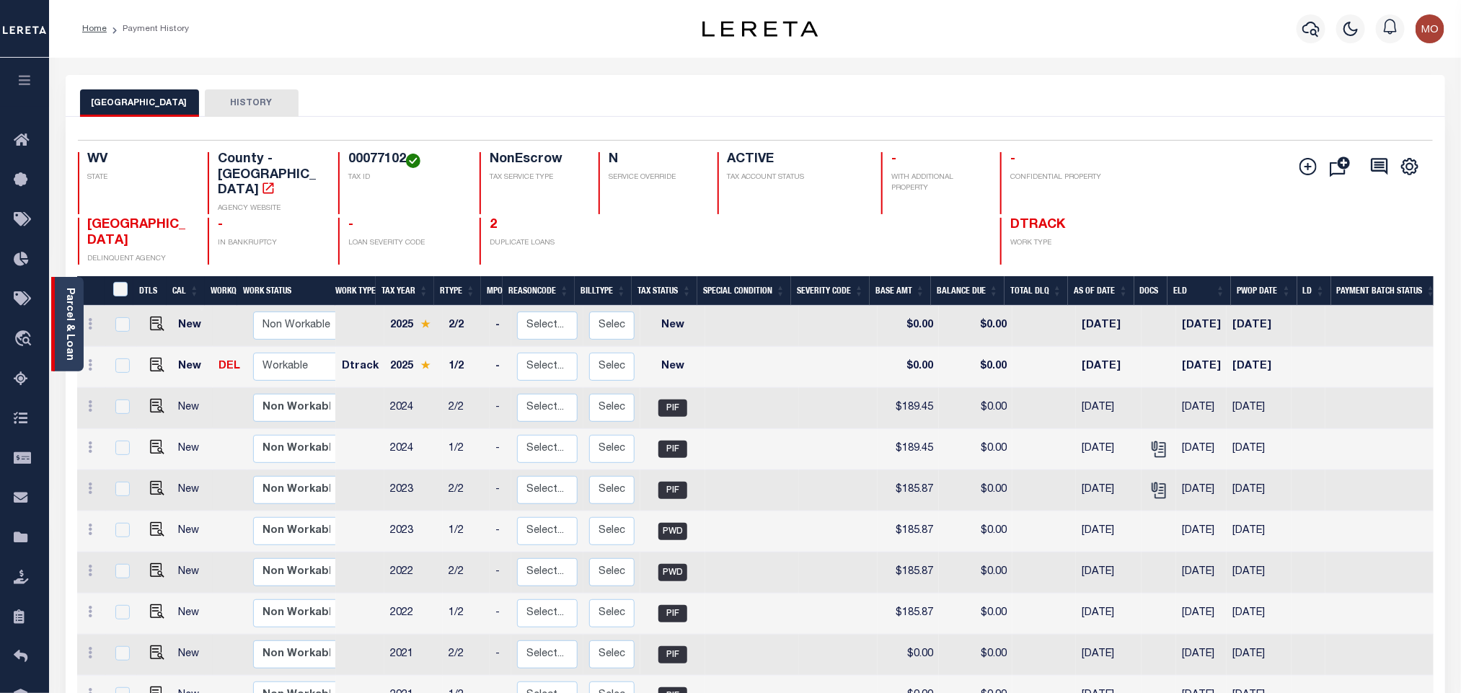
click at [65, 295] on link "Parcel & Loan" at bounding box center [69, 324] width 10 height 73
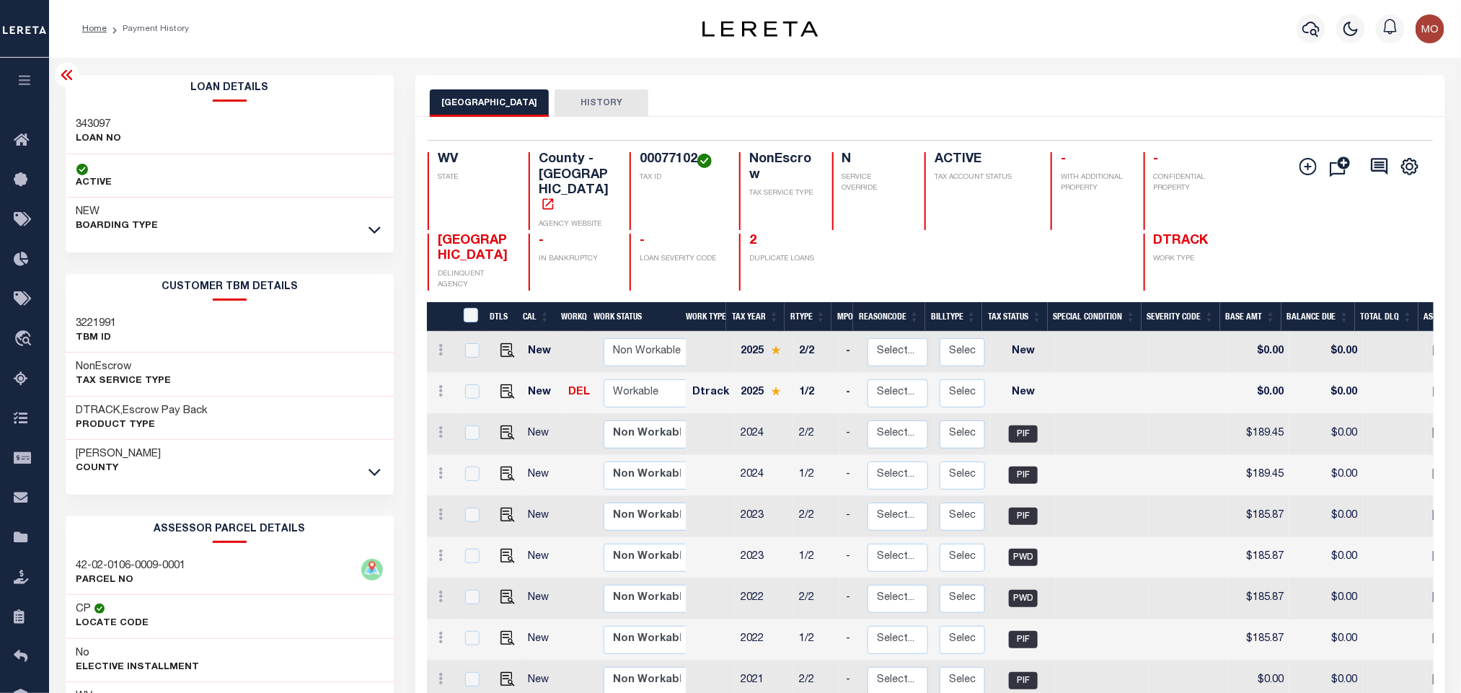
click at [89, 122] on h3 "343097" at bounding box center [98, 125] width 45 height 14
copy h3 "343097"
click at [676, 167] on h4 "00077102" at bounding box center [680, 160] width 82 height 16
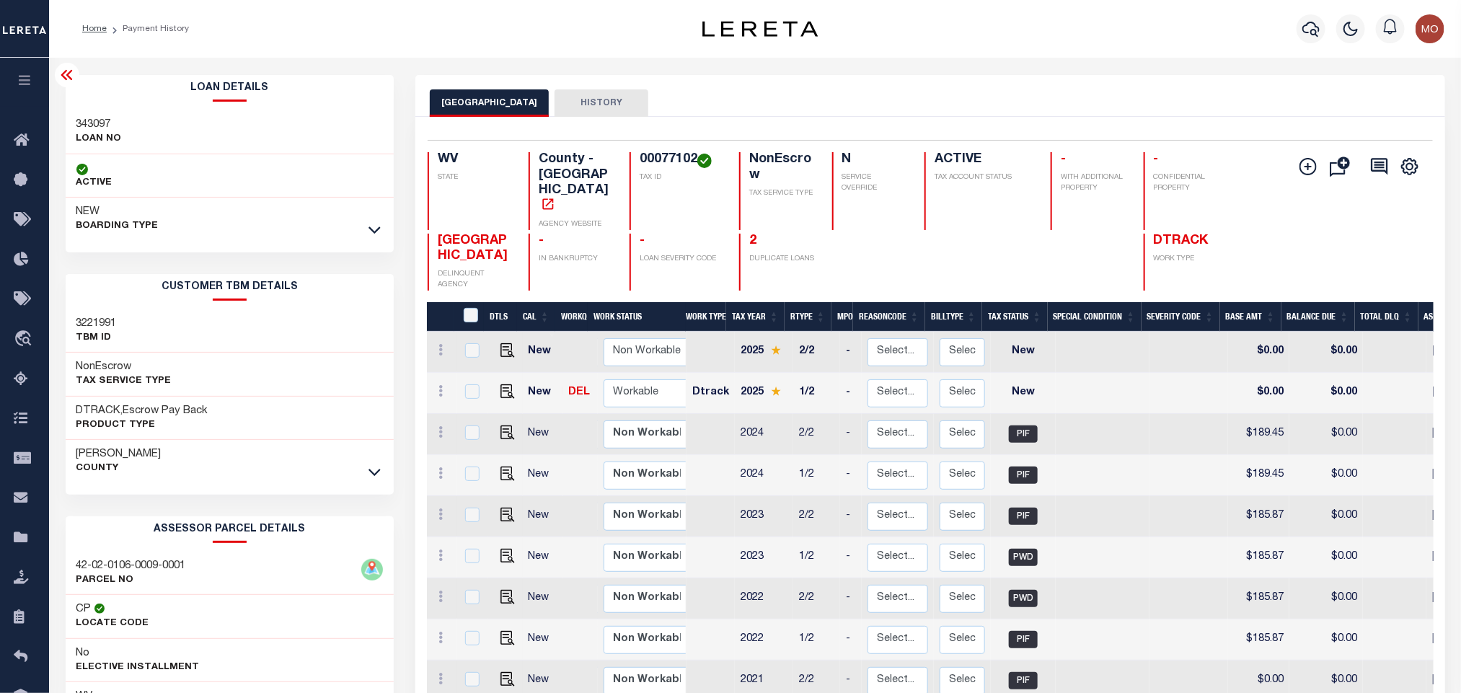
copy h4 "00077102"
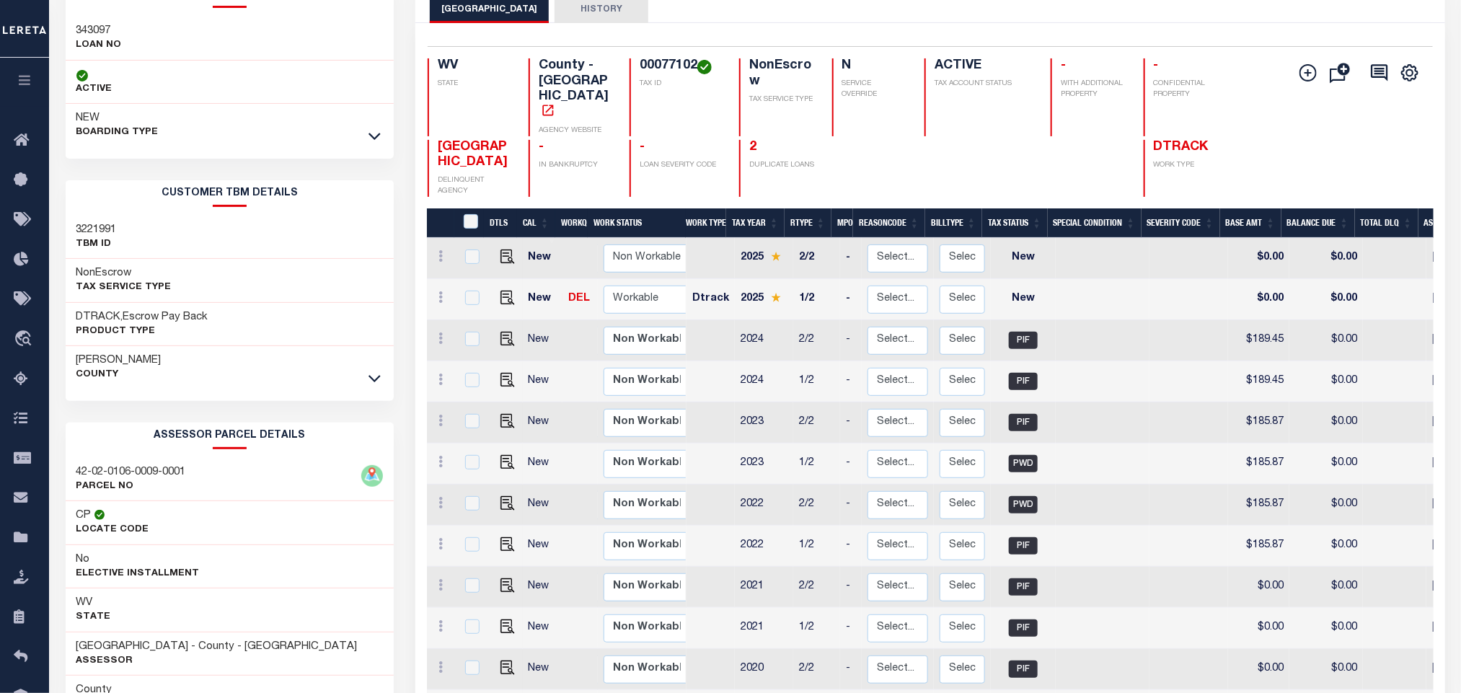
scroll to position [229, 0]
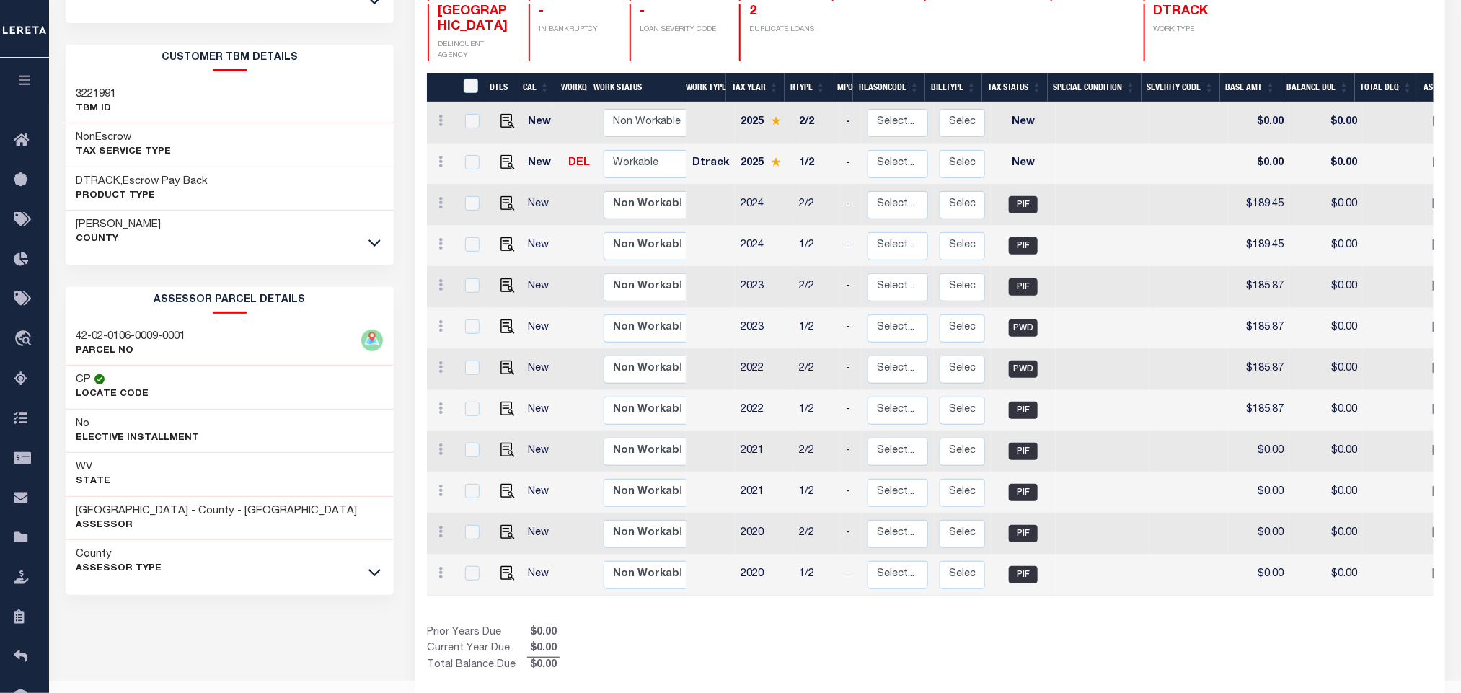
drag, startPoint x: 772, startPoint y: 658, endPoint x: 651, endPoint y: 613, distance: 129.4
click at [772, 681] on footer "2025 © LERETA. Tax Admin v.1.0.0.1" at bounding box center [755, 702] width 1412 height 43
drag, startPoint x: 87, startPoint y: 510, endPoint x: 184, endPoint y: 513, distance: 97.4
click at [184, 513] on h3 "RANDOLPH COUNTY - County - WV" at bounding box center [216, 511] width 281 height 14
copy h3 "RANDOLPH COUNTY"
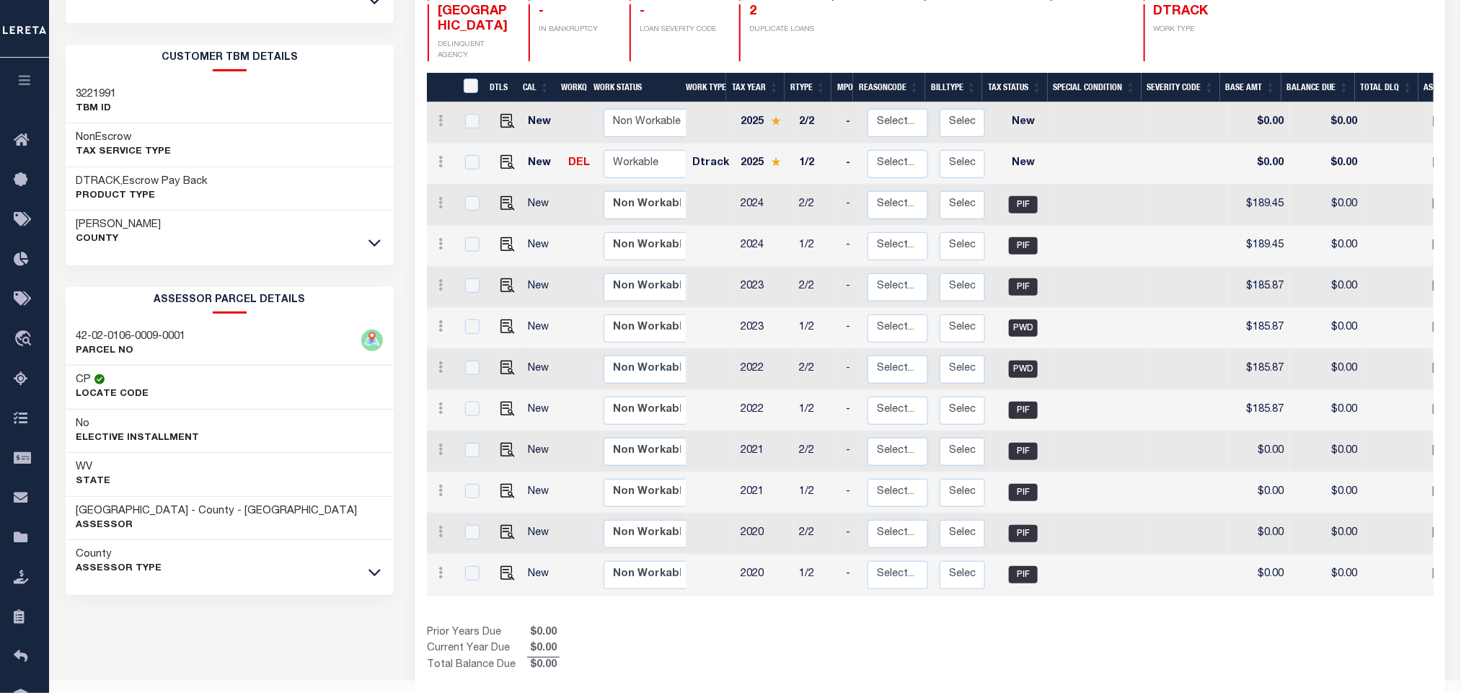
drag, startPoint x: 863, startPoint y: 603, endPoint x: 930, endPoint y: 549, distance: 86.1
click at [863, 625] on div "Prior Years Due $0.00 Current Year Due $0.00 Total Balance Due $0.00" at bounding box center [678, 649] width 503 height 48
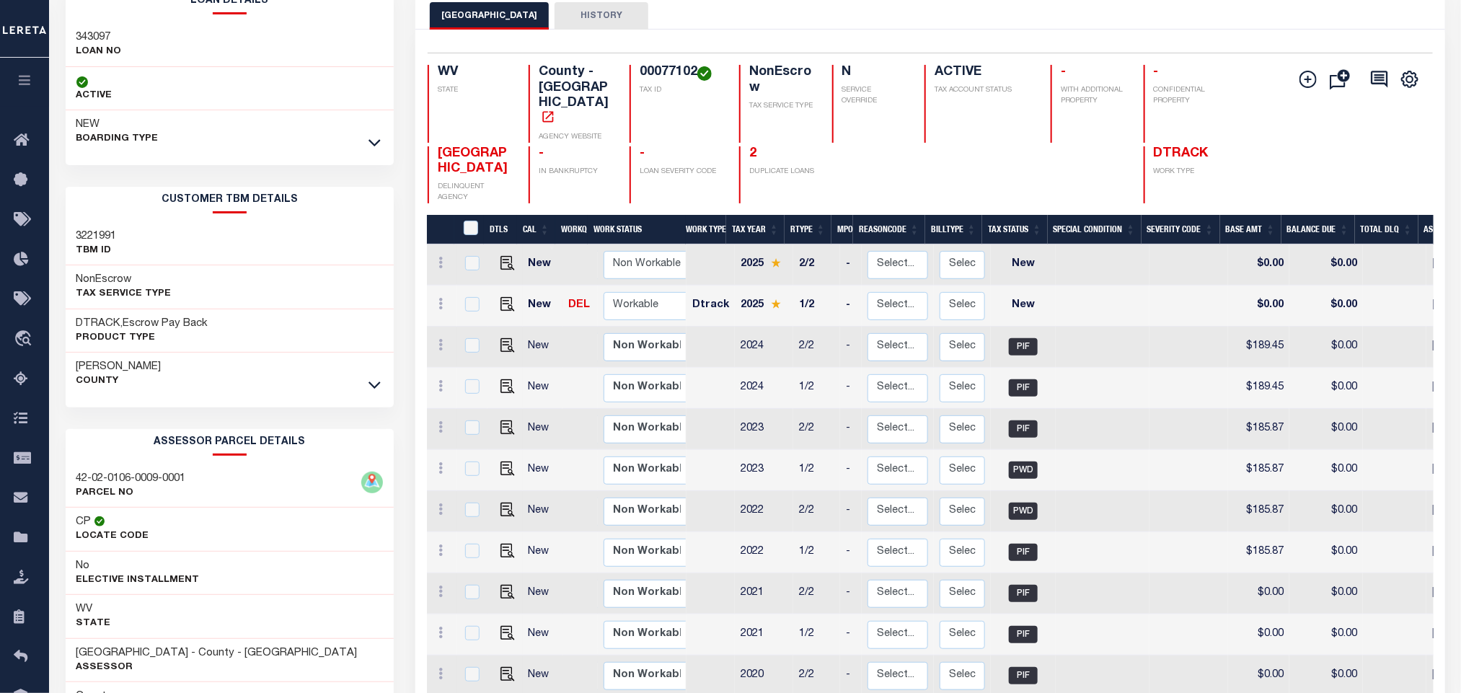
scroll to position [13, 0]
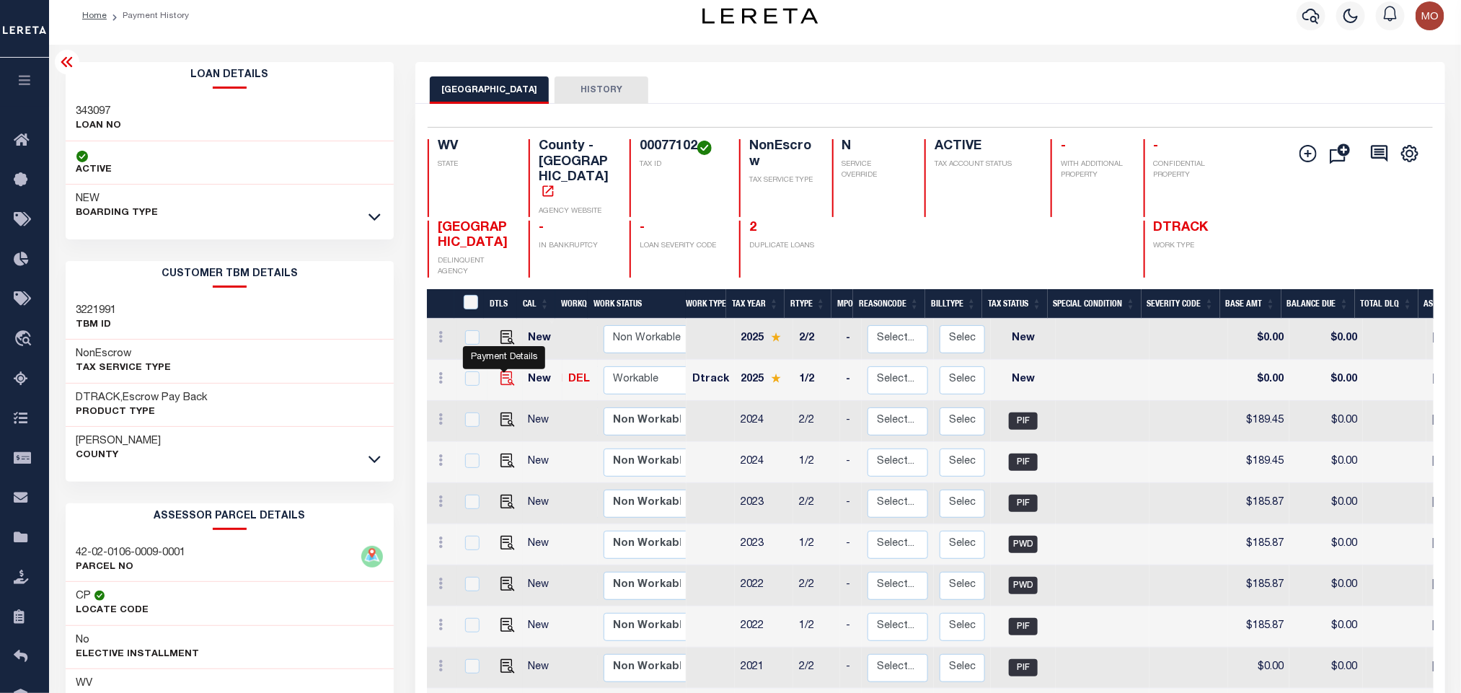
click at [500, 371] on img "" at bounding box center [507, 378] width 14 height 14
checkbox input "true"
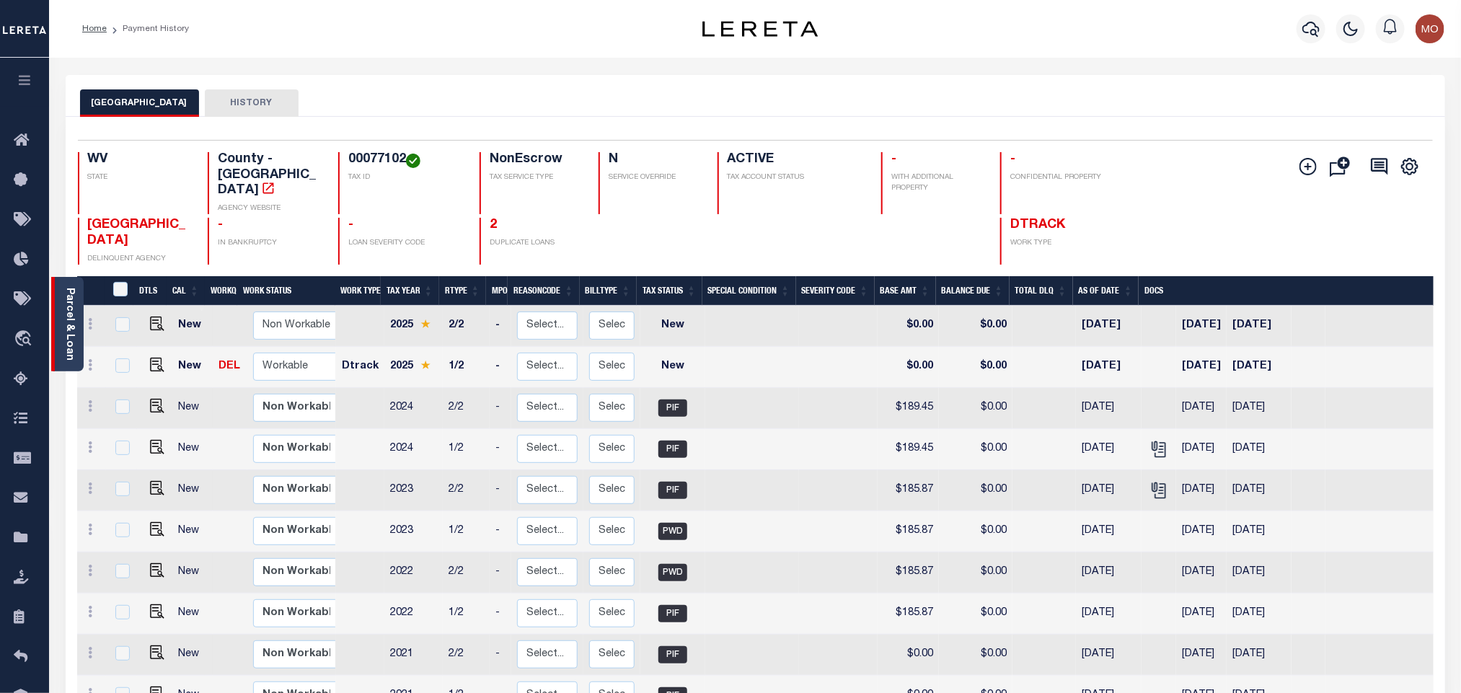
click at [67, 336] on link "Parcel & Loan" at bounding box center [69, 324] width 10 height 73
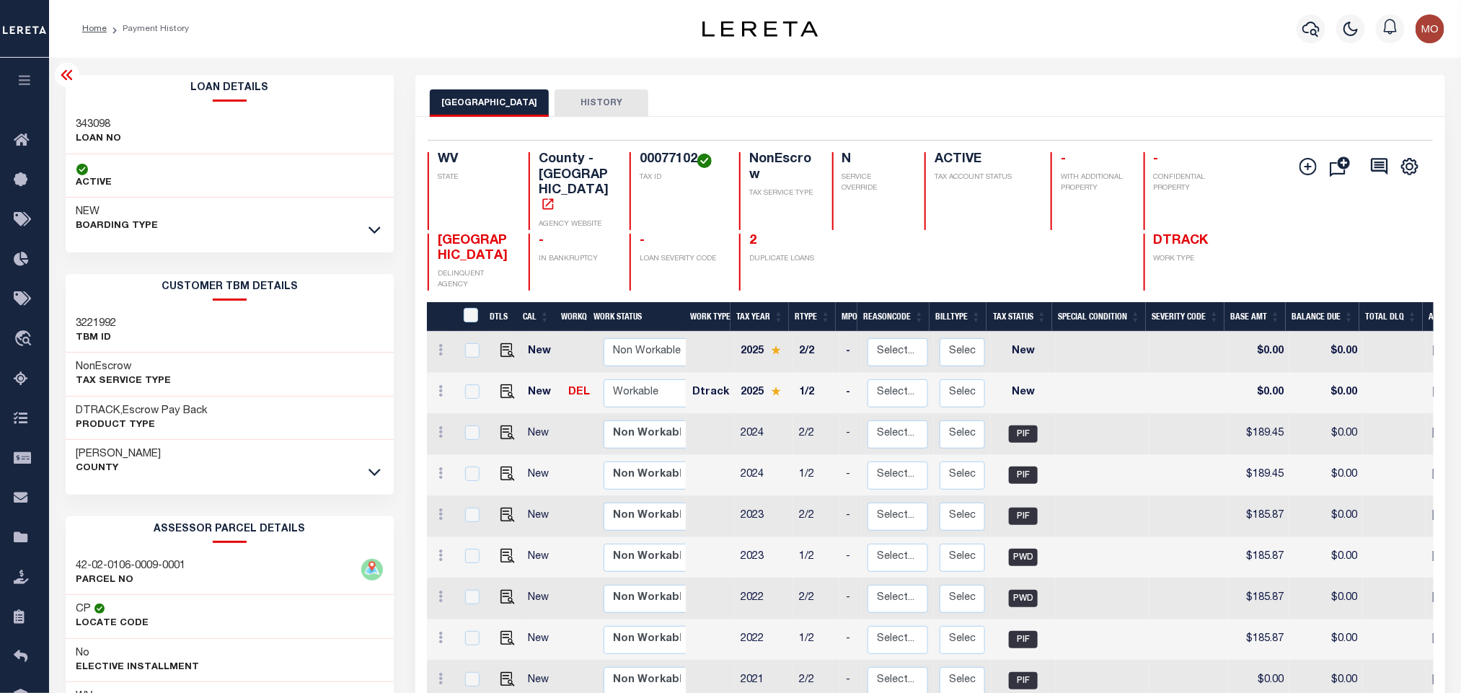
click at [89, 122] on h3 "343098" at bounding box center [98, 125] width 45 height 14
copy h3 "343098"
click at [647, 158] on h4 "00077102" at bounding box center [680, 160] width 82 height 16
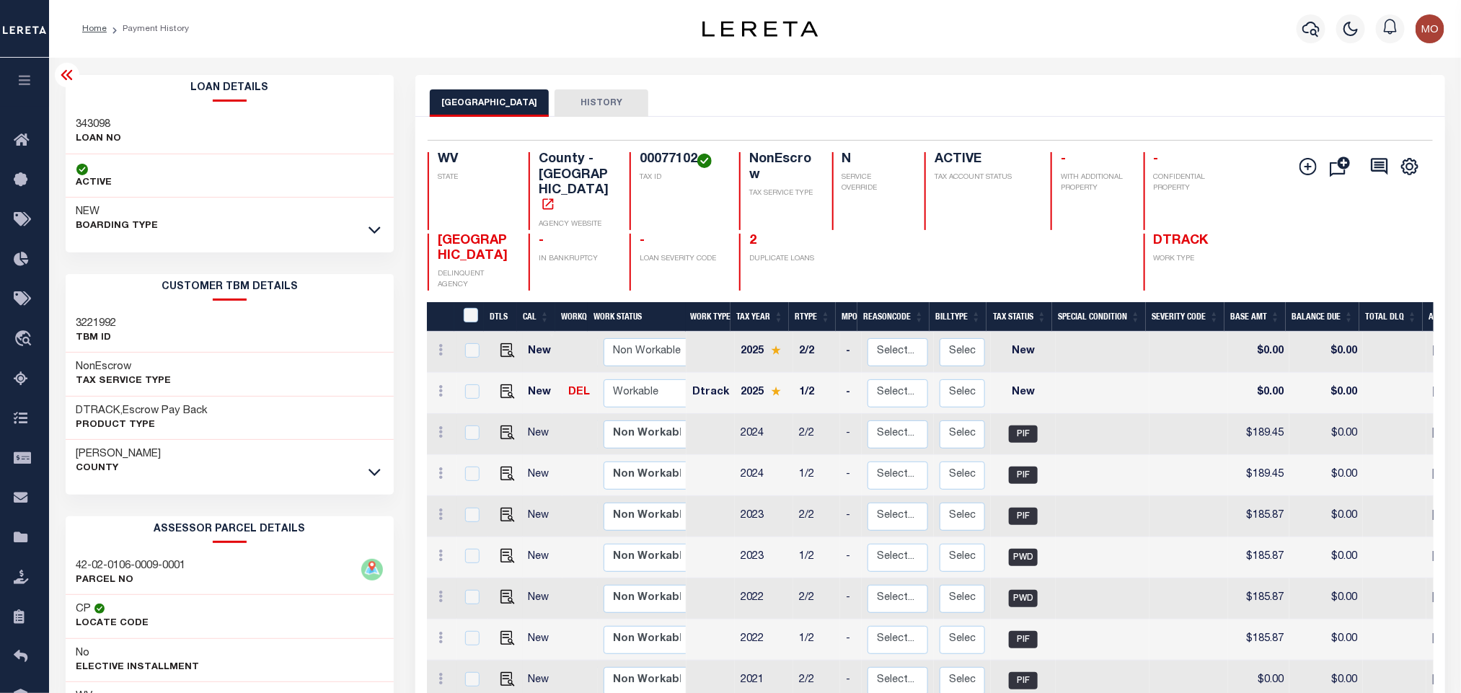
copy h4 "00077102"
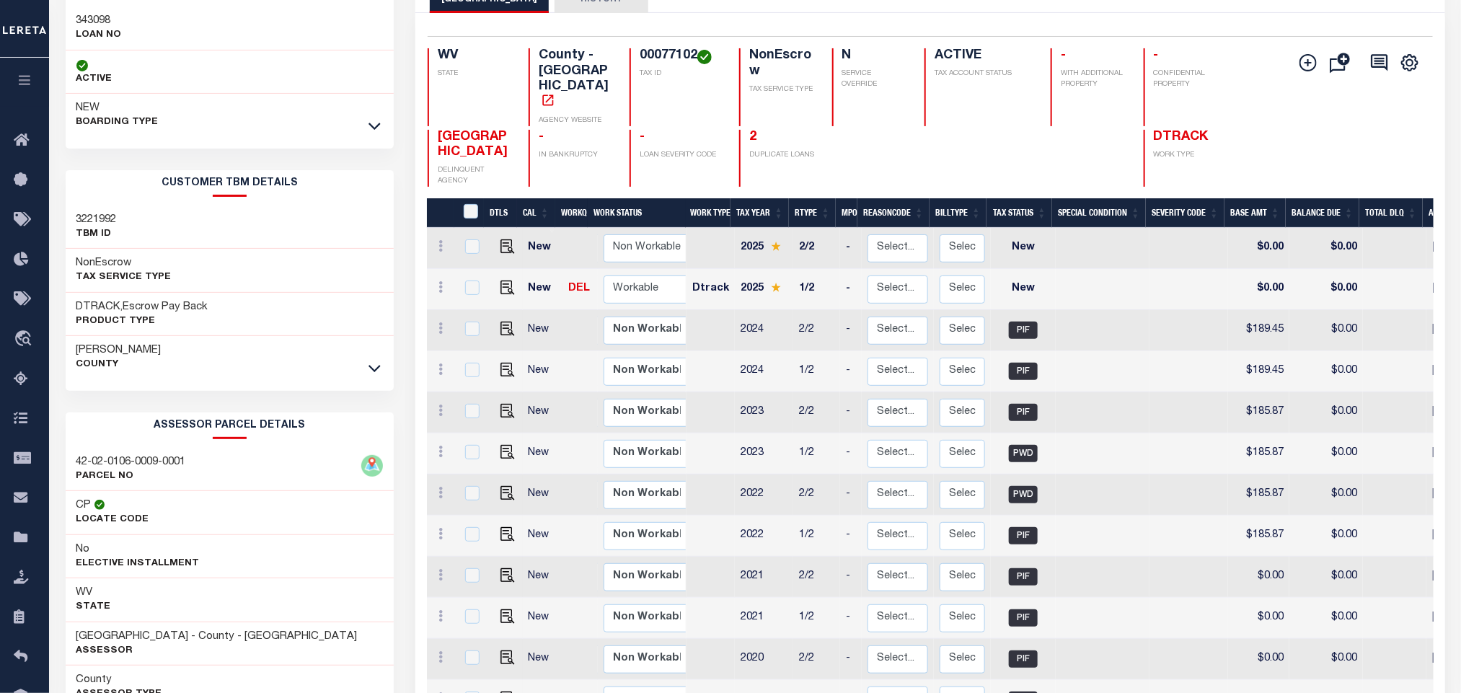
scroll to position [229, 0]
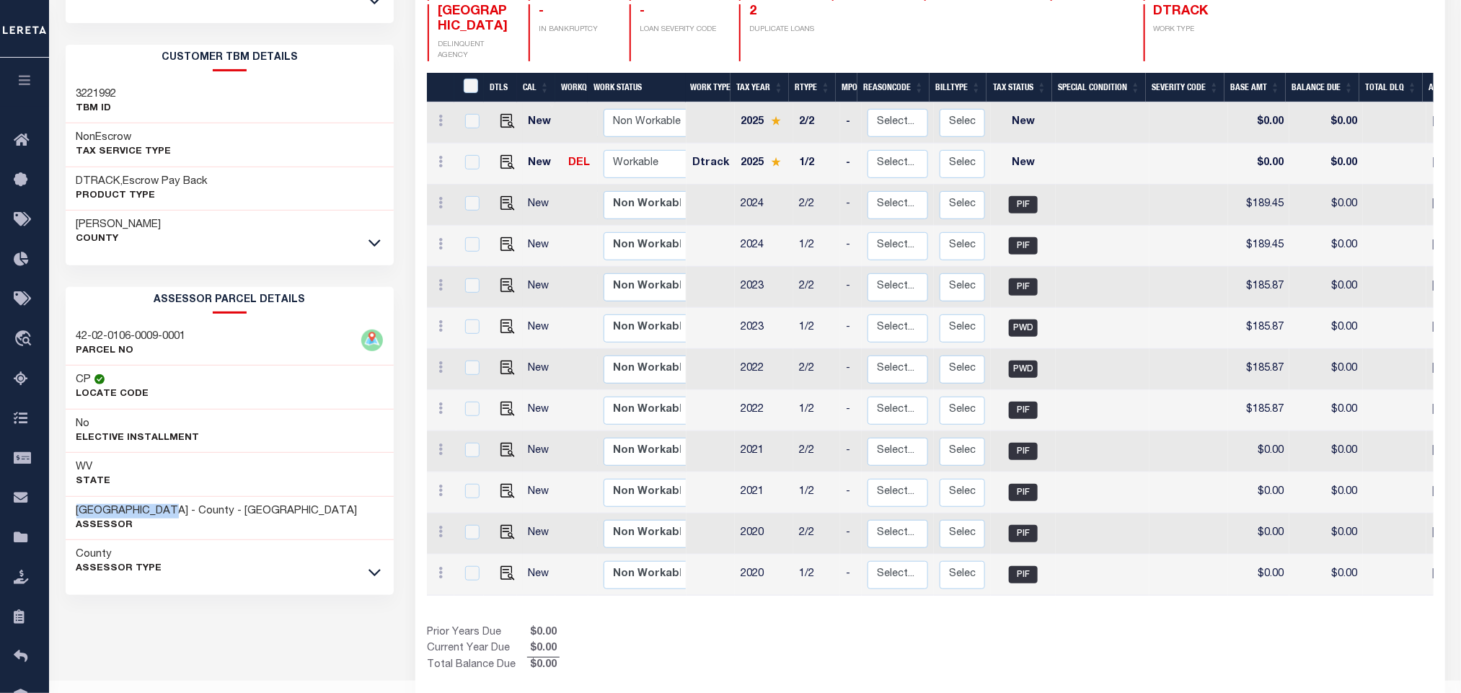
drag, startPoint x: 118, startPoint y: 515, endPoint x: 180, endPoint y: 515, distance: 62.7
click at [180, 515] on div "[GEOGRAPHIC_DATA] - County - [GEOGRAPHIC_DATA] Assessor" at bounding box center [230, 519] width 329 height 44
copy h3 "[GEOGRAPHIC_DATA]"
click at [500, 155] on img "" at bounding box center [507, 162] width 14 height 14
checkbox input "true"
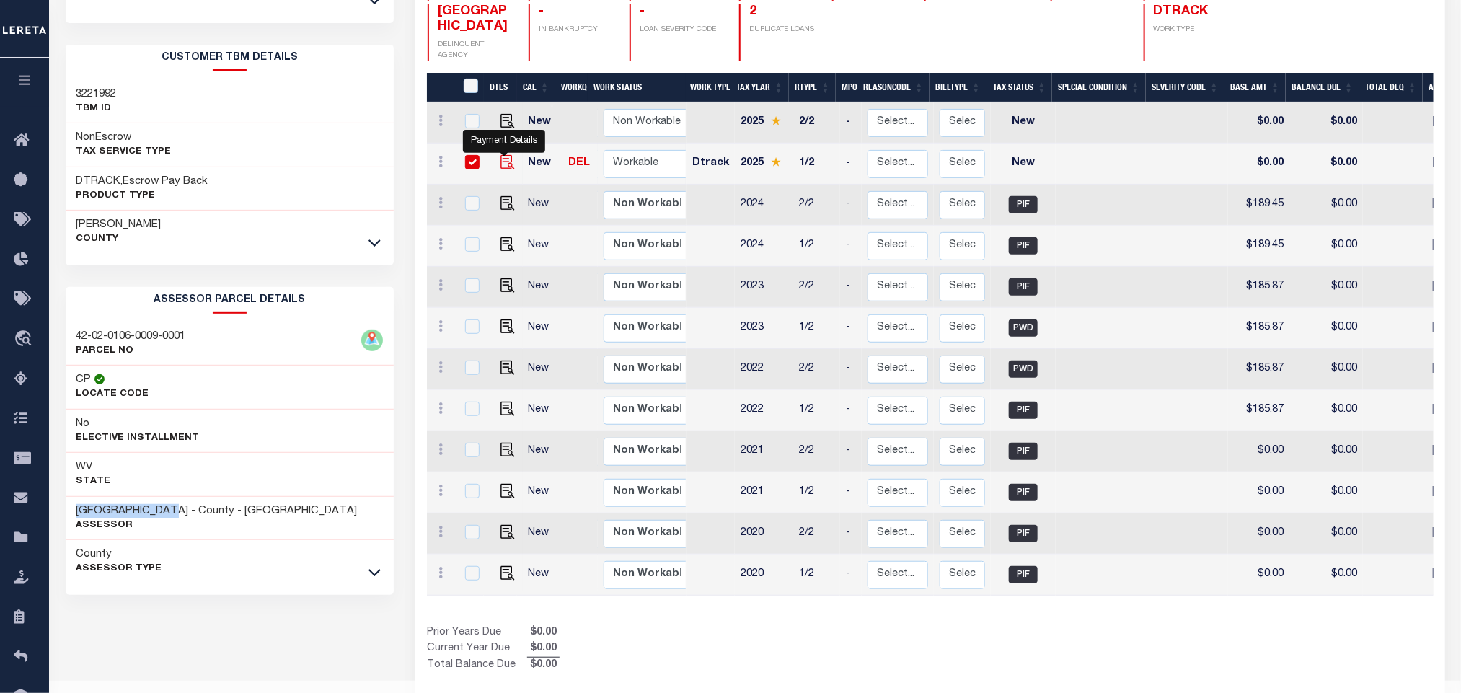
checkbox input "true"
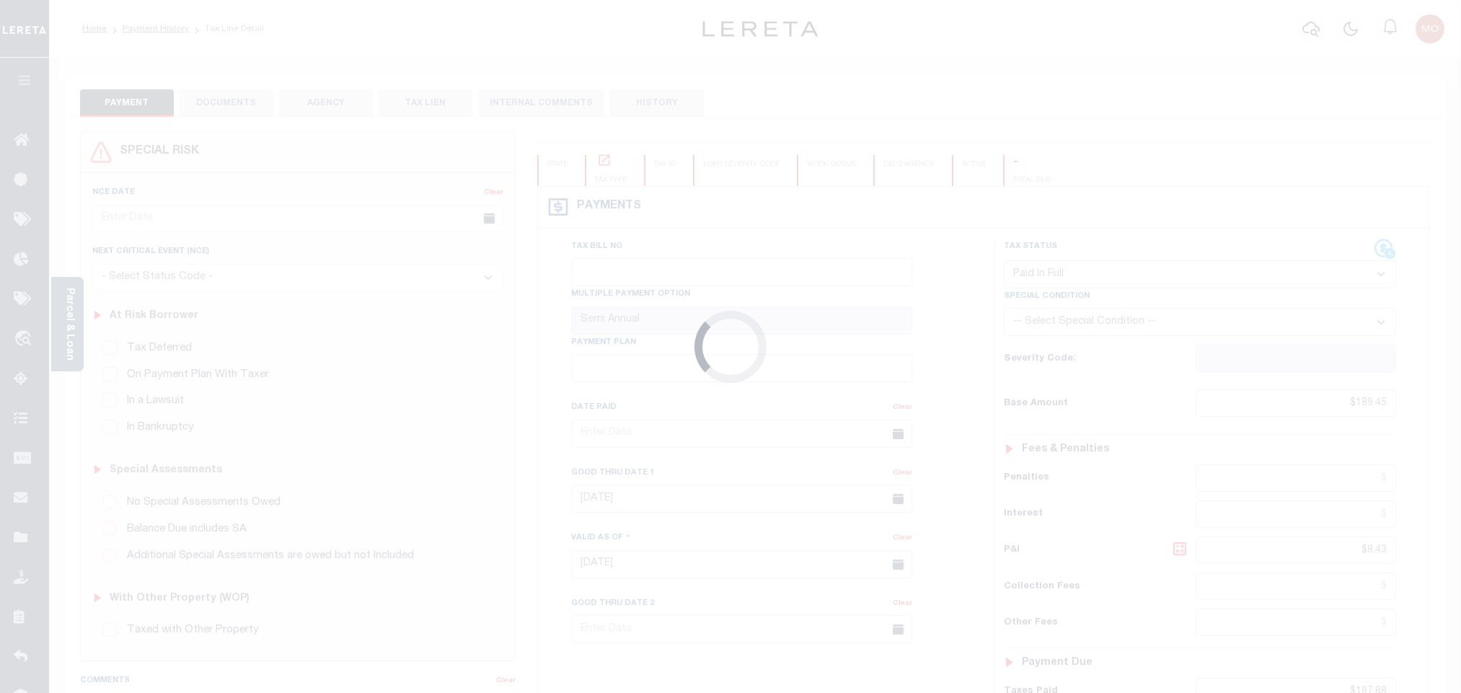
select select "PIF"
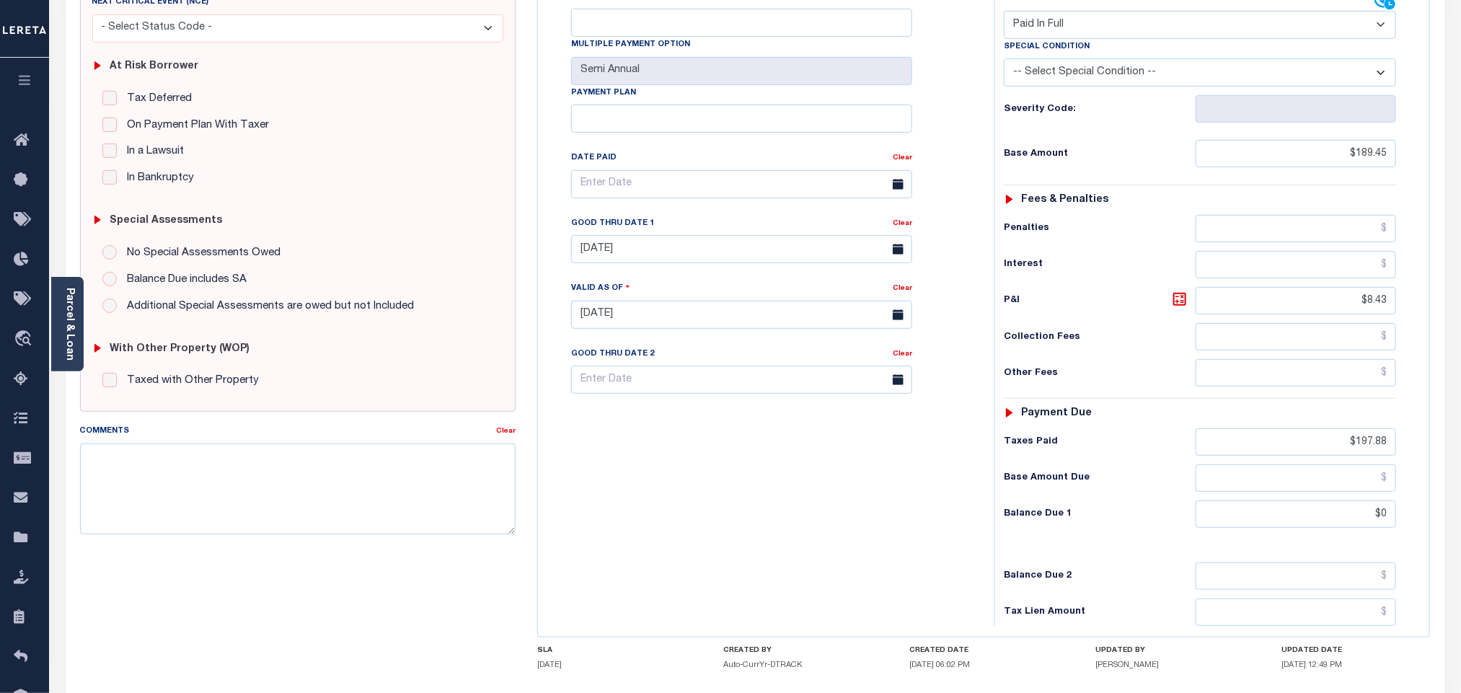
scroll to position [55, 0]
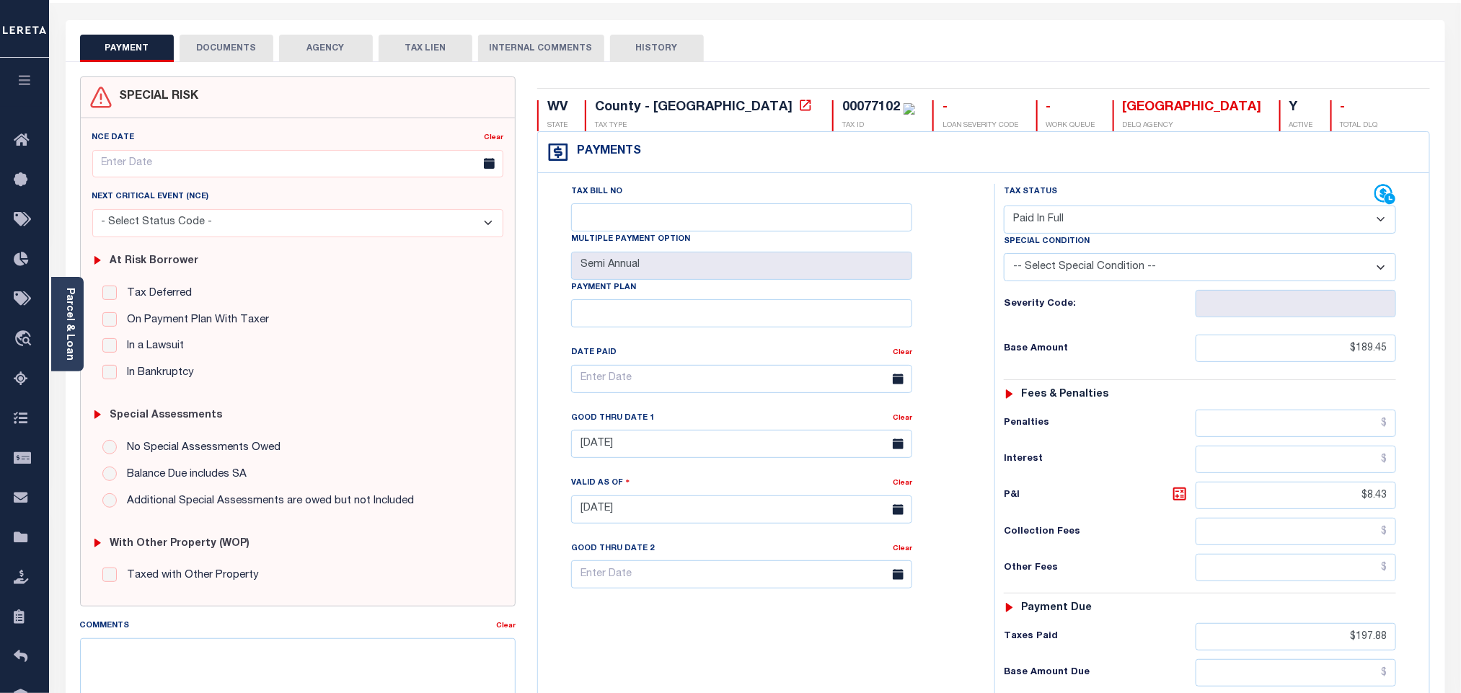
click at [230, 39] on button "DOCUMENTS" at bounding box center [227, 48] width 94 height 27
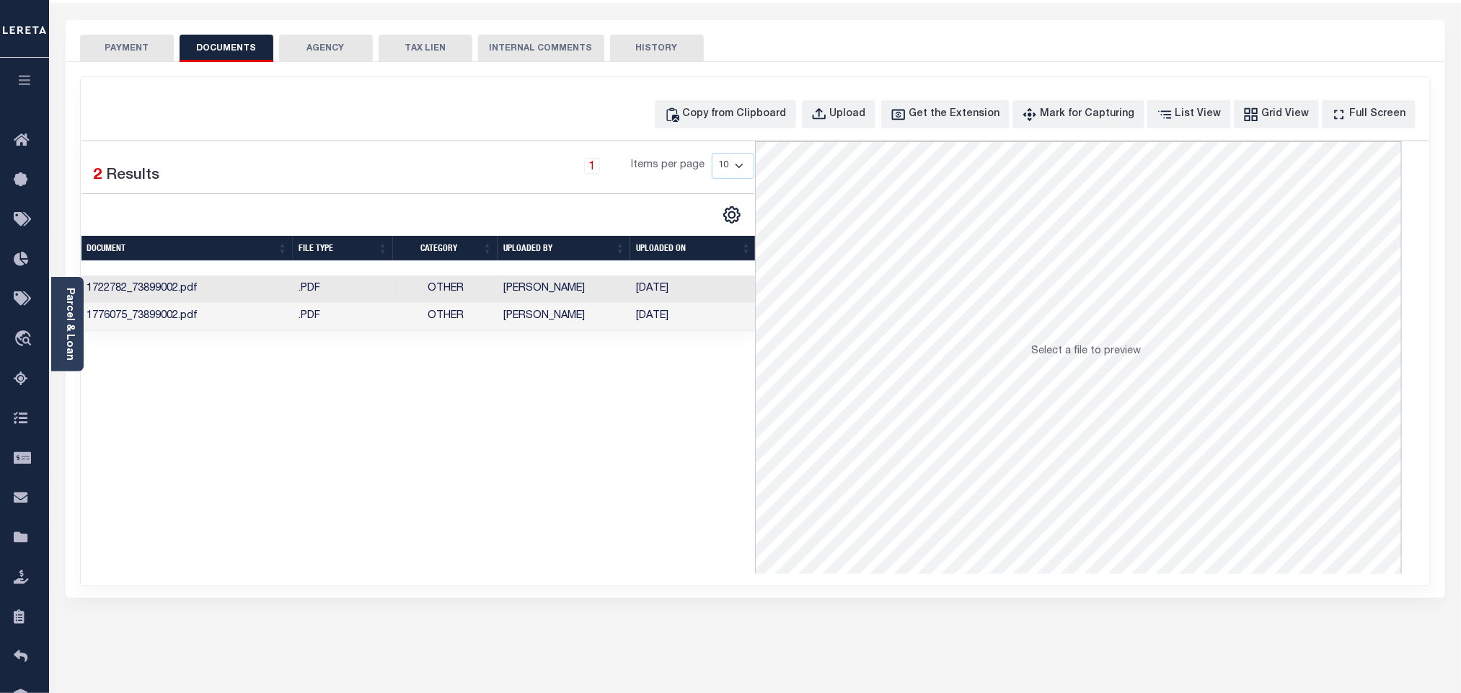
click at [533, 322] on td "[PERSON_NAME]" at bounding box center [563, 317] width 133 height 28
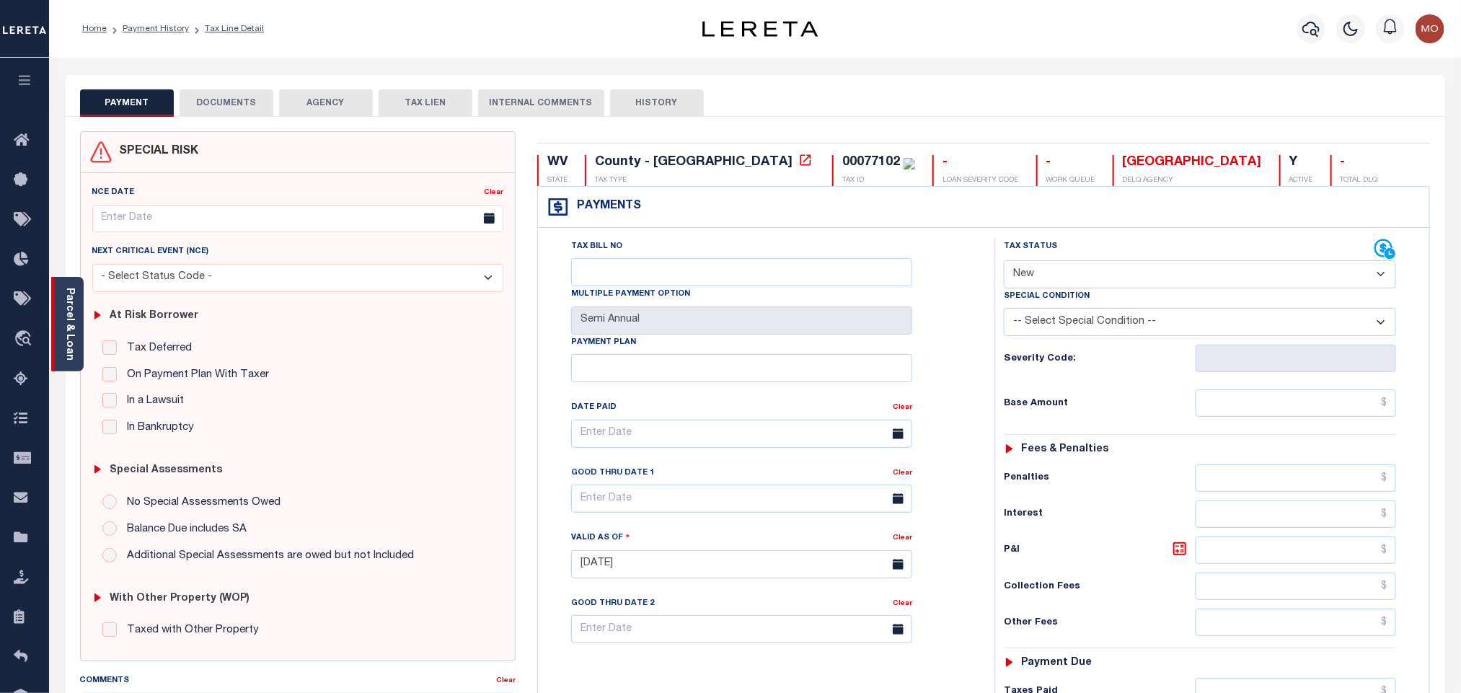
click at [74, 324] on link "Parcel & Loan" at bounding box center [69, 324] width 10 height 73
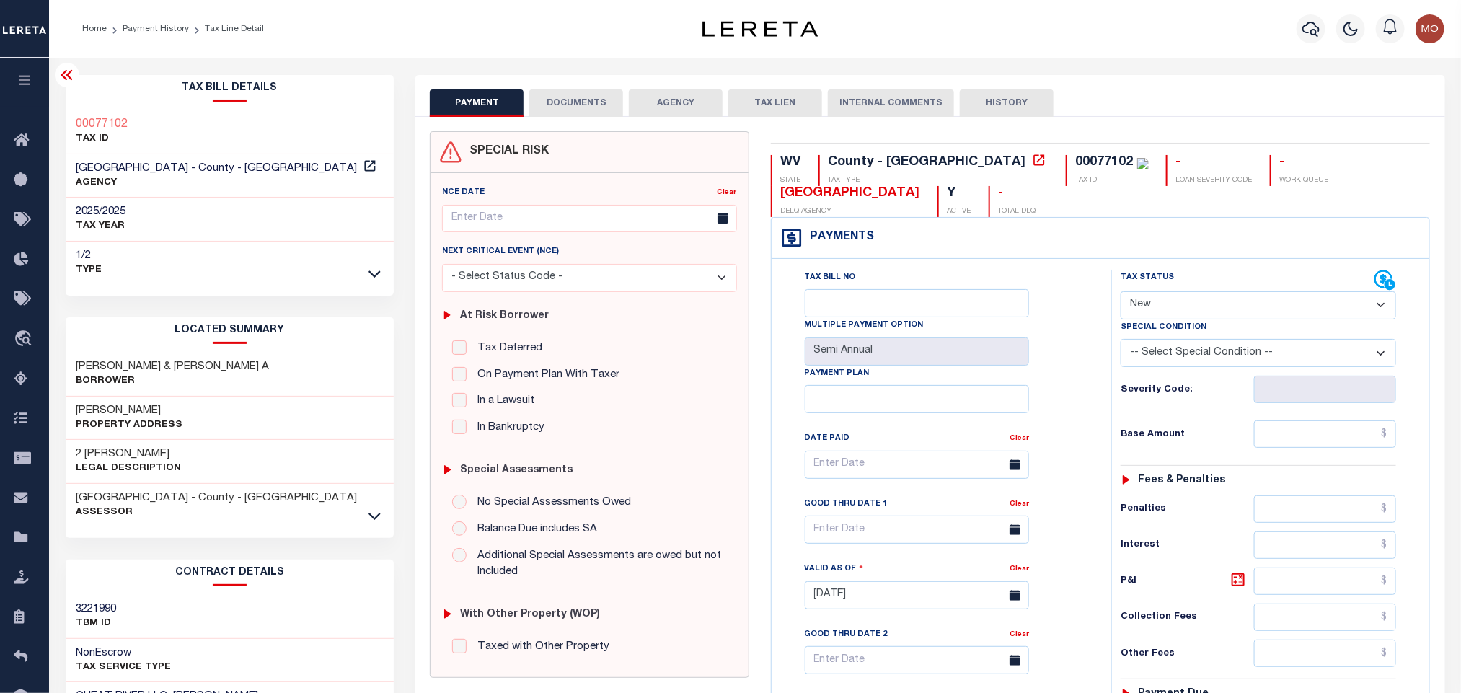
click at [1187, 308] on select "- Select Status Code - Open Due/Unpaid Paid Incomplete No Tax Due Internal Refu…" at bounding box center [1257, 305] width 275 height 28
select select "DUE"
click at [1120, 293] on select "- Select Status Code - Open Due/Unpaid Paid Incomplete No Tax Due Internal Refu…" at bounding box center [1257, 305] width 275 height 28
type input "[DATE]"
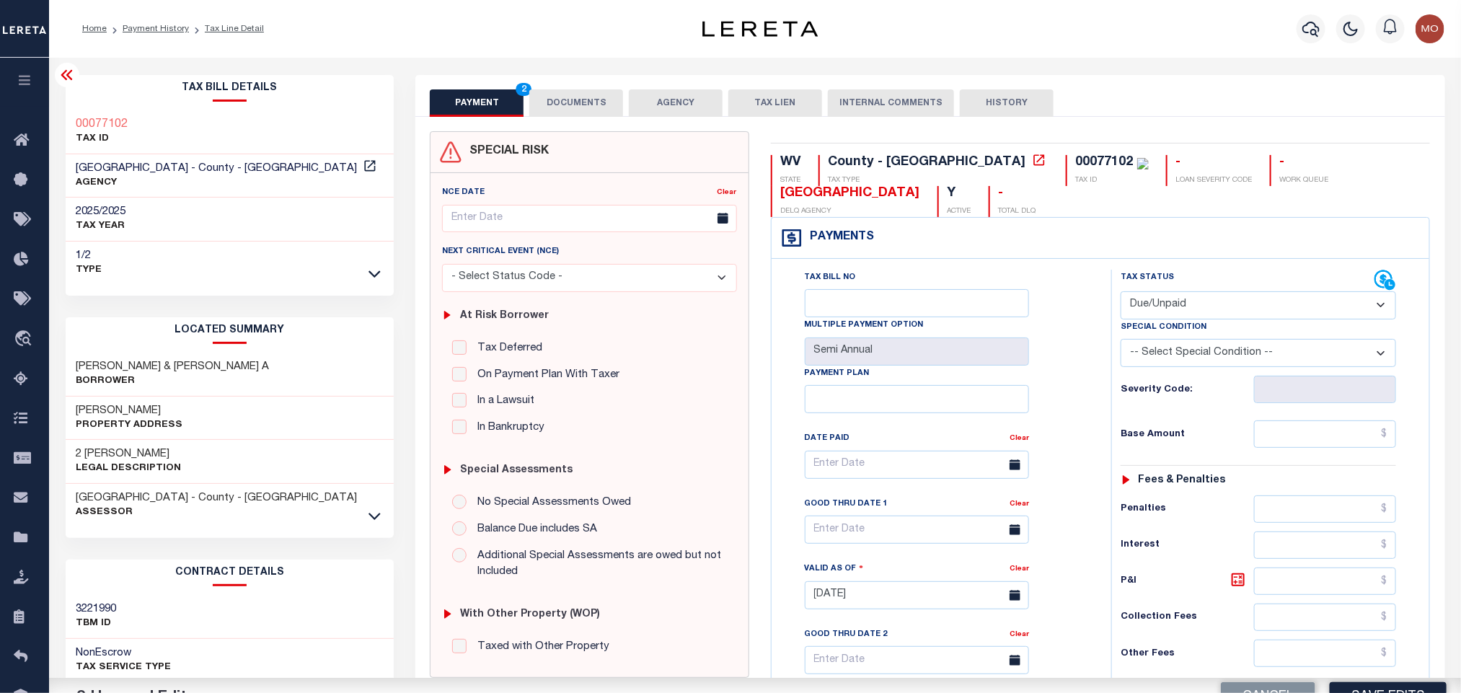
click at [1086, 377] on div "Tax Bill No Multiple Payment Option Semi Annual Payment Plan Clear Clear Valid …" at bounding box center [938, 472] width 304 height 404
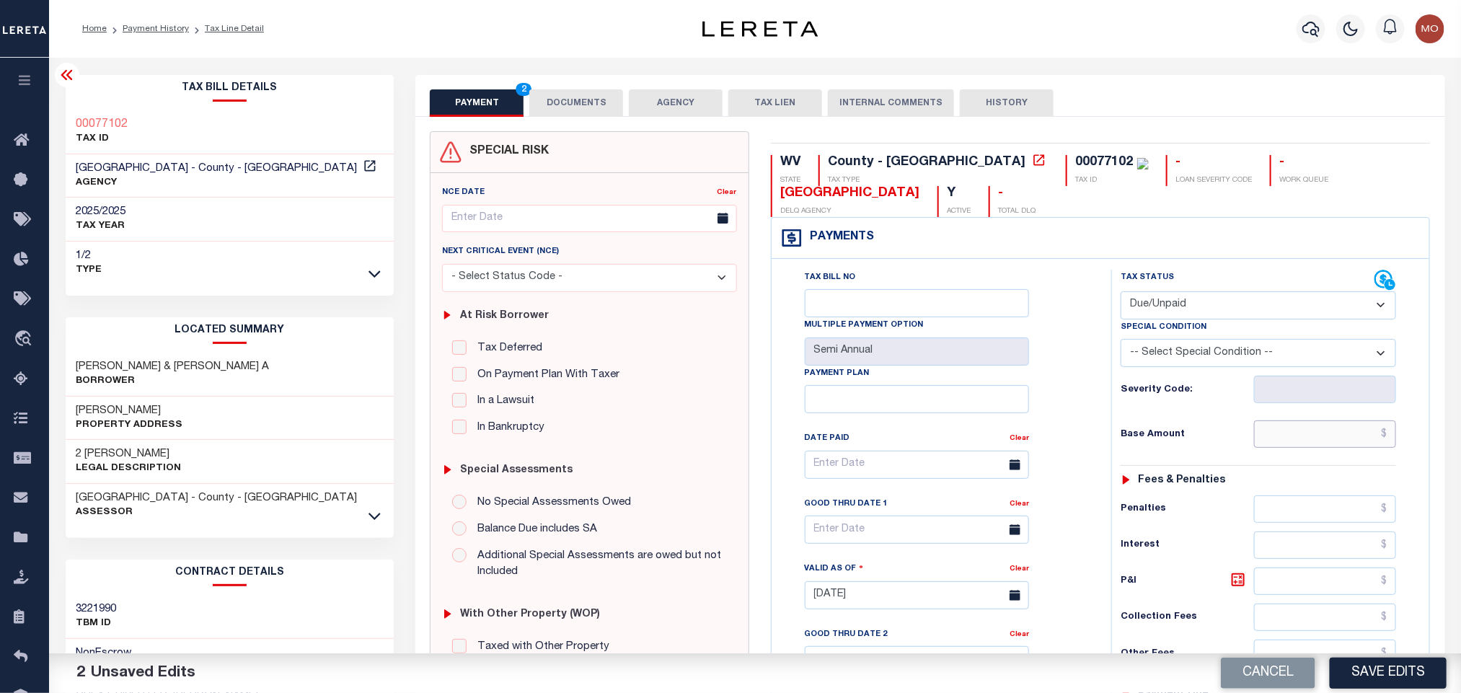
click at [1311, 433] on input "text" at bounding box center [1325, 433] width 143 height 27
paste input "198.13"
click at [1316, 446] on input "text" at bounding box center [1325, 433] width 143 height 27
type input "$198.13"
click at [1091, 407] on div "Tax Bill No Multiple Payment Option Semi Annual Payment Plan Clear" at bounding box center [937, 588] width 325 height 637
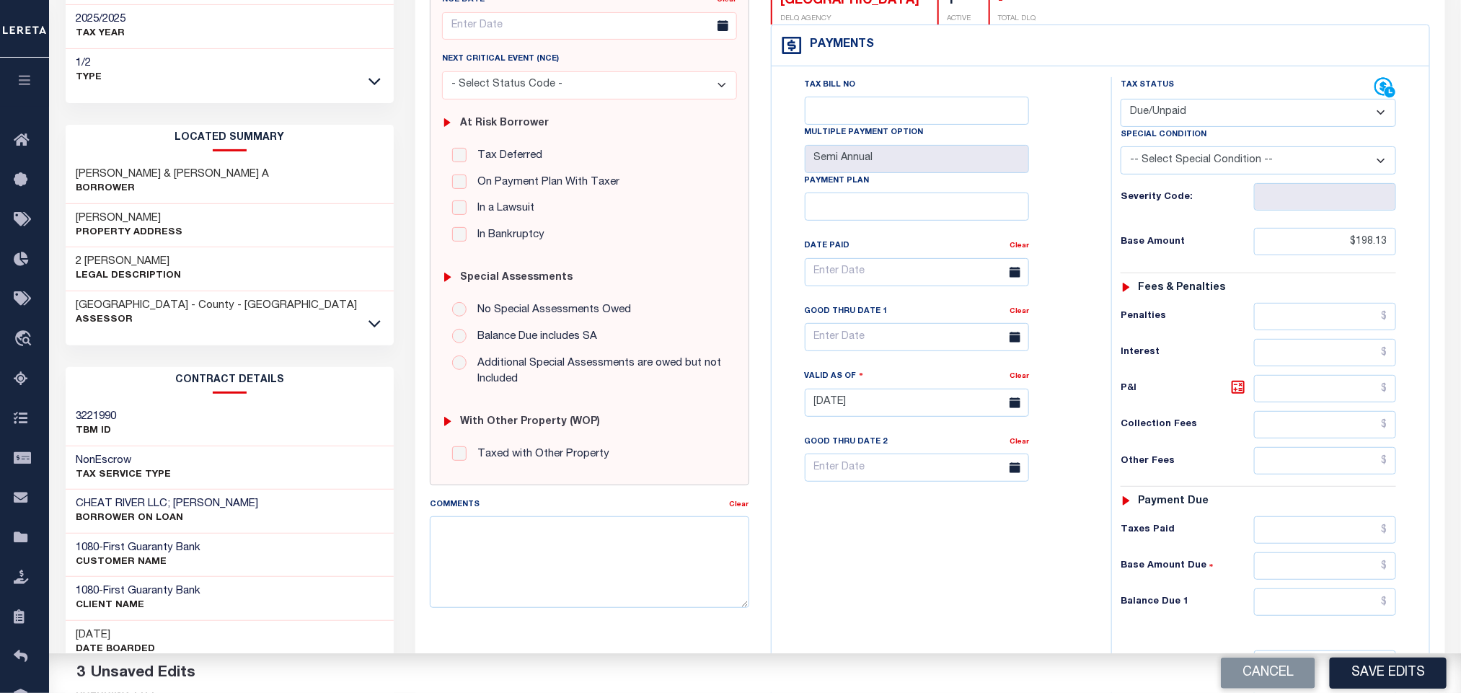
scroll to position [216, 0]
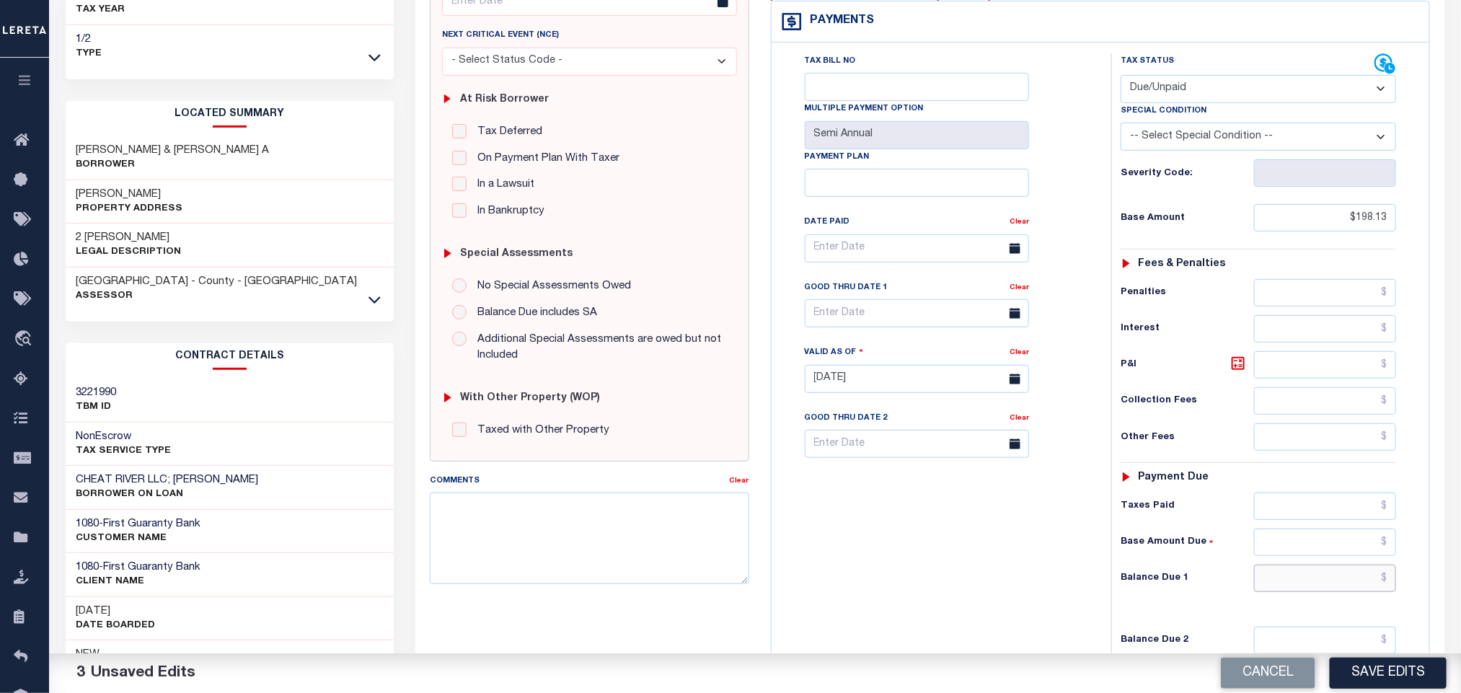
click at [1305, 592] on input "text" at bounding box center [1325, 577] width 143 height 27
click at [1335, 592] on input "text" at bounding box center [1325, 577] width 143 height 27
paste input "199.62"
type input "$199.62"
click at [1238, 372] on icon at bounding box center [1237, 363] width 17 height 17
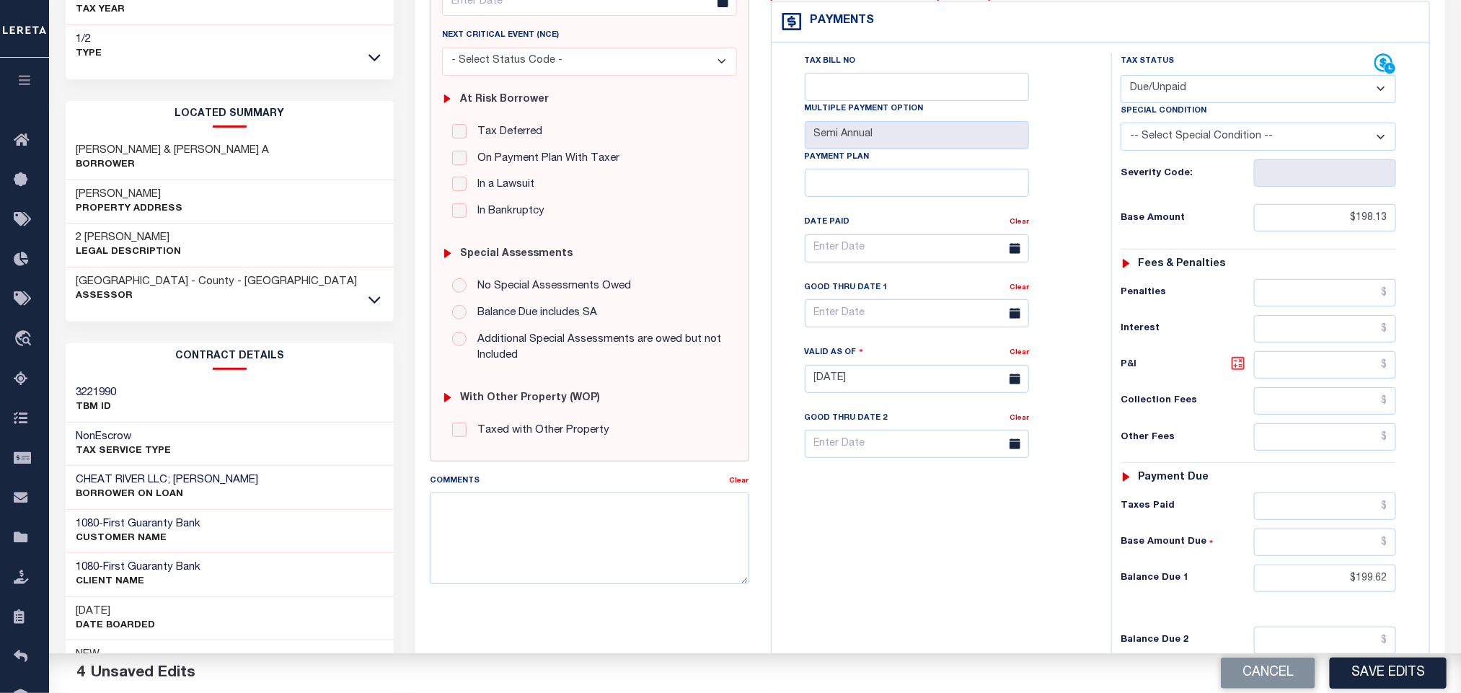
type input "$1.49"
click at [838, 327] on input "text" at bounding box center [917, 313] width 224 height 28
click at [974, 519] on span "31" at bounding box center [979, 516] width 28 height 28
type input "[DATE]"
click at [1002, 561] on div "Tax Bill No Multiple Payment Option Semi Annual Payment Plan Clear" at bounding box center [937, 371] width 325 height 637
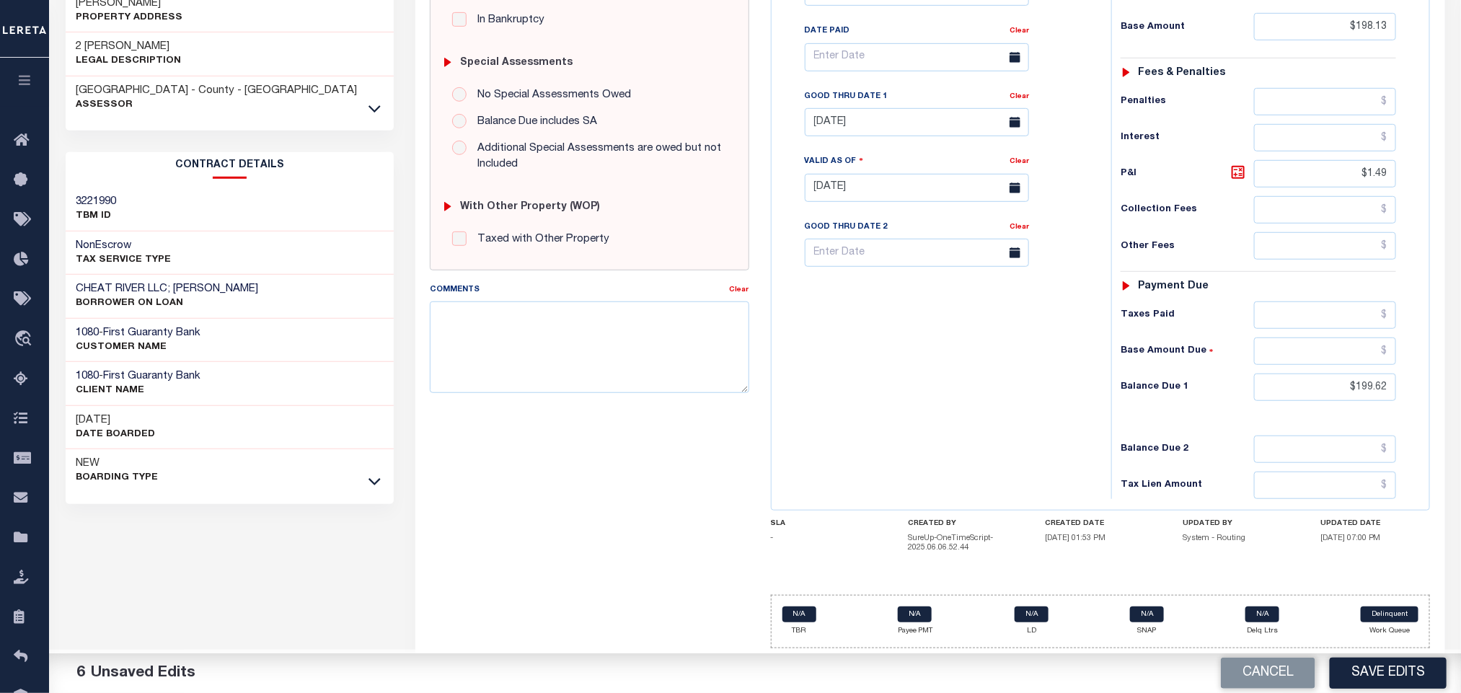
click at [941, 467] on div "Tax Bill No Multiple Payment Option Semi Annual Payment Plan Clear" at bounding box center [937, 180] width 325 height 637
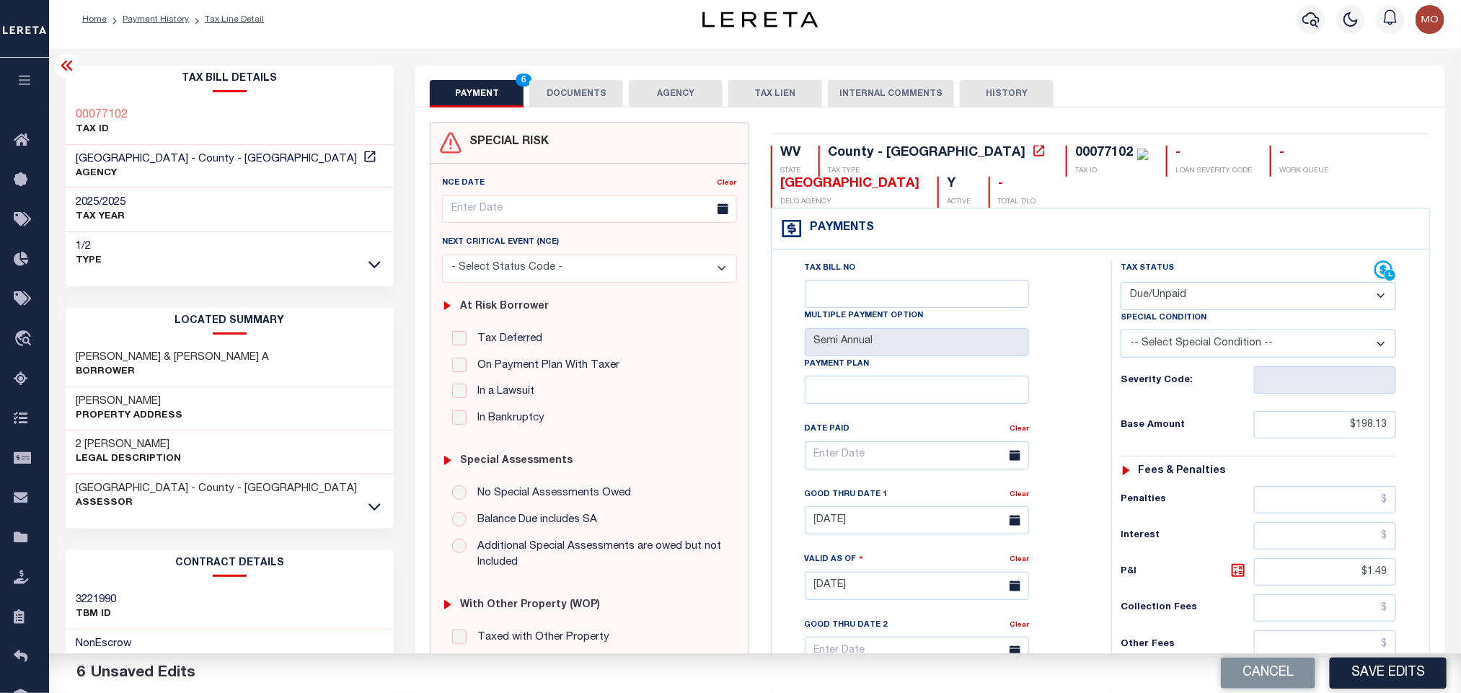
scroll to position [0, 0]
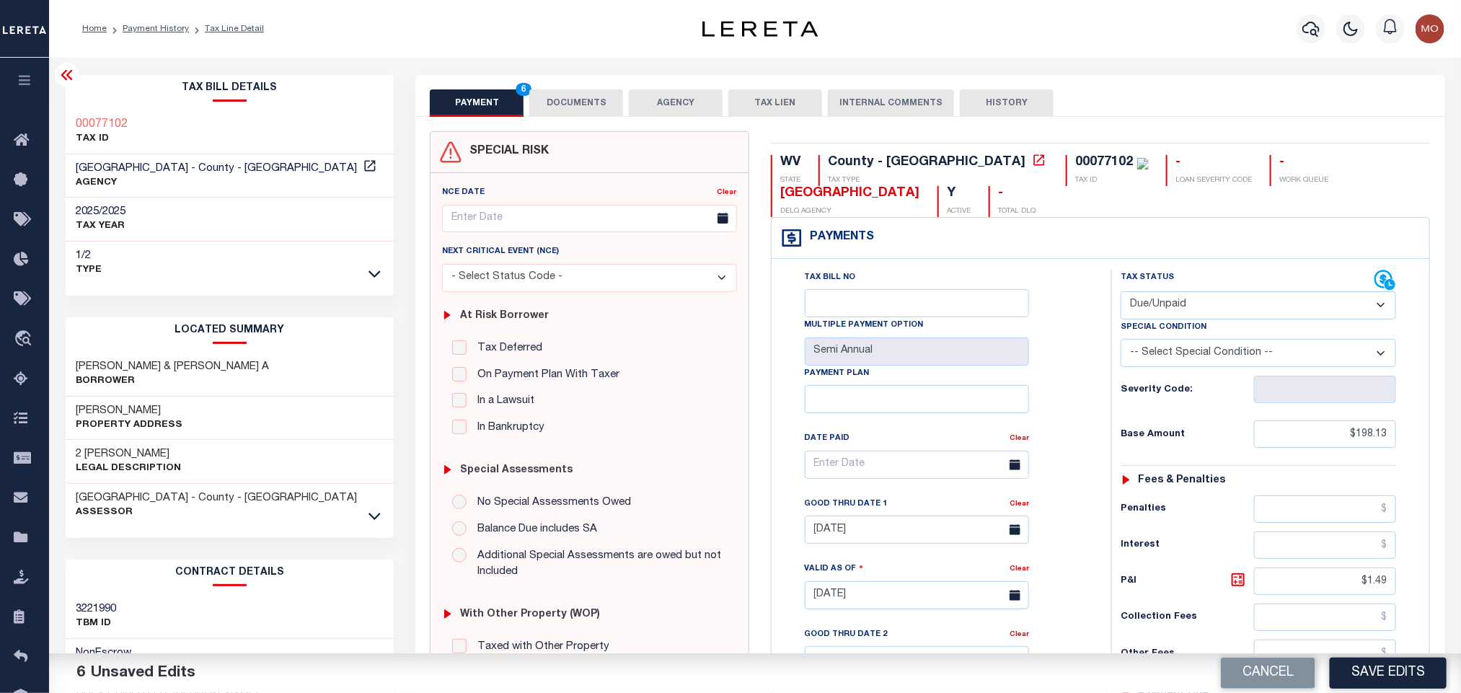
click at [606, 109] on button "DOCUMENTS" at bounding box center [576, 102] width 94 height 27
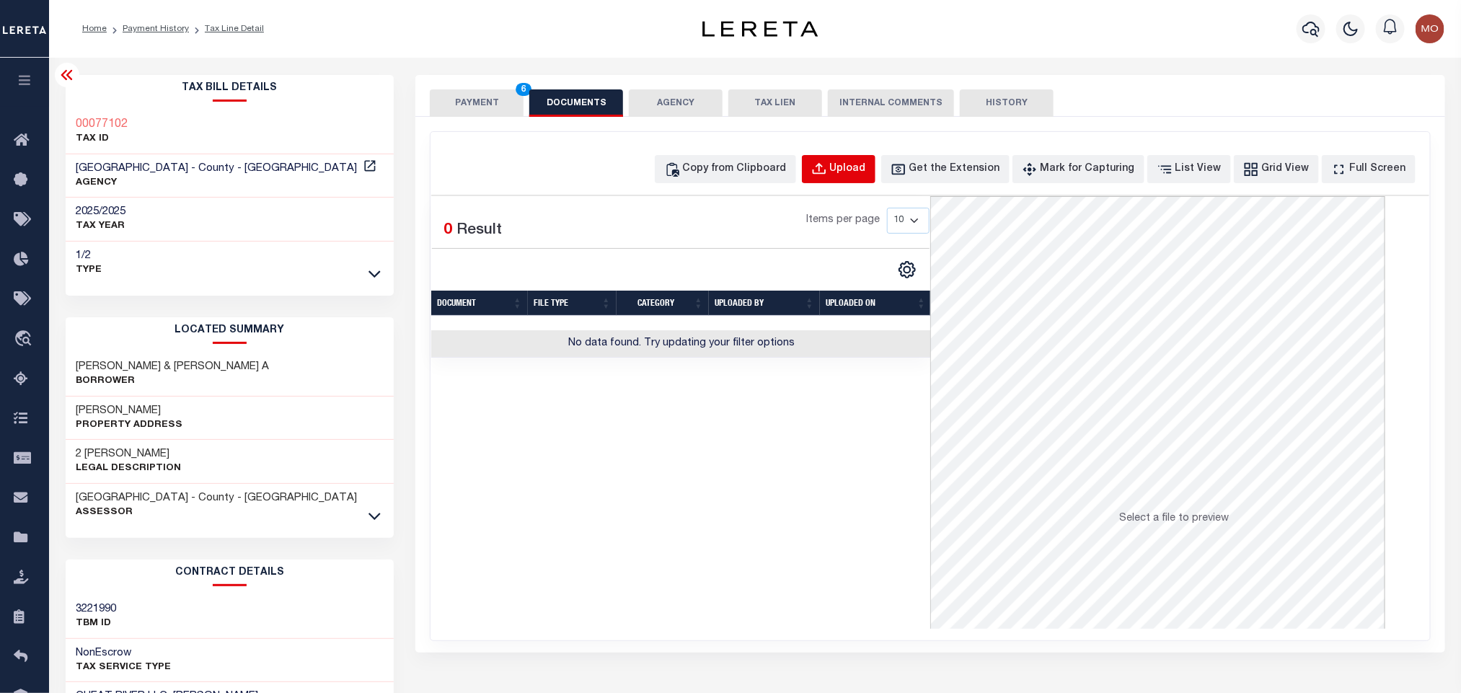
click at [865, 176] on div "Upload" at bounding box center [848, 169] width 36 height 16
select select "POP"
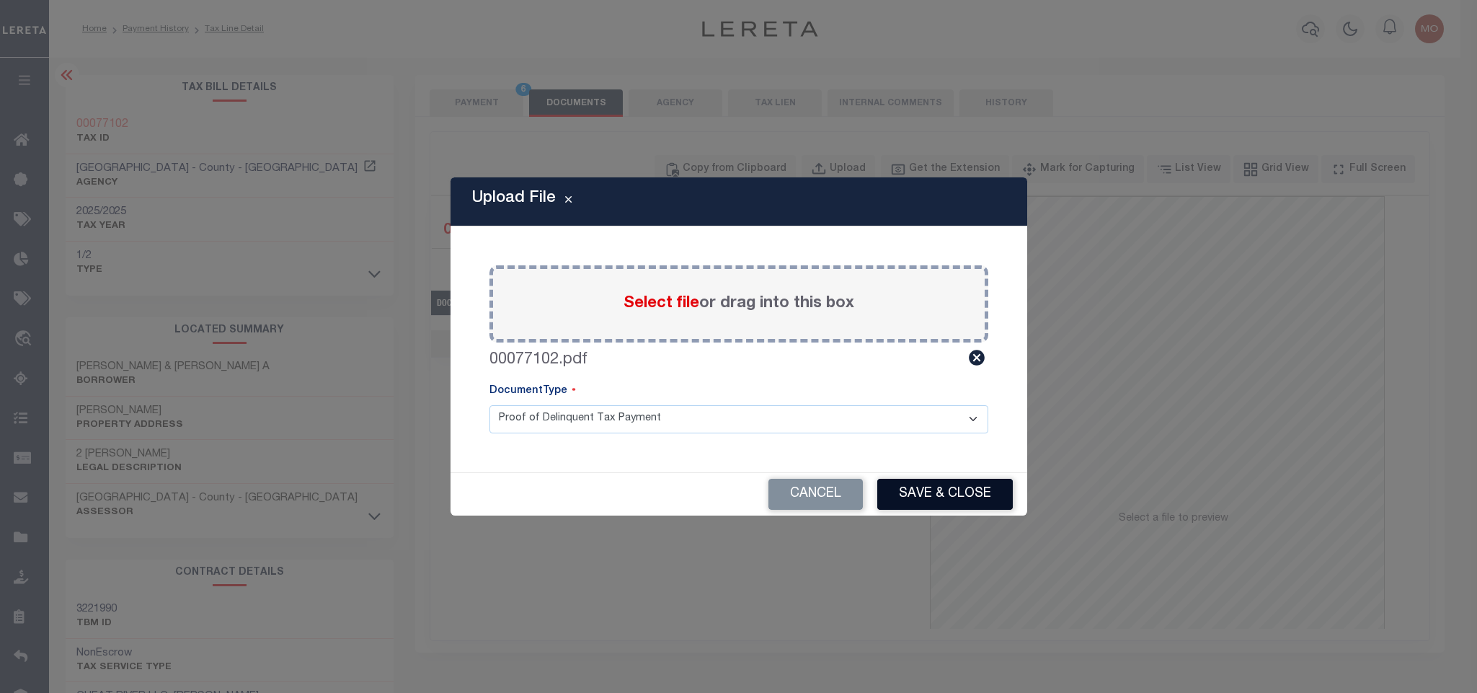
click at [924, 485] on button "Save & Close" at bounding box center [945, 494] width 136 height 31
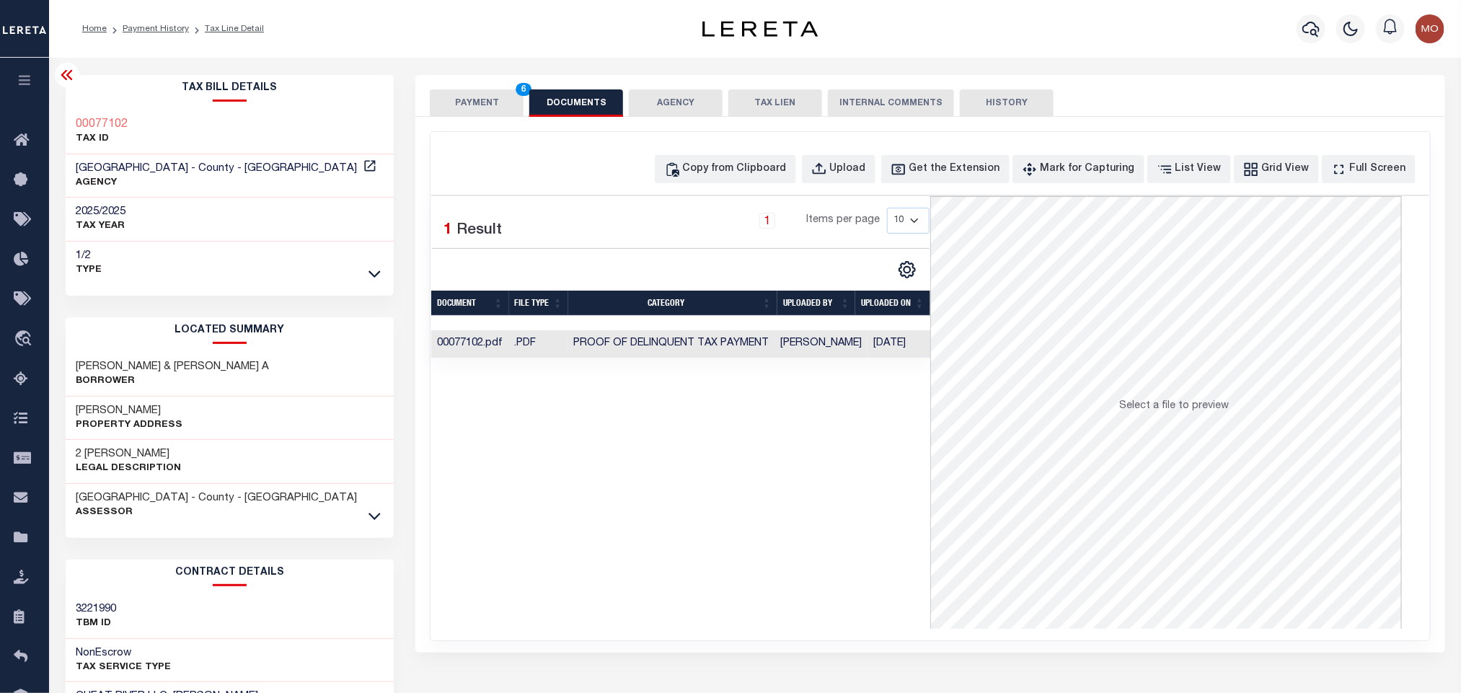
click at [479, 104] on button "PAYMENT 6" at bounding box center [477, 102] width 94 height 27
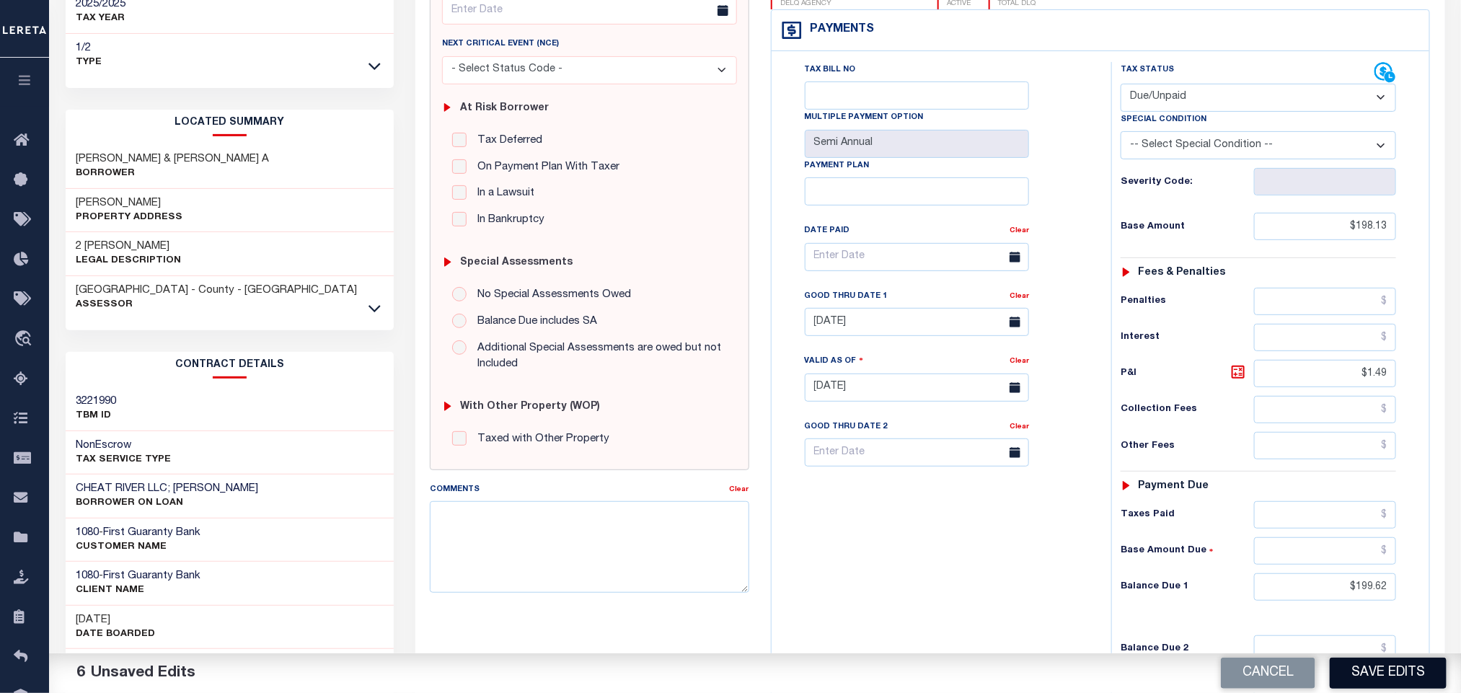
scroll to position [216, 0]
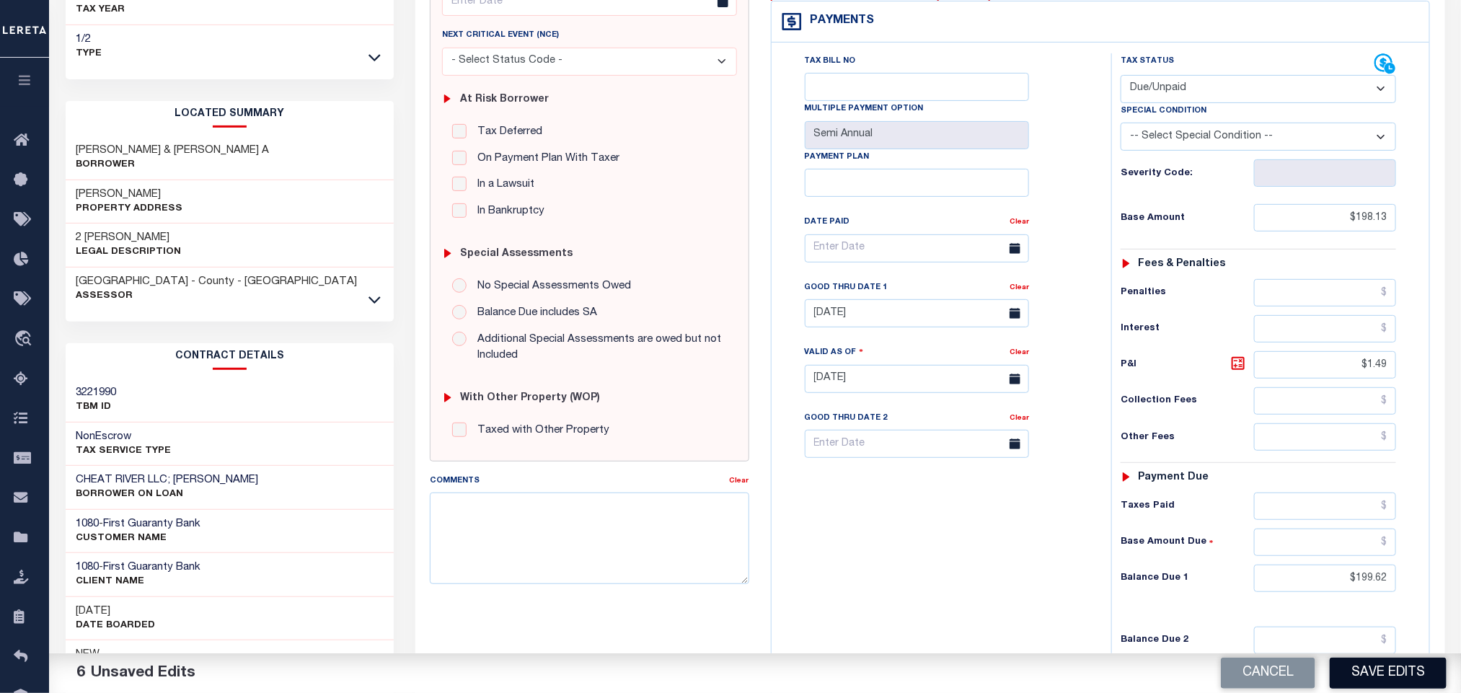
click at [1373, 678] on button "Save Edits" at bounding box center [1387, 672] width 117 height 31
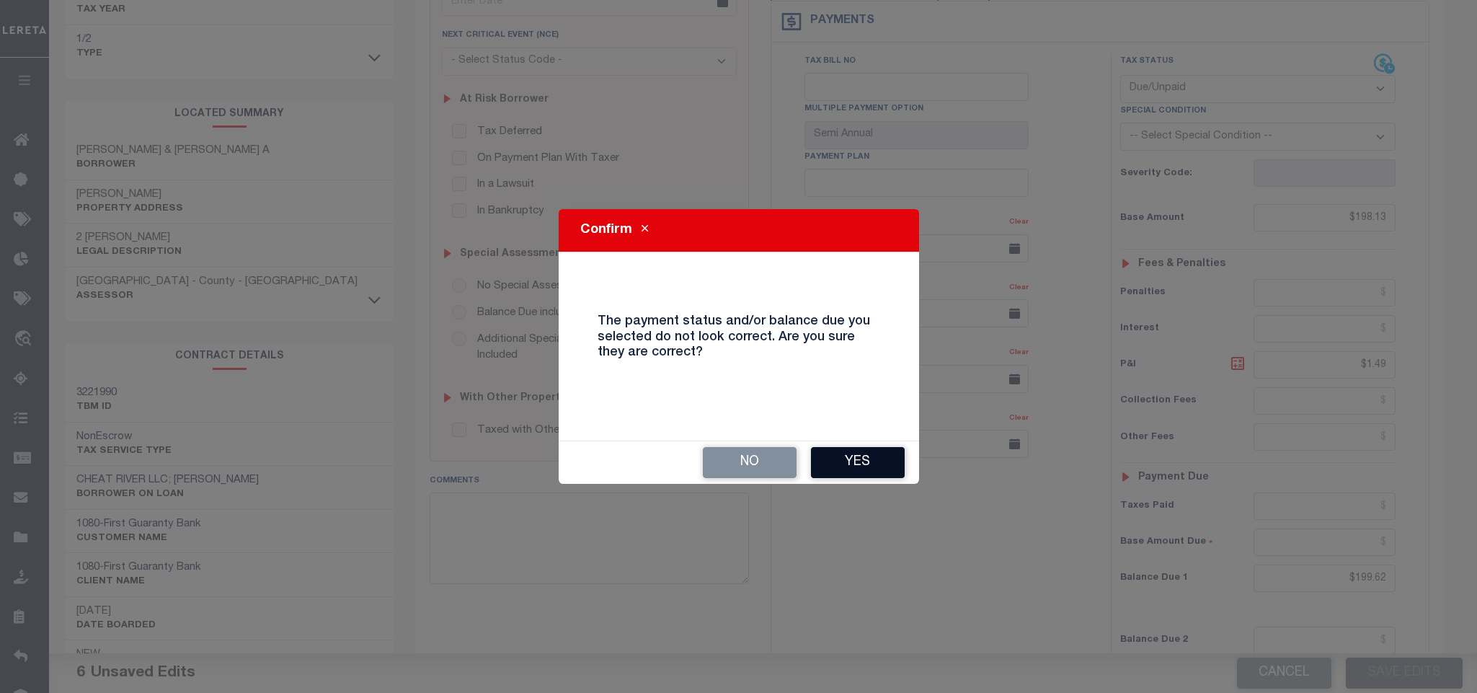
click at [846, 457] on button "Yes" at bounding box center [858, 462] width 94 height 31
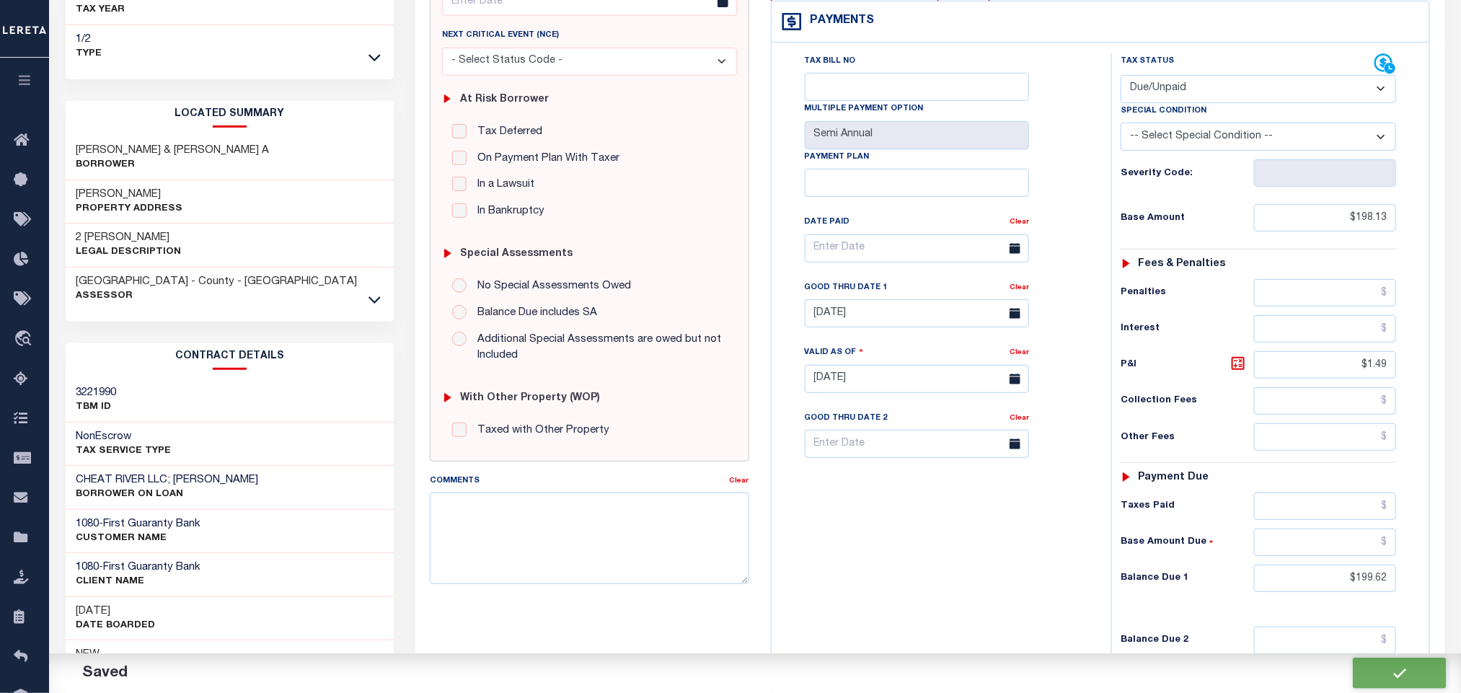
checkbox input "false"
type input "$198.13"
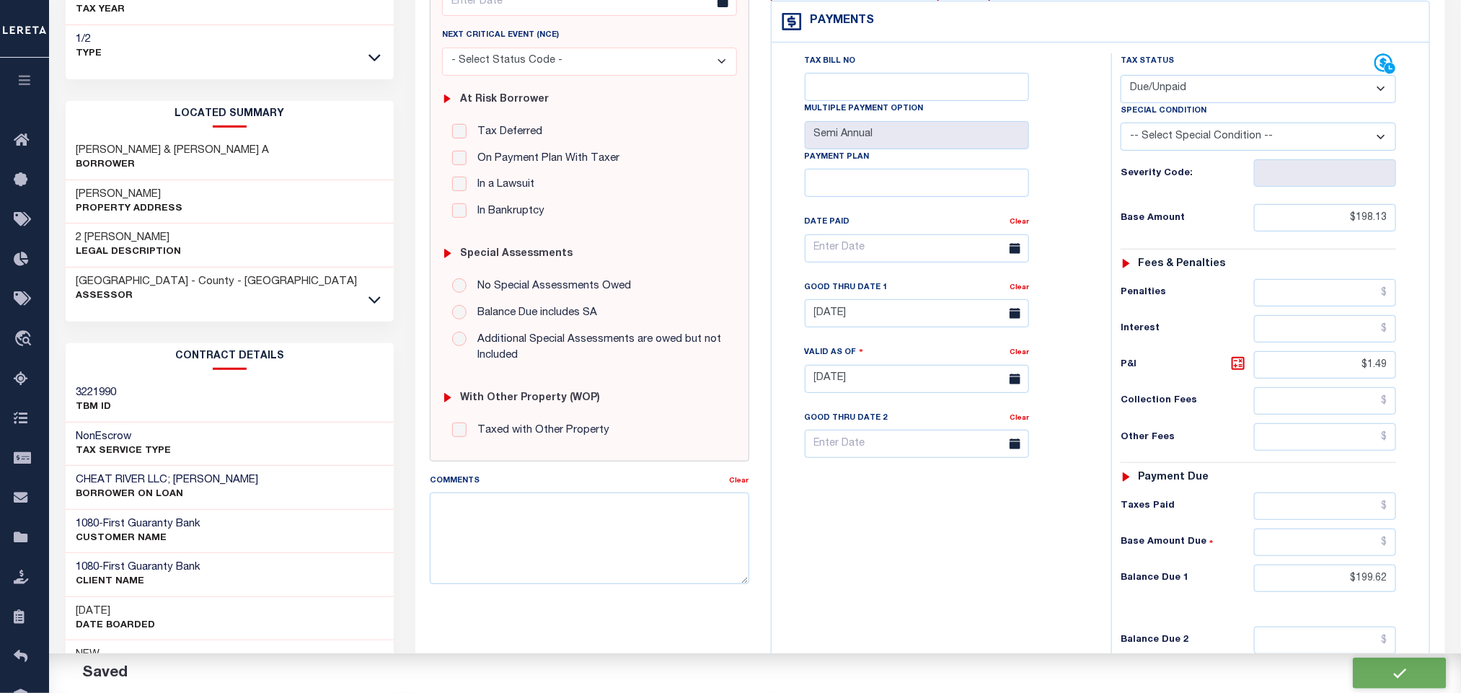
type input "$1.49"
type input "$199.62"
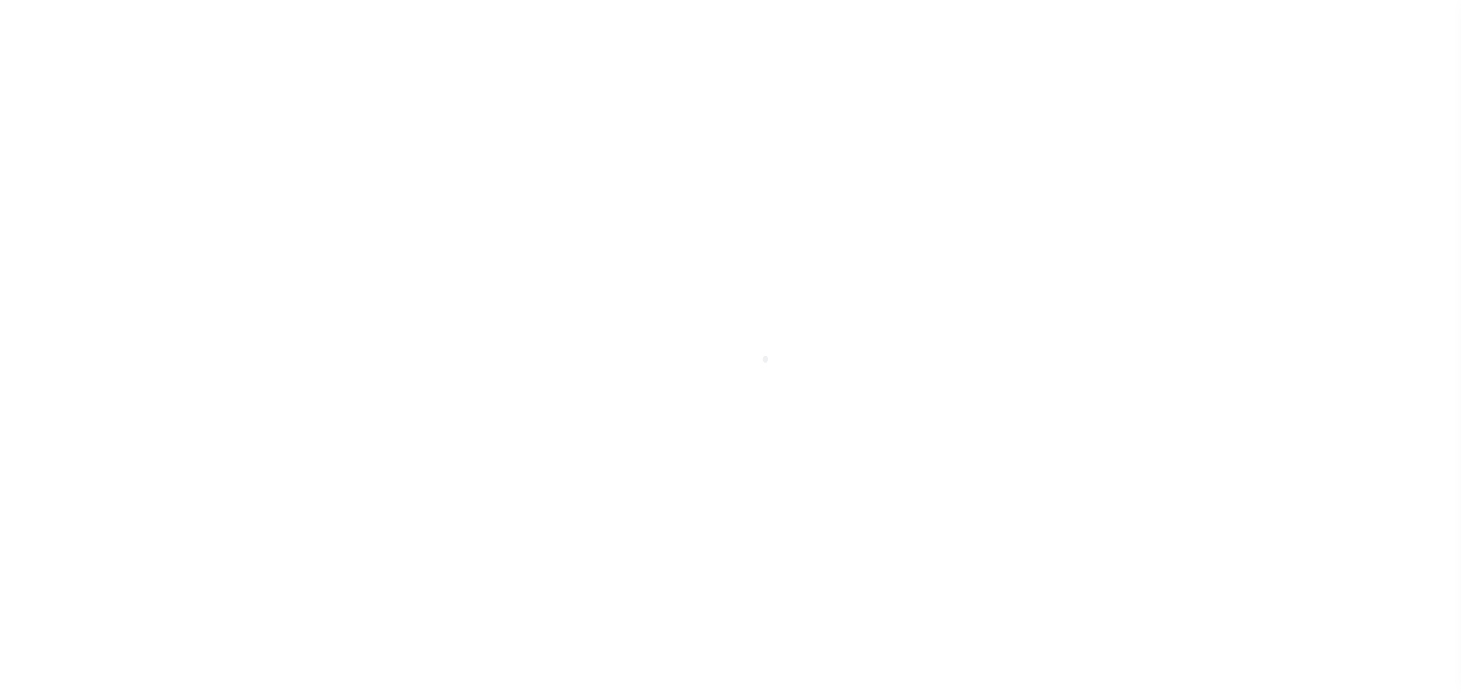
select select "NW2"
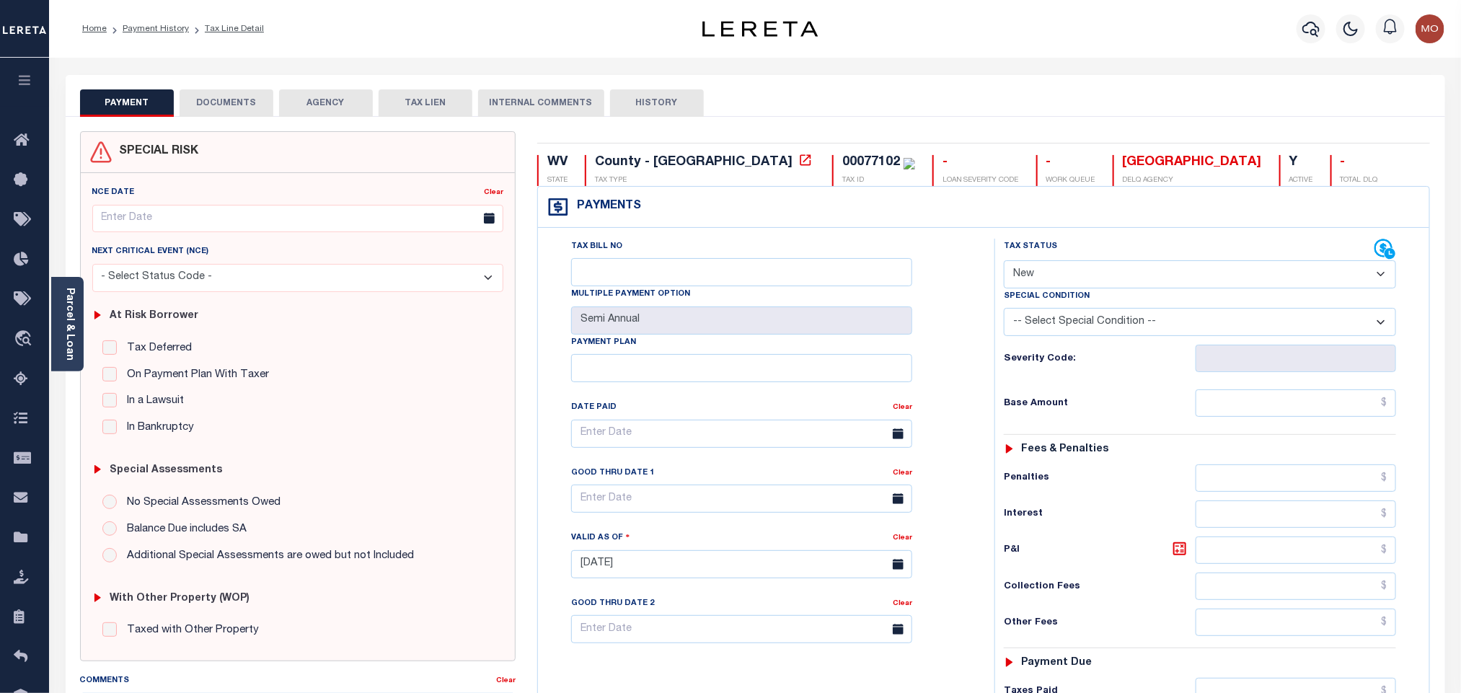
click at [226, 102] on button "DOCUMENTS" at bounding box center [227, 102] width 94 height 27
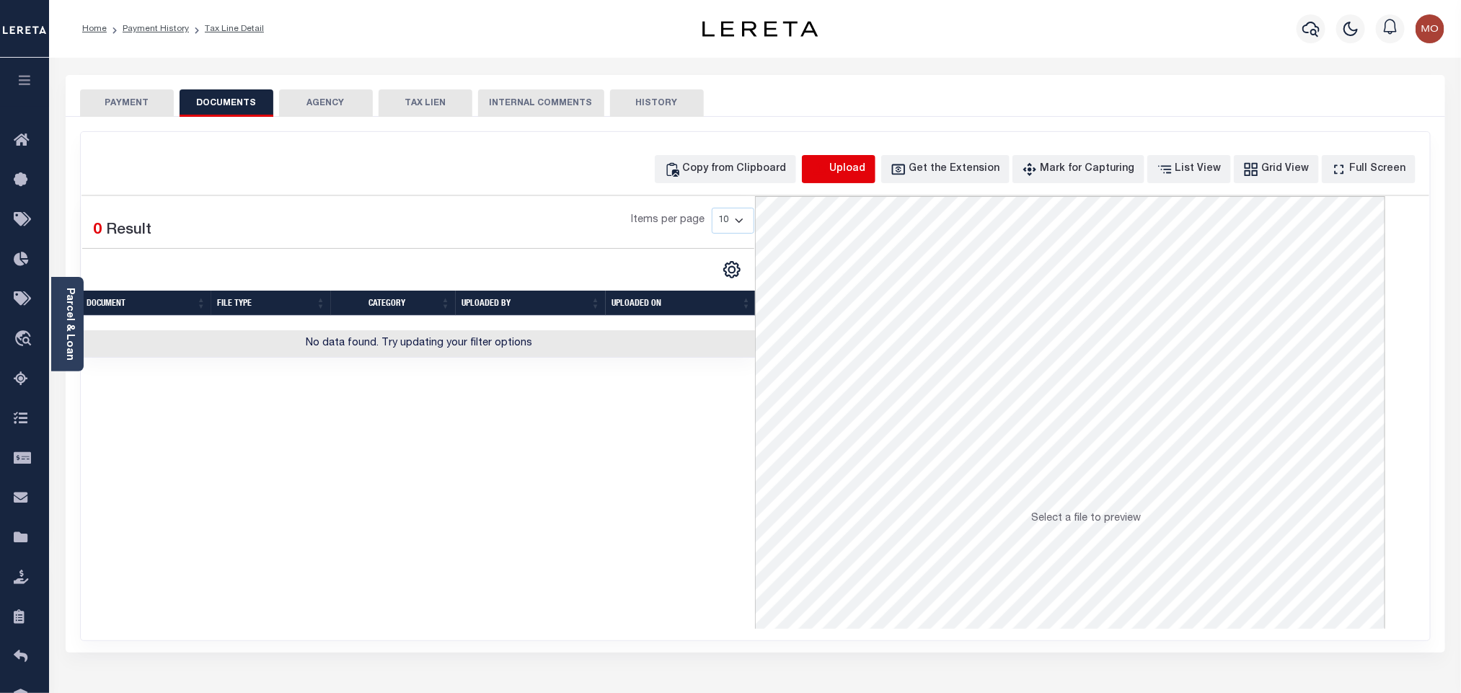
click at [825, 165] on icon "button" at bounding box center [818, 168] width 13 height 12
select select "POP"
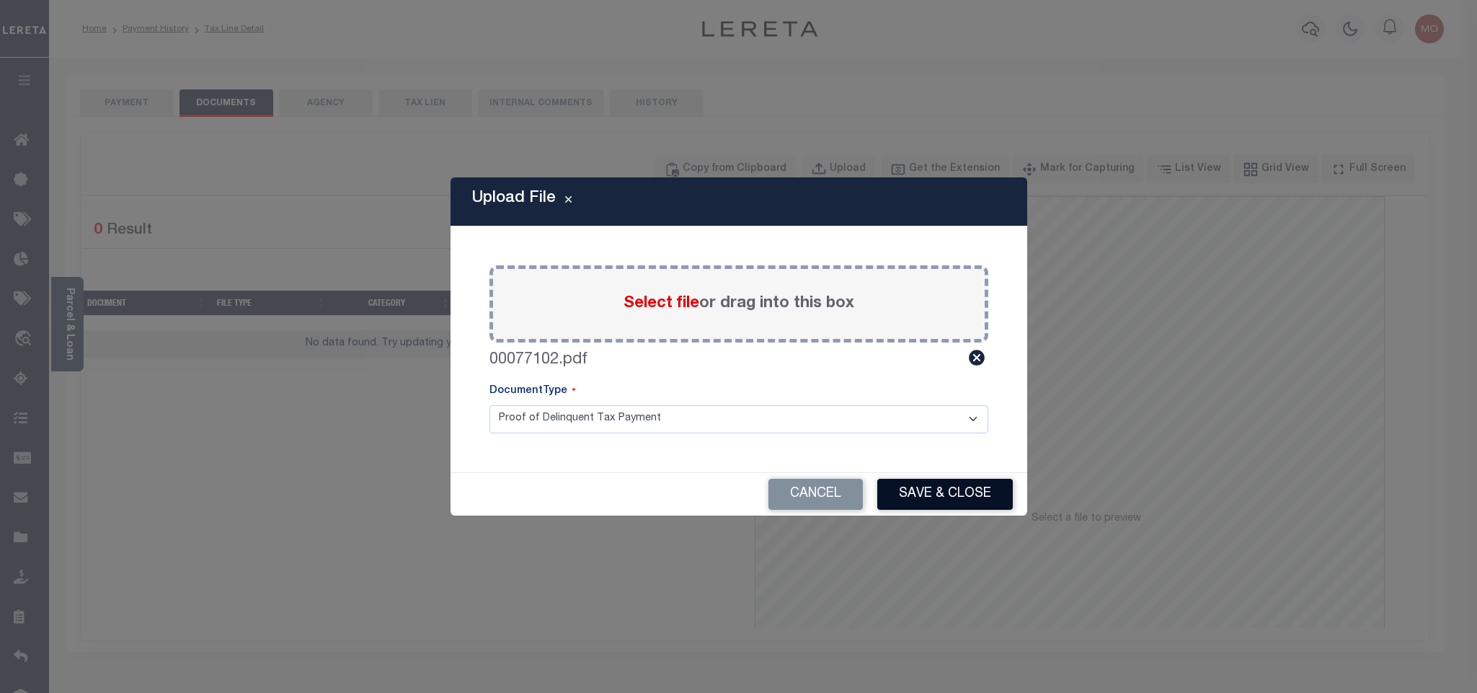
click at [946, 487] on button "Save & Close" at bounding box center [945, 494] width 136 height 31
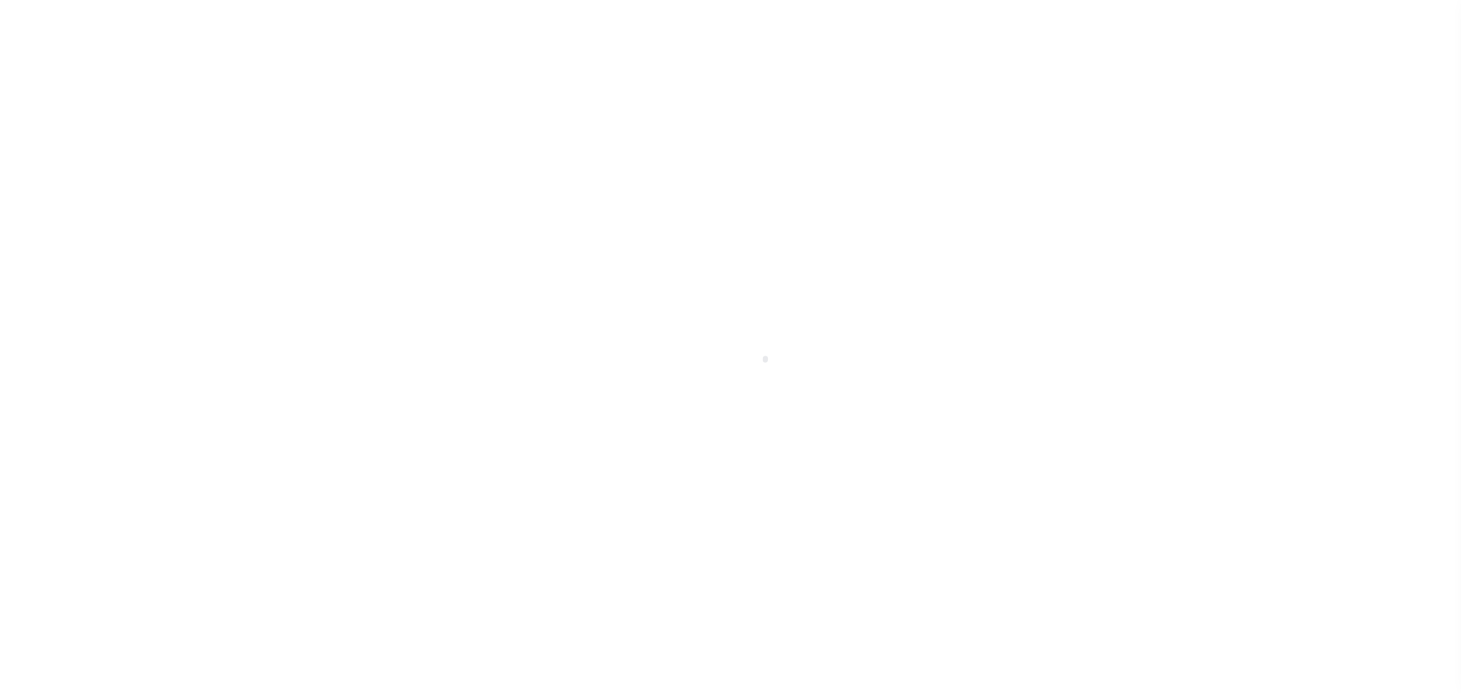
scroll to position [11, 0]
select select "NW2"
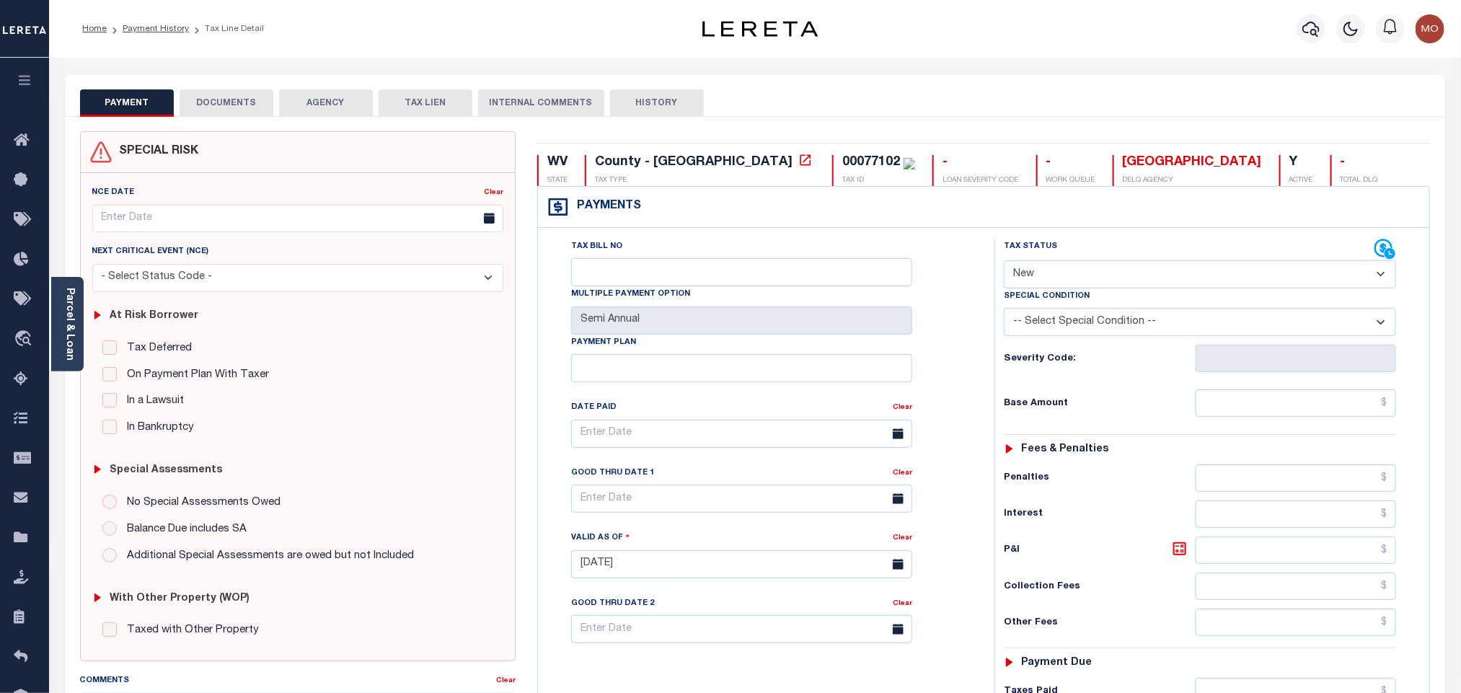
click at [251, 110] on button "DOCUMENTS" at bounding box center [227, 102] width 94 height 27
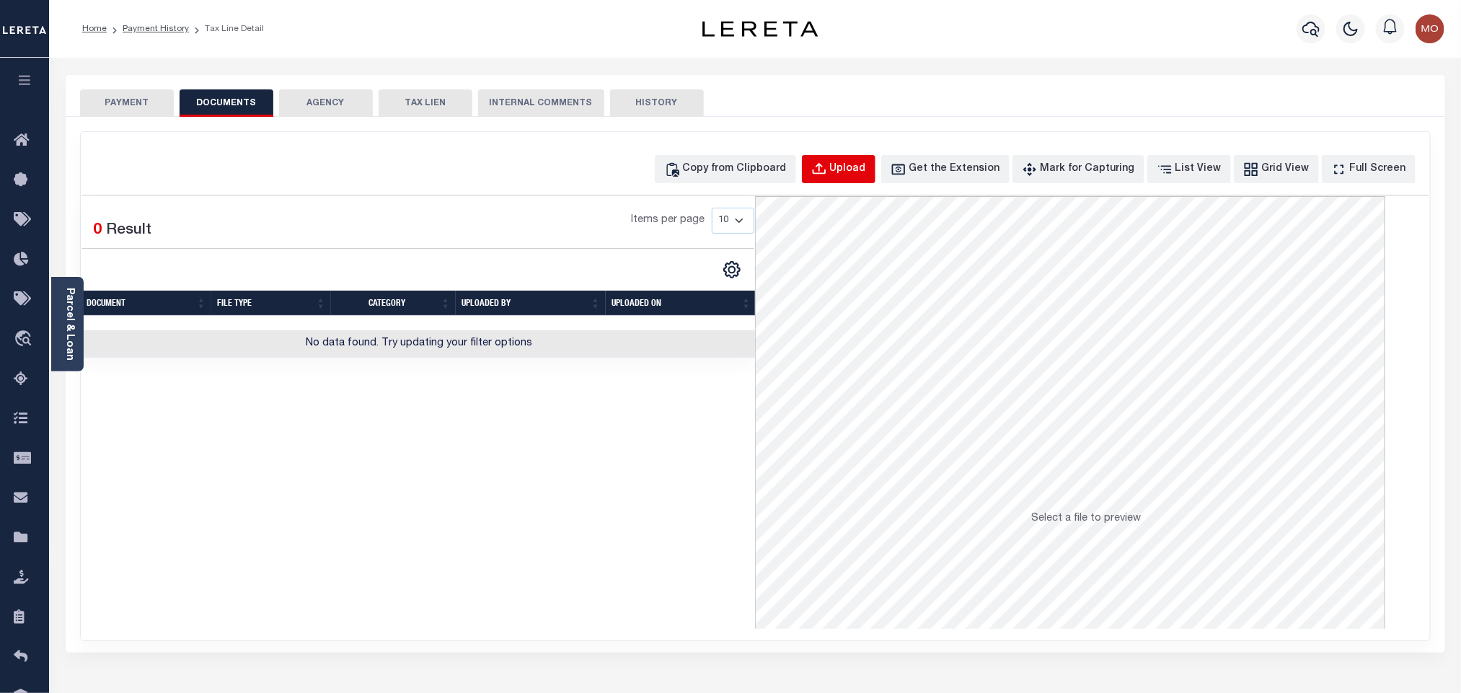
click at [866, 167] on div "Upload" at bounding box center [848, 169] width 36 height 16
select select "POP"
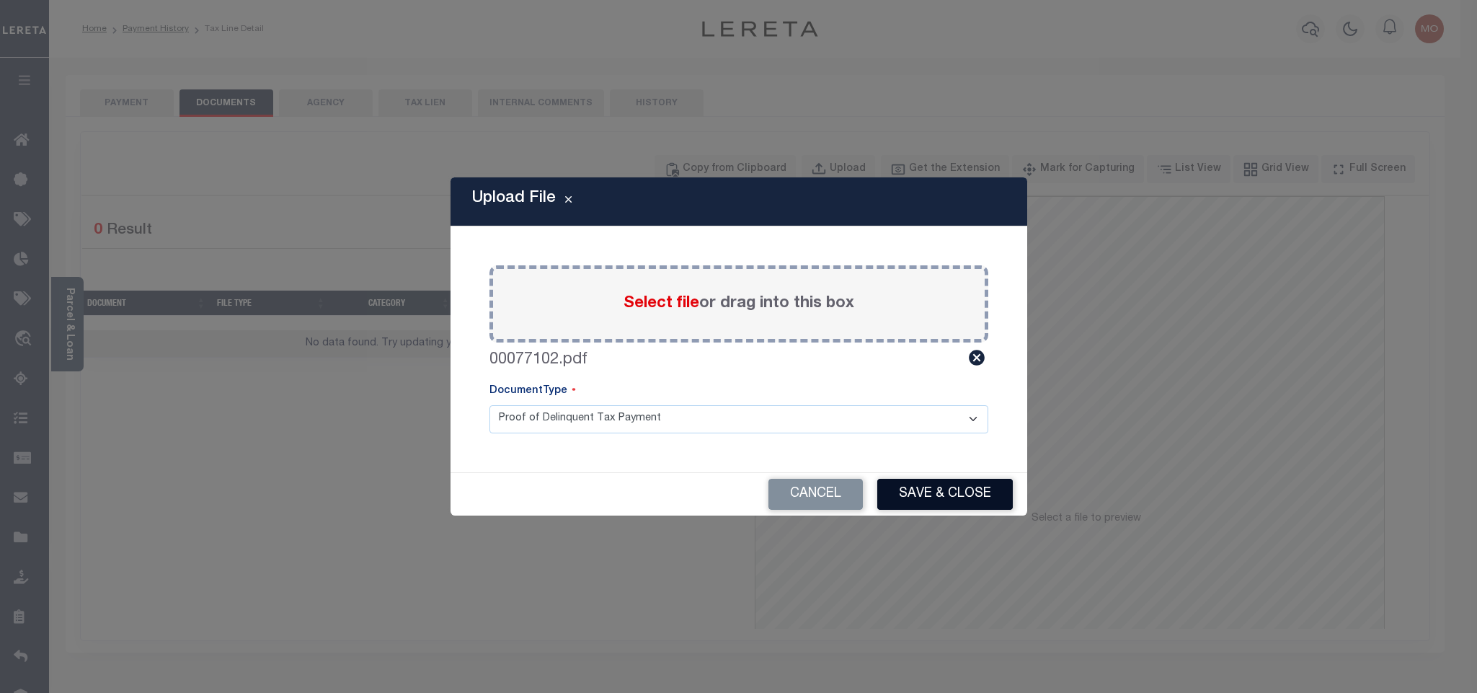
click at [926, 492] on button "Save & Close" at bounding box center [945, 494] width 136 height 31
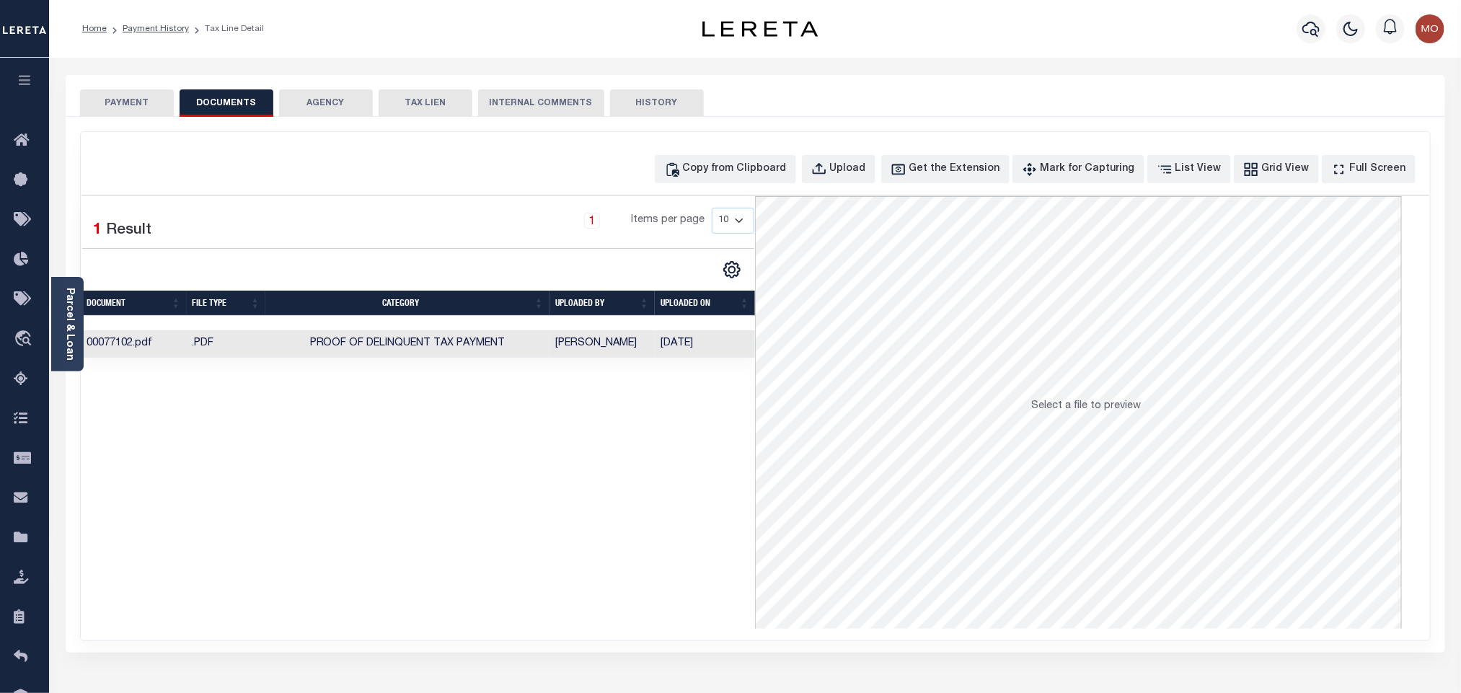
click at [490, 532] on div "Selected 1 Result 1 Items per page 10 25 50 100" at bounding box center [418, 412] width 674 height 433
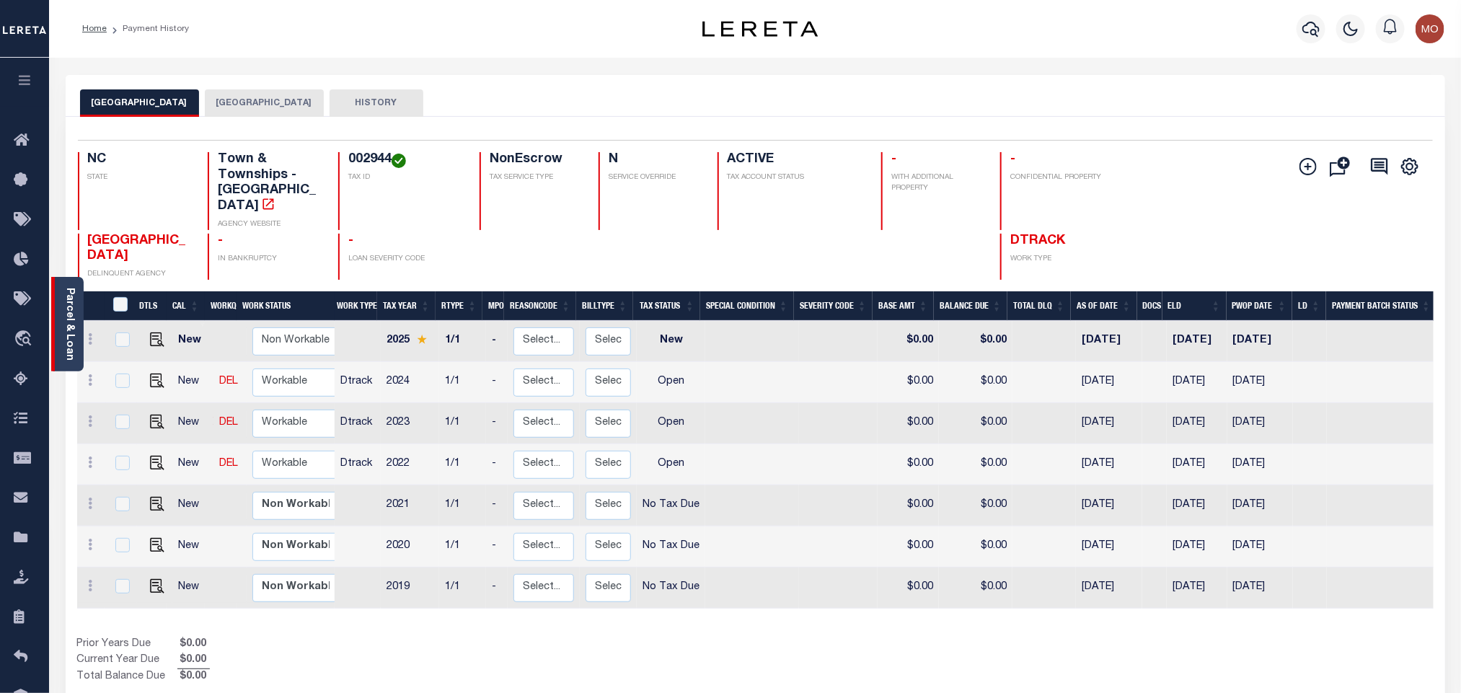
click at [74, 321] on link "Parcel & Loan" at bounding box center [69, 324] width 10 height 73
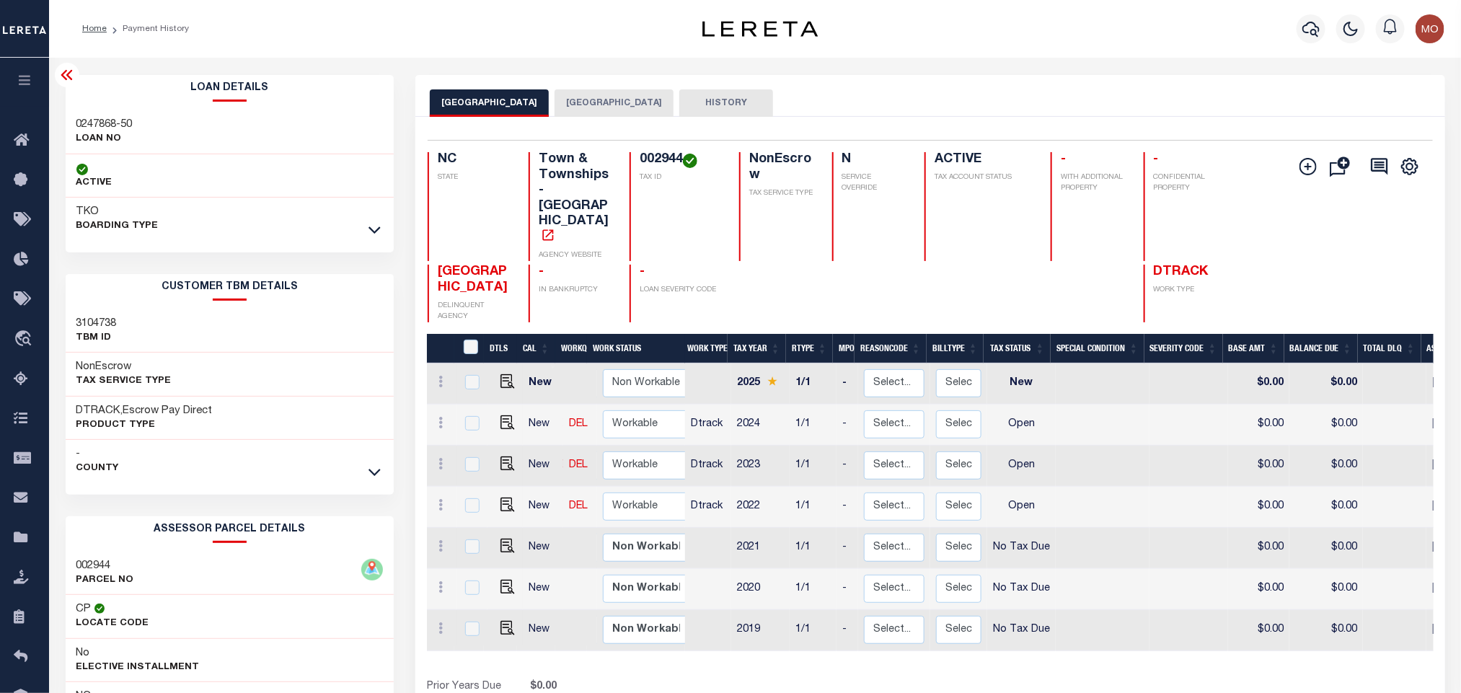
click at [662, 162] on h4 "002944" at bounding box center [680, 160] width 82 height 16
copy h4 "002944"
click at [502, 497] on img "" at bounding box center [507, 504] width 14 height 14
checkbox input "true"
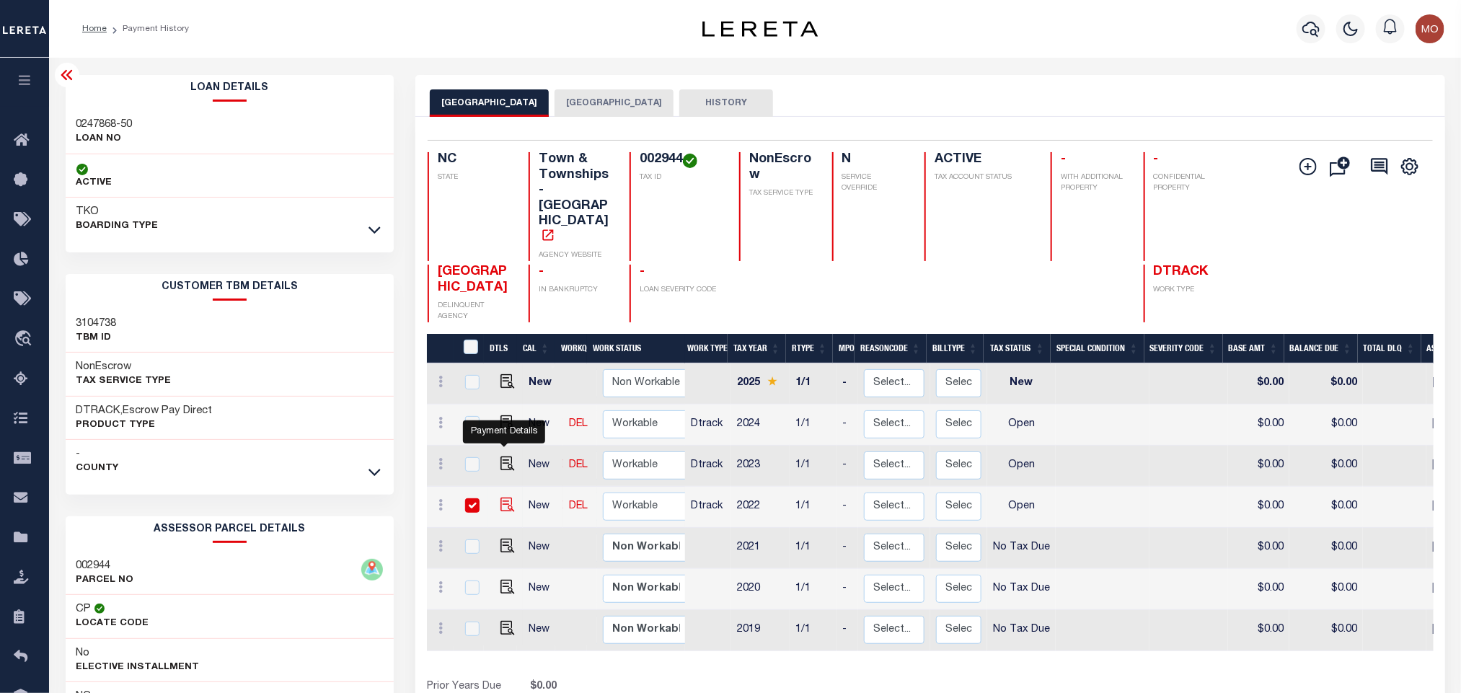
checkbox input "true"
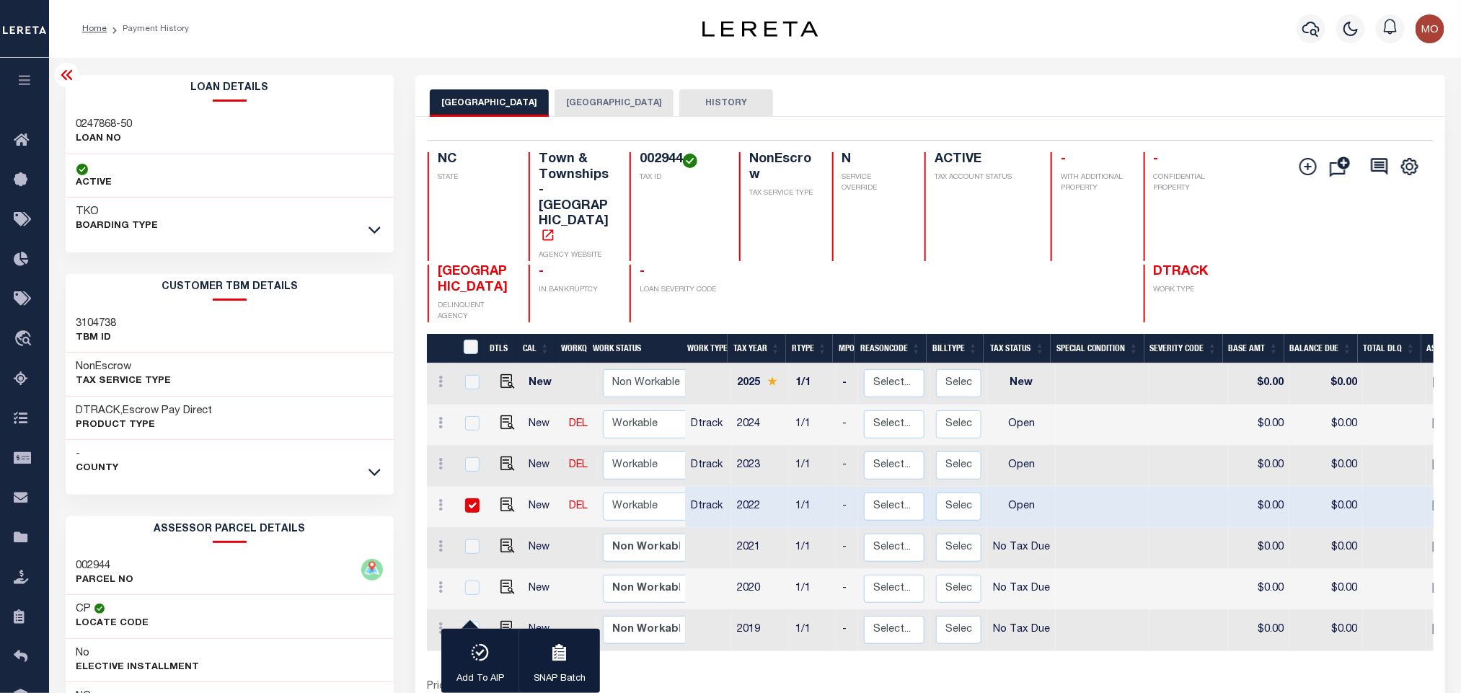
click at [588, 108] on button "[GEOGRAPHIC_DATA]" at bounding box center [613, 102] width 119 height 27
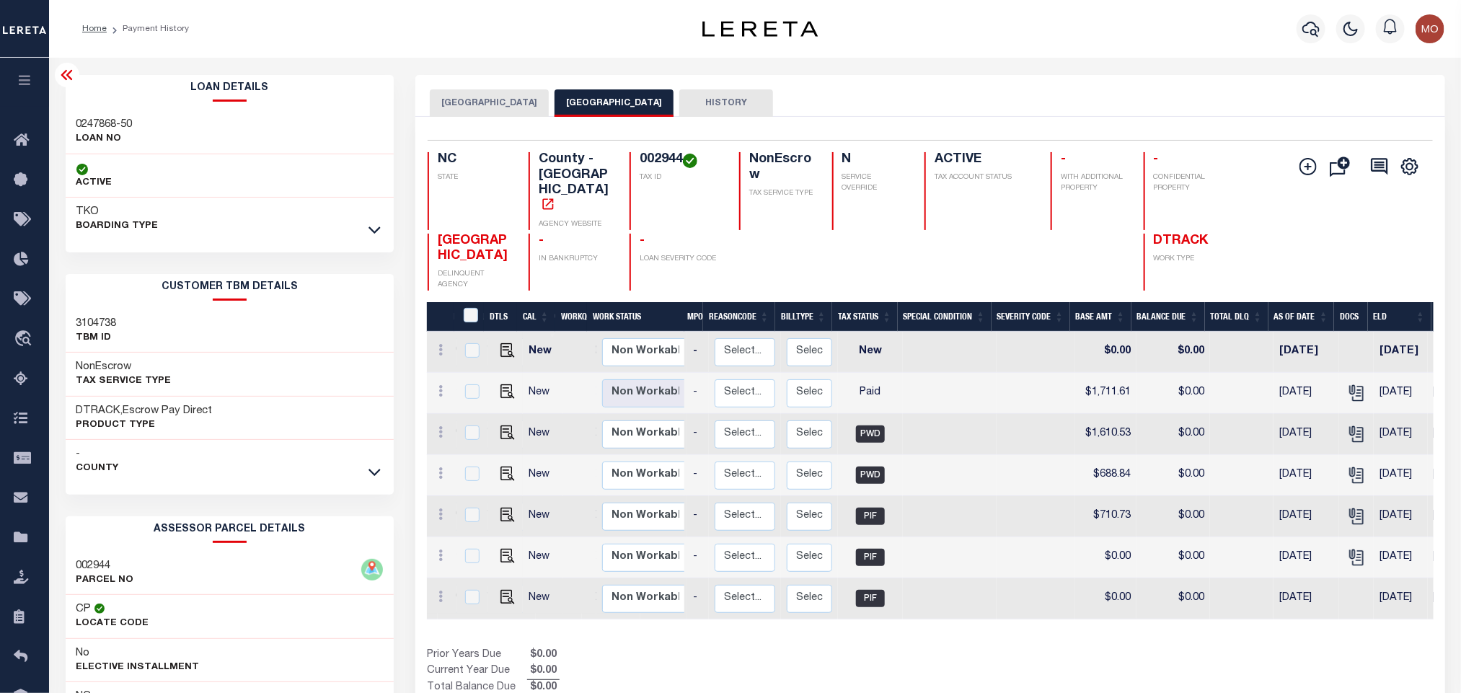
scroll to position [0, 161]
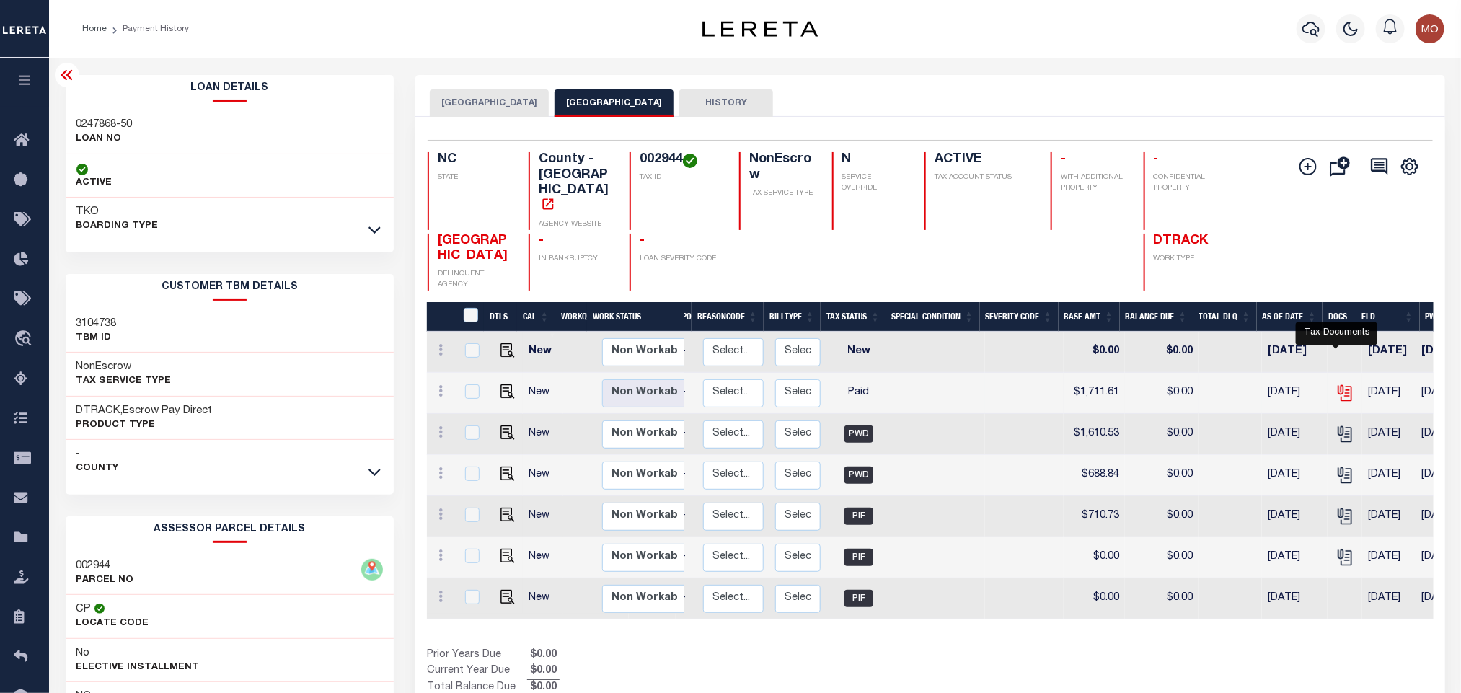
click at [1339, 384] on icon "" at bounding box center [1344, 393] width 19 height 19
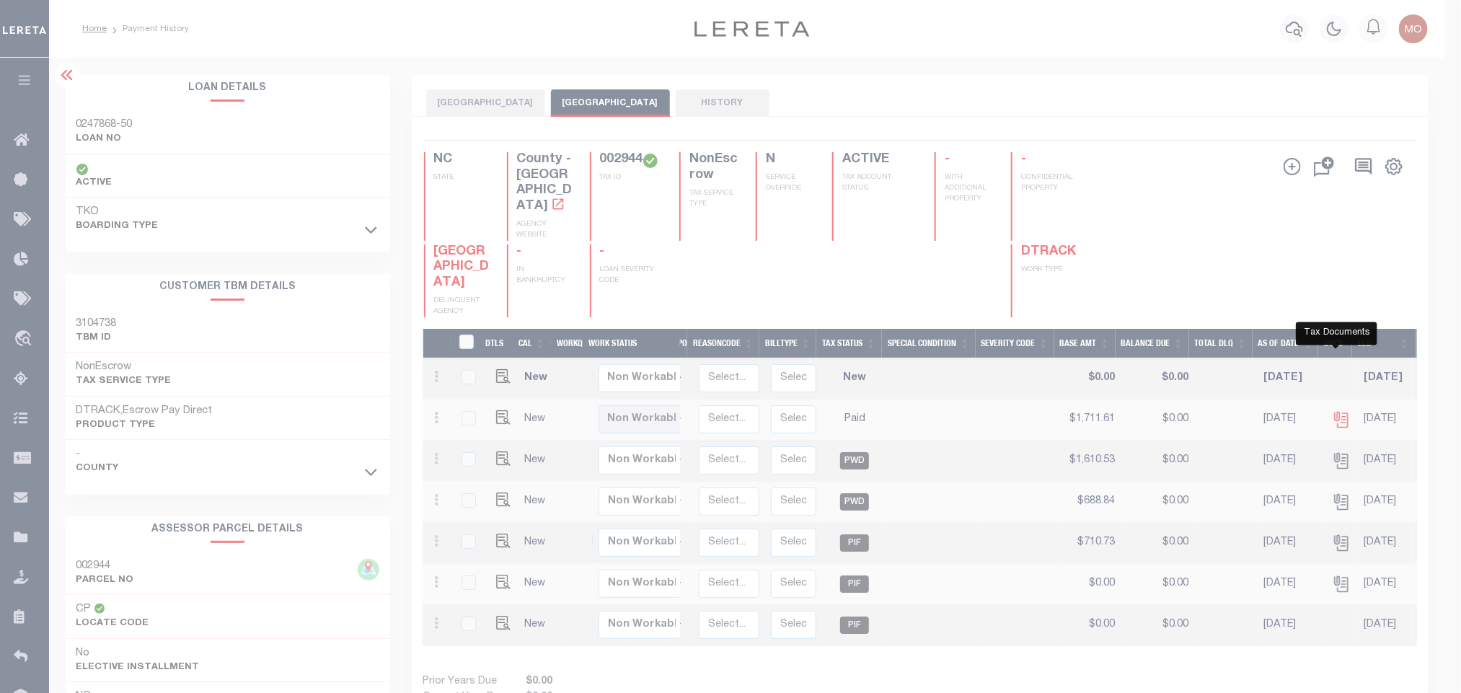
click at [1339, 366] on div at bounding box center [730, 346] width 1461 height 693
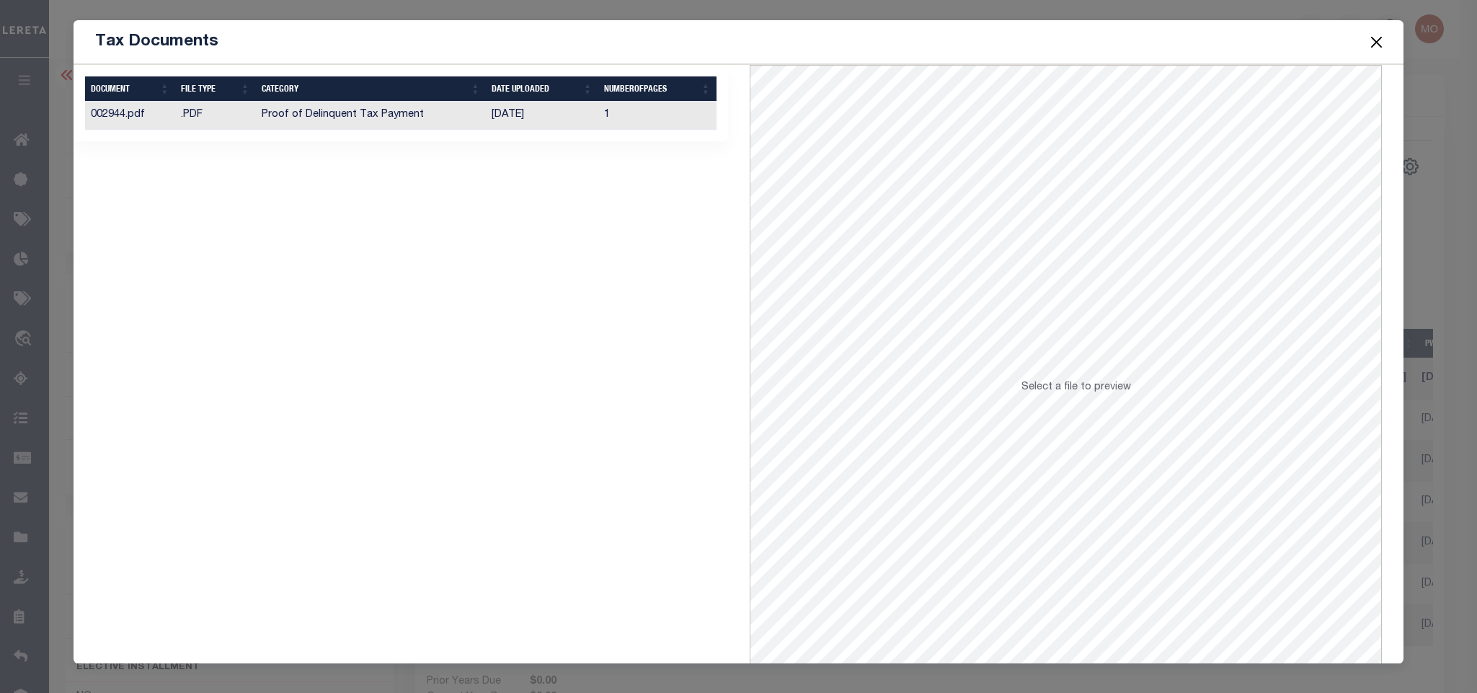
click at [500, 123] on td "08/08/2025" at bounding box center [542, 116] width 112 height 28
click at [1376, 44] on button "Close" at bounding box center [1376, 41] width 19 height 19
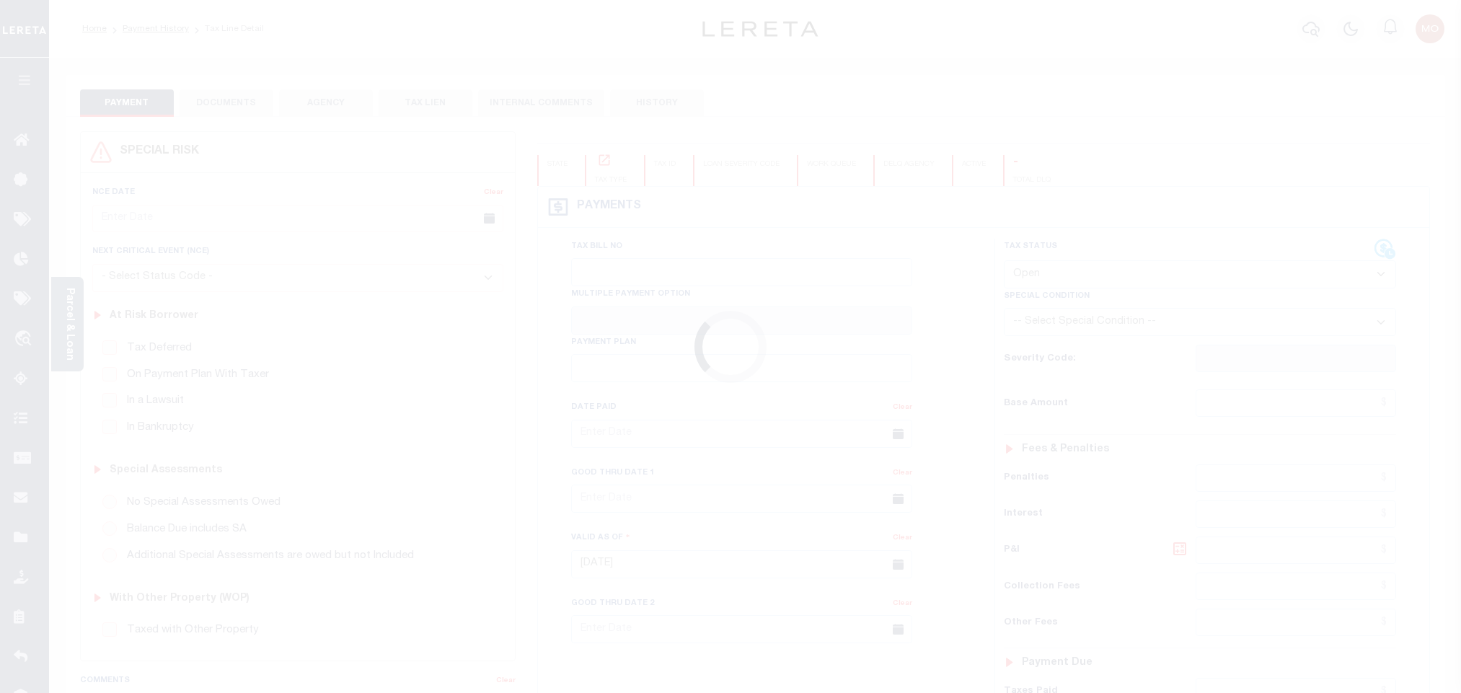
select select "OP2"
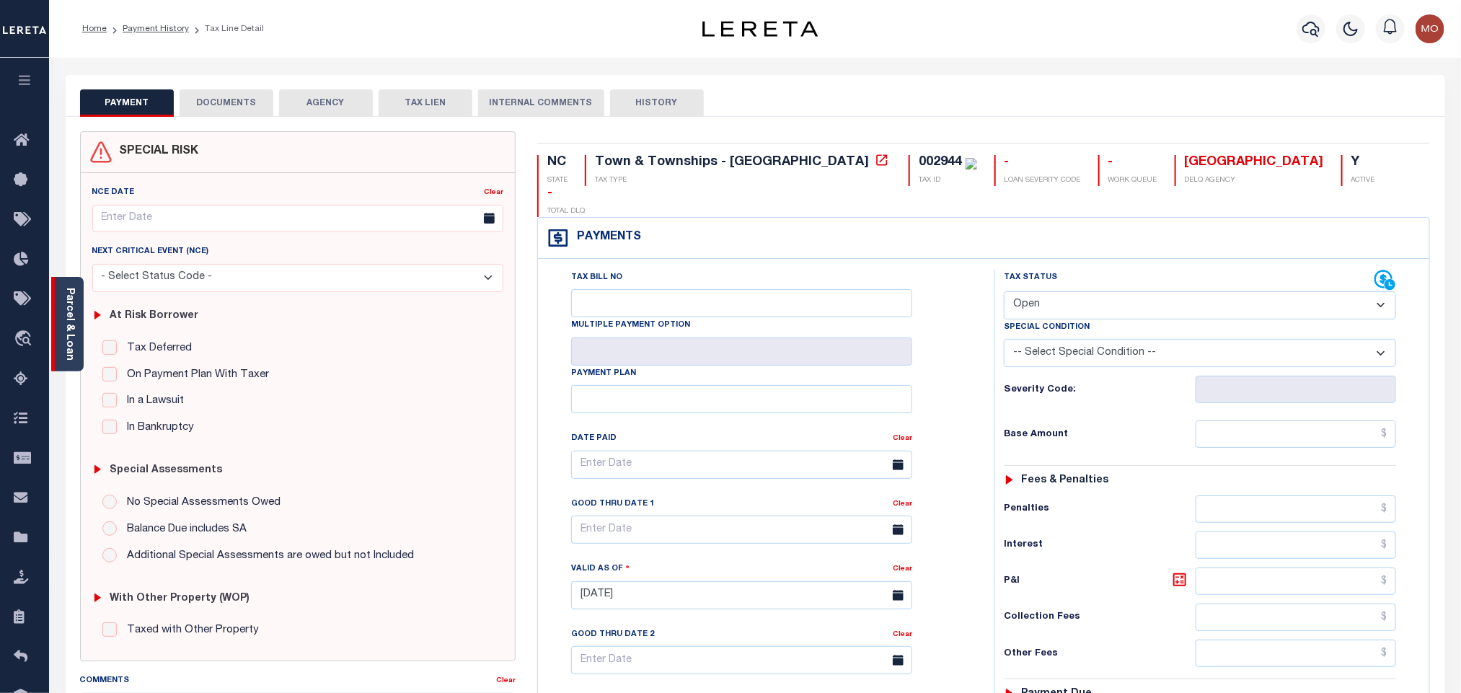
click at [64, 324] on link "Parcel & Loan" at bounding box center [69, 324] width 10 height 73
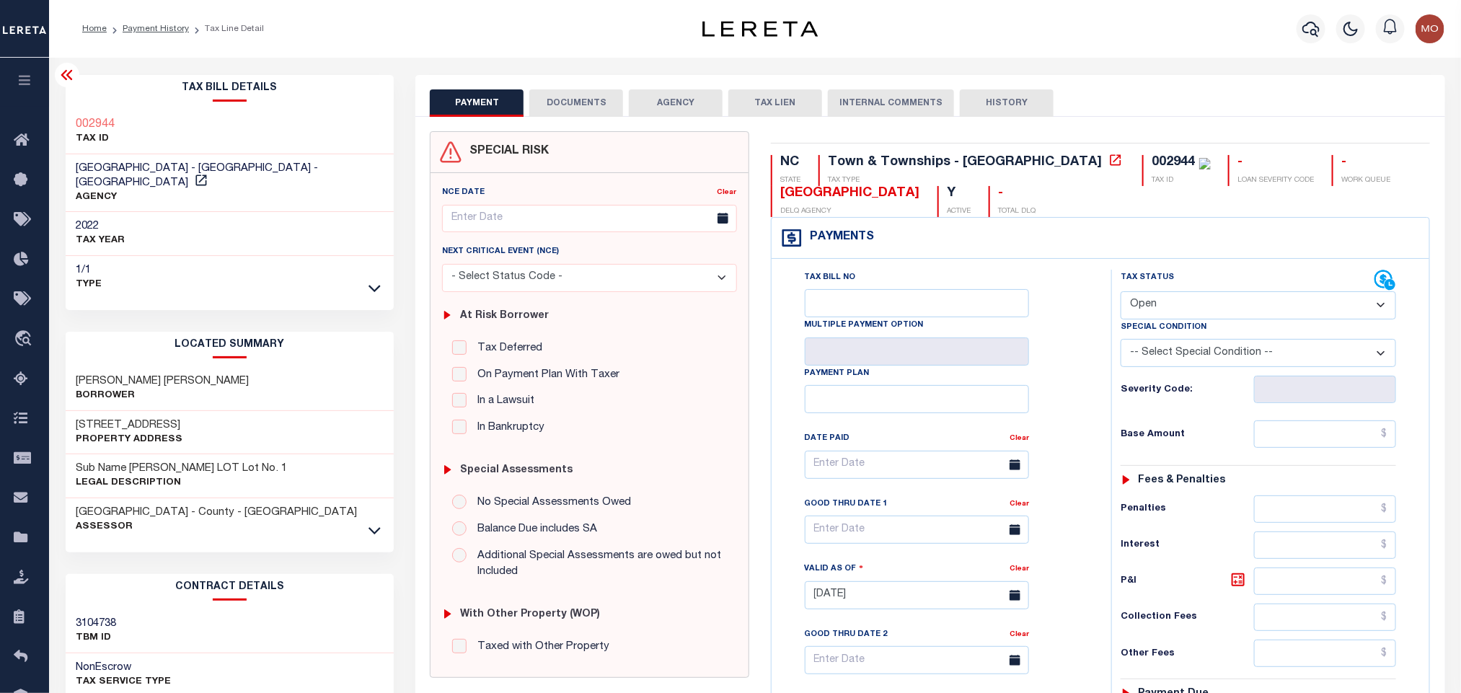
click at [126, 418] on h3 "2563 TARBORO RD" at bounding box center [129, 425] width 107 height 14
copy h3 "TARBORO"
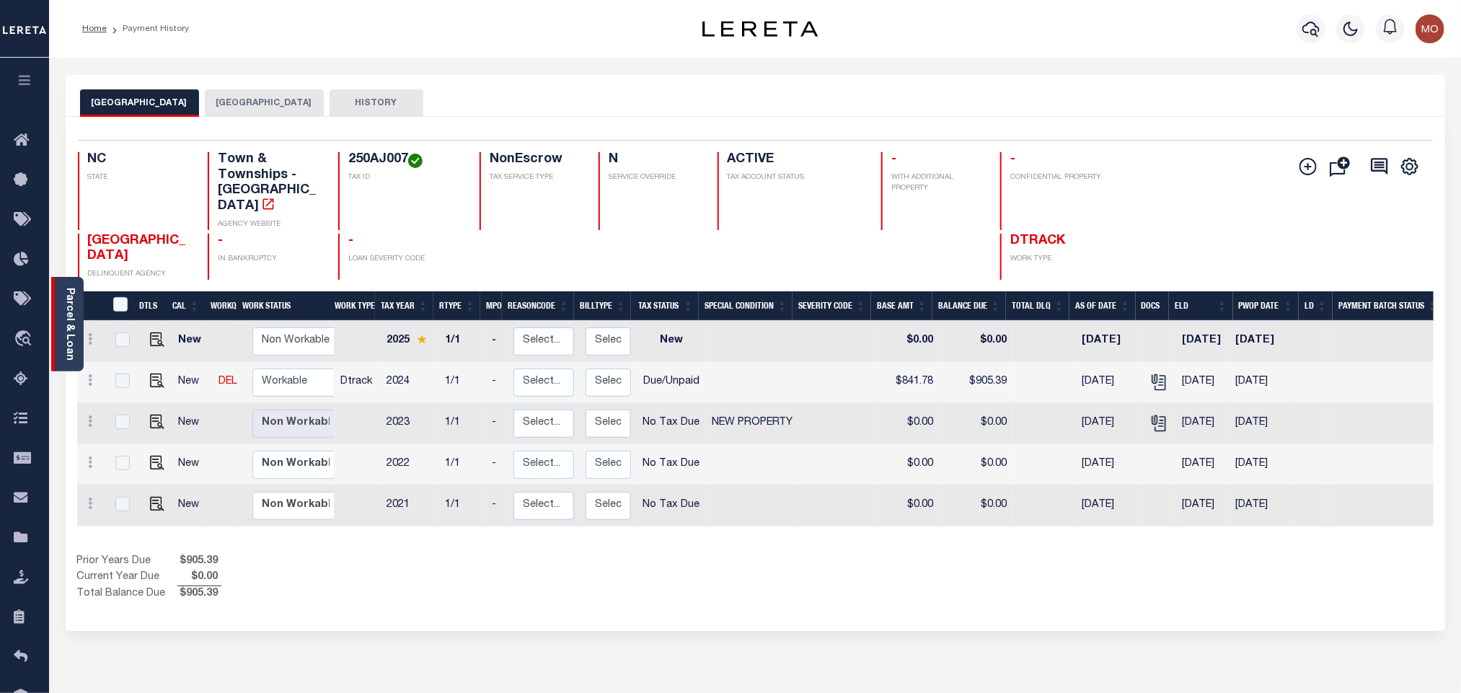
click at [70, 331] on link "Parcel & Loan" at bounding box center [69, 324] width 10 height 73
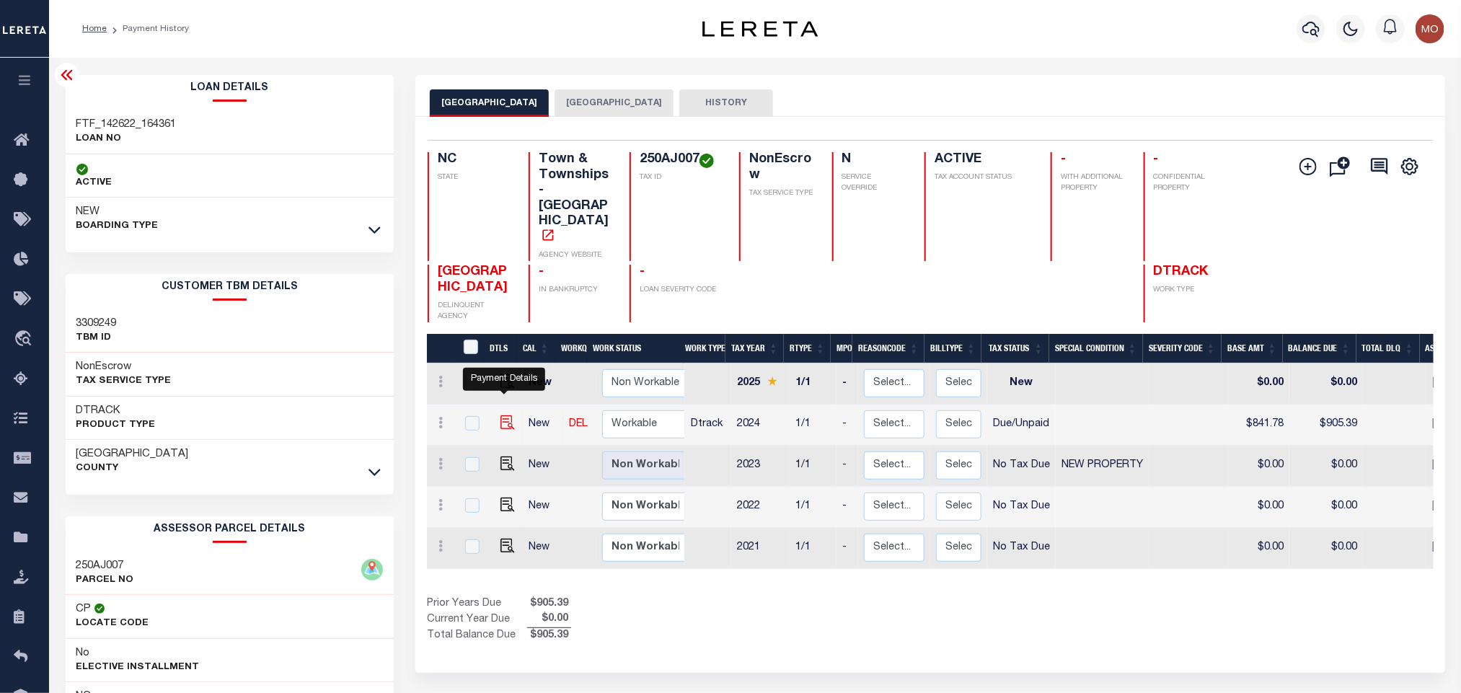
click at [504, 415] on img "" at bounding box center [507, 422] width 14 height 14
checkbox input "true"
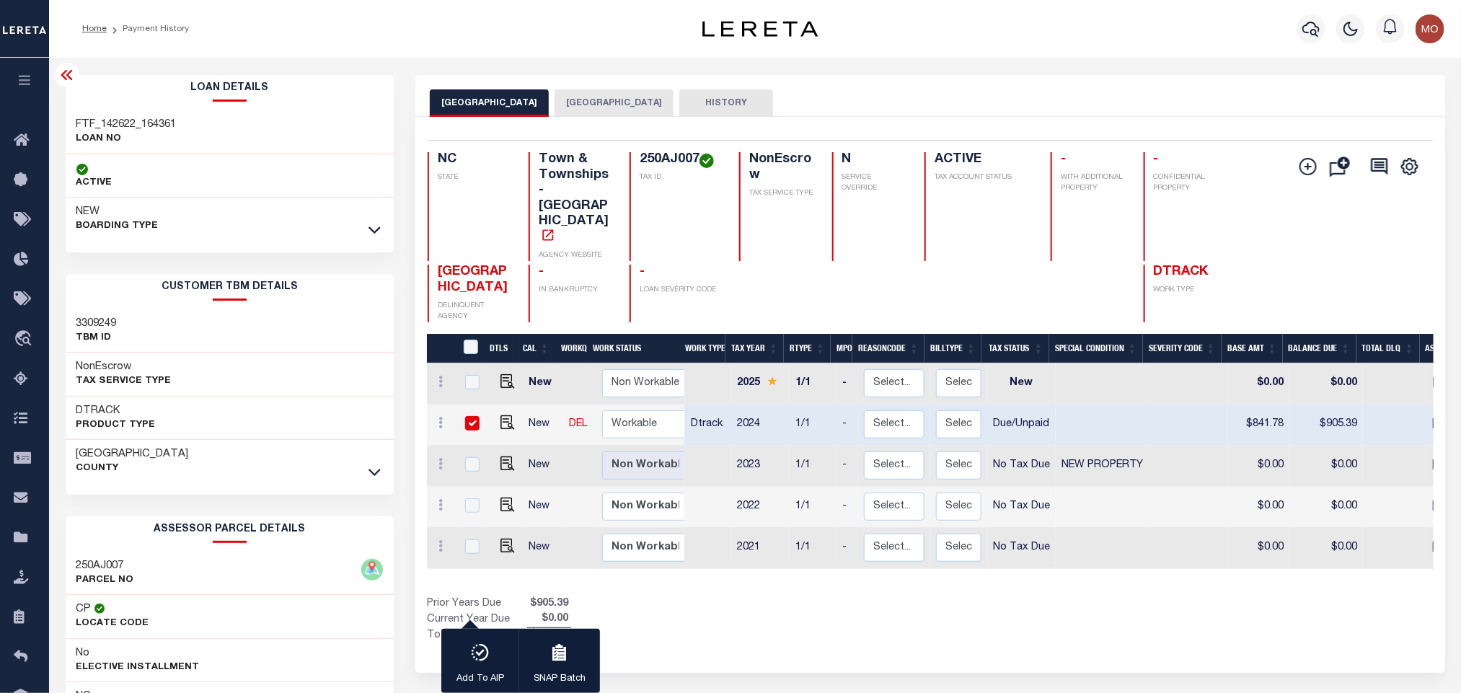
click at [657, 165] on h4 "250AJ007" at bounding box center [680, 160] width 82 height 16
copy h4 "250AJ007"
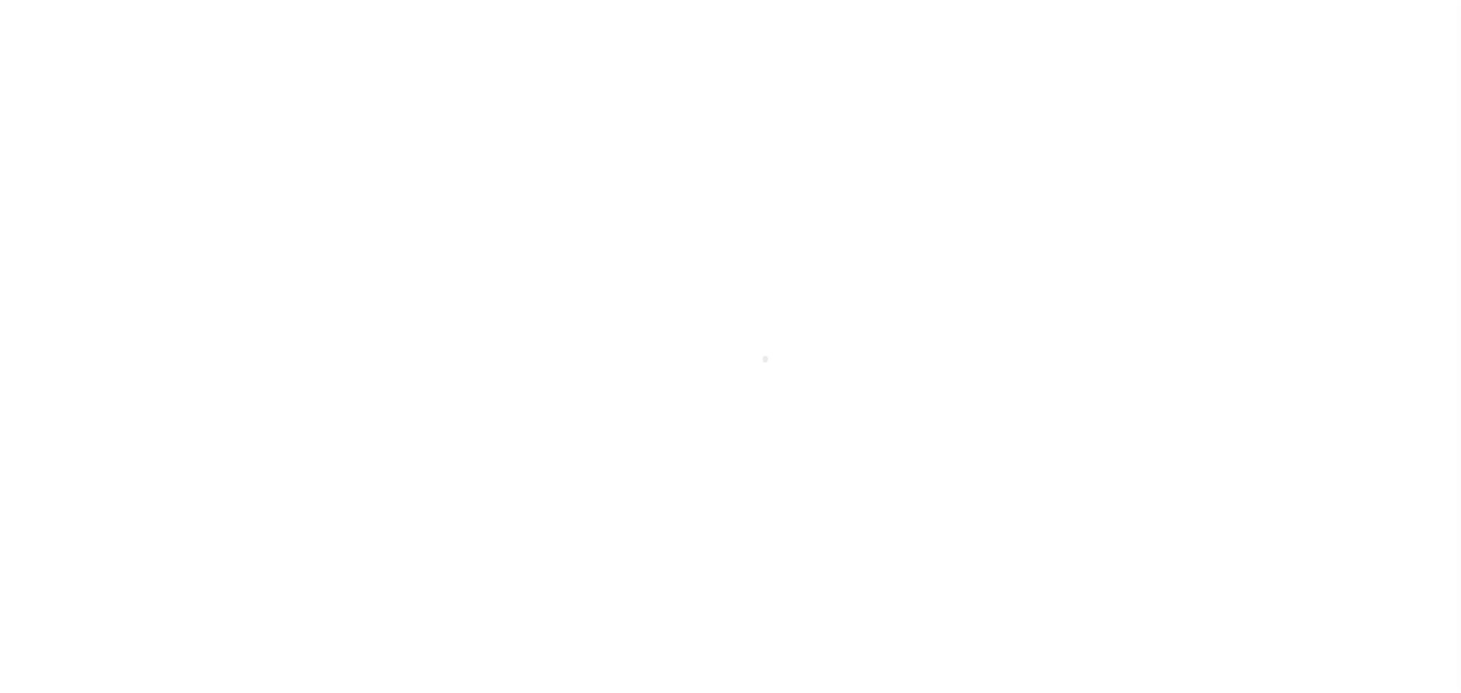
select select "DUE"
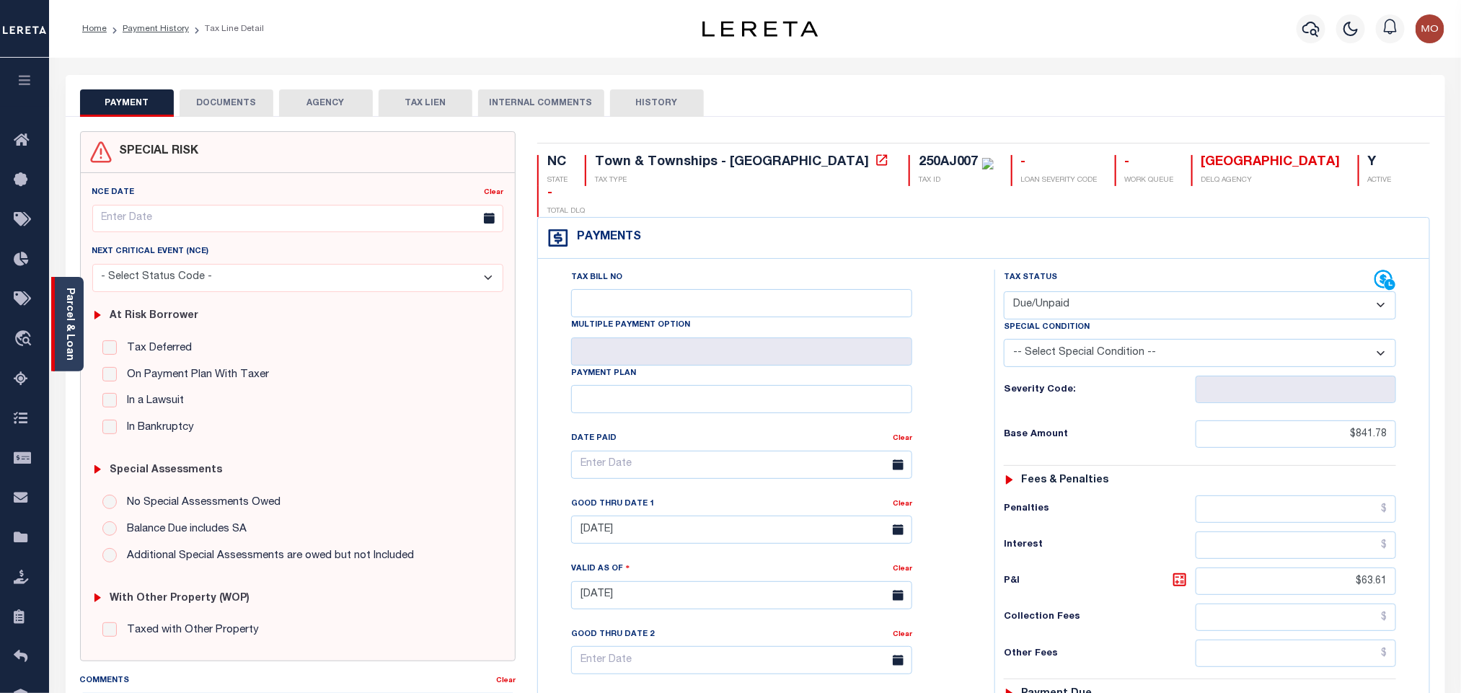
click at [78, 307] on div "Parcel & Loan" at bounding box center [67, 324] width 32 height 94
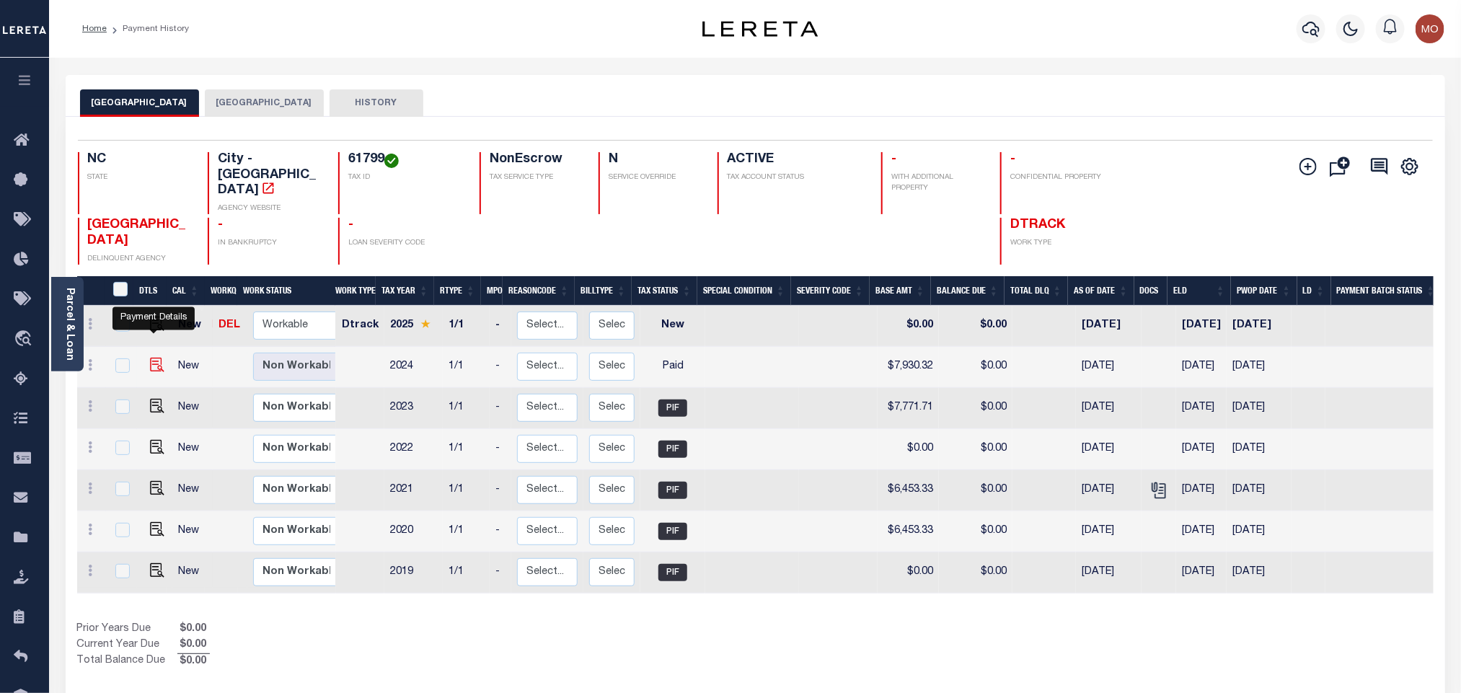
click at [156, 358] on img "" at bounding box center [157, 365] width 14 height 14
checkbox input "true"
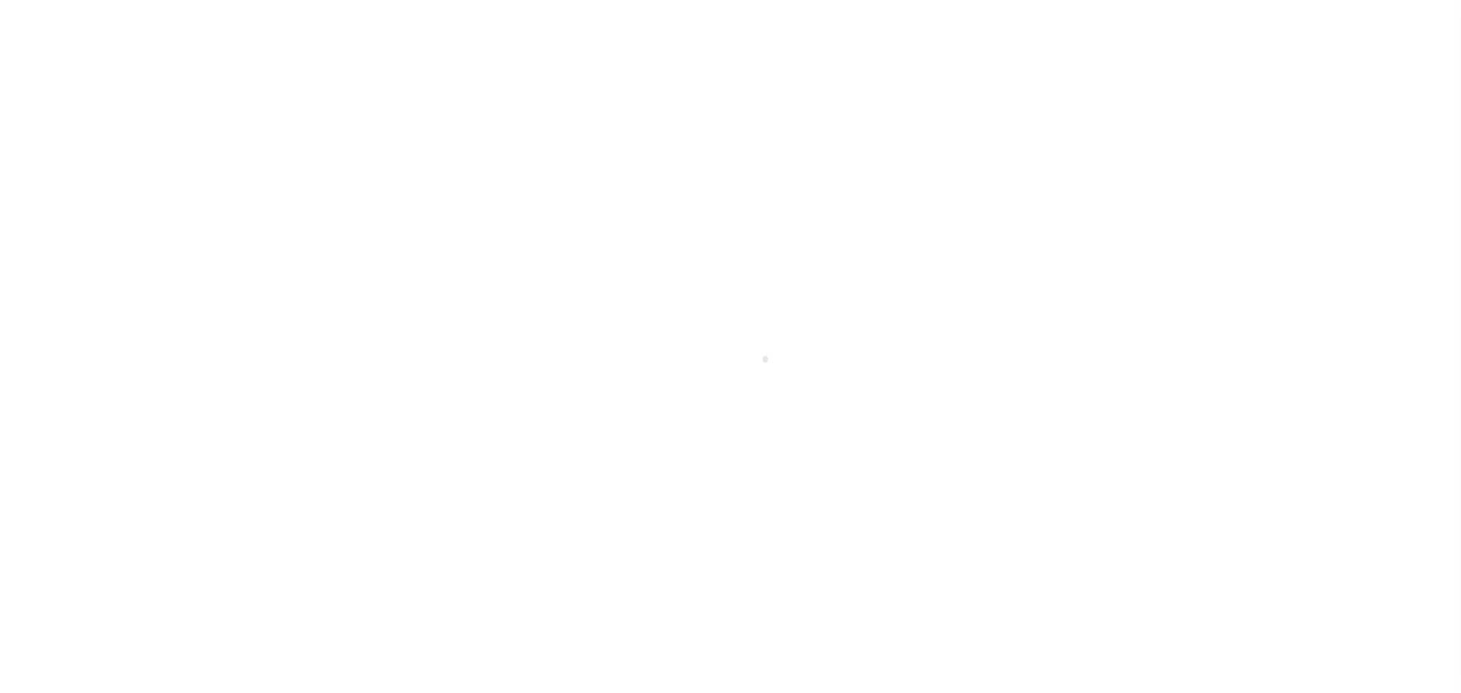
select select "PYD"
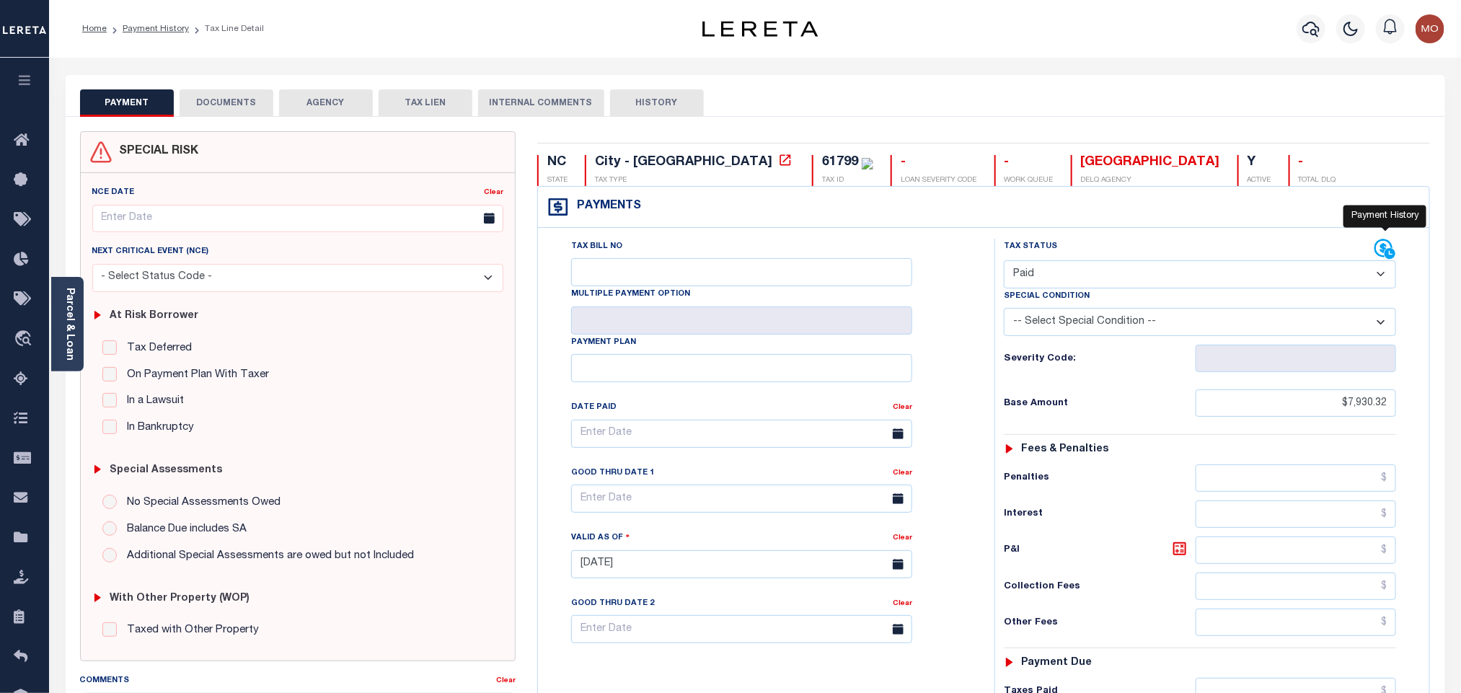
click at [1394, 256] on icon at bounding box center [1389, 253] width 11 height 11
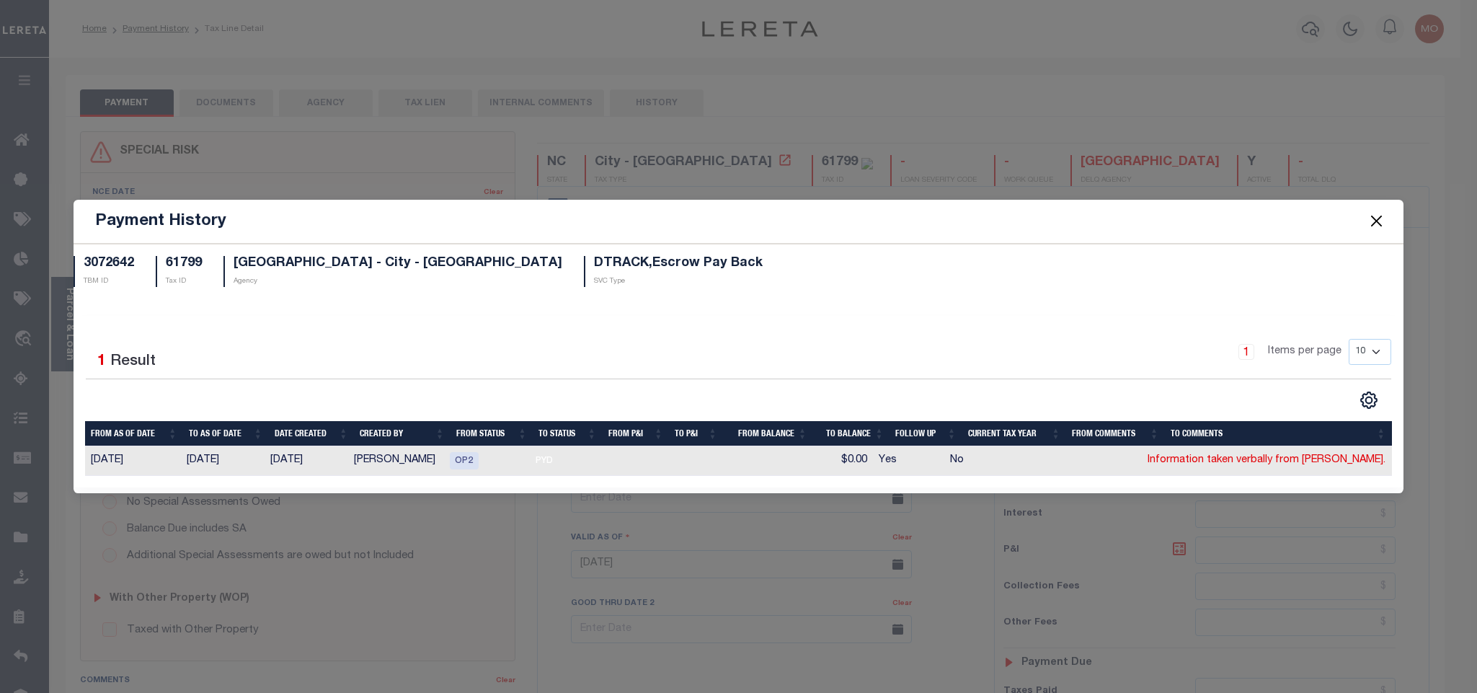
click at [1376, 218] on button "Close" at bounding box center [1376, 221] width 19 height 19
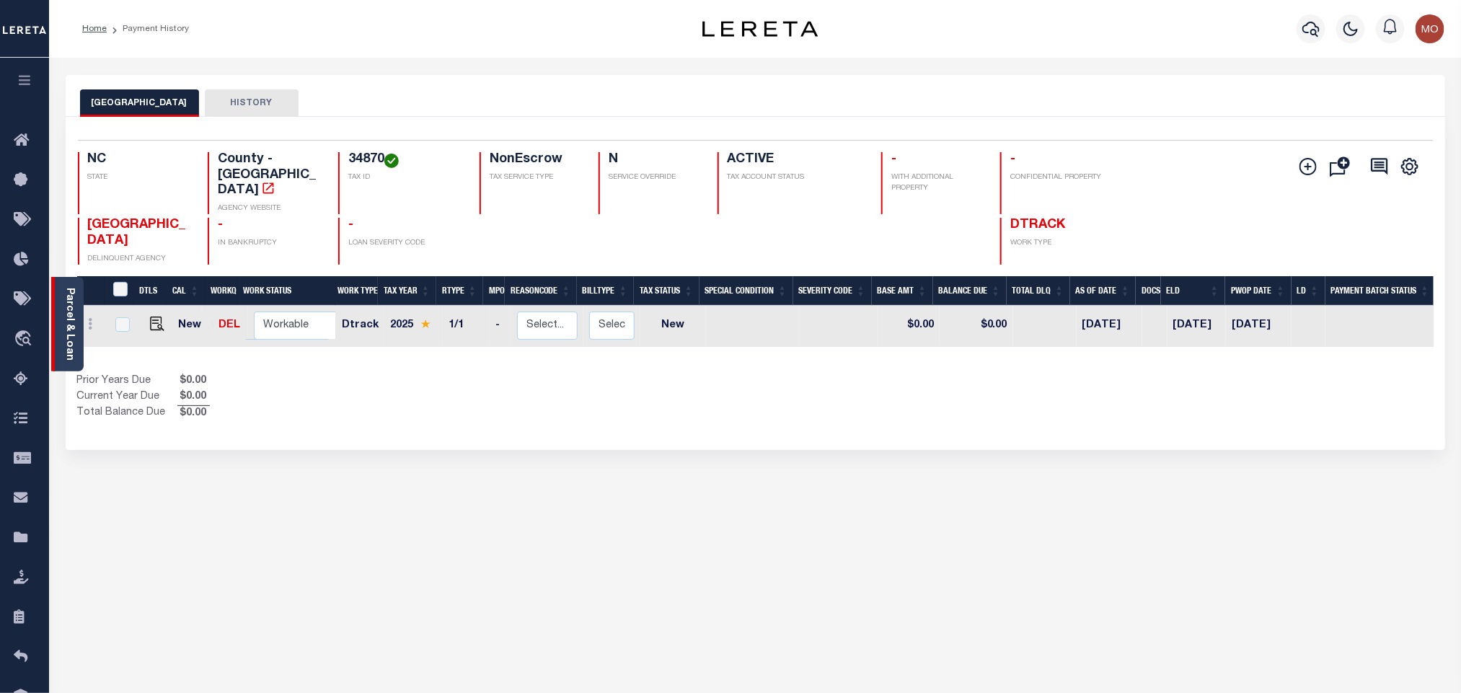
click at [69, 307] on link "Parcel & Loan" at bounding box center [69, 324] width 10 height 73
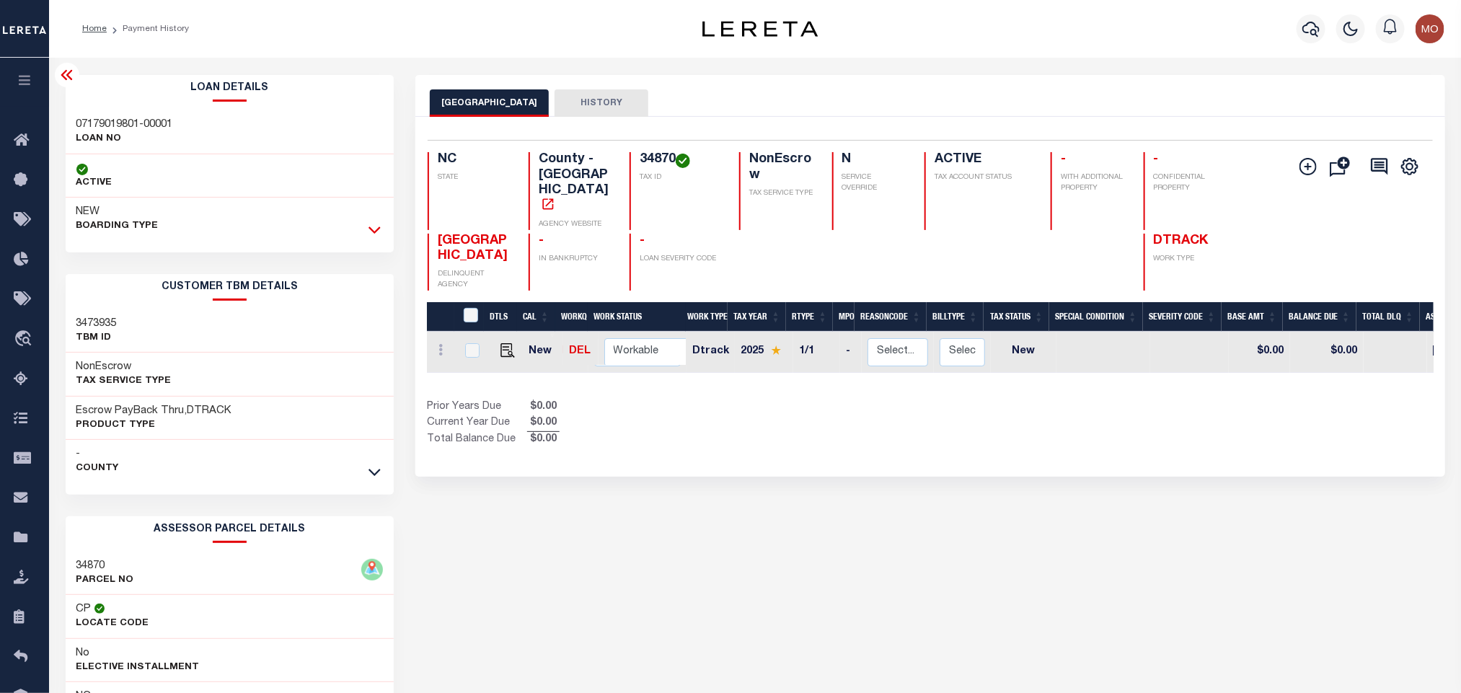
click at [375, 236] on icon at bounding box center [374, 229] width 12 height 15
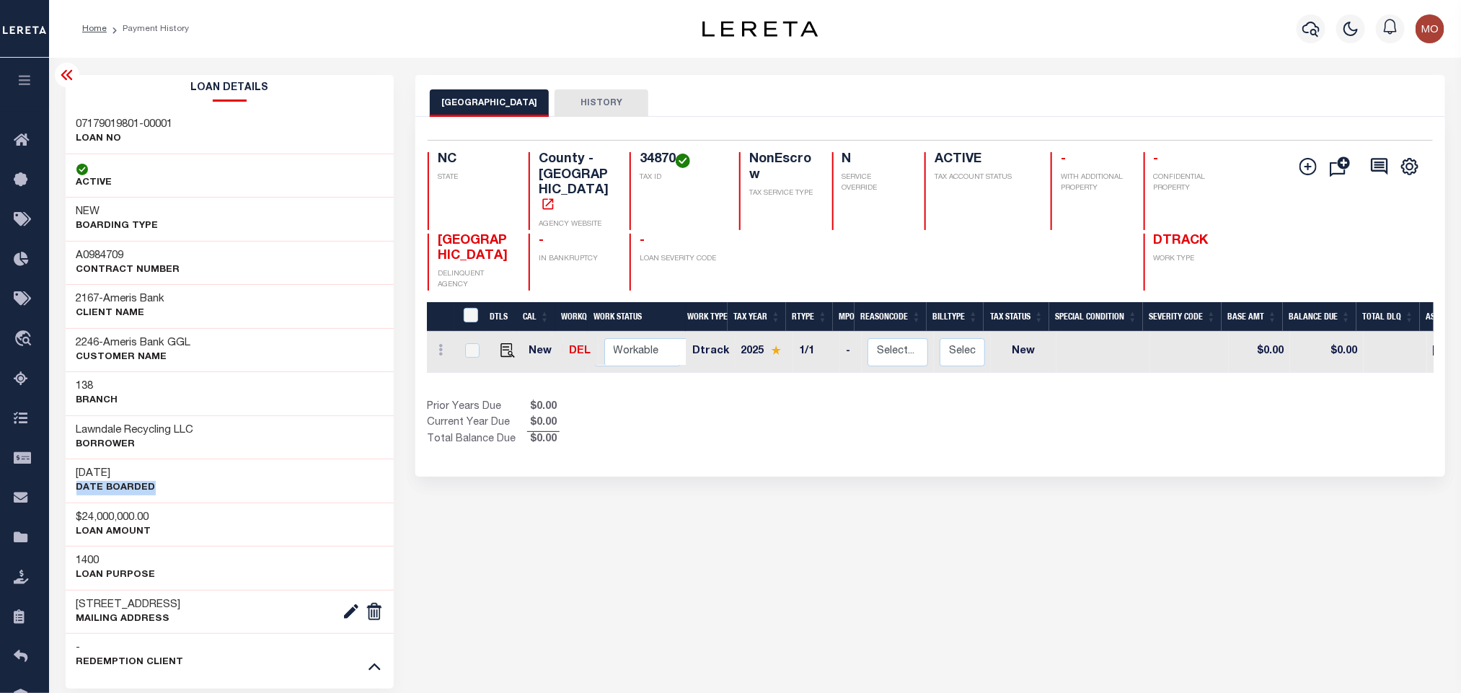
drag, startPoint x: 74, startPoint y: 490, endPoint x: 150, endPoint y: 492, distance: 75.7
click at [150, 492] on div "[DATE] DATE BOARDED" at bounding box center [230, 481] width 329 height 44
copy p "DATE BOARDED"
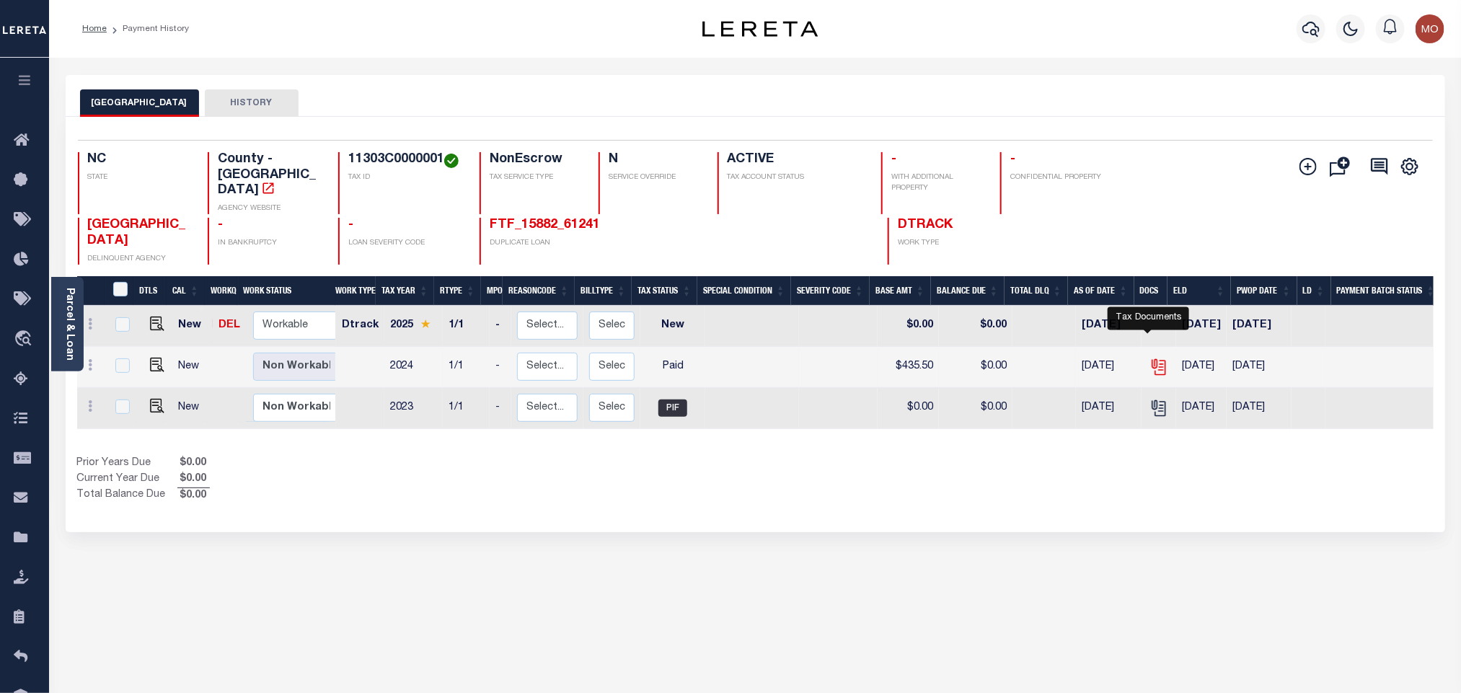
click at [1149, 358] on icon "" at bounding box center [1158, 367] width 19 height 19
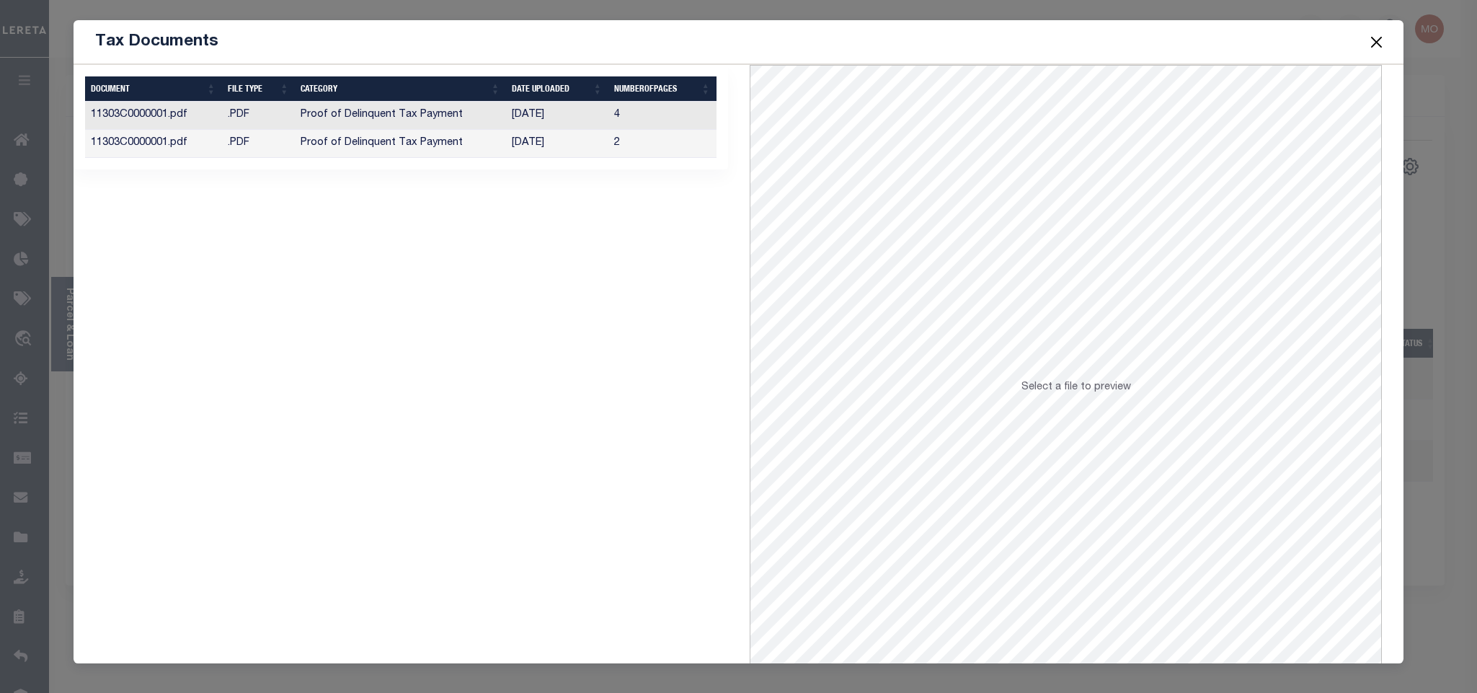
click at [519, 151] on td "[DATE]" at bounding box center [557, 144] width 102 height 28
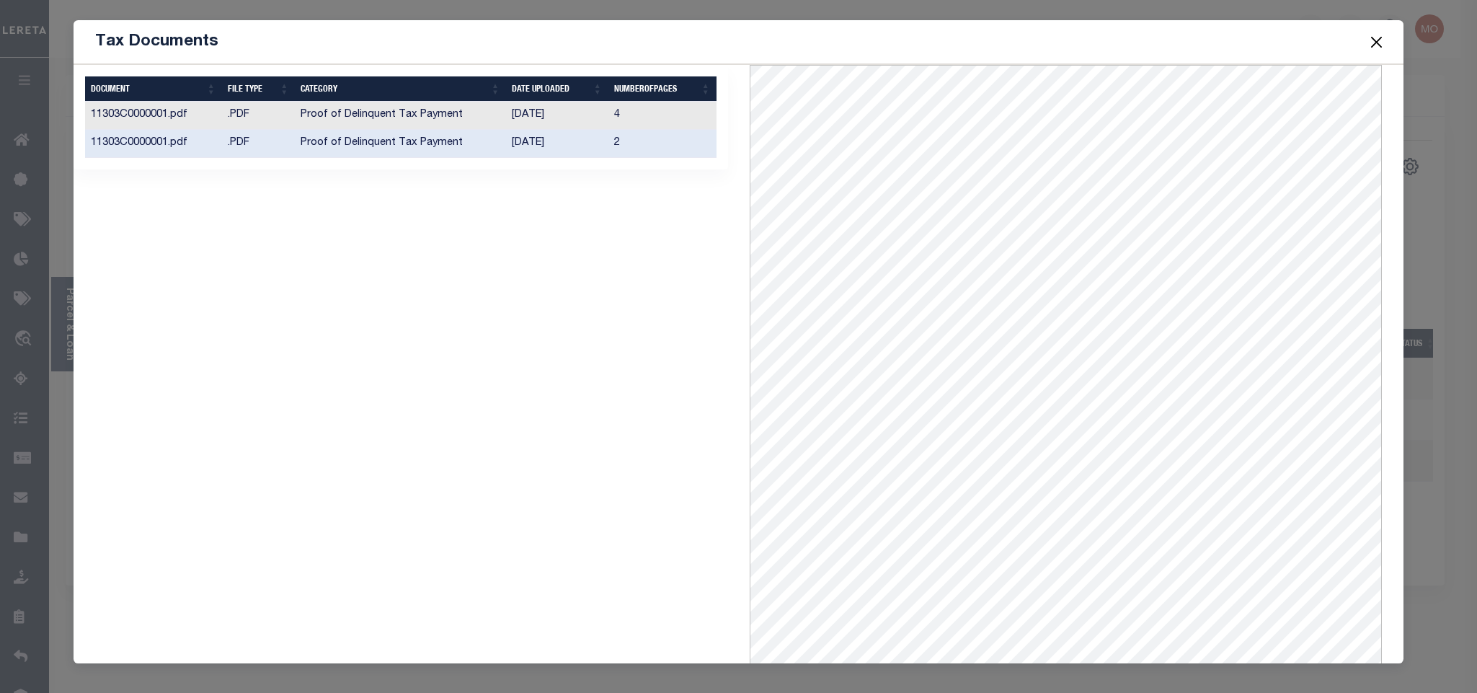
click at [1383, 39] on button "Close" at bounding box center [1376, 41] width 19 height 19
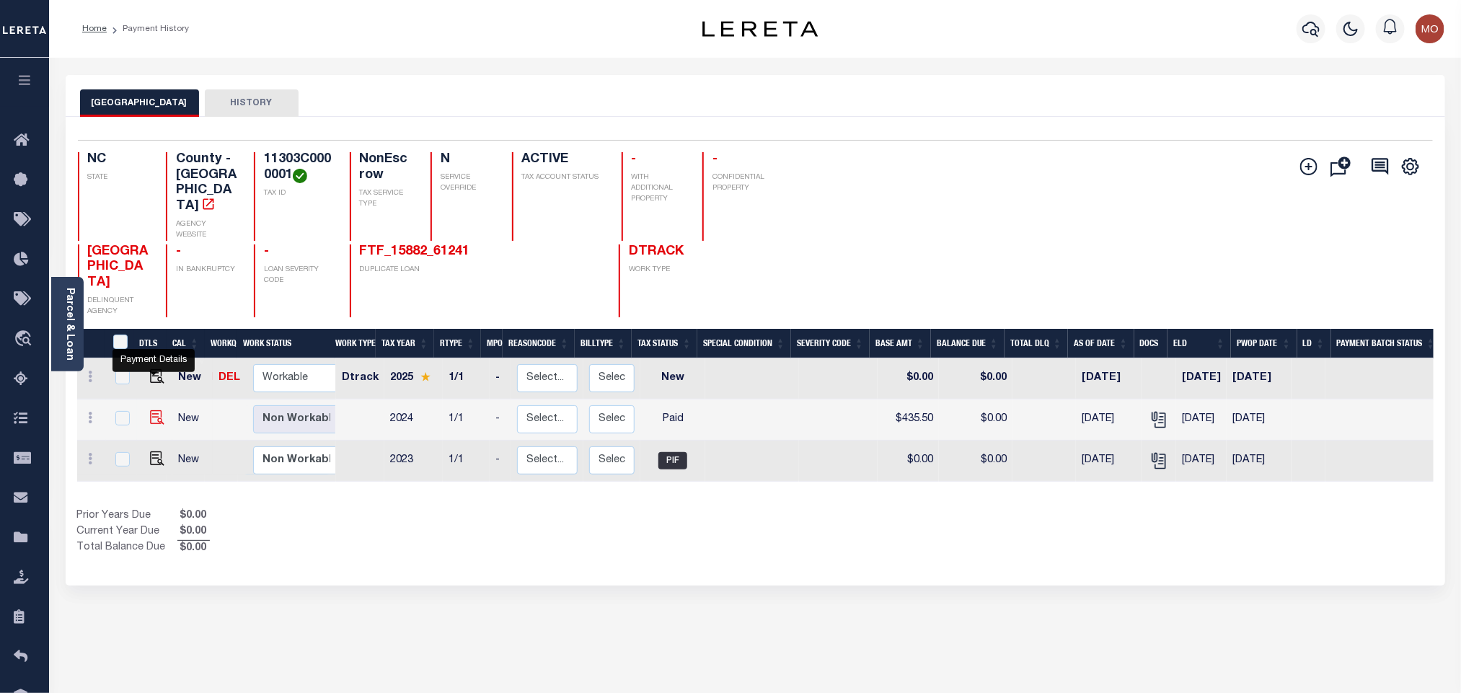
click at [150, 410] on img "" at bounding box center [157, 417] width 14 height 14
checkbox input "true"
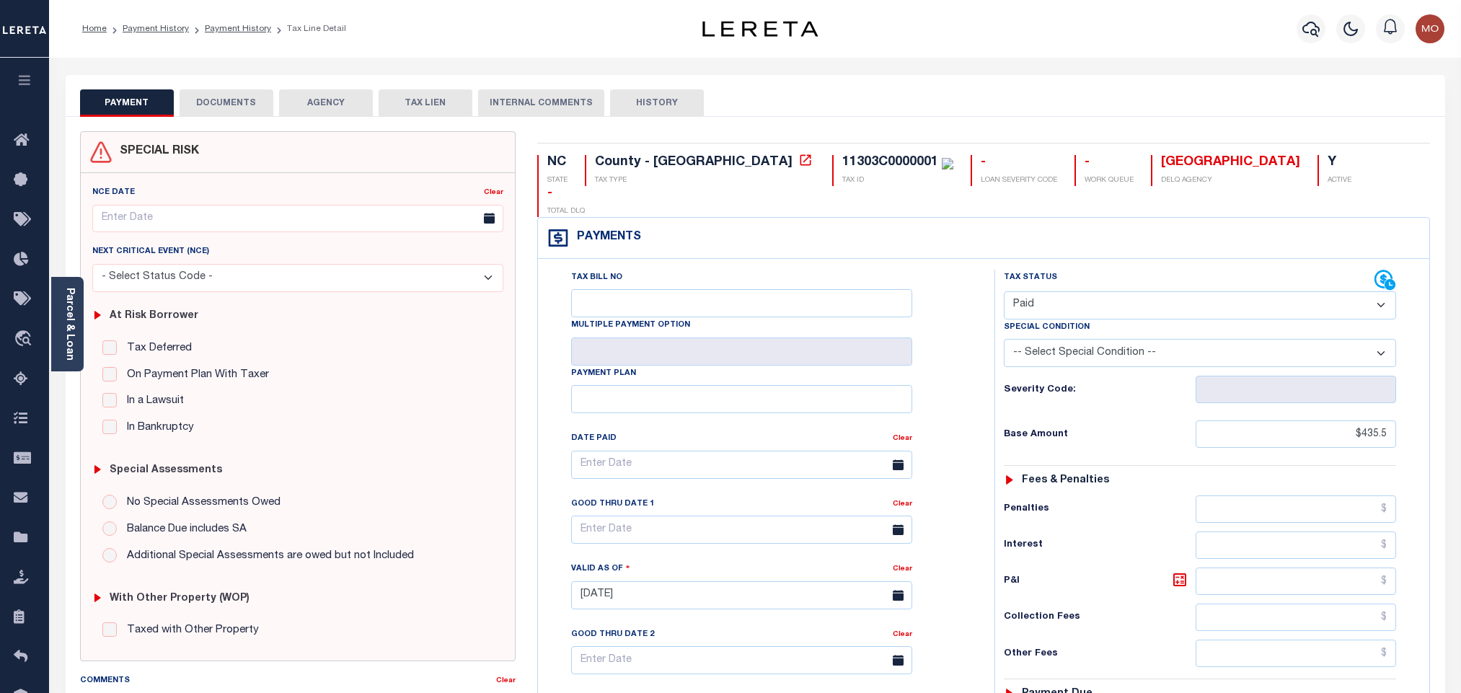
select select "PYD"
click at [1384, 278] on icon at bounding box center [1390, 284] width 12 height 12
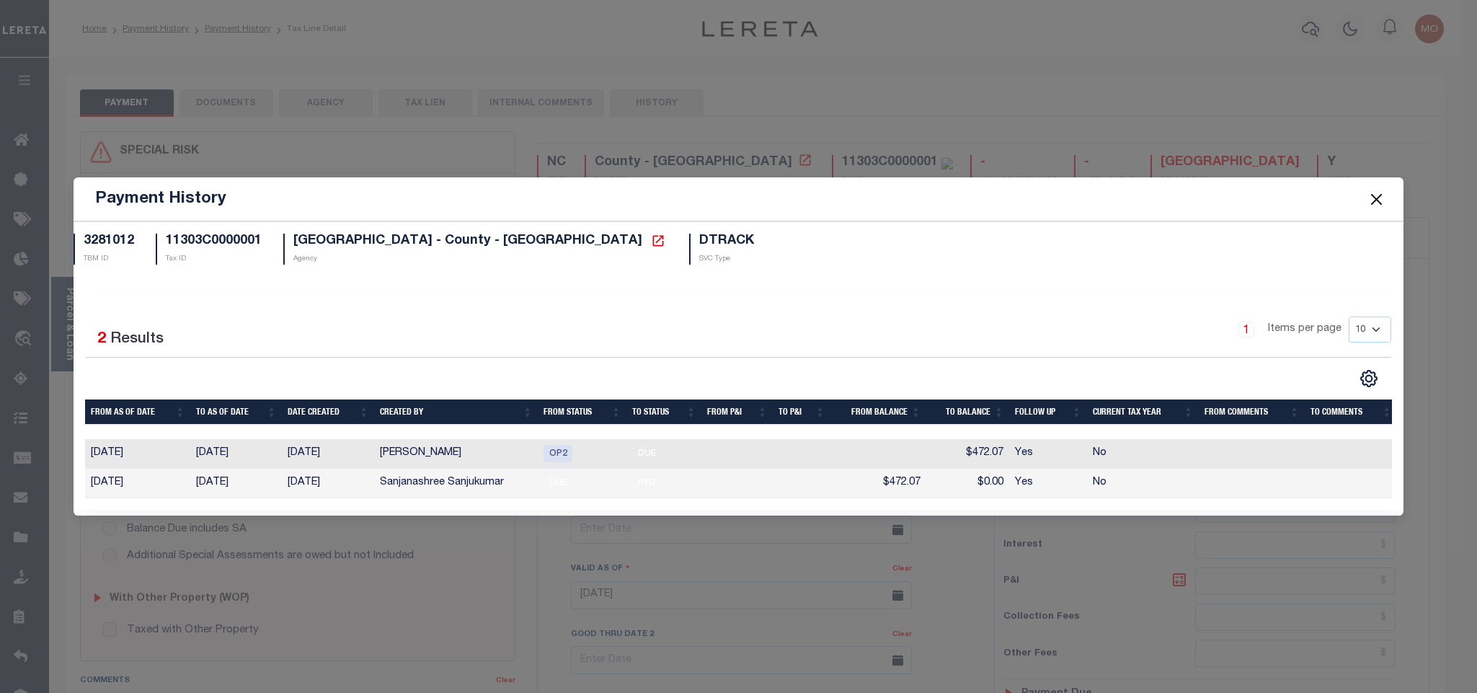
click at [1378, 192] on button "Close" at bounding box center [1376, 199] width 19 height 19
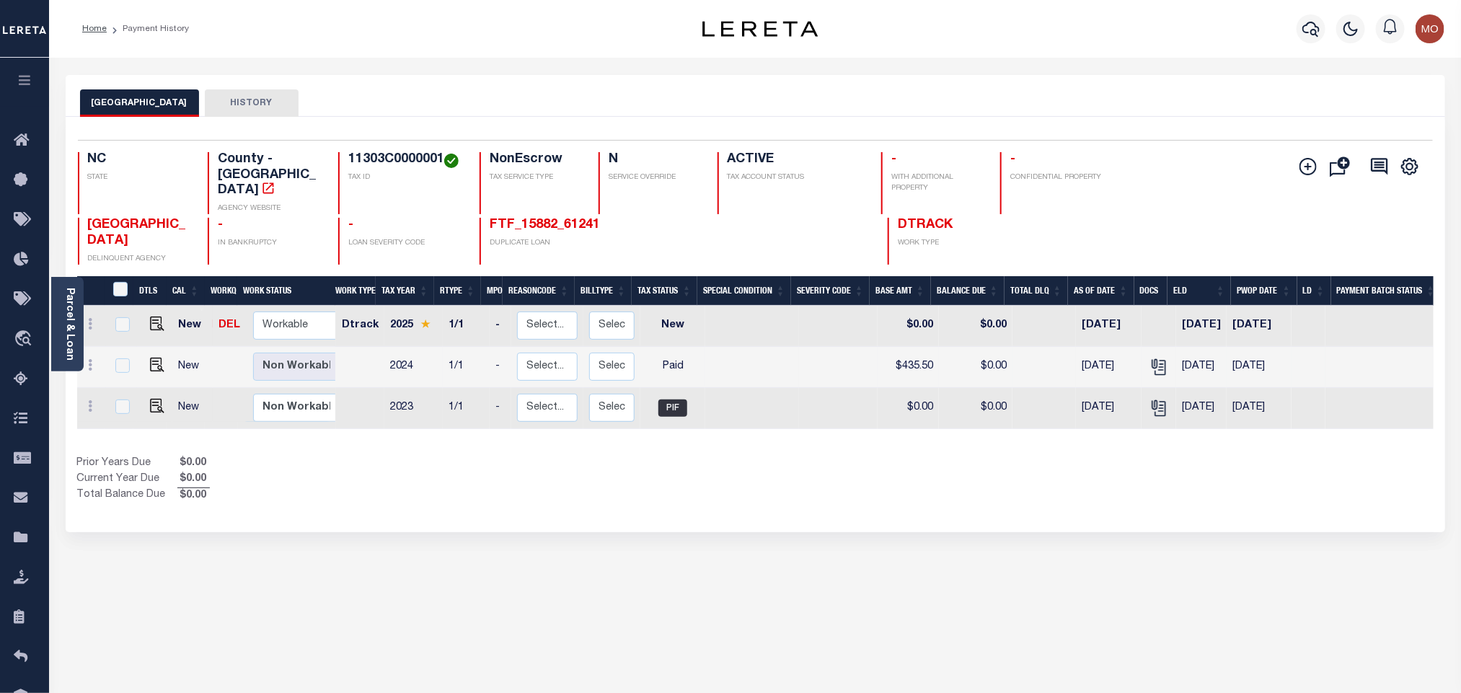
drag, startPoint x: 1063, startPoint y: 344, endPoint x: 1120, endPoint y: 342, distance: 57.7
click at [1120, 347] on tr "New Non Workable Workable 2024 1/1 - Select... Payment Reversal Taxable Value C…" at bounding box center [778, 367] width 1402 height 41
click at [1073, 494] on div "Selected 3 Results 1 Items per page 25 50 100 NC STATE TAX ID N" at bounding box center [755, 324] width 1379 height 415
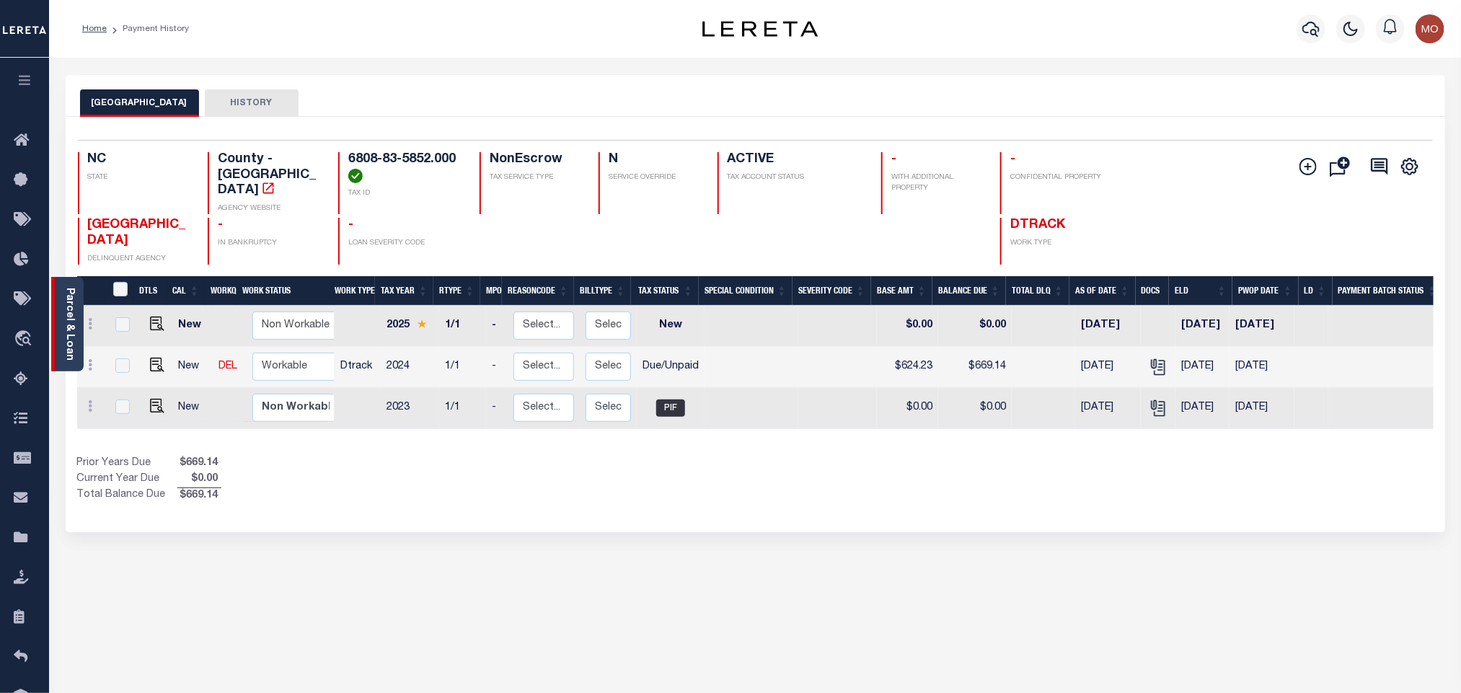
click at [78, 325] on div "Parcel & Loan" at bounding box center [67, 324] width 32 height 94
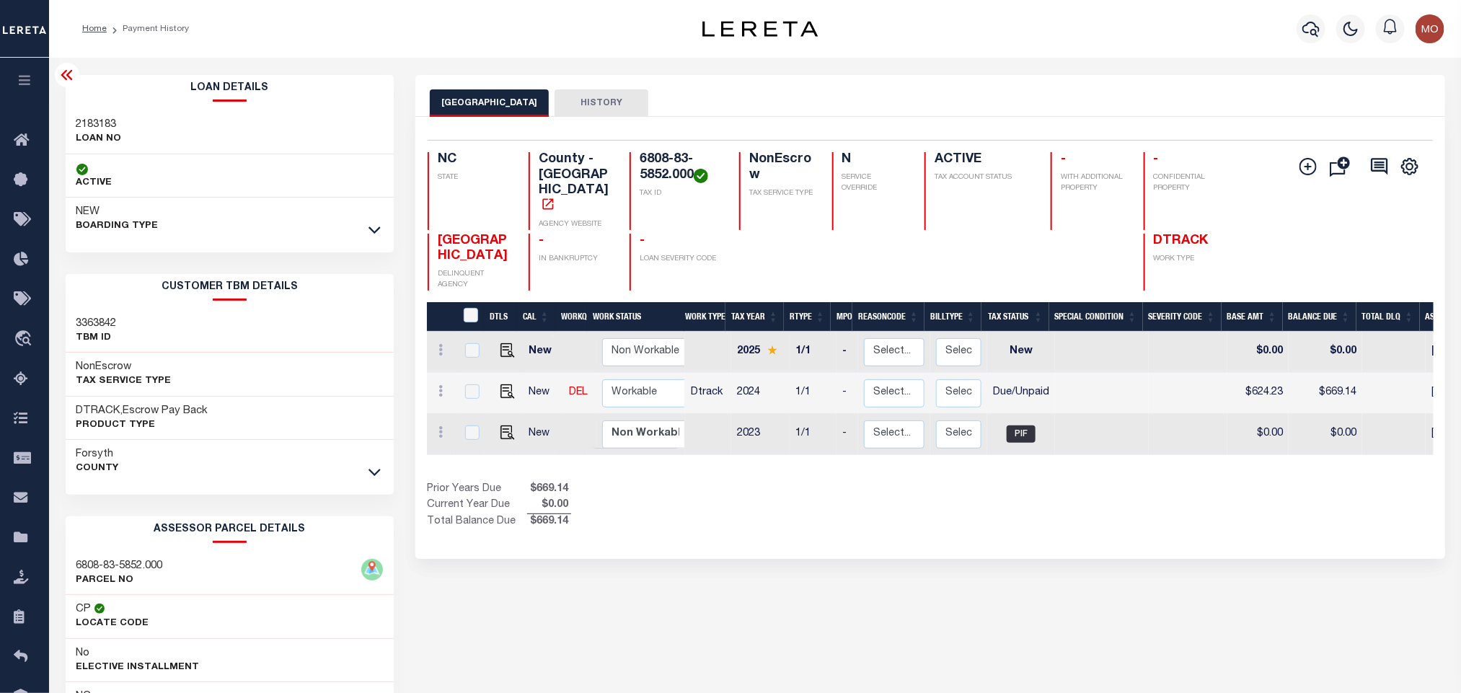
drag, startPoint x: 870, startPoint y: 427, endPoint x: 1077, endPoint y: 461, distance: 209.7
click at [1077, 461] on div "DTLS CAL WorkQ Work Status Work Type Tax Year RType MPO ReasonCode BillType Tax…" at bounding box center [930, 416] width 1006 height 228
drag, startPoint x: 1045, startPoint y: 439, endPoint x: 1244, endPoint y: 450, distance: 198.5
click at [1244, 450] on div "DTLS CAL WorkQ Work Status Work Type Tax Year RType MPO ReasonCode BillType Tax…" at bounding box center [930, 416] width 1006 height 228
click at [1203, 451] on div "DTLS CAL WorkQ Work Status Work Type Tax Year RType MPO ReasonCode BillType Tax…" at bounding box center [930, 416] width 1006 height 228
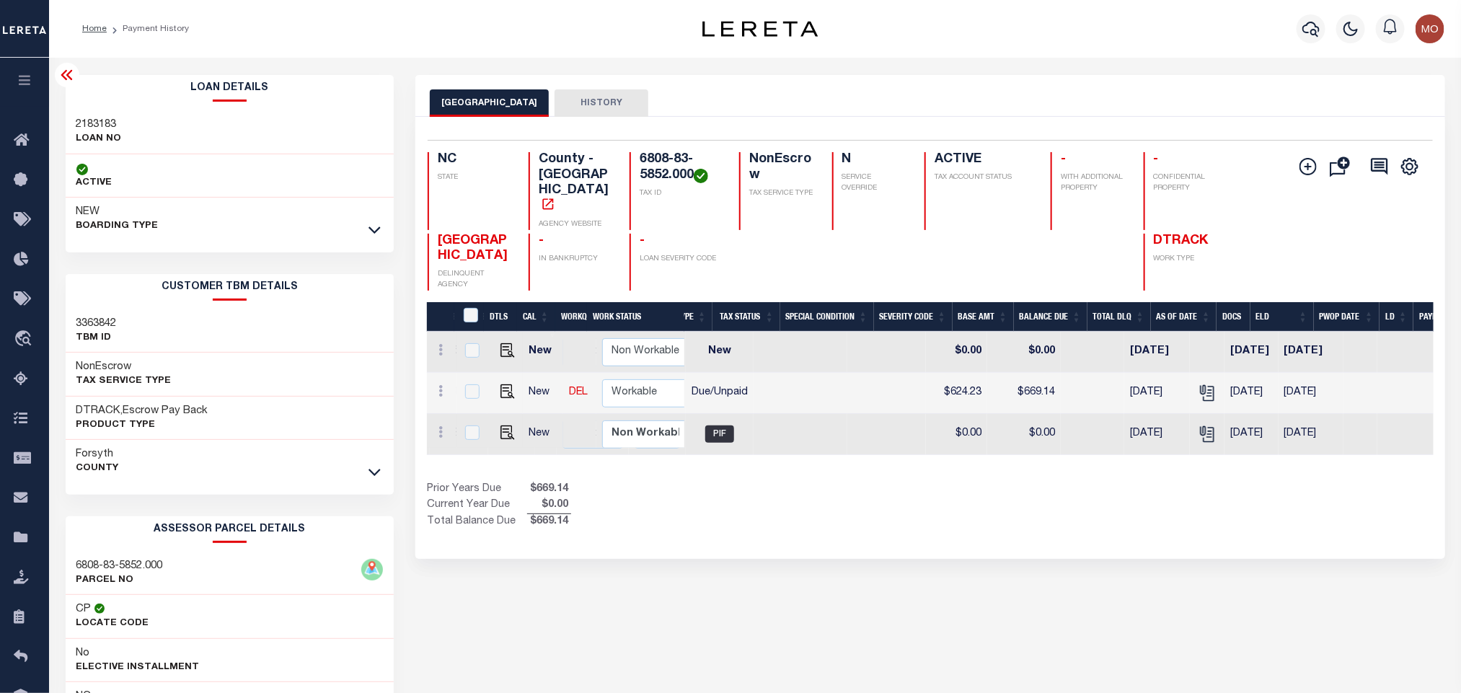
scroll to position [0, 301]
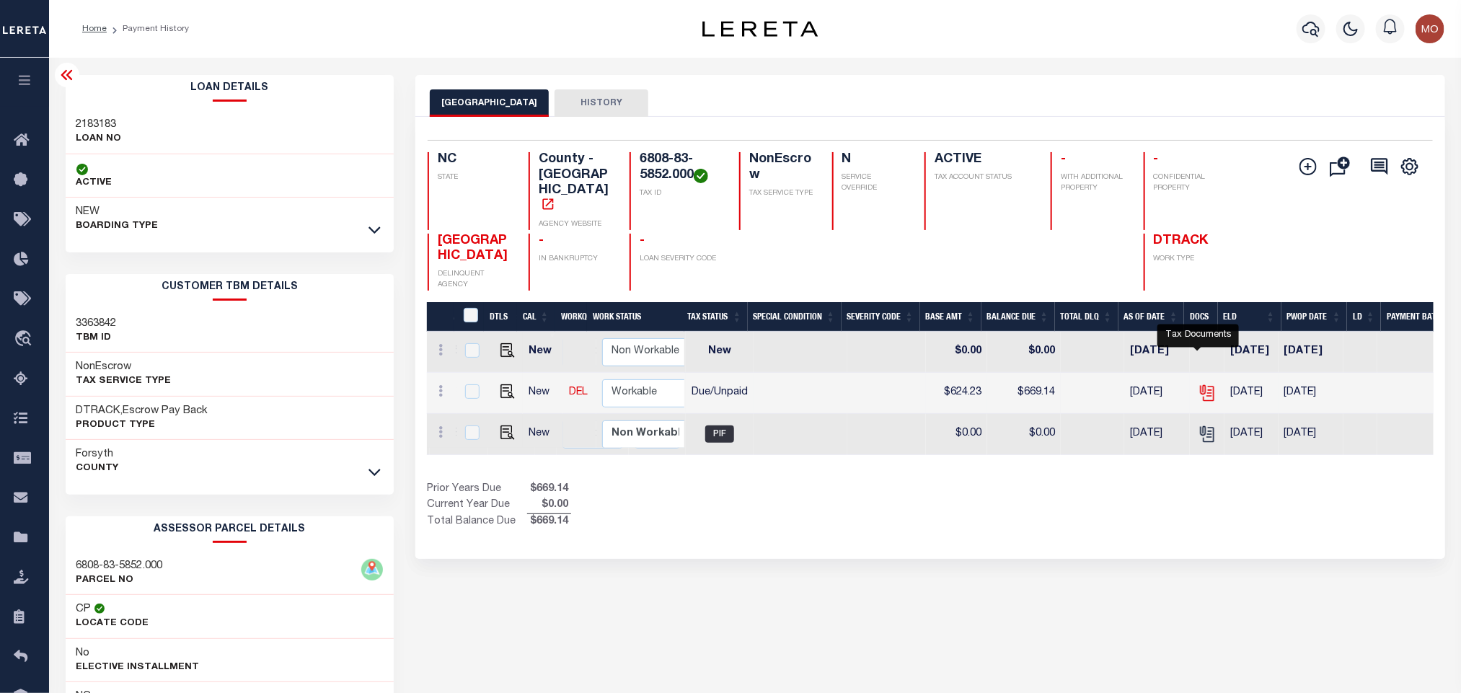
click at [1197, 384] on icon "" at bounding box center [1206, 393] width 19 height 19
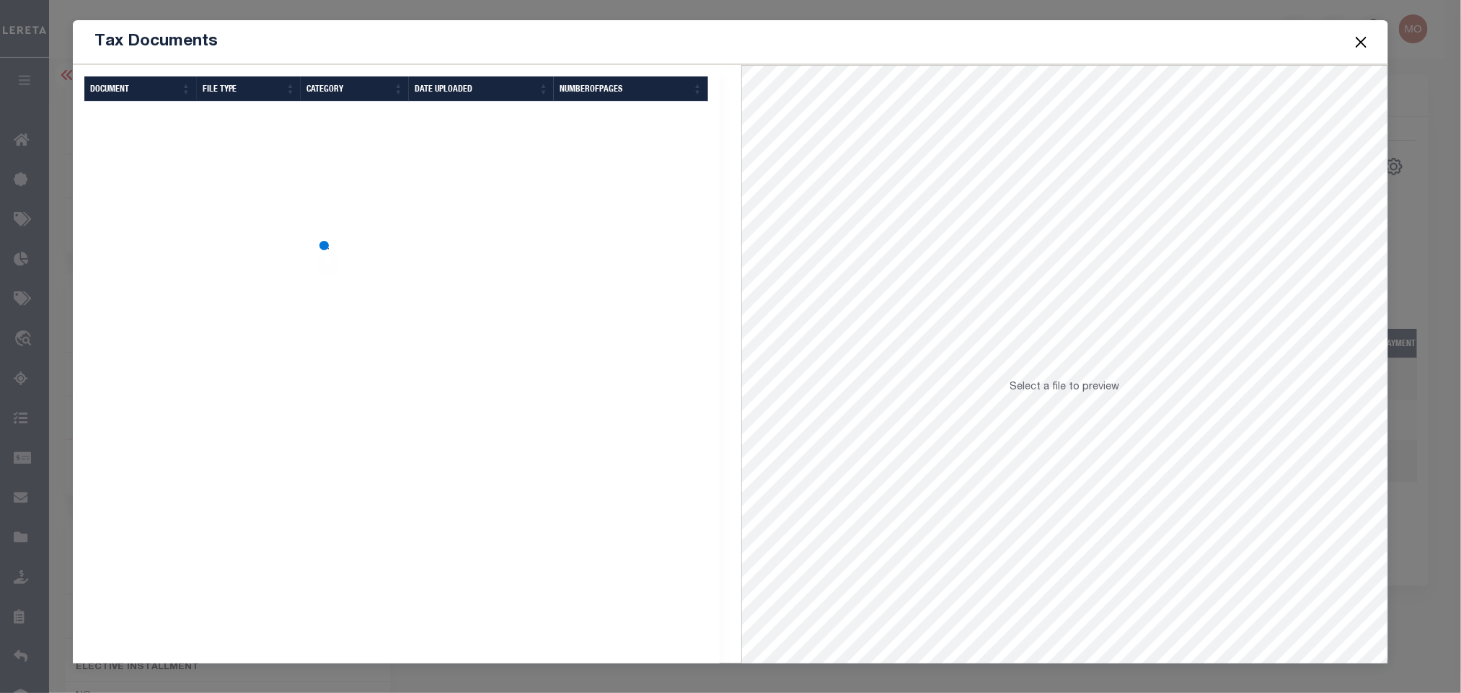
click at [1195, 363] on body "Home Payment History Profile Sign out" at bounding box center [730, 444] width 1461 height 889
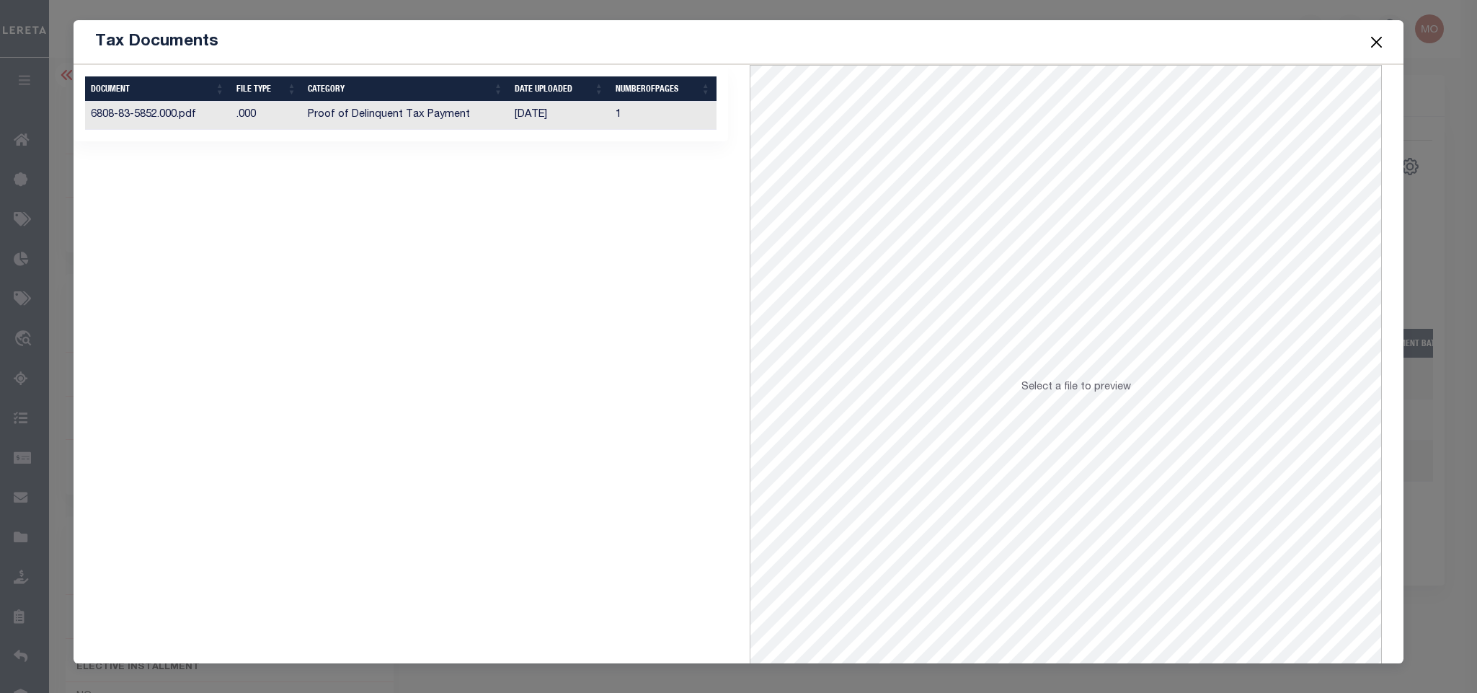
click at [559, 115] on td "[DATE]" at bounding box center [559, 116] width 101 height 28
click at [1378, 41] on button "Close" at bounding box center [1376, 41] width 19 height 19
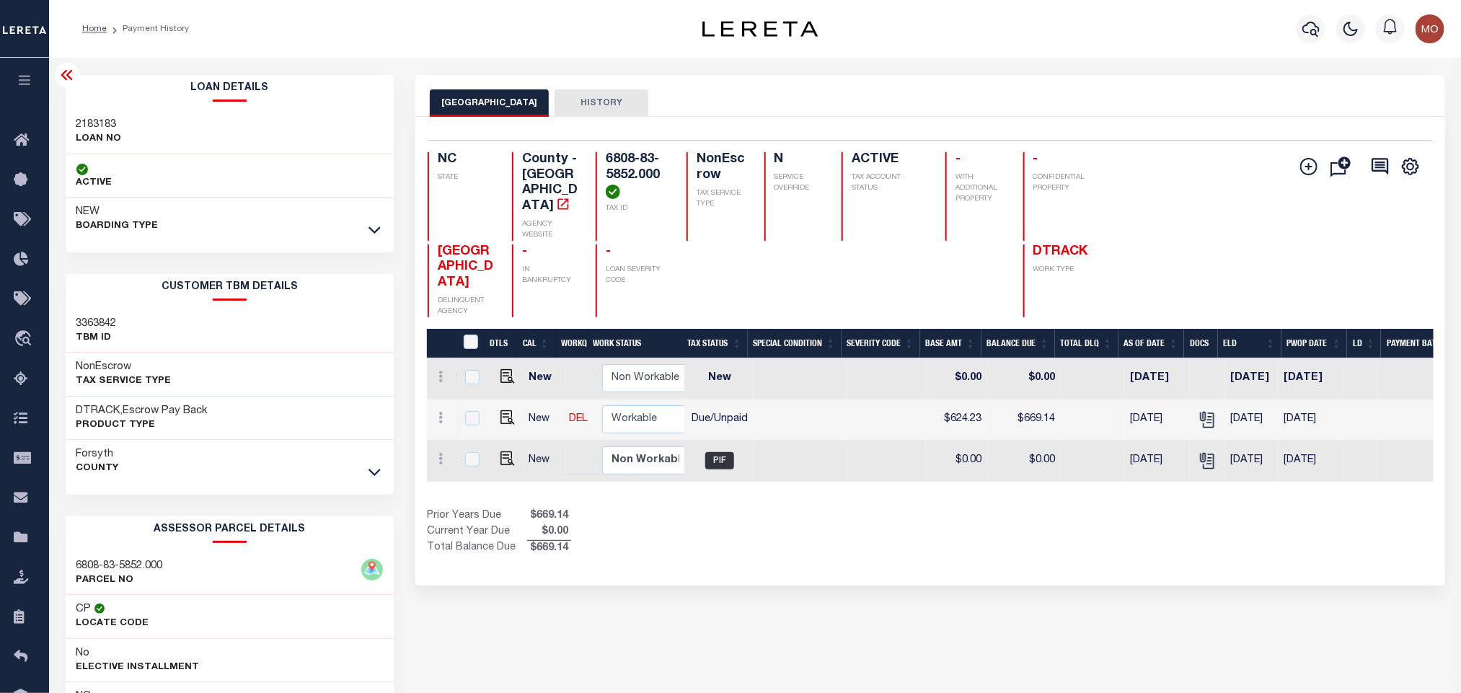
click at [606, 165] on h4 "6808-83-5852.000" at bounding box center [637, 175] width 63 height 47
copy div "6808-83-5852.000"
click at [95, 124] on h3 "2183183" at bounding box center [98, 125] width 45 height 14
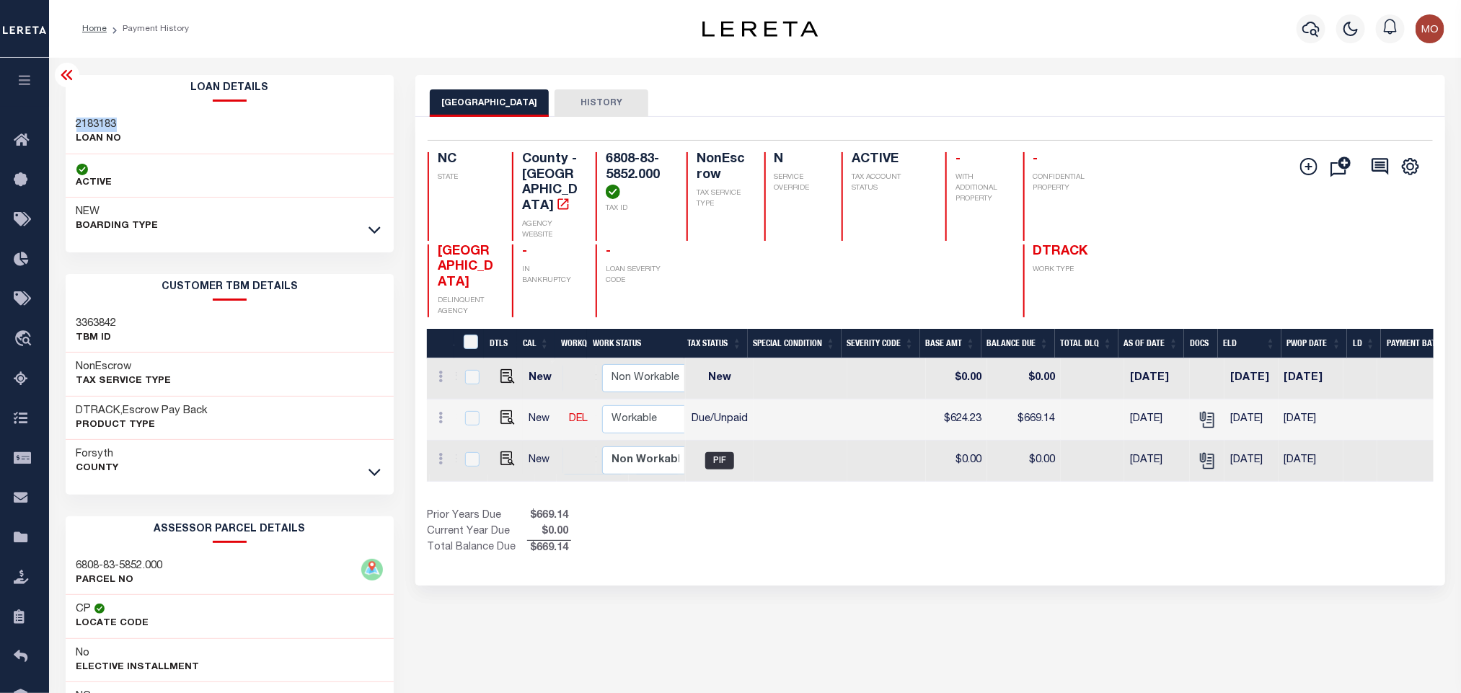
click at [95, 124] on h3 "2183183" at bounding box center [98, 125] width 45 height 14
copy h3 "2183183"
click at [606, 165] on h4 "6808-83-5852.000" at bounding box center [637, 175] width 63 height 47
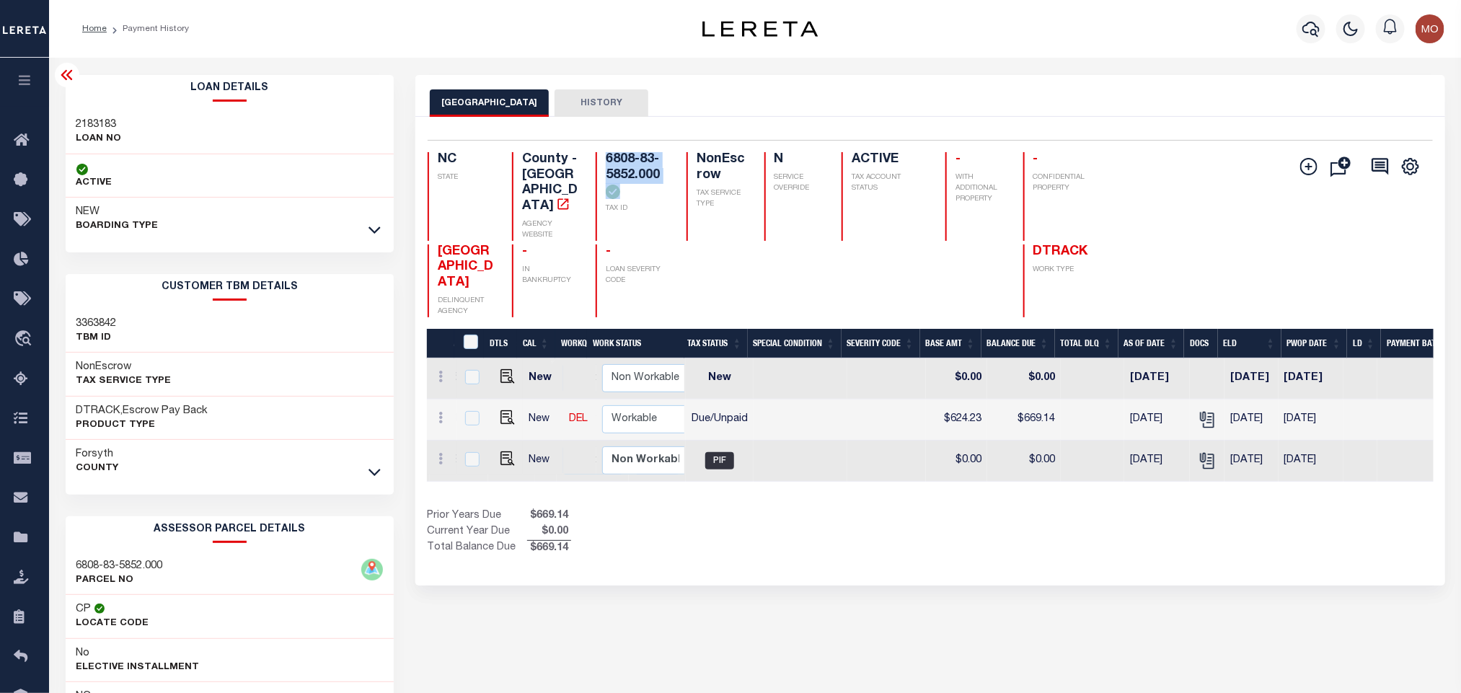
copy div "6808-83-5852.000"
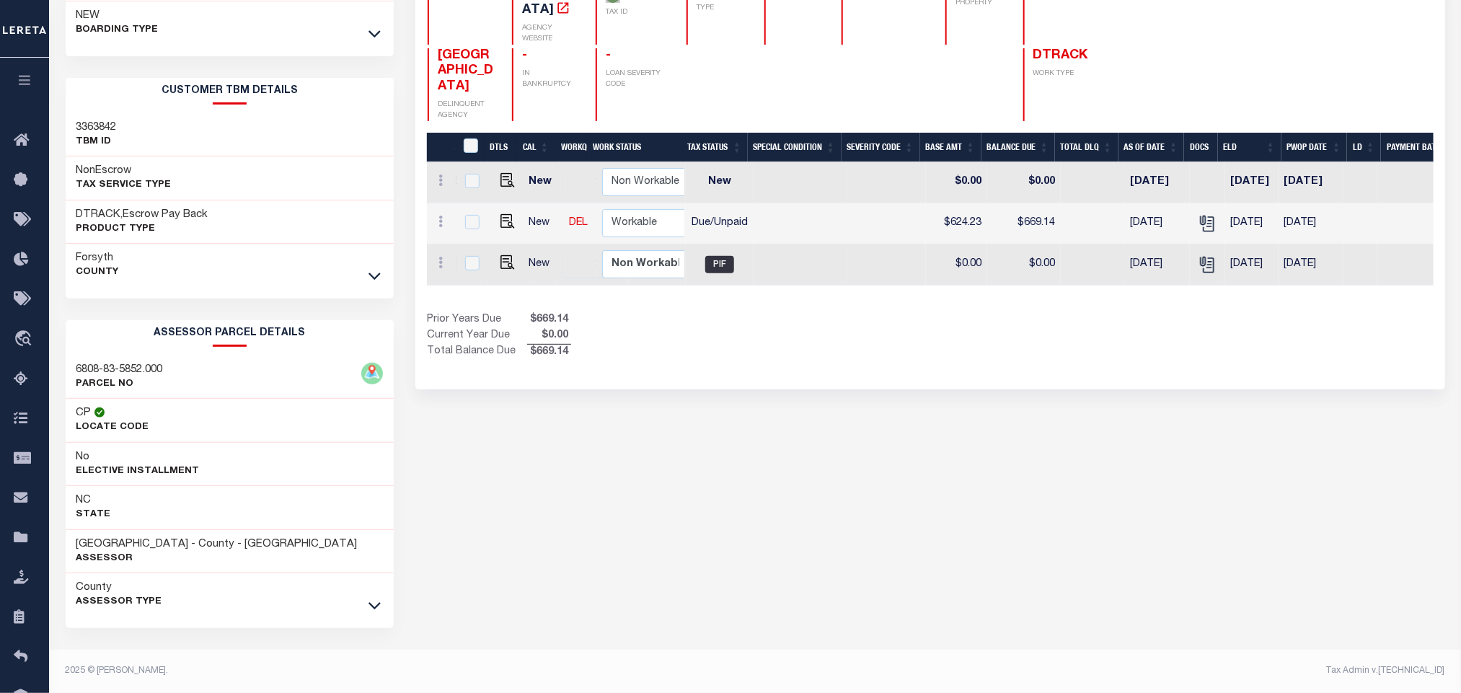
scroll to position [201, 0]
click at [601, 526] on div "FORSYTH COUNTY HISTORY Selected 3 Results" at bounding box center [929, 286] width 1050 height 814
drag, startPoint x: 76, startPoint y: 541, endPoint x: 174, endPoint y: 544, distance: 98.1
click at [174, 544] on h3 "[GEOGRAPHIC_DATA] - County - [GEOGRAPHIC_DATA]" at bounding box center [216, 544] width 281 height 14
copy h3 "[GEOGRAPHIC_DATA]"
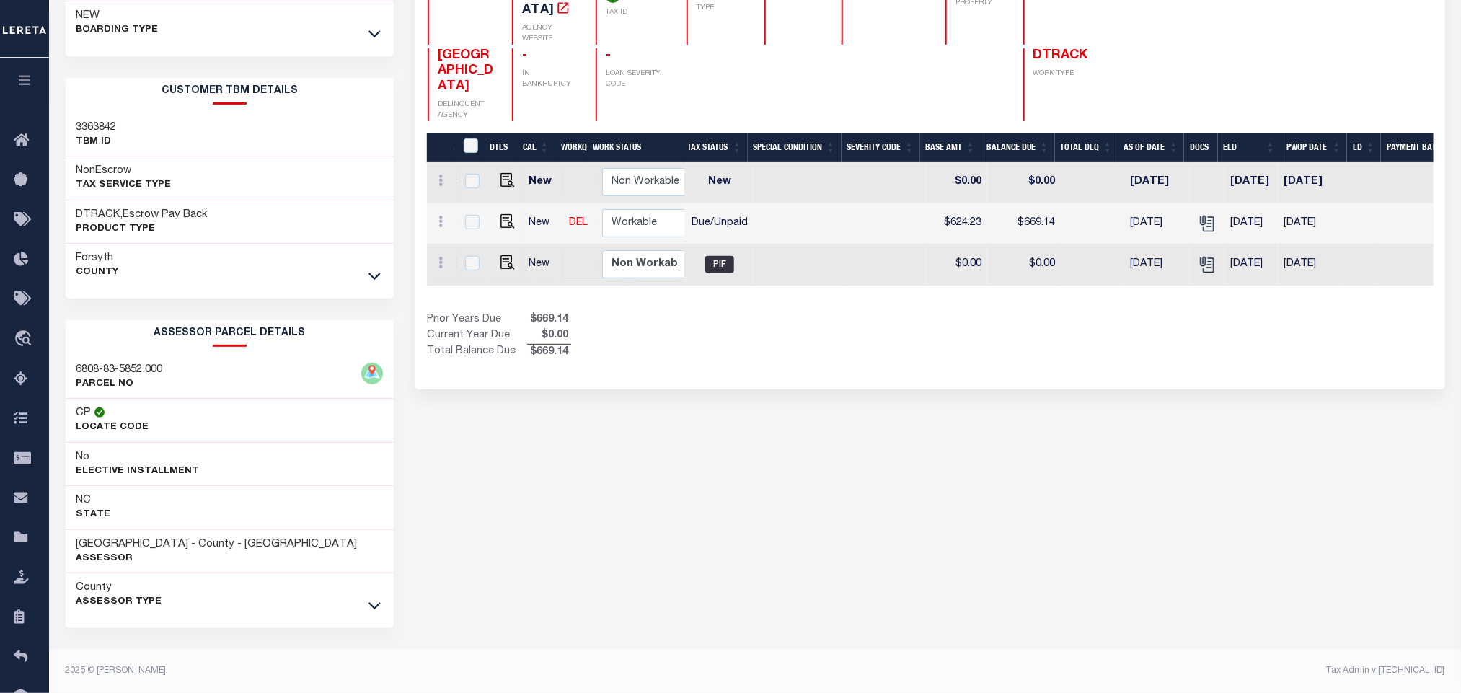
drag, startPoint x: 848, startPoint y: 487, endPoint x: 840, endPoint y: 492, distance: 9.0
click at [848, 487] on div "FORSYTH COUNTY HISTORY Selected 3 Results" at bounding box center [929, 286] width 1050 height 814
click at [500, 225] on img "" at bounding box center [507, 221] width 14 height 14
checkbox input "true"
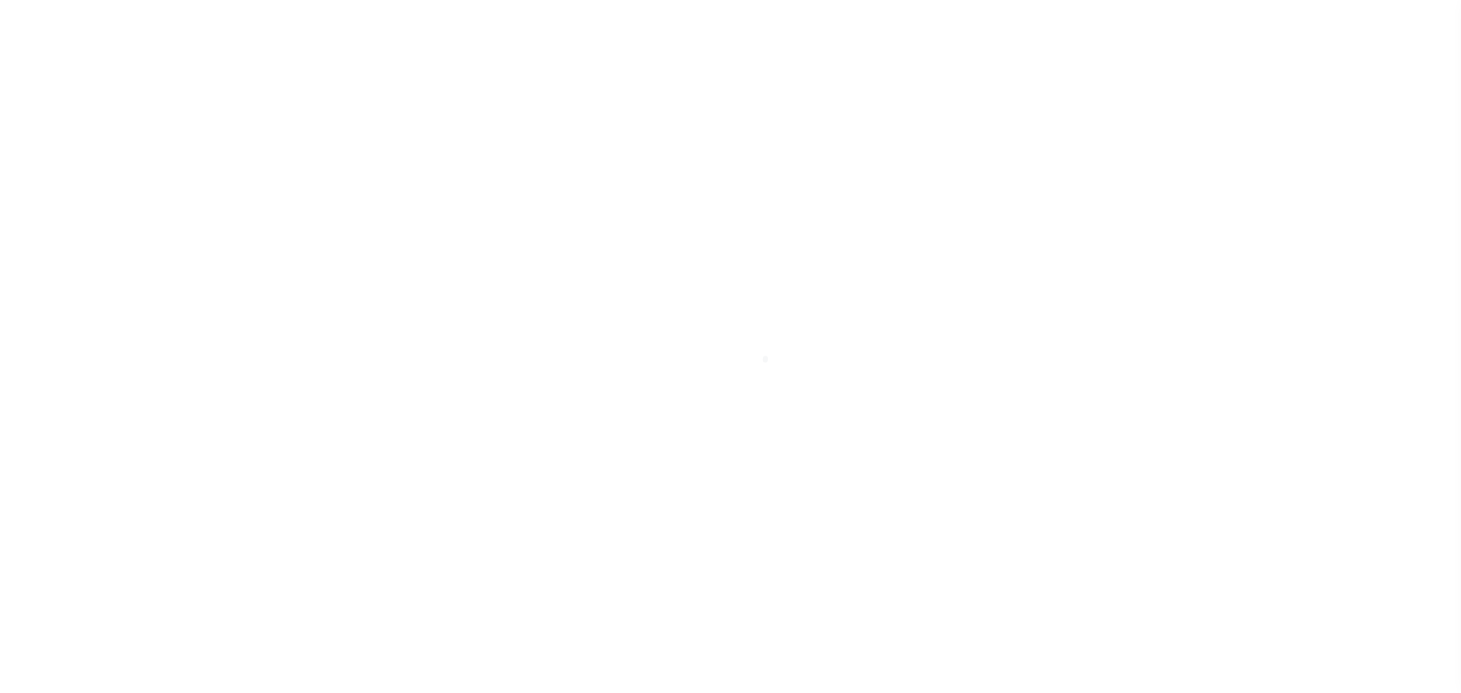
select select "DUE"
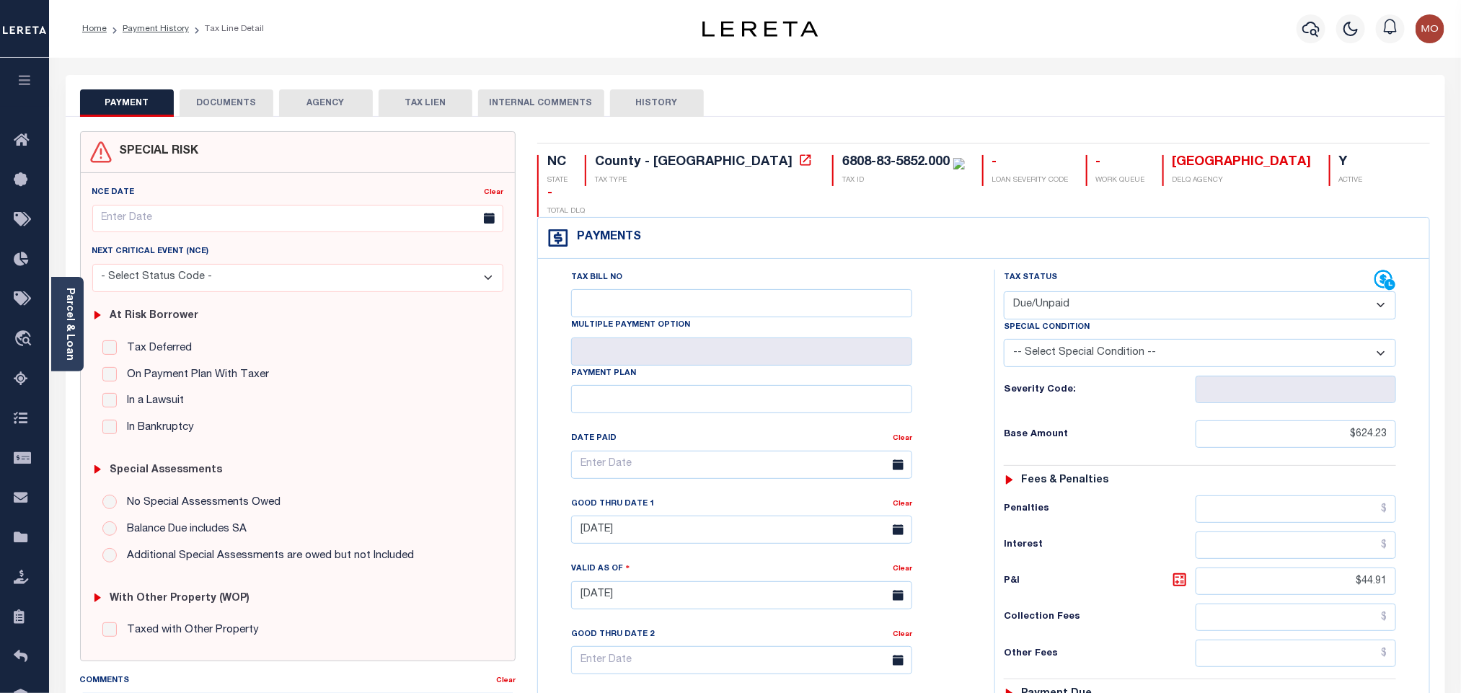
click at [236, 106] on button "DOCUMENTS" at bounding box center [227, 102] width 94 height 27
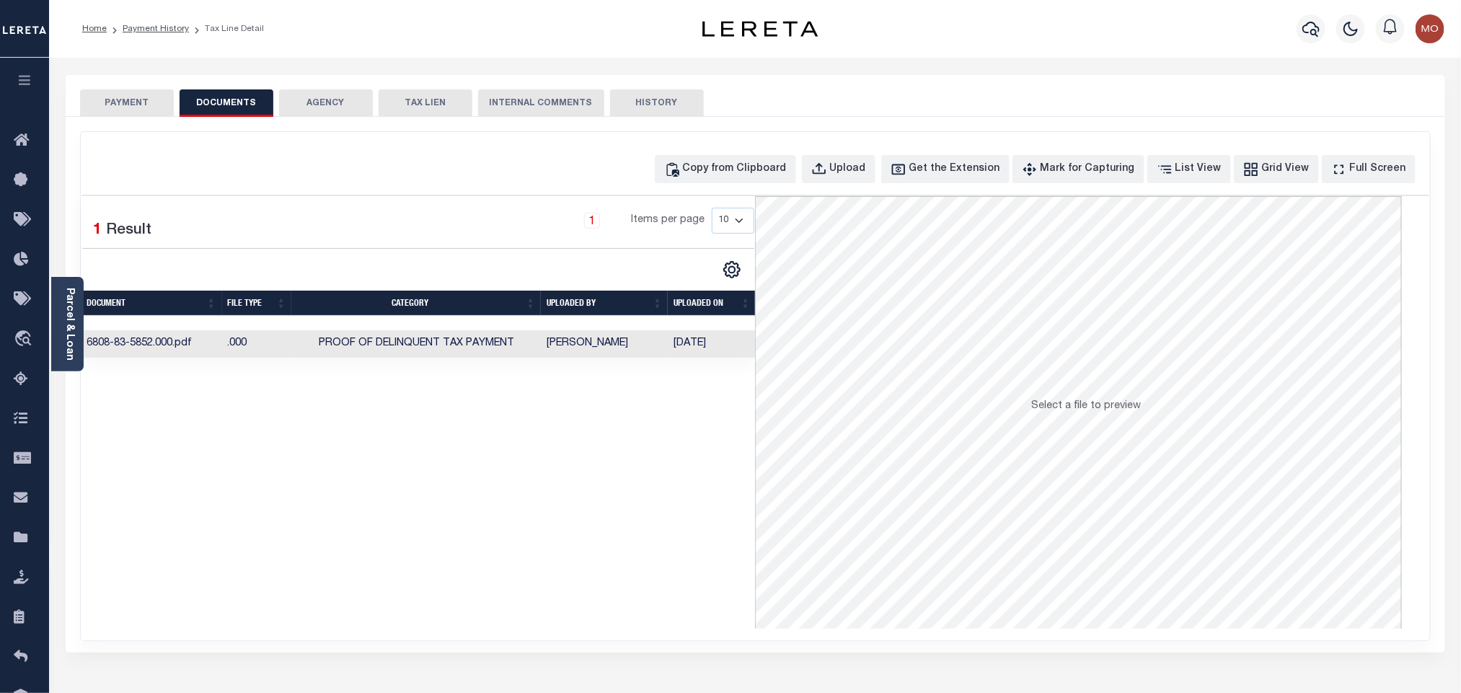
click at [564, 353] on td "[PERSON_NAME]" at bounding box center [604, 344] width 127 height 28
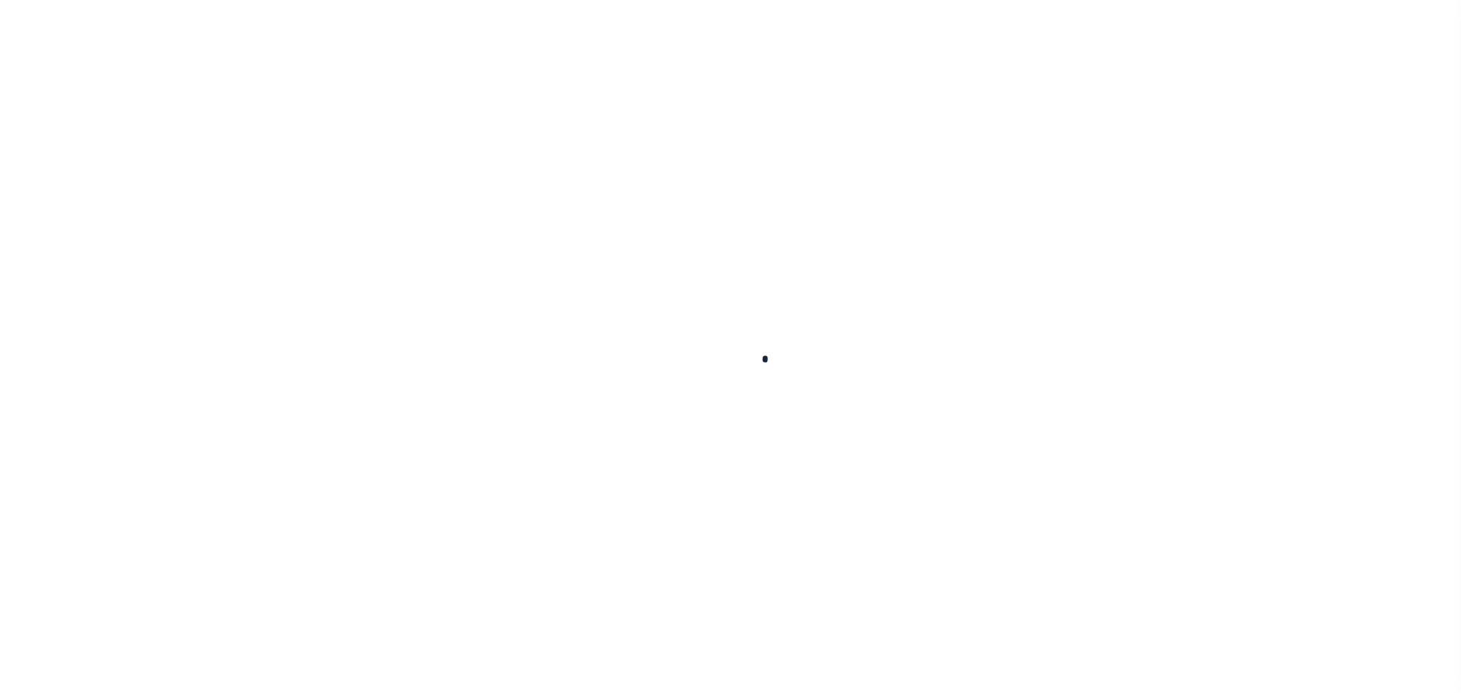
checkbox input "false"
type input "08/31/2025"
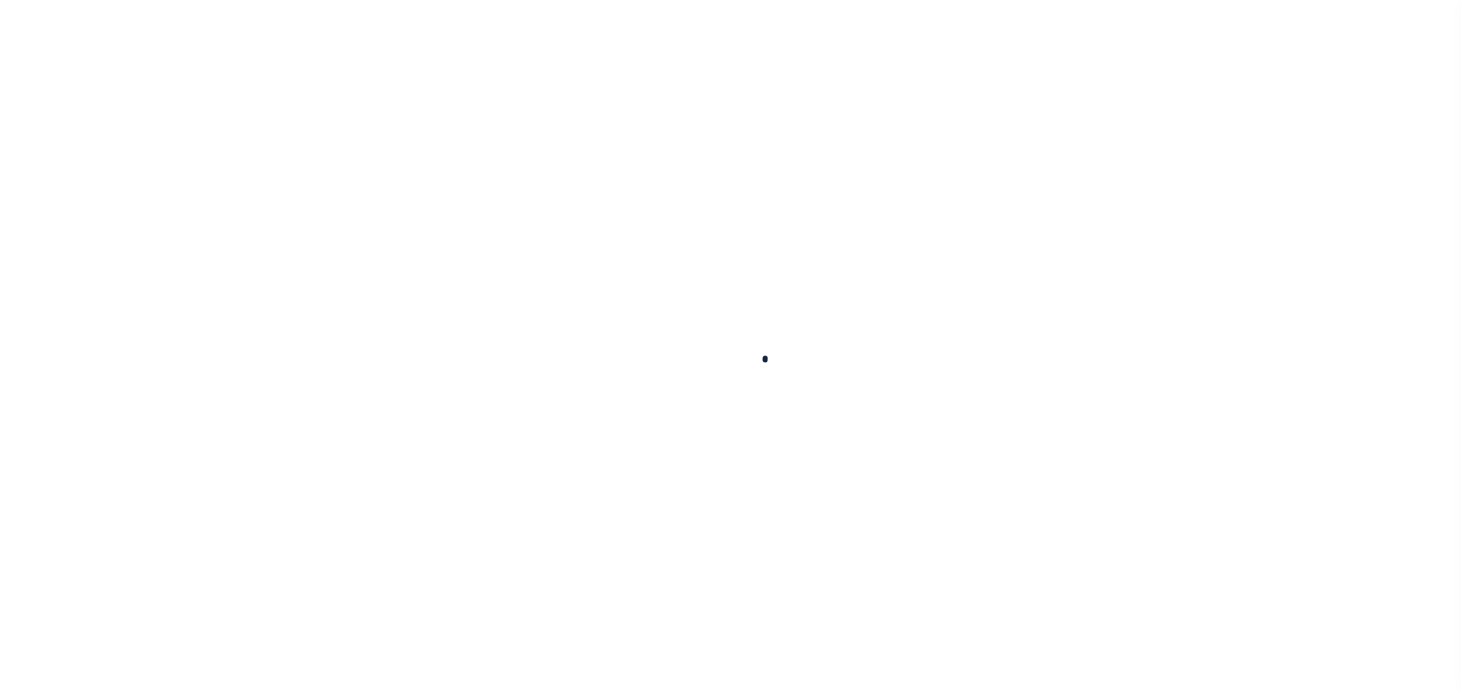
type input "[DATE]"
select select "DUE"
type input "$624.23"
type input "$44.91"
type input "$669.14"
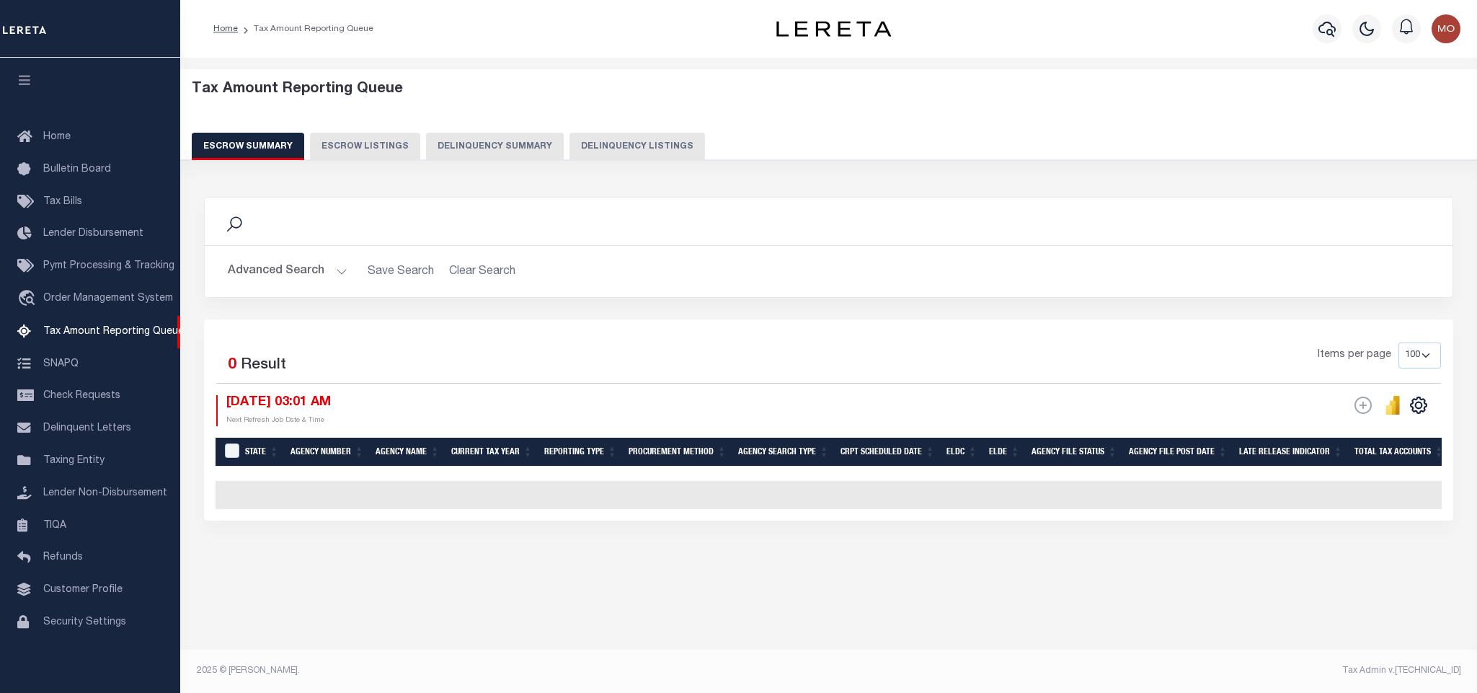
select select "100"
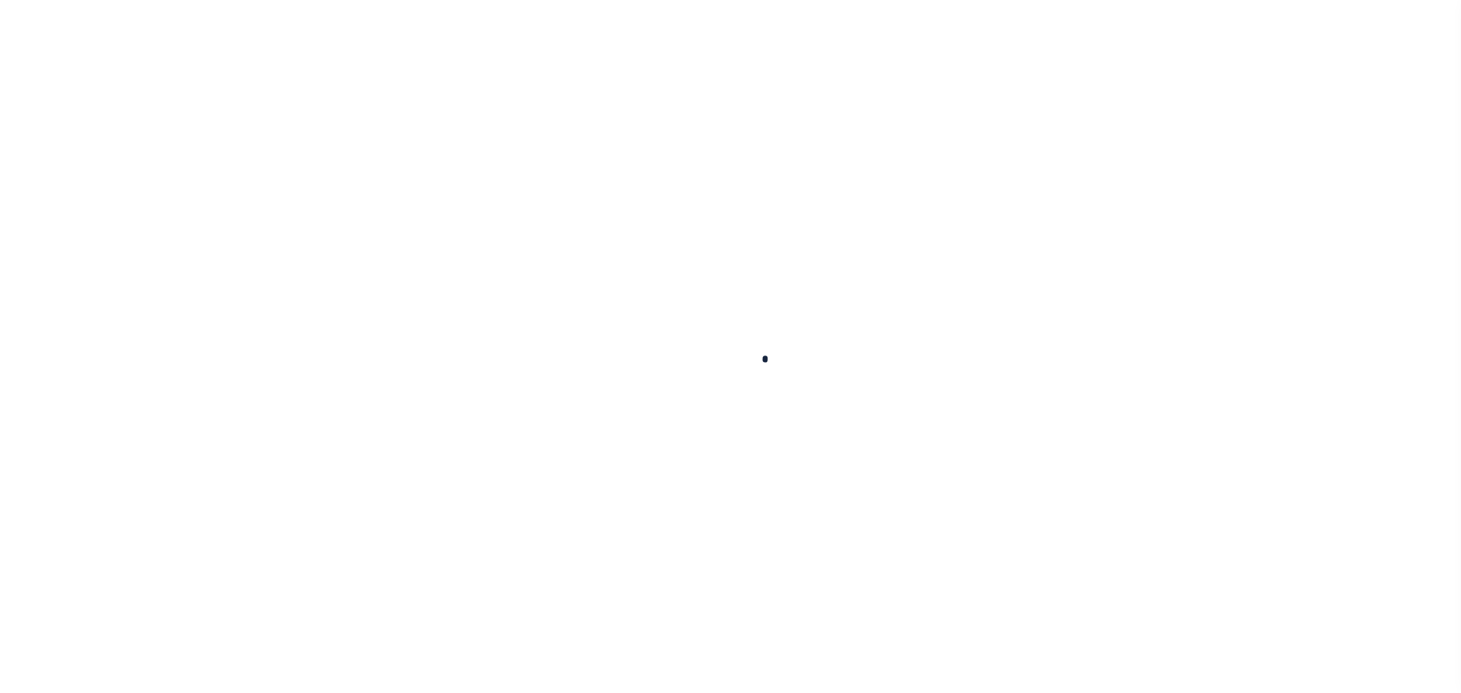
scroll to position [71, 0]
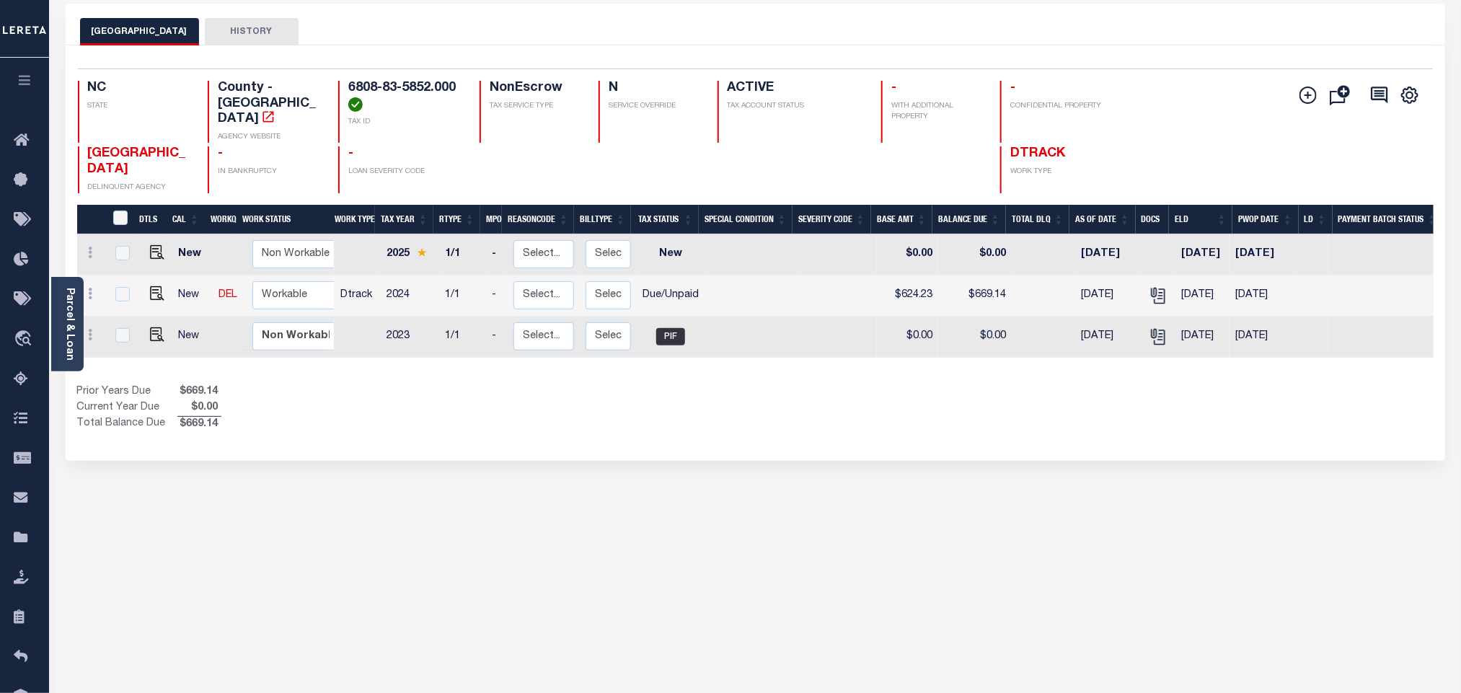
click at [738, 429] on div "Selected 3 Results 1 Items per page 25 50 100 NC STATE TAX ID N" at bounding box center [755, 252] width 1379 height 415
